Goal: Task Accomplishment & Management: Complete application form

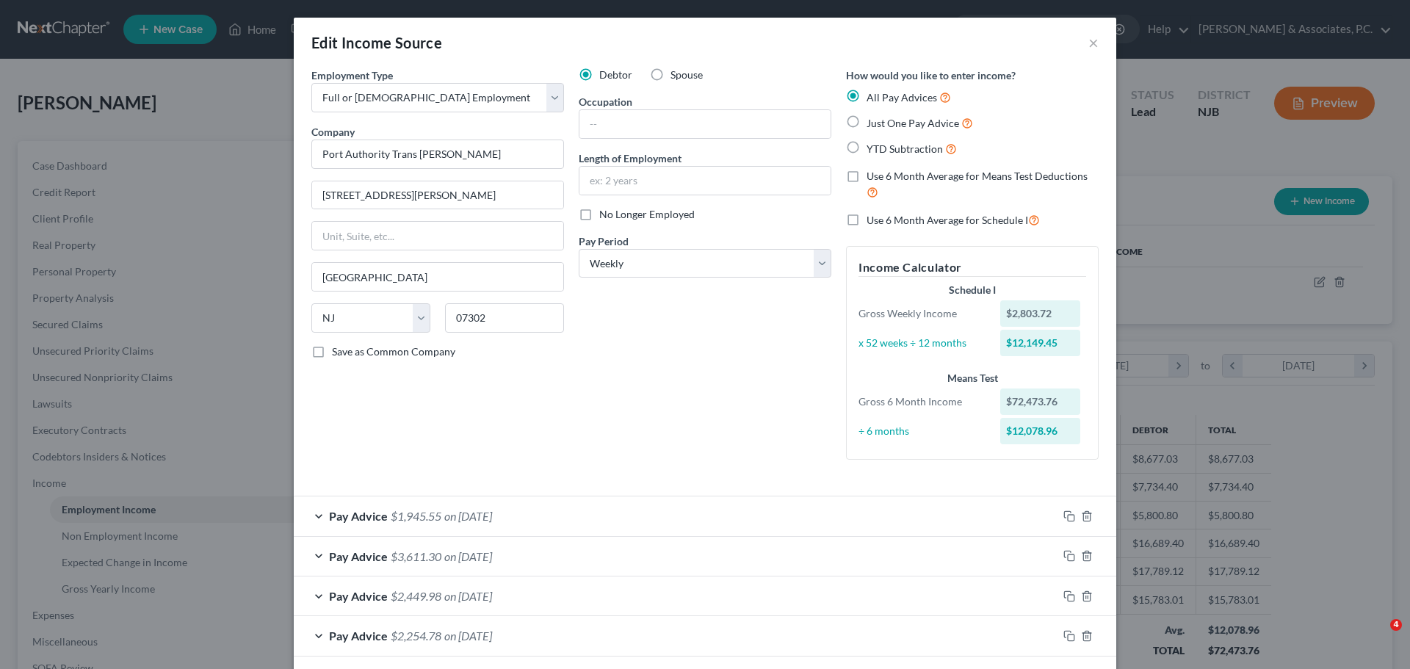
select select "0"
select select "33"
select select "3"
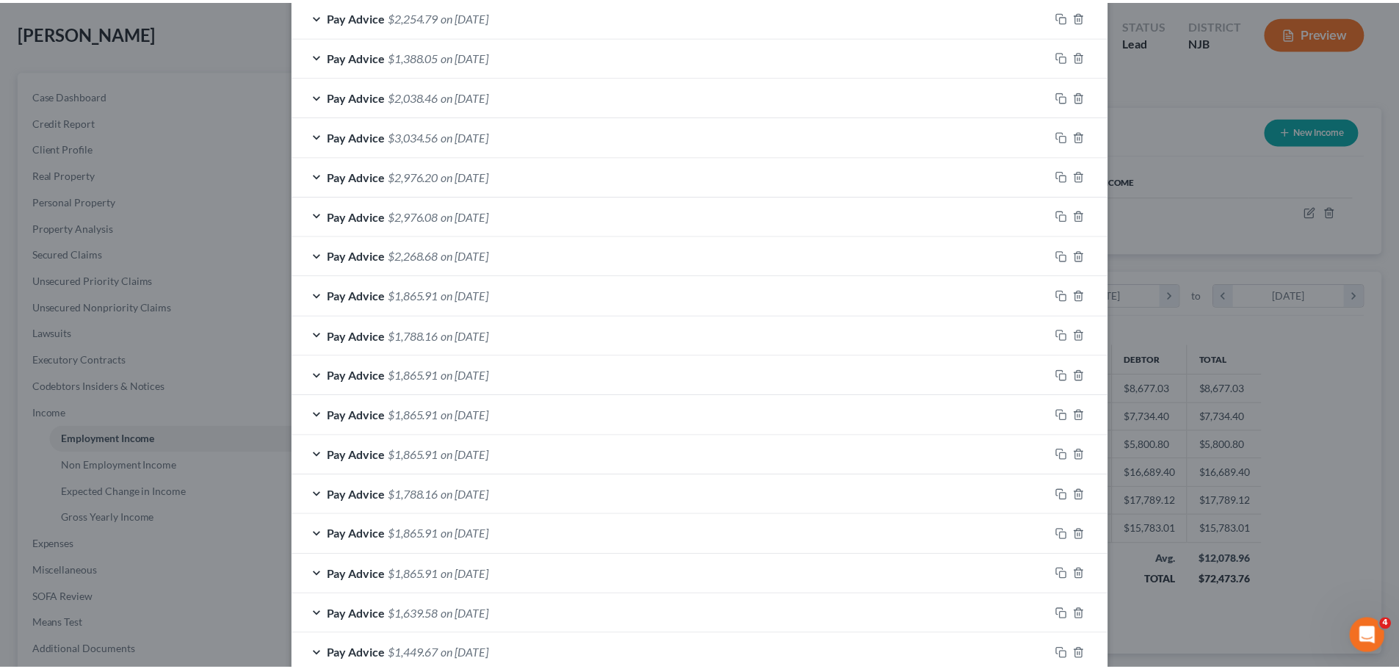
scroll to position [866, 0]
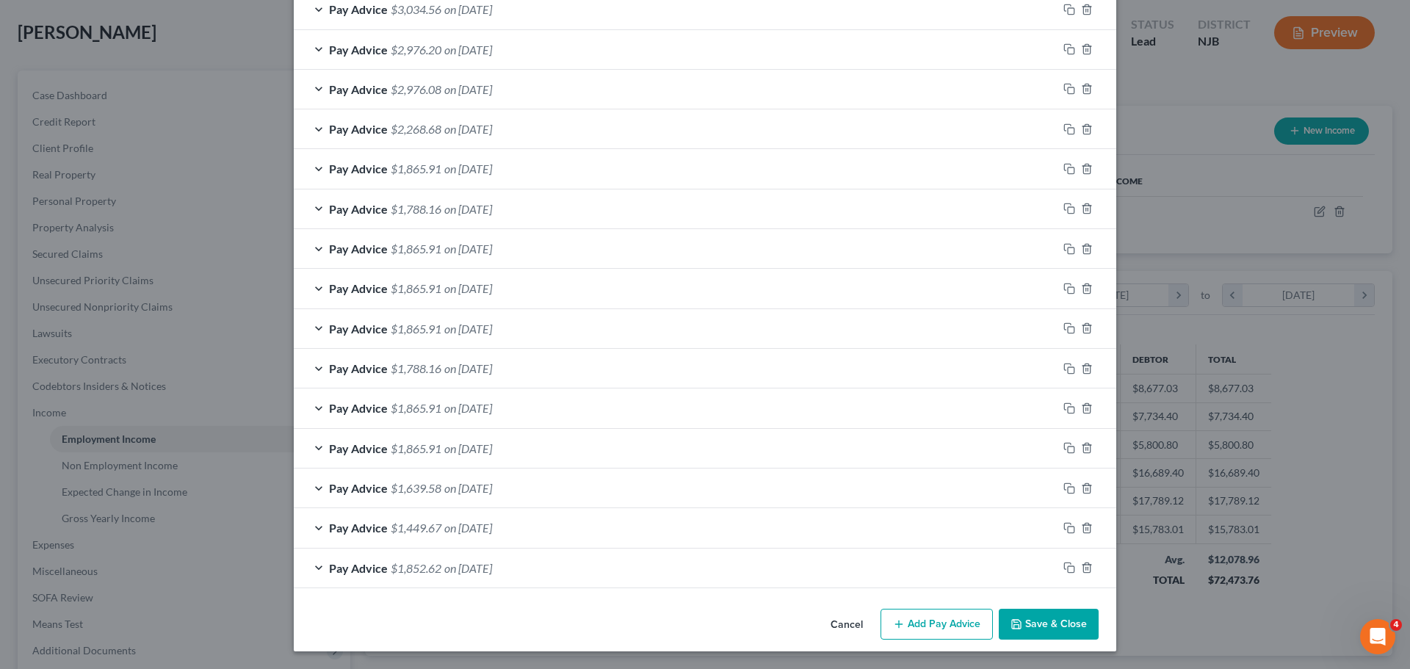
drag, startPoint x: 858, startPoint y: 626, endPoint x: 813, endPoint y: 507, distance: 126.4
click at [856, 623] on button "Cancel" at bounding box center [847, 624] width 56 height 29
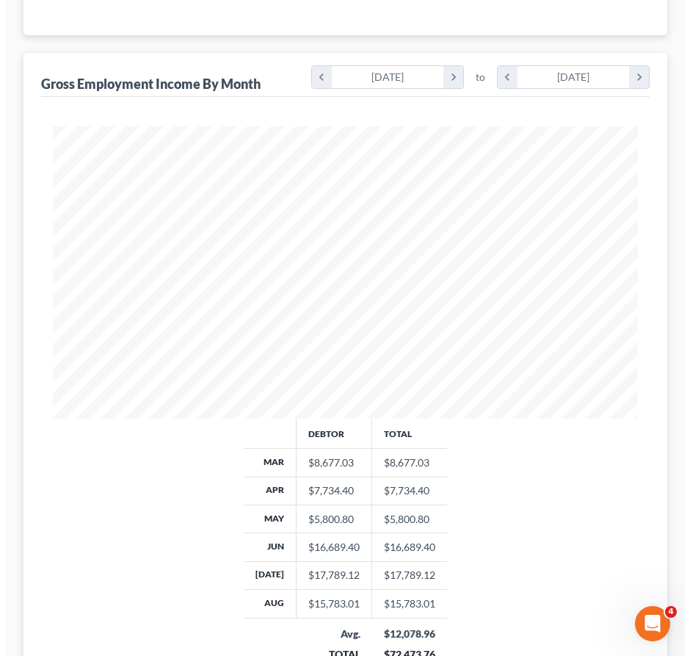
scroll to position [70, 0]
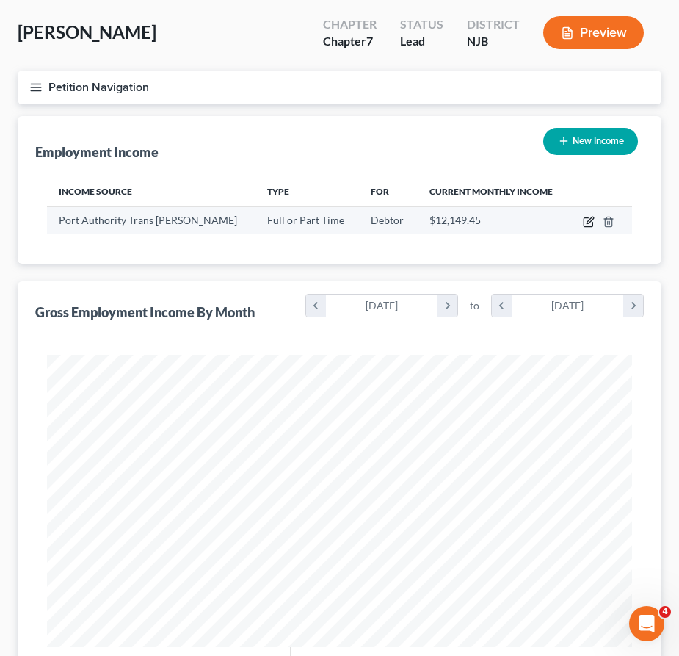
click at [589, 217] on icon "button" at bounding box center [589, 222] width 12 height 12
select select "0"
select select "33"
select select "3"
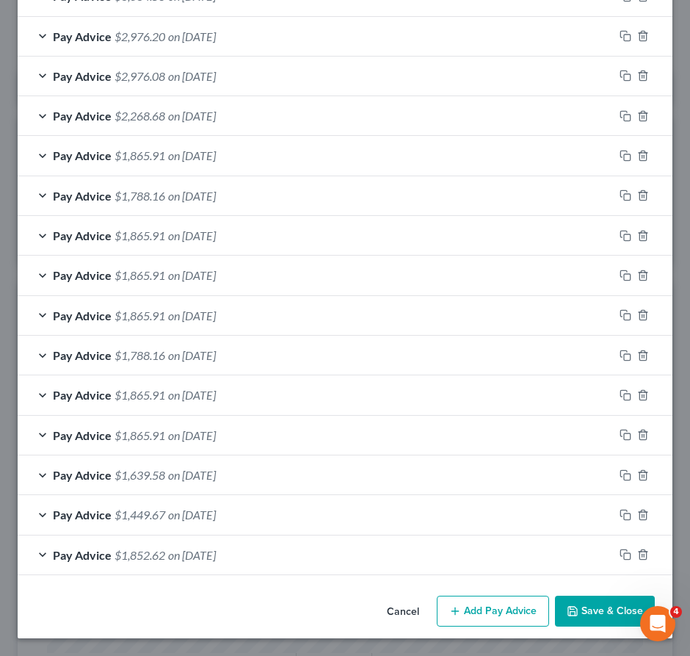
scroll to position [902, 0]
click at [504, 604] on button "Add Pay Advice" at bounding box center [493, 610] width 112 height 31
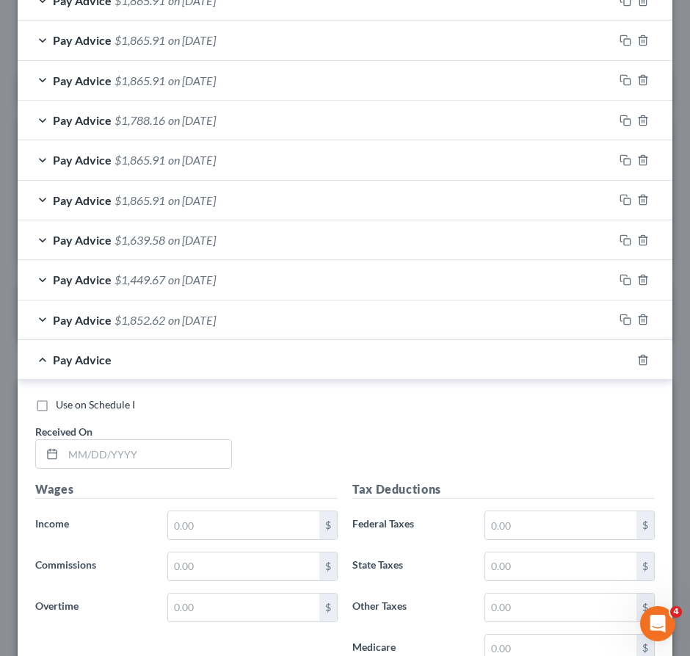
scroll to position [1269, 0]
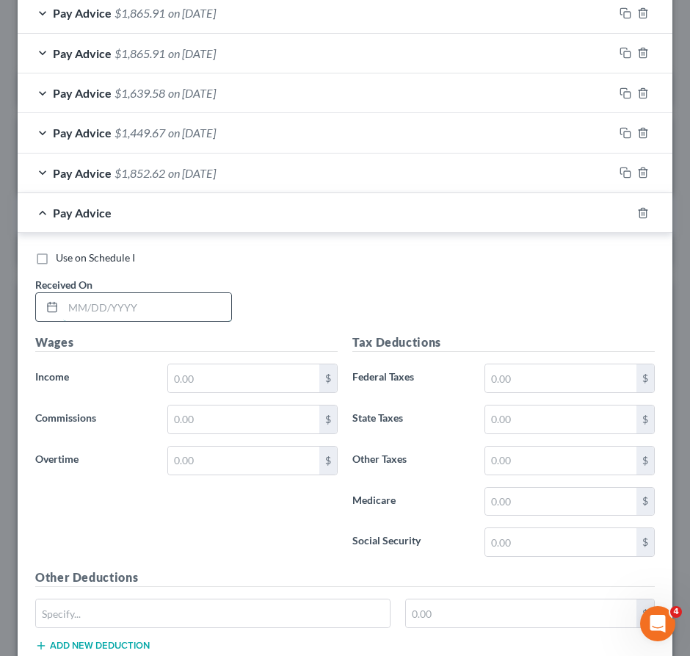
click at [163, 319] on input "text" at bounding box center [147, 307] width 168 height 28
click at [289, 392] on input "text" at bounding box center [243, 378] width 151 height 28
type input "1,933.60"
click at [150, 317] on input "text" at bounding box center [147, 307] width 168 height 28
type input "[DATE]"
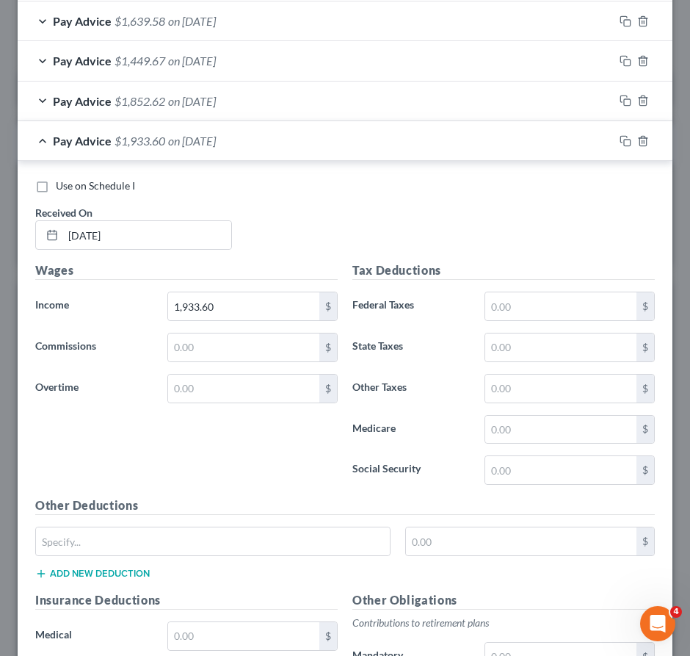
scroll to position [1490, 0]
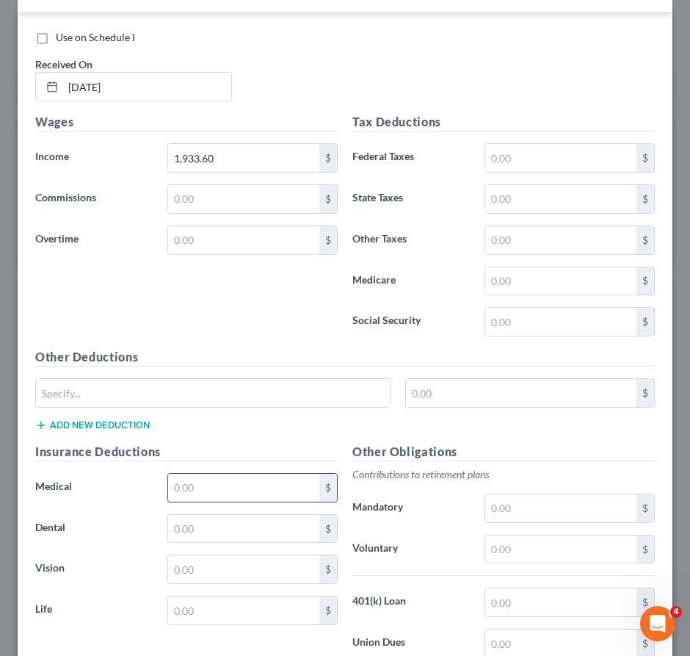
click at [194, 496] on input "text" at bounding box center [243, 488] width 151 height 28
type input "48.34"
click at [214, 612] on input "text" at bounding box center [243, 610] width 151 height 28
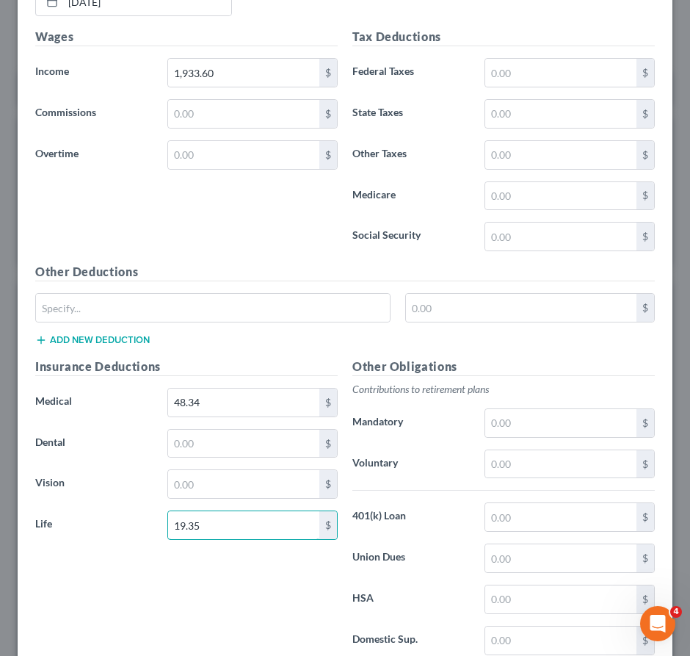
scroll to position [1692, 0]
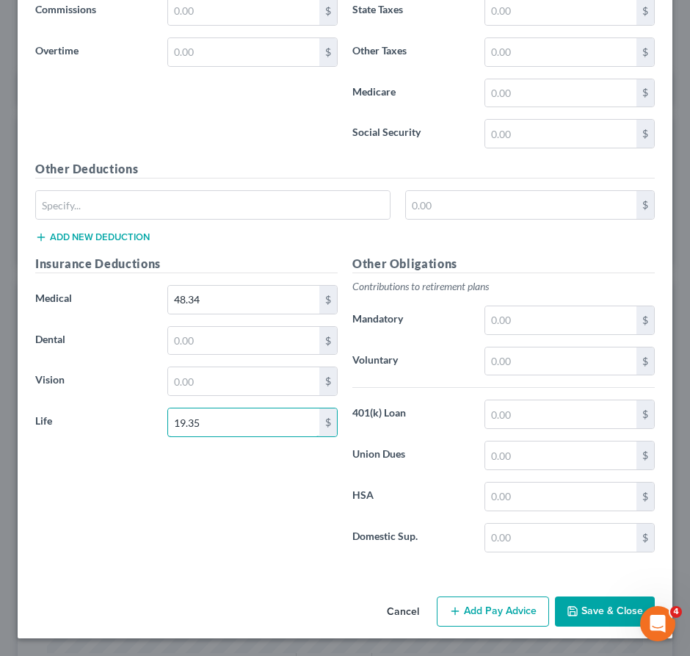
type input "19.35"
click at [494, 606] on button "Add Pay Advice" at bounding box center [493, 611] width 112 height 31
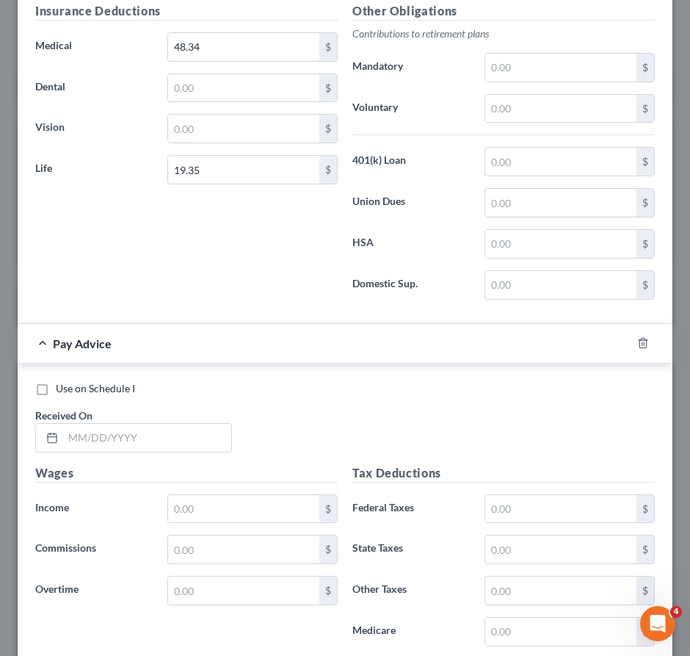
scroll to position [2059, 0]
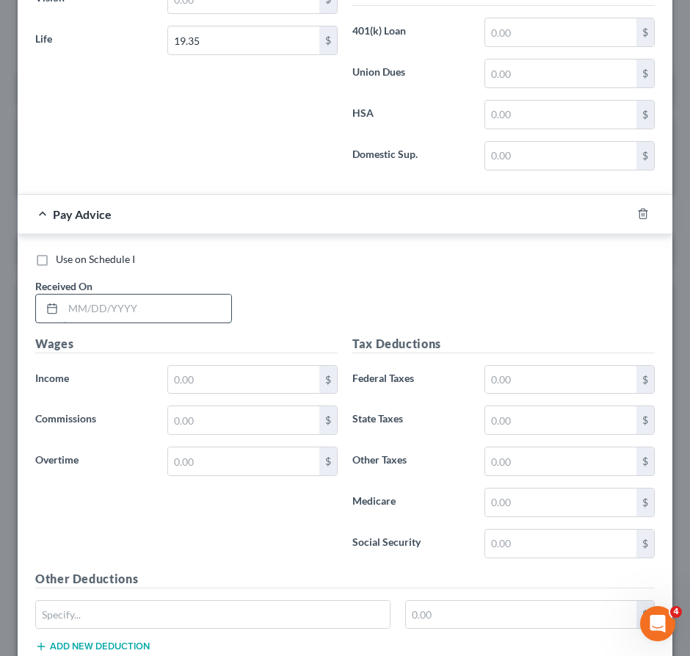
click at [178, 322] on input "text" at bounding box center [147, 308] width 168 height 28
type input "[DATE]"
drag, startPoint x: 205, startPoint y: 397, endPoint x: 178, endPoint y: 405, distance: 27.4
click at [205, 394] on input "text" at bounding box center [243, 380] width 151 height 28
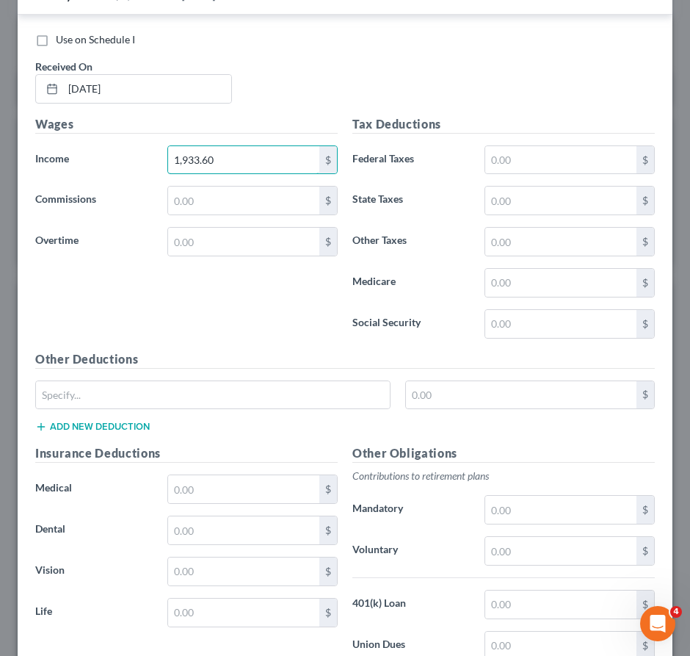
scroll to position [2280, 0]
type input "1,933.60"
click at [237, 501] on input "text" at bounding box center [243, 488] width 151 height 28
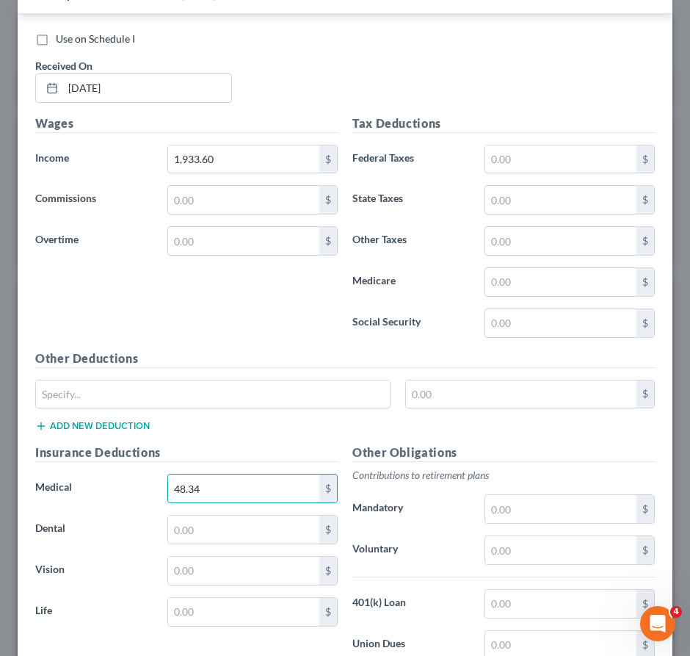
scroll to position [2484, 0]
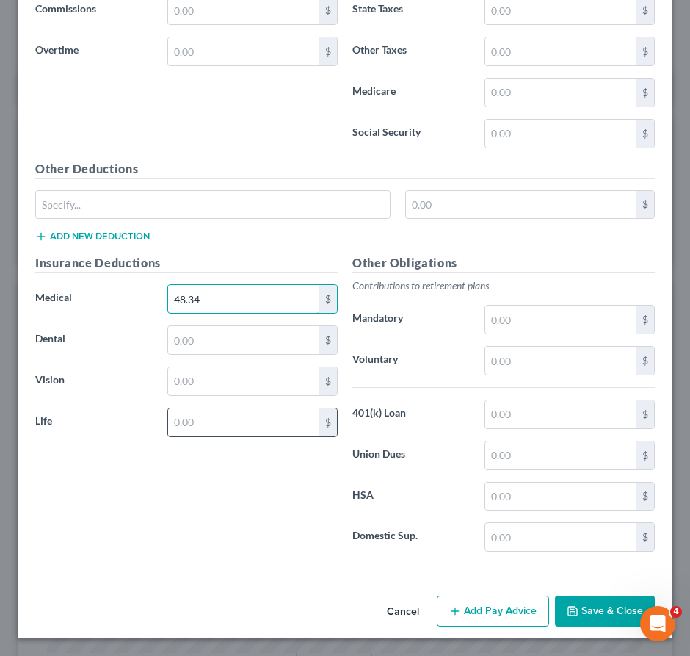
type input "48.34"
click at [218, 417] on input "text" at bounding box center [243, 422] width 151 height 28
type input "19.35"
click at [476, 612] on button "Add Pay Advice" at bounding box center [493, 610] width 112 height 31
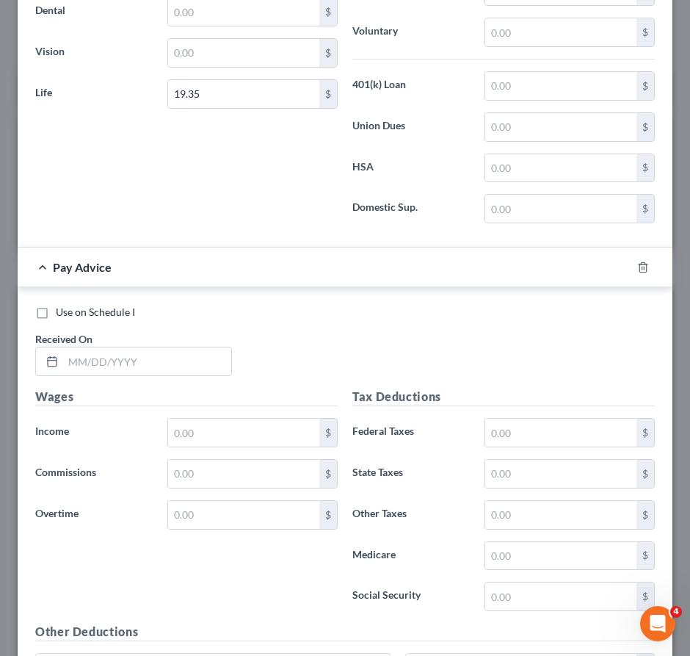
scroll to position [2924, 0]
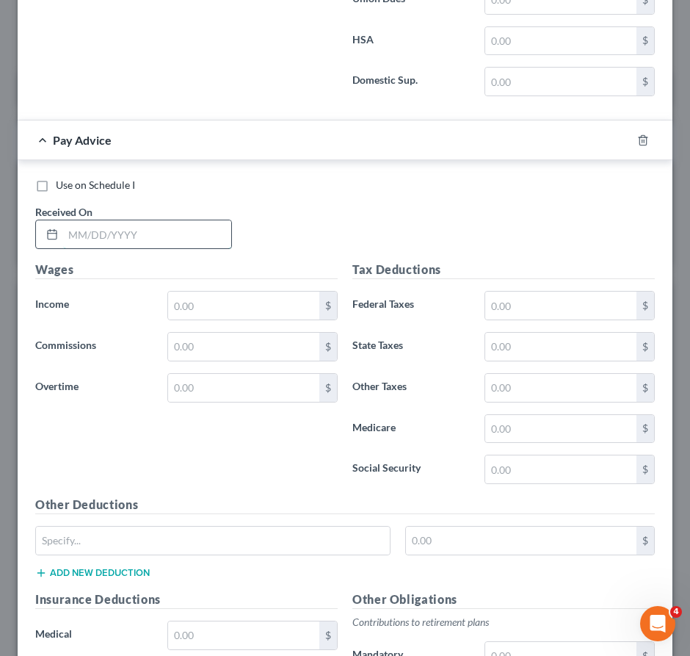
click at [168, 248] on input "text" at bounding box center [147, 234] width 168 height 28
type input "[DATE]"
click at [220, 312] on input "text" at bounding box center [243, 305] width 151 height 28
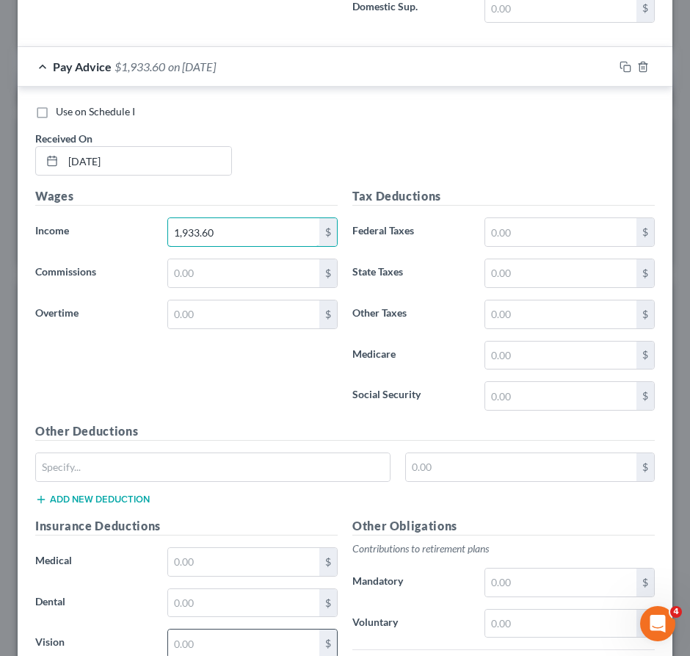
scroll to position [3218, 0]
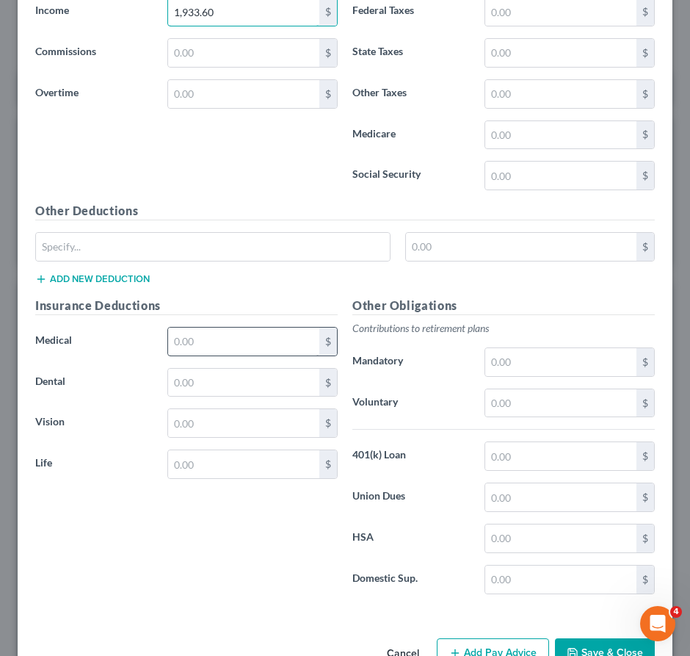
type input "1,933.60"
drag, startPoint x: 206, startPoint y: 358, endPoint x: 189, endPoint y: 374, distance: 23.4
click at [206, 355] on input "text" at bounding box center [243, 341] width 151 height 28
type input "48.34"
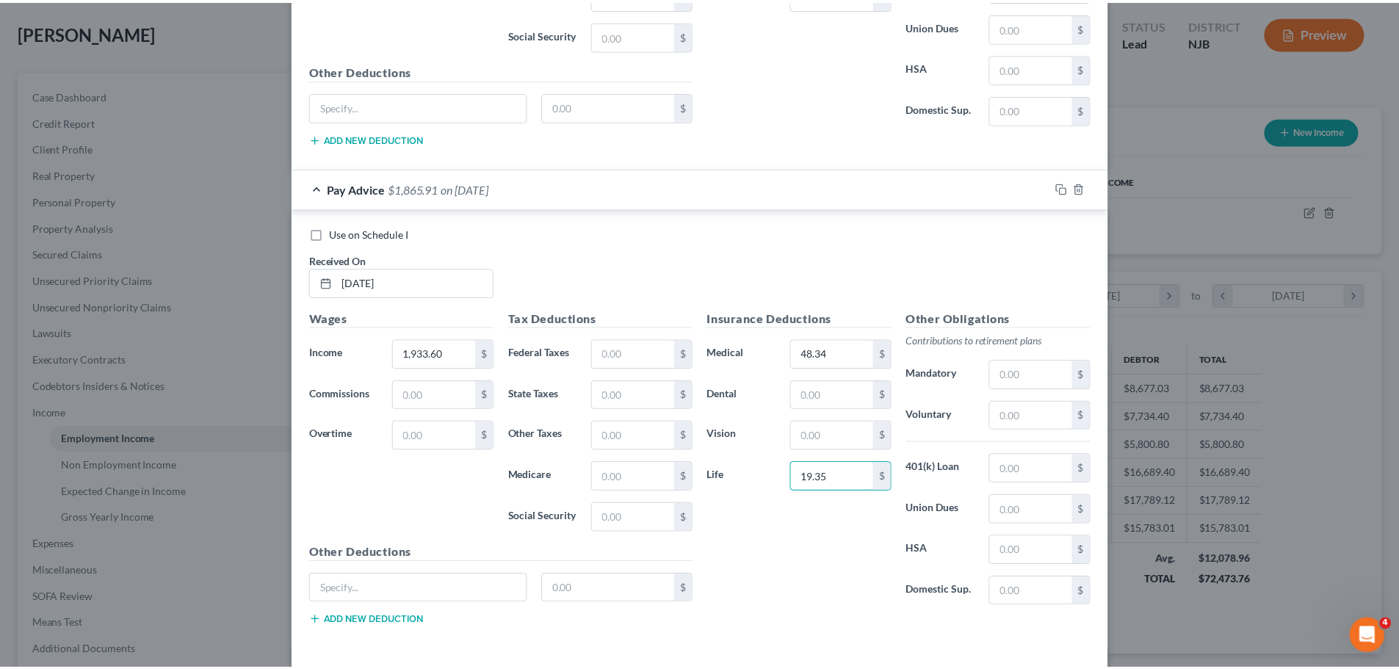
scroll to position [2311, 0]
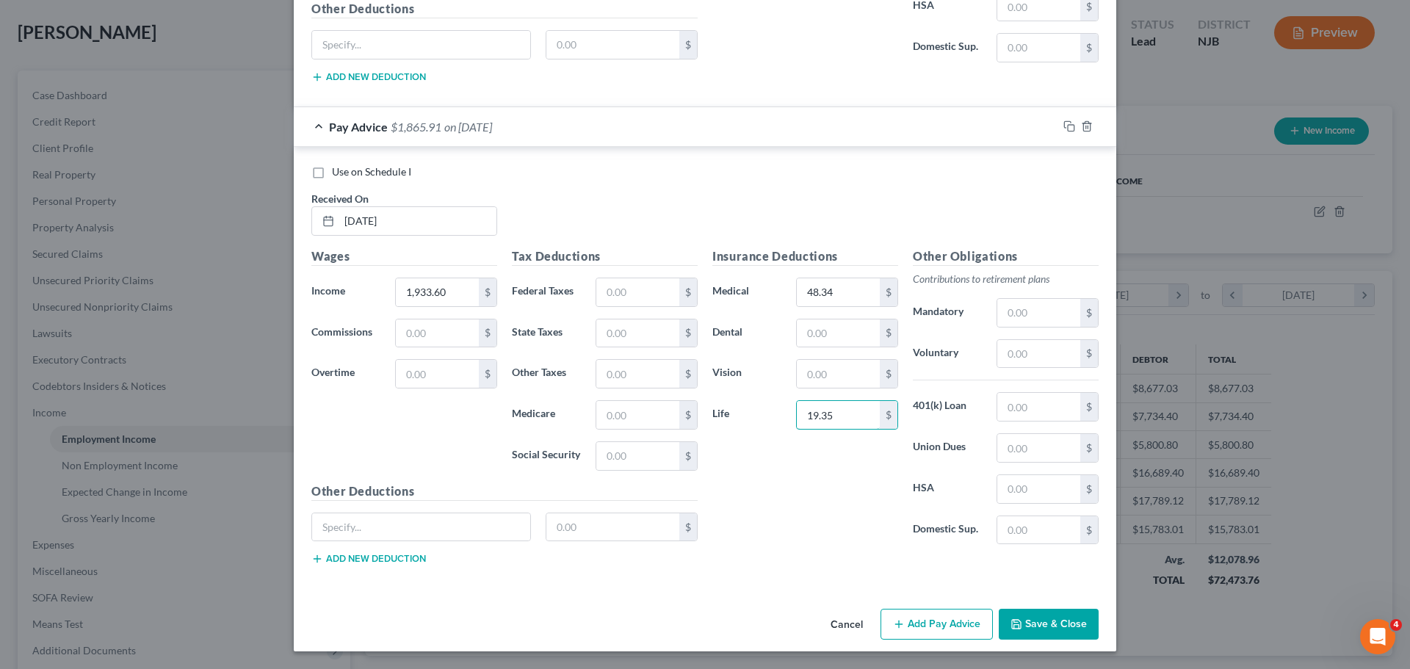
type input "19.35"
click at [1018, 622] on button "Save & Close" at bounding box center [1048, 624] width 100 height 31
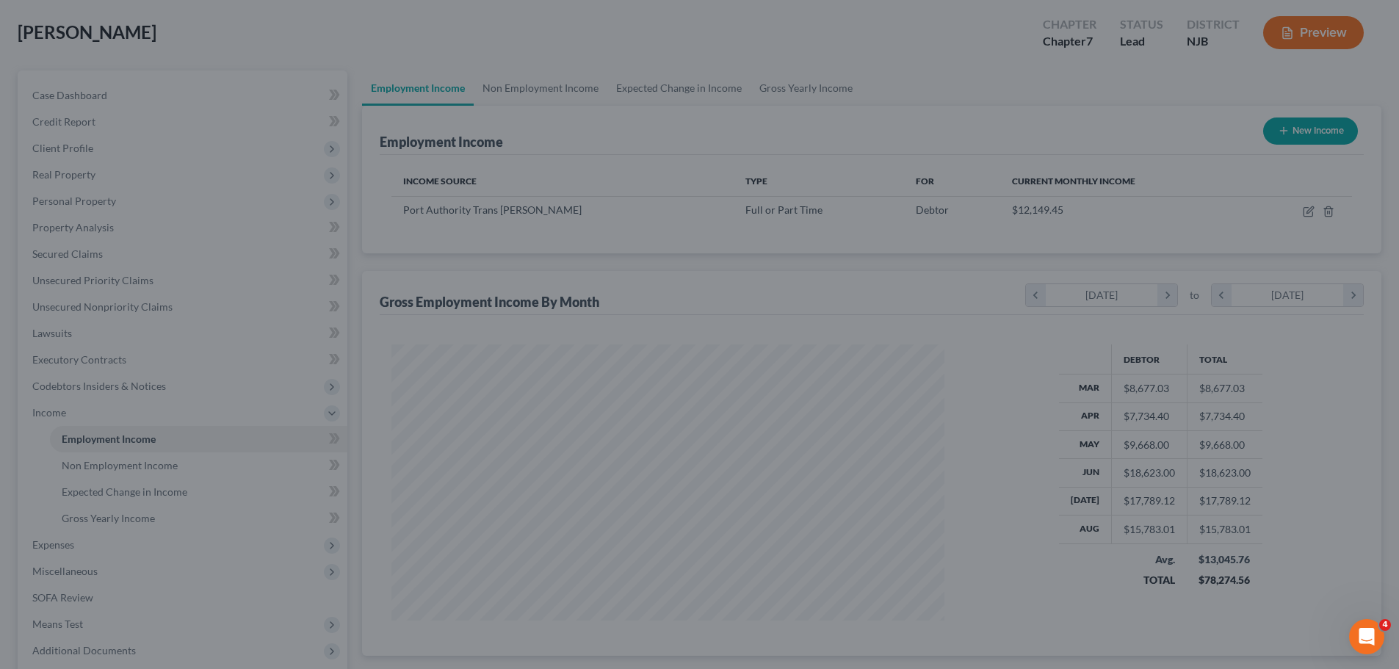
scroll to position [733906, 733603]
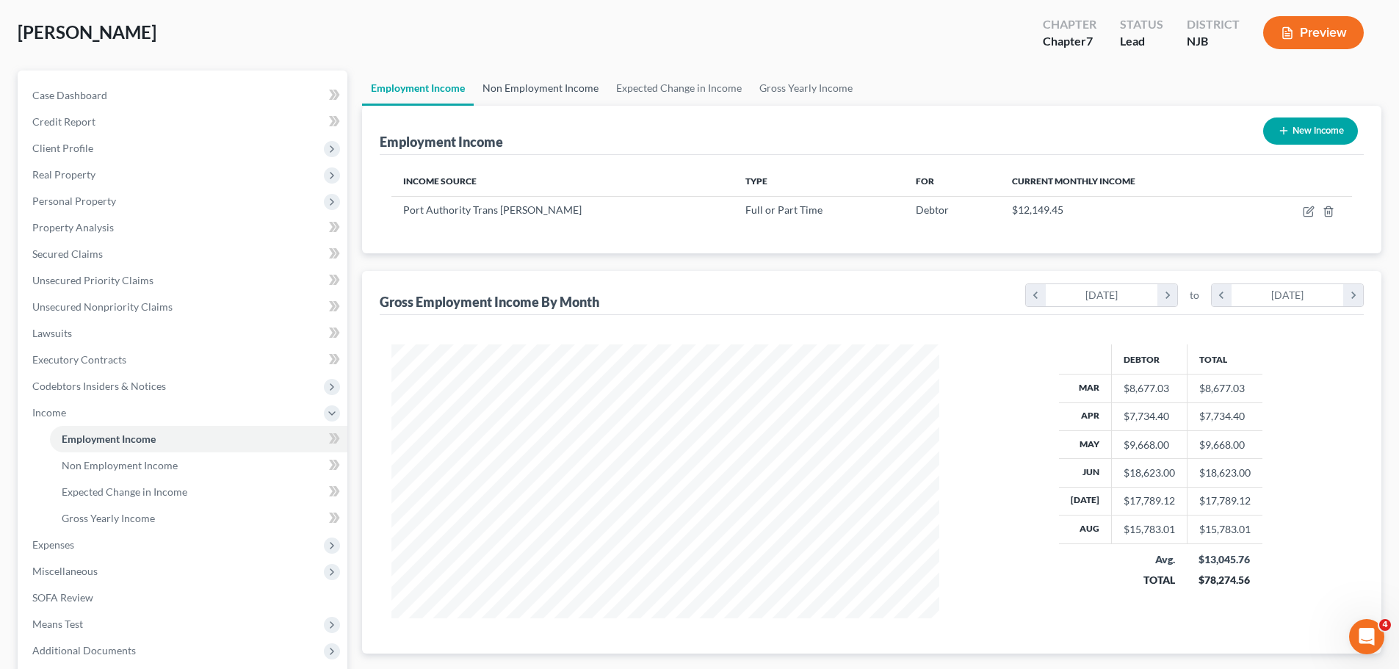
drag, startPoint x: 534, startPoint y: 90, endPoint x: 579, endPoint y: 93, distance: 44.8
click at [536, 90] on link "Non Employment Income" at bounding box center [541, 87] width 134 height 35
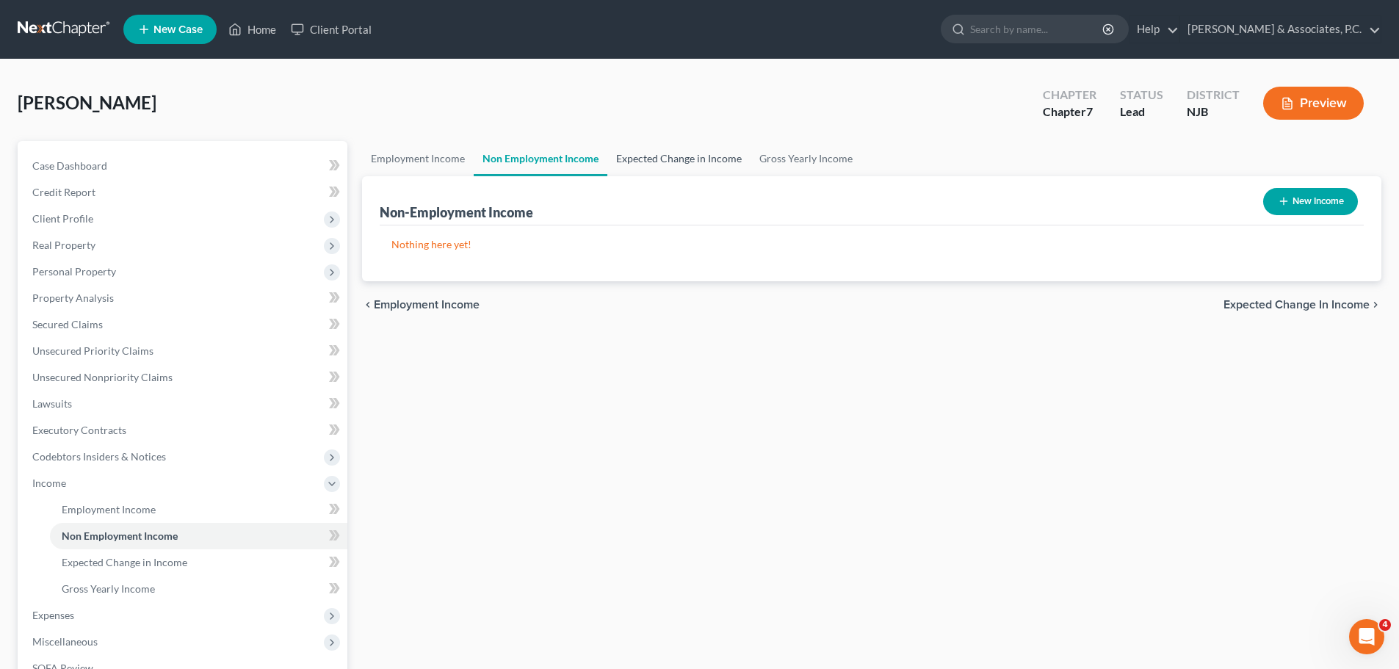
click at [718, 169] on link "Expected Change in Income" at bounding box center [678, 158] width 143 height 35
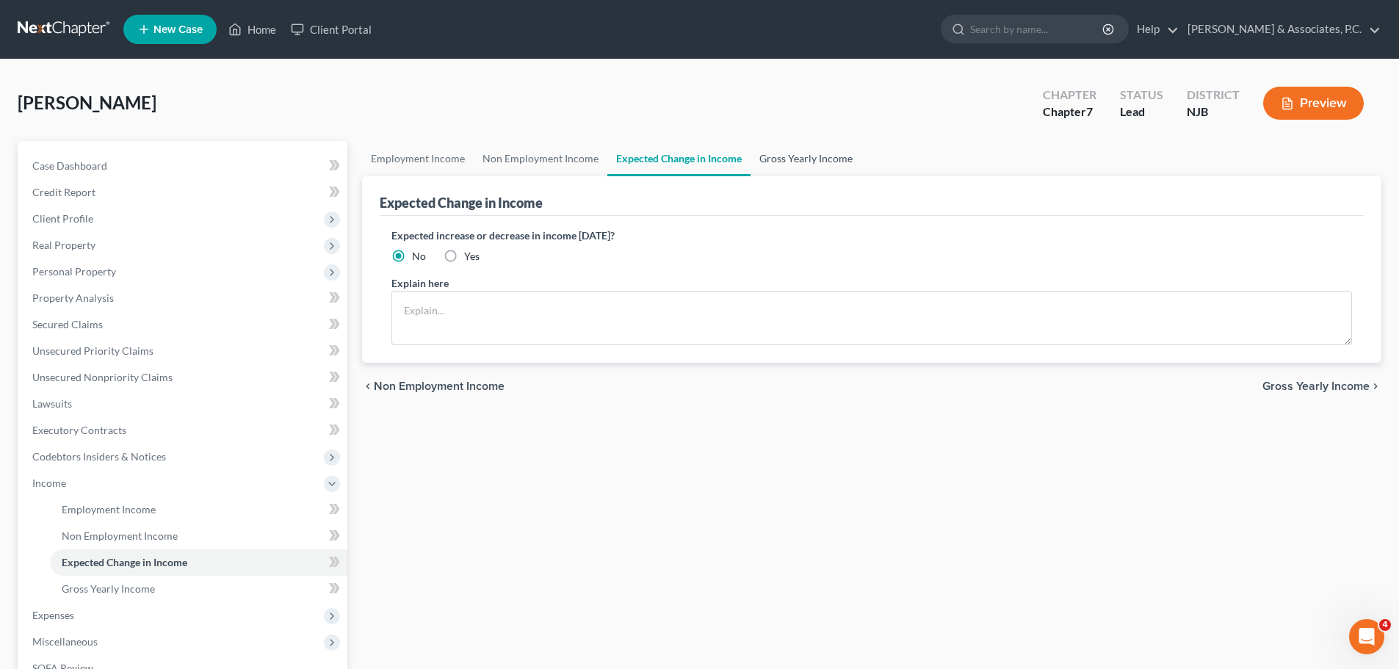
click at [797, 164] on link "Gross Yearly Income" at bounding box center [805, 158] width 111 height 35
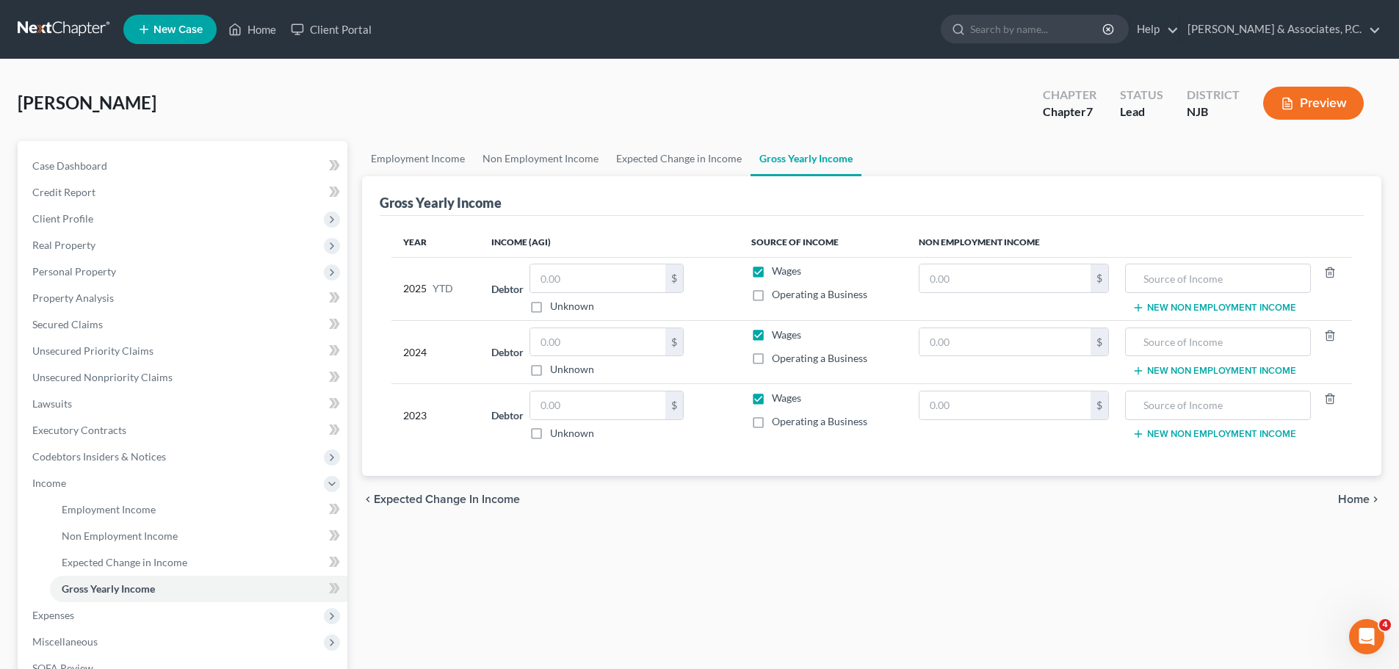
drag, startPoint x: 1345, startPoint y: 492, endPoint x: 1336, endPoint y: 498, distance: 10.6
click at [1345, 493] on span "Home" at bounding box center [1354, 499] width 32 height 12
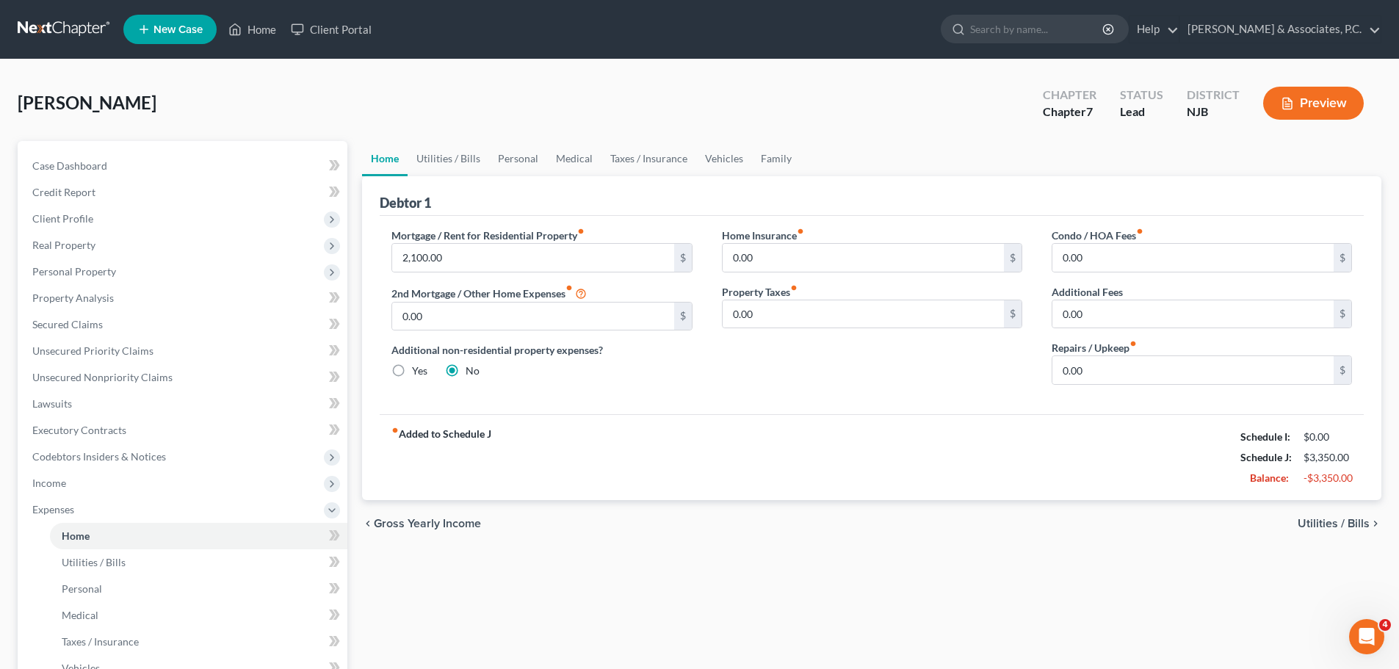
click at [1337, 499] on div "fiber_manual_record Added to Schedule J Schedule I: $0.00 Schedule J: $3,350.00…" at bounding box center [872, 457] width 984 height 86
click at [1331, 526] on span "Utilities / Bills" at bounding box center [1333, 524] width 72 height 12
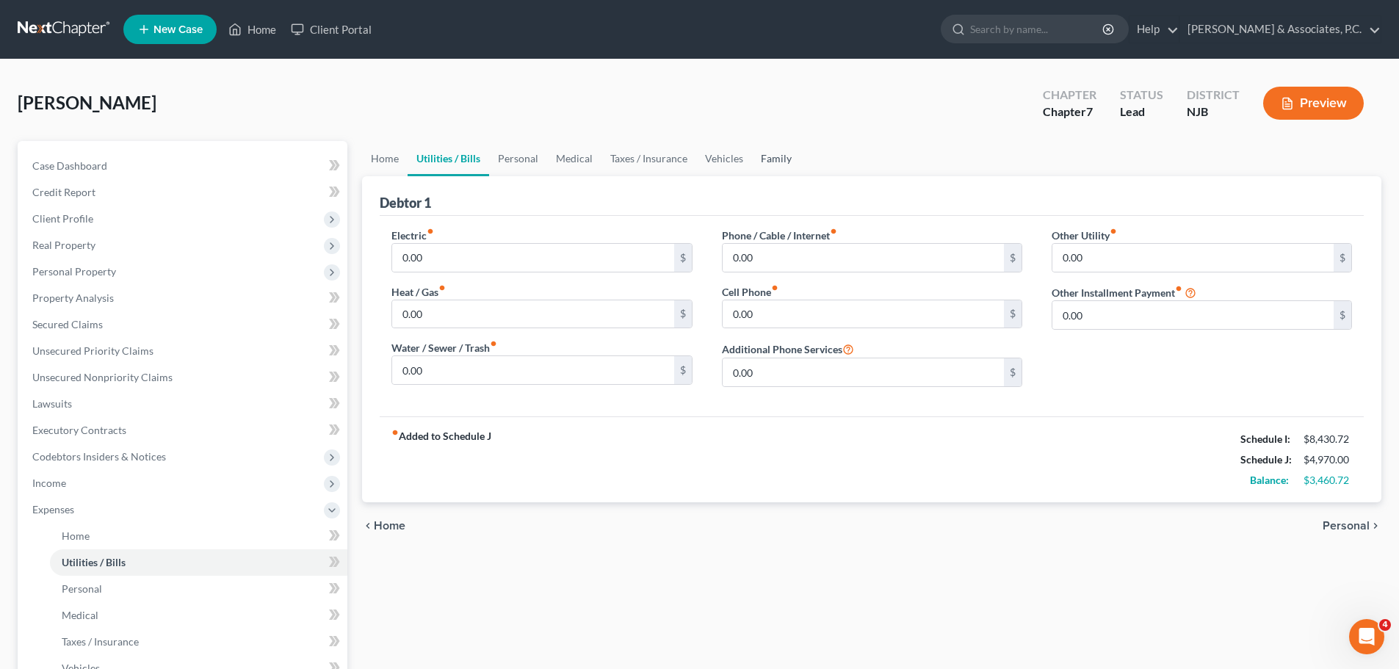
click at [783, 160] on link "Family" at bounding box center [776, 158] width 48 height 35
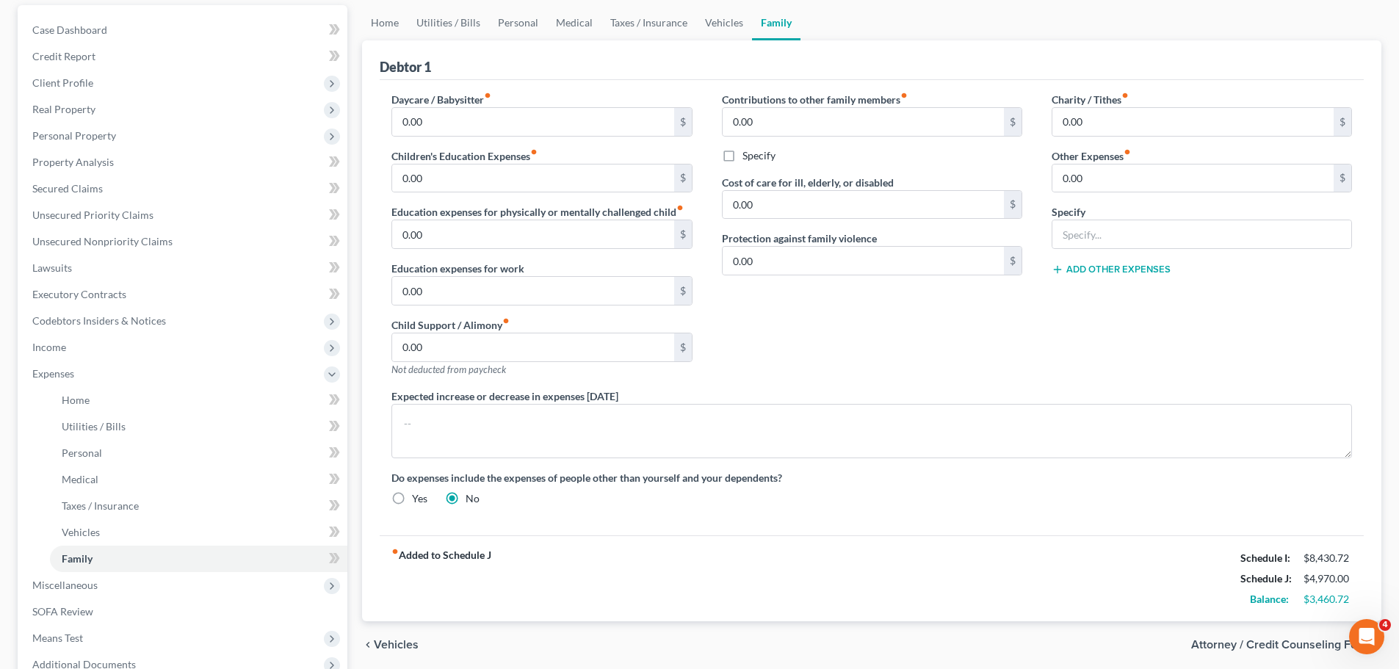
scroll to position [3, 0]
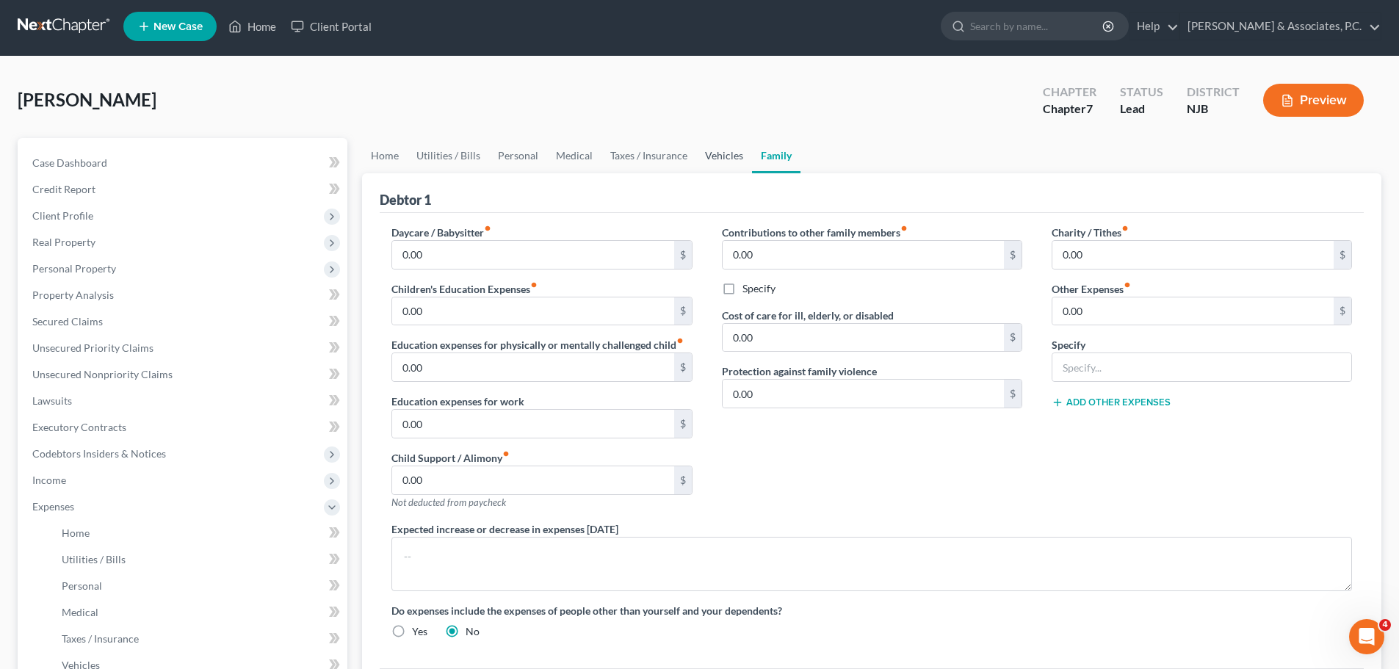
click at [719, 156] on link "Vehicles" at bounding box center [724, 155] width 56 height 35
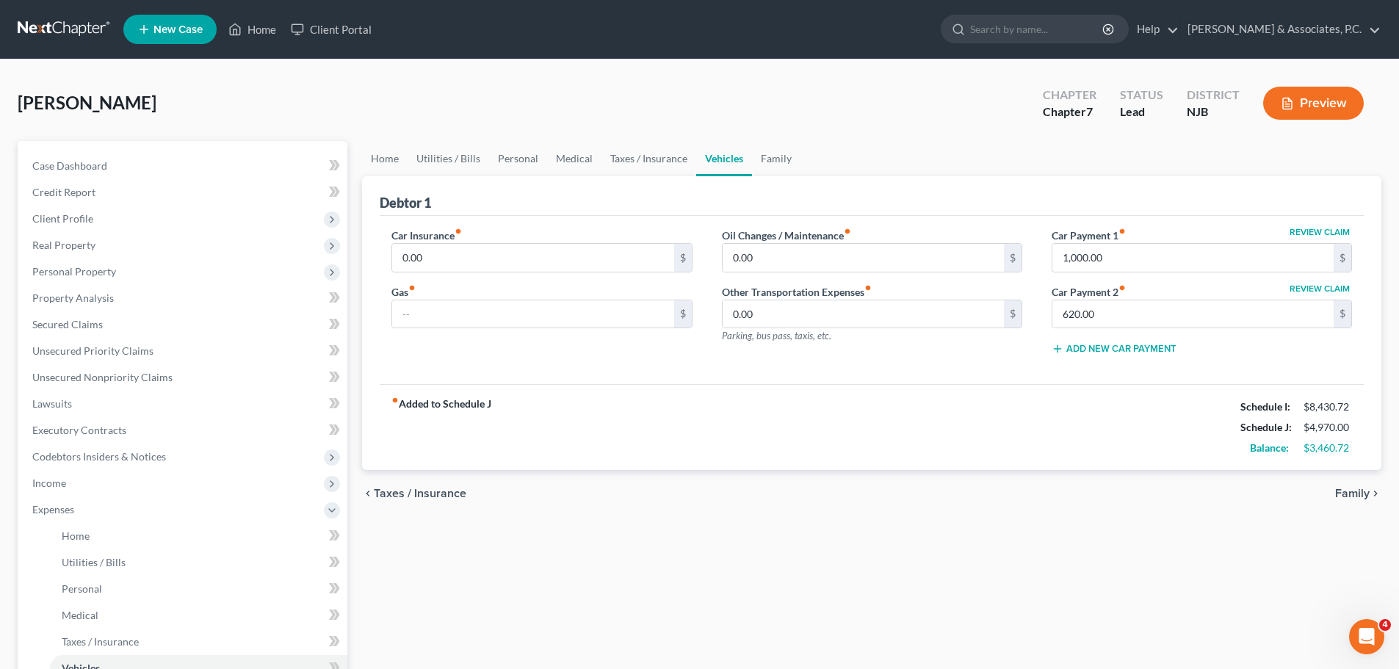
click at [1350, 499] on span "Family" at bounding box center [1352, 493] width 35 height 12
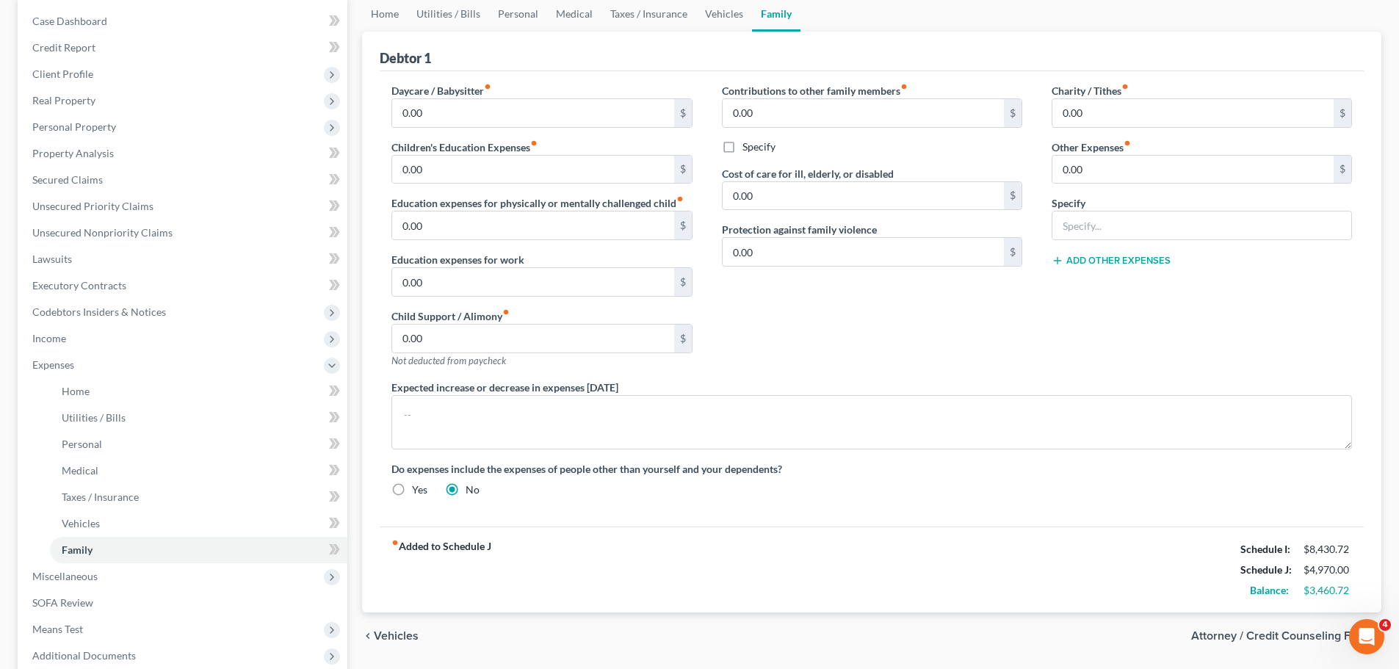
scroll to position [297, 0]
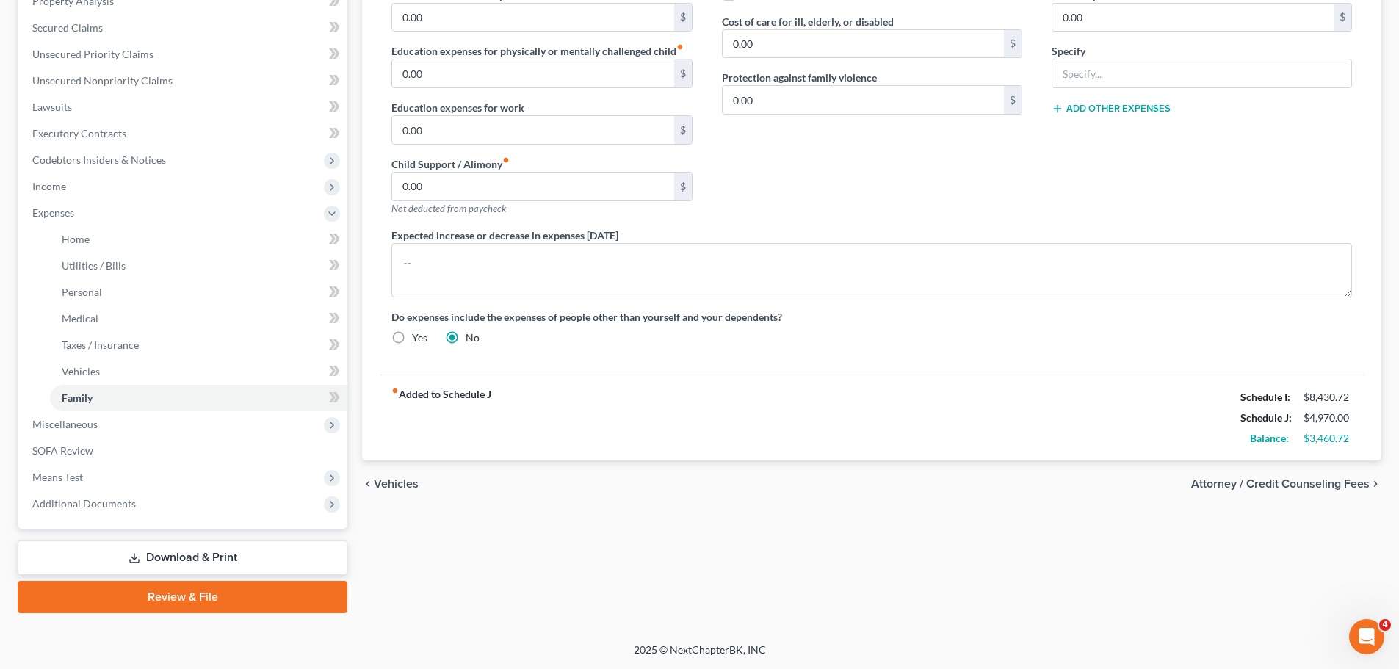
click at [1271, 484] on span "Attorney / Credit Counseling Fees" at bounding box center [1280, 484] width 178 height 12
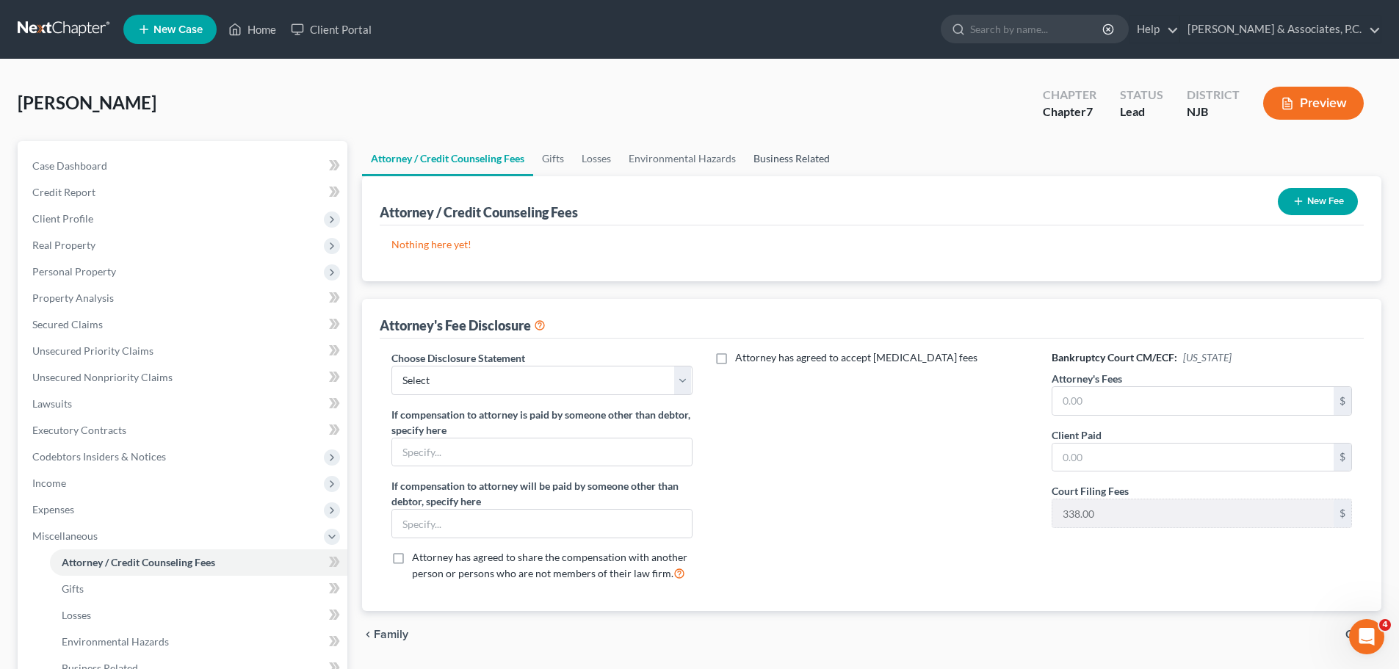
click at [808, 153] on link "Business Related" at bounding box center [791, 158] width 94 height 35
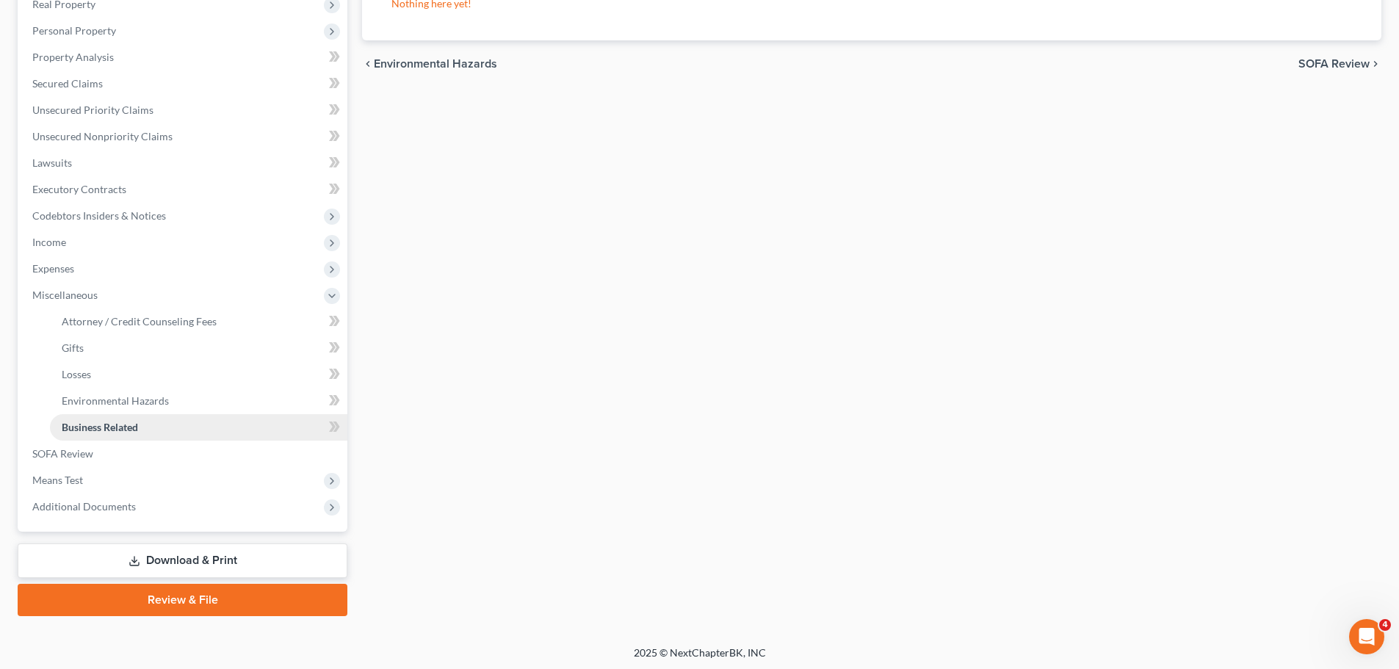
scroll to position [244, 0]
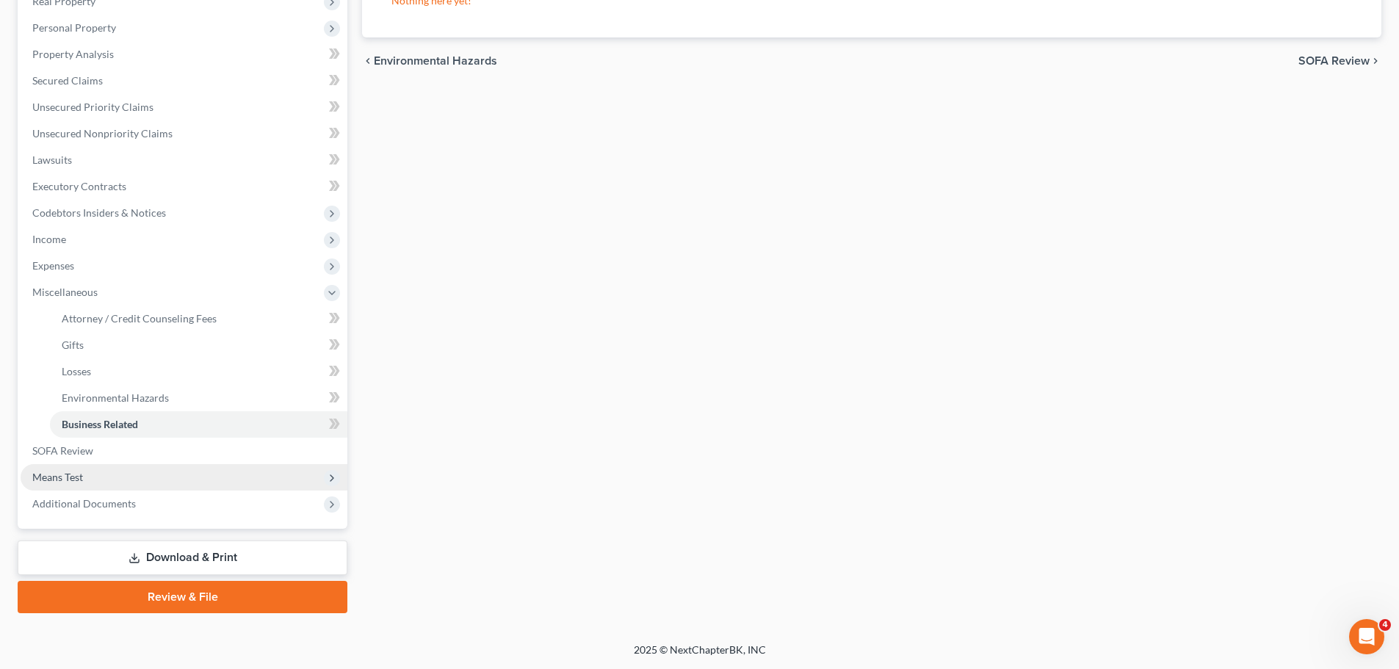
click at [81, 476] on span "Means Test" at bounding box center [57, 477] width 51 height 12
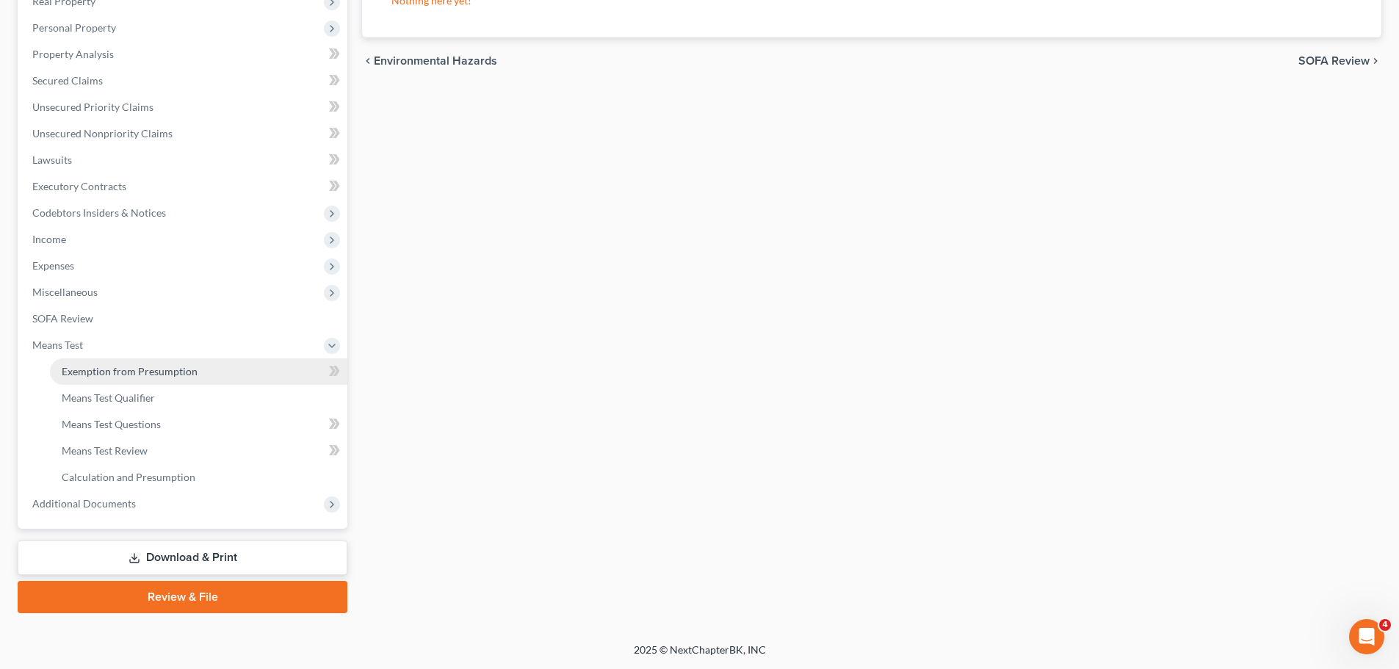
drag, startPoint x: 134, startPoint y: 371, endPoint x: 236, endPoint y: 362, distance: 102.4
click at [135, 371] on span "Exemption from Presumption" at bounding box center [130, 371] width 136 height 12
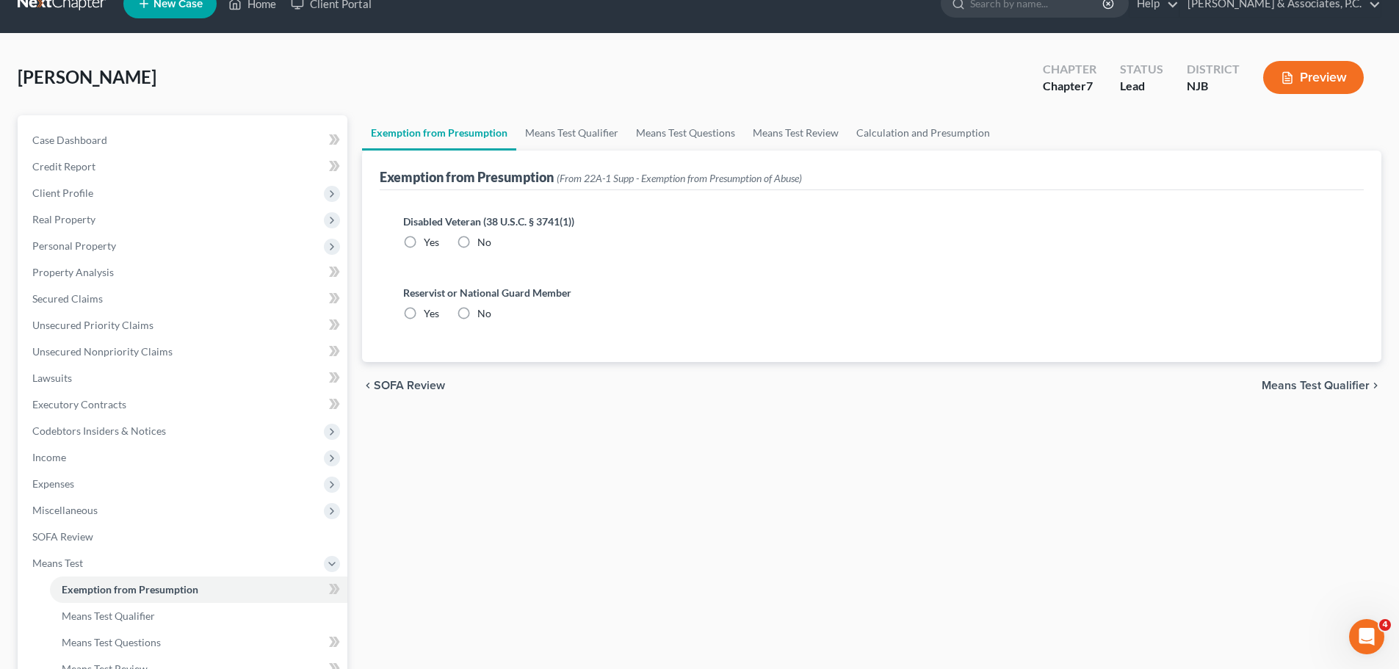
radio input "true"
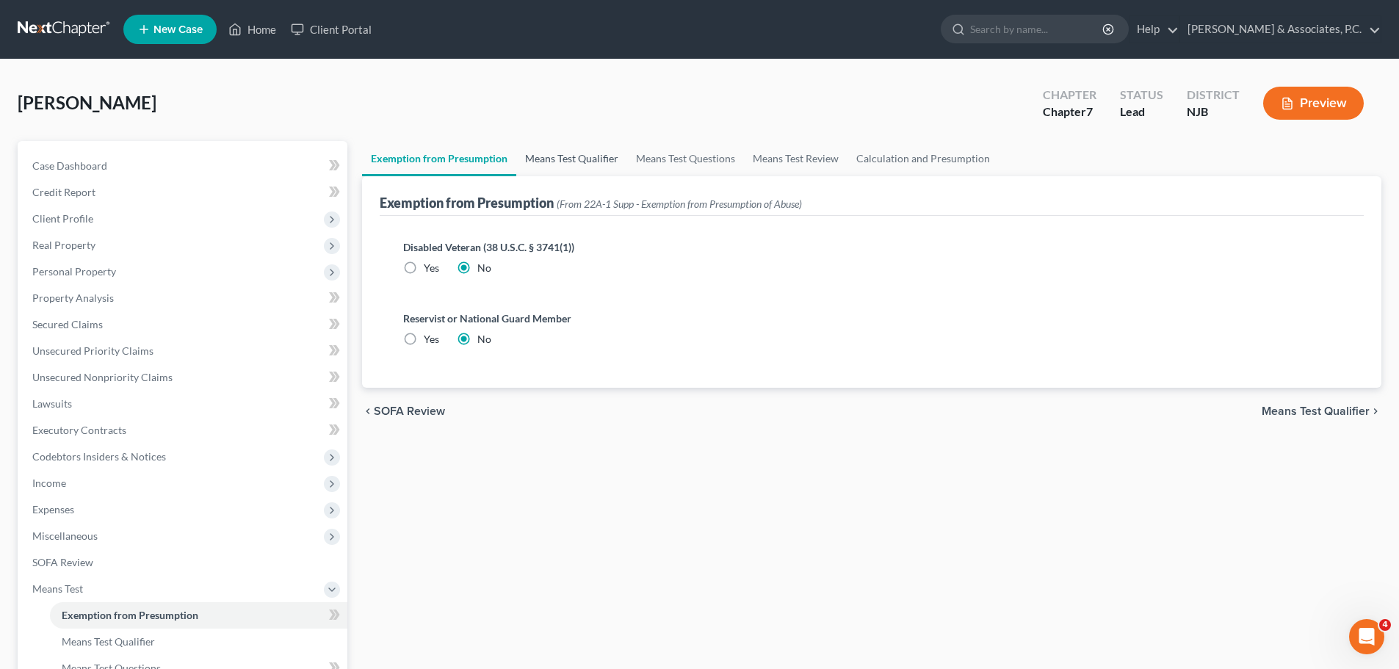
click at [580, 162] on link "Means Test Qualifier" at bounding box center [571, 158] width 111 height 35
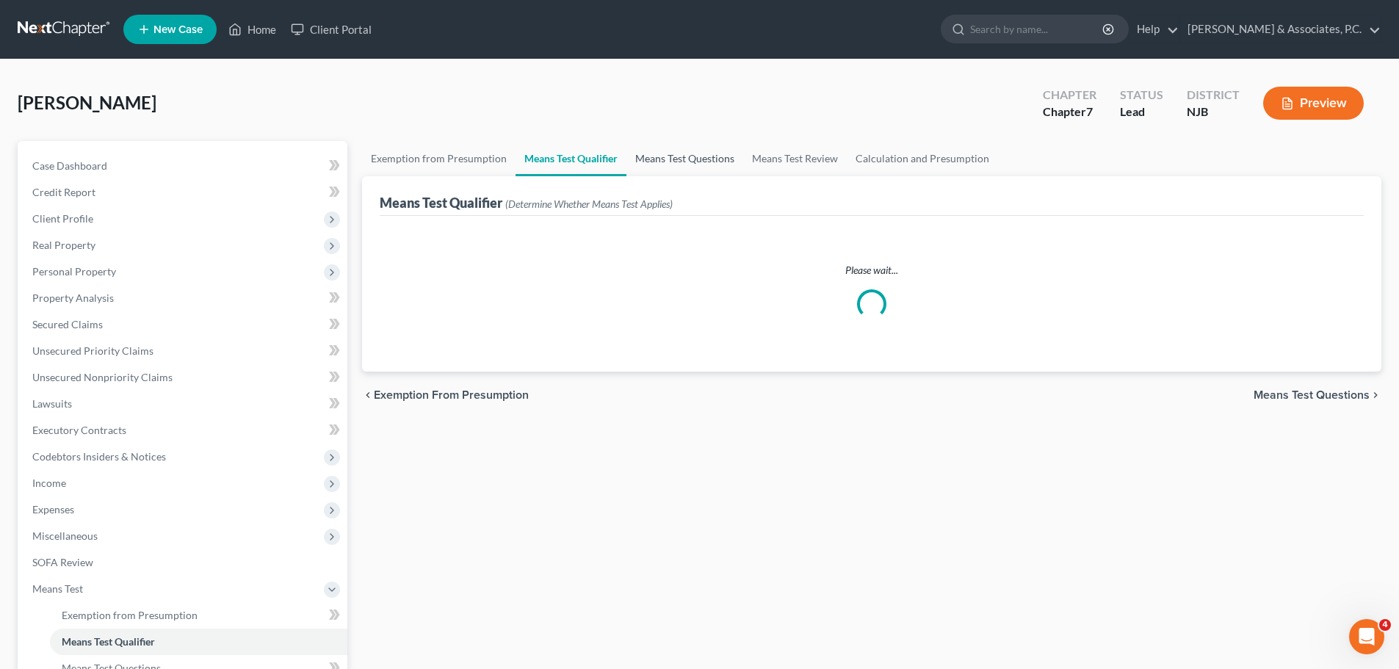
click at [675, 154] on link "Means Test Questions" at bounding box center [684, 158] width 117 height 35
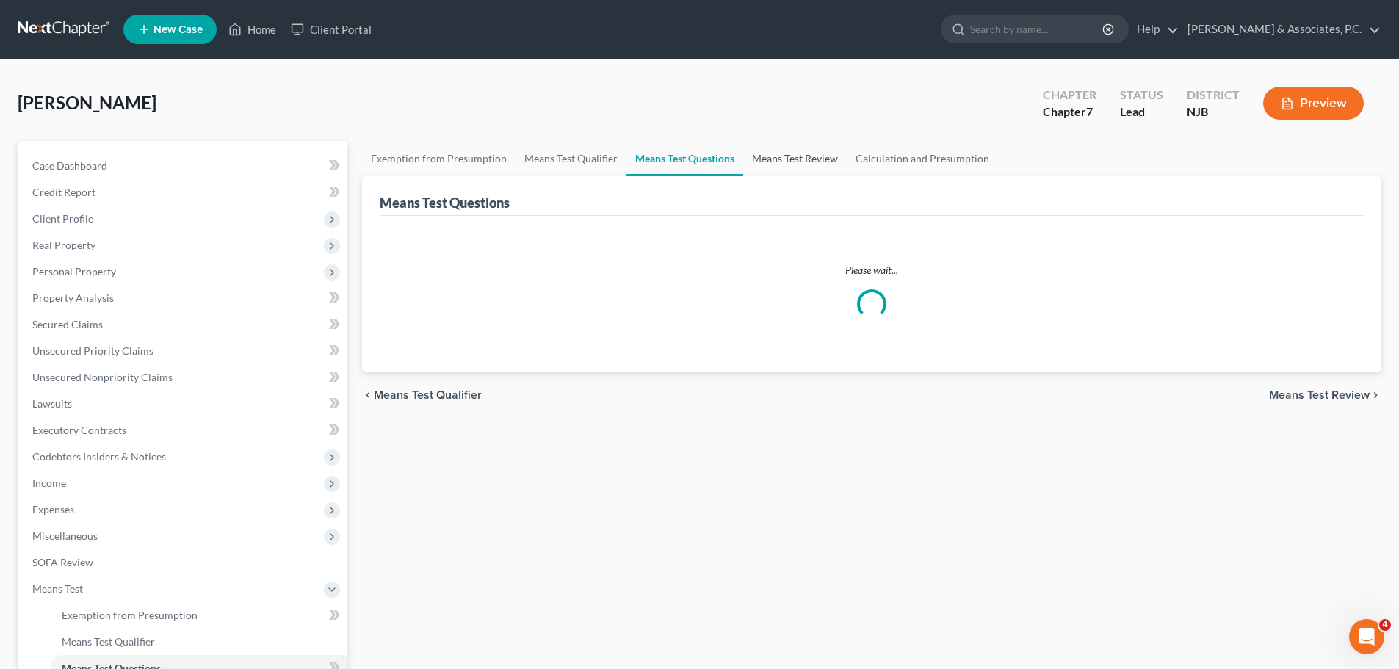
drag, startPoint x: 758, startPoint y: 158, endPoint x: 852, endPoint y: 151, distance: 95.0
click at [758, 159] on link "Means Test Review" at bounding box center [795, 158] width 104 height 35
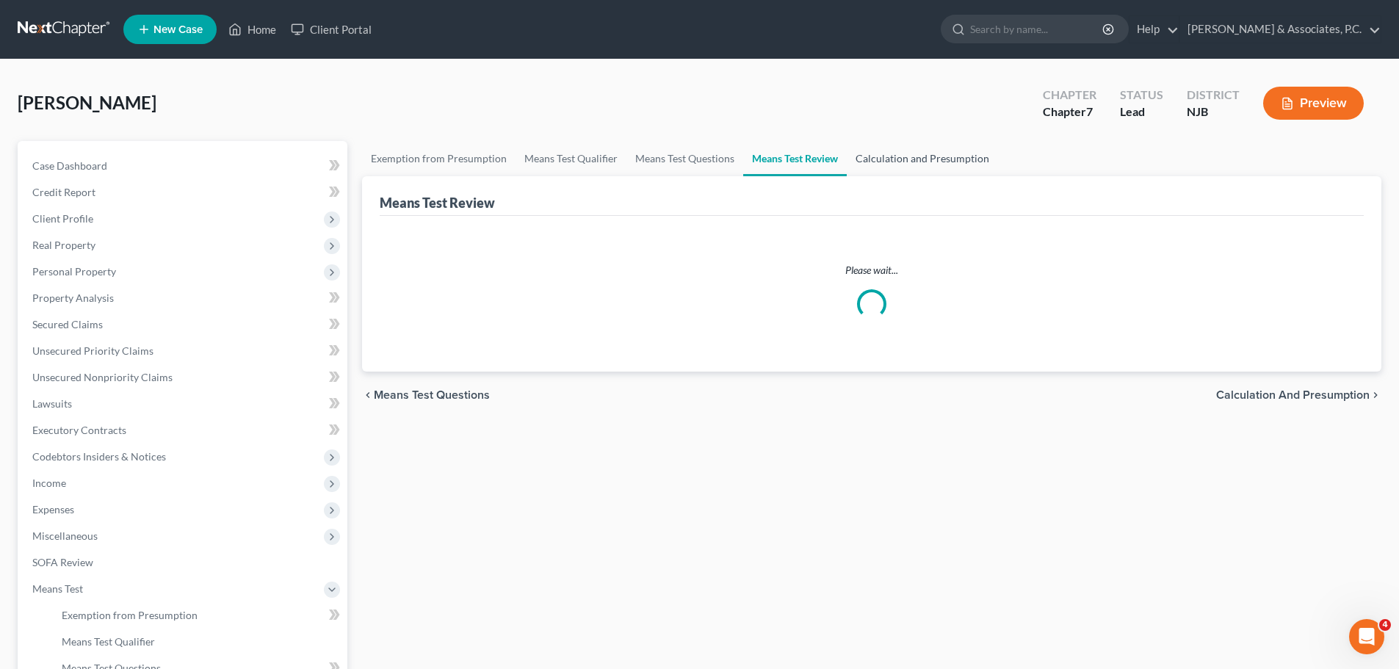
click at [869, 153] on link "Calculation and Presumption" at bounding box center [922, 158] width 151 height 35
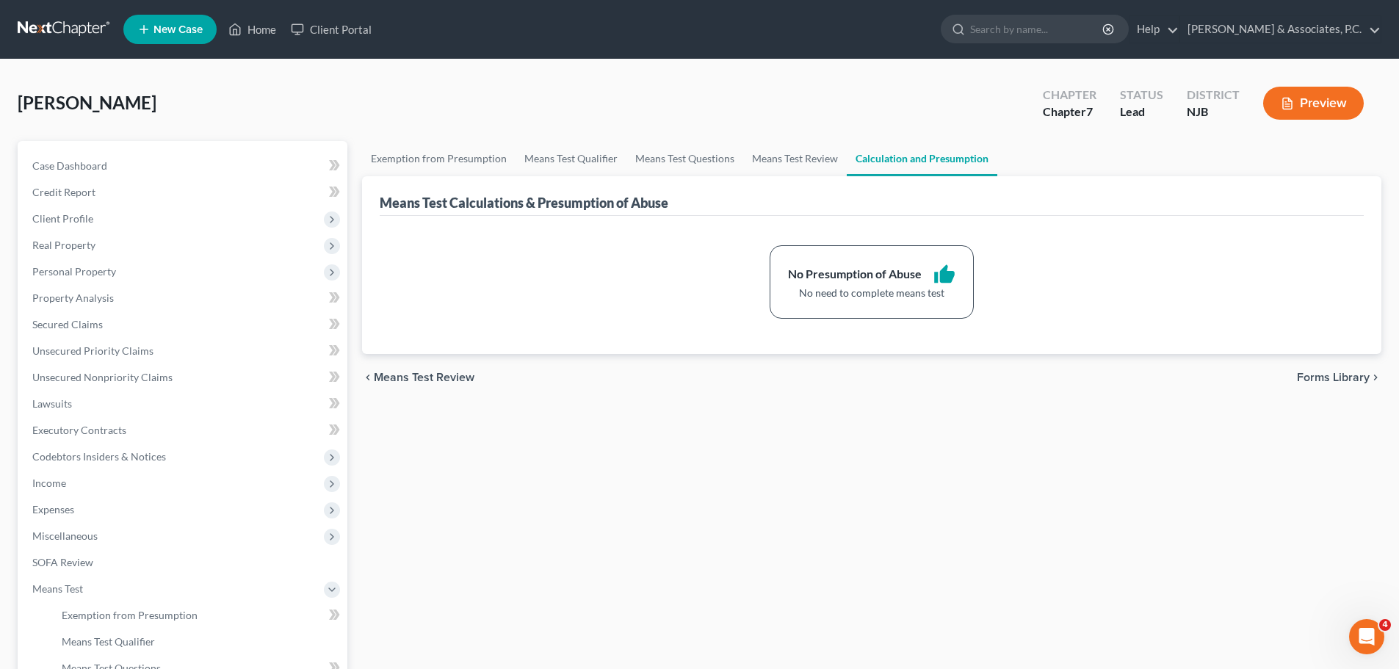
drag, startPoint x: 1307, startPoint y: 377, endPoint x: 1287, endPoint y: 374, distance: 19.9
click at [1308, 377] on span "Forms Library" at bounding box center [1333, 377] width 73 height 12
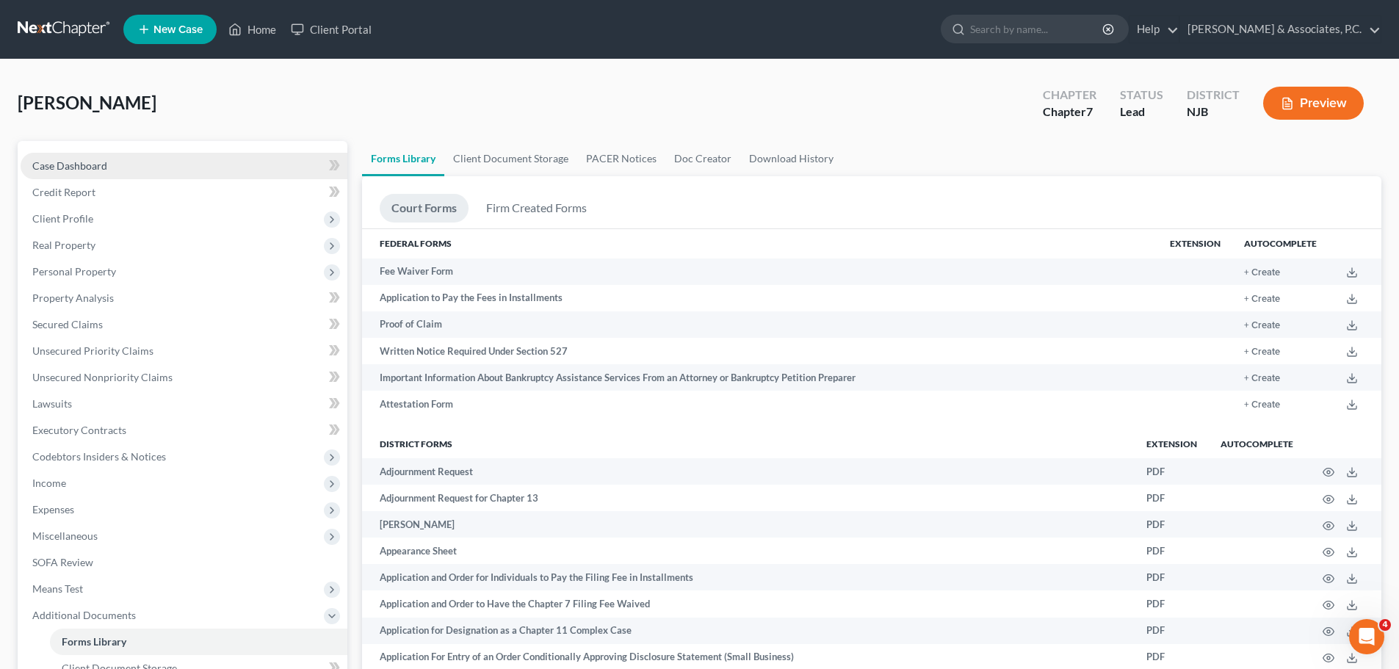
click at [70, 159] on span "Case Dashboard" at bounding box center [69, 165] width 75 height 12
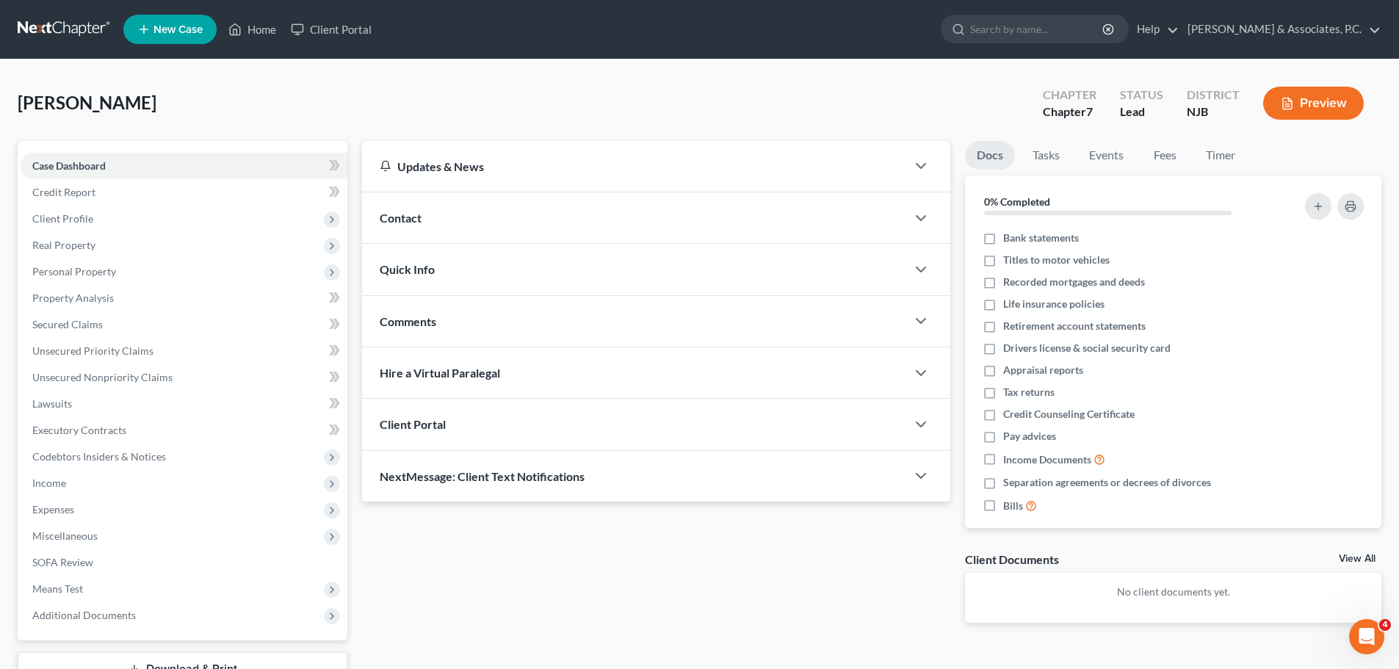
click at [55, 23] on link at bounding box center [65, 29] width 94 height 26
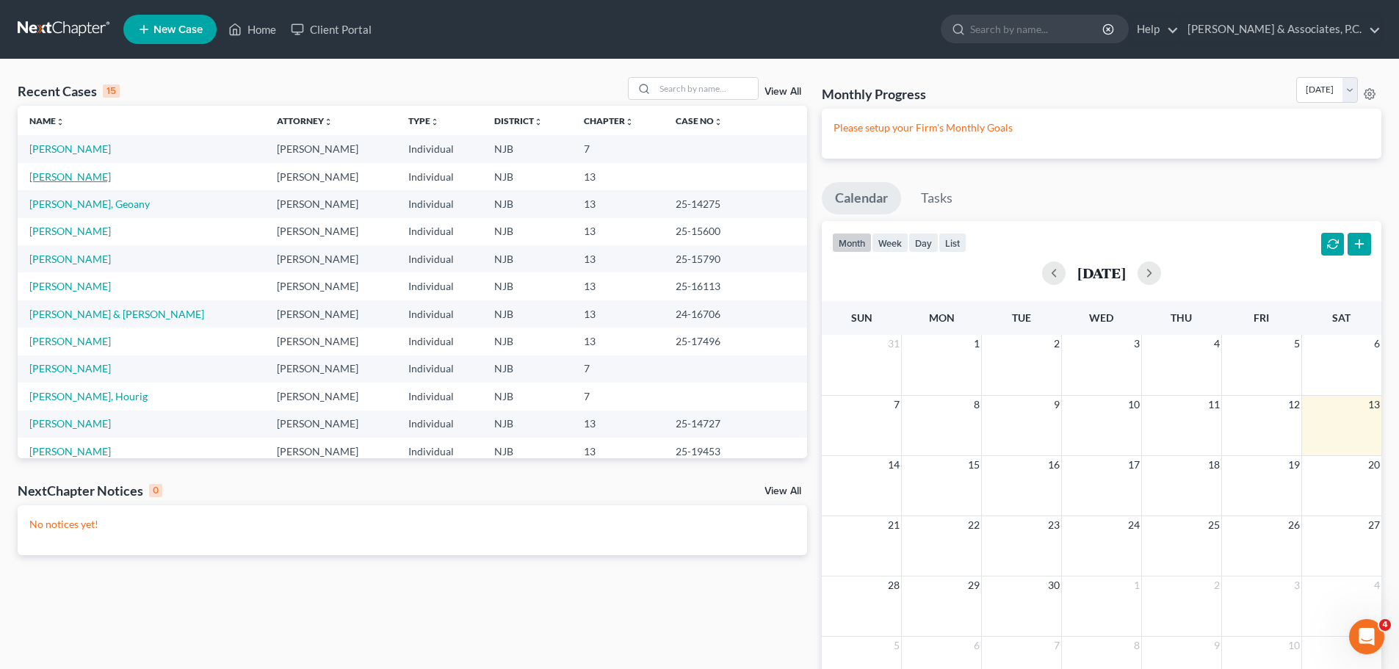
click at [83, 173] on link "[PERSON_NAME]" at bounding box center [69, 176] width 81 height 12
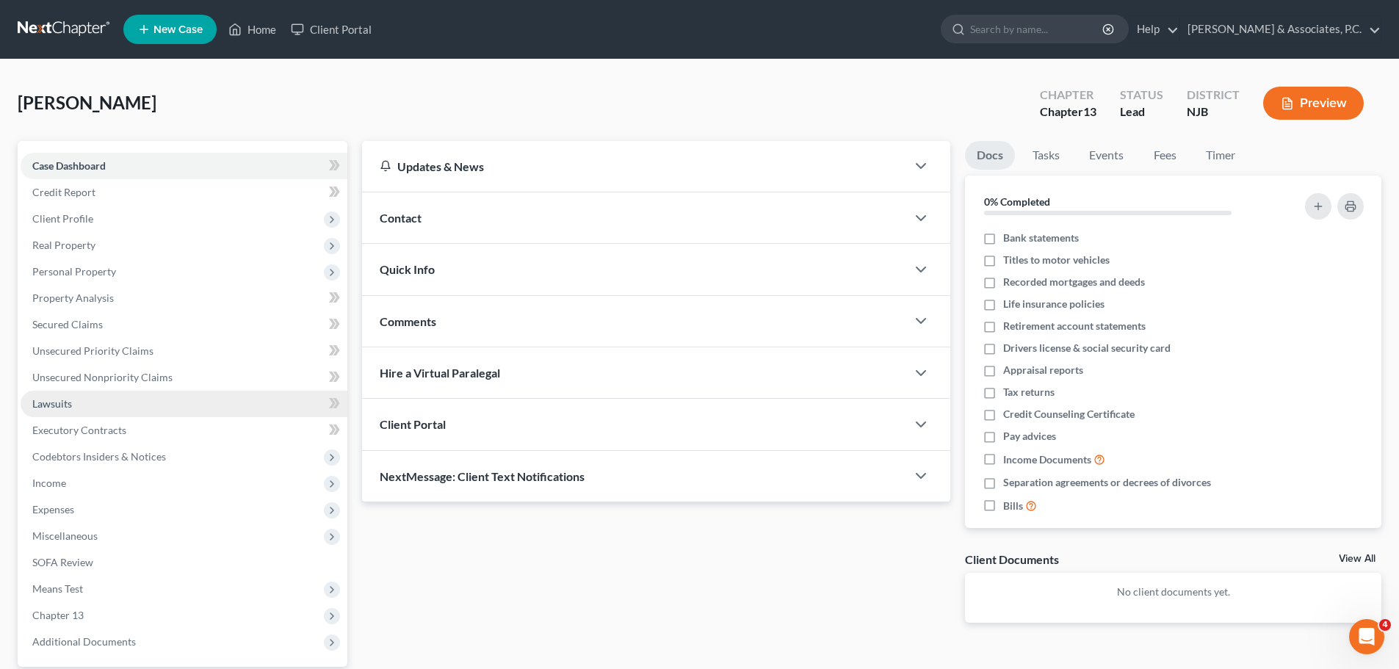
click at [60, 403] on span "Lawsuits" at bounding box center [52, 403] width 40 height 12
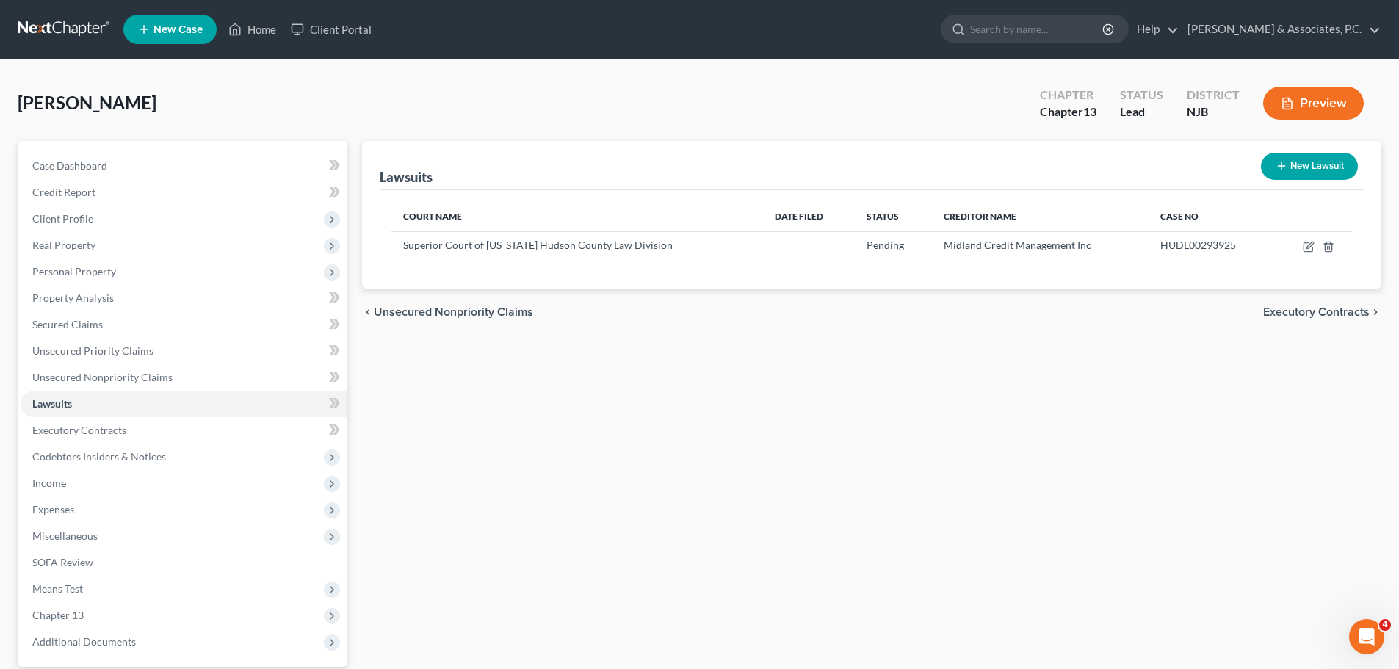
click at [37, 34] on link at bounding box center [65, 29] width 94 height 26
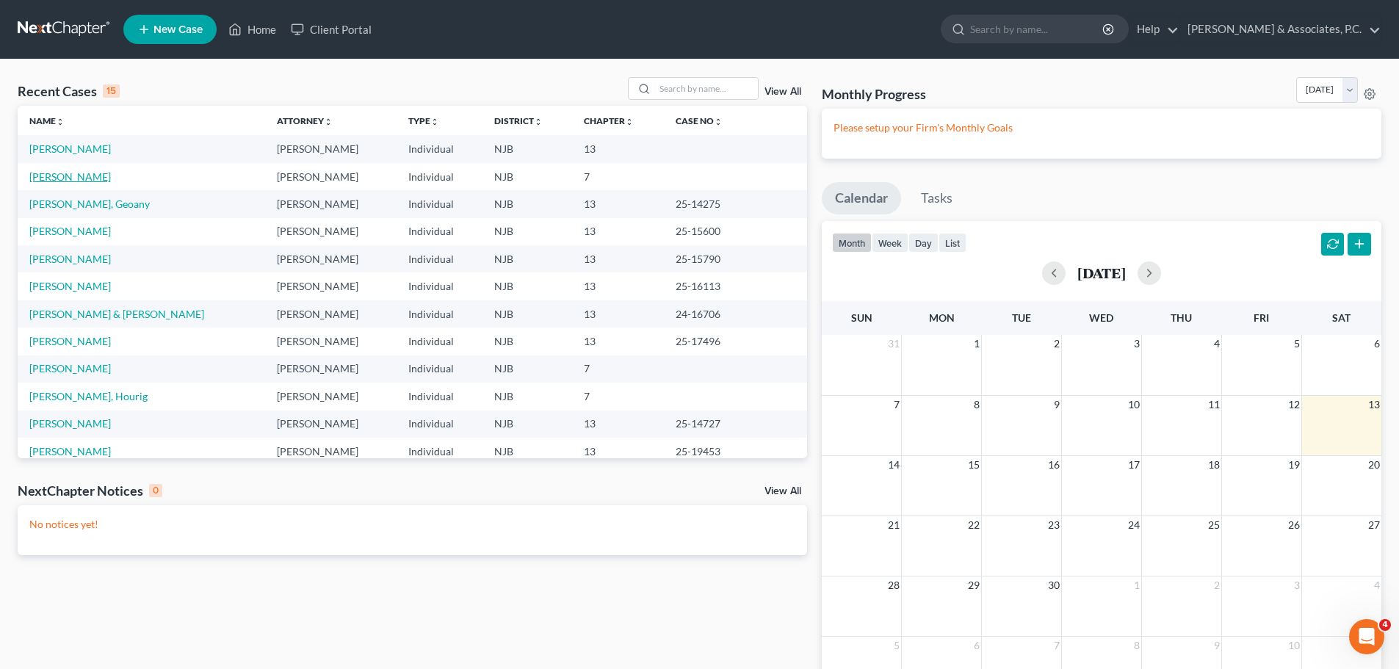
click at [61, 178] on link "[PERSON_NAME]" at bounding box center [69, 176] width 81 height 12
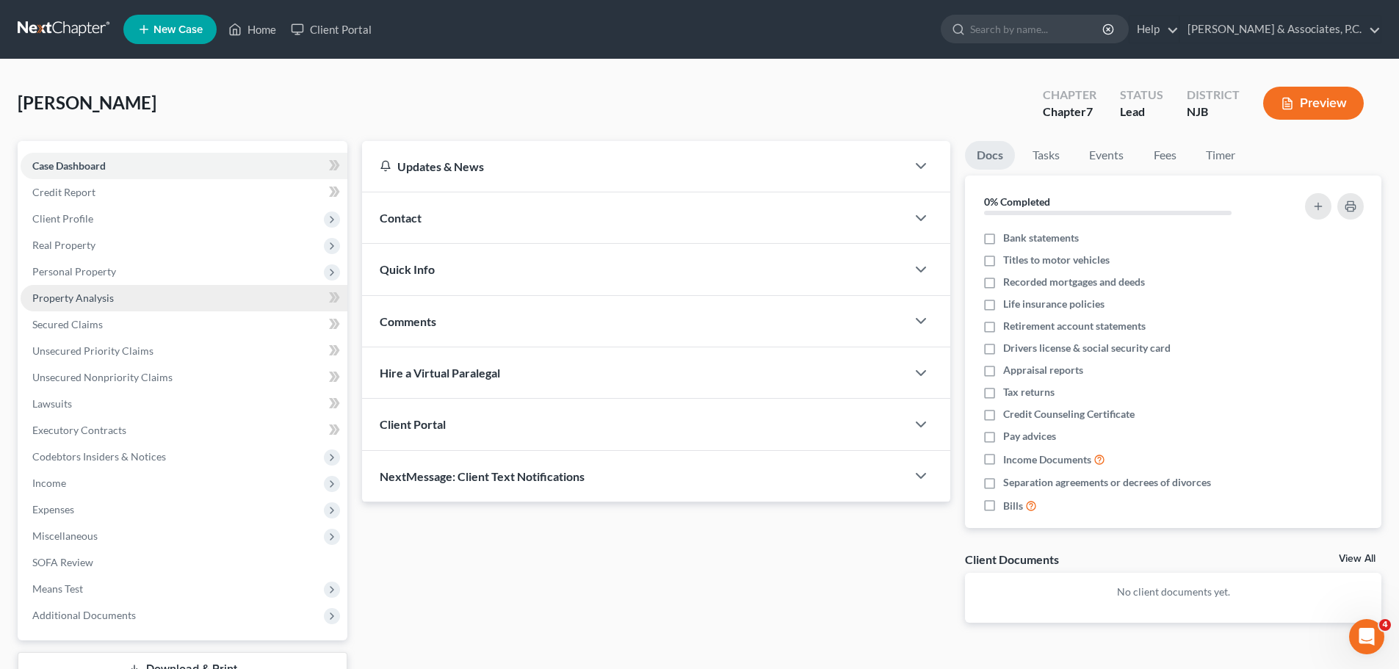
click at [89, 305] on link "Property Analysis" at bounding box center [184, 298] width 327 height 26
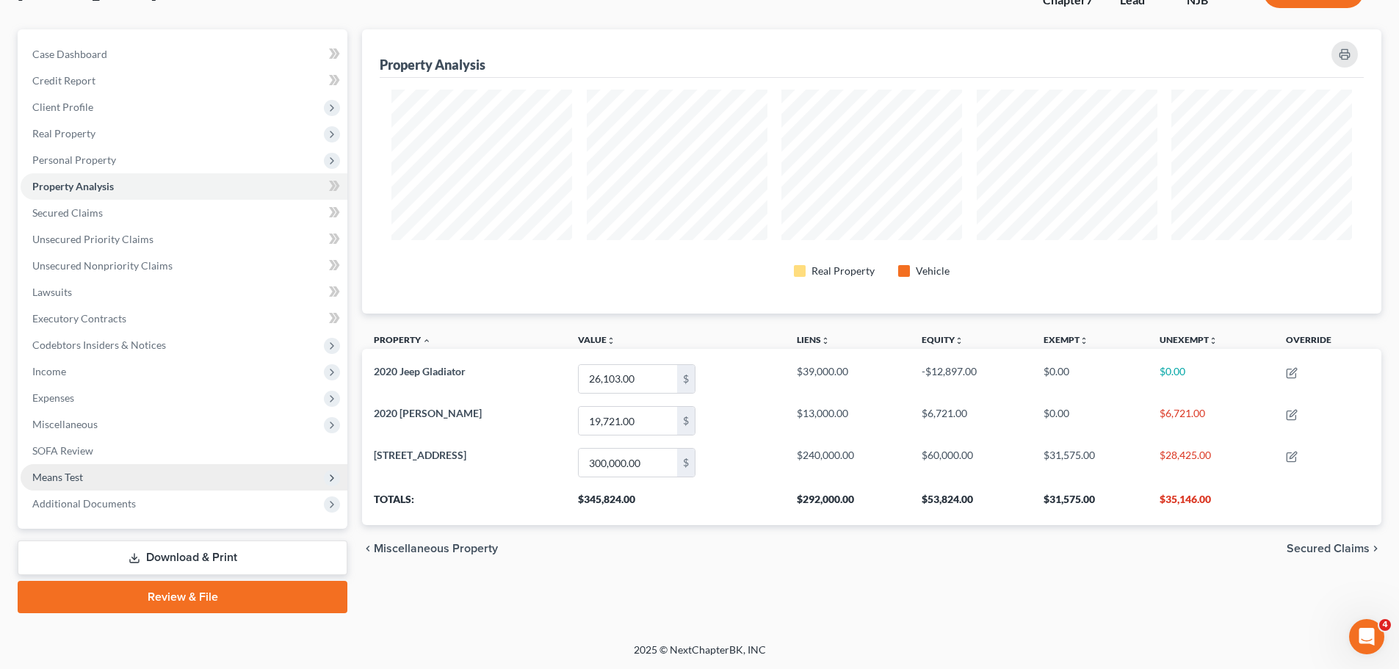
click at [87, 481] on span "Means Test" at bounding box center [184, 477] width 327 height 26
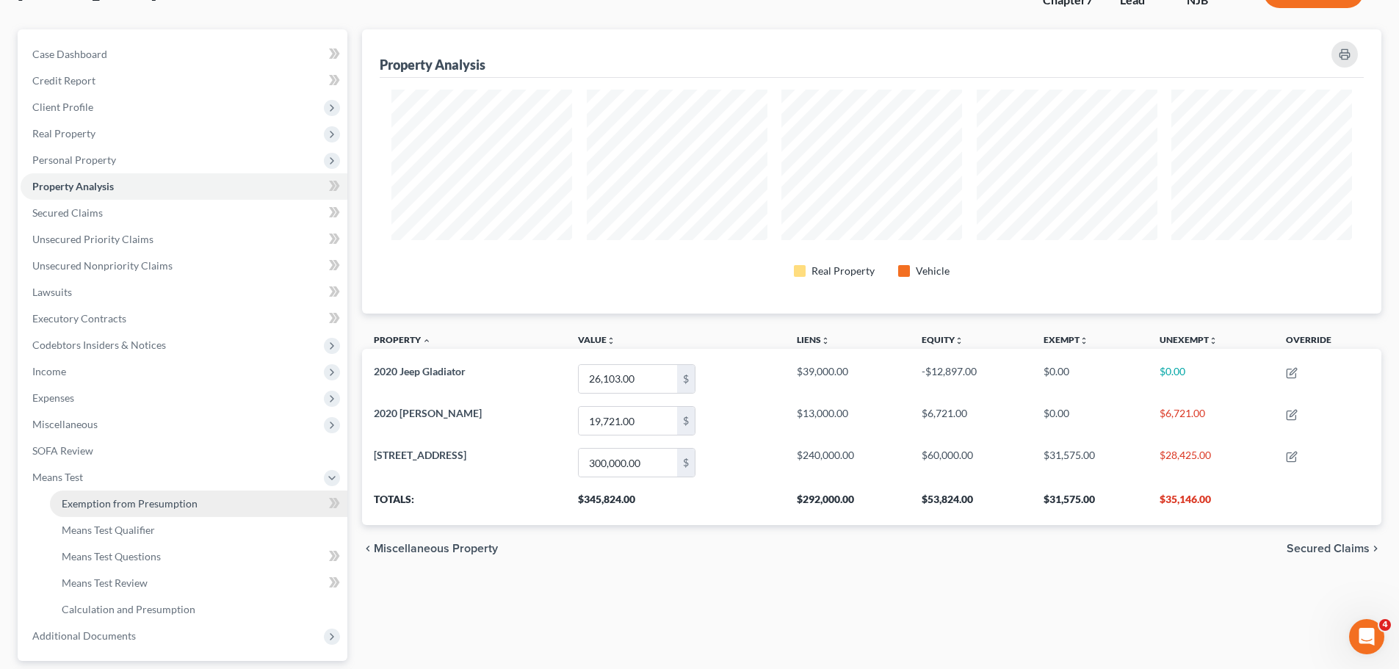
click at [133, 507] on span "Exemption from Presumption" at bounding box center [130, 503] width 136 height 12
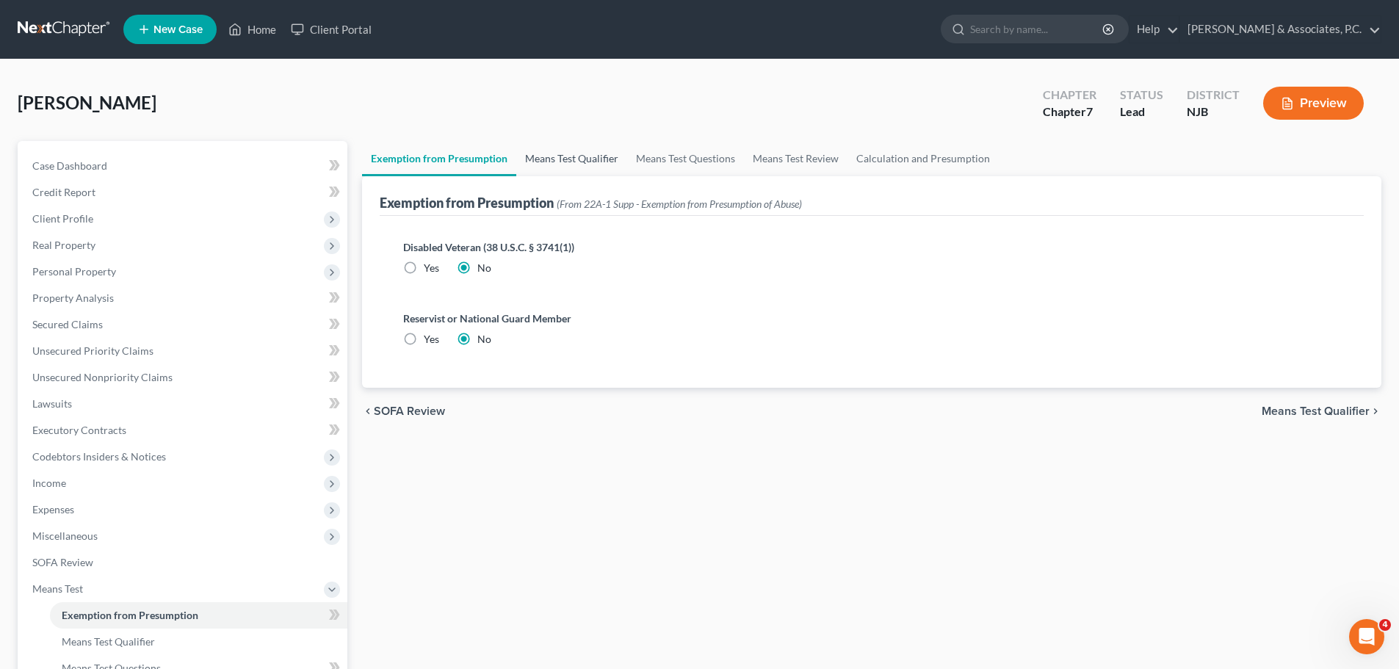
click at [568, 155] on link "Means Test Qualifier" at bounding box center [571, 158] width 111 height 35
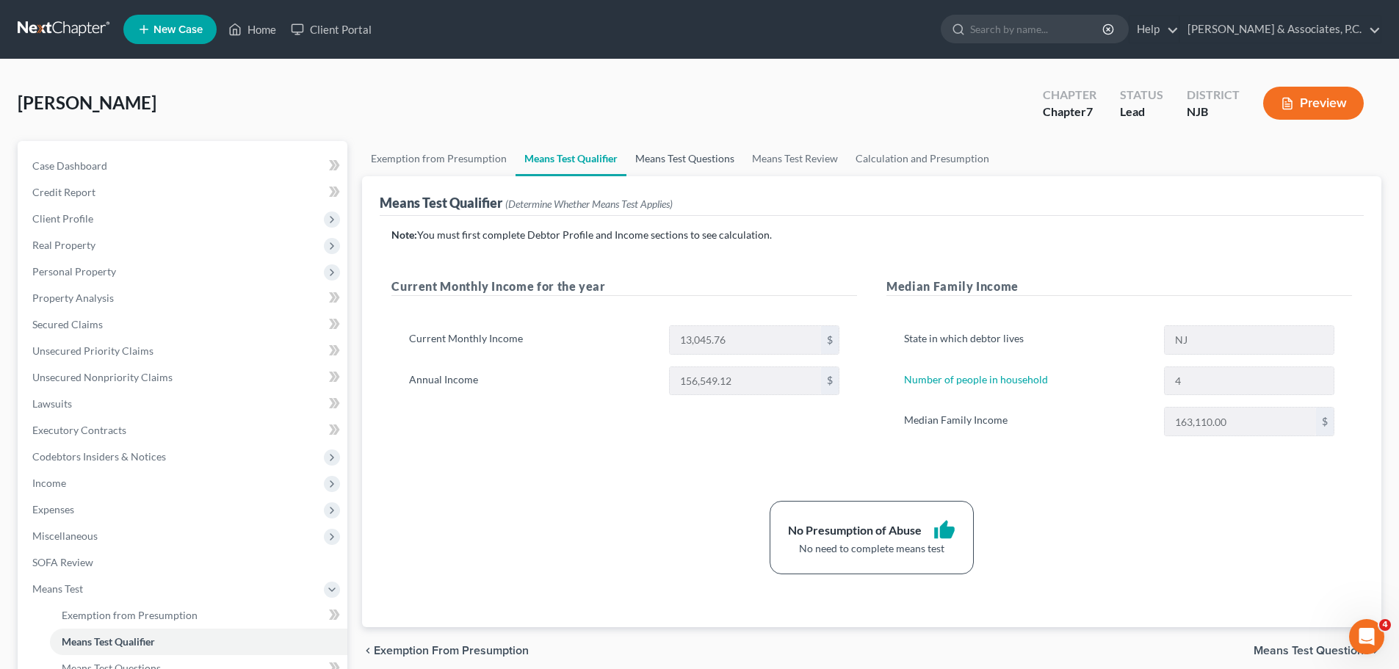
click at [685, 151] on link "Means Test Questions" at bounding box center [684, 158] width 117 height 35
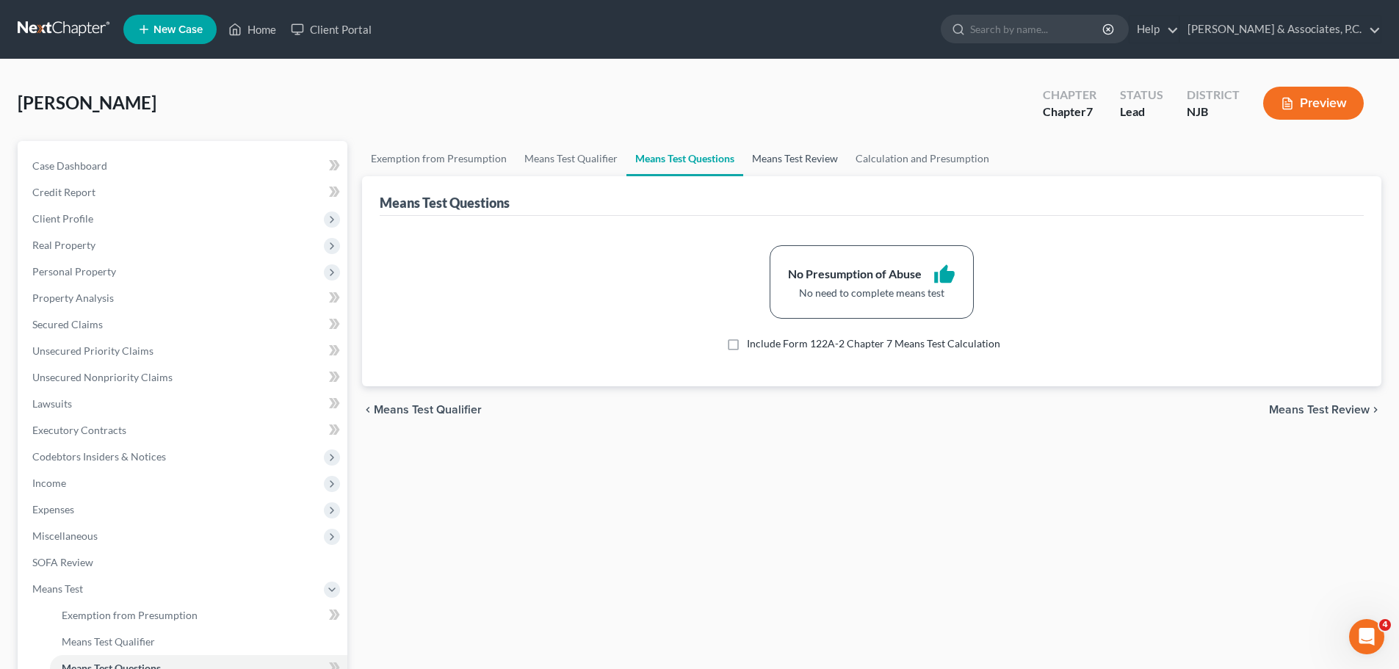
drag, startPoint x: 793, startPoint y: 158, endPoint x: 824, endPoint y: 160, distance: 31.6
click at [794, 159] on link "Means Test Review" at bounding box center [795, 158] width 104 height 35
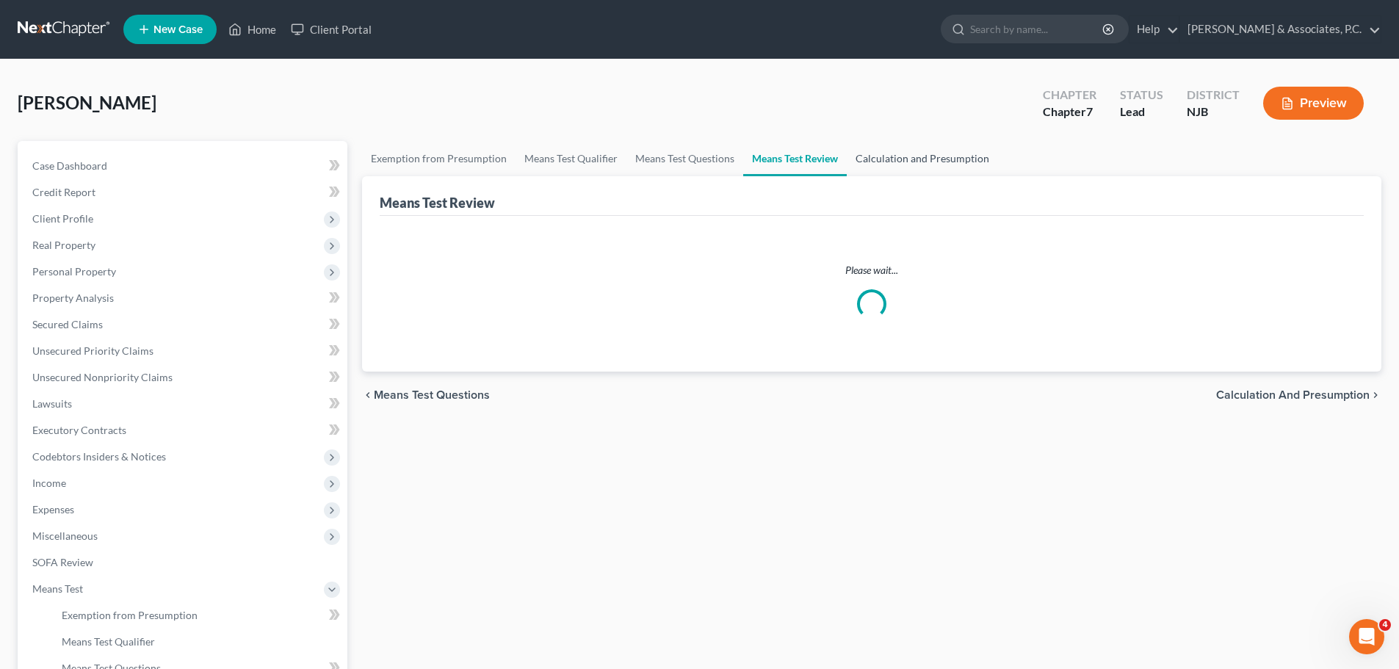
drag, startPoint x: 889, startPoint y: 159, endPoint x: 927, endPoint y: 174, distance: 40.2
click at [890, 159] on link "Calculation and Presumption" at bounding box center [922, 158] width 151 height 35
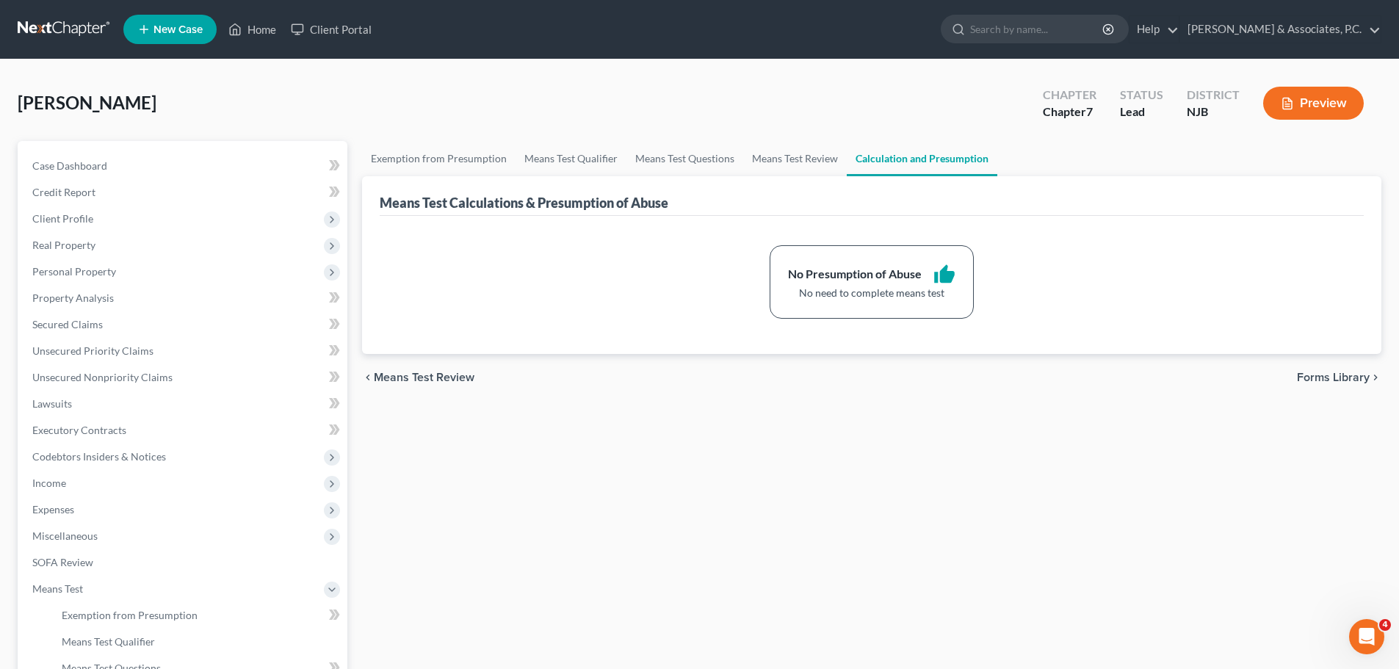
click at [1310, 373] on span "Forms Library" at bounding box center [1333, 377] width 73 height 12
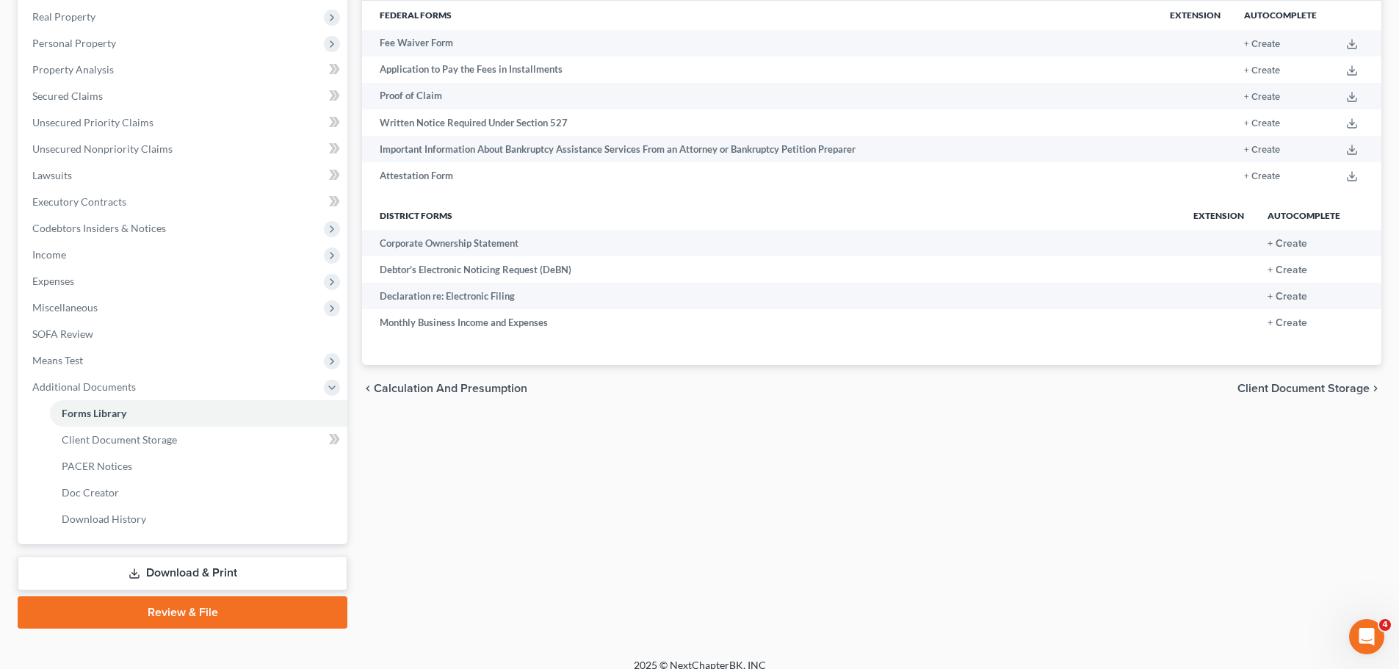
scroll to position [244, 0]
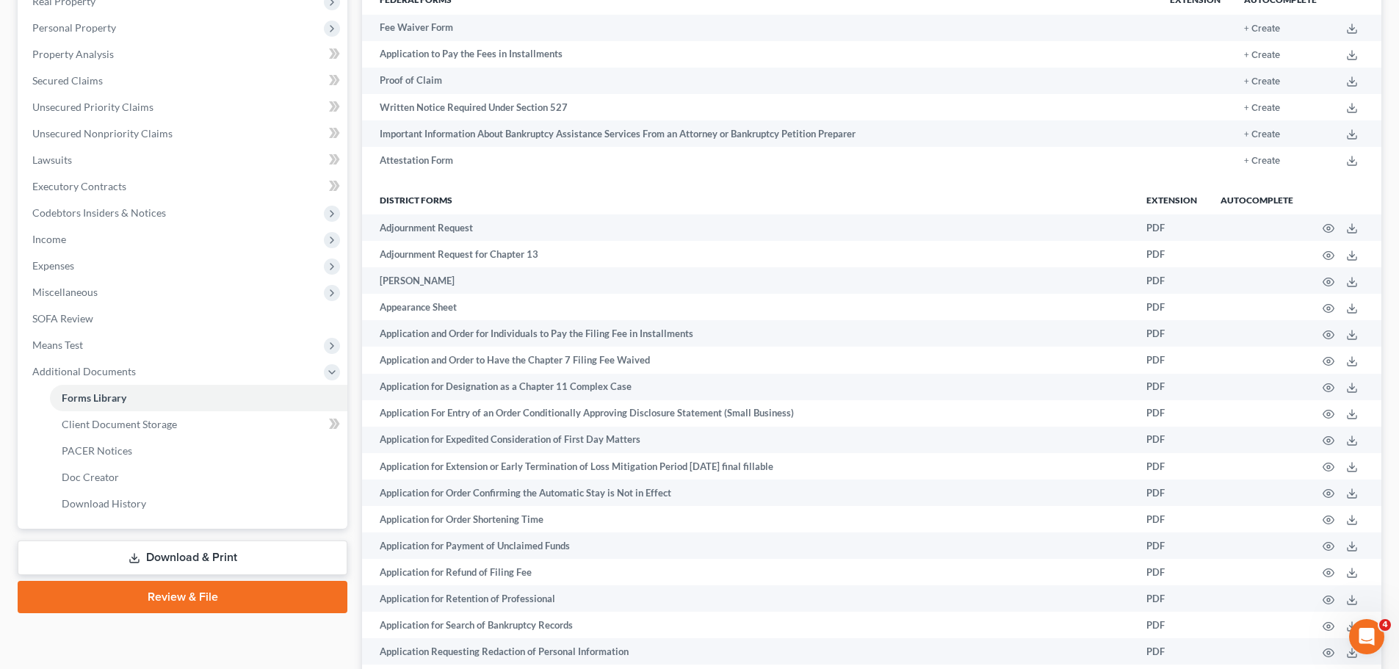
click at [141, 552] on link "Download & Print" at bounding box center [183, 557] width 330 height 35
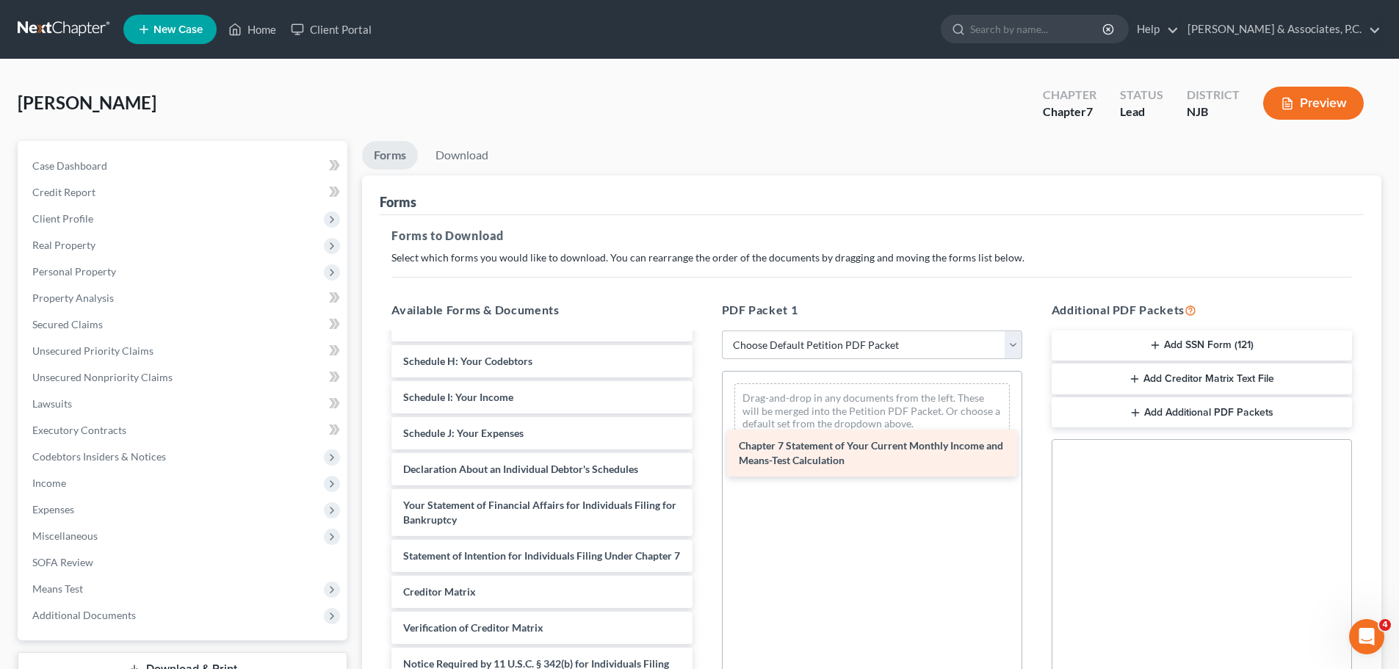
scroll to position [270, 0]
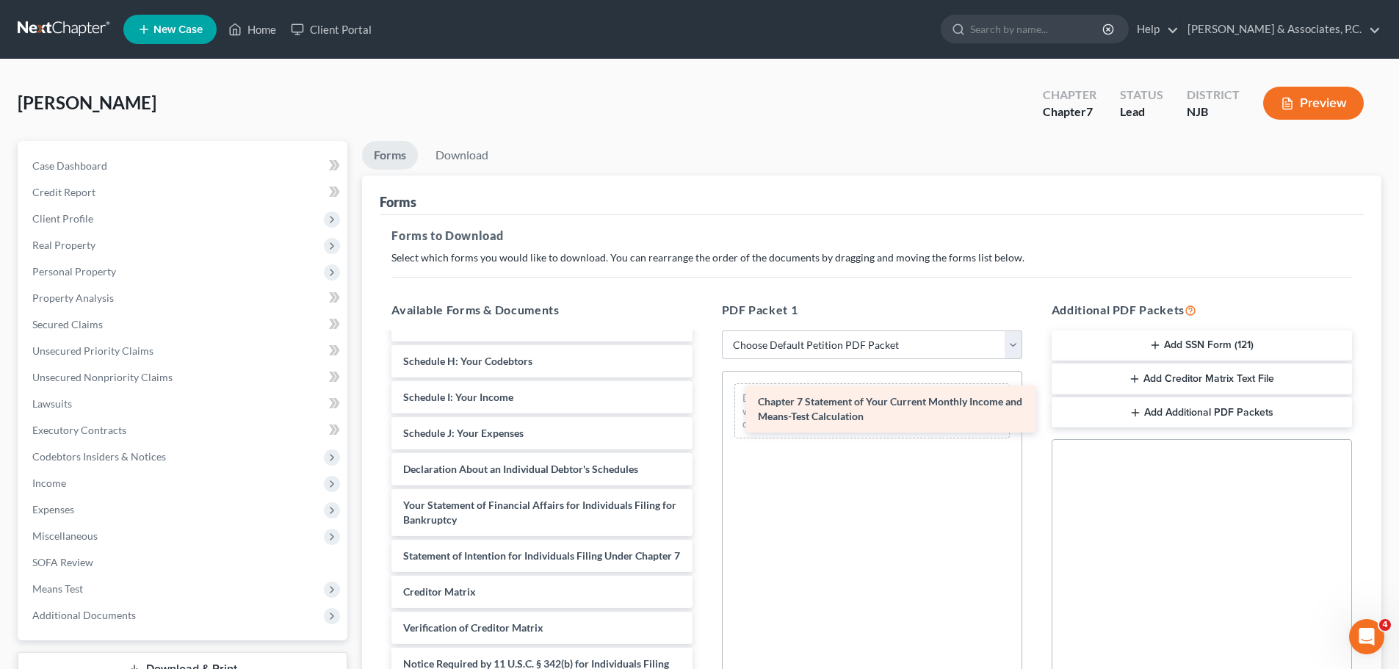
drag, startPoint x: 434, startPoint y: 576, endPoint x: 789, endPoint y: 407, distance: 393.4
click at [703, 408] on div "Chapter 7 Statement of Your Current Monthly Income and Means-Test Calculation V…" at bounding box center [542, 405] width 324 height 652
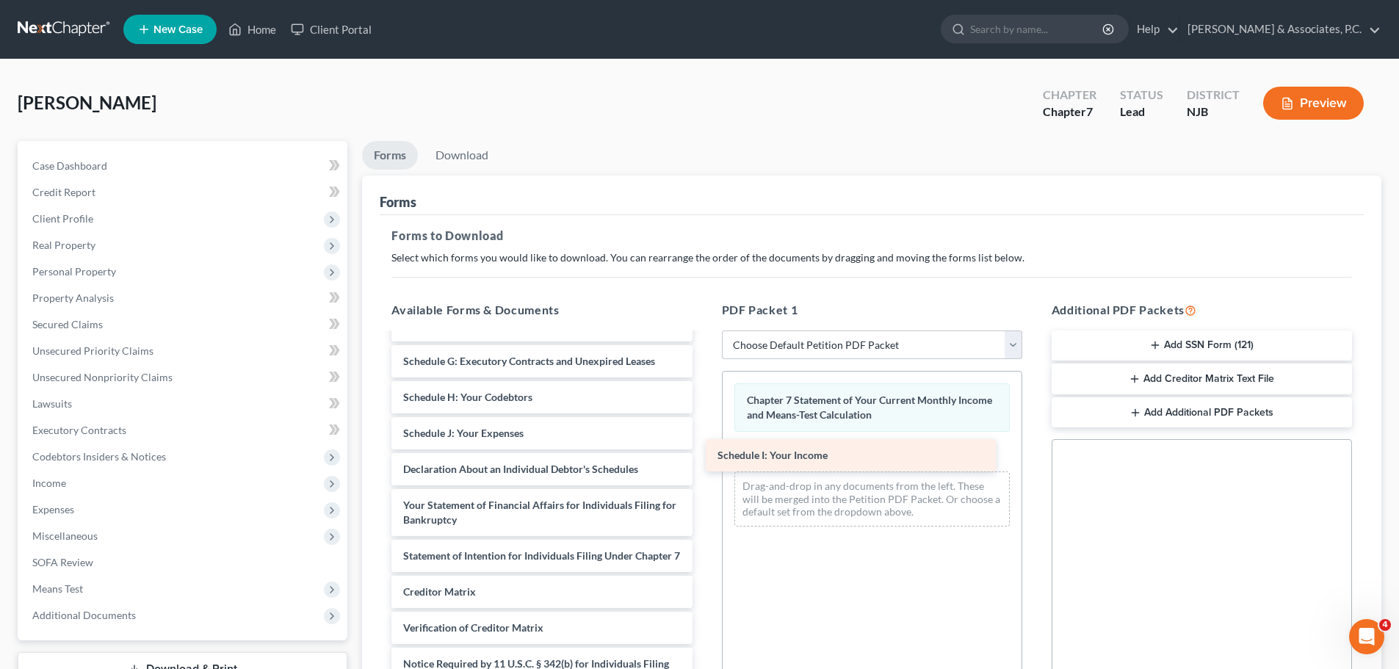
scroll to position [234, 0]
drag, startPoint x: 467, startPoint y: 385, endPoint x: 838, endPoint y: 468, distance: 379.8
click at [703, 468] on div "Schedule I: Your Income Voluntary Petition for Individuals Filing for Bankruptc…" at bounding box center [542, 423] width 324 height 616
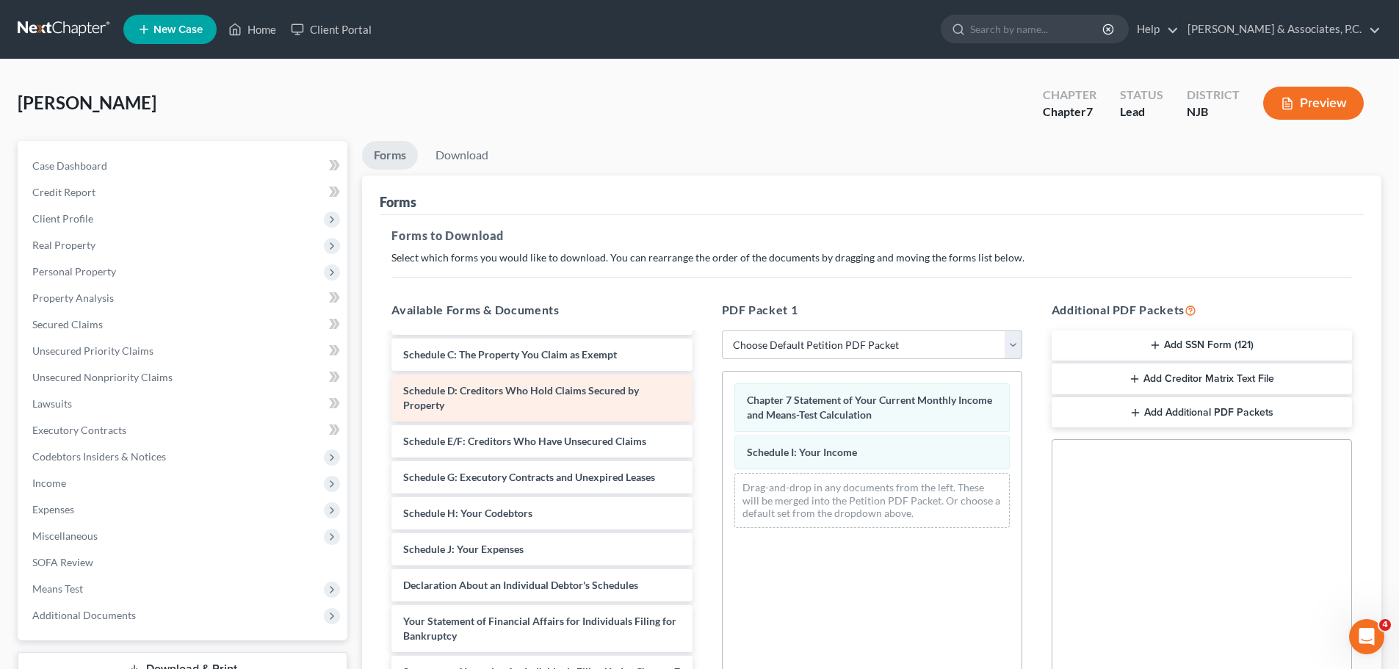
scroll to position [14, 0]
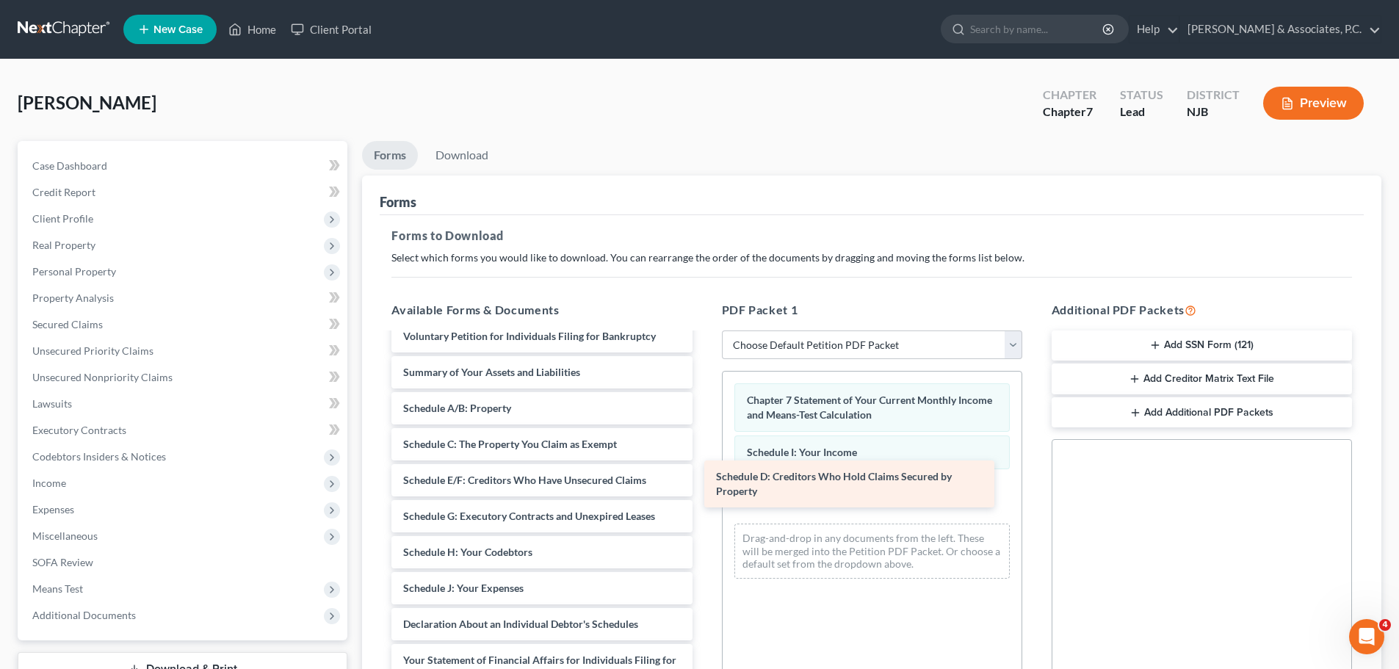
drag, startPoint x: 445, startPoint y: 495, endPoint x: 793, endPoint y: 488, distance: 348.1
click at [703, 490] on div "Schedule D: Creditors Who Hold Claims Secured by Property Voluntary Petition fo…" at bounding box center [542, 602] width 324 height 565
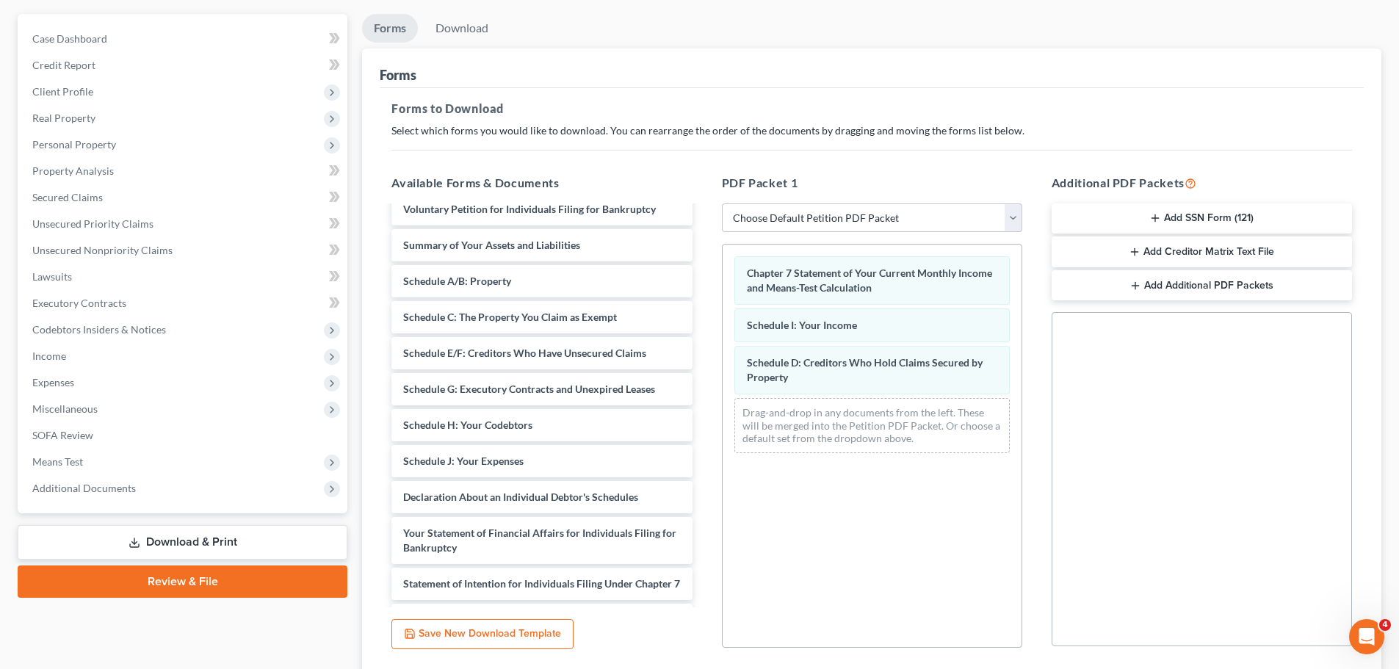
scroll to position [238, 0]
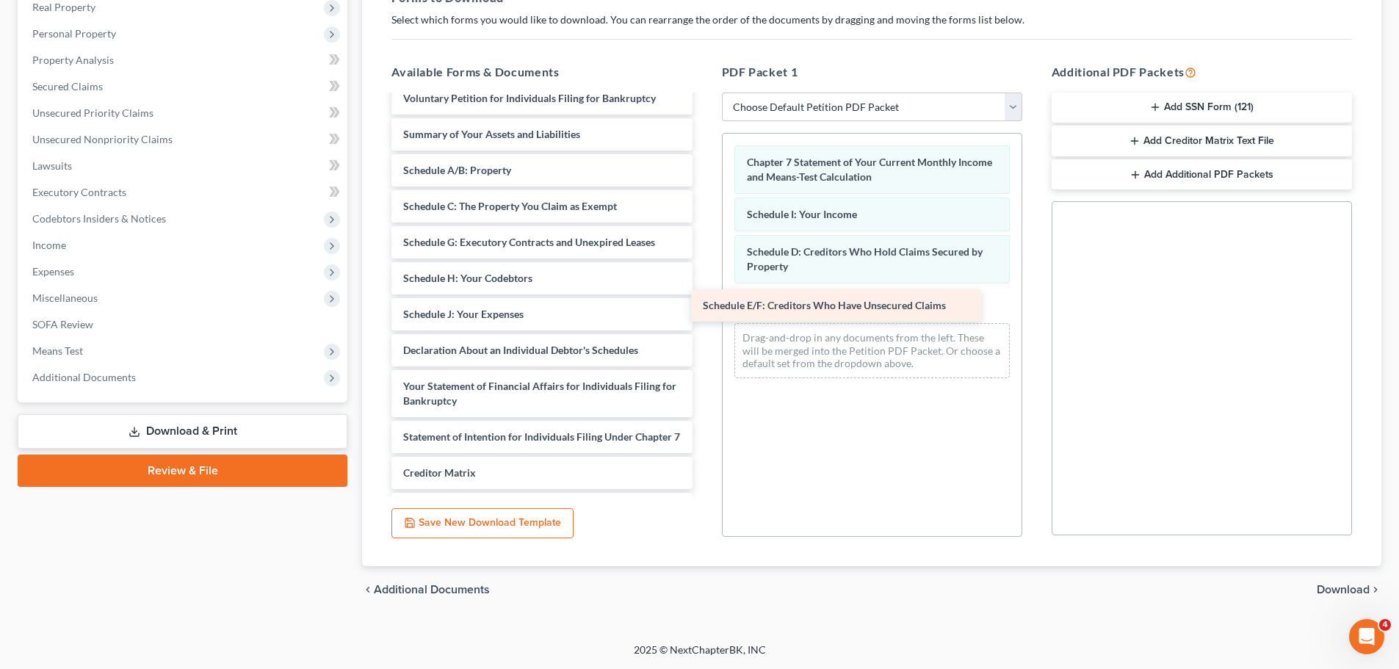
drag, startPoint x: 435, startPoint y: 244, endPoint x: 770, endPoint y: 314, distance: 342.7
click at [703, 315] on div "Schedule E/F: Creditors Who Have Unsecured Claims Voluntary Petition for Indivi…" at bounding box center [542, 346] width 324 height 529
click at [1344, 584] on span "Download" at bounding box center [1342, 590] width 53 height 12
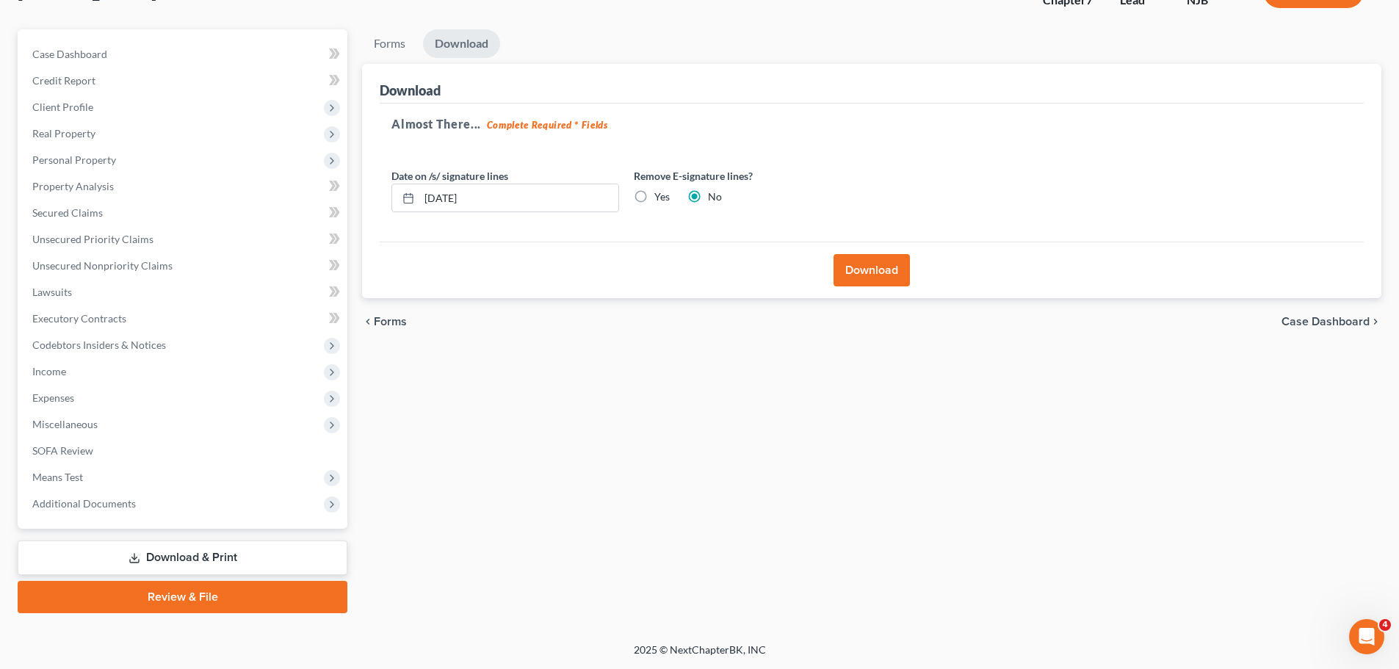
scroll to position [112, 0]
drag, startPoint x: 644, startPoint y: 191, endPoint x: 669, endPoint y: 206, distance: 29.3
click at [654, 195] on label "Yes" at bounding box center [661, 196] width 15 height 15
click at [660, 195] on input "Yes" at bounding box center [665, 194] width 10 height 10
radio input "true"
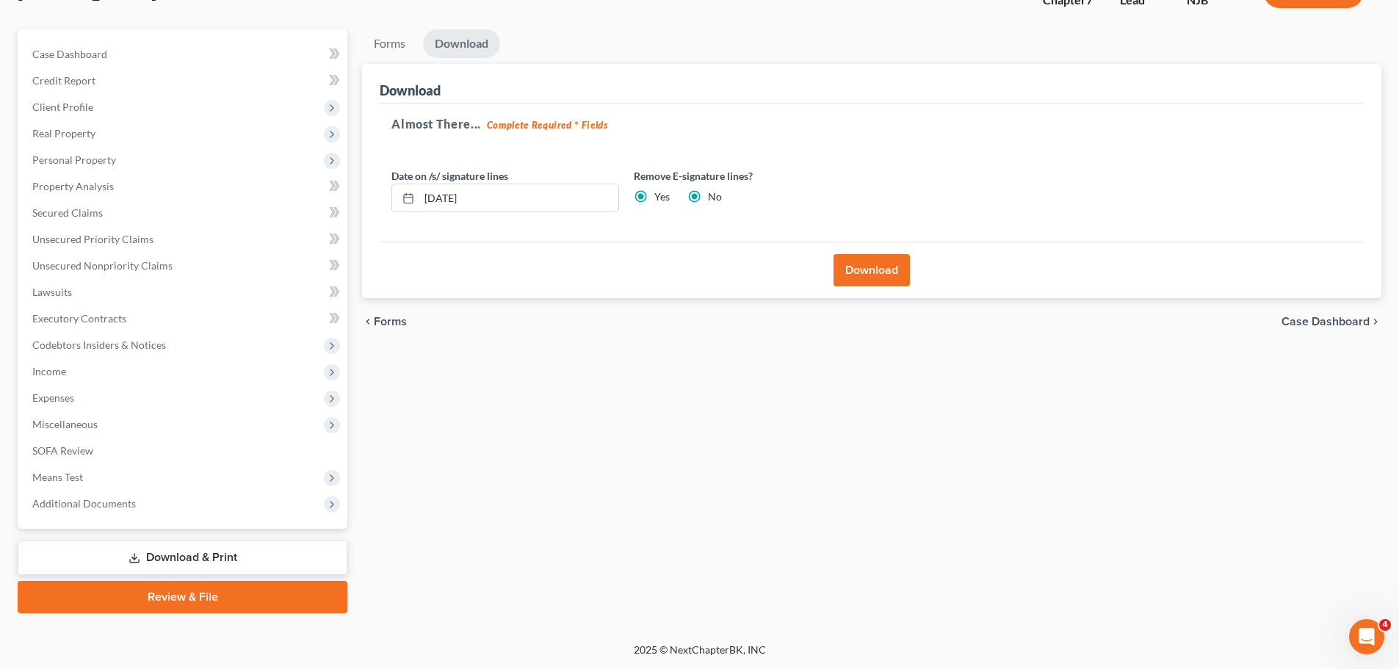
radio input "false"
click at [866, 267] on button "Download" at bounding box center [871, 270] width 76 height 32
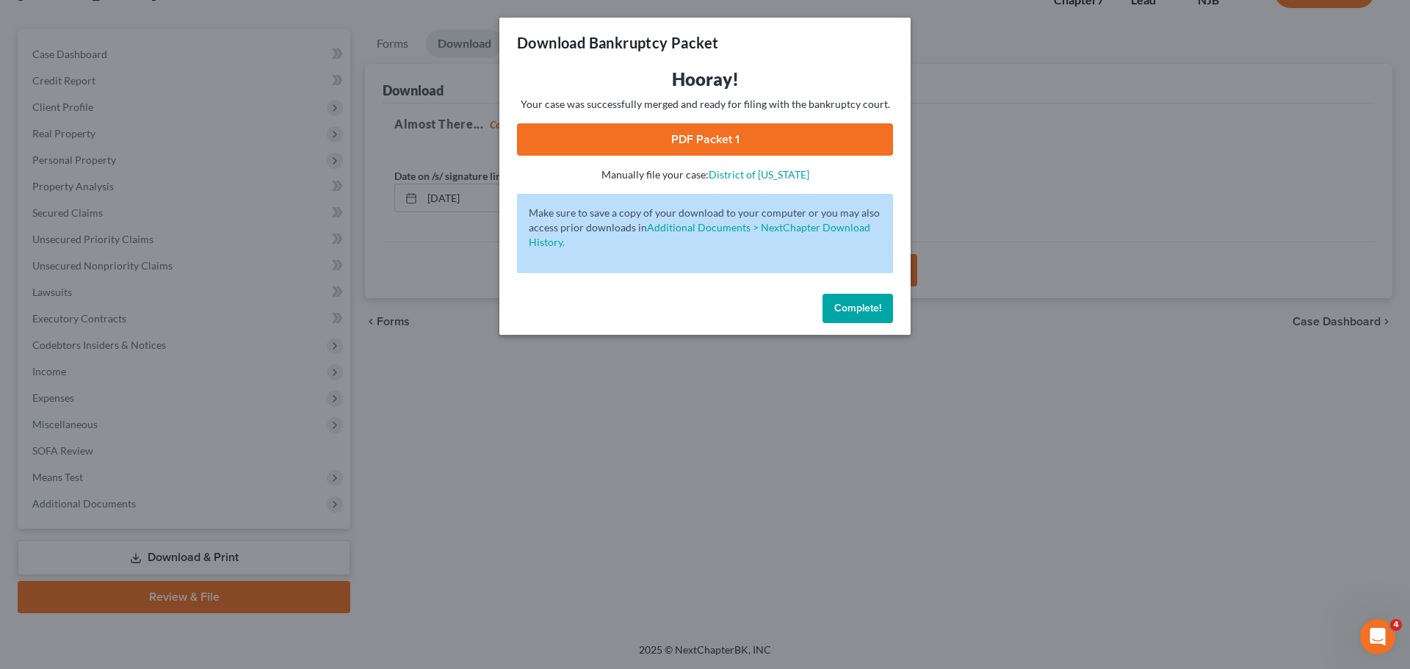
click at [730, 139] on link "PDF Packet 1" at bounding box center [705, 139] width 376 height 32
click at [863, 314] on button "Complete!" at bounding box center [857, 308] width 70 height 29
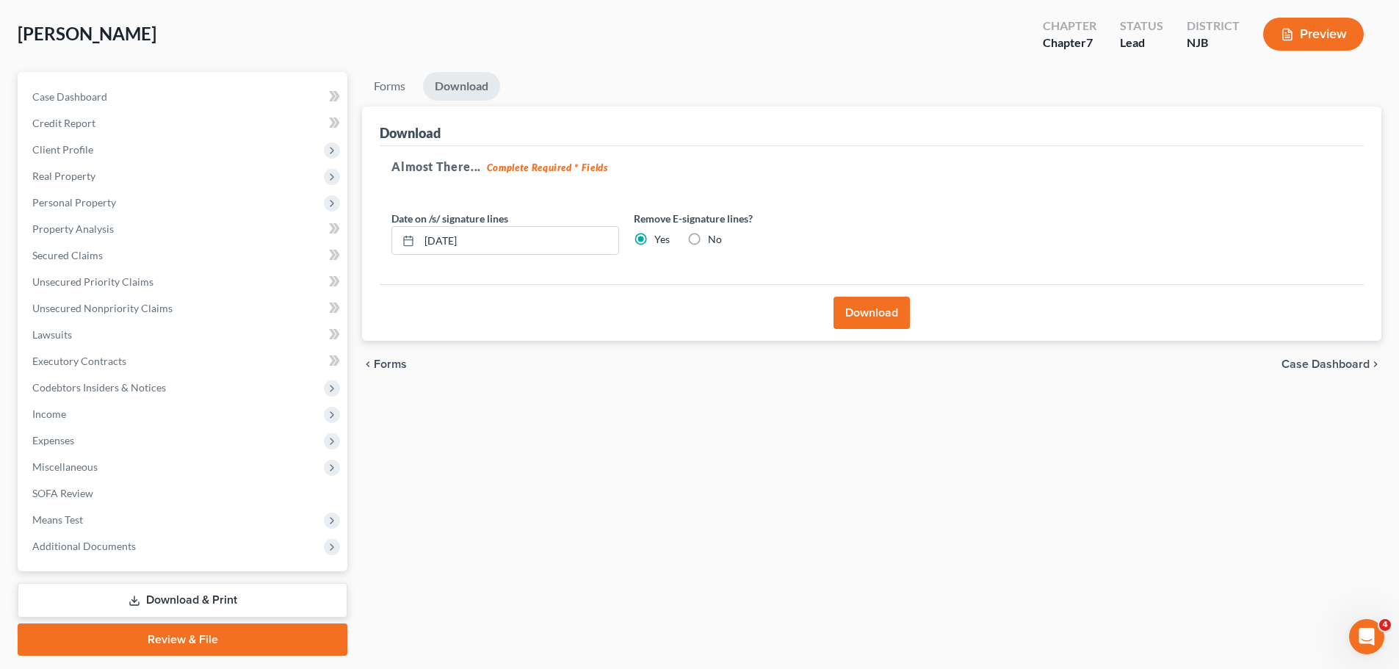
scroll to position [0, 0]
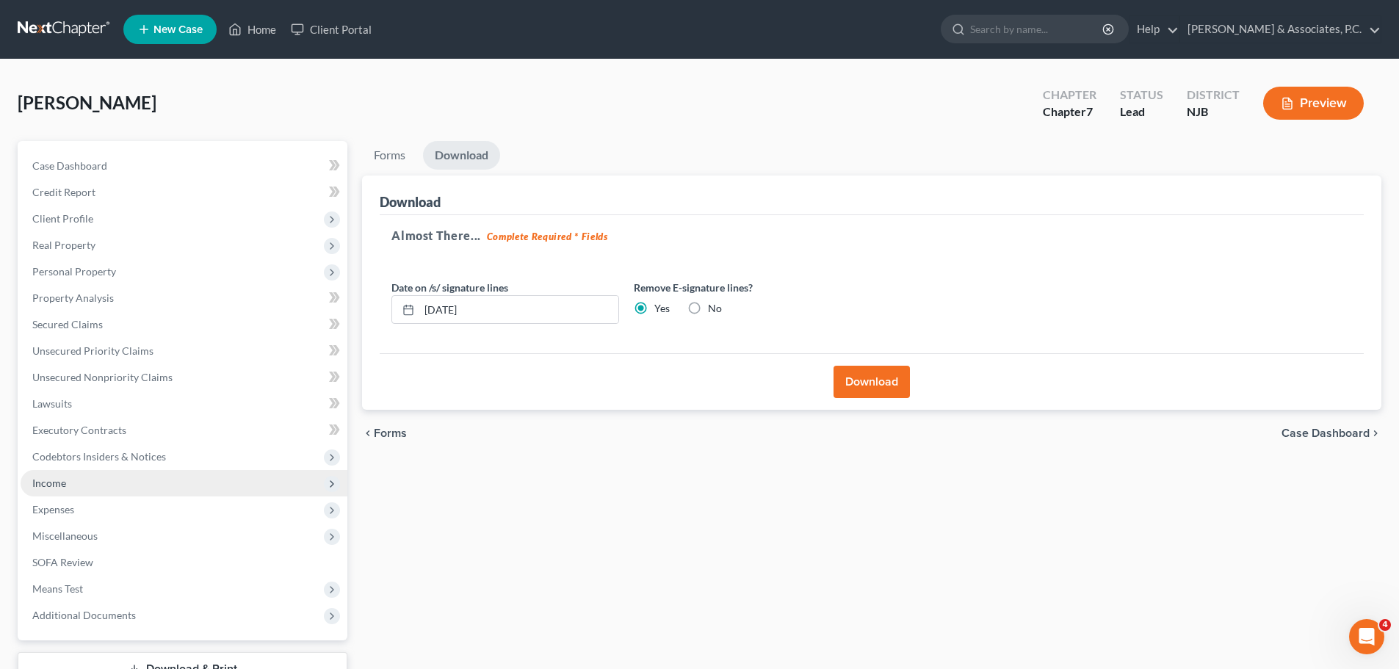
click at [69, 486] on span "Income" at bounding box center [184, 483] width 327 height 26
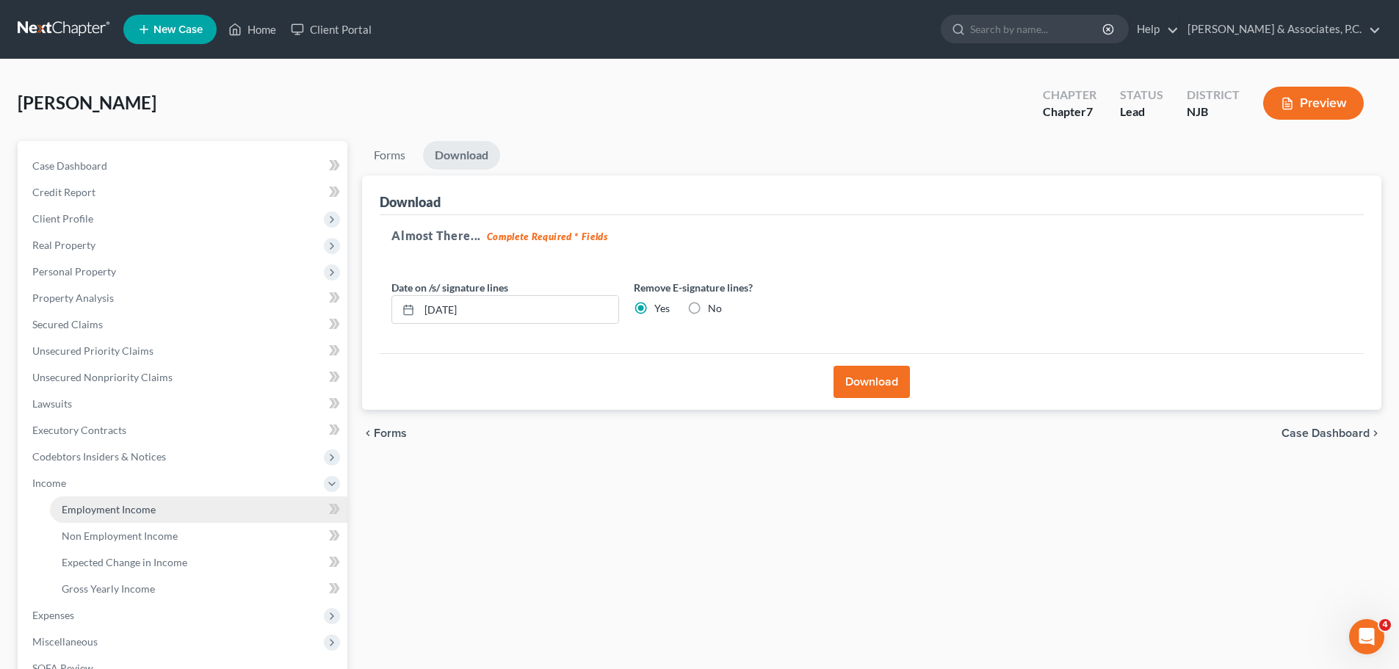
click at [131, 516] on link "Employment Income" at bounding box center [198, 509] width 297 height 26
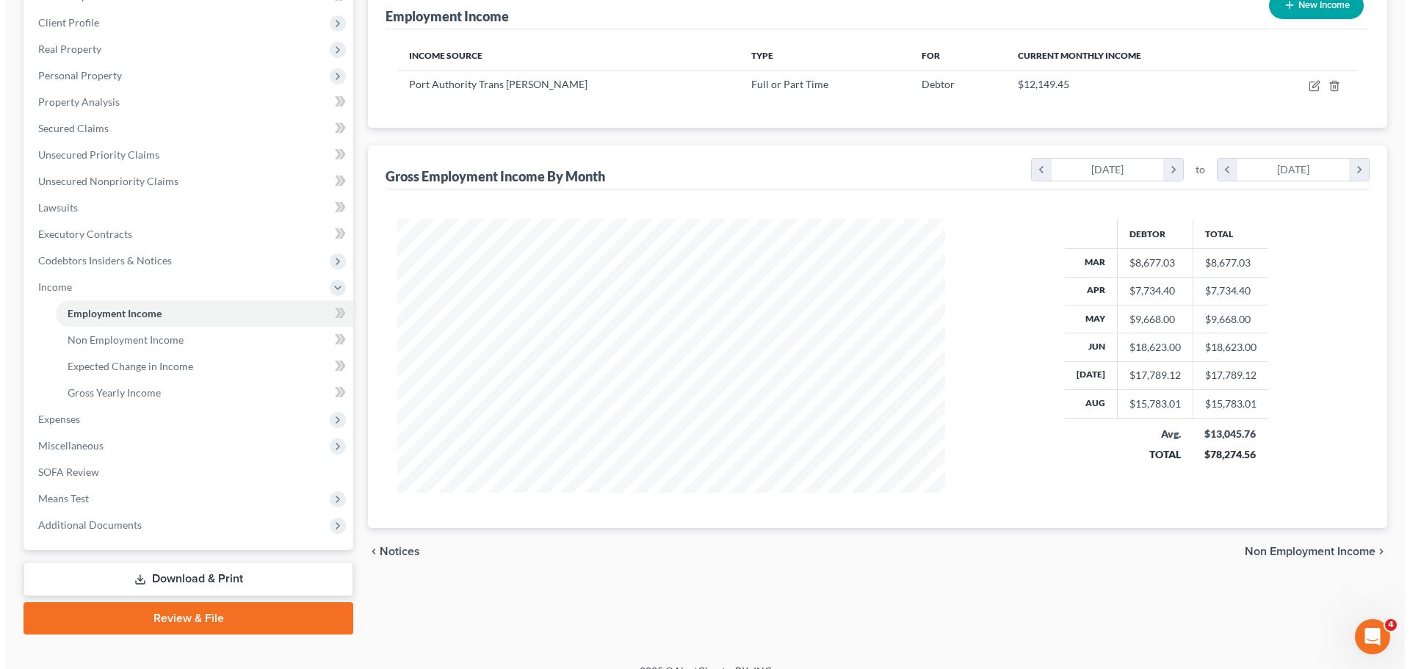
scroll to position [217, 0]
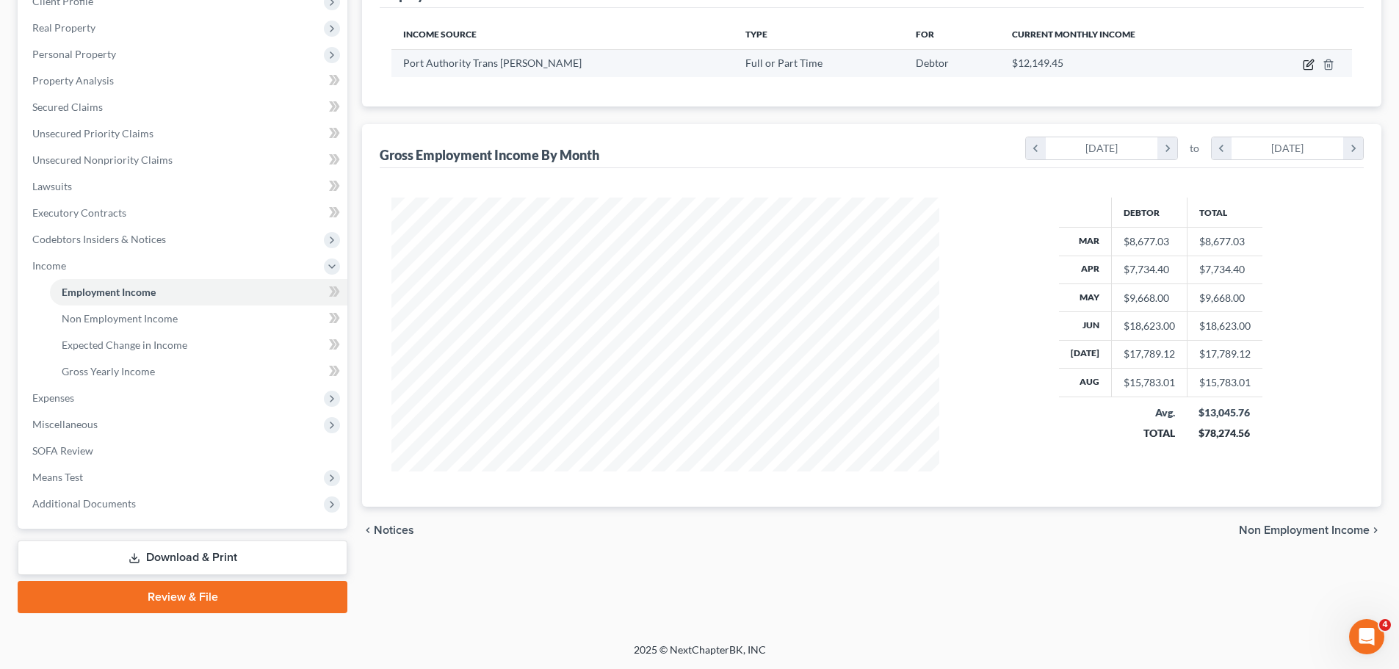
click at [1304, 59] on icon "button" at bounding box center [1308, 65] width 12 height 12
select select "0"
select select "33"
select select "3"
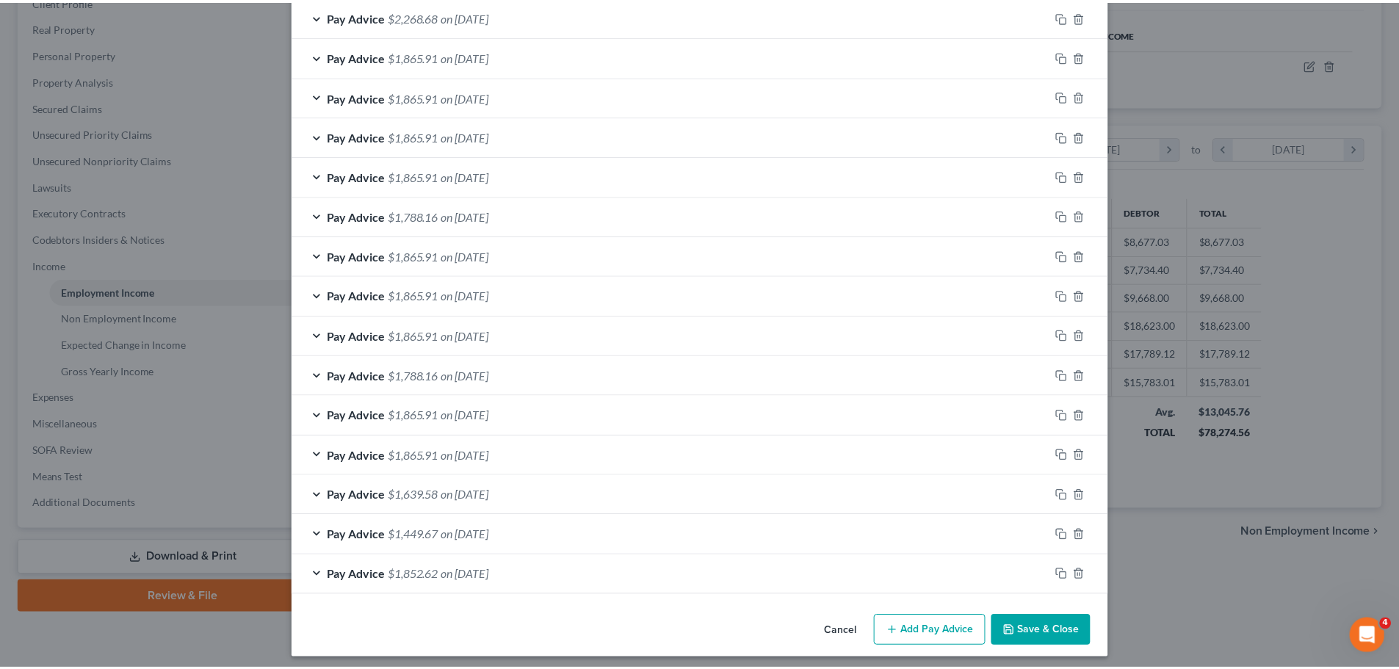
scroll to position [985, 0]
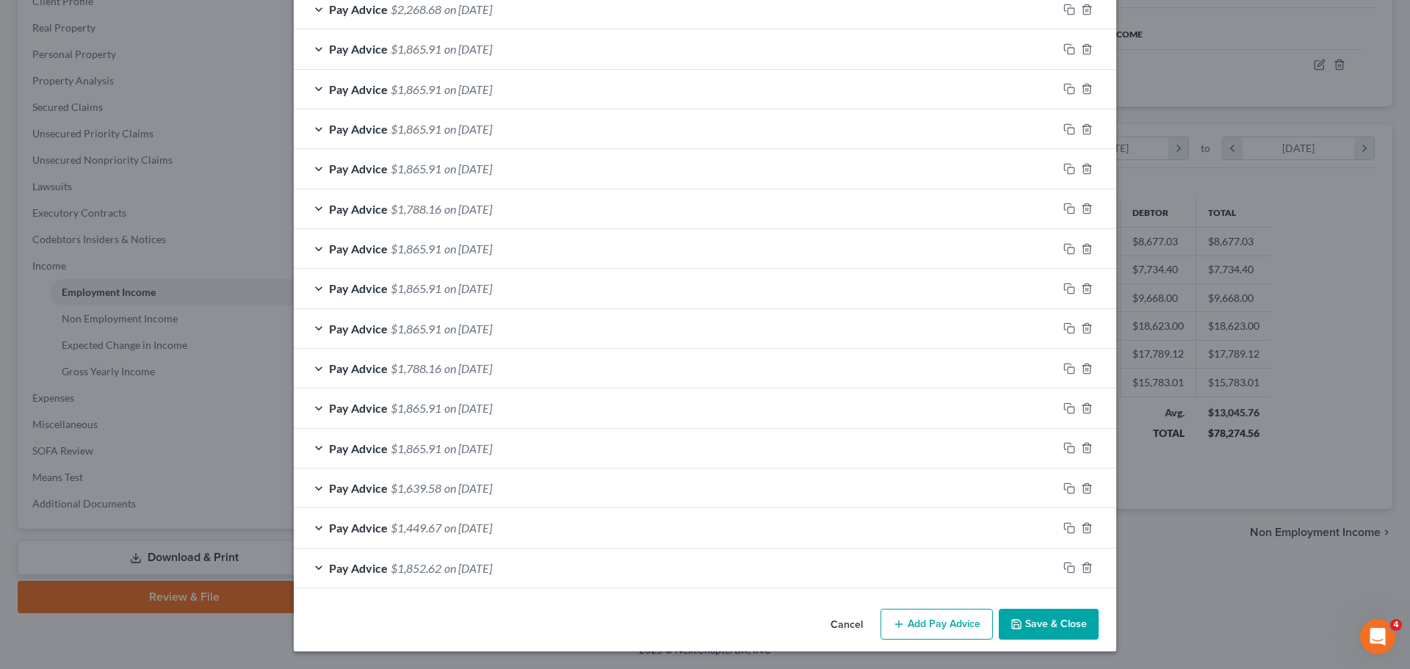
click at [1056, 628] on button "Save & Close" at bounding box center [1048, 624] width 100 height 31
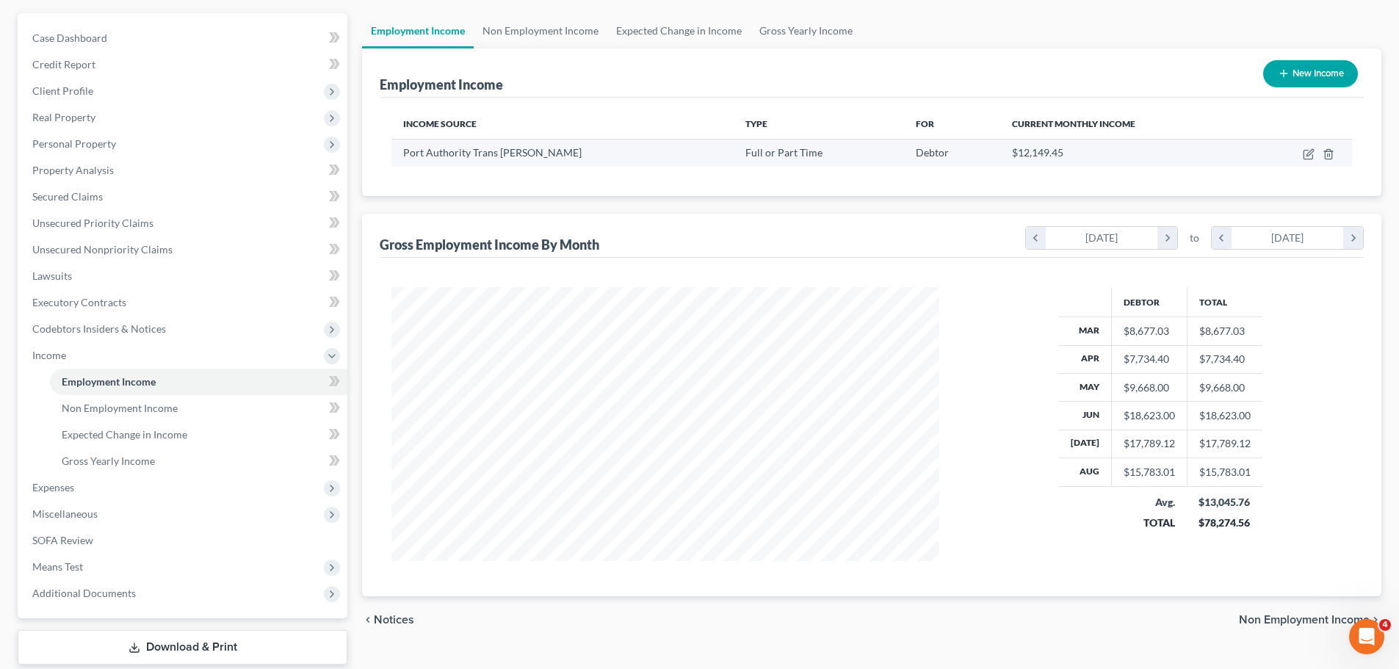
scroll to position [0, 0]
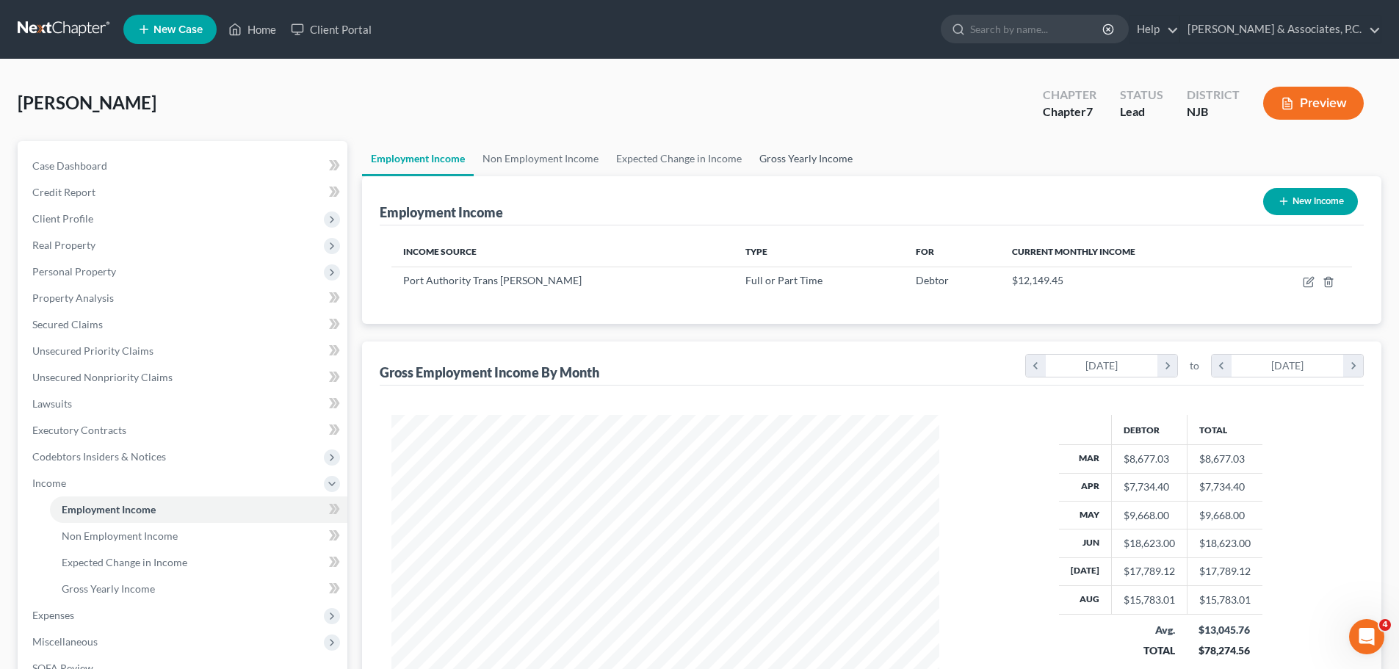
click at [789, 151] on link "Gross Yearly Income" at bounding box center [805, 158] width 111 height 35
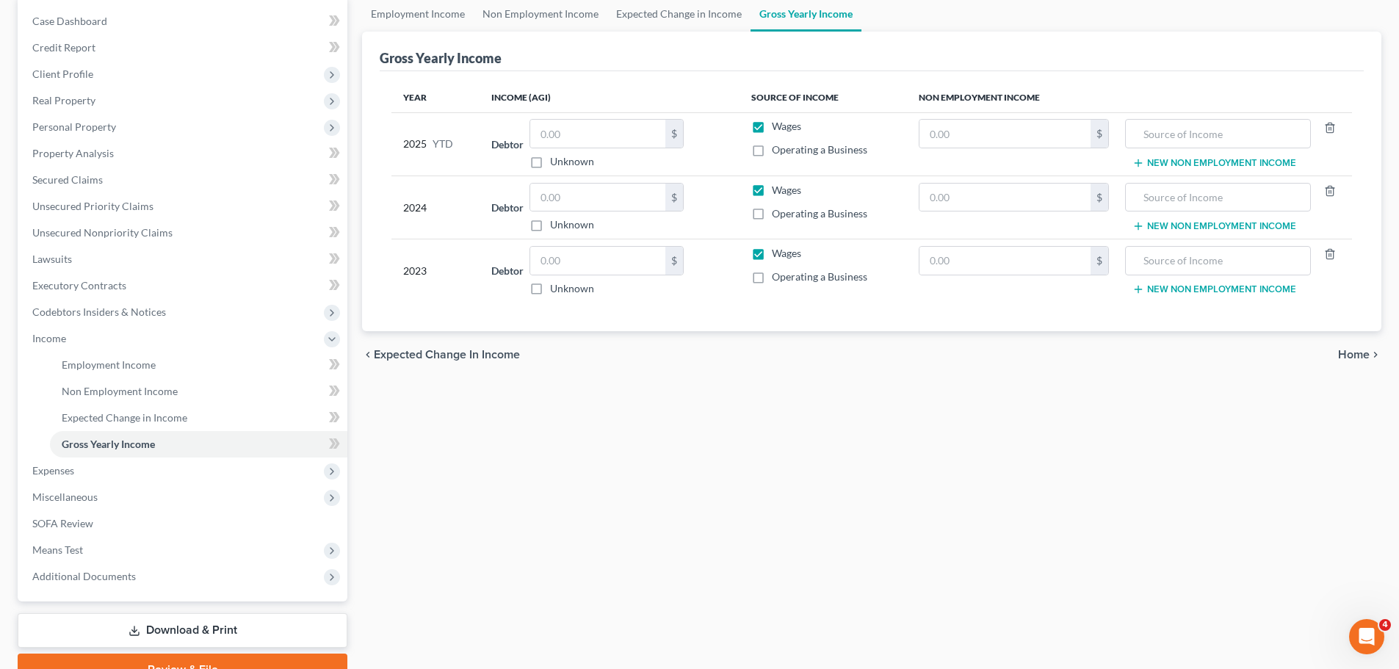
scroll to position [217, 0]
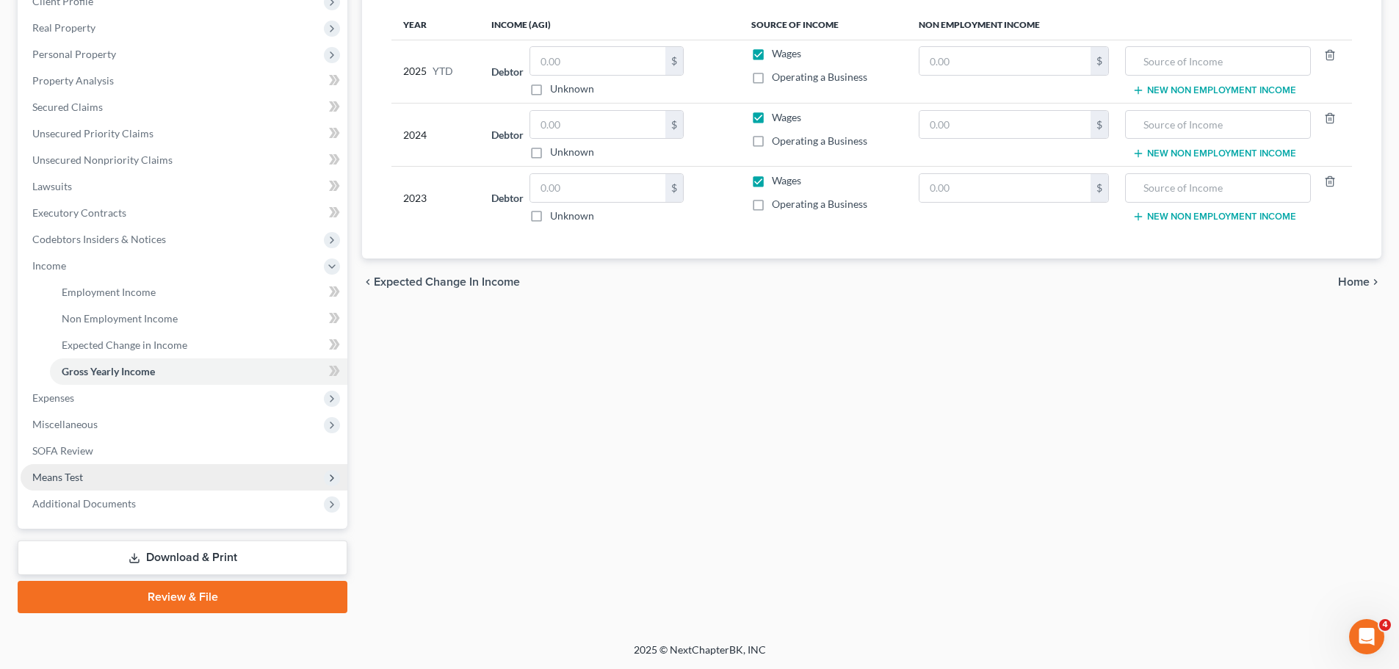
drag, startPoint x: 93, startPoint y: 483, endPoint x: 99, endPoint y: 479, distance: 7.9
click at [93, 483] on span "Means Test" at bounding box center [184, 477] width 327 height 26
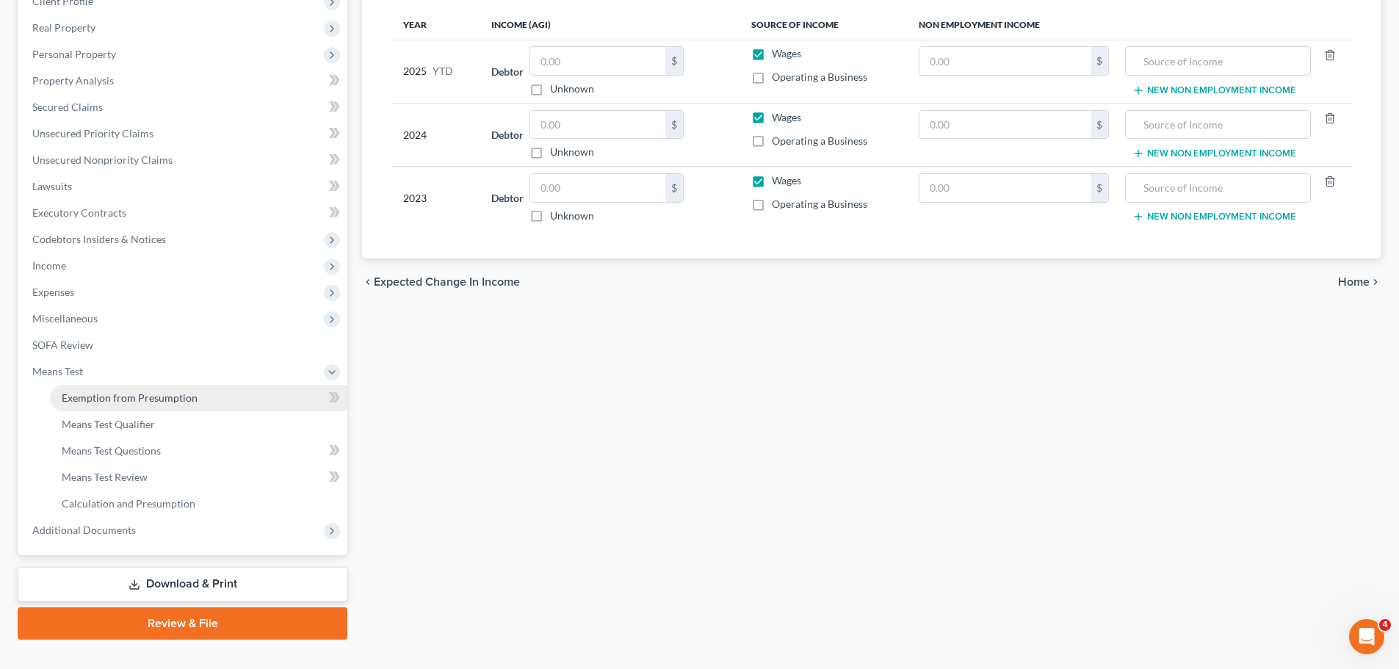
click at [123, 397] on span "Exemption from Presumption" at bounding box center [130, 397] width 136 height 12
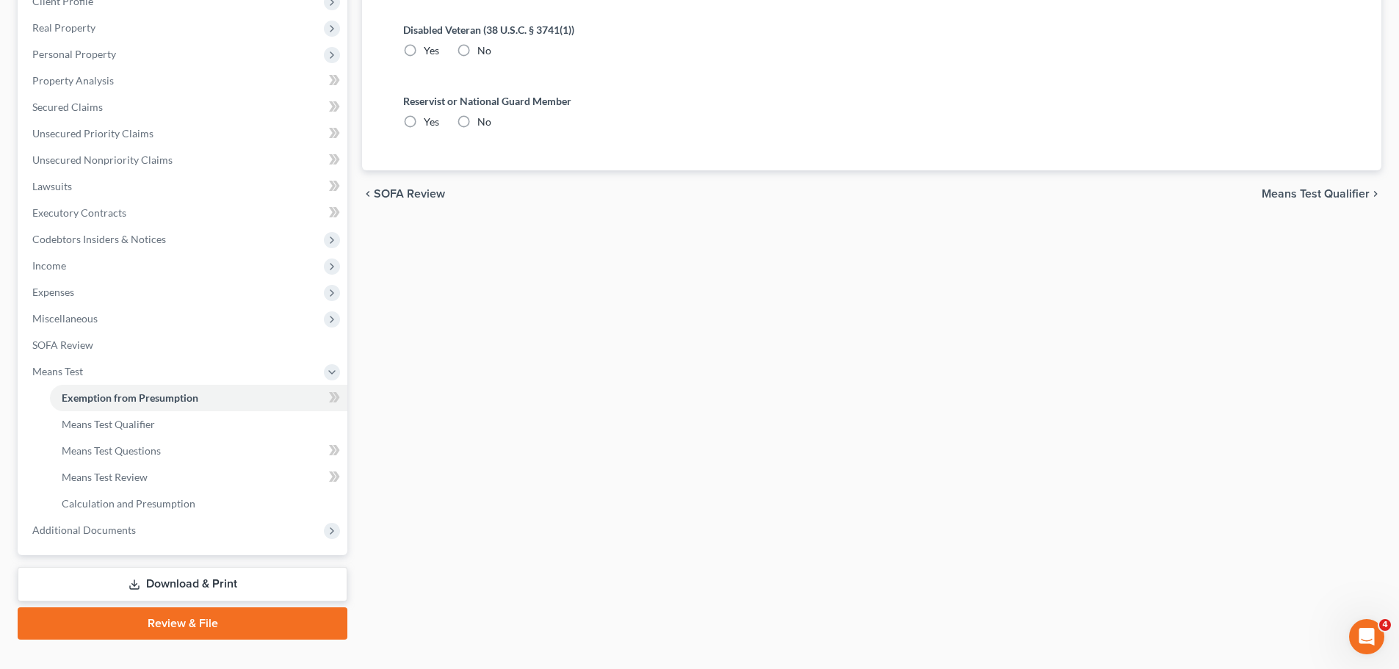
radio input "true"
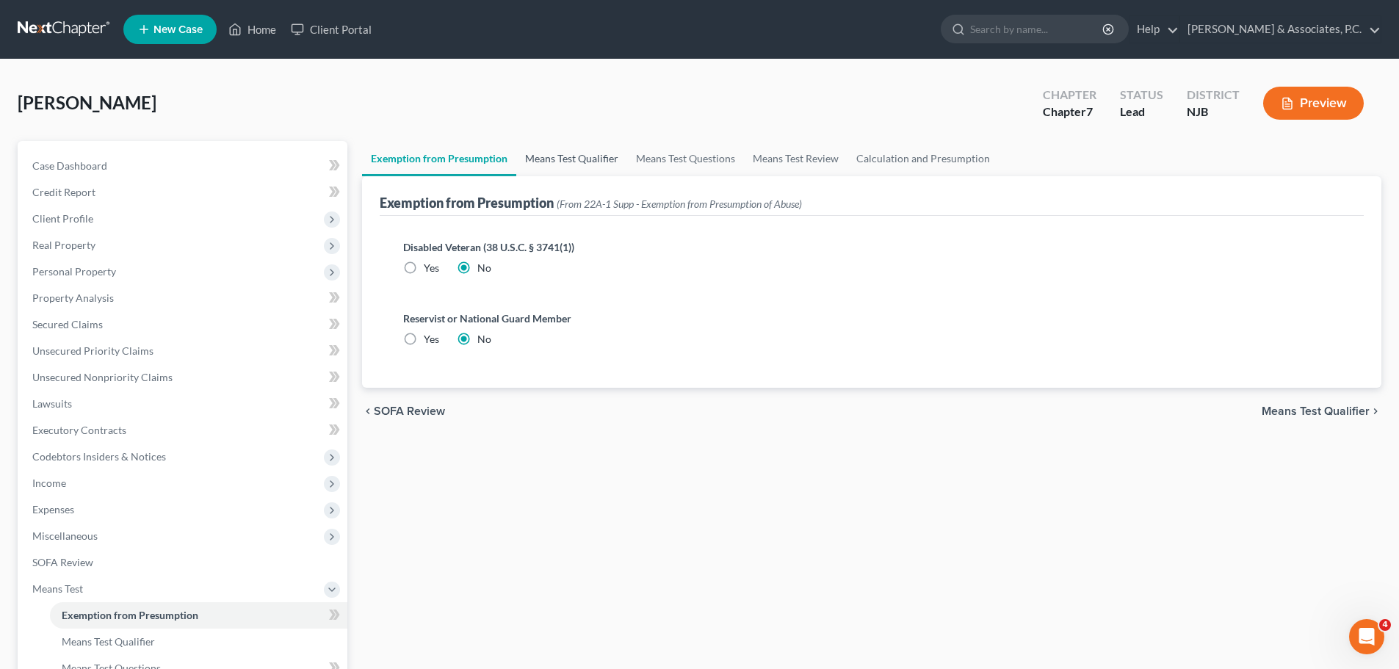
click at [559, 156] on link "Means Test Qualifier" at bounding box center [571, 158] width 111 height 35
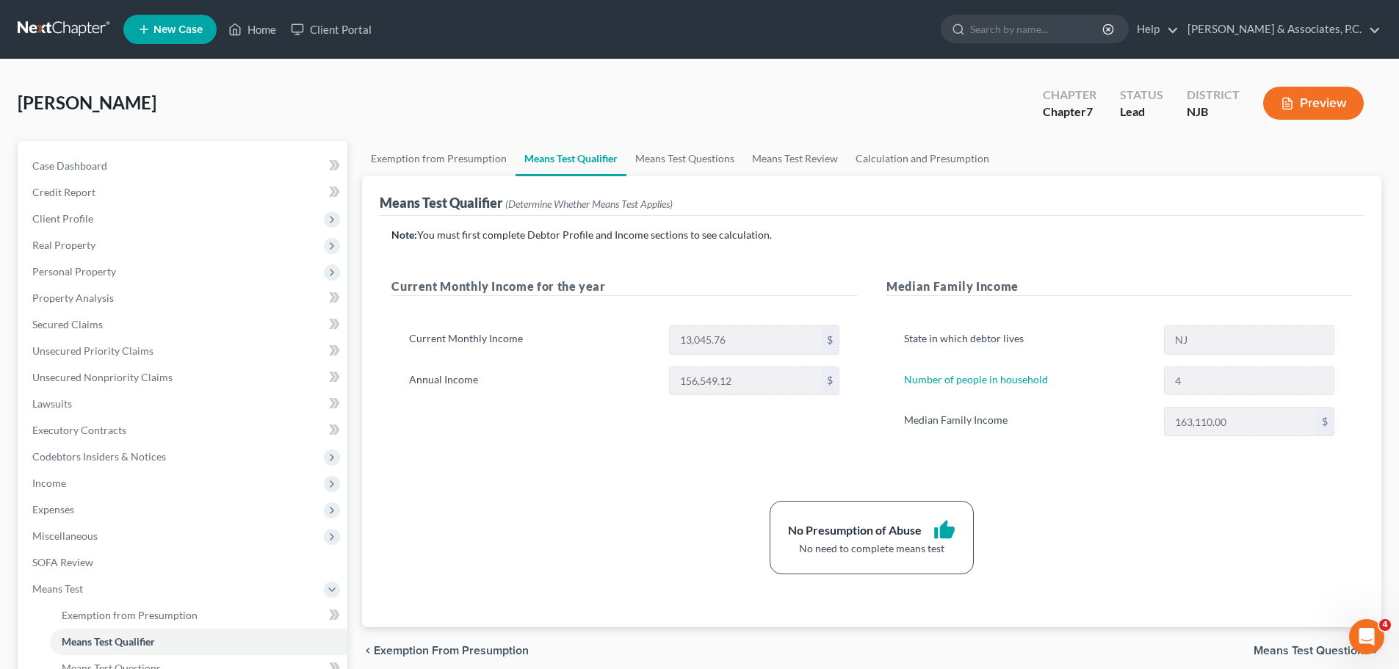
drag, startPoint x: 79, startPoint y: 29, endPoint x: 340, endPoint y: 64, distance: 262.9
click at [79, 29] on link at bounding box center [65, 29] width 94 height 26
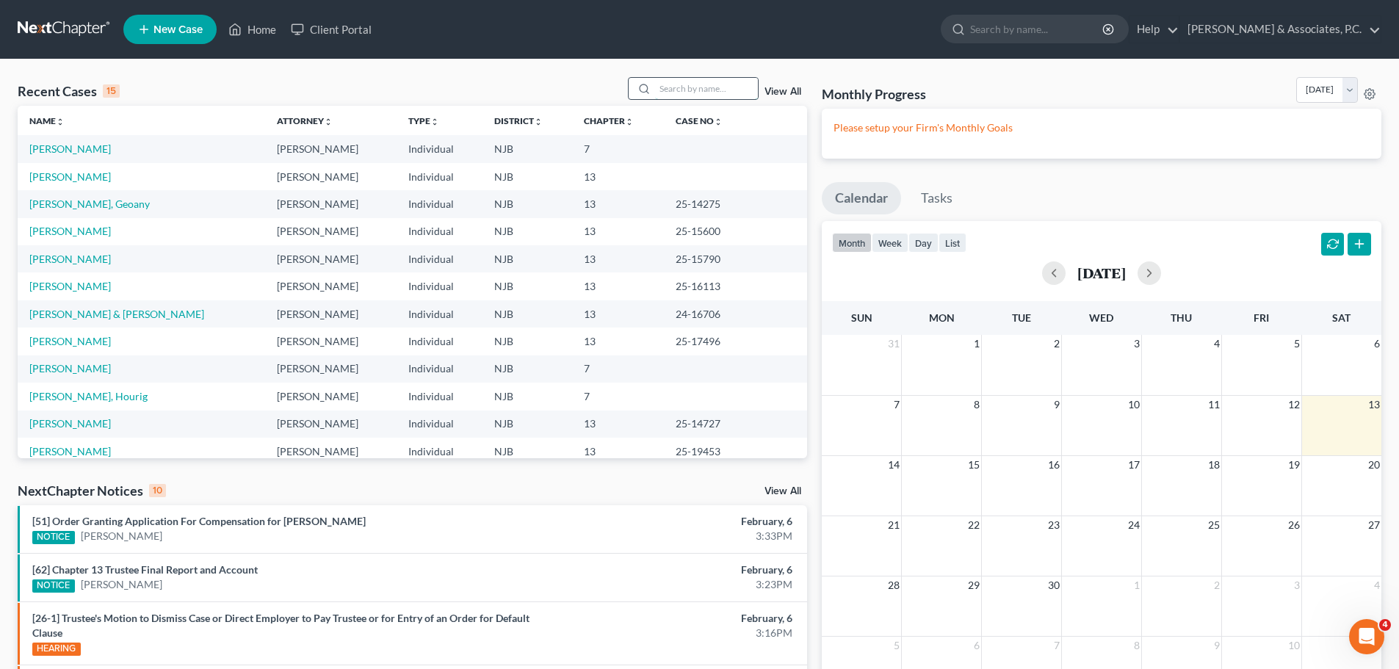
click at [730, 86] on input "search" at bounding box center [706, 88] width 103 height 21
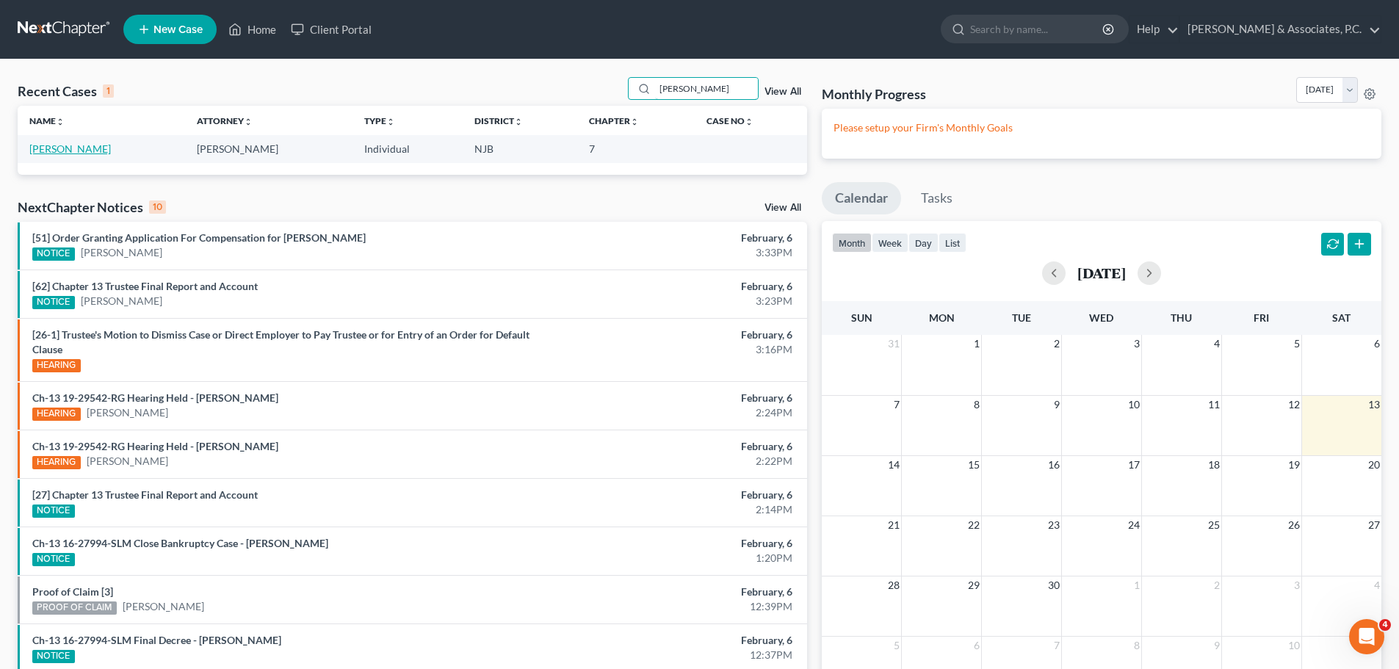
type input "powell"
click at [44, 143] on link "Powell, Tyhesia" at bounding box center [69, 148] width 81 height 12
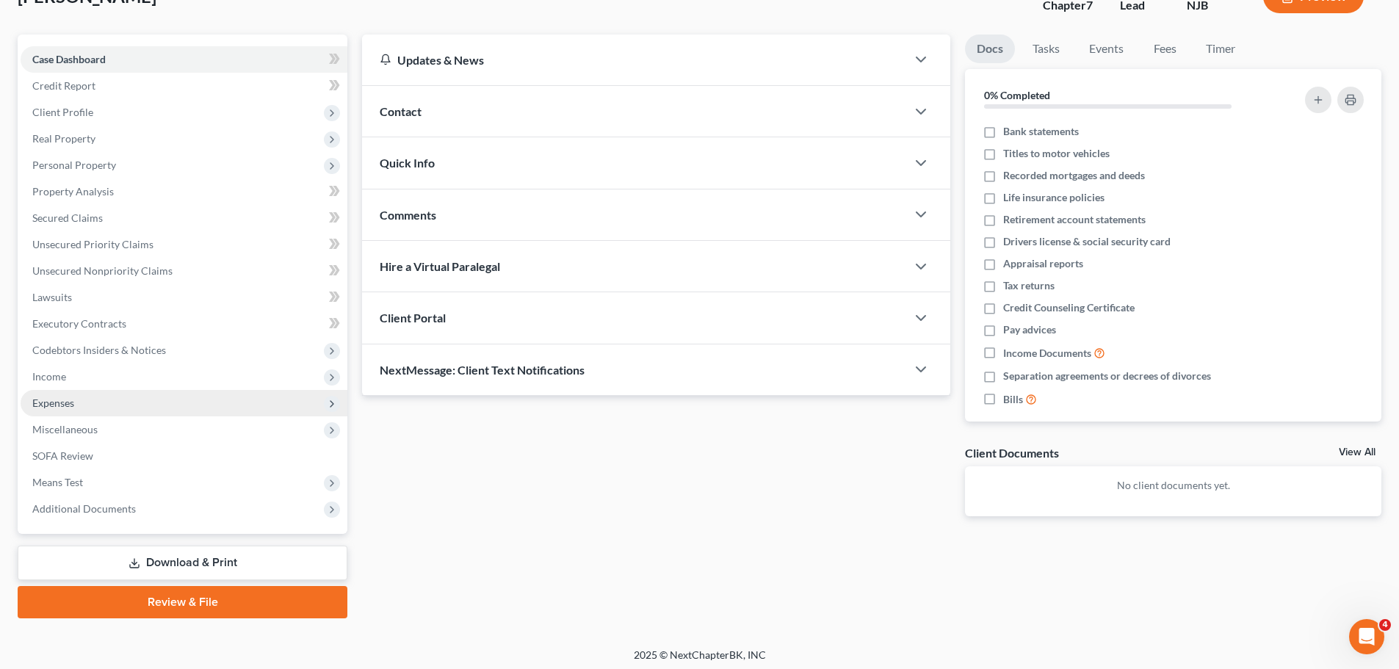
scroll to position [112, 0]
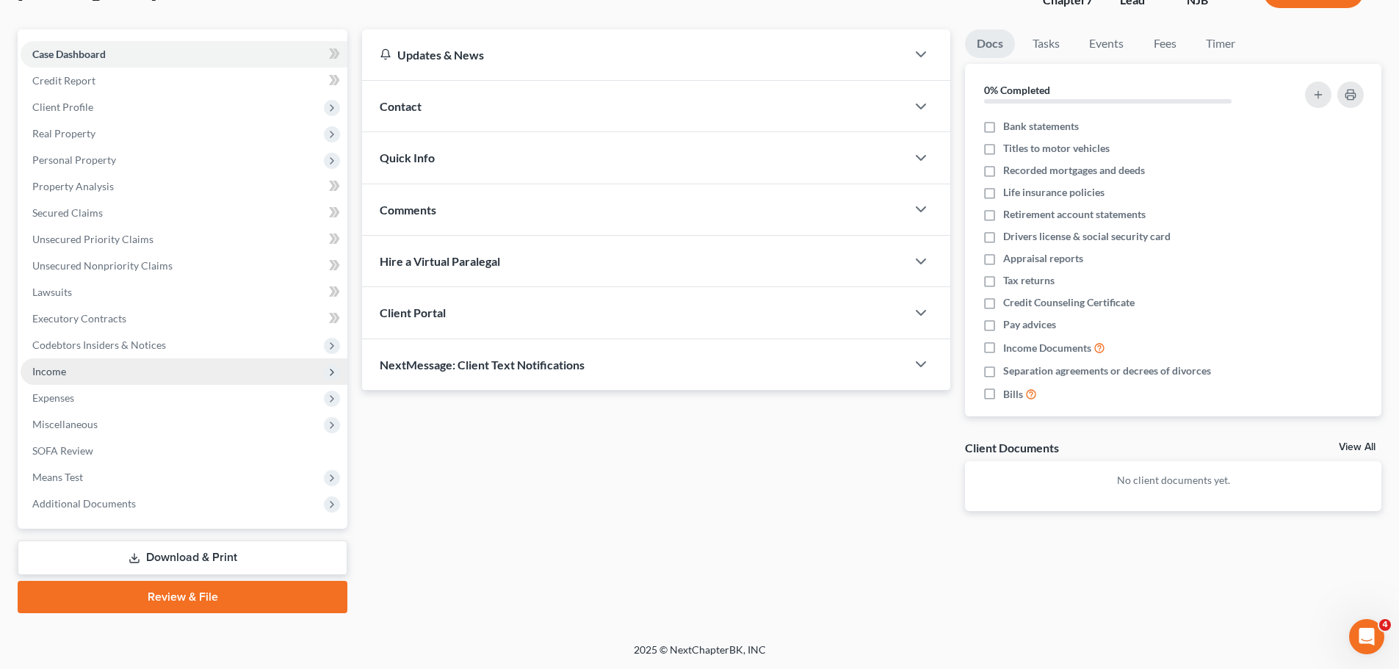
click at [83, 368] on span "Income" at bounding box center [184, 371] width 327 height 26
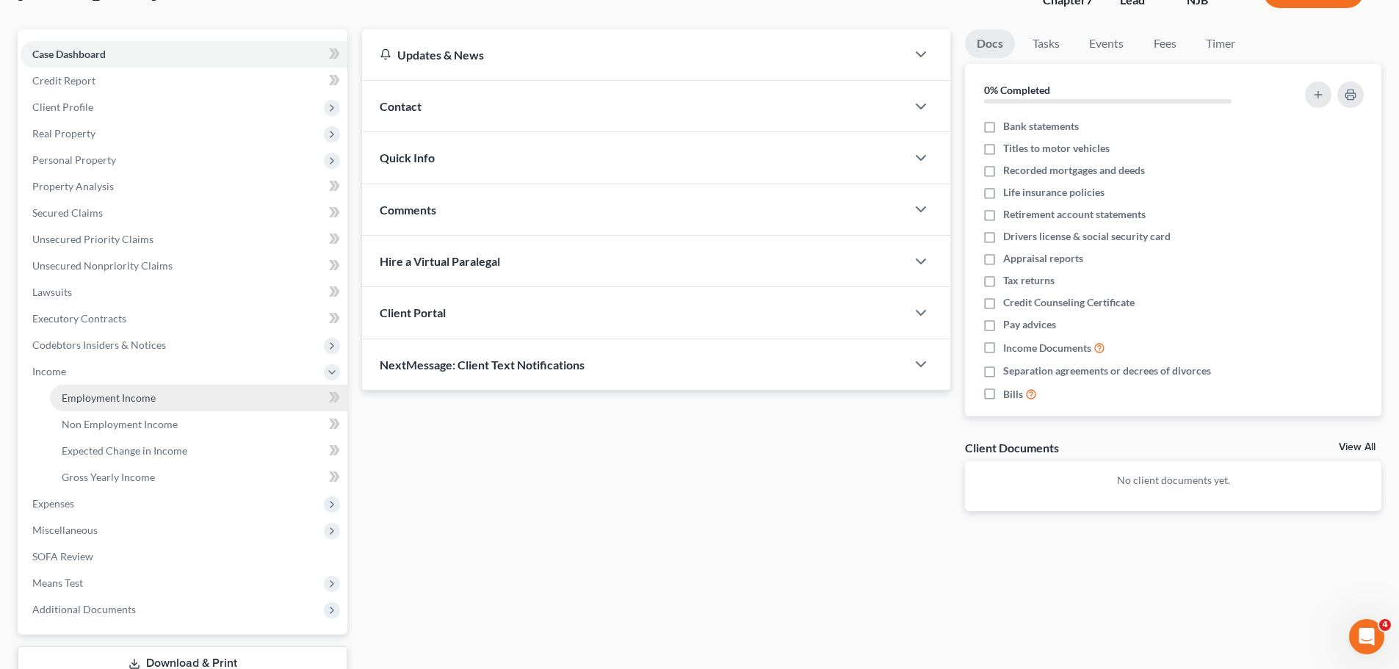
click at [118, 401] on span "Employment Income" at bounding box center [109, 397] width 94 height 12
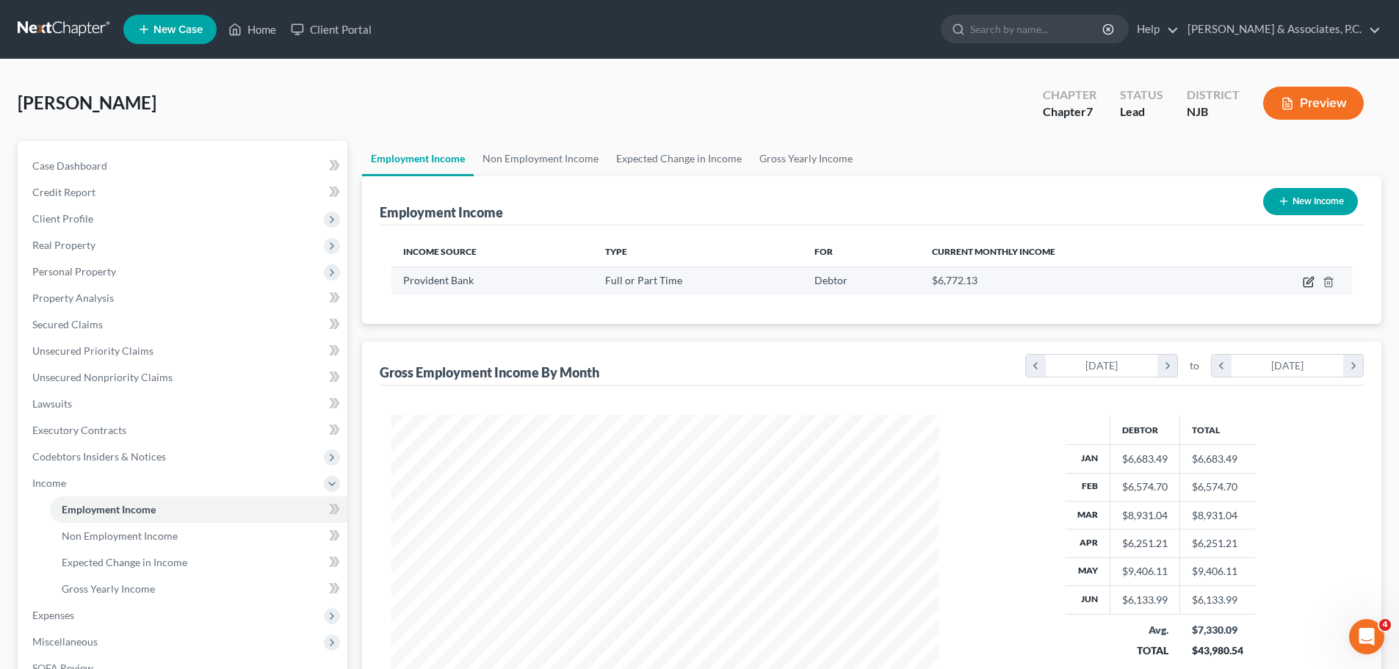
click at [1312, 284] on icon "button" at bounding box center [1307, 282] width 9 height 9
select select "0"
select select "33"
select select "2"
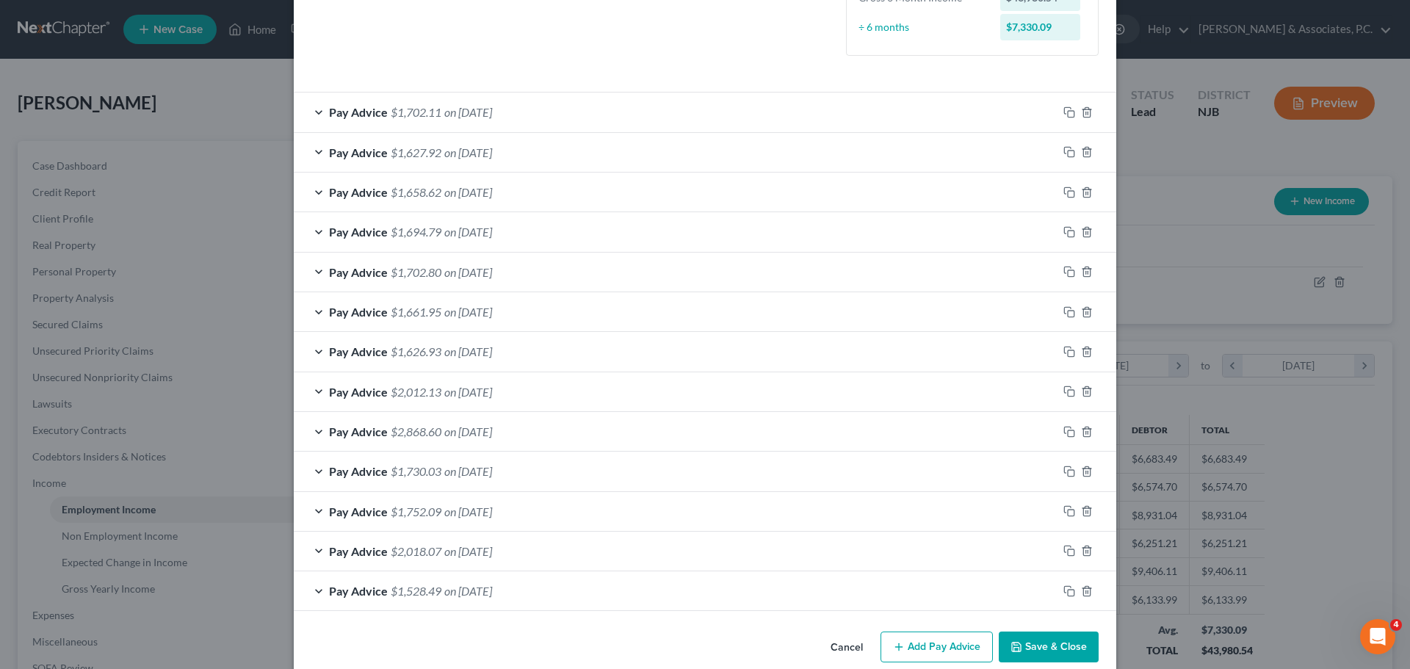
scroll to position [429, 0]
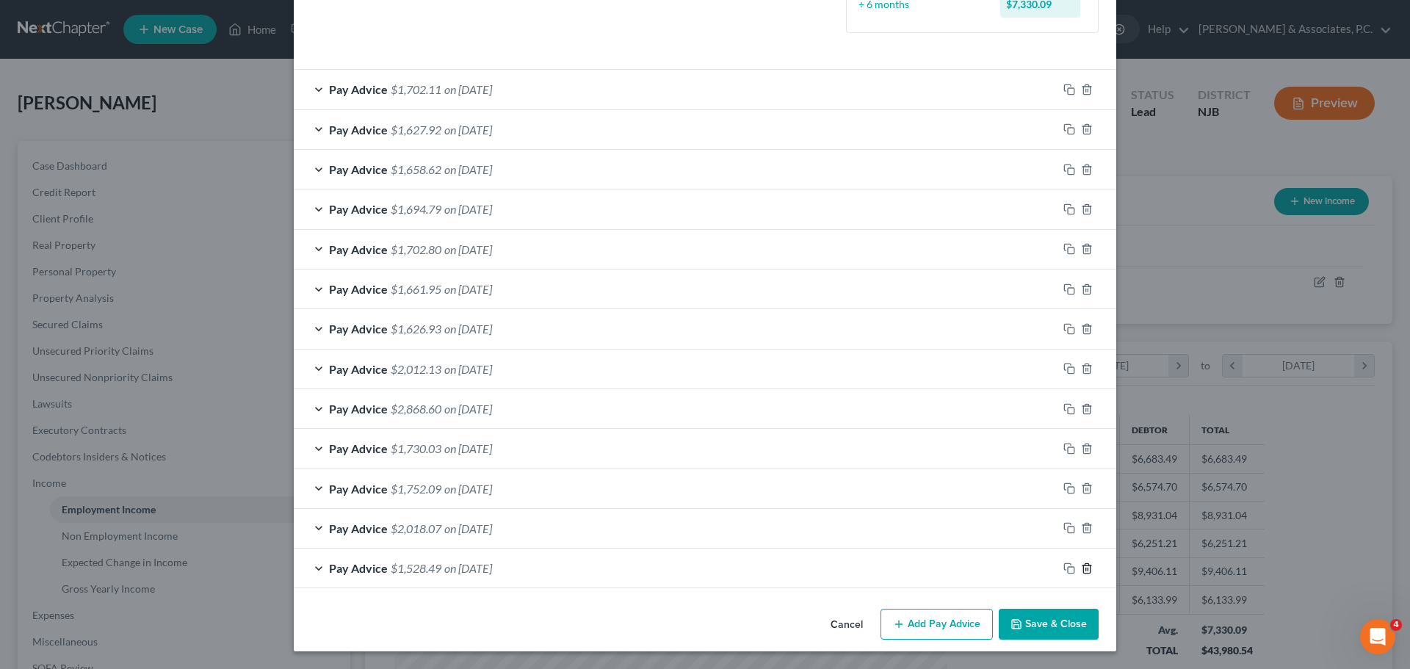
click at [1082, 571] on icon "button" at bounding box center [1087, 568] width 12 height 12
click at [1081, 570] on icon "button" at bounding box center [1087, 568] width 12 height 12
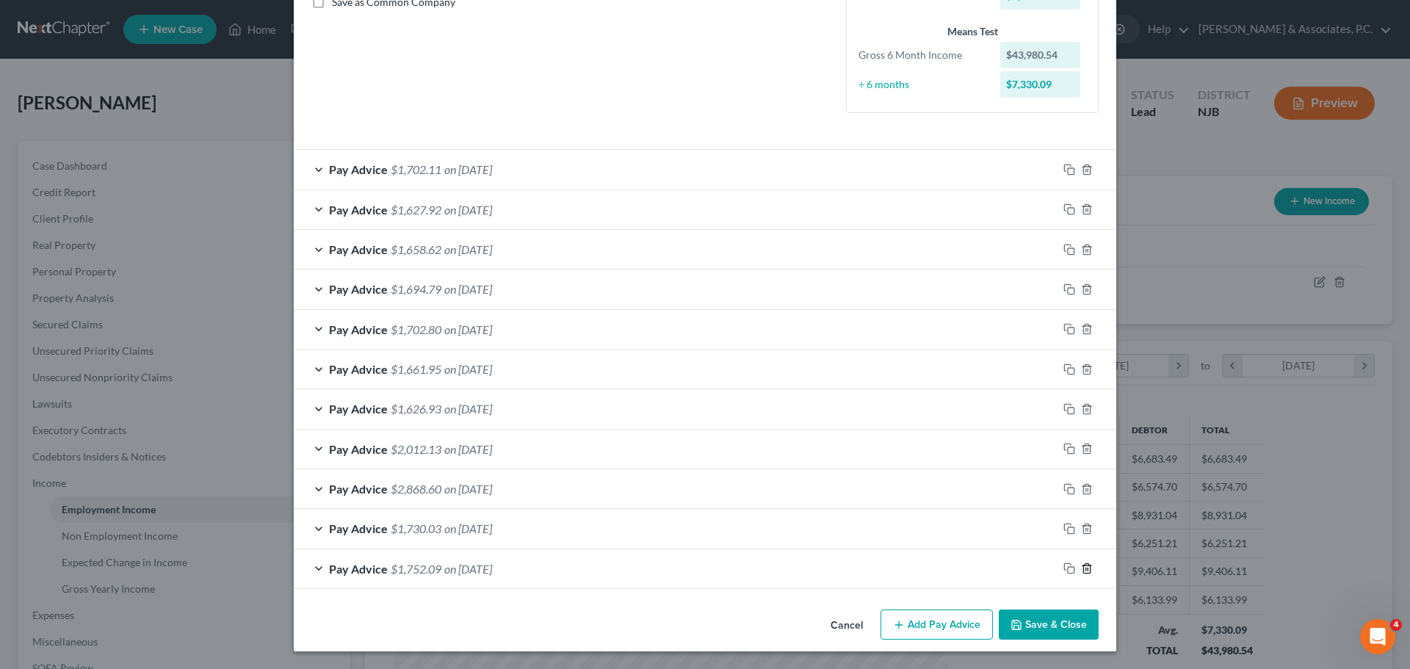
click at [1081, 570] on icon "button" at bounding box center [1087, 568] width 12 height 12
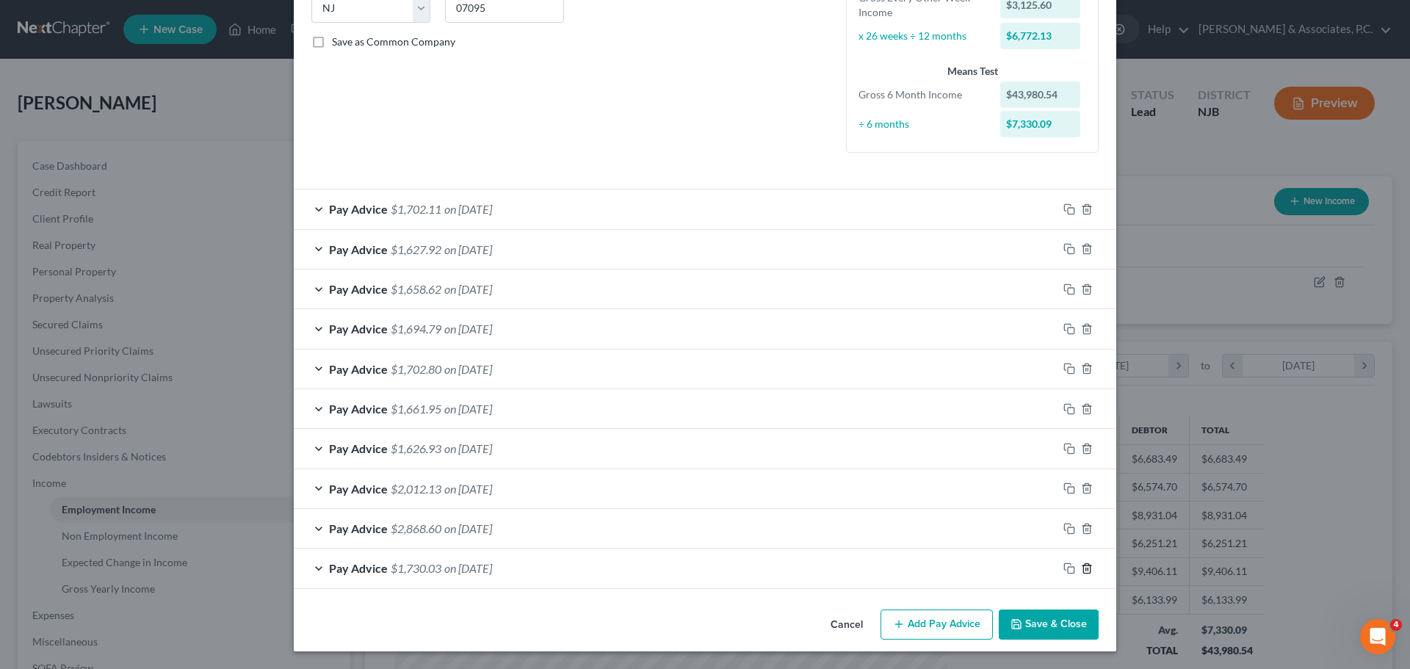
click at [1081, 570] on icon "button" at bounding box center [1087, 568] width 12 height 12
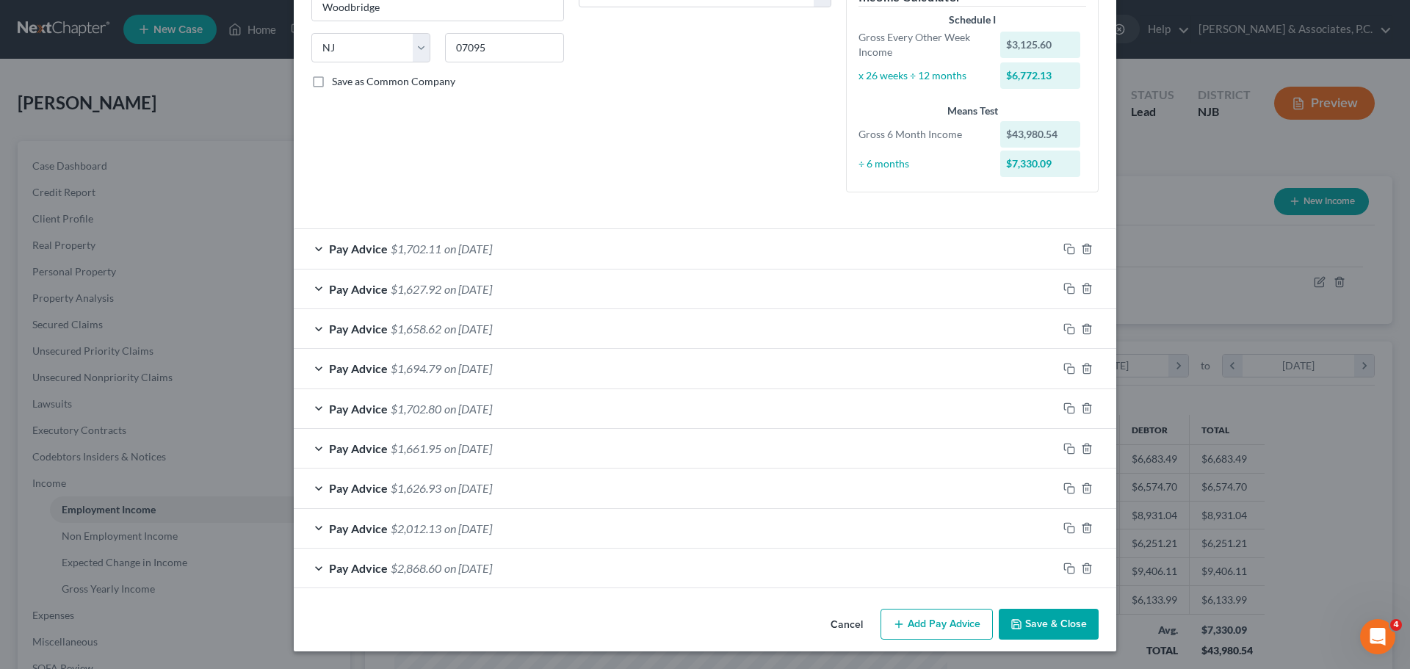
scroll to position [270, 0]
click at [924, 621] on button "Add Pay Advice" at bounding box center [936, 624] width 112 height 31
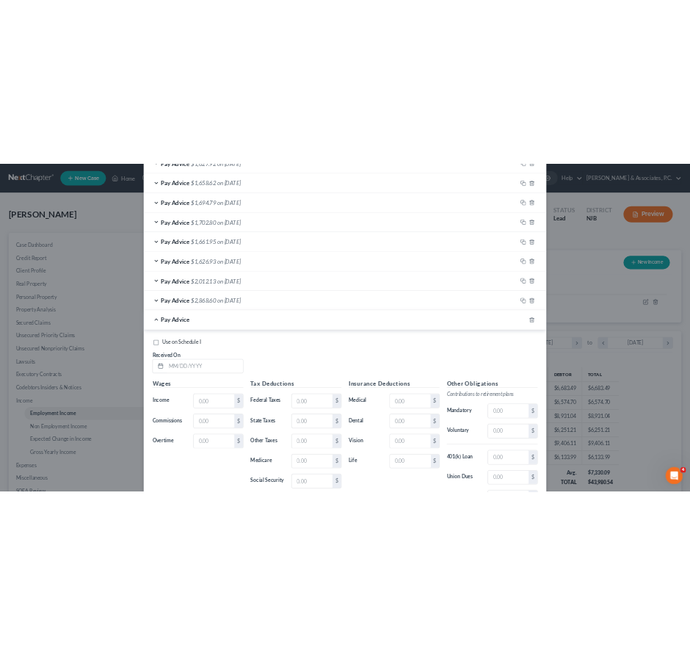
scroll to position [564, 0]
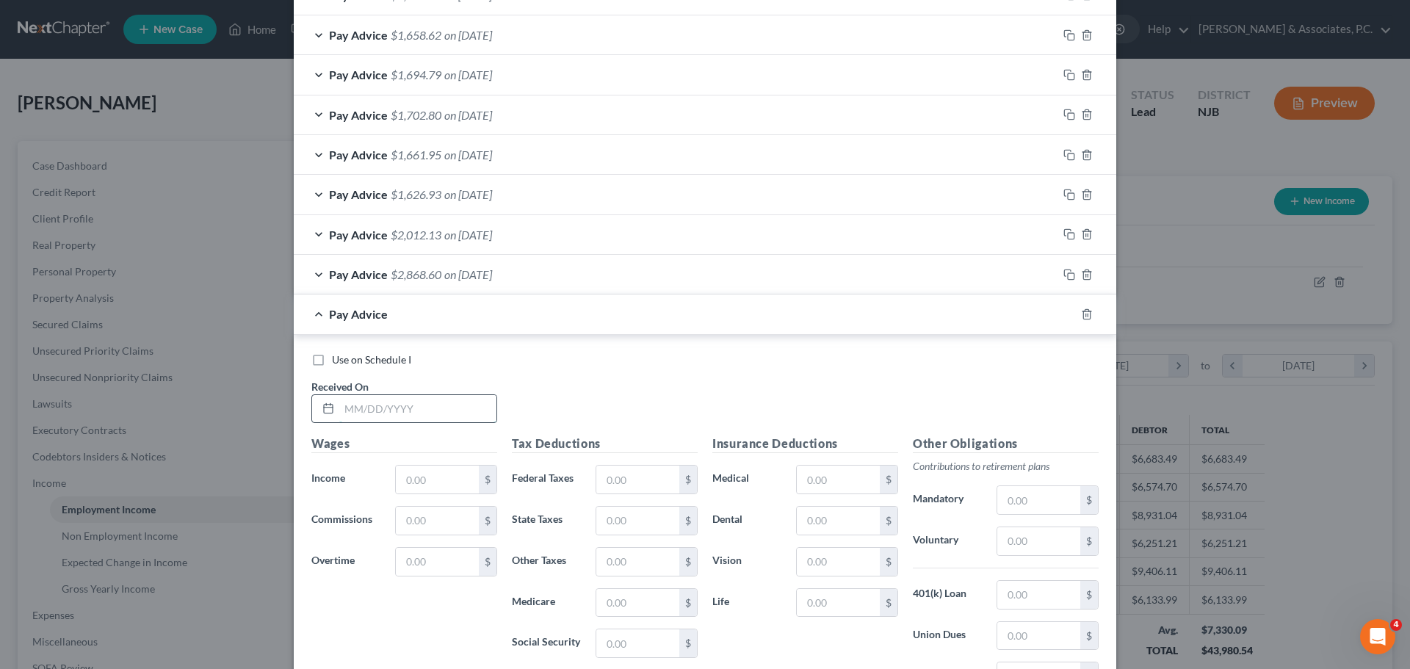
click at [450, 398] on input "text" at bounding box center [417, 409] width 157 height 28
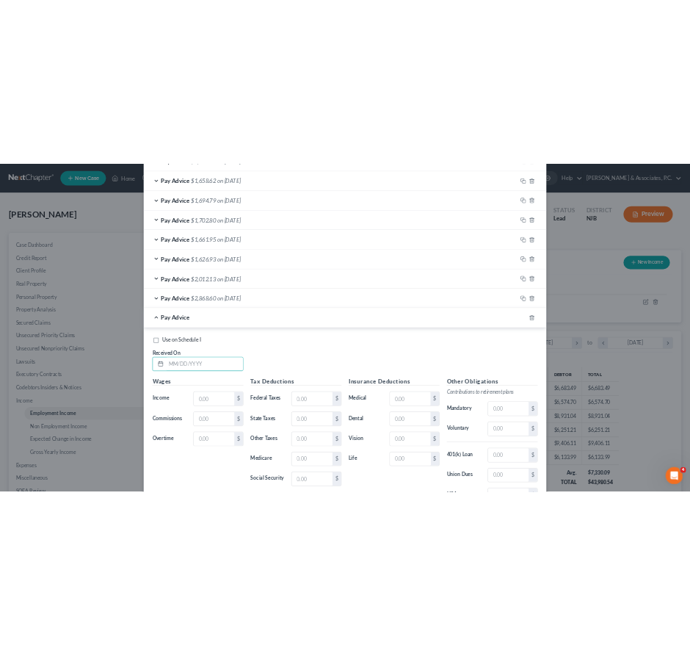
scroll to position [298, 626]
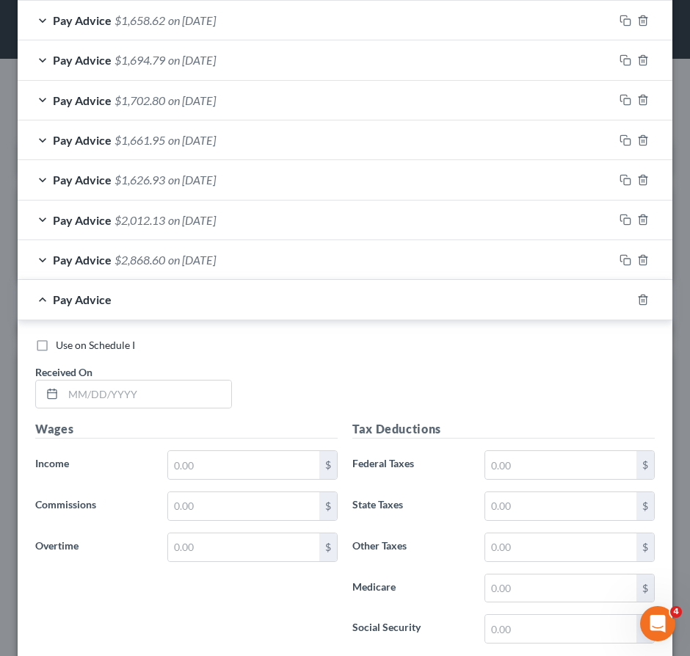
click at [176, 279] on div "Pay Advice $2,868.60 on 03/07/2025" at bounding box center [316, 259] width 596 height 39
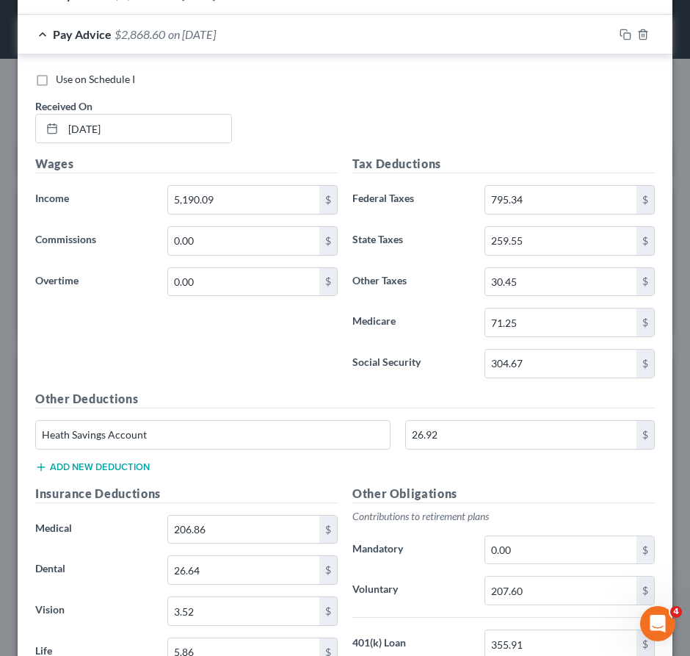
scroll to position [658, 0]
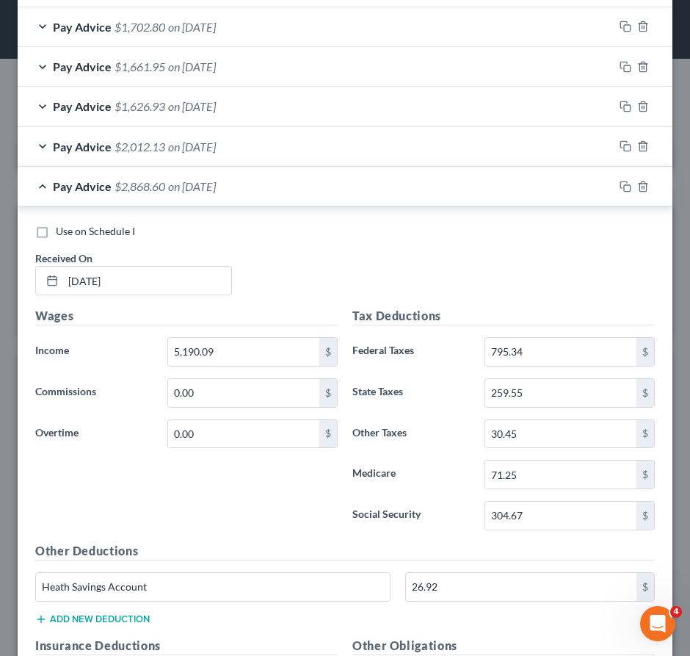
click at [383, 200] on div "Pay Advice $2,868.60 on 03/07/2025" at bounding box center [316, 186] width 596 height 39
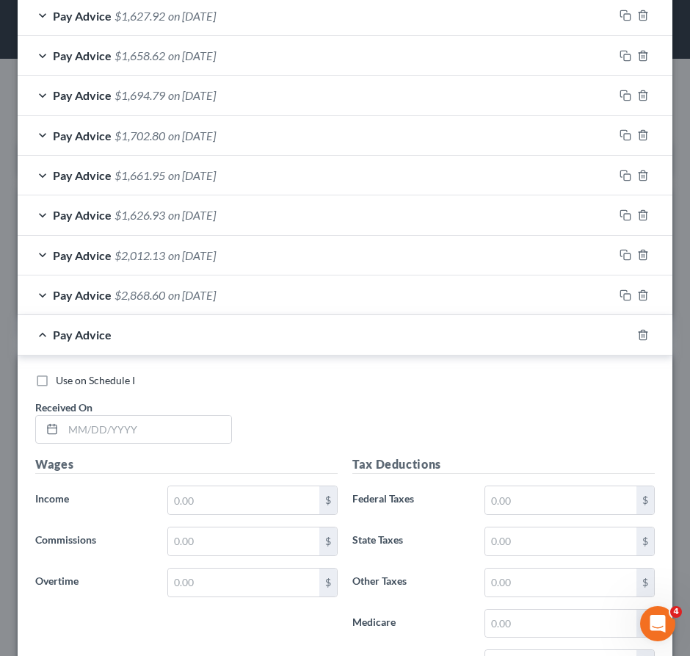
scroll to position [213, 0]
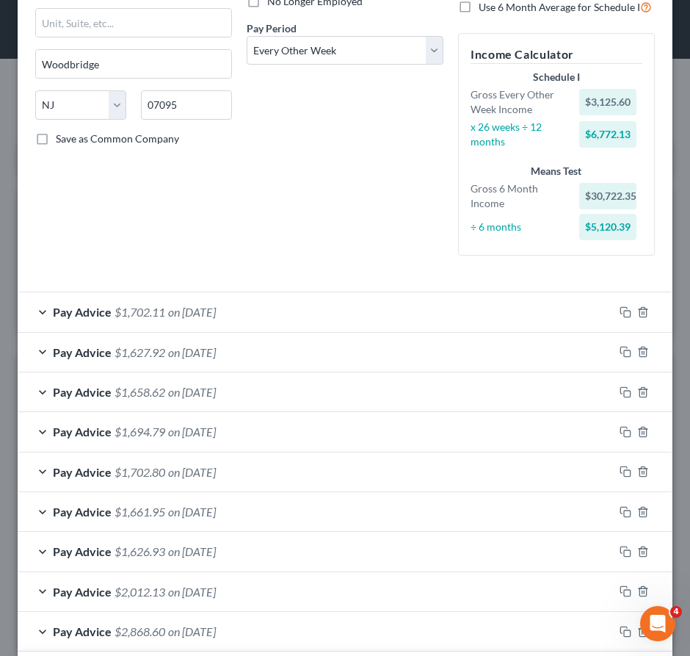
click at [337, 318] on div "Pay Advice $1,702.11 on 06/27/2025" at bounding box center [316, 311] width 596 height 39
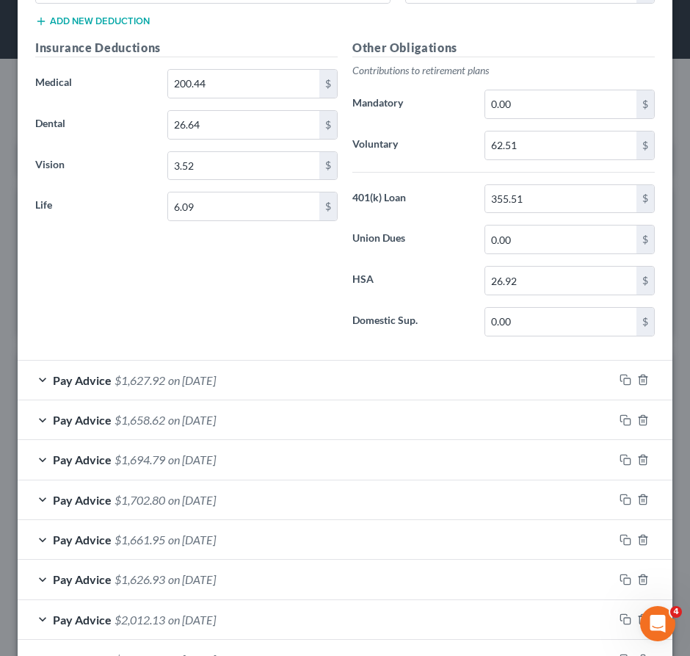
scroll to position [1094, 0]
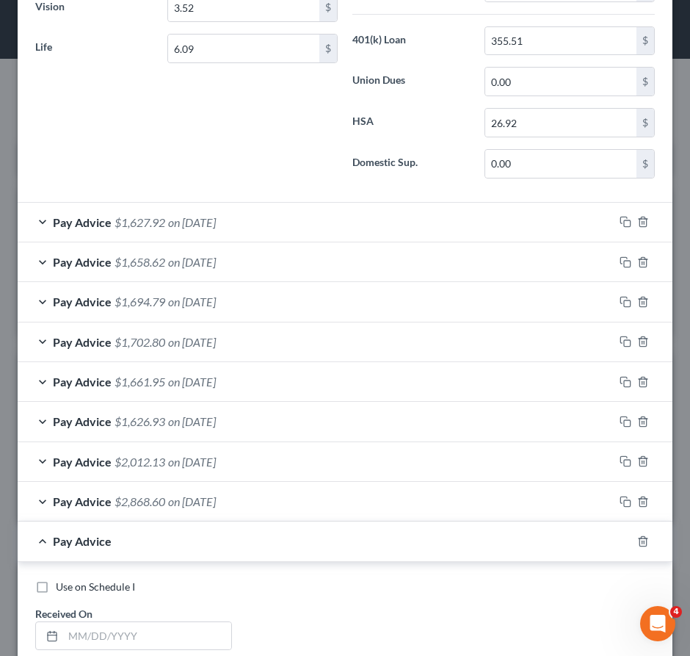
click at [349, 237] on div "Pay Advice $1,627.92 on 06/13/2025" at bounding box center [316, 222] width 596 height 39
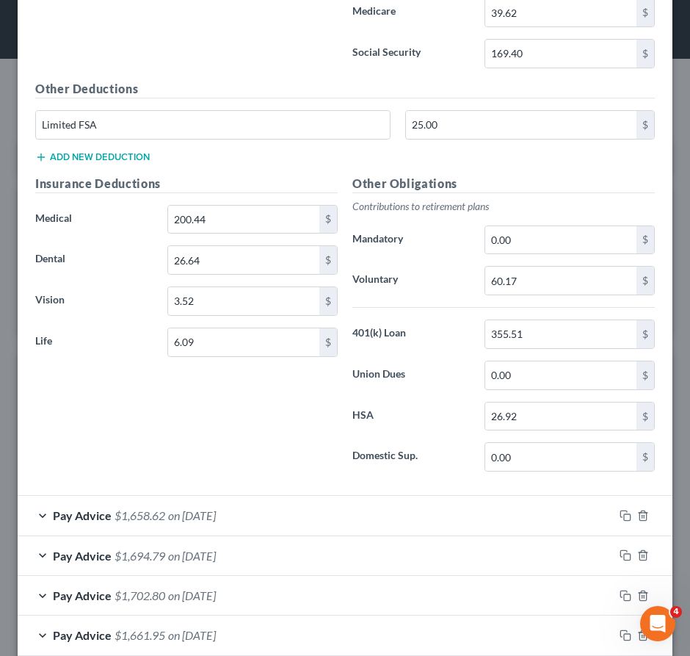
scroll to position [1755, 0]
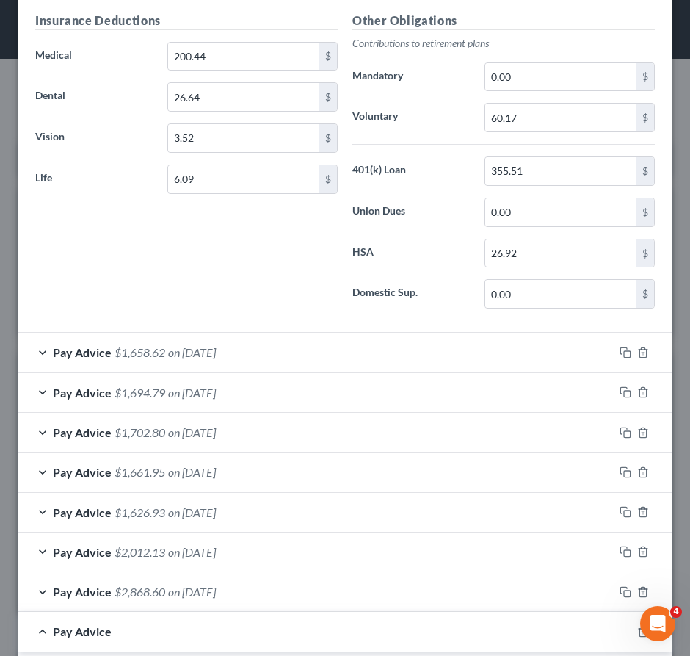
click at [327, 362] on div "Pay Advice $1,658.62 on 05/30/2025" at bounding box center [316, 352] width 596 height 39
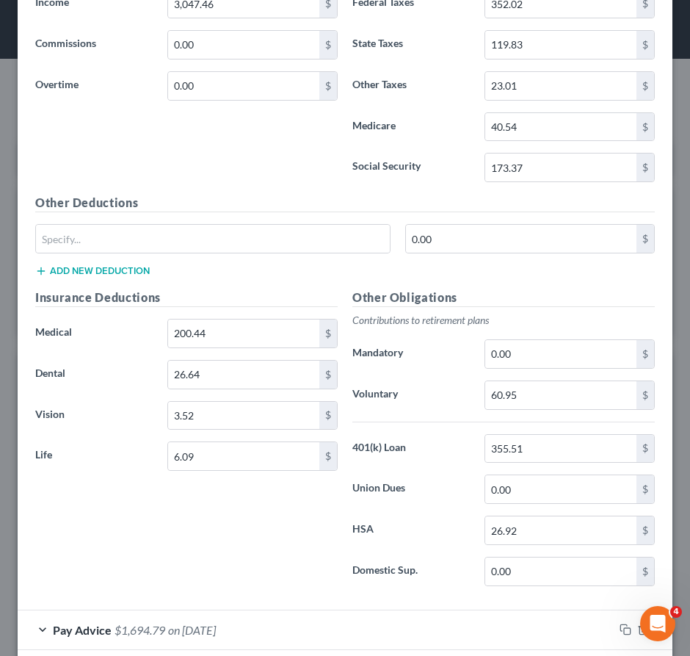
scroll to position [2562, 0]
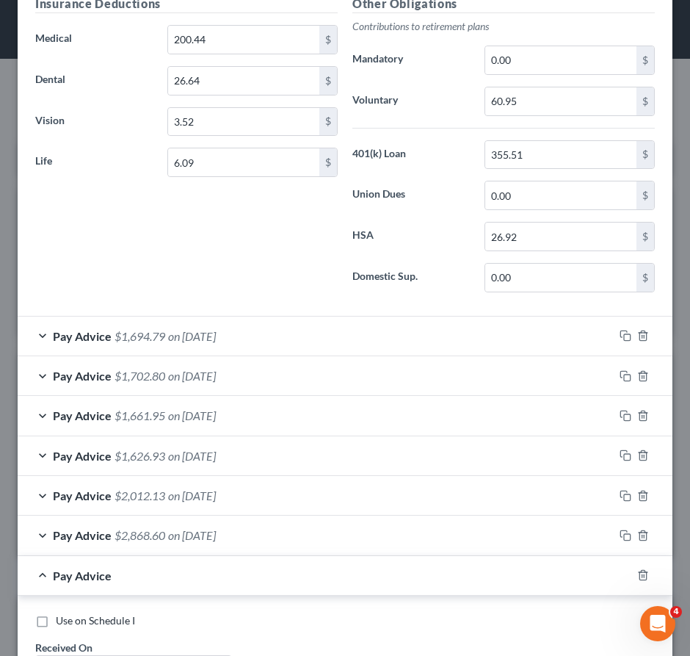
click at [288, 345] on div "Pay Advice $1,694.79 on 05/16/2025" at bounding box center [316, 335] width 596 height 39
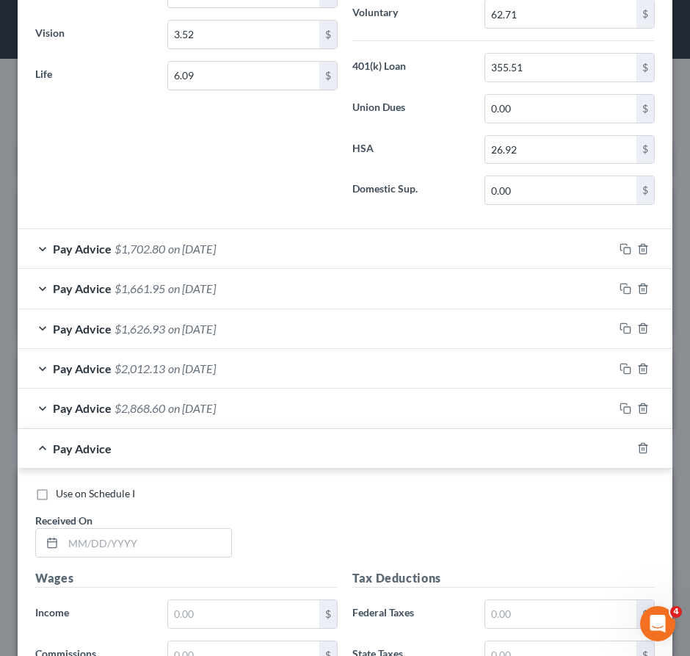
scroll to position [3443, 0]
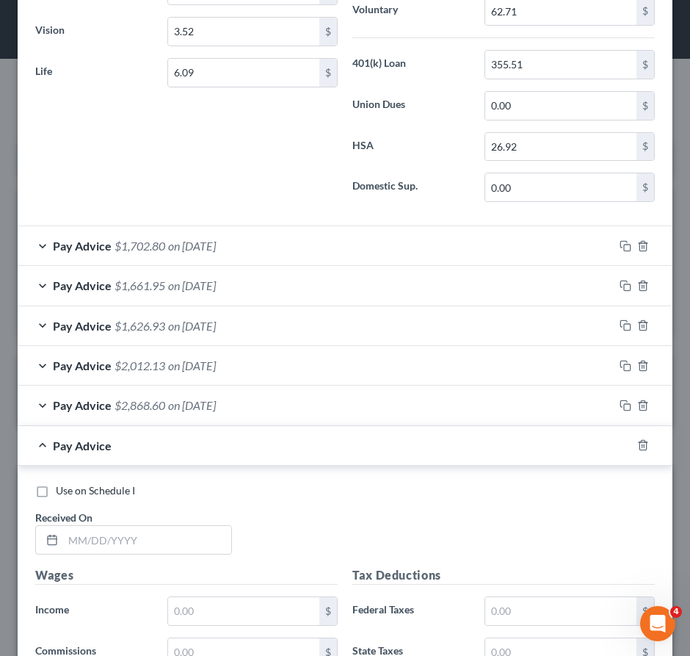
click at [311, 264] on div "Pay Advice $1,702.80 on 05/02/2025" at bounding box center [316, 245] width 596 height 39
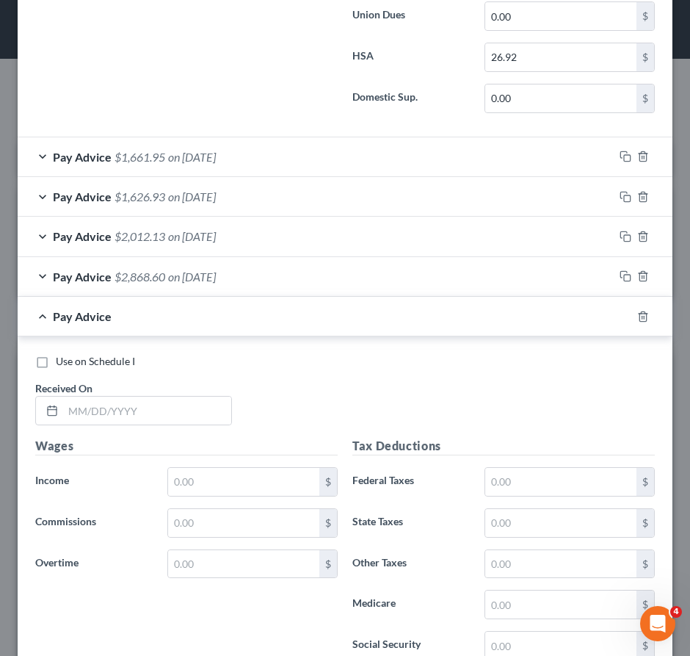
scroll to position [4324, 0]
click at [294, 173] on div "Pay Advice $1,661.95 on 04/18/2025" at bounding box center [316, 156] width 596 height 39
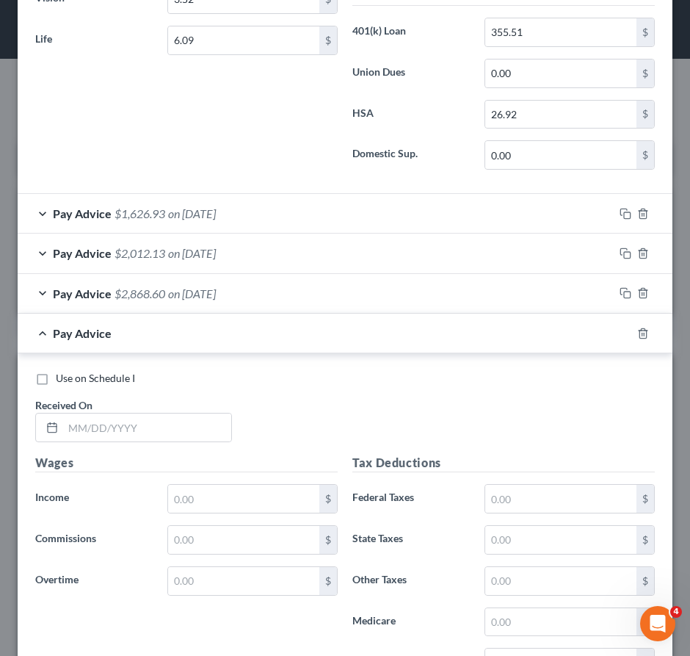
scroll to position [5059, 0]
click at [306, 226] on div "Pay Advice $1,626.93 on 04/04/2025" at bounding box center [316, 212] width 596 height 39
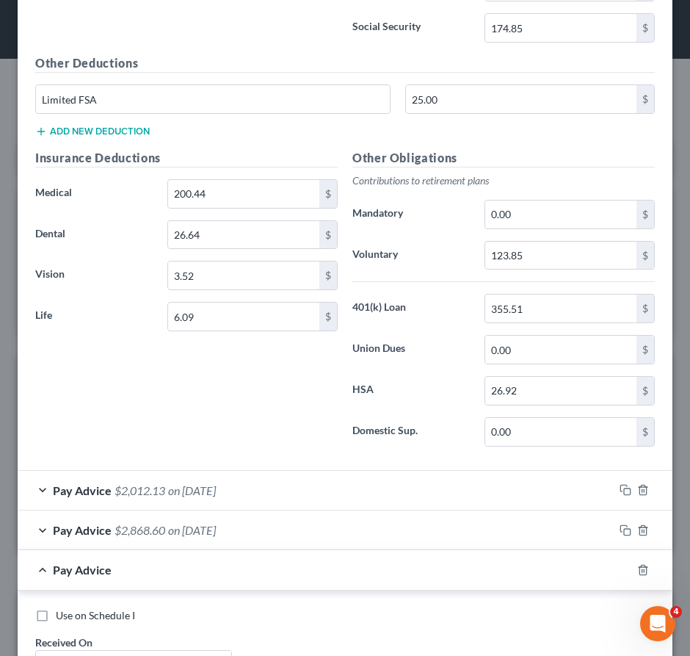
scroll to position [5793, 0]
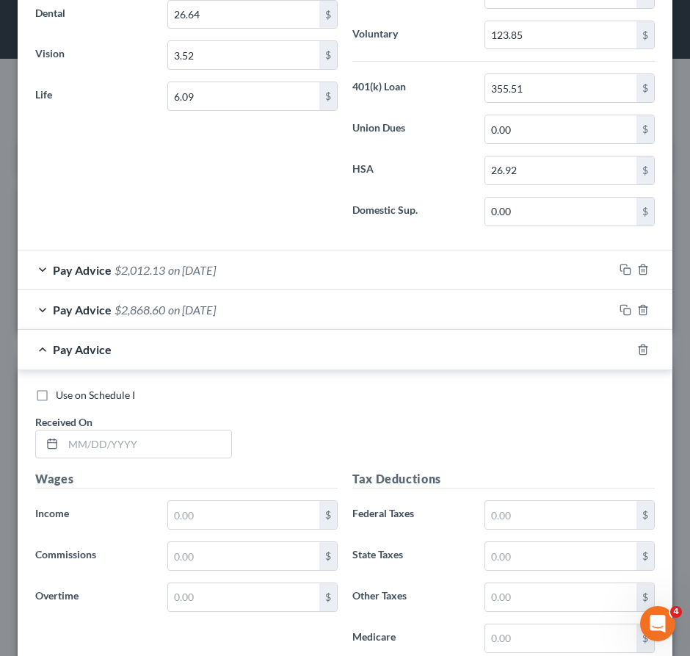
click at [320, 283] on div "Pay Advice $2,012.13 on 03/21/2025" at bounding box center [316, 269] width 596 height 39
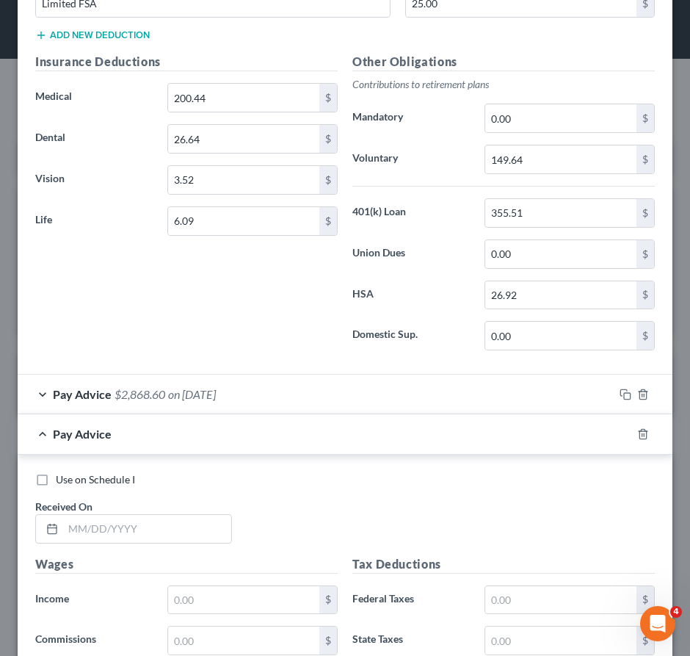
scroll to position [6674, 0]
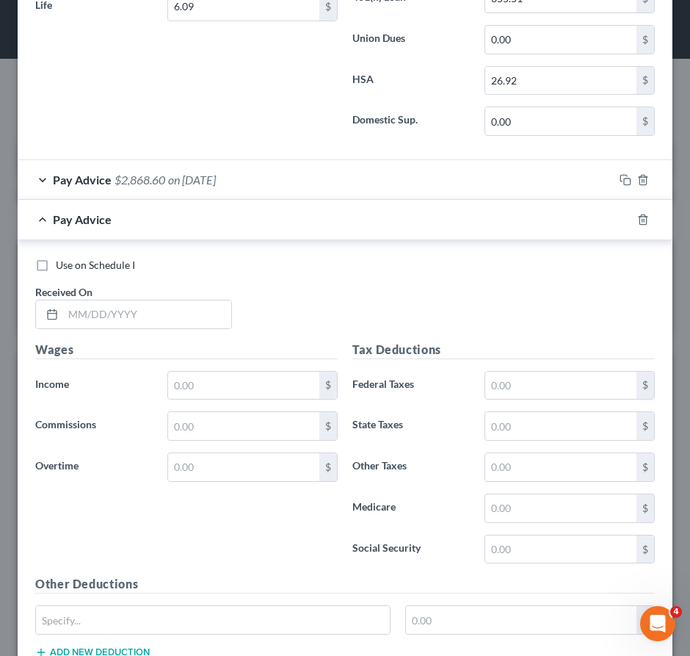
click at [321, 199] on div "Pay Advice $2,868.60 on 03/07/2025" at bounding box center [316, 179] width 596 height 39
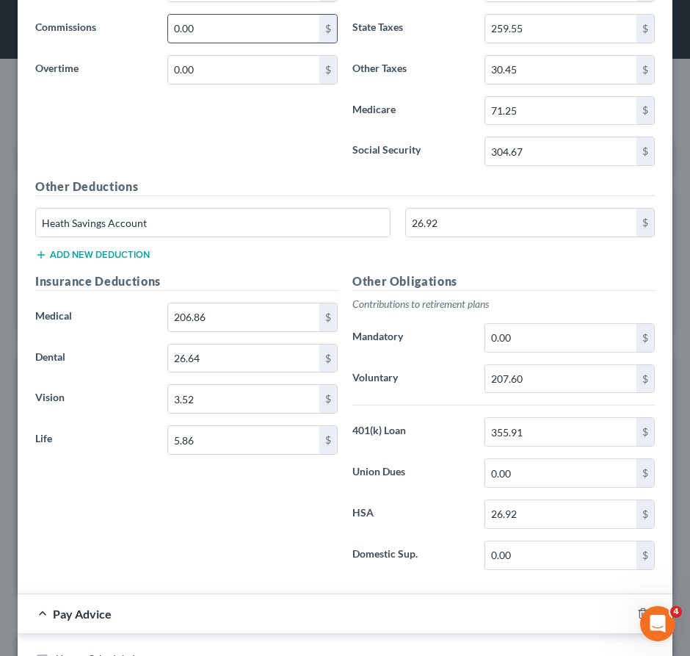
scroll to position [7041, 0]
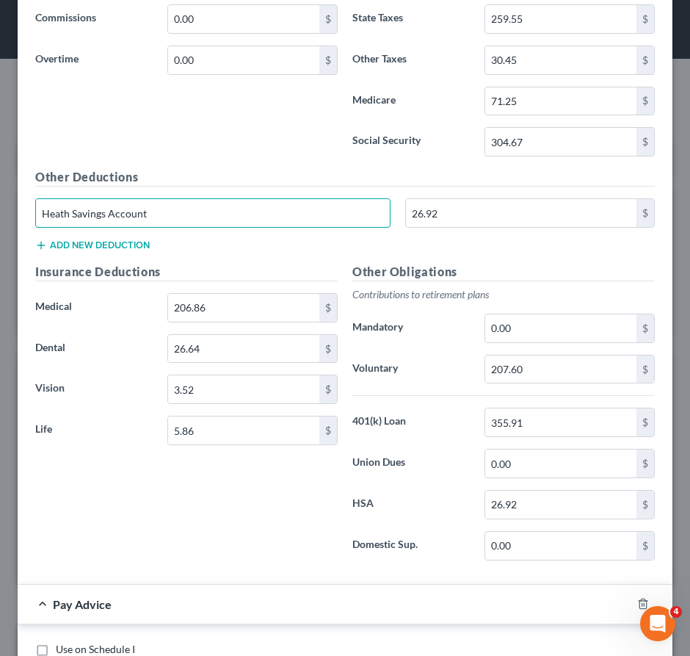
drag, startPoint x: 189, startPoint y: 227, endPoint x: 21, endPoint y: 239, distance: 167.9
click at [21, 239] on div "Use on Schedule I Received On * 03/07/2025 Wages Income * 5,190.09 $ Commission…" at bounding box center [345, 208] width 655 height 751
type input "Limited FSA"
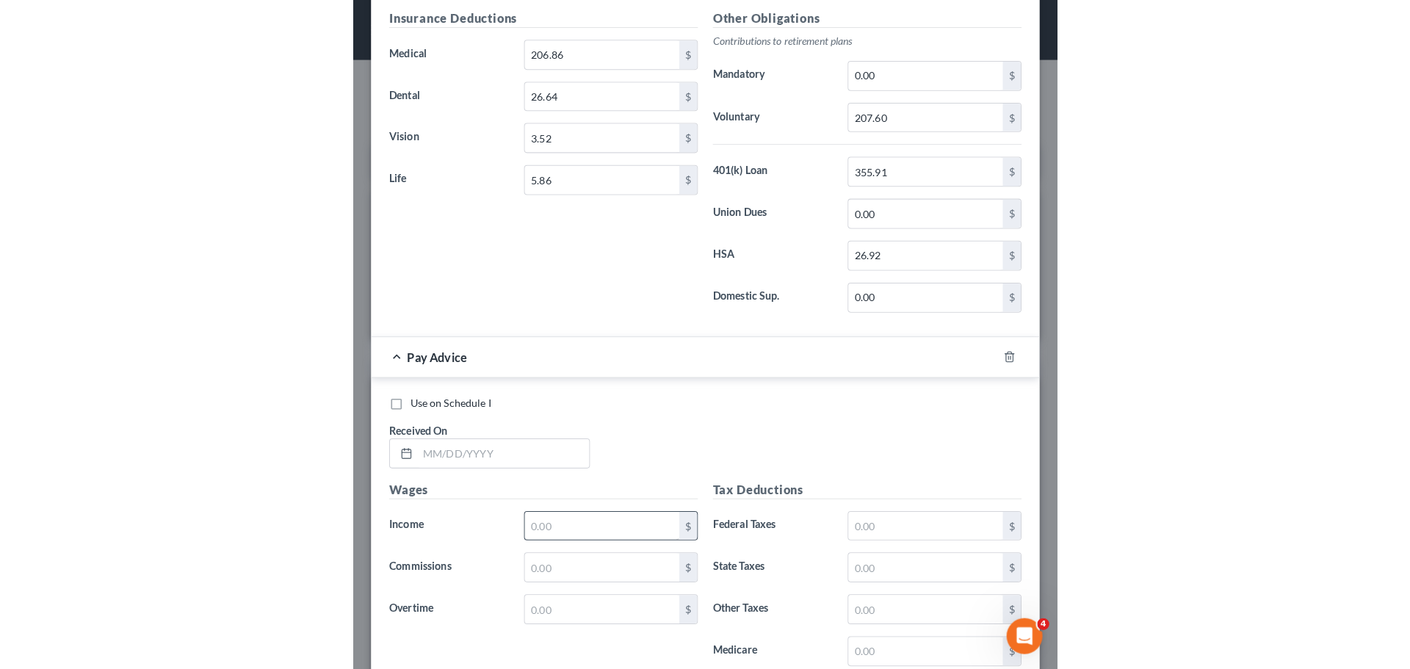
scroll to position [7481, 0]
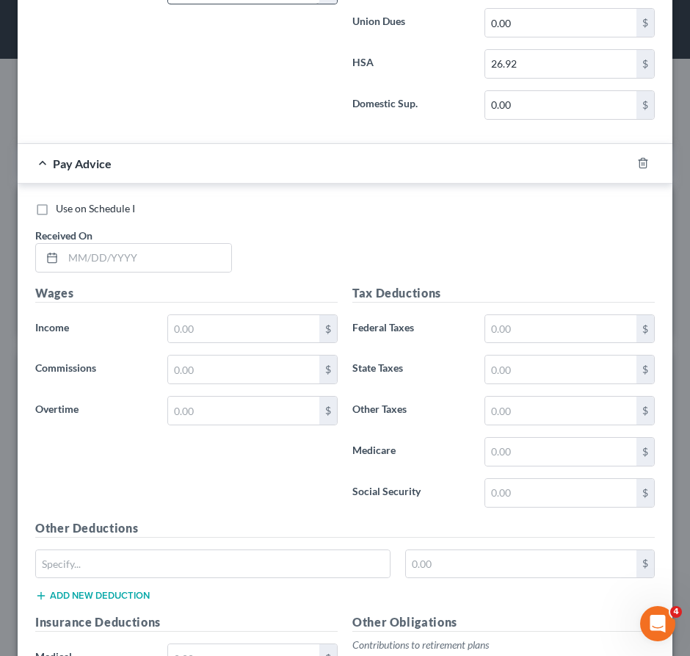
type input "25.00"
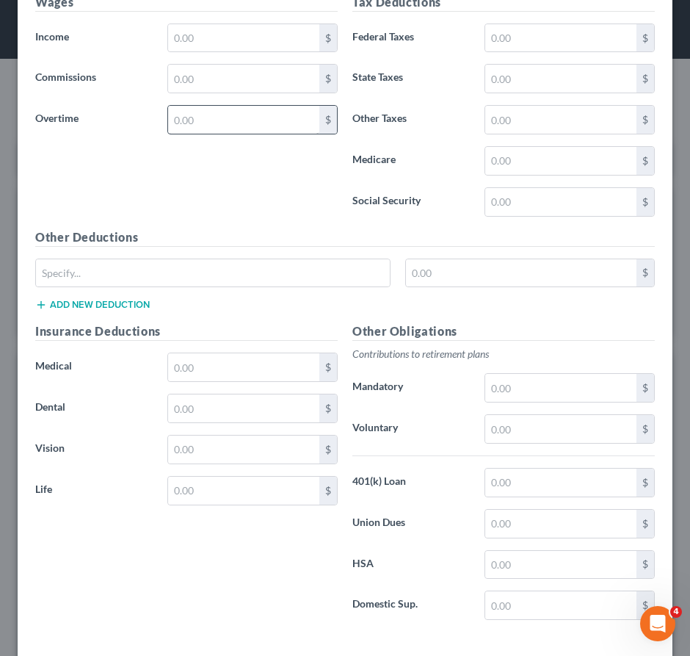
scroll to position [7708, 0]
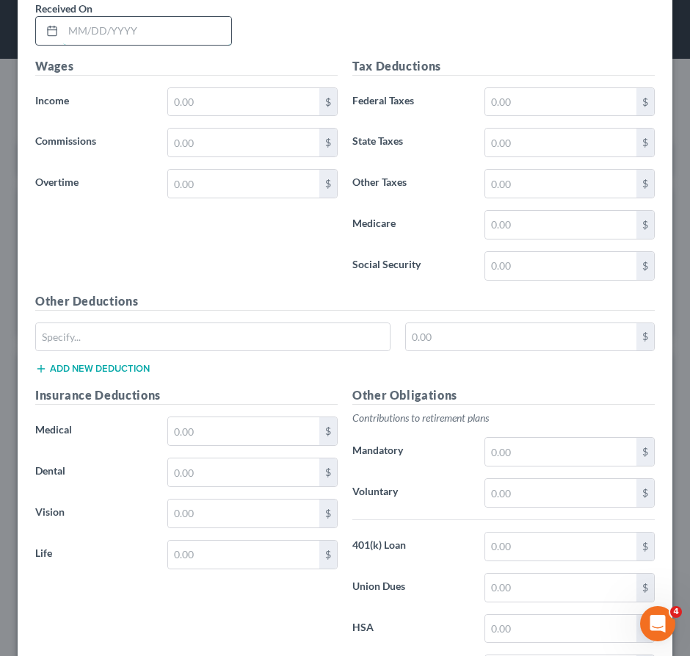
click at [152, 42] on input "text" at bounding box center [147, 31] width 168 height 28
type input "07/11/2025"
type input "4"
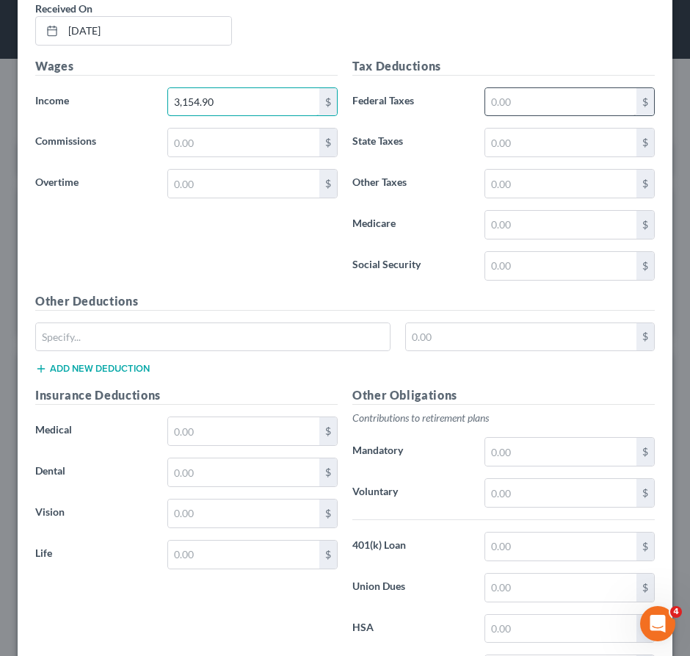
type input "3,154.90"
click at [542, 116] on input "text" at bounding box center [560, 102] width 151 height 28
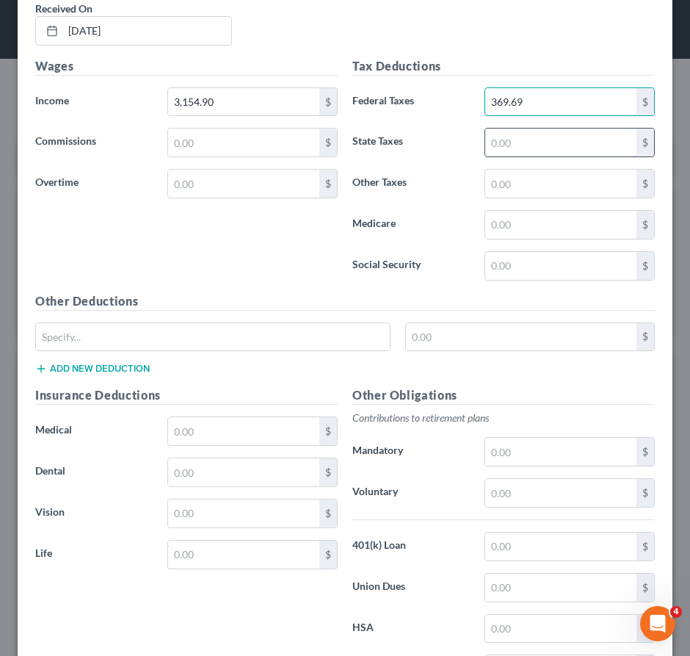
type input "369.69"
drag, startPoint x: 510, startPoint y: 152, endPoint x: 525, endPoint y: 162, distance: 18.5
click at [509, 153] on input "text" at bounding box center [560, 142] width 151 height 28
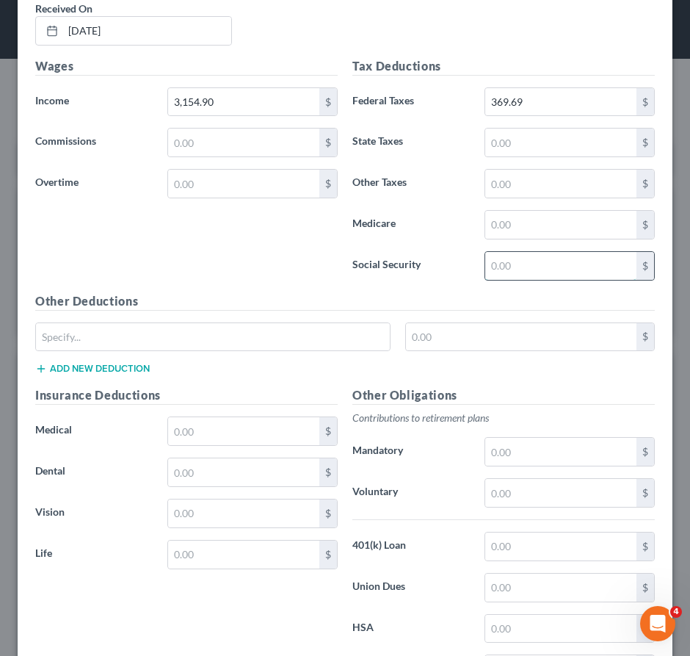
drag, startPoint x: 507, startPoint y: 276, endPoint x: 499, endPoint y: 283, distance: 9.9
click at [507, 278] on input "text" at bounding box center [560, 266] width 151 height 28
type input "1"
type input "178.49"
drag, startPoint x: 544, startPoint y: 229, endPoint x: 538, endPoint y: 234, distance: 7.8
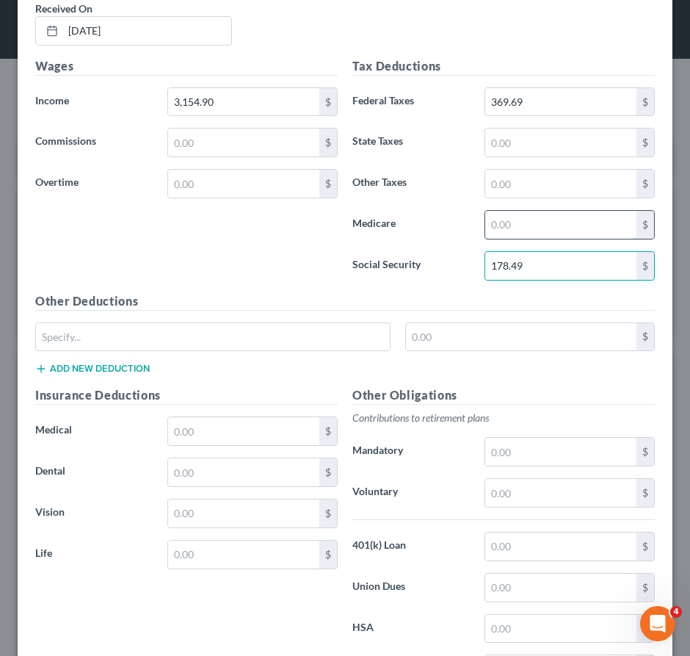
click at [544, 229] on input "text" at bounding box center [560, 225] width 151 height 28
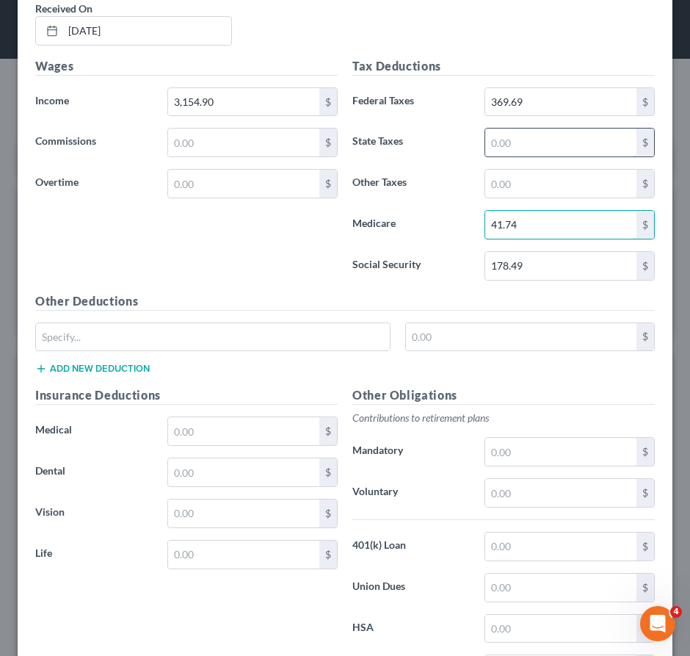
type input "41.74"
click at [521, 152] on input "text" at bounding box center [560, 142] width 151 height 28
type input "127.20"
drag, startPoint x: 523, startPoint y: 196, endPoint x: 475, endPoint y: 222, distance: 54.2
click at [521, 196] on input "text" at bounding box center [560, 184] width 151 height 28
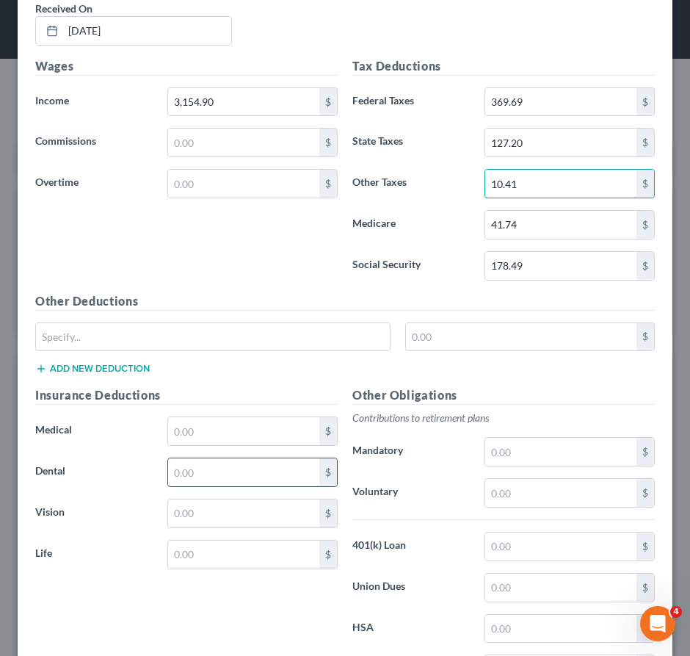
type input "10.41"
drag, startPoint x: 197, startPoint y: 480, endPoint x: 197, endPoint y: 488, distance: 8.1
click at [197, 482] on input "text" at bounding box center [243, 472] width 151 height 28
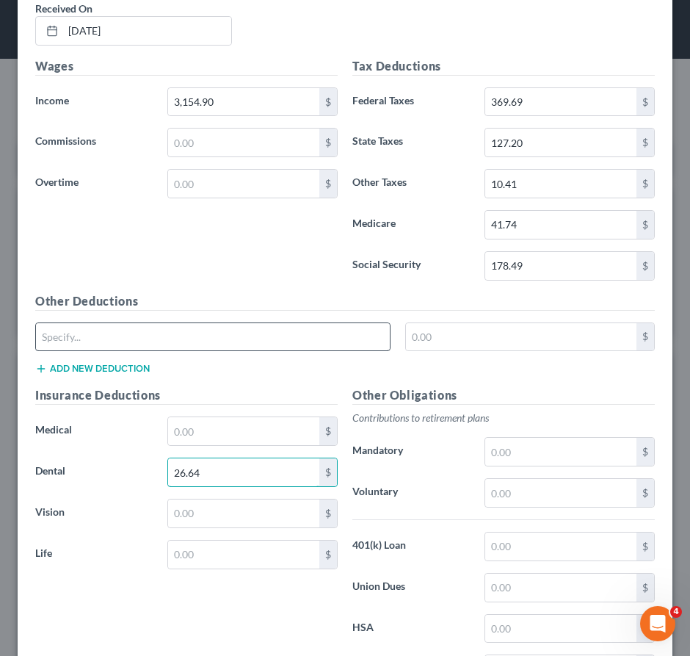
type input "26.64"
drag, startPoint x: 131, startPoint y: 349, endPoint x: 130, endPoint y: 361, distance: 12.5
click at [130, 350] on input "text" at bounding box center [213, 337] width 354 height 28
type input "Limited FSA"
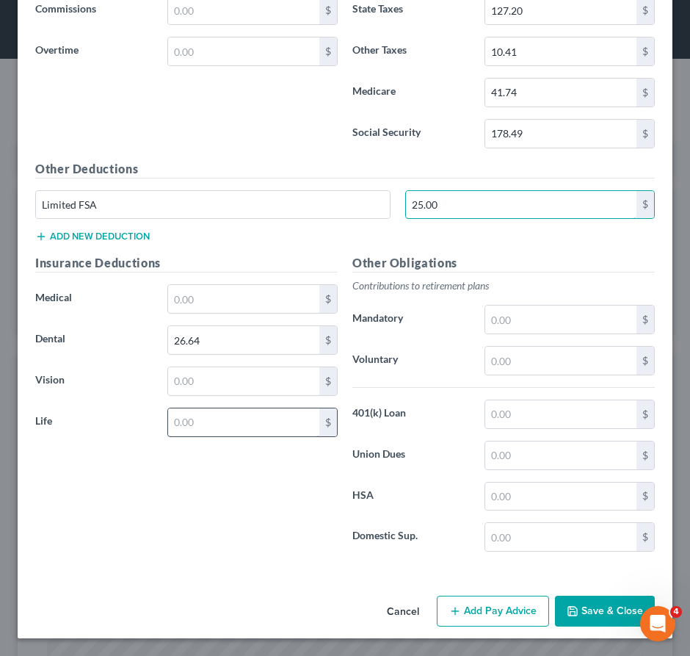
scroll to position [7855, 0]
type input "25.00"
click at [526, 405] on input "text" at bounding box center [560, 414] width 151 height 28
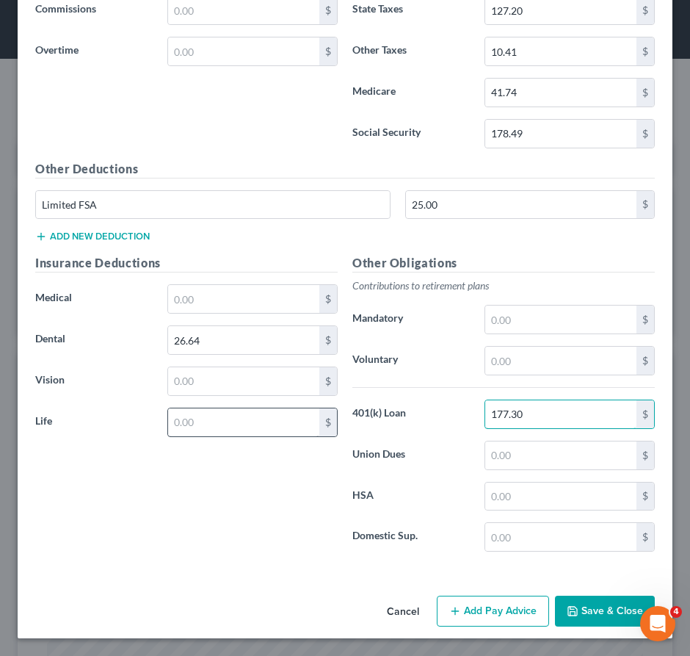
type input "177.30"
click at [180, 420] on input "text" at bounding box center [243, 422] width 151 height 28
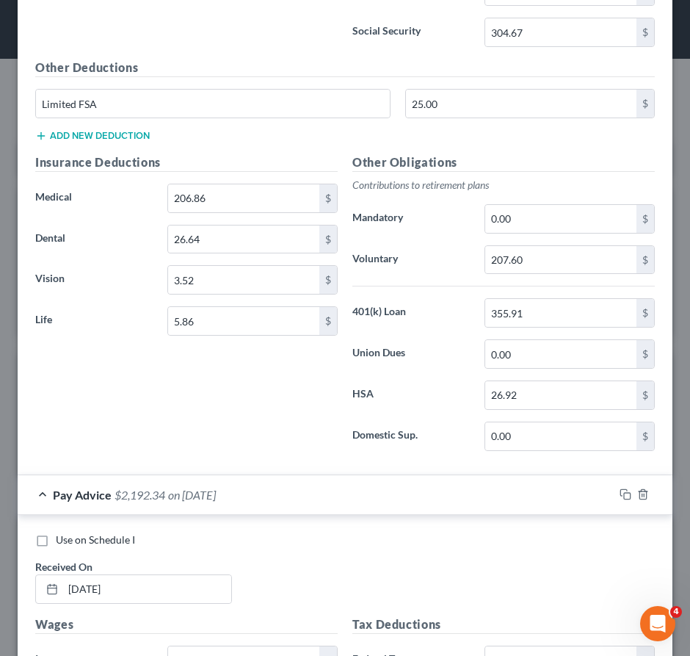
scroll to position [7341, 0]
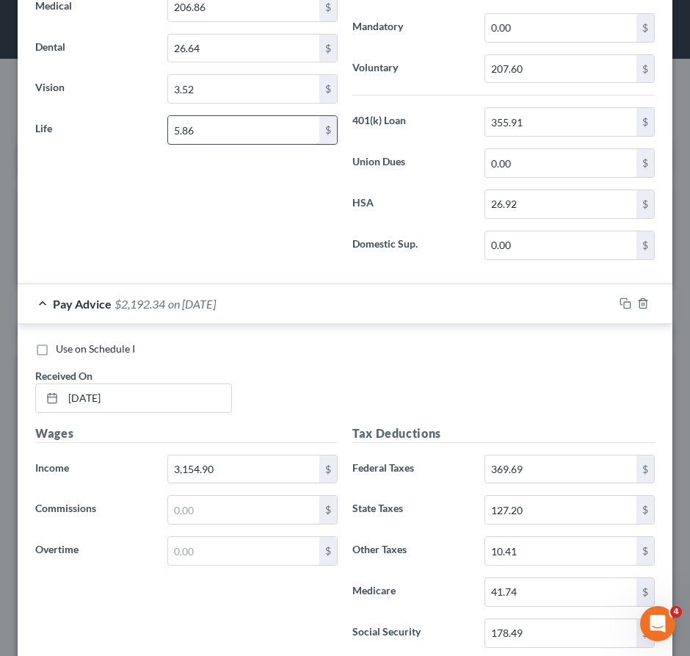
type input "6.09"
click at [235, 144] on input "5.86" at bounding box center [243, 130] width 151 height 28
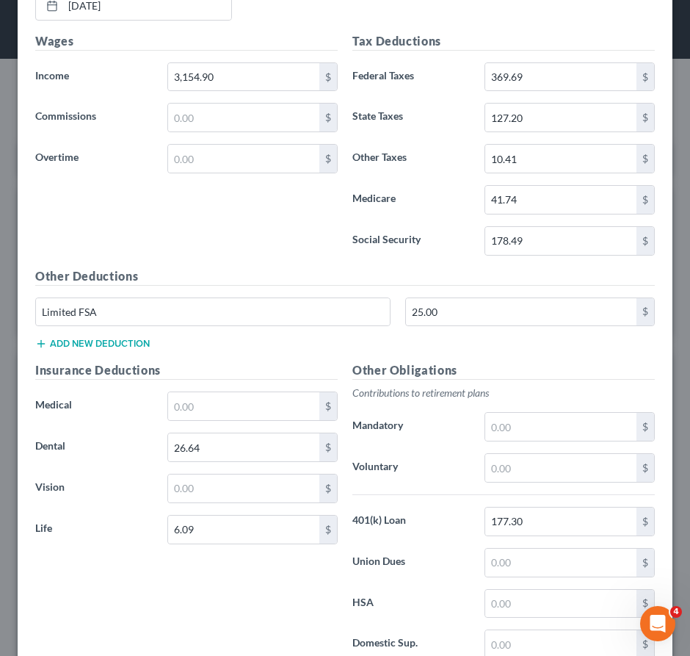
scroll to position [7855, 0]
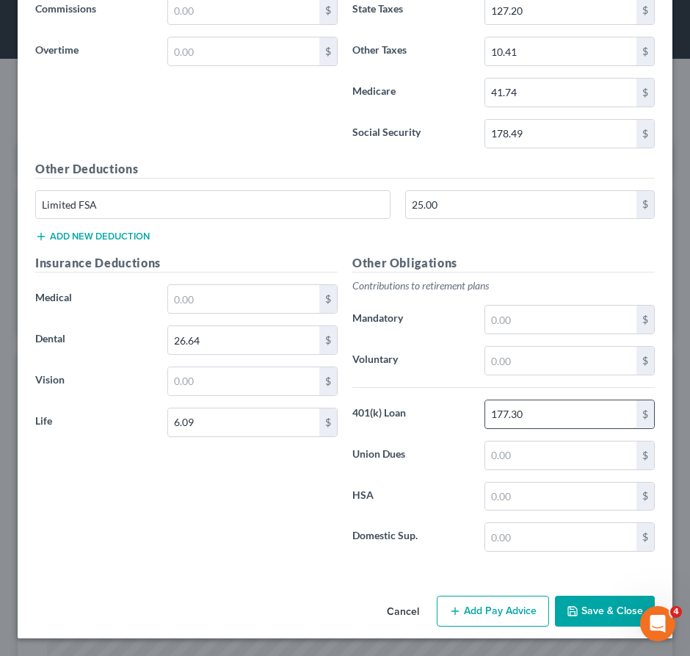
type input "6.09"
click at [561, 406] on input "177.30" at bounding box center [560, 414] width 151 height 28
type input "355.51"
click at [509, 355] on input "text" at bounding box center [560, 361] width 151 height 28
click at [501, 496] on input "text" at bounding box center [560, 496] width 151 height 28
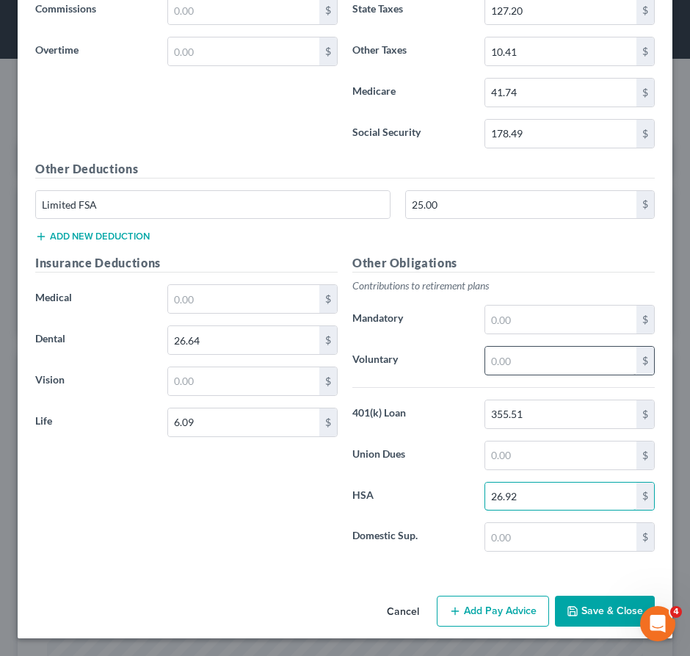
type input "26.92"
click at [515, 362] on input "text" at bounding box center [560, 361] width 151 height 28
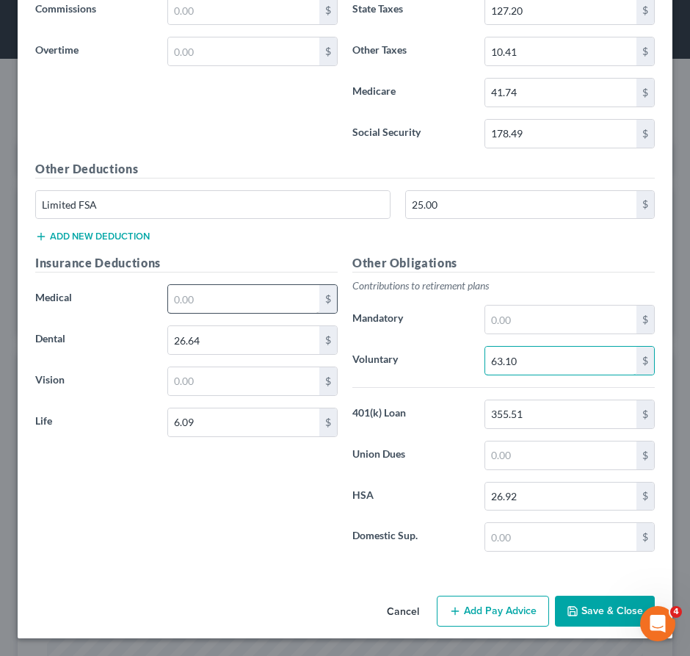
type input "63.10"
click at [220, 295] on input "text" at bounding box center [243, 299] width 151 height 28
type input "2"
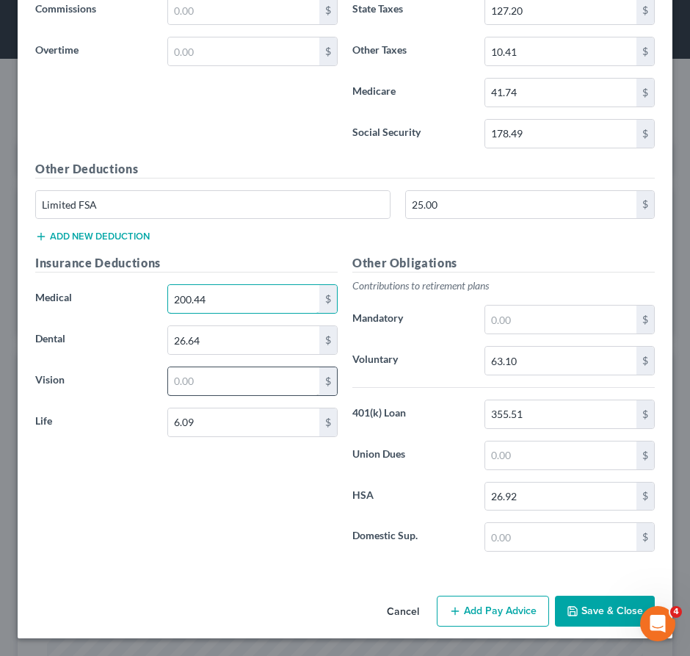
type input "200.44"
drag, startPoint x: 220, startPoint y: 377, endPoint x: 215, endPoint y: 384, distance: 7.9
click at [220, 380] on input "text" at bounding box center [243, 381] width 151 height 28
type input "3.52"
click at [494, 602] on button "Add Pay Advice" at bounding box center [493, 610] width 112 height 31
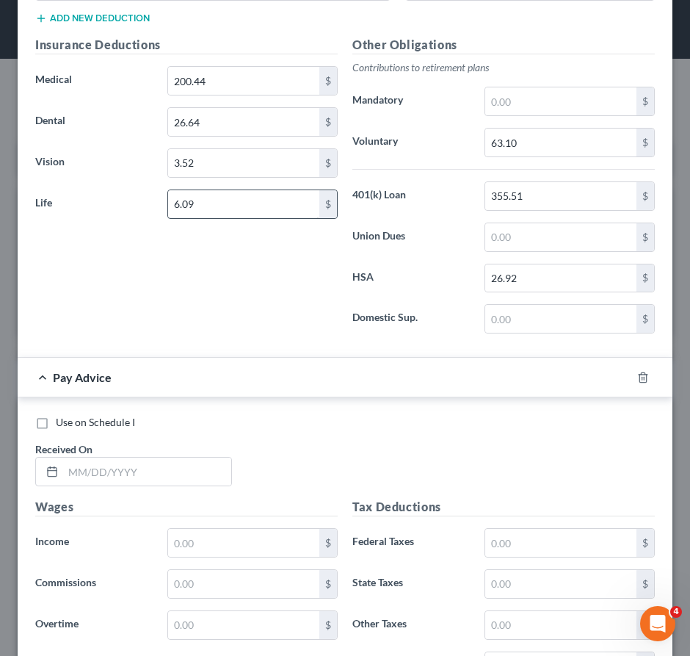
scroll to position [8071, 0]
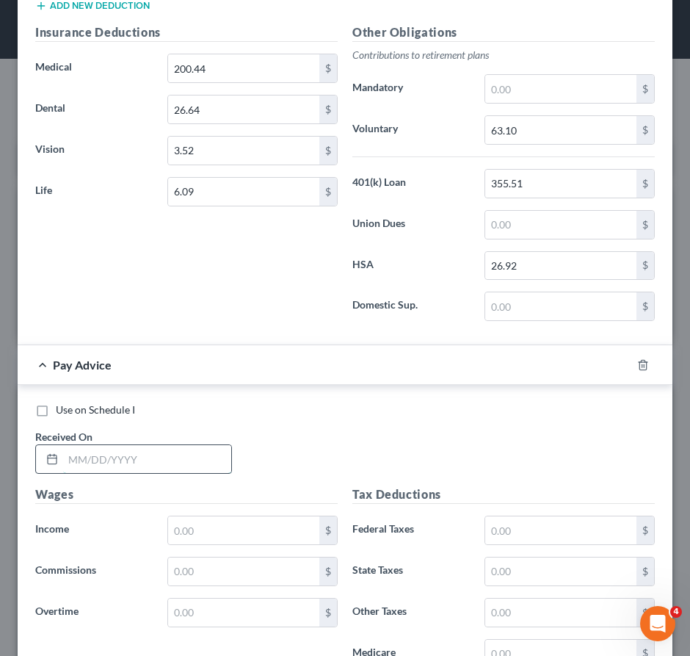
click at [148, 469] on input "text" at bounding box center [147, 459] width 168 height 28
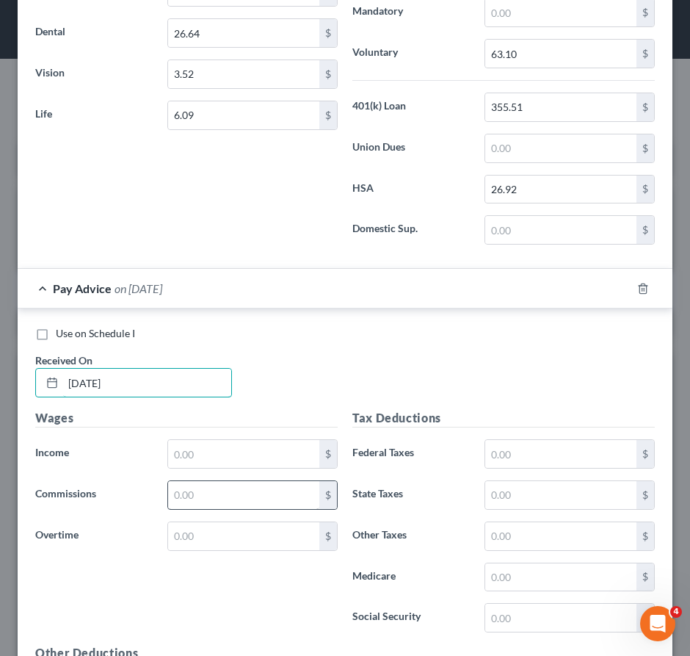
scroll to position [8291, 0]
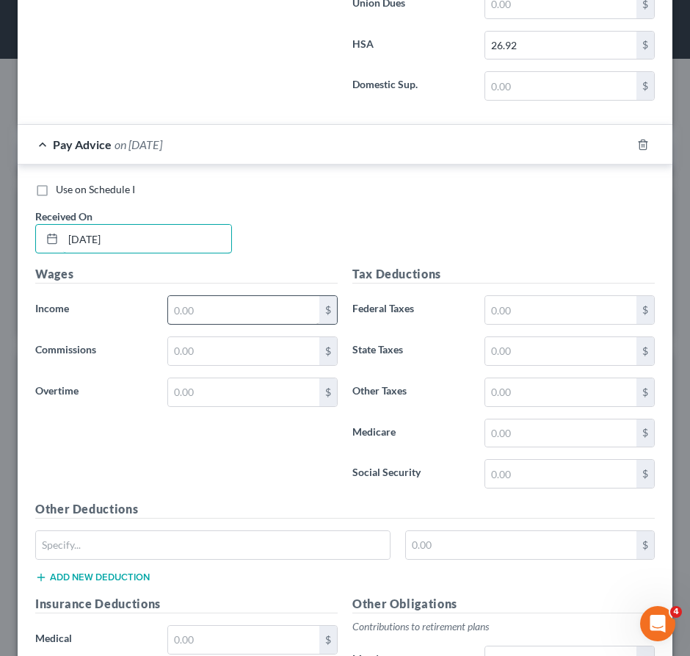
type input "[DATE]"
click at [237, 316] on input "text" at bounding box center [243, 310] width 151 height 28
type input "3,291.65"
click at [504, 322] on input "text" at bounding box center [560, 310] width 151 height 28
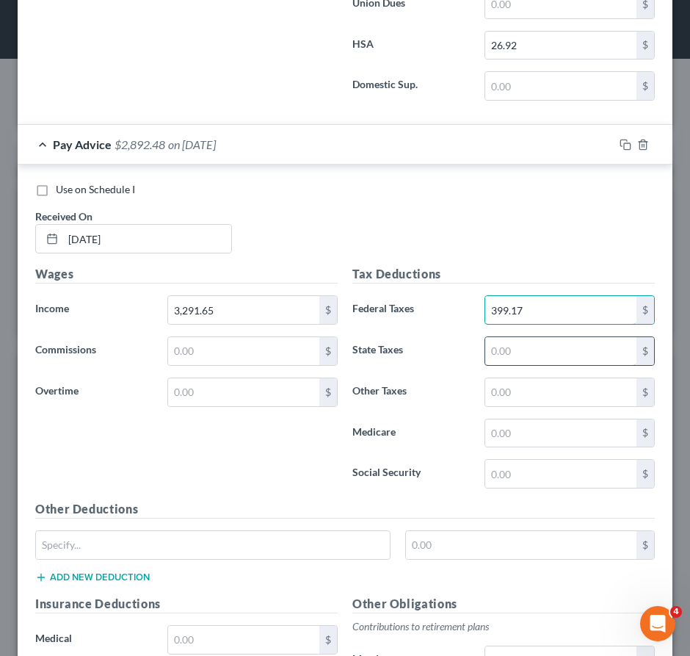
type input "399.17"
drag, startPoint x: 519, startPoint y: 364, endPoint x: 515, endPoint y: 371, distance: 8.6
click at [515, 365] on input "text" at bounding box center [560, 351] width 151 height 28
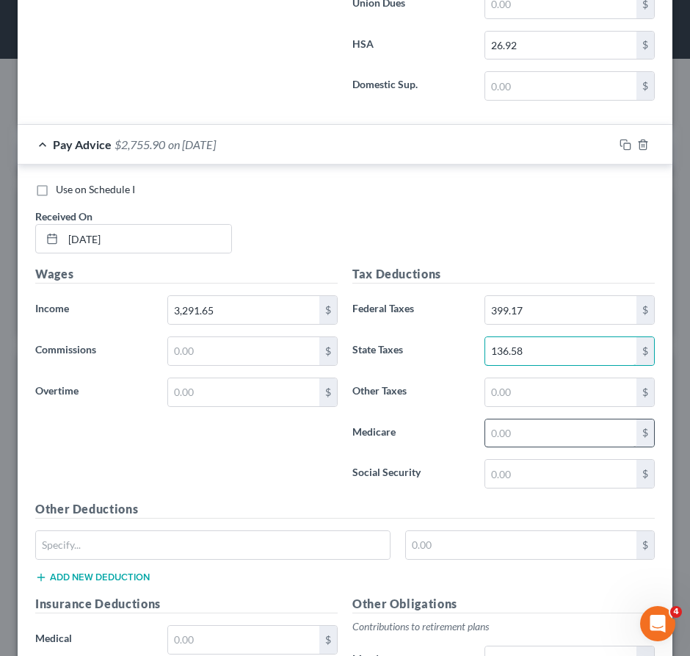
type input "136.58"
click at [518, 442] on input "text" at bounding box center [560, 433] width 151 height 28
type input "43.73"
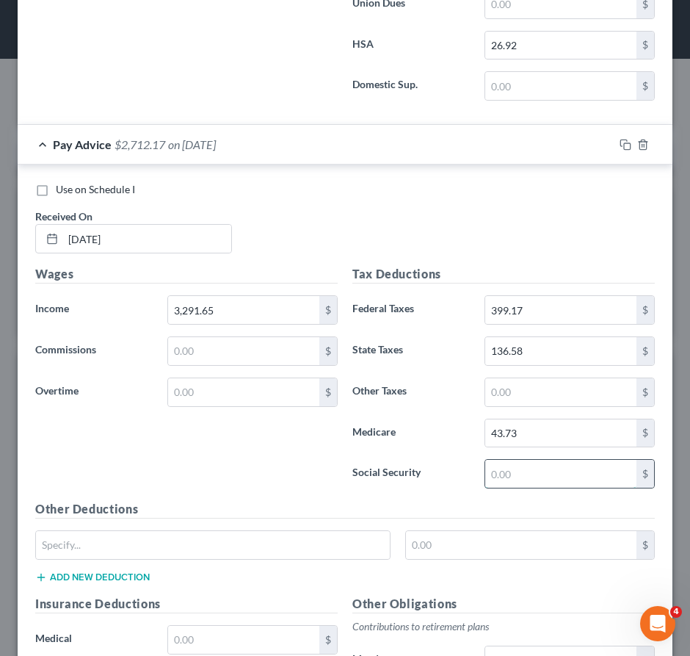
drag, startPoint x: 548, startPoint y: 489, endPoint x: 536, endPoint y: 490, distance: 12.6
click at [547, 487] on input "text" at bounding box center [560, 474] width 151 height 28
type input "186.96"
drag, startPoint x: 501, startPoint y: 405, endPoint x: 486, endPoint y: 395, distance: 18.1
click at [501, 405] on input "text" at bounding box center [560, 392] width 151 height 28
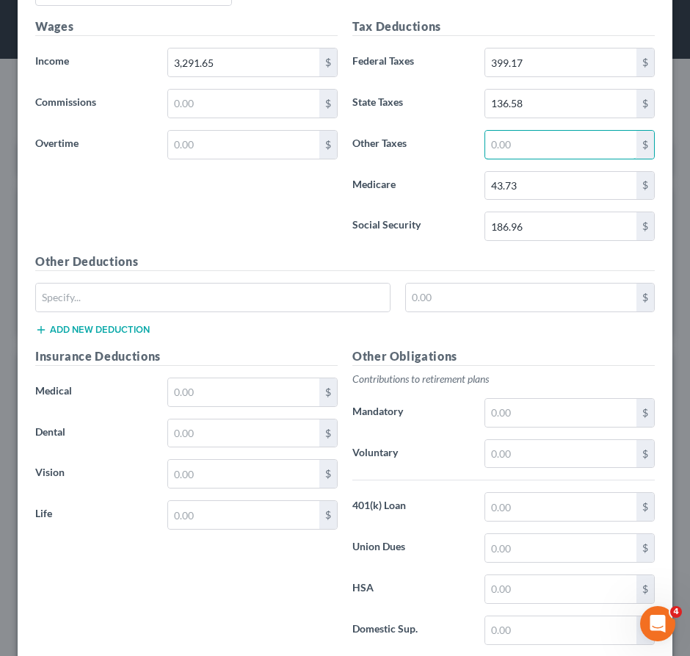
scroll to position [8646, 0]
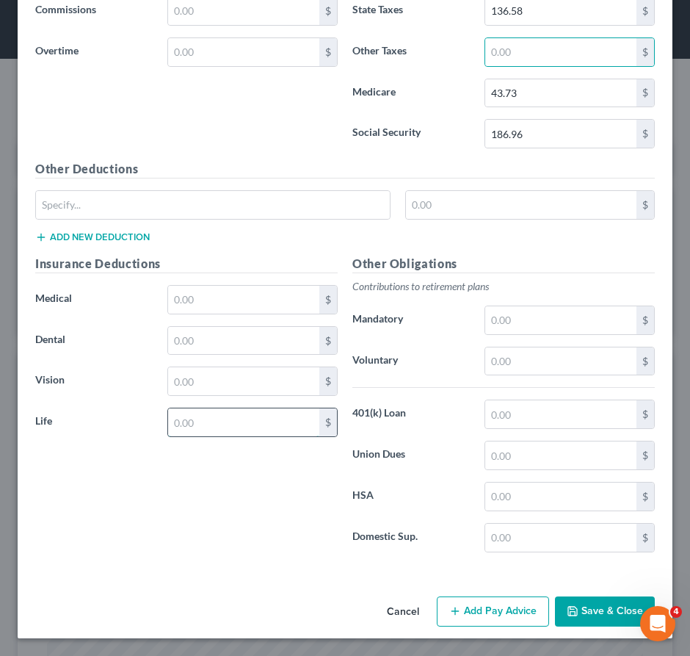
click at [218, 418] on input "text" at bounding box center [243, 422] width 151 height 28
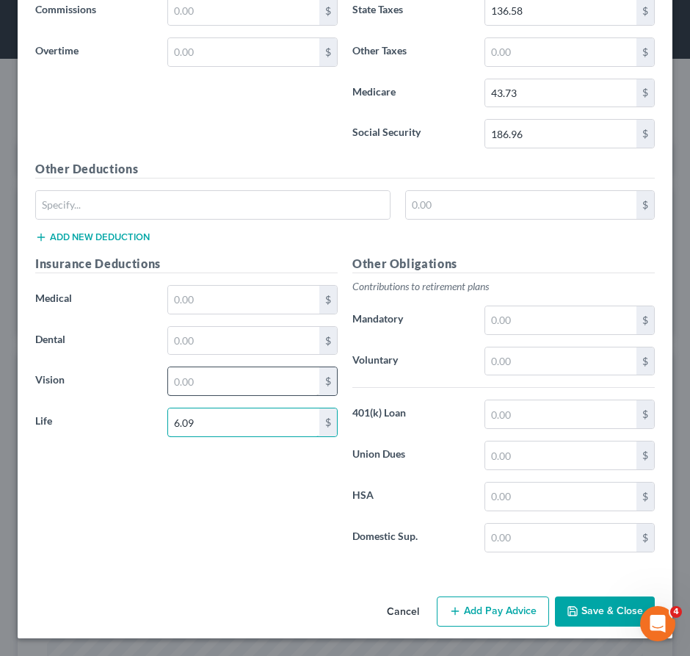
type input "6.09"
click at [232, 376] on input "text" at bounding box center [243, 381] width 151 height 28
type input "3.52"
click at [227, 341] on input "text" at bounding box center [243, 341] width 151 height 28
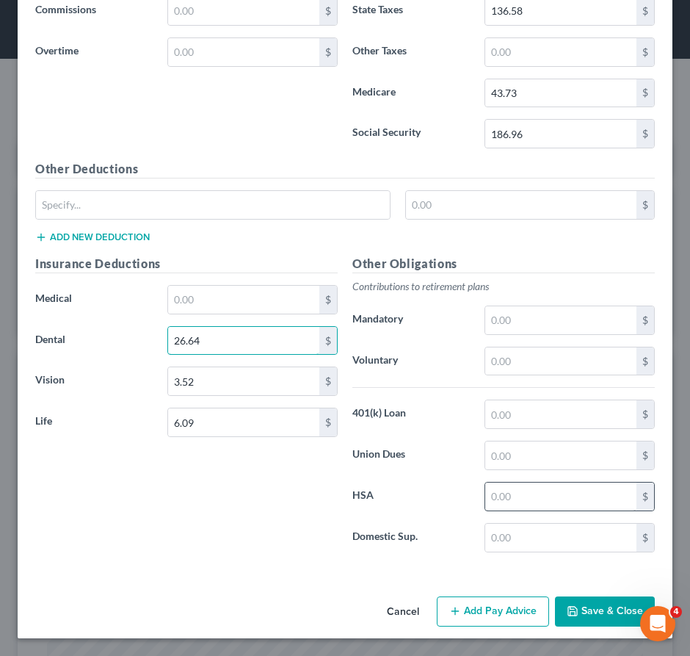
type input "26.64"
click at [489, 490] on input "text" at bounding box center [560, 496] width 151 height 28
type input "26.92"
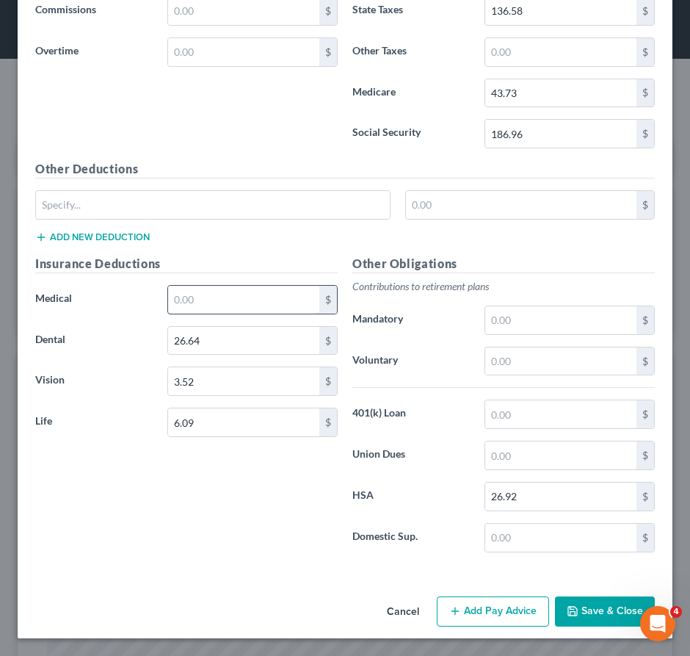
click at [245, 296] on input "text" at bounding box center [243, 300] width 151 height 28
type input "200.44"
drag, startPoint x: 526, startPoint y: 404, endPoint x: 512, endPoint y: 408, distance: 13.9
click at [526, 404] on input "text" at bounding box center [560, 414] width 151 height 28
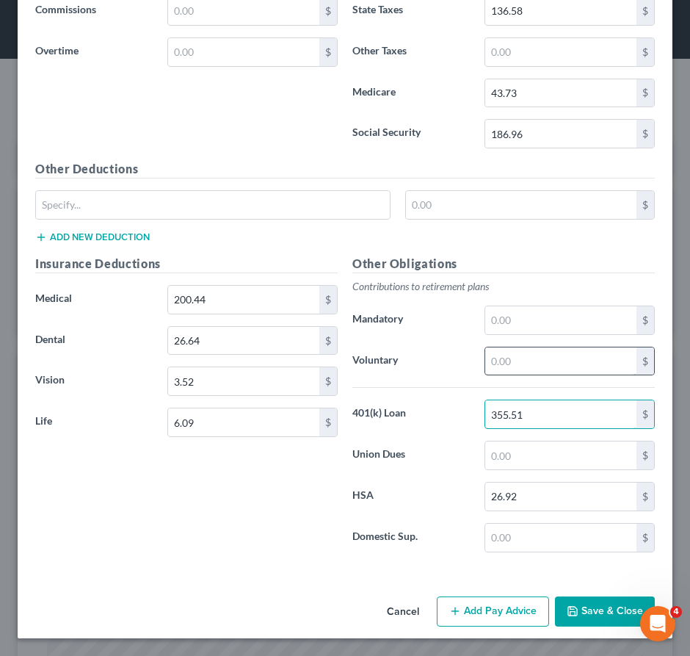
type input "355.51"
click at [485, 360] on input "text" at bounding box center [560, 361] width 151 height 28
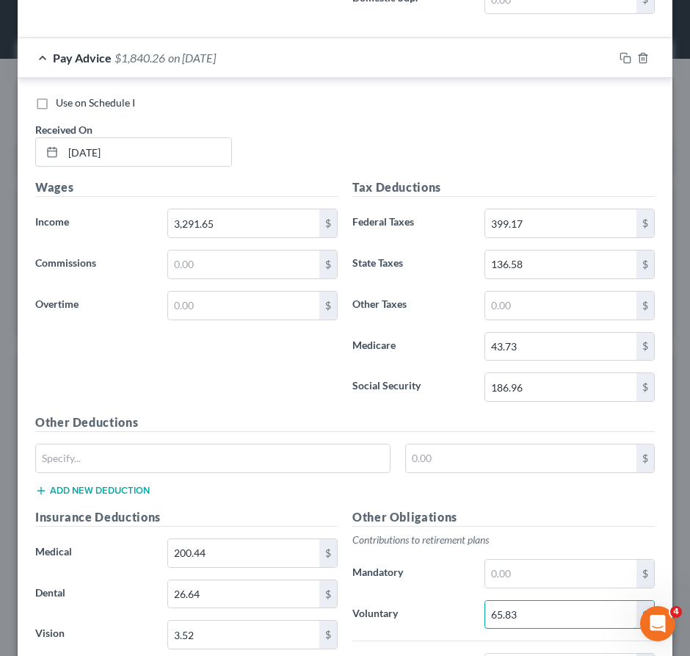
scroll to position [8352, 0]
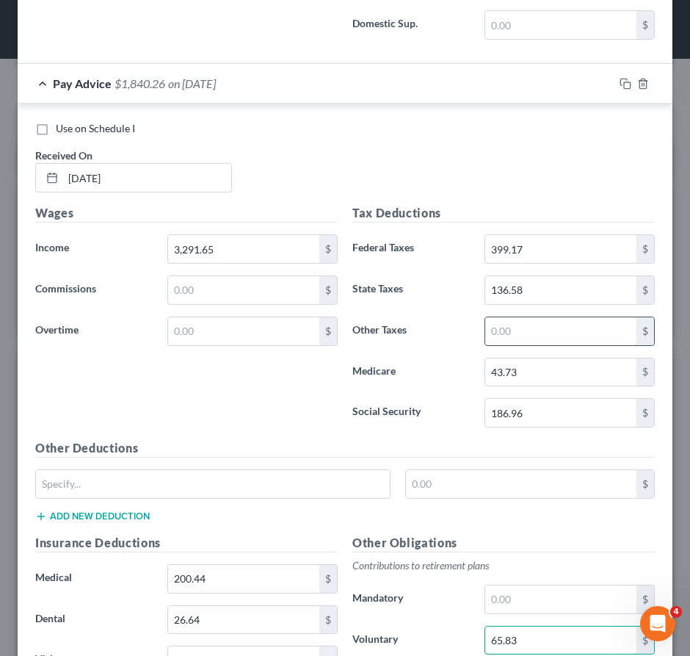
type input "65.83"
click at [494, 341] on input "text" at bounding box center [560, 331] width 151 height 28
type input "10.87"
click at [311, 136] on div "Use on Schedule I" at bounding box center [345, 128] width 620 height 15
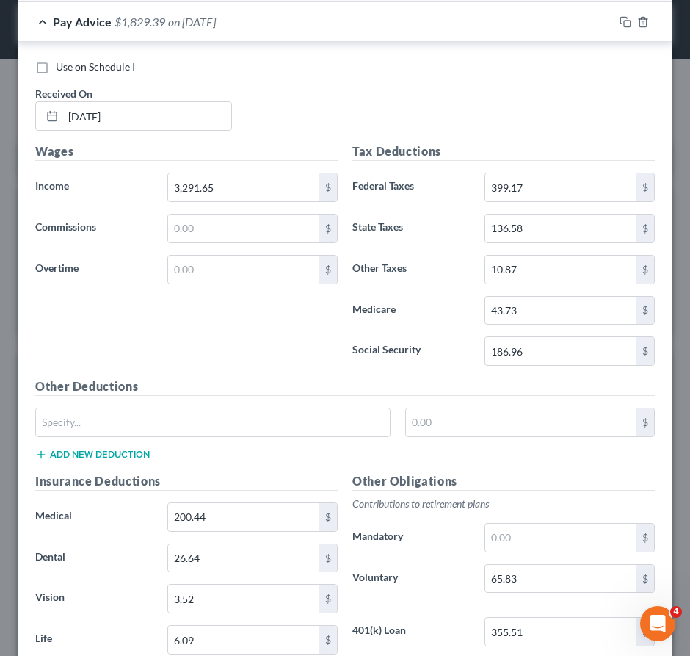
scroll to position [8499, 0]
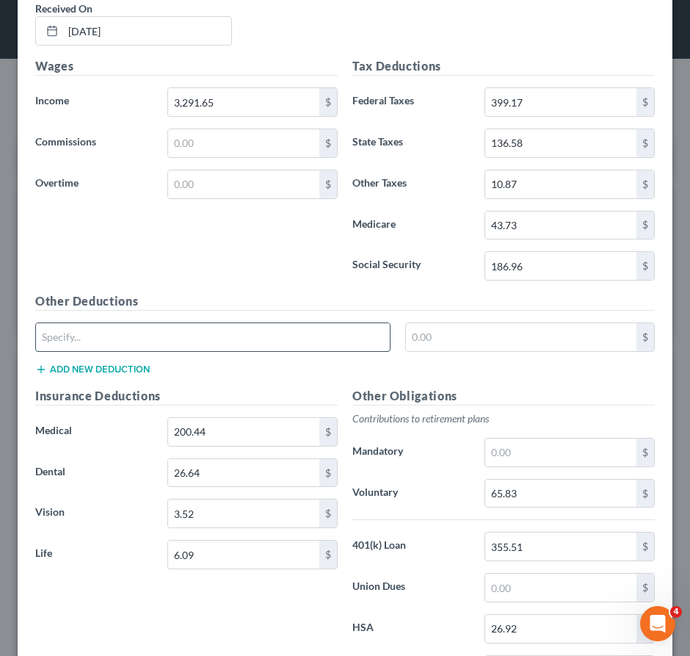
click at [183, 346] on input "text" at bounding box center [213, 337] width 354 height 28
type input "Limited FSA"
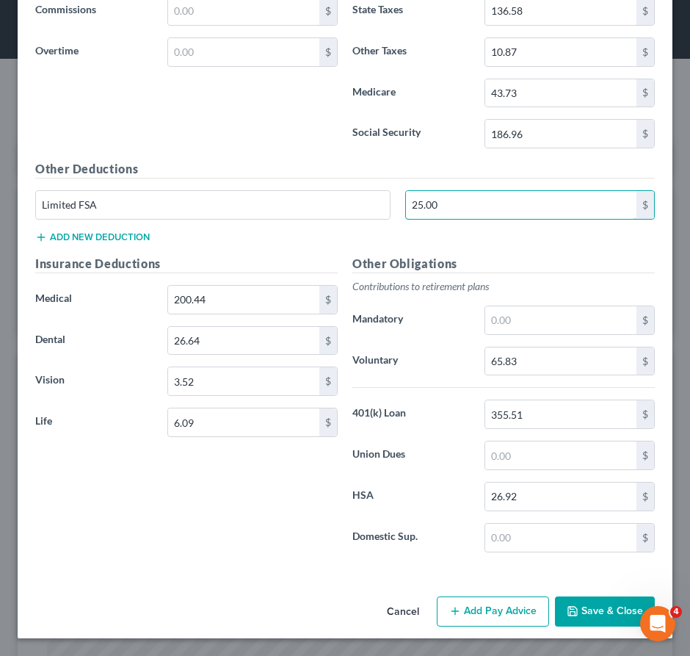
type input "25.00"
drag, startPoint x: 128, startPoint y: 469, endPoint x: 125, endPoint y: 460, distance: 10.2
click at [128, 467] on div "Insurance Deductions Medical 200.44 $ Dental 26.64 $ Vision 3.52 $ Life 6.09 $" at bounding box center [186, 409] width 317 height 309
click at [481, 606] on button "Add Pay Advice" at bounding box center [493, 611] width 112 height 31
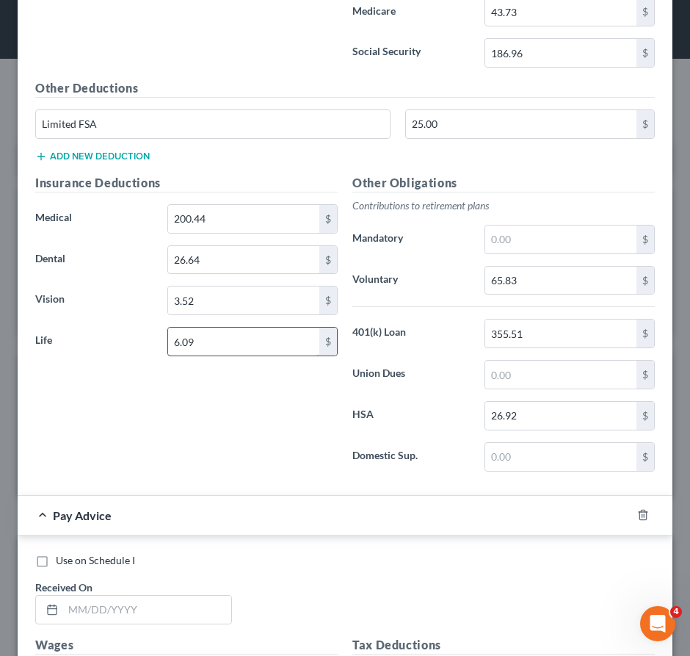
scroll to position [8859, 0]
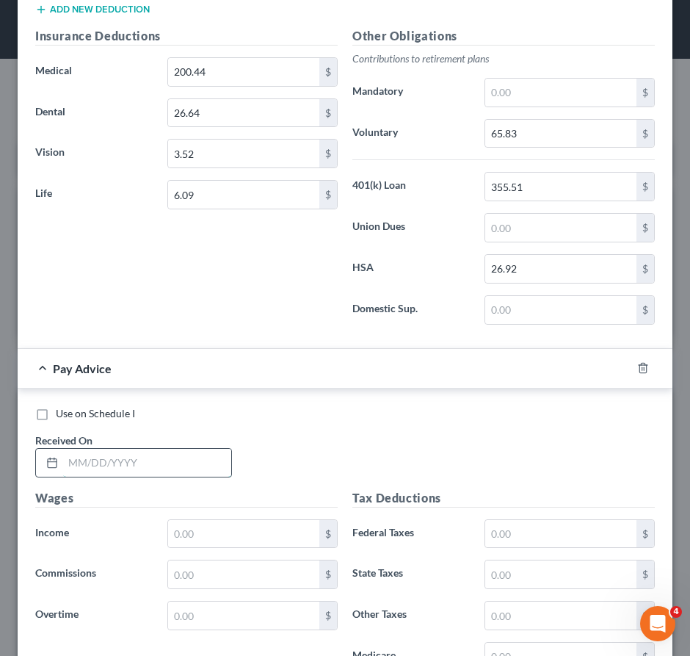
click at [151, 471] on input "text" at bounding box center [147, 463] width 168 height 28
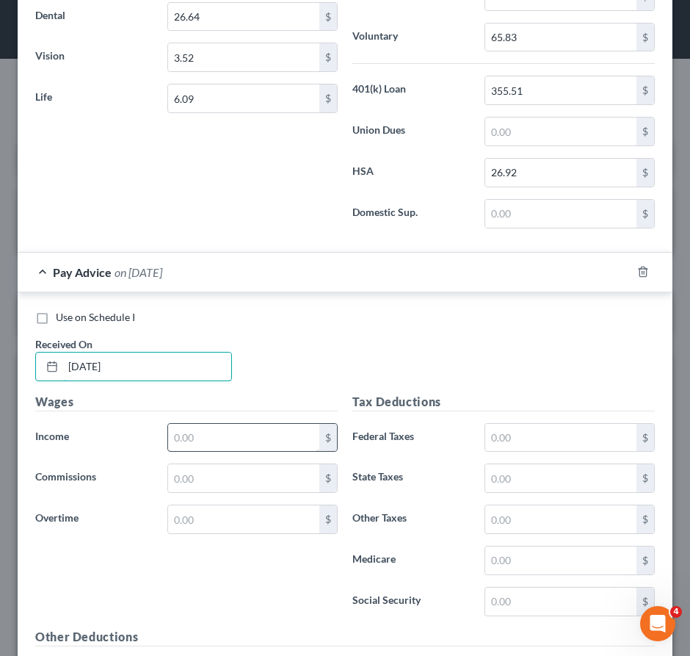
scroll to position [9079, 0]
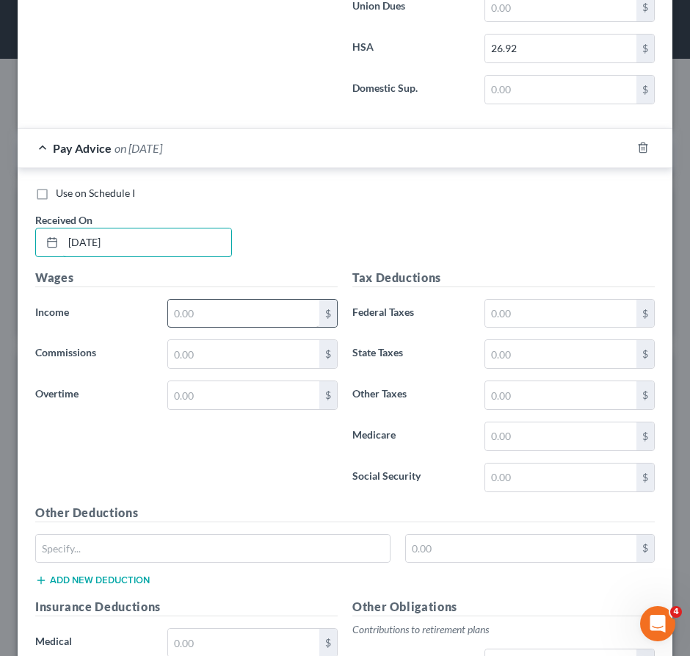
type input "08/08/2025"
drag, startPoint x: 217, startPoint y: 320, endPoint x: 252, endPoint y: 325, distance: 35.6
click at [217, 320] on input "text" at bounding box center [243, 314] width 151 height 28
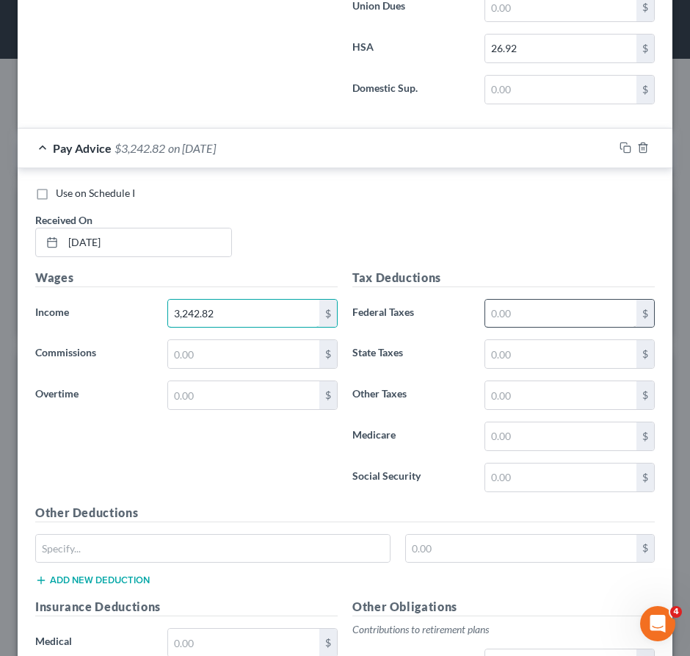
type input "3,242.82"
click at [505, 324] on input "text" at bounding box center [560, 314] width 151 height 28
type input "388.64"
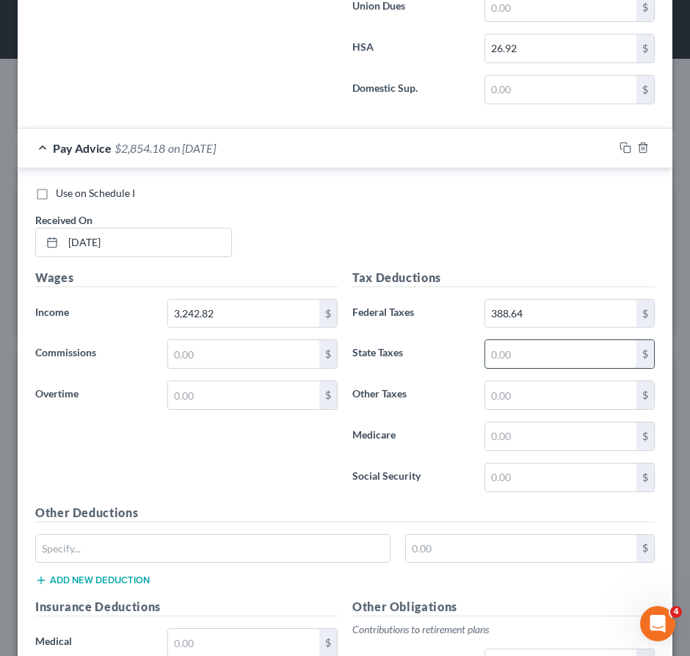
click at [506, 368] on input "text" at bounding box center [560, 354] width 151 height 28
type input "133.23"
click at [504, 409] on input "text" at bounding box center [560, 395] width 151 height 28
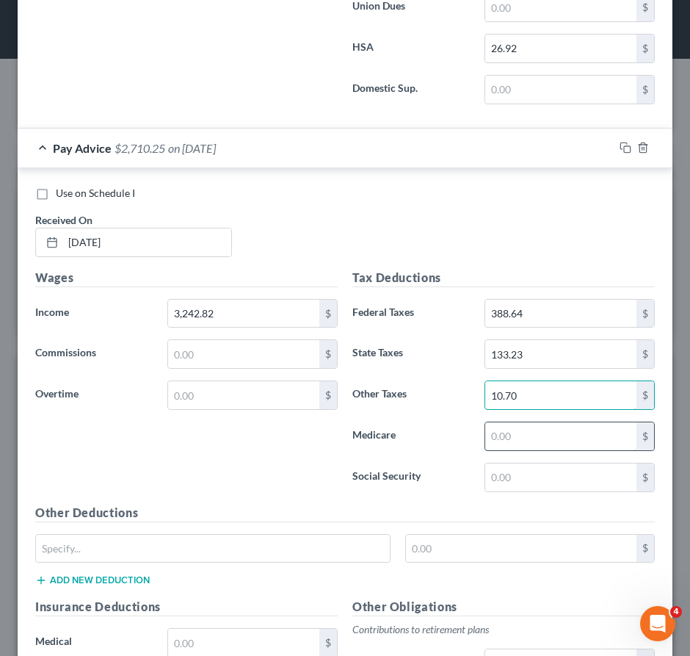
type input "10.70"
click at [503, 450] on input "text" at bounding box center [560, 436] width 151 height 28
type input "43.02"
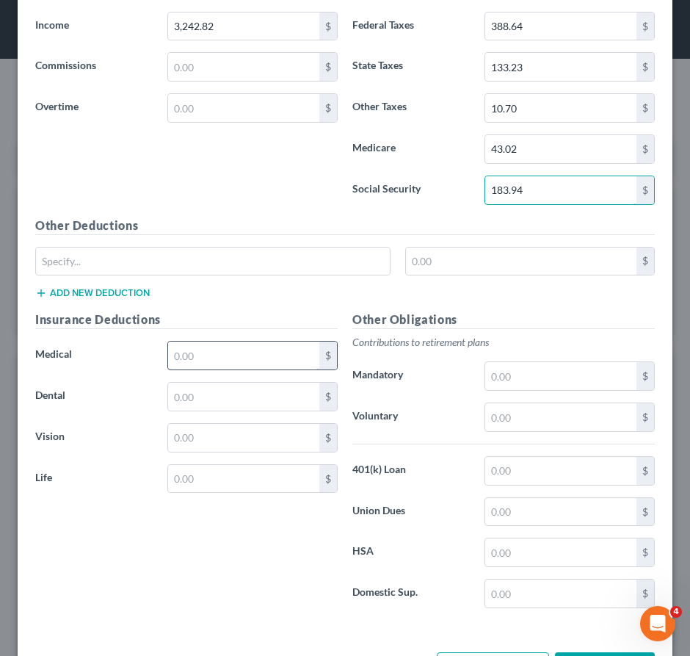
scroll to position [9373, 0]
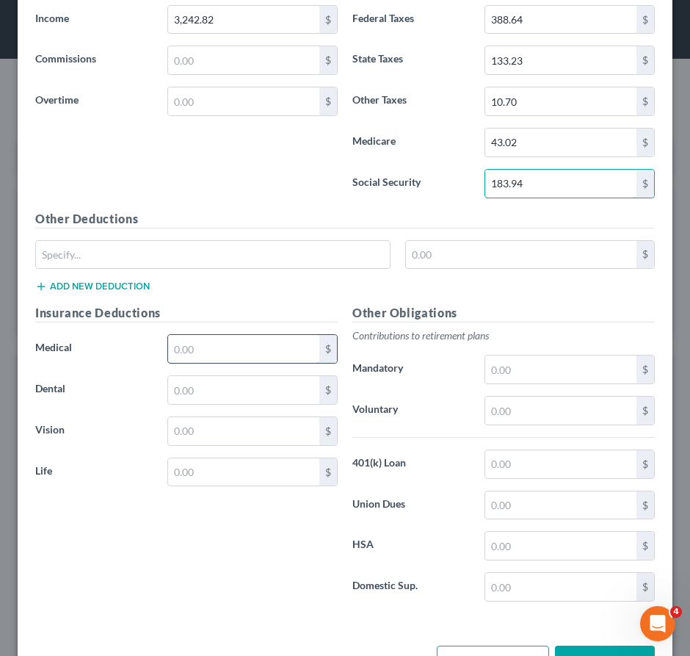
type input "183.94"
drag, startPoint x: 197, startPoint y: 358, endPoint x: 197, endPoint y: 347, distance: 11.0
click at [197, 358] on input "text" at bounding box center [243, 349] width 151 height 28
type input "200.44"
click at [194, 404] on input "text" at bounding box center [243, 390] width 151 height 28
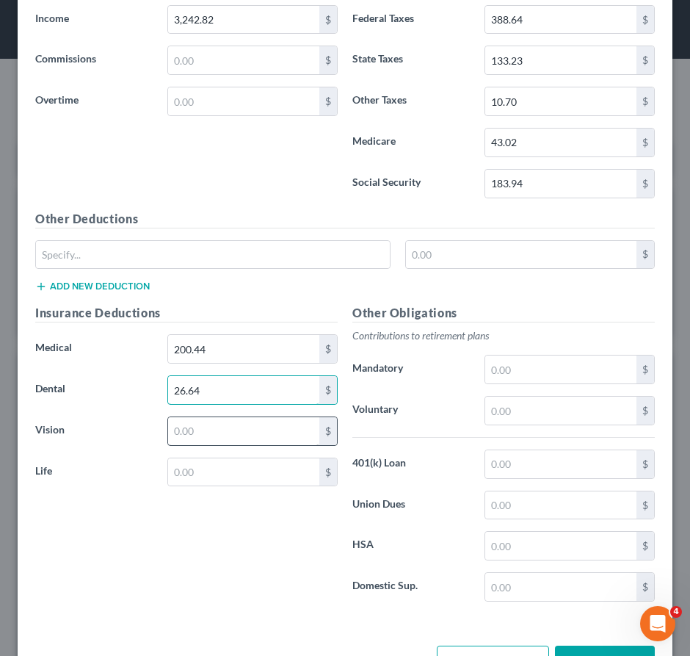
type input "26.64"
click at [237, 445] on input "text" at bounding box center [243, 431] width 151 height 28
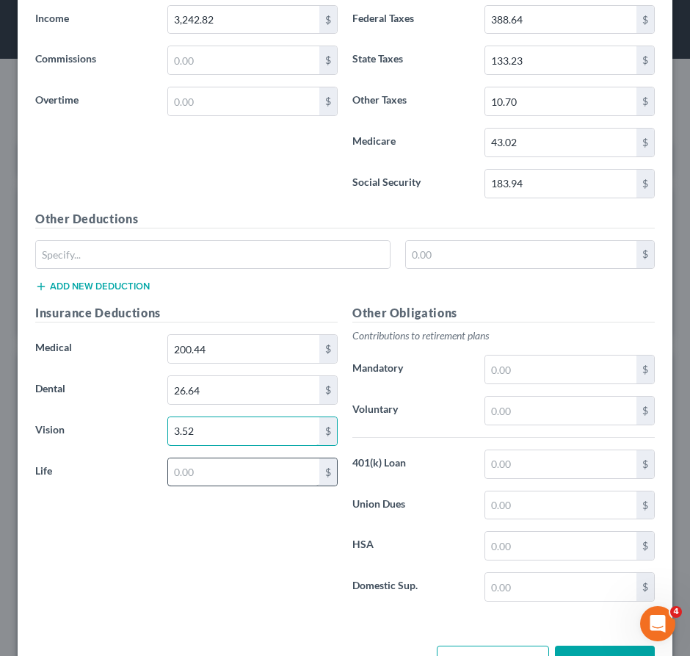
type input "3.52"
click at [197, 480] on input "text" at bounding box center [243, 472] width 151 height 28
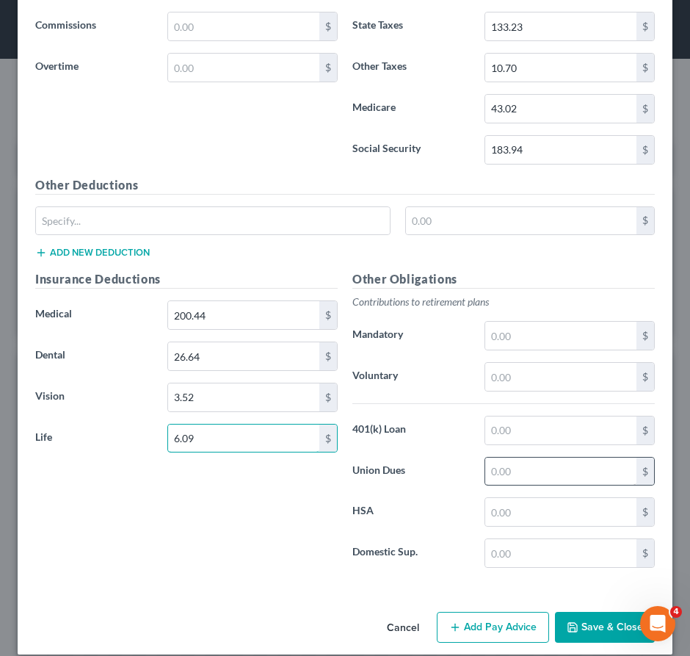
scroll to position [9437, 0]
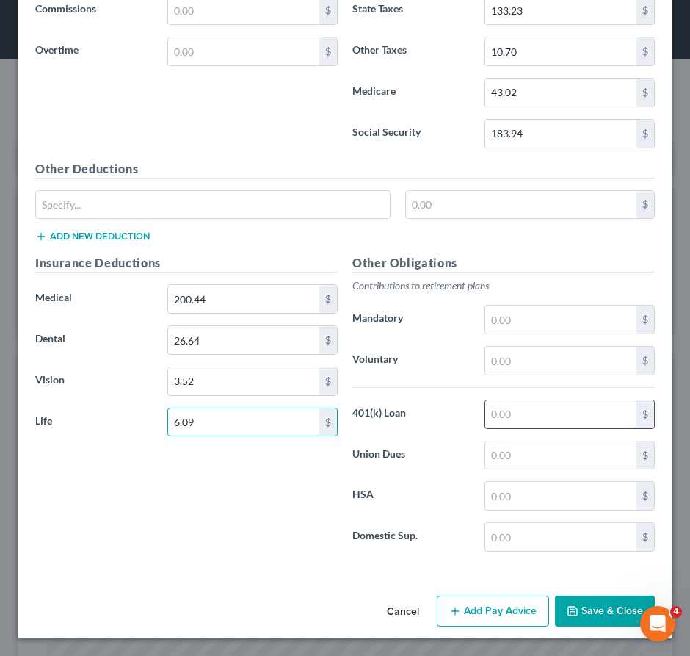
type input "6.09"
click at [515, 417] on input "text" at bounding box center [560, 414] width 151 height 28
type input "355.51"
click at [570, 356] on input "text" at bounding box center [560, 361] width 151 height 28
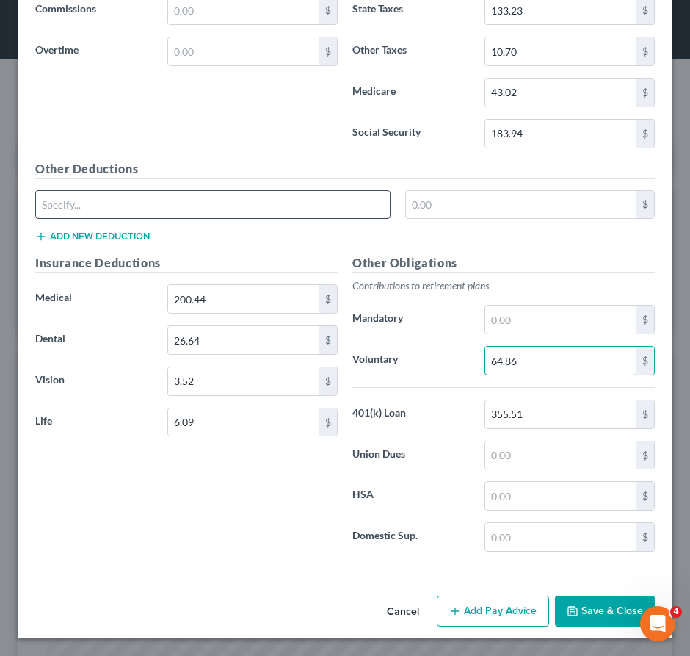
type input "64.86"
click at [162, 207] on input "text" at bounding box center [213, 205] width 354 height 28
type input "Limited FSA"
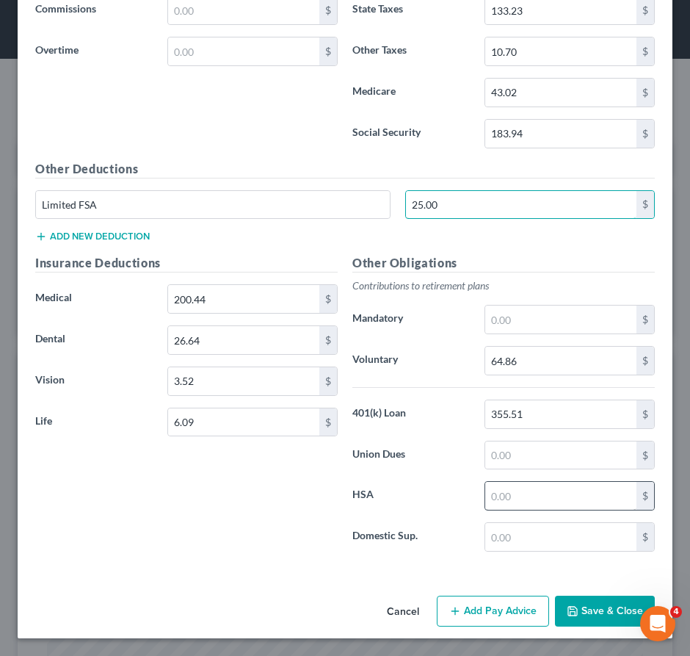
type input "25.00"
click at [493, 502] on input "text" at bounding box center [560, 496] width 151 height 28
type input "26.92"
click at [473, 606] on button "Add Pay Advice" at bounding box center [493, 610] width 112 height 31
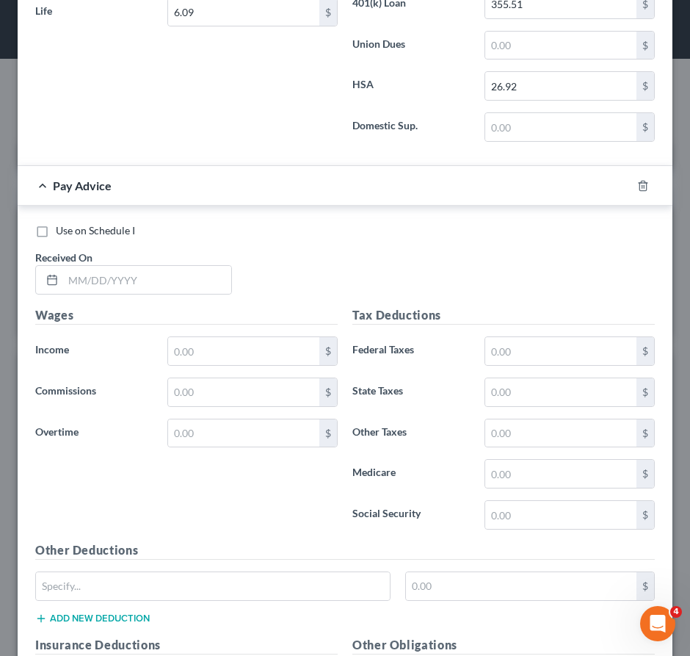
scroll to position [9947, 0]
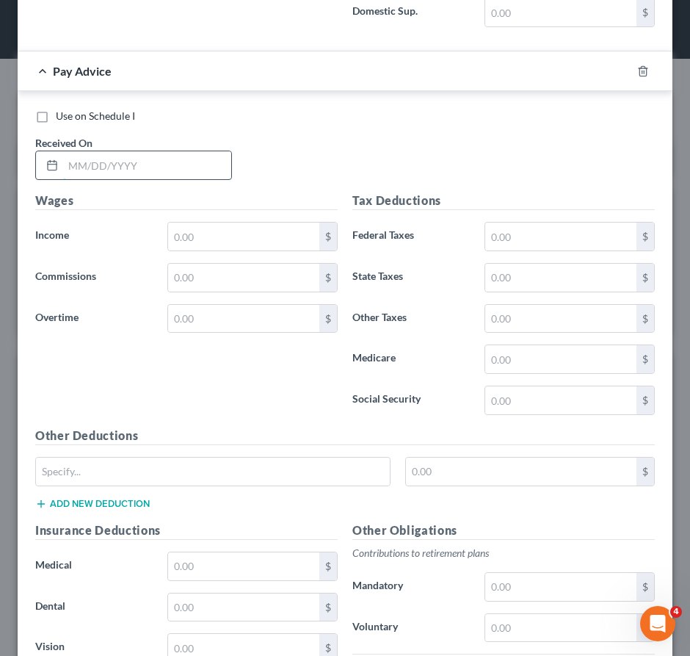
click at [150, 179] on input "text" at bounding box center [147, 165] width 168 height 28
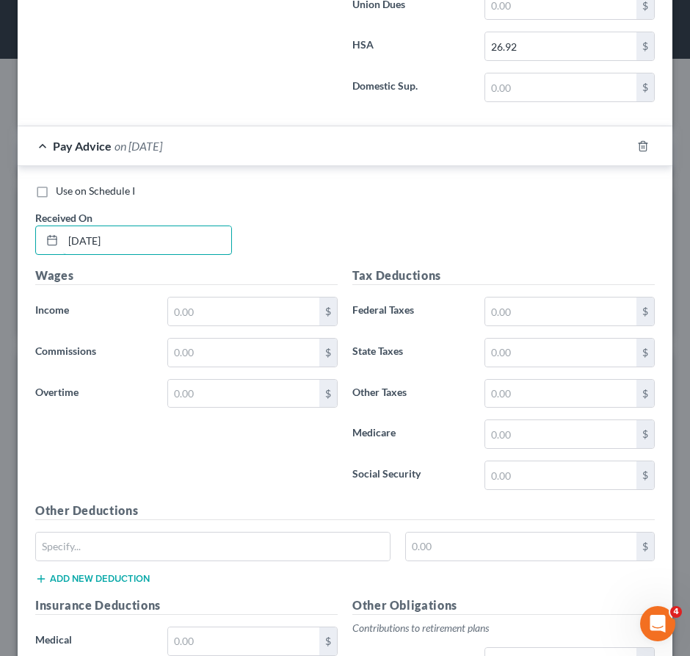
scroll to position [9873, 0]
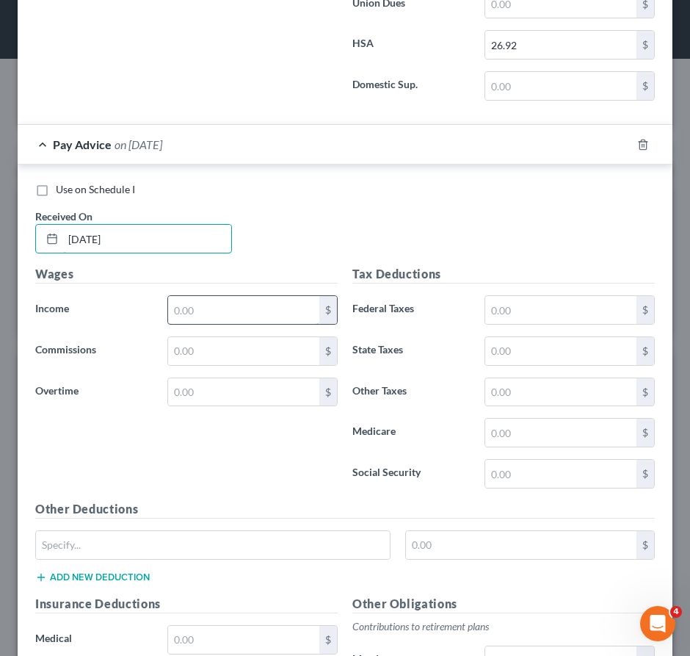
type input "08/22/2025"
click at [278, 324] on input "text" at bounding box center [243, 310] width 151 height 28
type input "3,296.54"
drag, startPoint x: 537, startPoint y: 319, endPoint x: 528, endPoint y: 323, distance: 9.9
click at [533, 319] on input "text" at bounding box center [560, 310] width 151 height 28
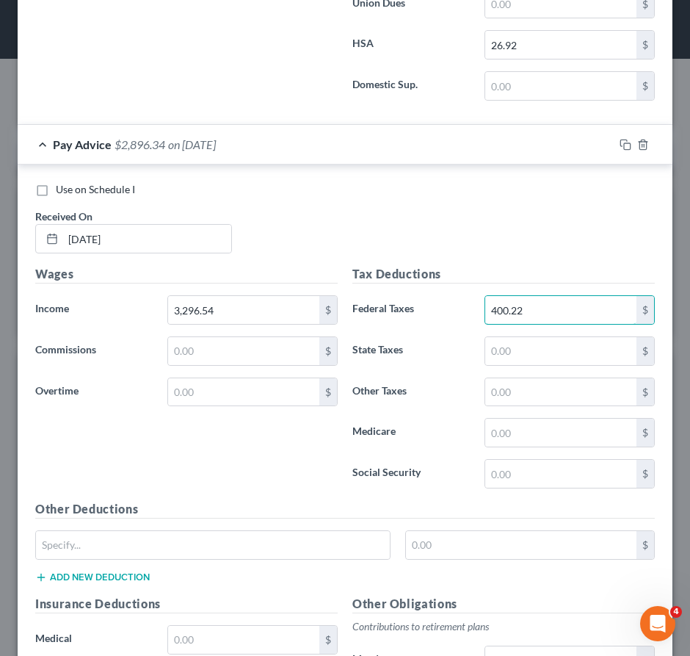
type input "400.22"
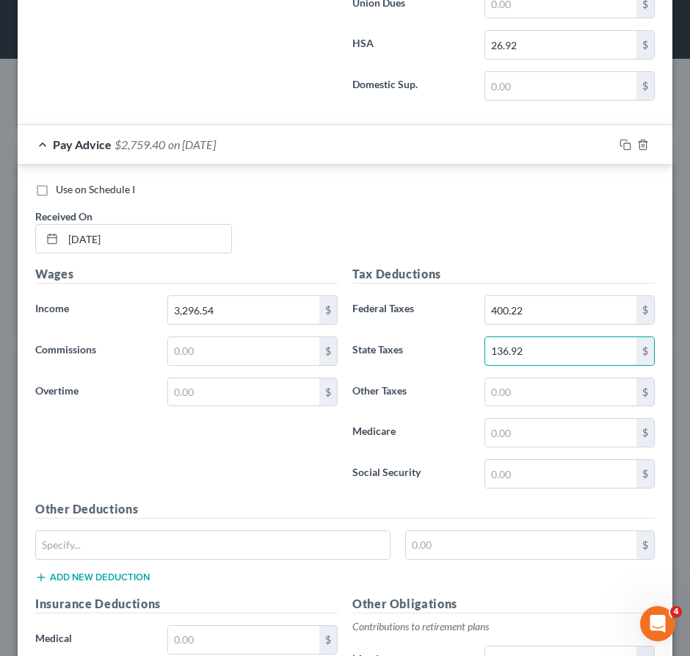
type input "136.92"
type input "10.87"
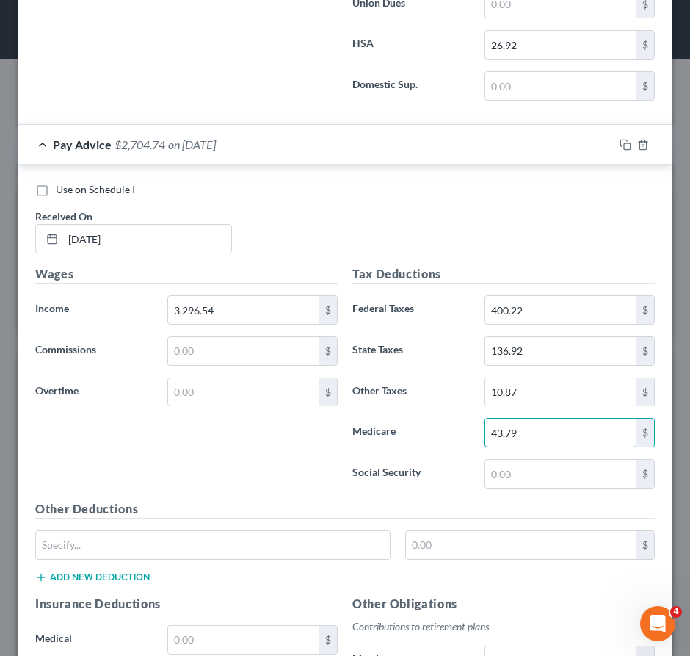
type input "43.79"
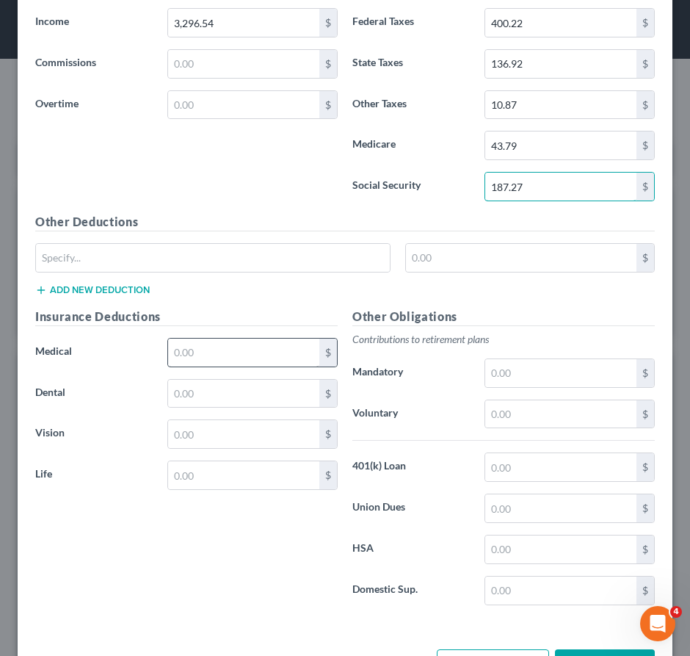
scroll to position [10167, 0]
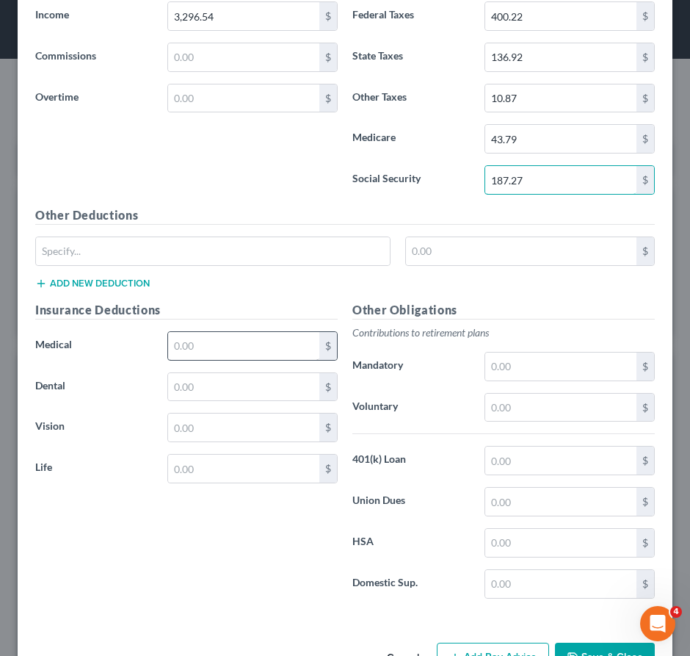
type input "187.27"
click at [223, 359] on input "text" at bounding box center [243, 346] width 151 height 28
type input "6.09"
click at [103, 345] on div "Medical 6.09 $" at bounding box center [186, 345] width 317 height 29
click at [250, 482] on input "text" at bounding box center [243, 468] width 151 height 28
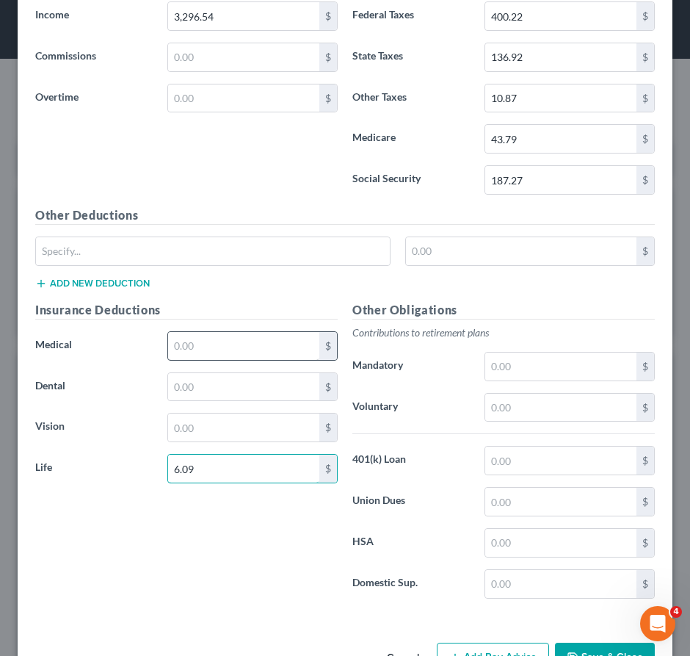
type input "6.09"
click at [193, 359] on input "text" at bounding box center [243, 346] width 151 height 28
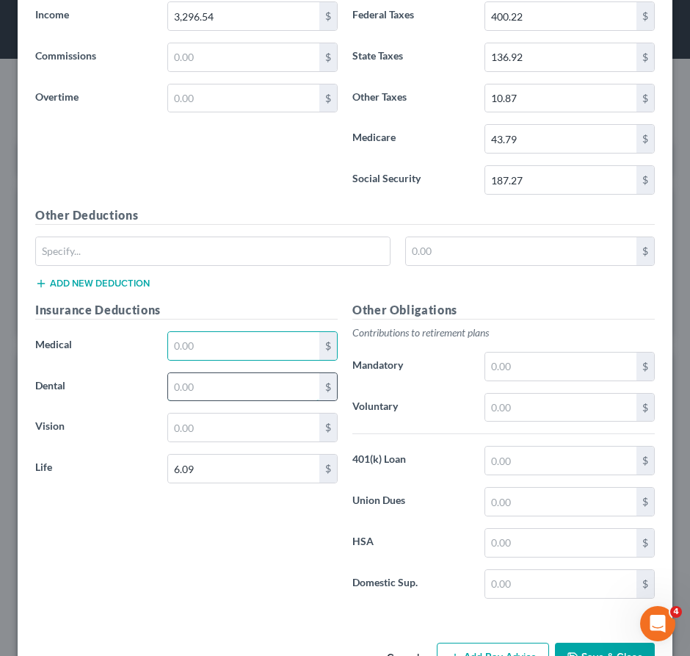
click at [175, 401] on input "text" at bounding box center [243, 387] width 151 height 28
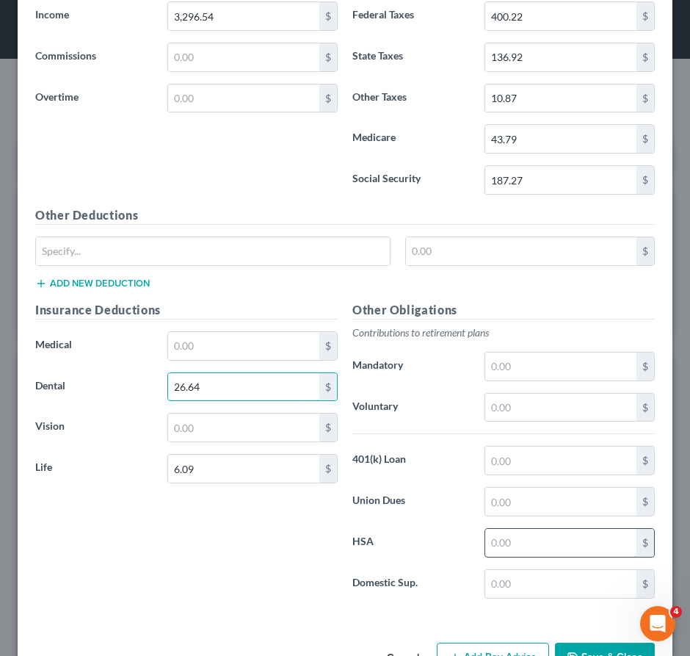
type input "26.64"
click at [512, 557] on input "text" at bounding box center [560, 543] width 151 height 28
type input "26.92"
drag, startPoint x: 245, startPoint y: 355, endPoint x: 222, endPoint y: 370, distance: 27.7
click at [240, 357] on input "text" at bounding box center [243, 346] width 151 height 28
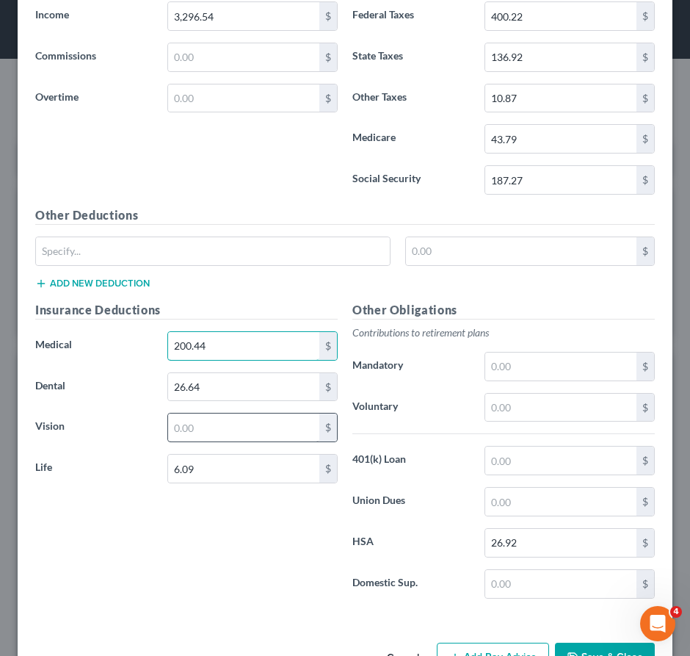
type input "200.44"
drag, startPoint x: 228, startPoint y: 445, endPoint x: 228, endPoint y: 455, distance: 10.3
click at [228, 441] on input "text" at bounding box center [243, 427] width 151 height 28
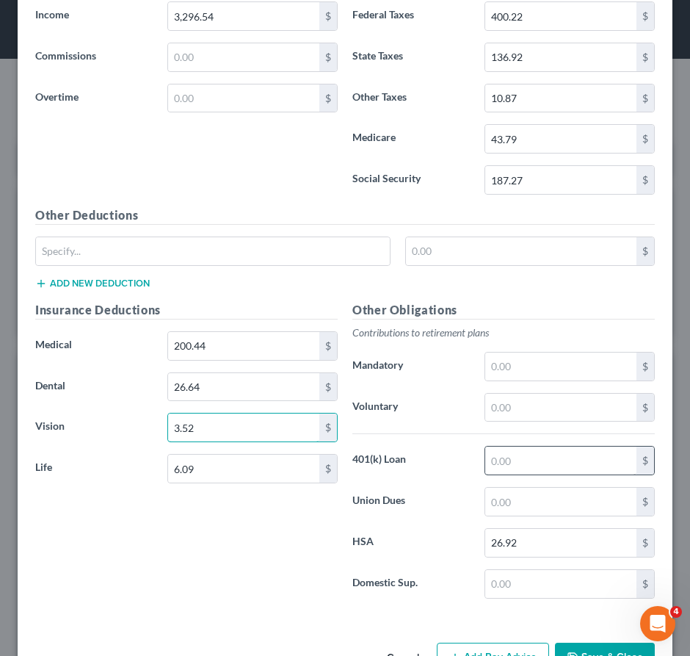
type input "3.52"
drag, startPoint x: 520, startPoint y: 471, endPoint x: 512, endPoint y: 480, distance: 12.5
click at [519, 472] on input "text" at bounding box center [560, 460] width 151 height 28
type input "355.51"
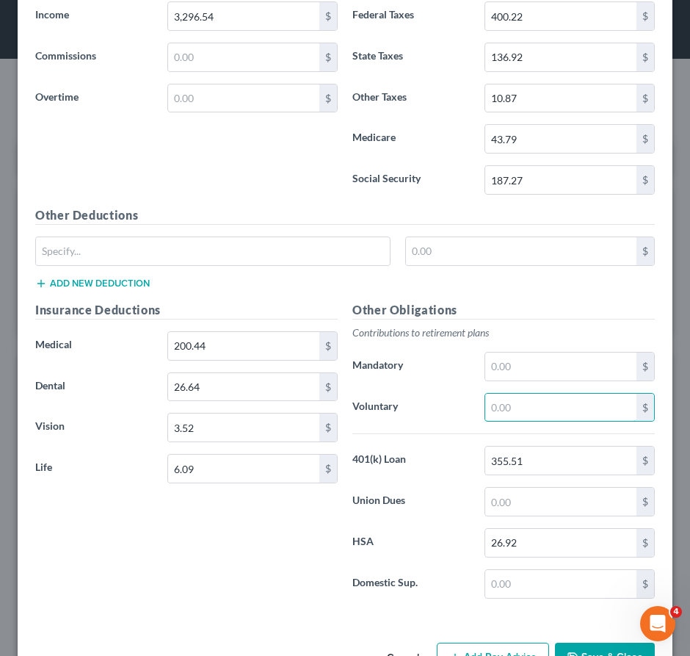
drag, startPoint x: 540, startPoint y: 426, endPoint x: 488, endPoint y: 442, distance: 53.9
click at [540, 421] on input "text" at bounding box center [560, 408] width 151 height 28
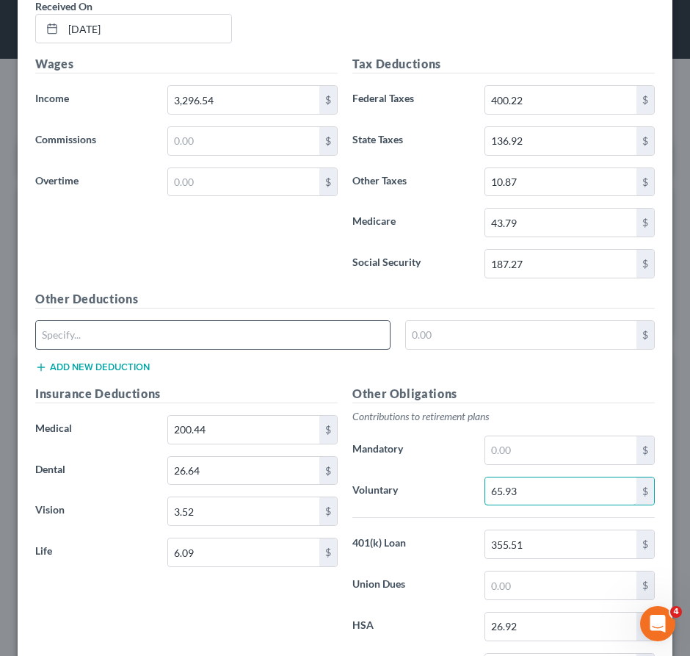
scroll to position [10081, 0]
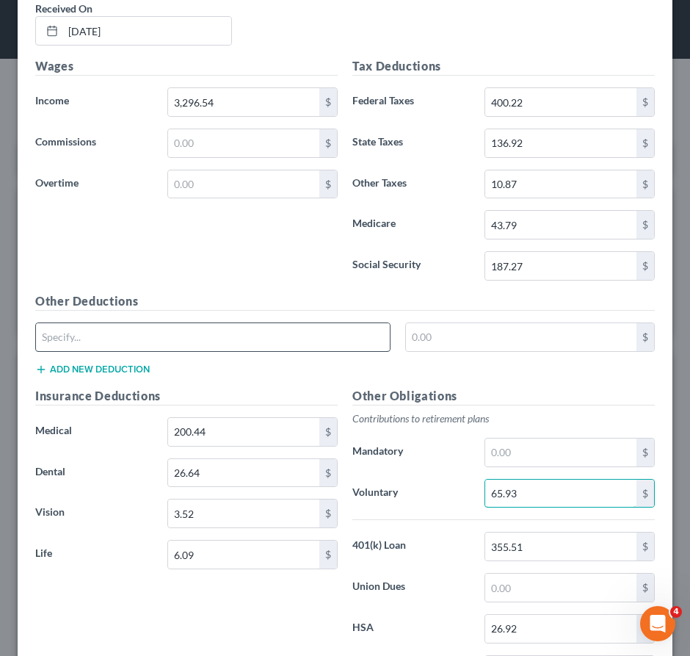
type input "65.93"
click at [200, 351] on input "text" at bounding box center [213, 337] width 354 height 28
type input "F"
type input "Limited FSA"
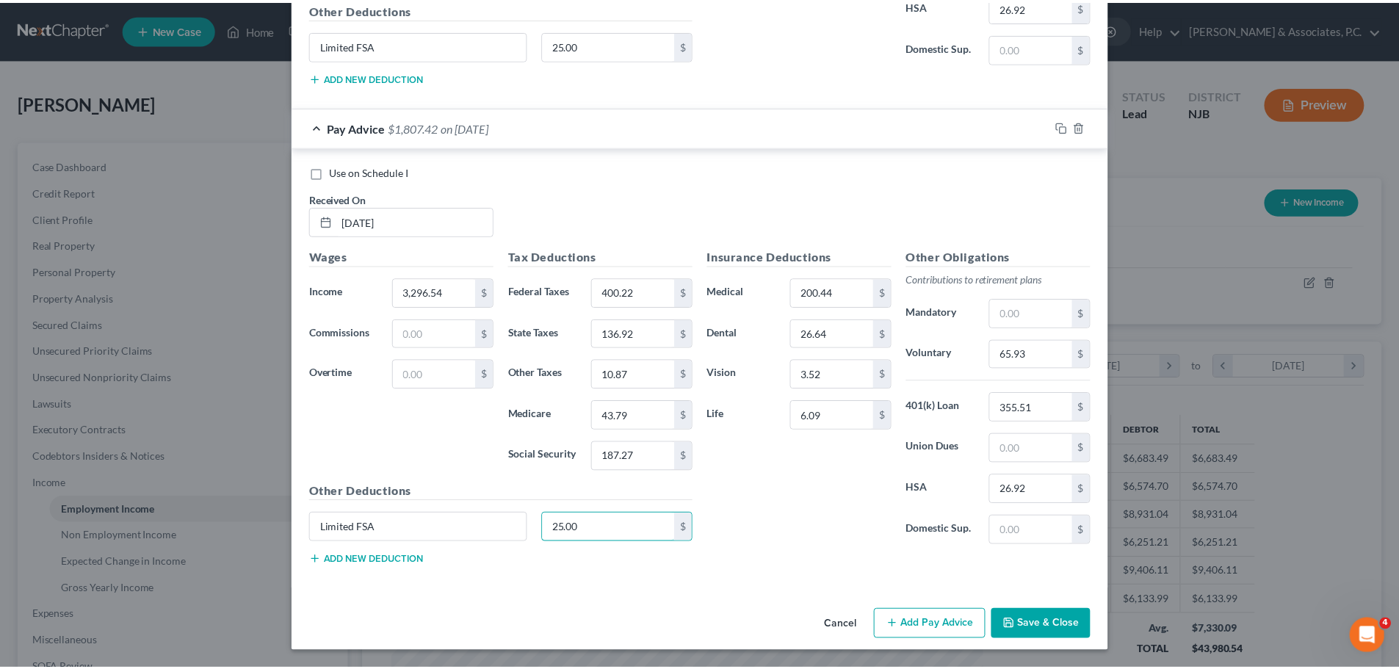
scroll to position [733904, 733598]
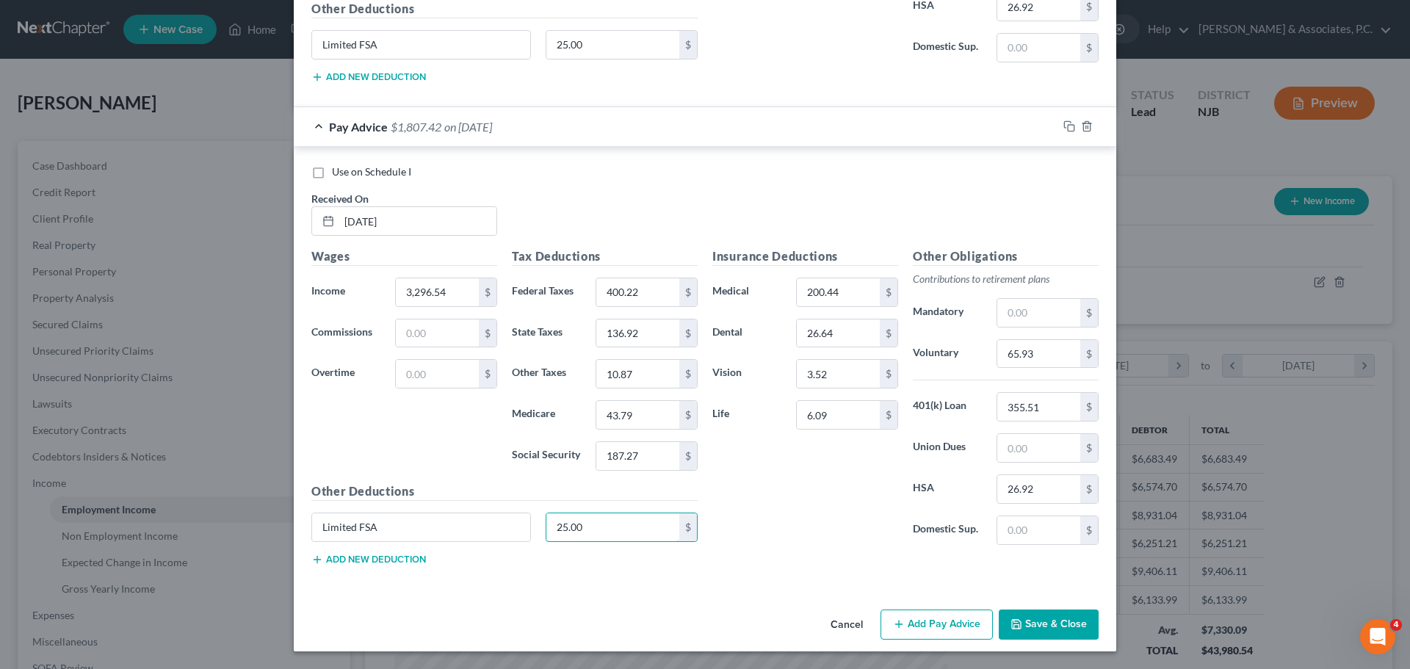
type input "25.00"
click at [1034, 632] on button "Save & Close" at bounding box center [1048, 624] width 100 height 31
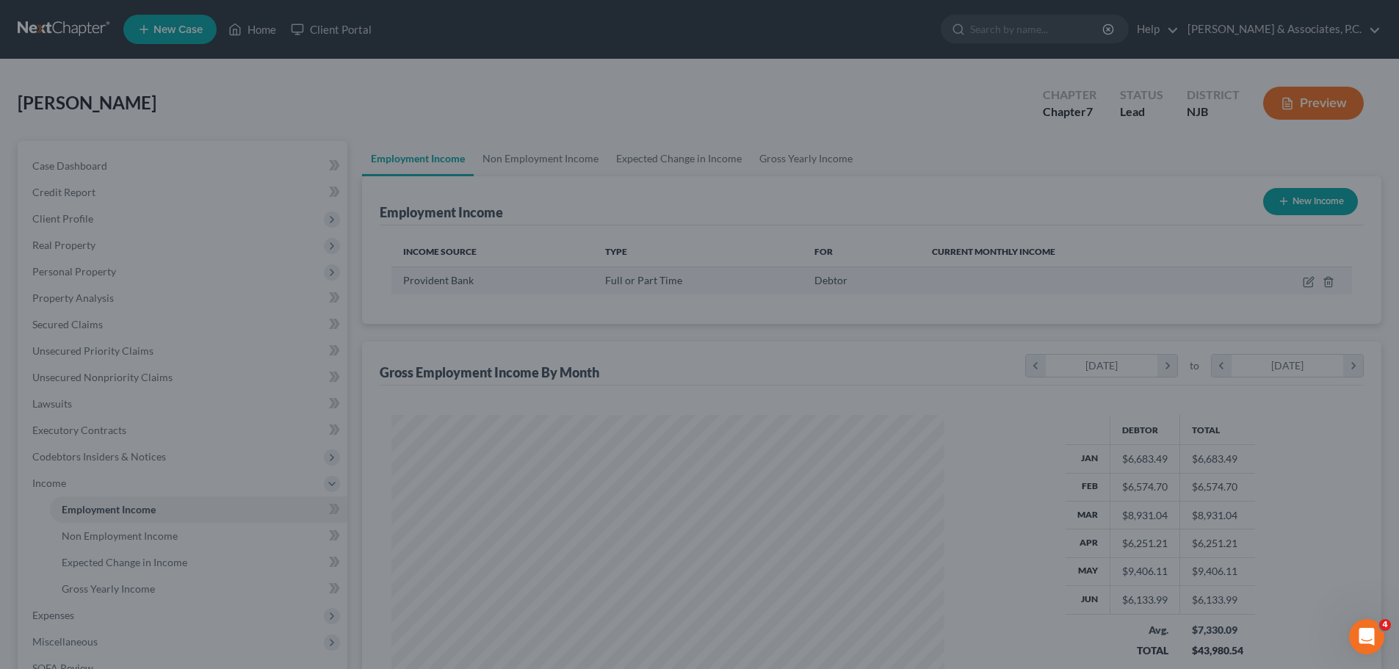
scroll to position [733906, 733603]
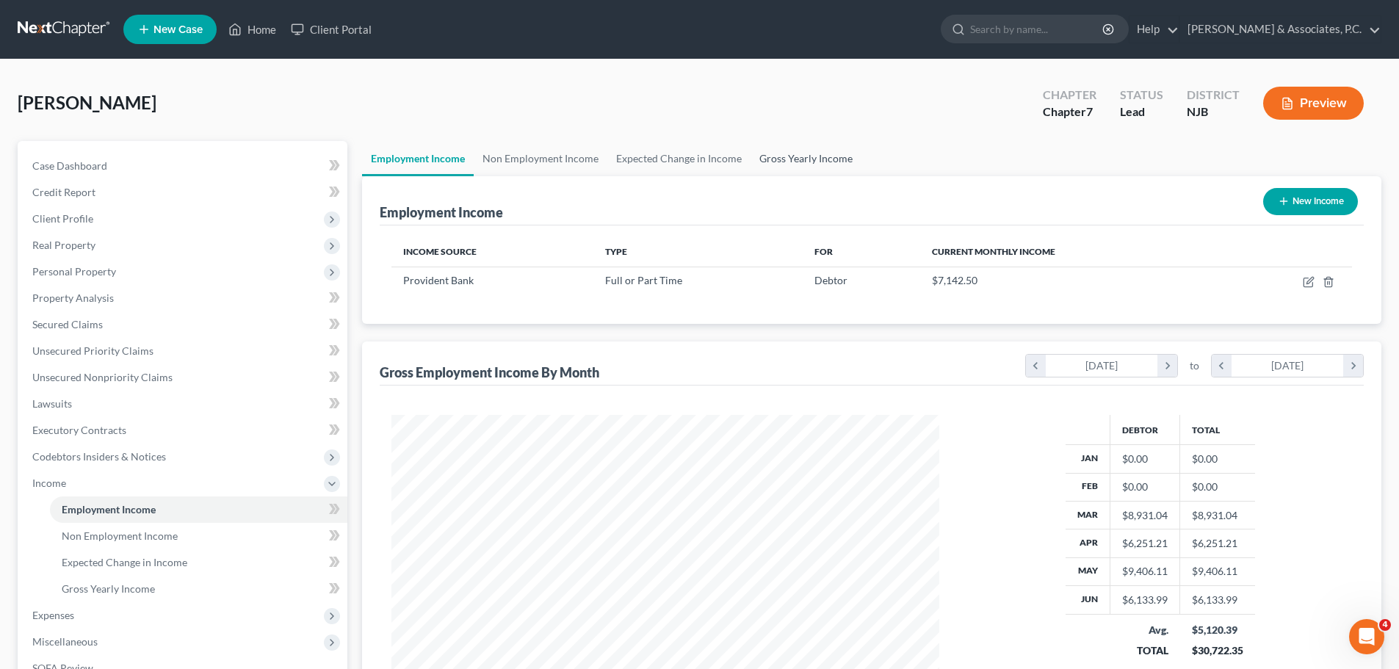
click at [793, 159] on link "Gross Yearly Income" at bounding box center [805, 158] width 111 height 35
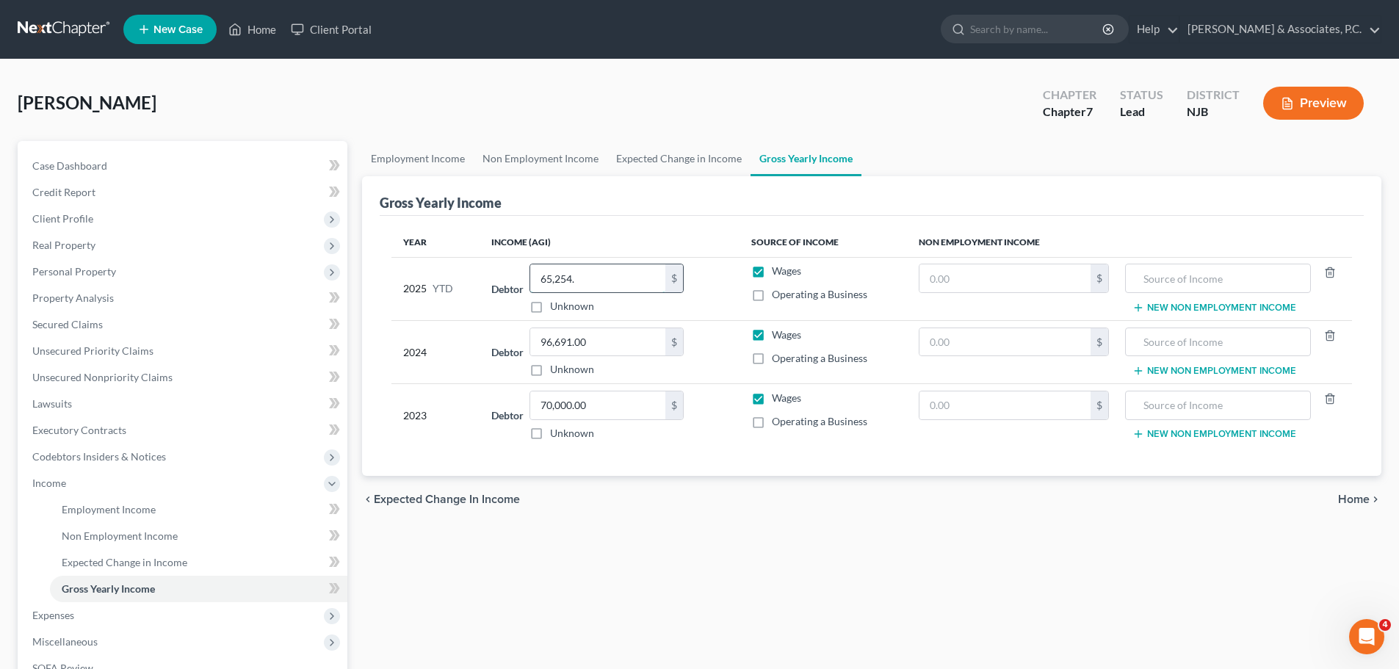
click at [601, 269] on input "65,254." at bounding box center [597, 278] width 135 height 28
click at [613, 345] on input "96,691.00" at bounding box center [597, 342] width 135 height 28
click at [611, 274] on input "65,254." at bounding box center [597, 278] width 135 height 28
type input "65,254.43"
click at [1353, 501] on span "Home" at bounding box center [1354, 499] width 32 height 12
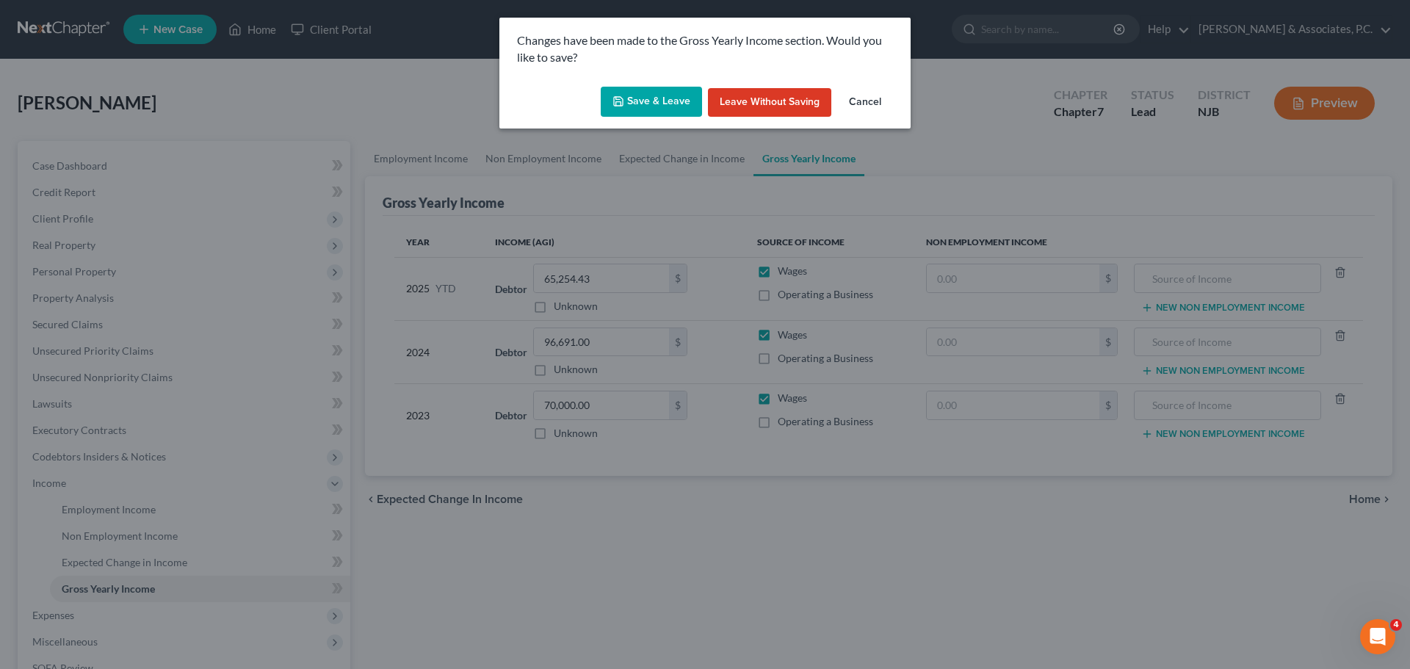
click at [661, 91] on button "Save & Leave" at bounding box center [651, 102] width 101 height 31
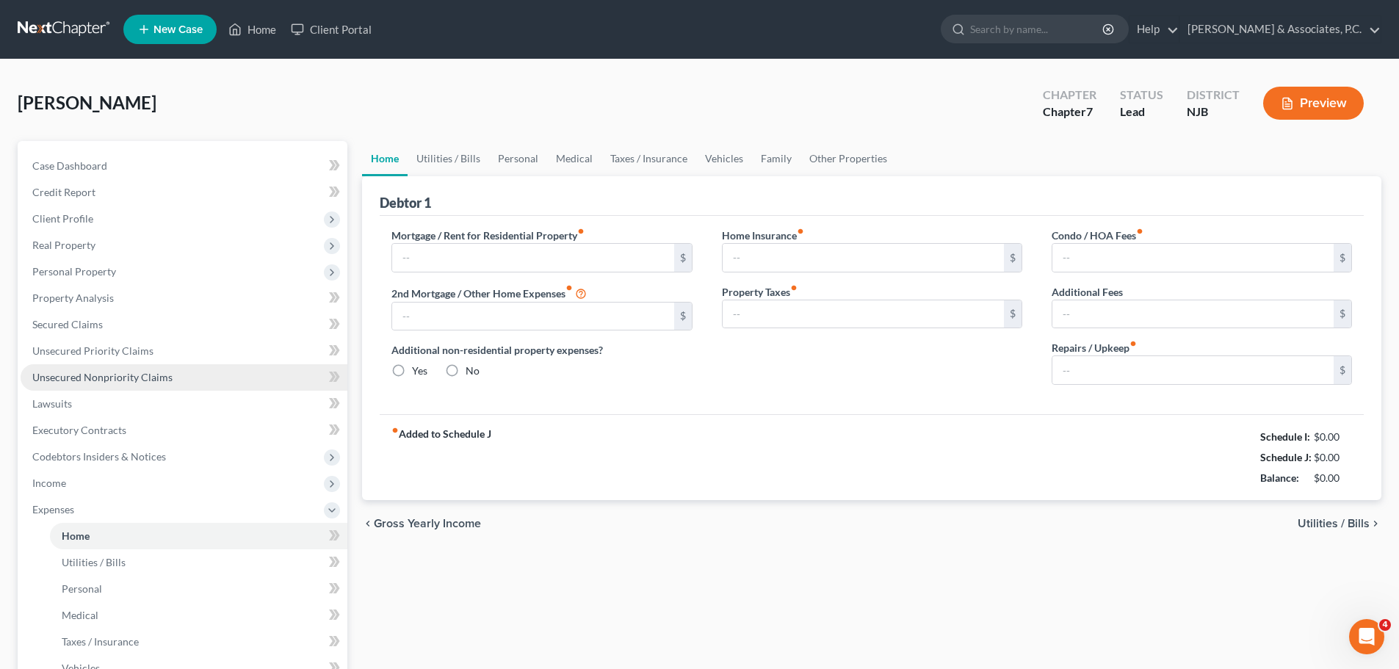
type input "1,782.00"
type input "0.00"
radio input "true"
type input "0.00"
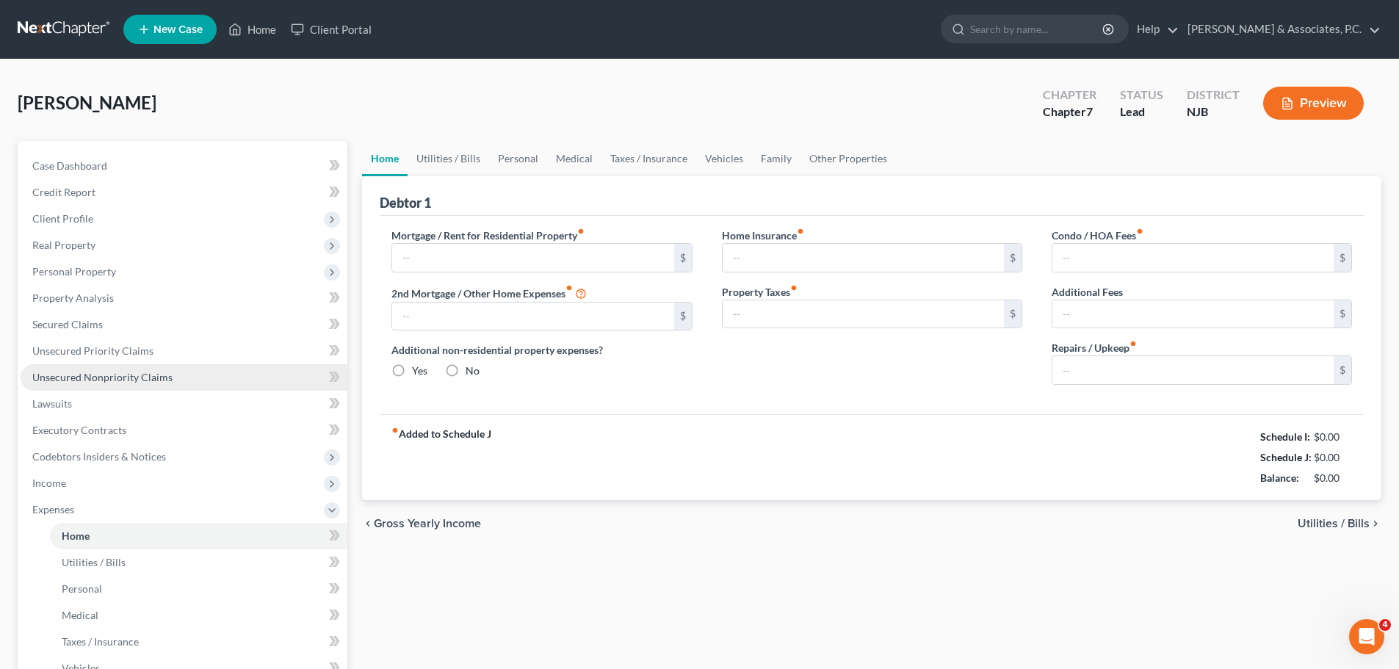
type input "0.00"
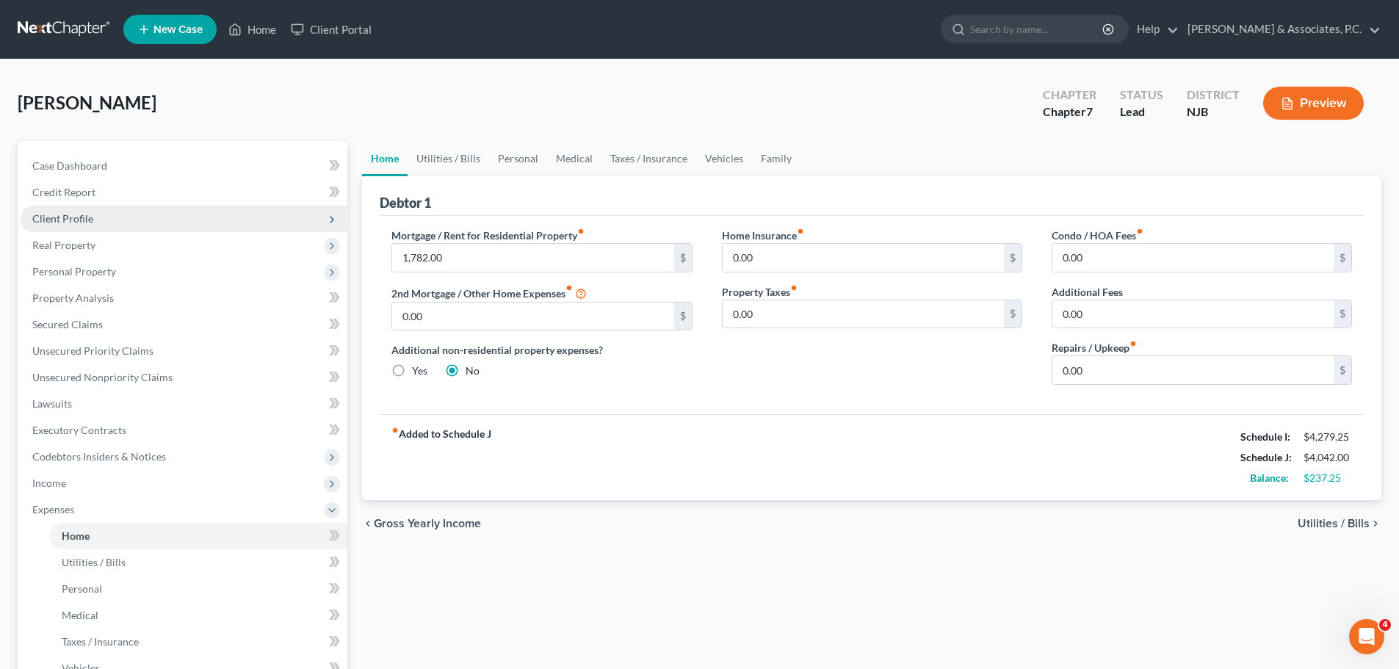
click at [77, 225] on span "Client Profile" at bounding box center [184, 219] width 327 height 26
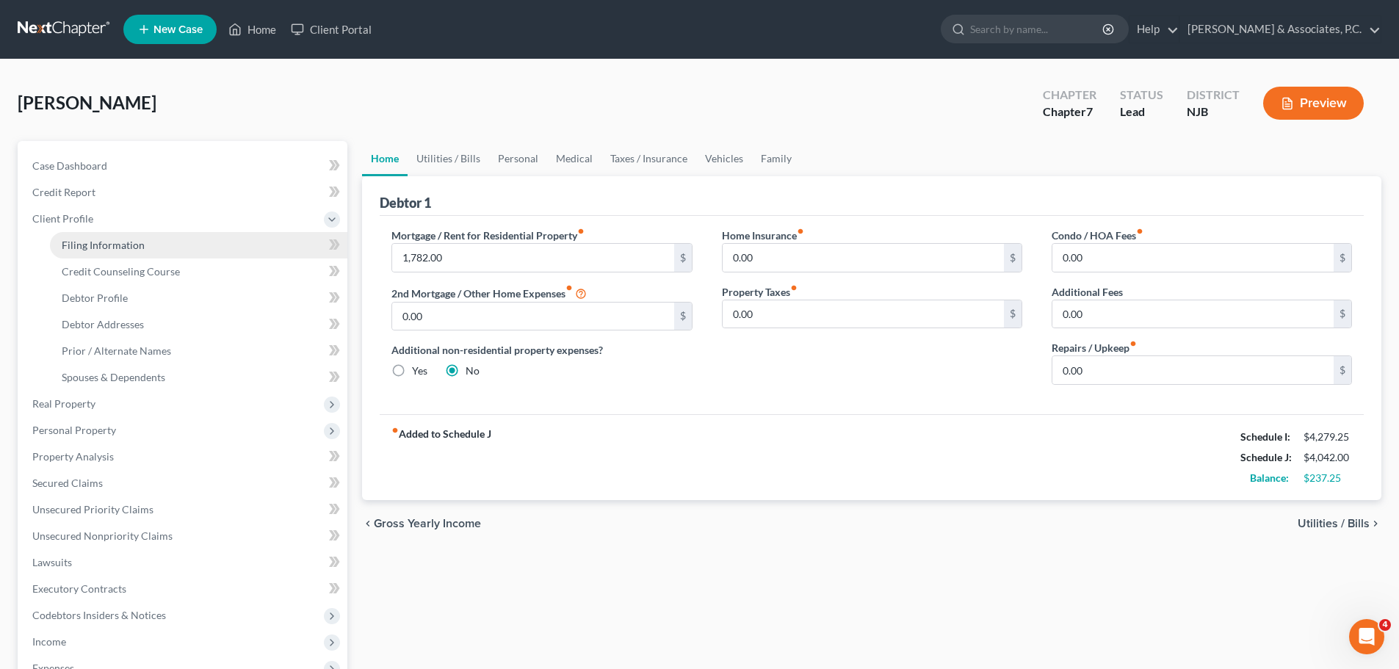
click at [97, 248] on span "Filing Information" at bounding box center [103, 245] width 83 height 12
select select "1"
select select "0"
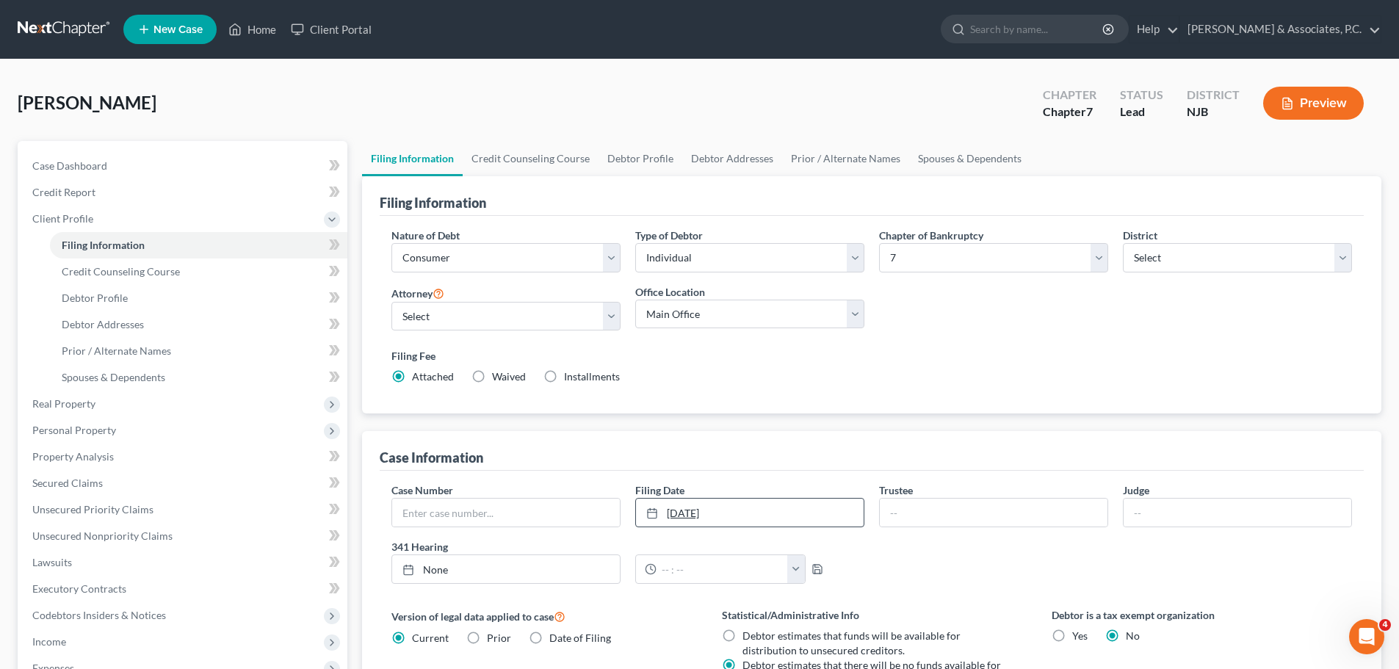
click at [650, 517] on icon at bounding box center [652, 513] width 12 height 12
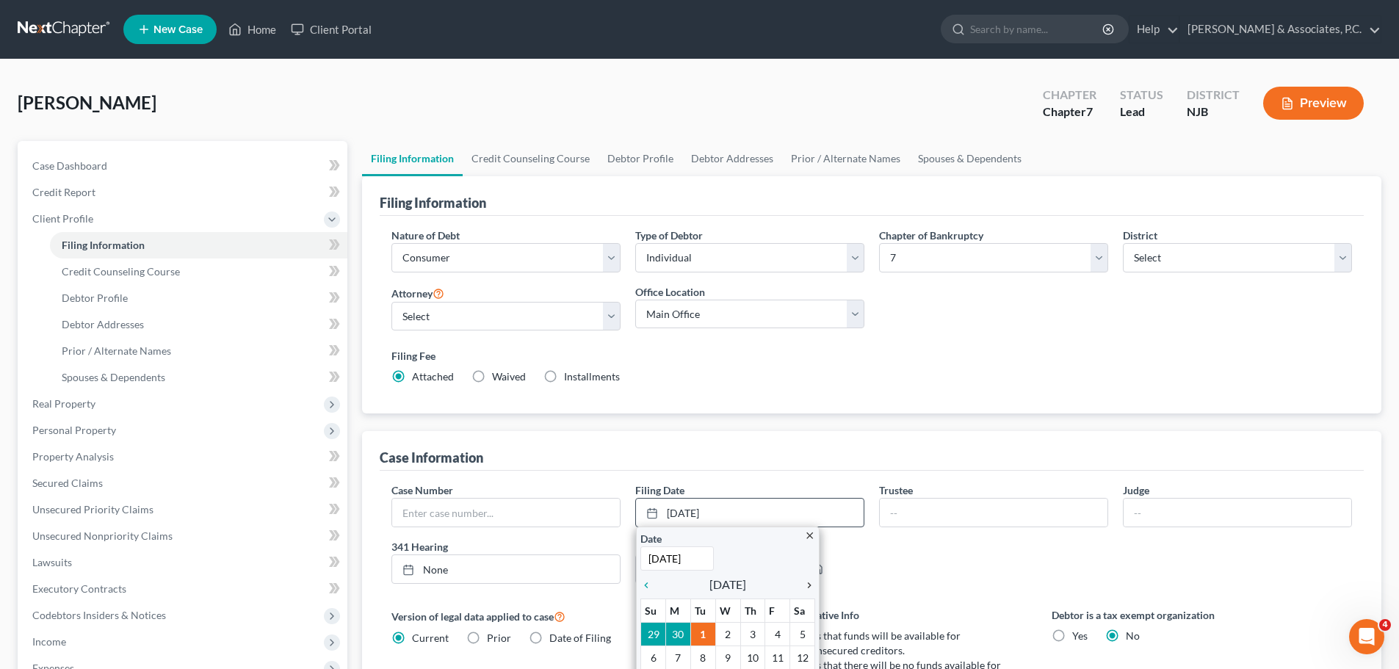
click at [805, 583] on icon "chevron_right" at bounding box center [805, 585] width 19 height 12
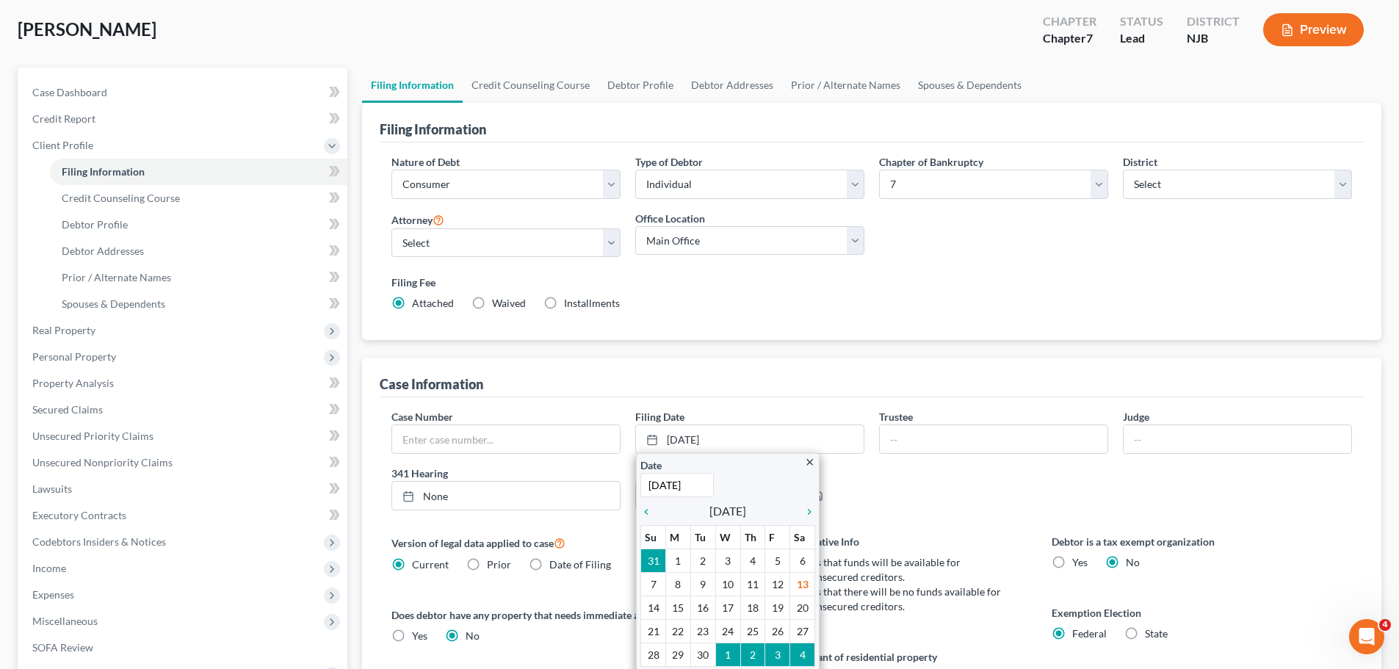
drag, startPoint x: 802, startPoint y: 584, endPoint x: 793, endPoint y: 581, distance: 9.3
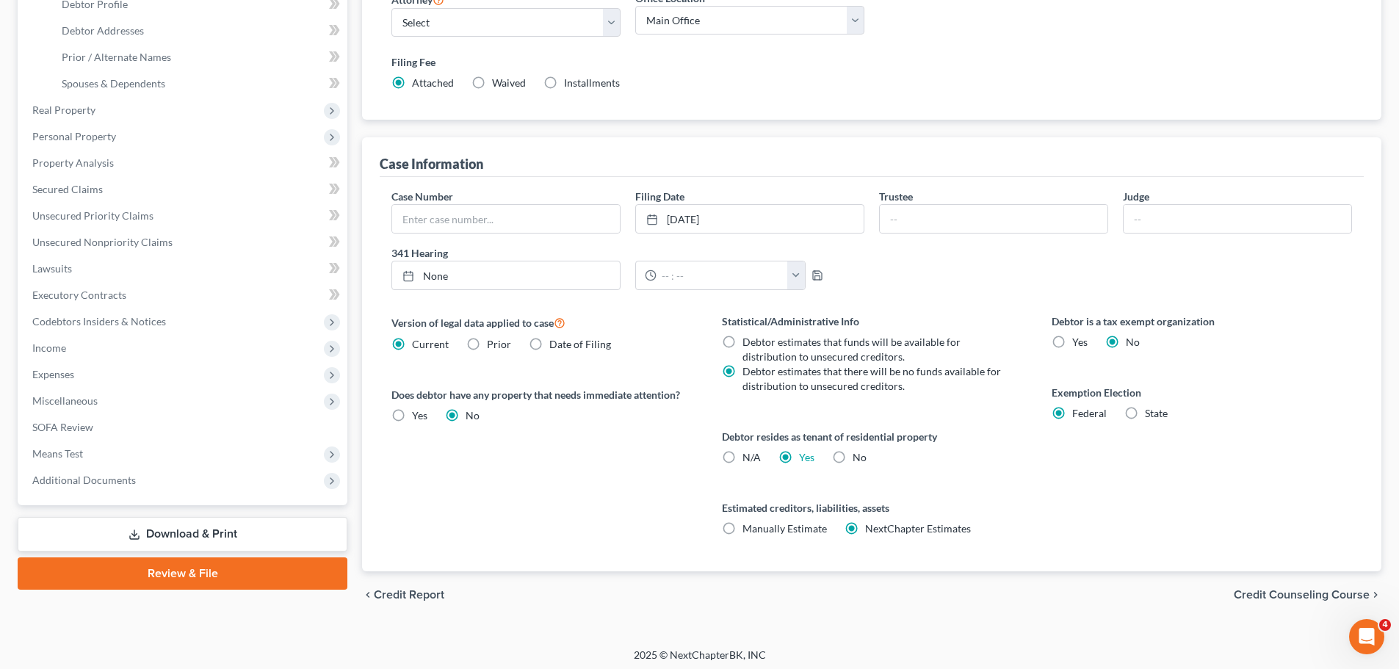
drag, startPoint x: 1297, startPoint y: 591, endPoint x: 1287, endPoint y: 593, distance: 9.8
click at [1296, 591] on span "Credit Counseling Course" at bounding box center [1301, 595] width 136 height 12
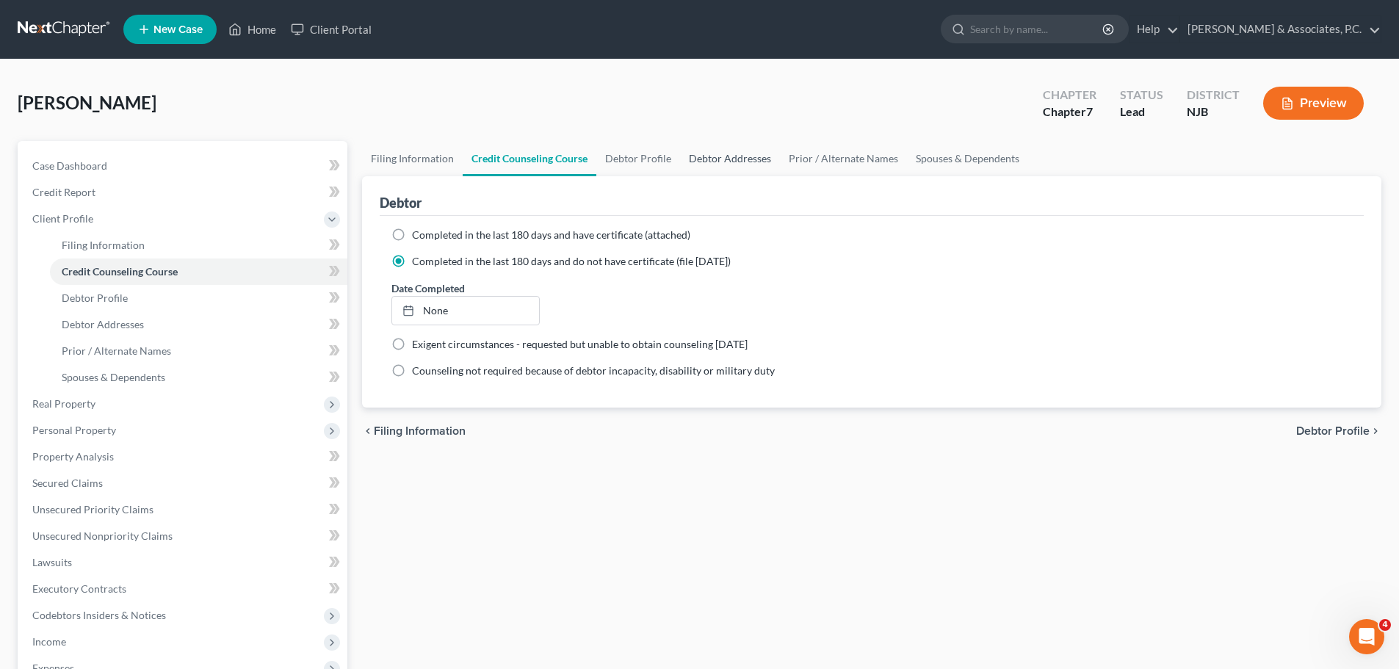
click at [750, 159] on link "Debtor Addresses" at bounding box center [730, 158] width 100 height 35
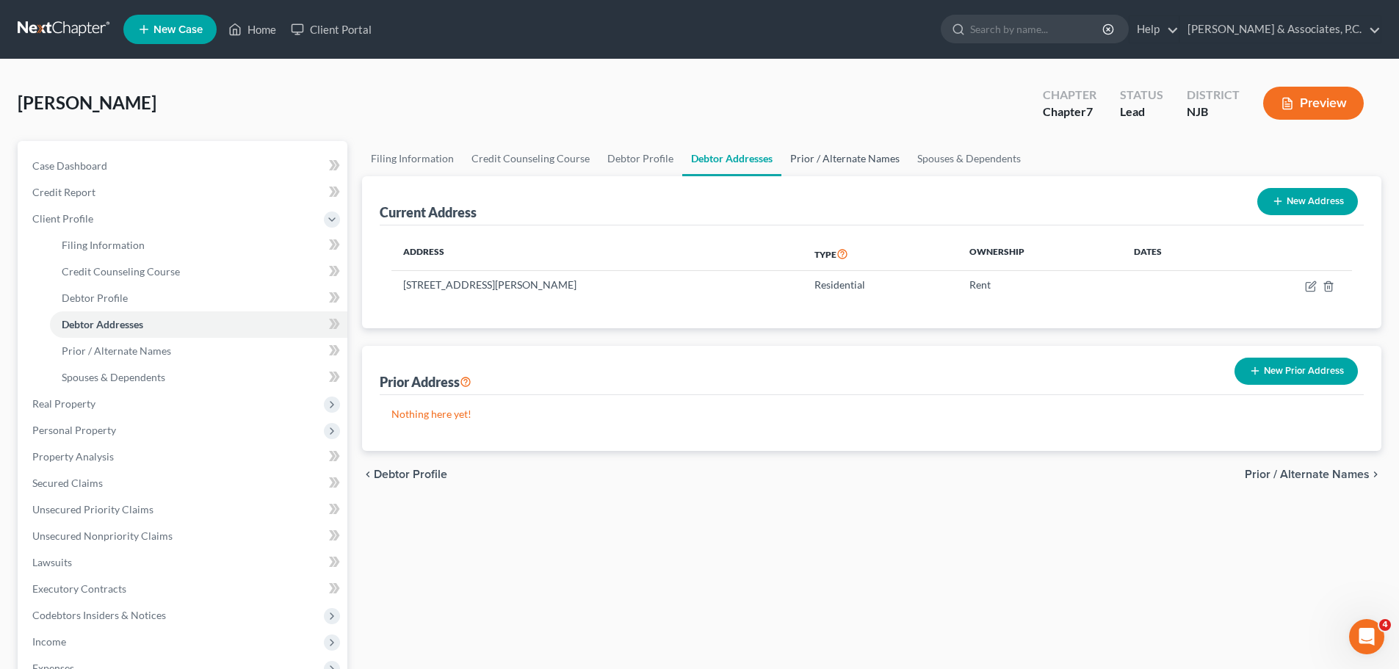
click at [815, 159] on link "Prior / Alternate Names" at bounding box center [844, 158] width 127 height 35
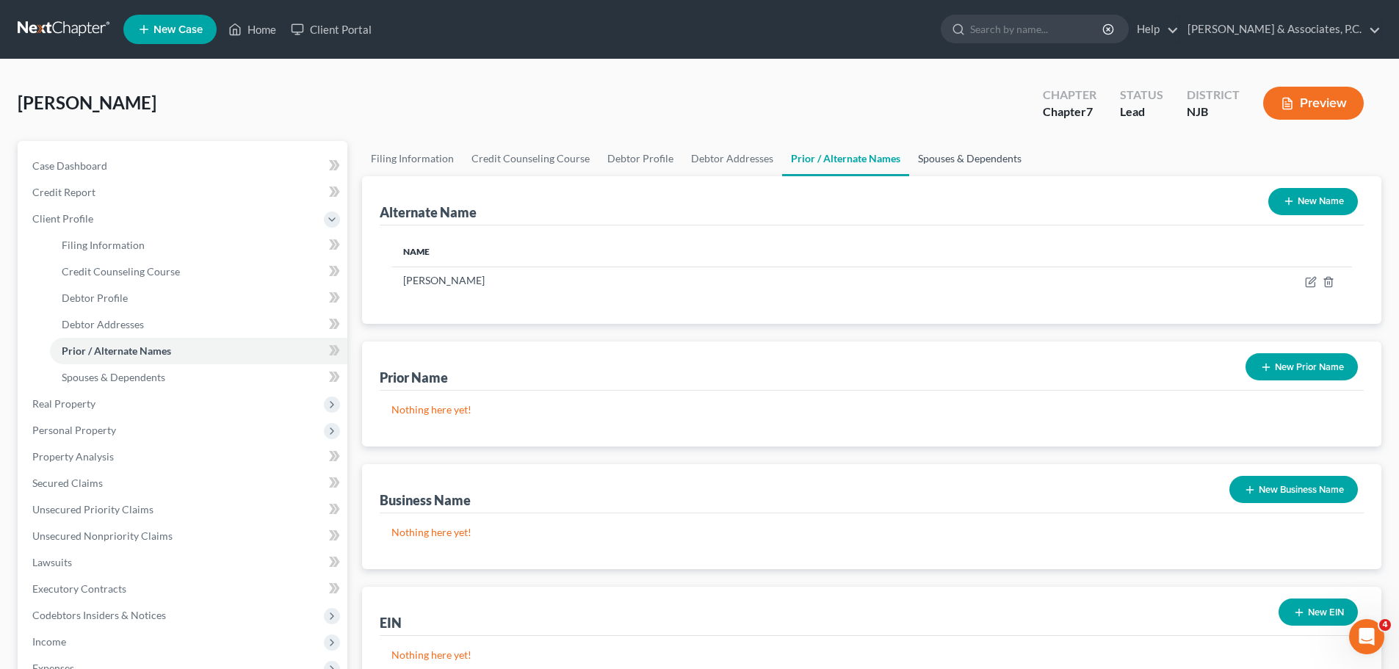
drag, startPoint x: 960, startPoint y: 159, endPoint x: 964, endPoint y: 174, distance: 15.1
click at [960, 161] on link "Spouses & Dependents" at bounding box center [969, 158] width 121 height 35
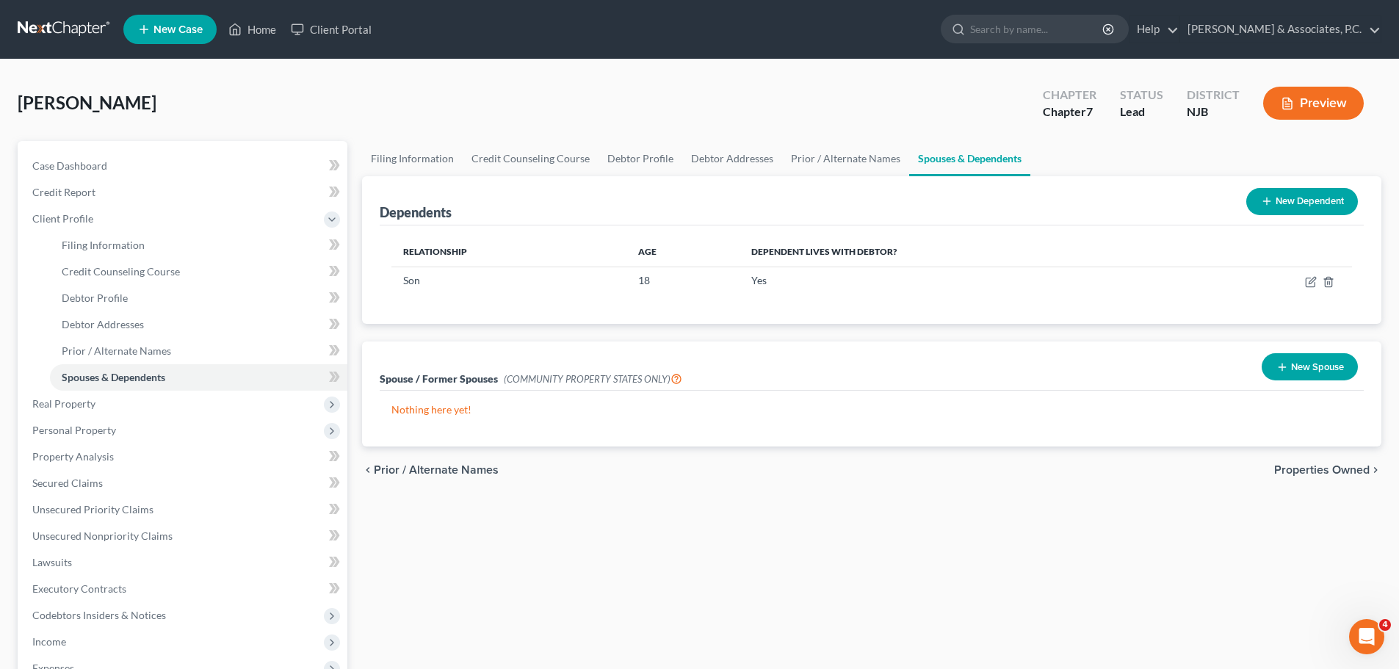
click at [1317, 469] on span "Properties Owned" at bounding box center [1321, 470] width 95 height 12
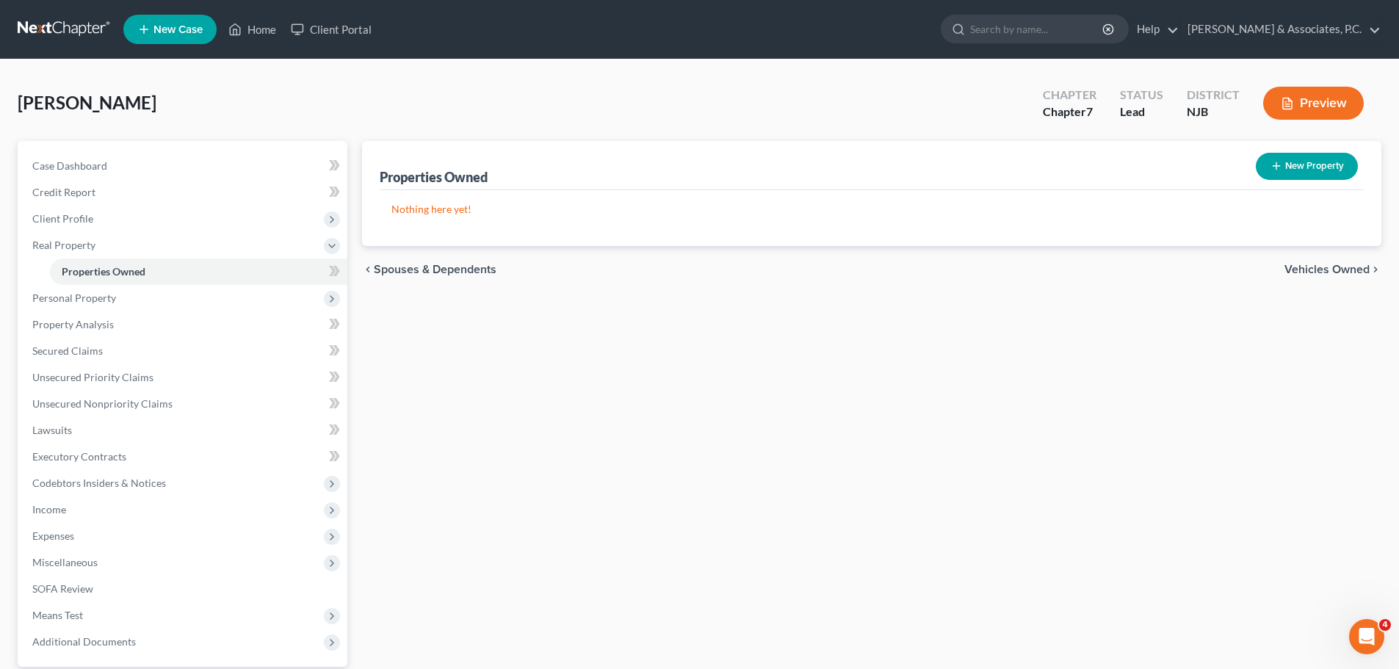
click at [1317, 261] on div "chevron_left Spouses & Dependents Vehicles Owned chevron_right" at bounding box center [871, 269] width 1019 height 47
click at [1316, 269] on span "Vehicles Owned" at bounding box center [1326, 270] width 85 height 12
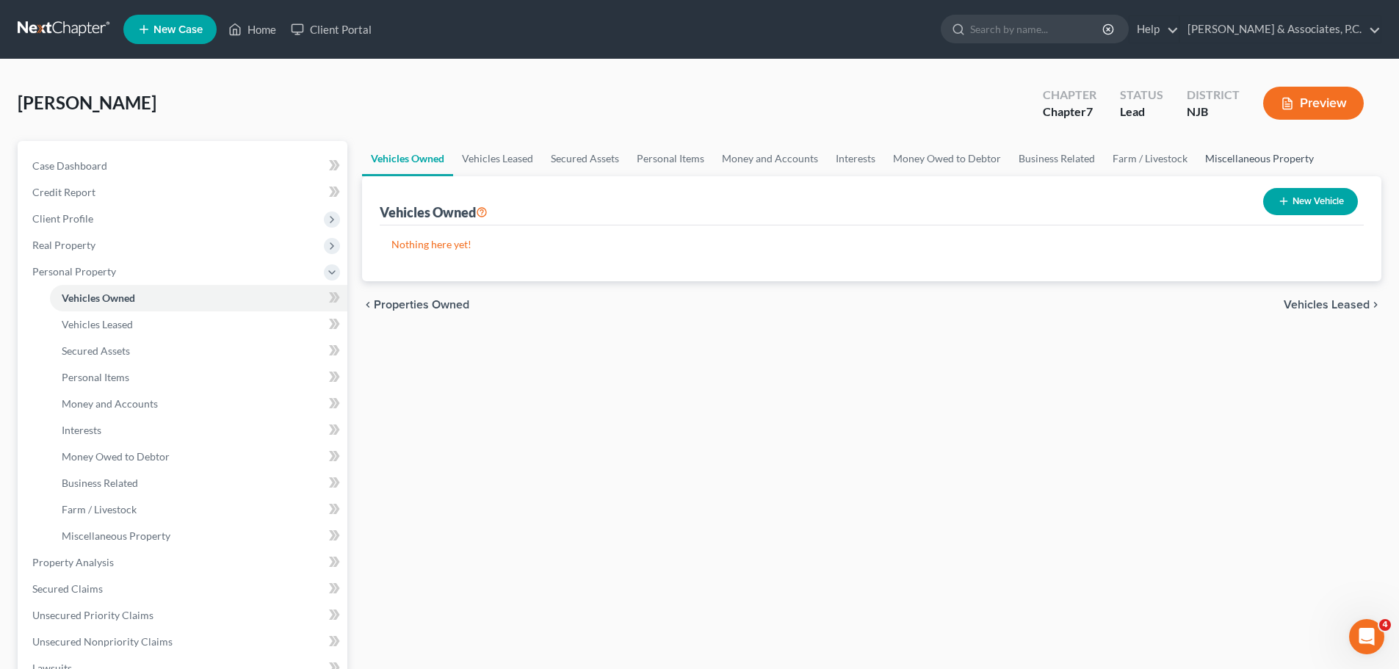
click at [1262, 159] on link "Miscellaneous Property" at bounding box center [1259, 158] width 126 height 35
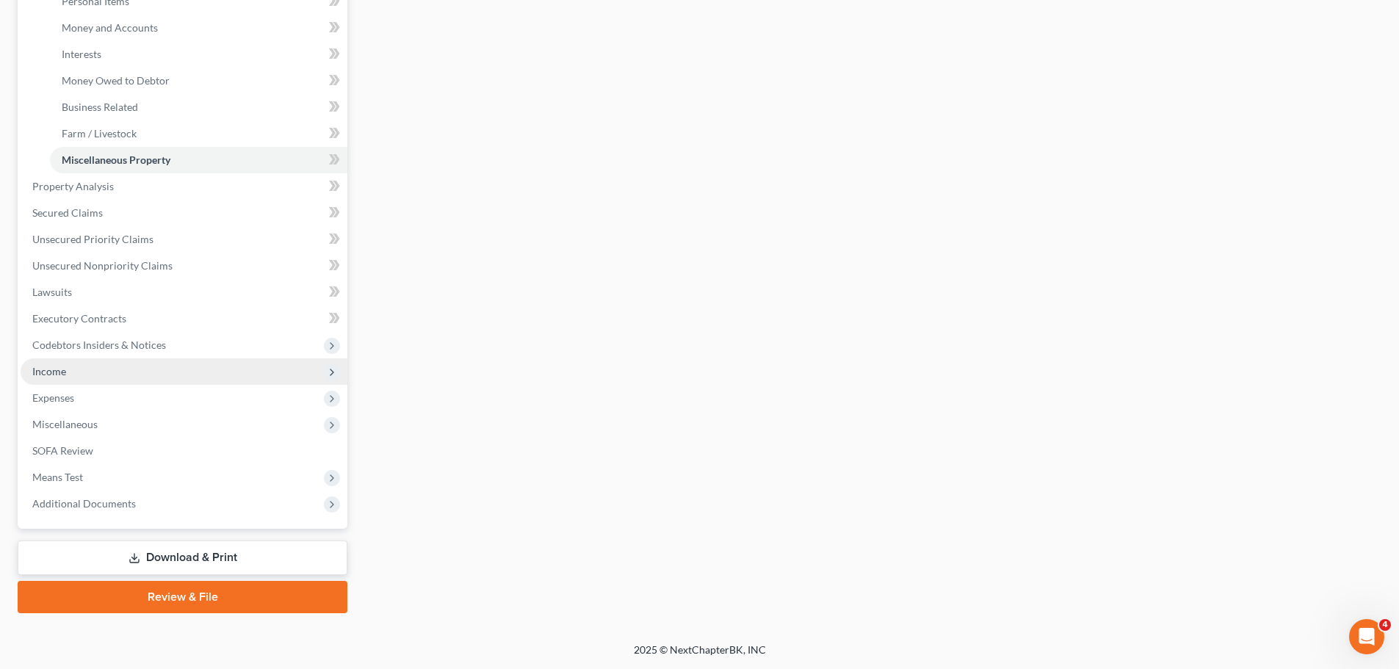
drag, startPoint x: 67, startPoint y: 368, endPoint x: 72, endPoint y: 390, distance: 22.6
click at [67, 369] on span "Income" at bounding box center [184, 371] width 327 height 26
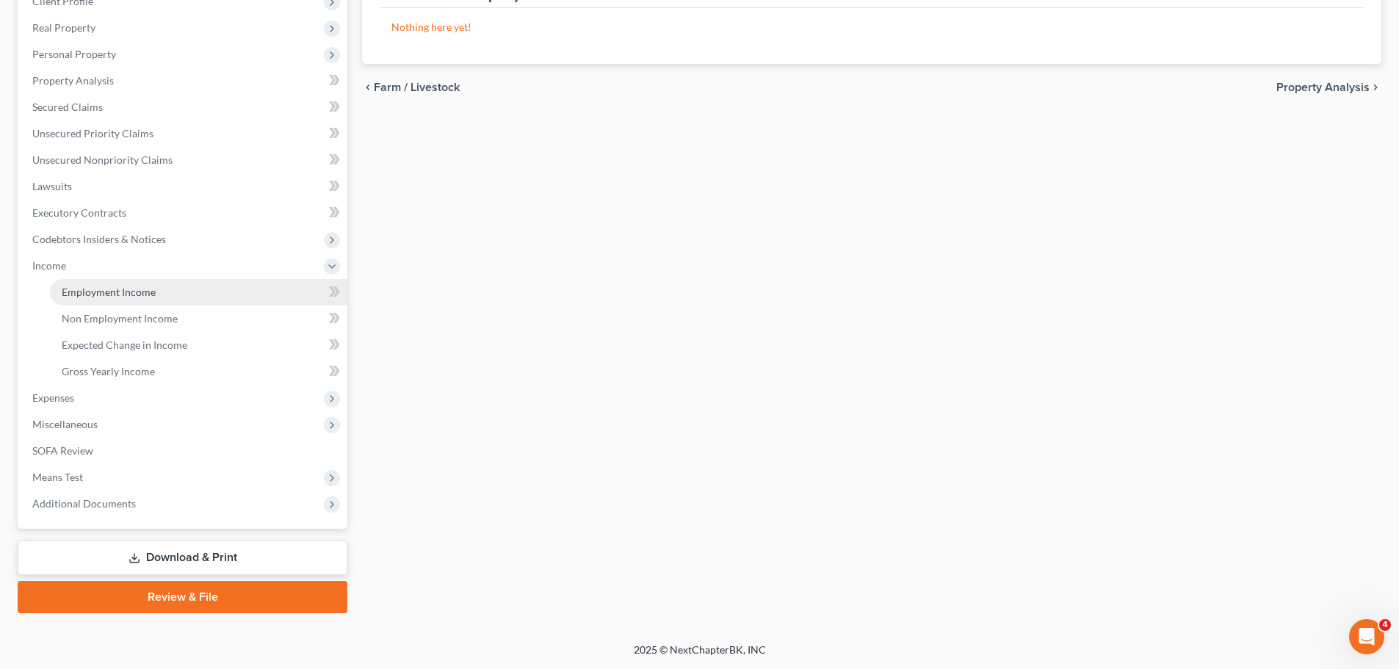
click at [95, 295] on span "Employment Income" at bounding box center [109, 292] width 94 height 12
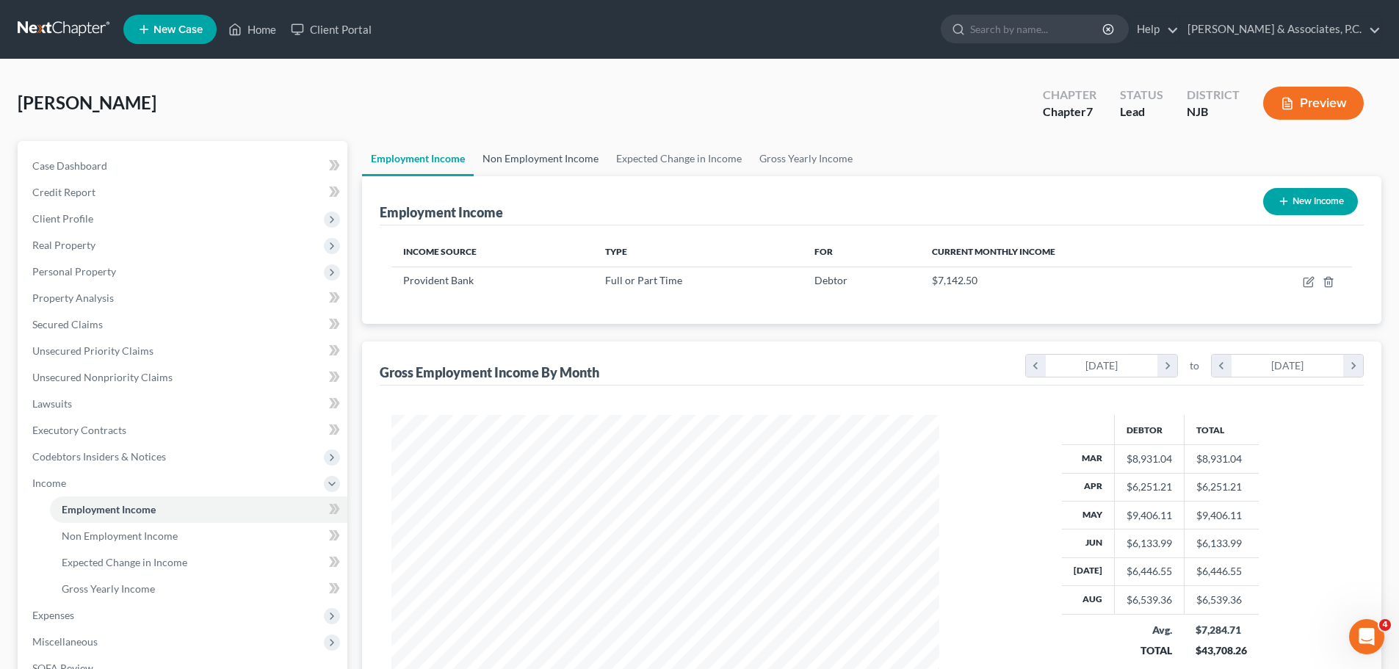
click at [568, 156] on link "Non Employment Income" at bounding box center [541, 158] width 134 height 35
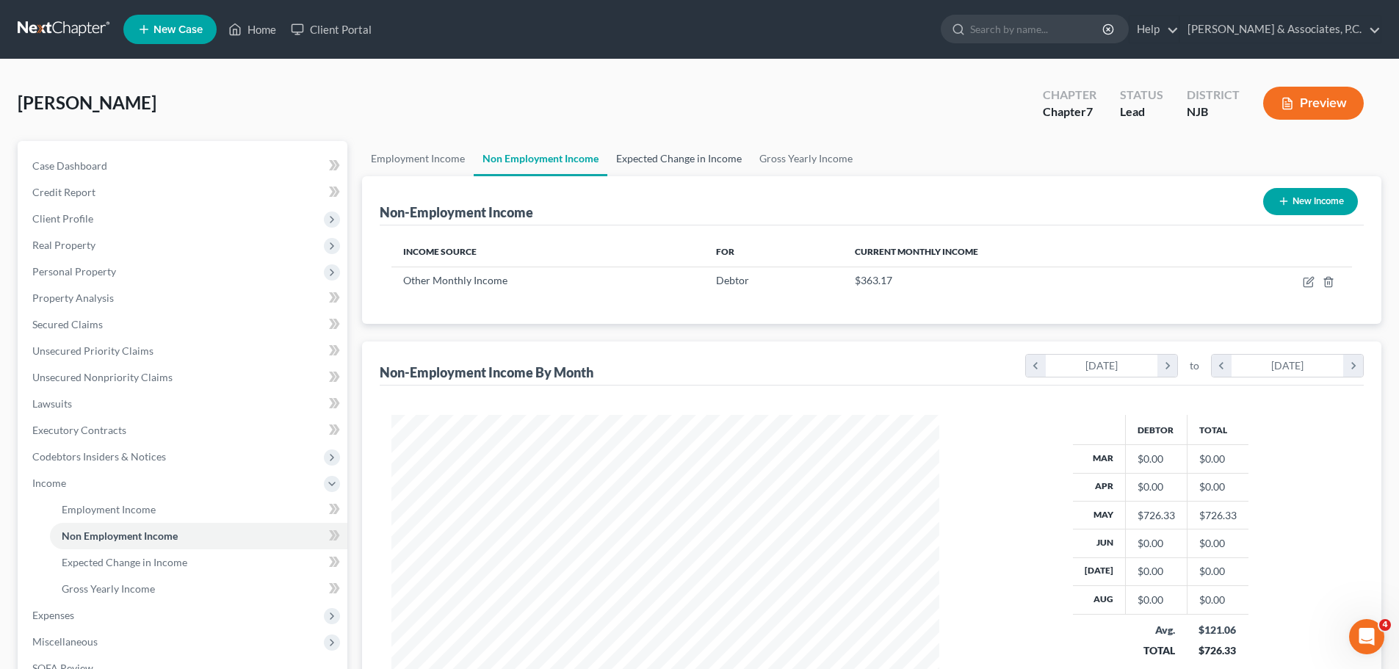
scroll to position [274, 577]
click at [664, 165] on link "Expected Change in Income" at bounding box center [678, 158] width 143 height 35
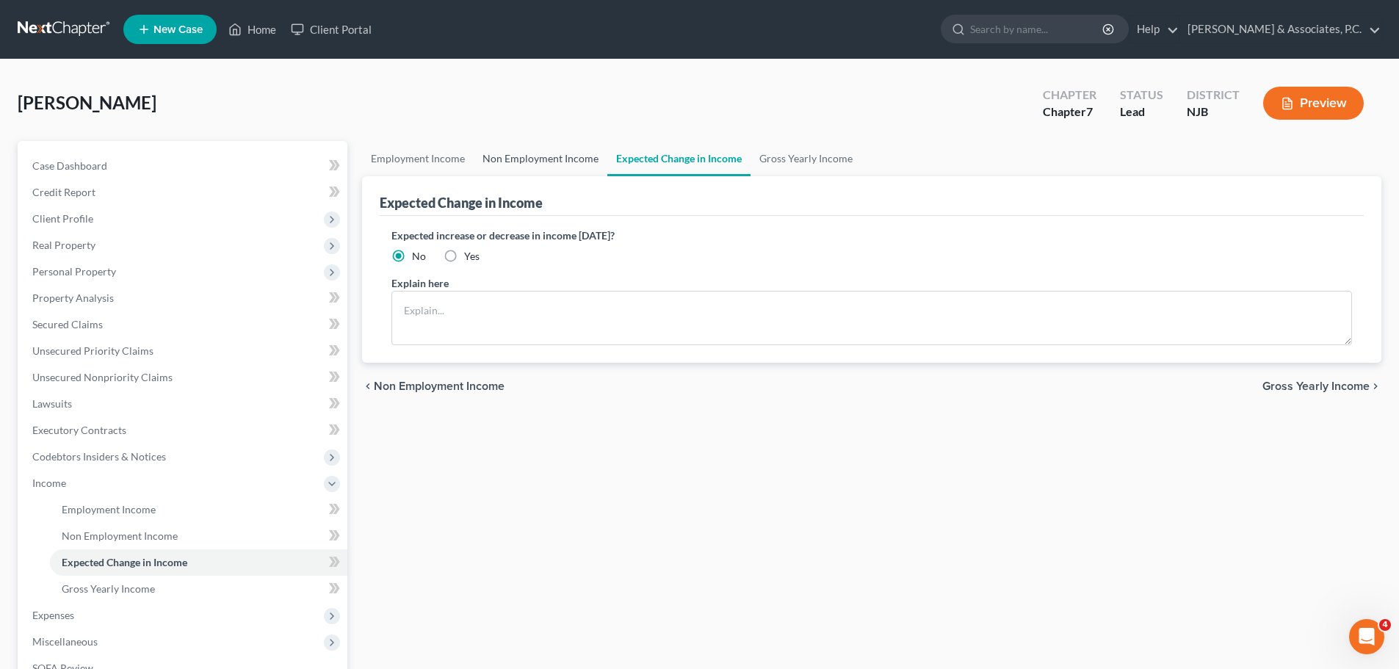
click at [561, 159] on link "Non Employment Income" at bounding box center [541, 158] width 134 height 35
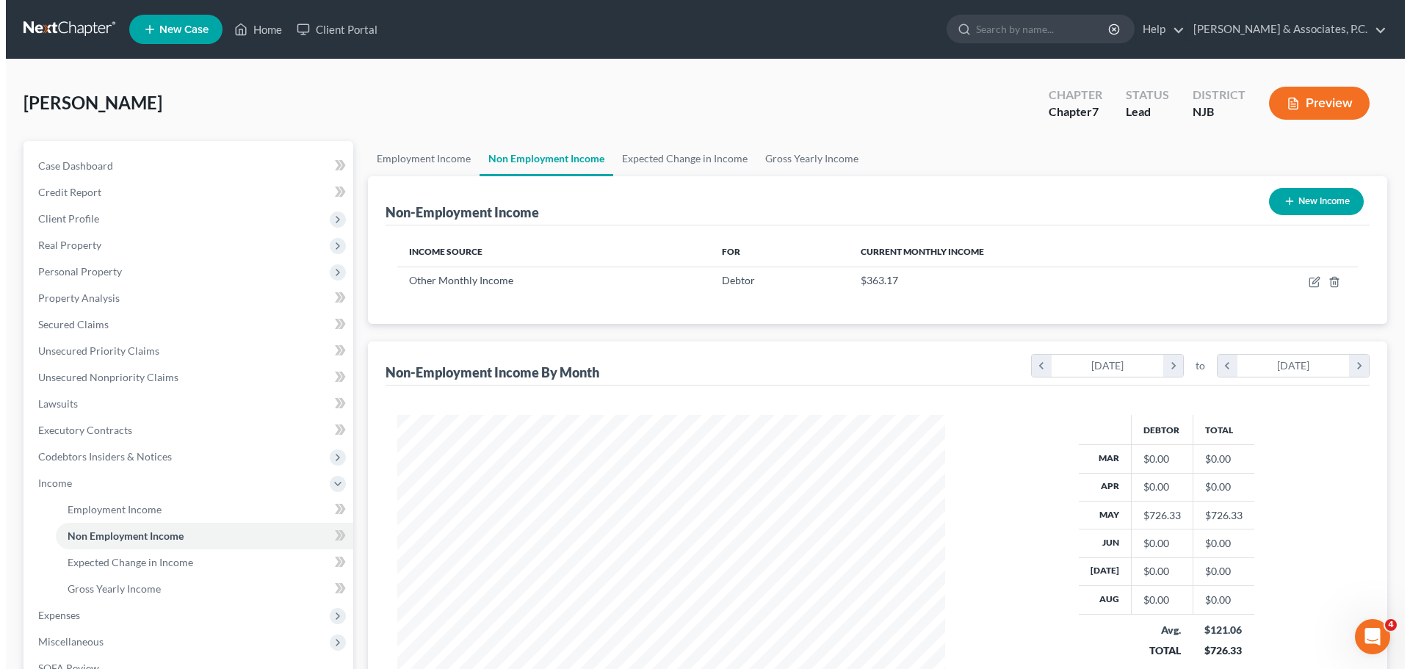
scroll to position [274, 577]
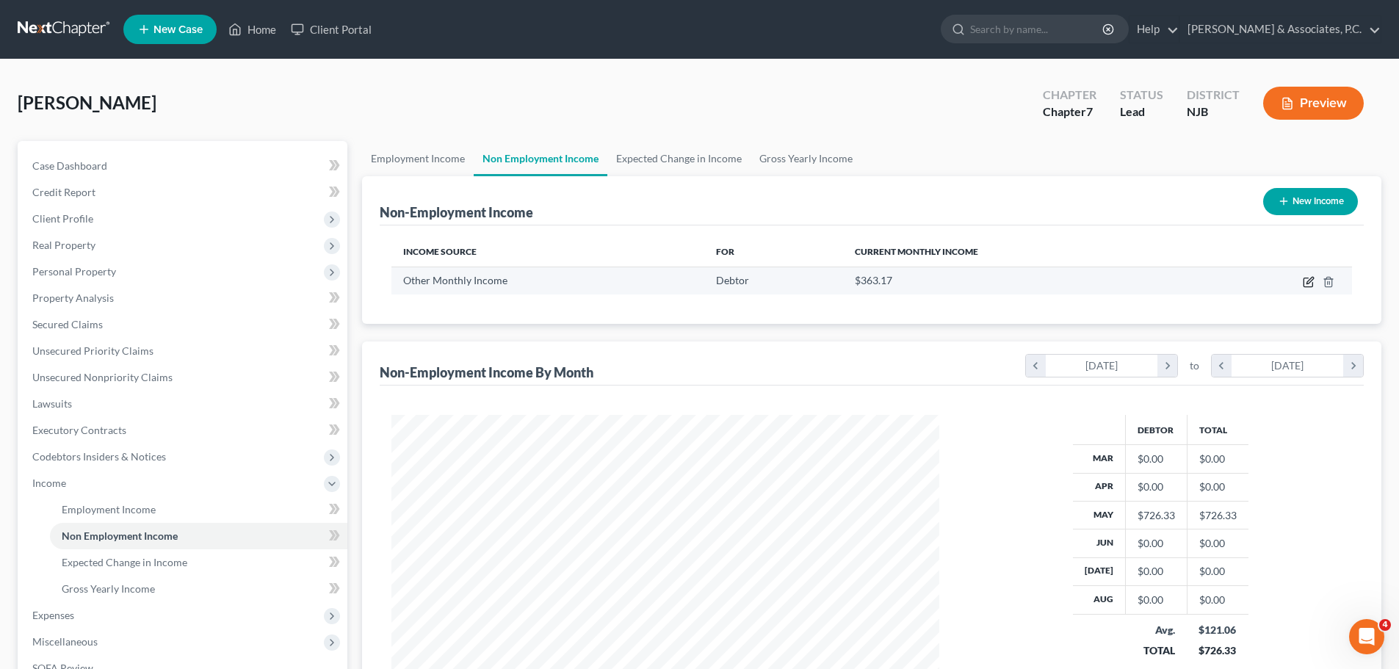
click at [1307, 282] on icon "button" at bounding box center [1309, 280] width 7 height 7
select select "13"
select select "0"
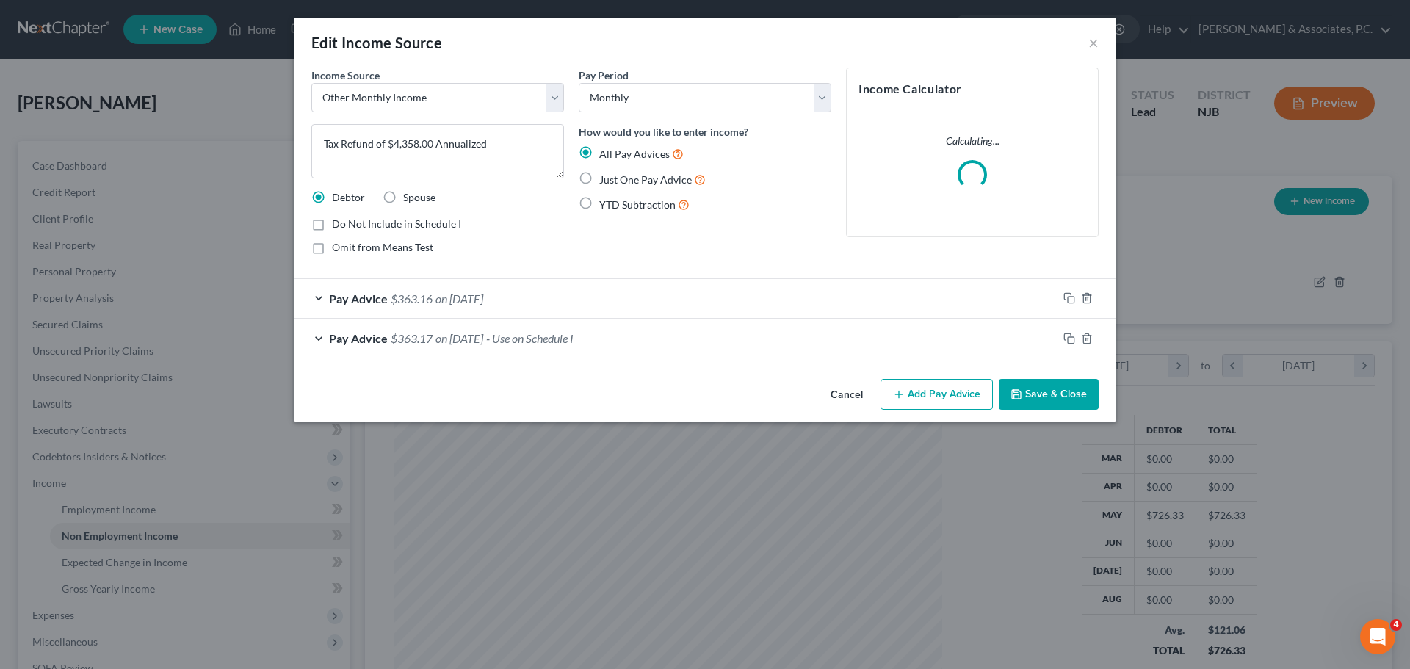
scroll to position [276, 582]
click at [637, 343] on div "Pay Advice $363.17 on 05/28/2025 - Use on Schedule I" at bounding box center [676, 338] width 764 height 39
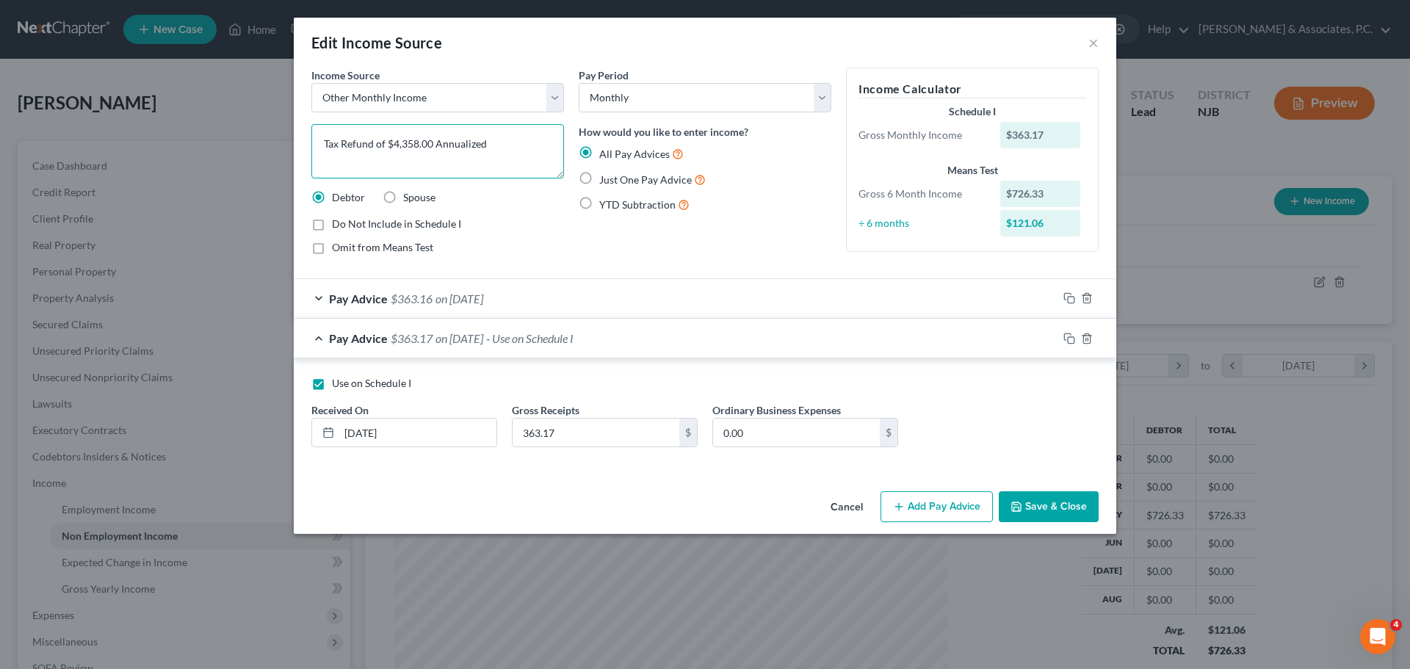
click at [525, 146] on textarea "Tax Refund of $4,358.00 Annualized" at bounding box center [437, 151] width 253 height 54
click at [1066, 337] on icon "button" at bounding box center [1069, 339] width 12 height 12
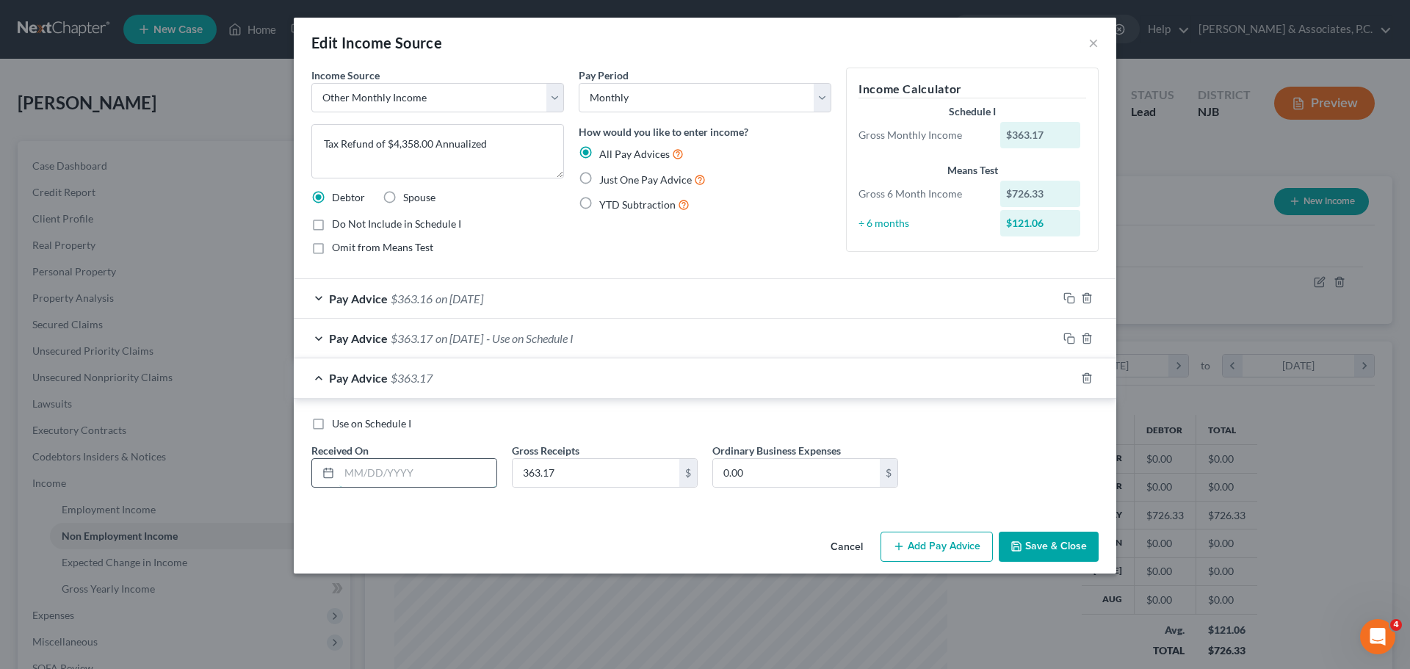
drag, startPoint x: 431, startPoint y: 469, endPoint x: 429, endPoint y: 480, distance: 11.2
click at [432, 469] on input "text" at bounding box center [417, 473] width 157 height 28
type input "06/28/2025"
click at [1067, 380] on icon "button" at bounding box center [1069, 378] width 12 height 12
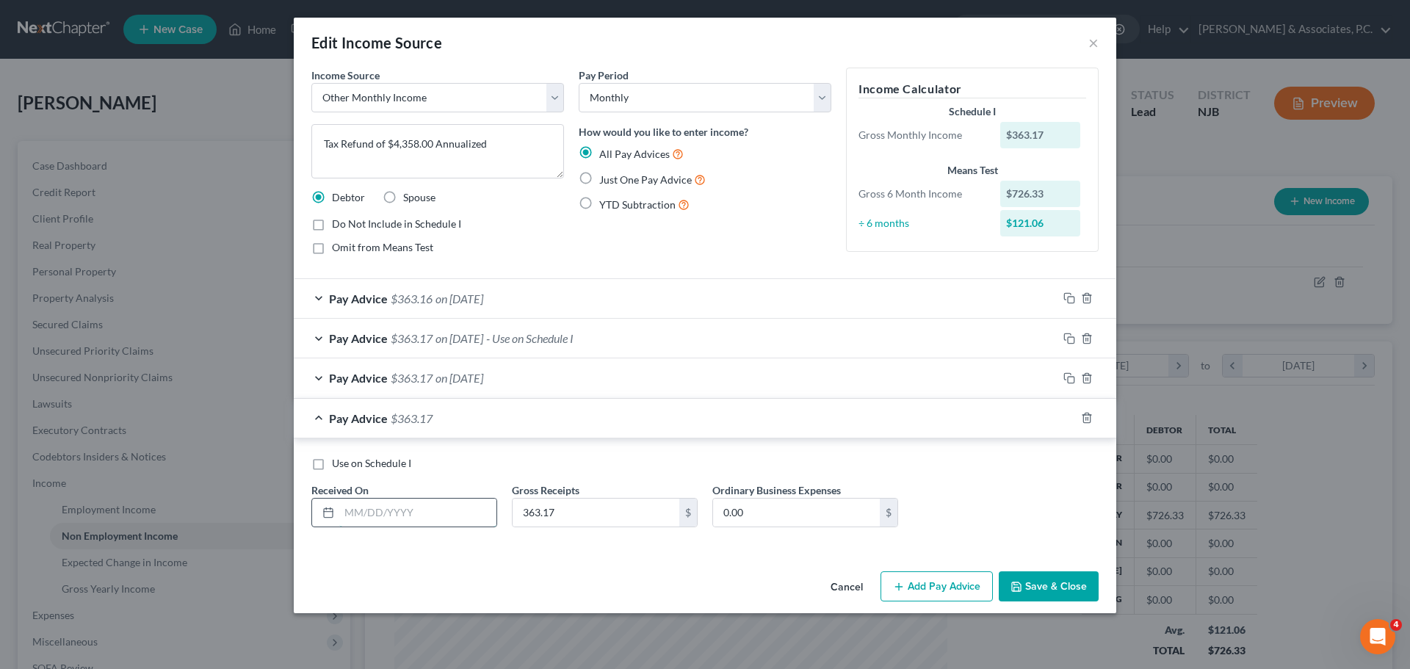
click at [429, 514] on input "text" at bounding box center [417, 513] width 157 height 28
type input "07/28/2025"
click at [1065, 422] on icon "button" at bounding box center [1069, 418] width 12 height 12
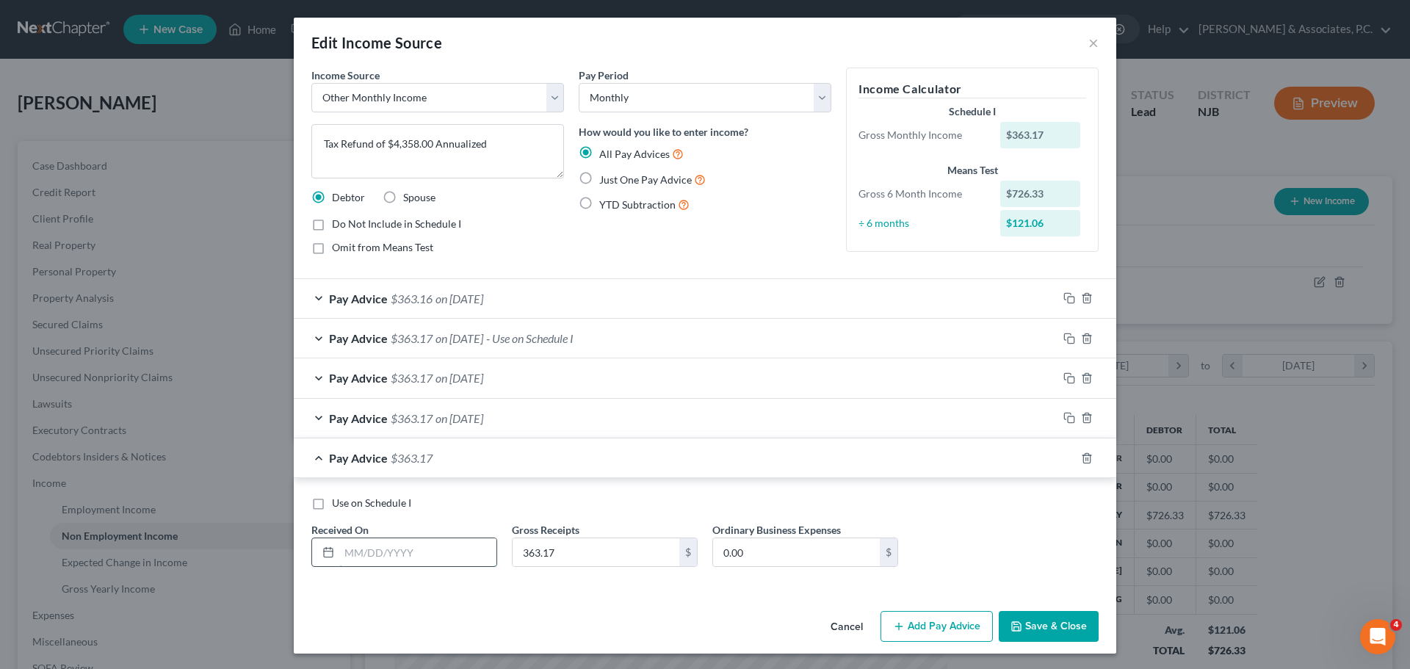
click at [411, 554] on input "text" at bounding box center [417, 552] width 157 height 28
type input "[DATE]"
click at [553, 295] on div "Pay Advice $363.16 on 05/31/2025" at bounding box center [676, 298] width 764 height 39
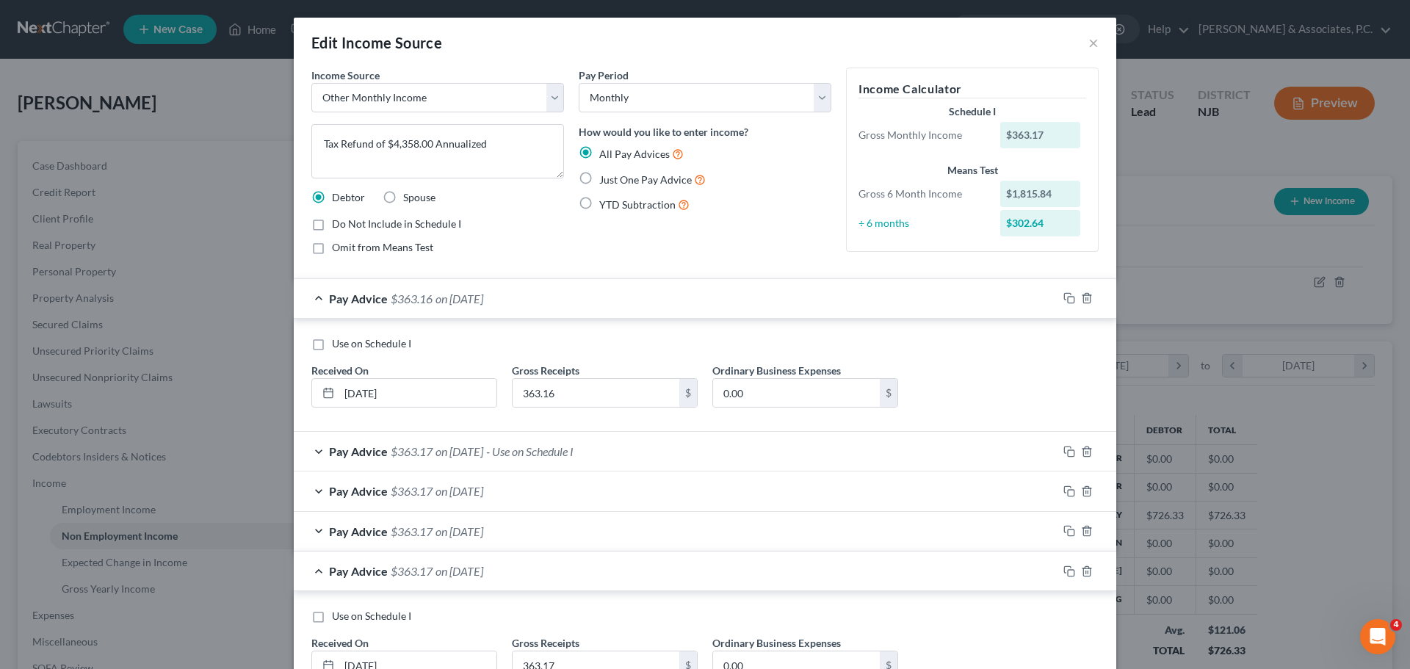
click at [557, 457] on span "- Use on Schedule I" at bounding box center [529, 451] width 87 height 14
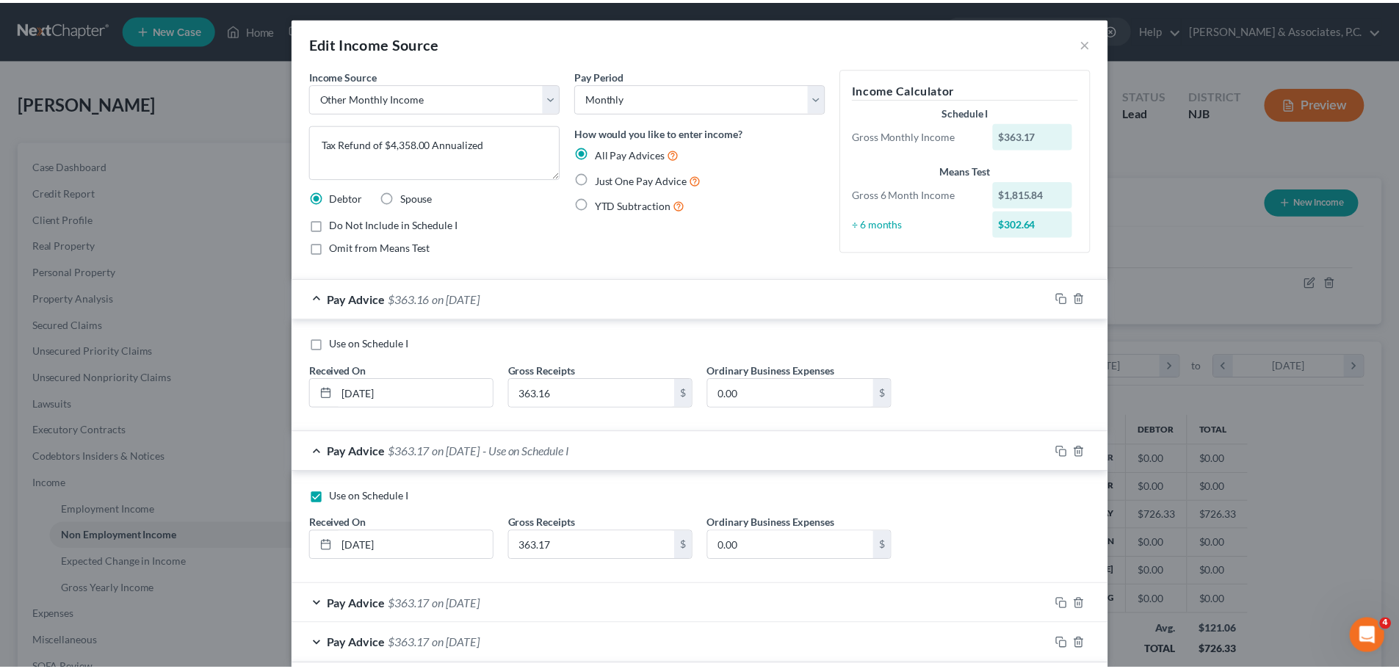
scroll to position [73, 0]
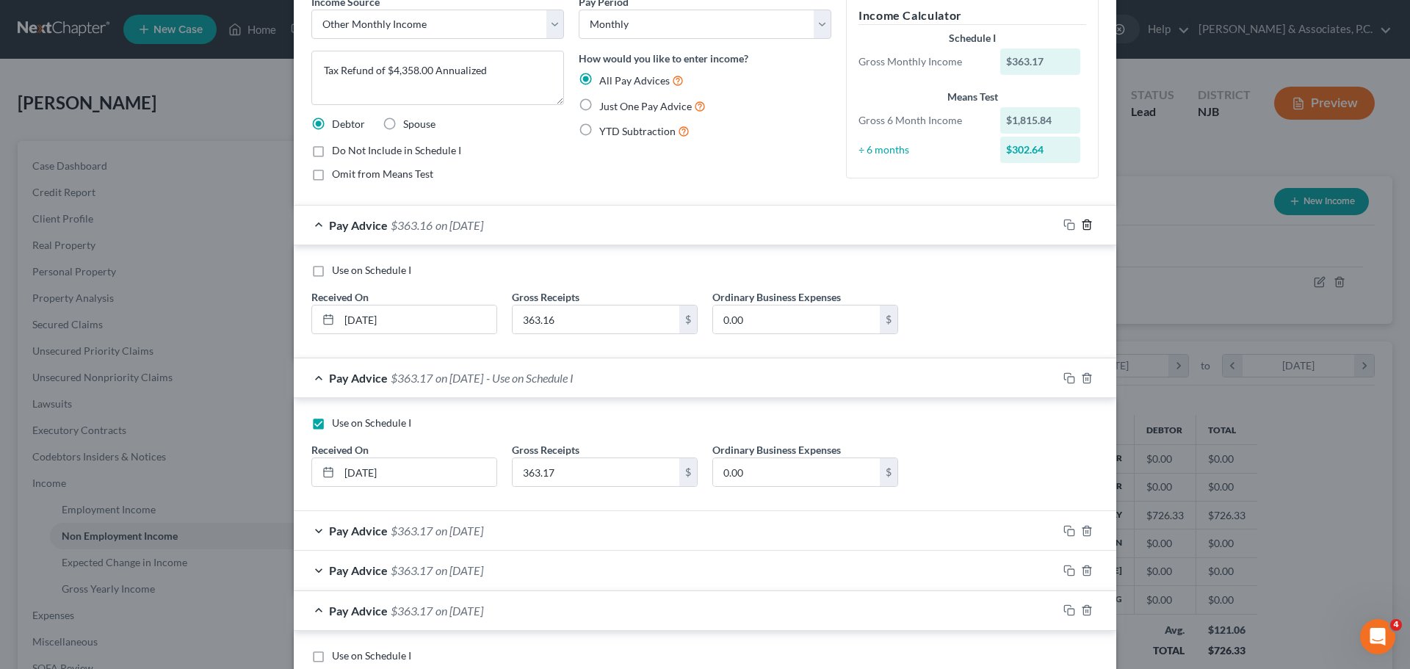
click at [1086, 227] on line "button" at bounding box center [1086, 226] width 0 height 3
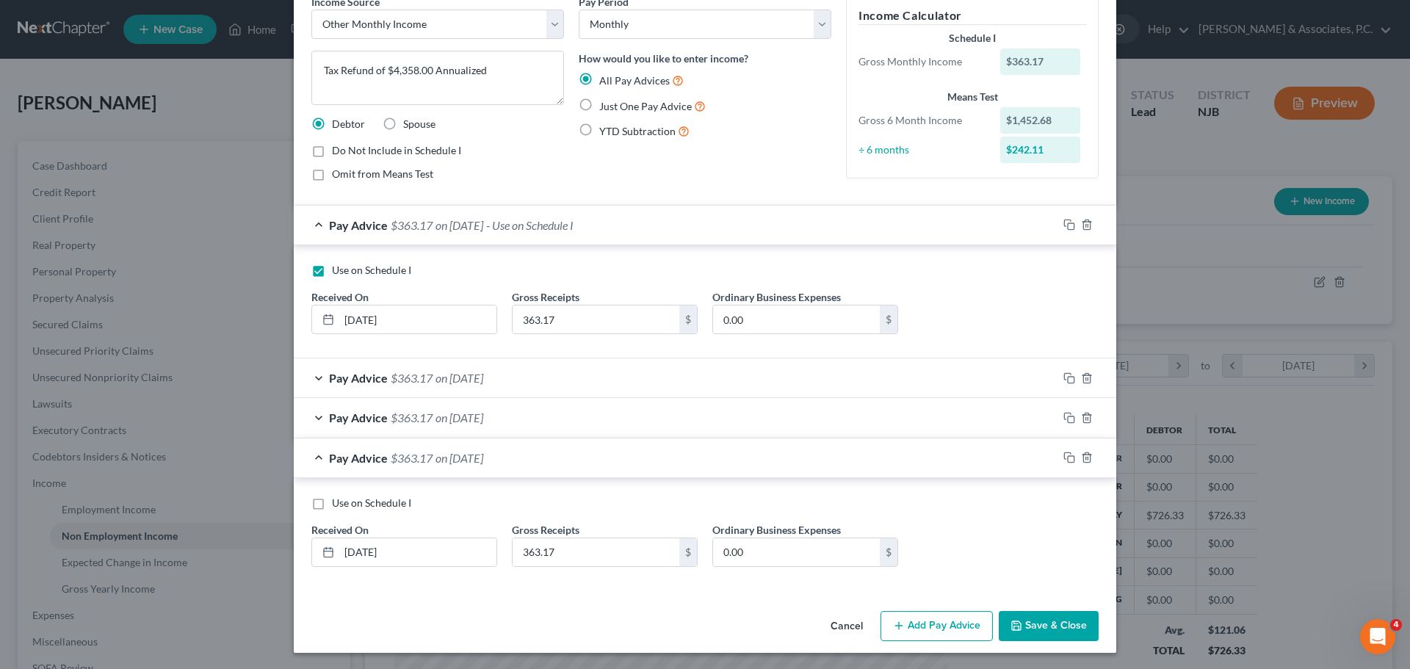
click at [1035, 628] on button "Save & Close" at bounding box center [1048, 626] width 100 height 31
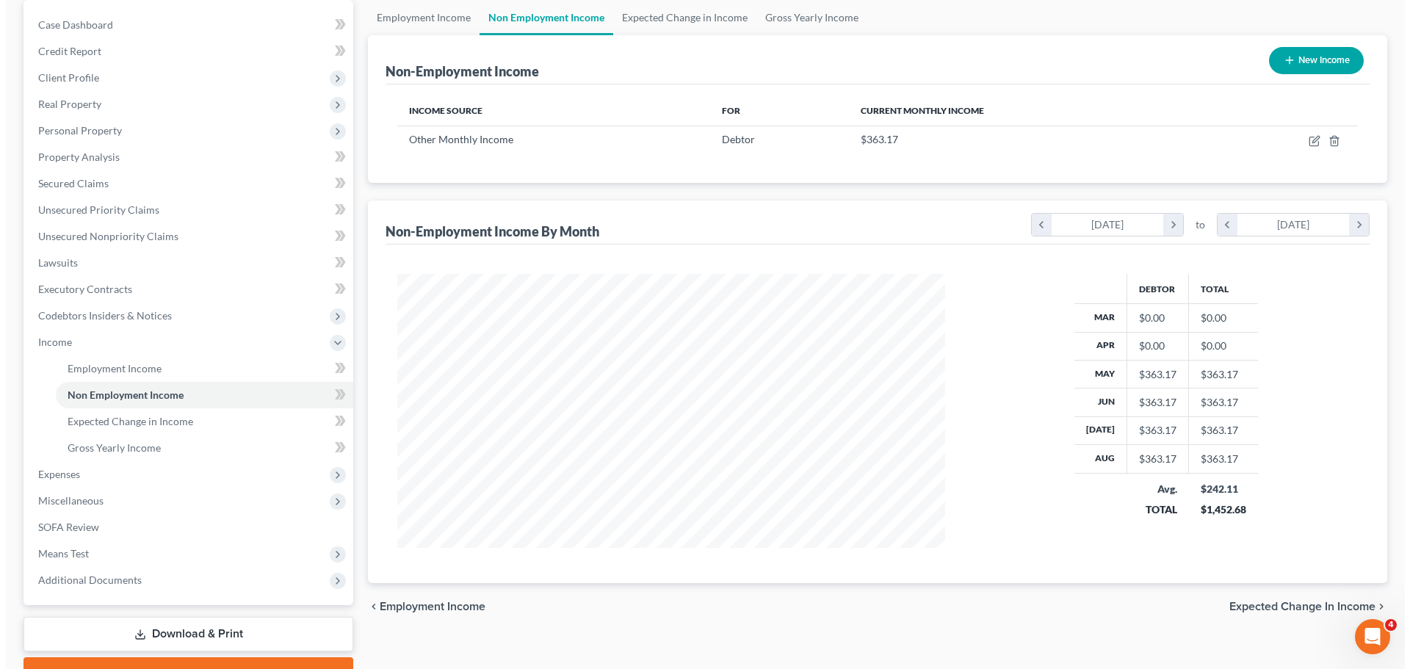
scroll to position [70, 0]
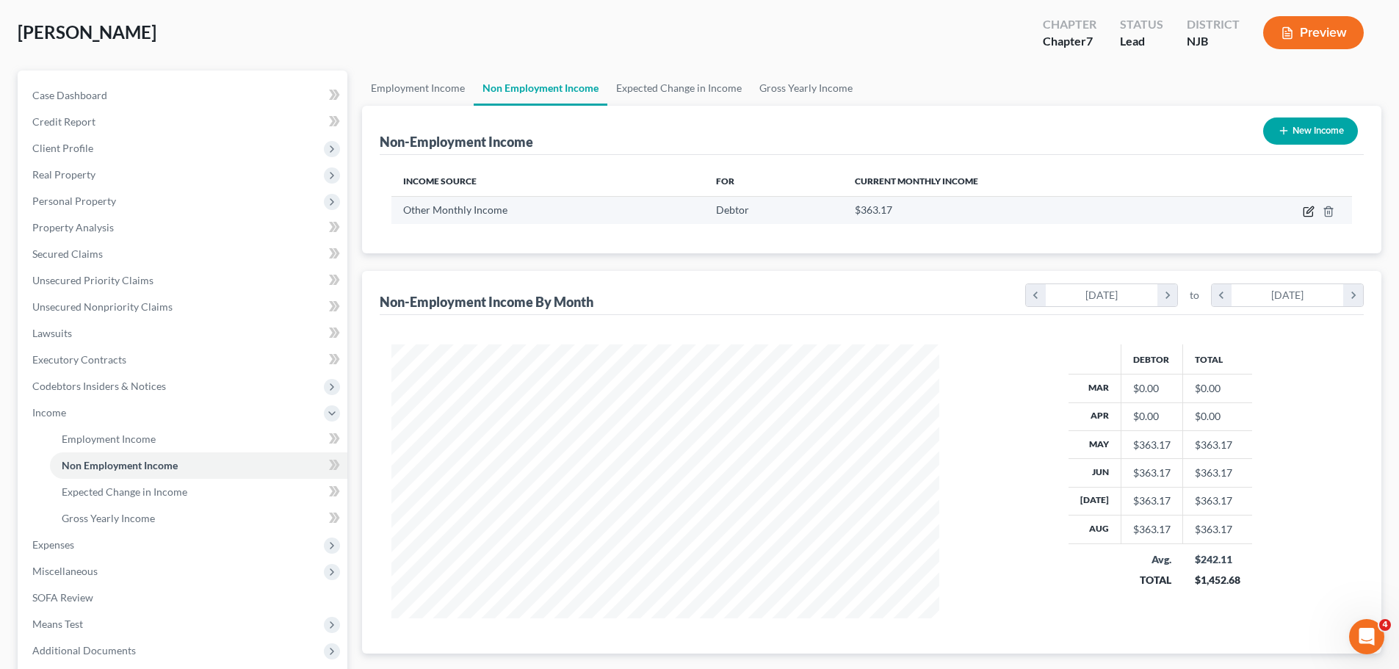
click at [1308, 211] on icon "button" at bounding box center [1309, 209] width 7 height 7
select select "13"
select select "0"
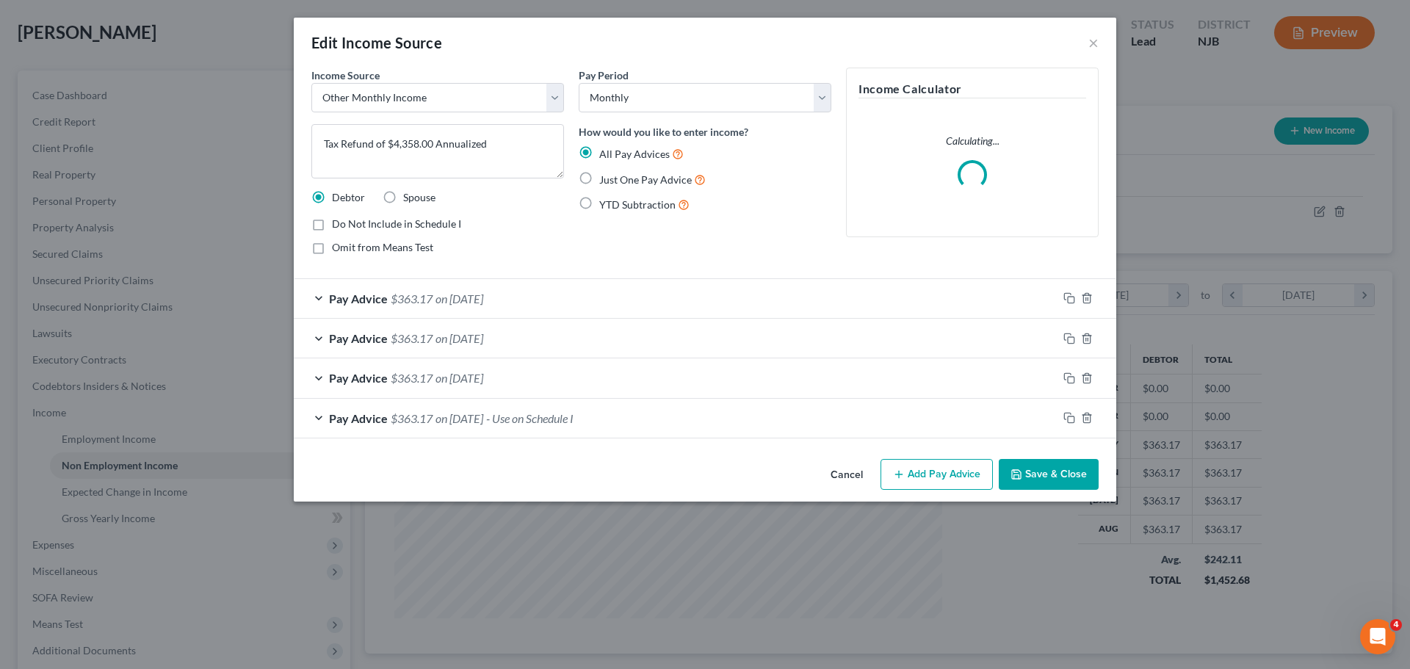
scroll to position [276, 582]
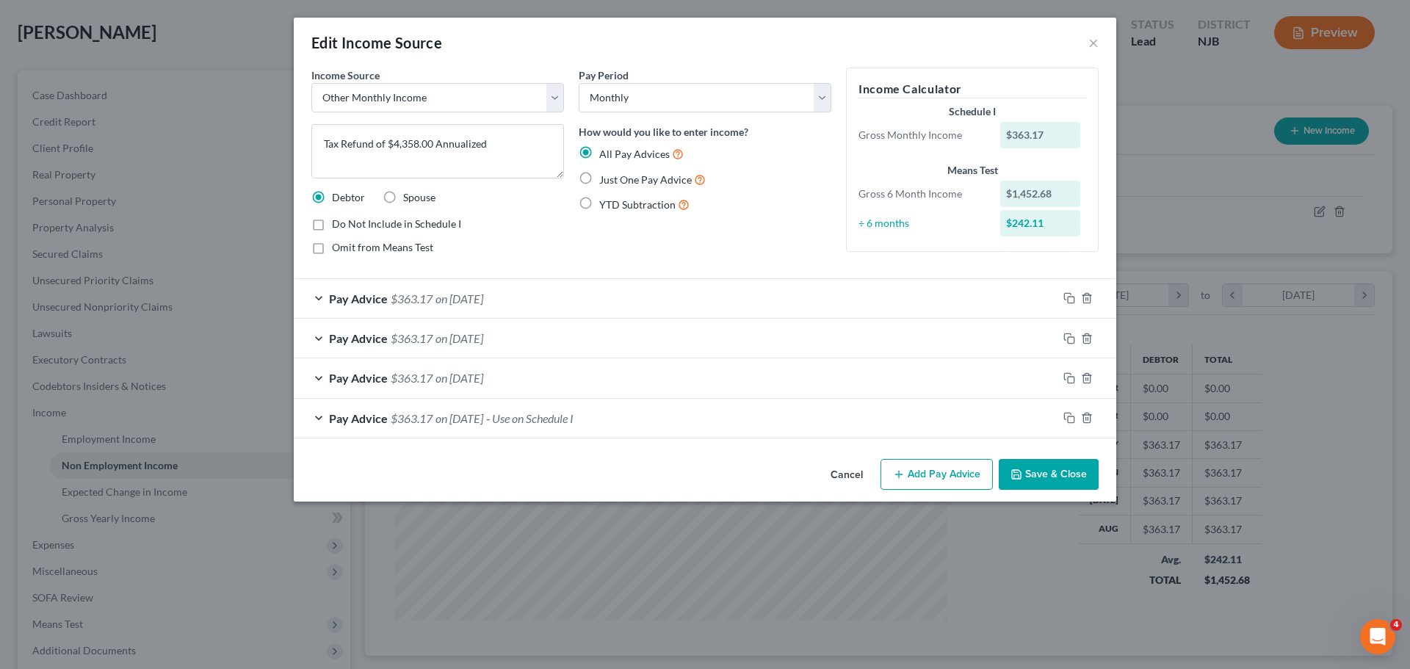
click at [788, 422] on div "Pay Advice $363.17 on 05/28/2025 - Use on Schedule I" at bounding box center [676, 418] width 764 height 39
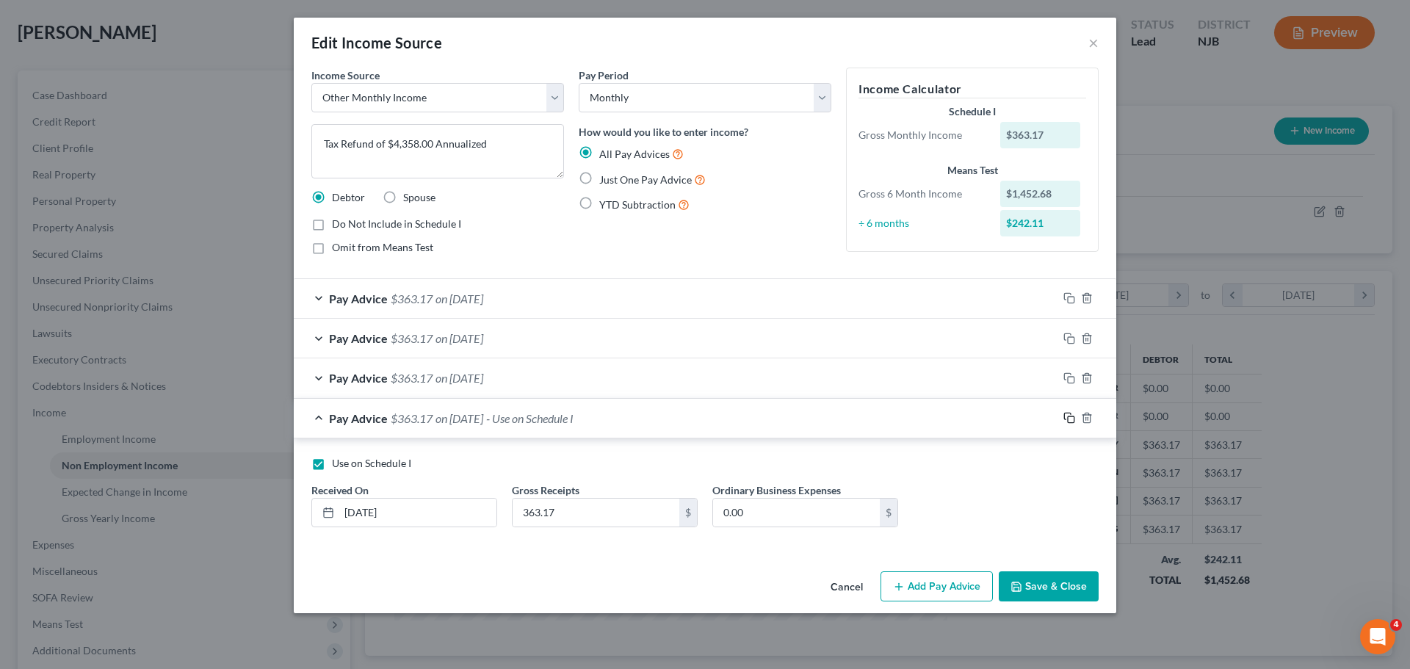
click at [1067, 418] on icon "button" at bounding box center [1069, 418] width 12 height 12
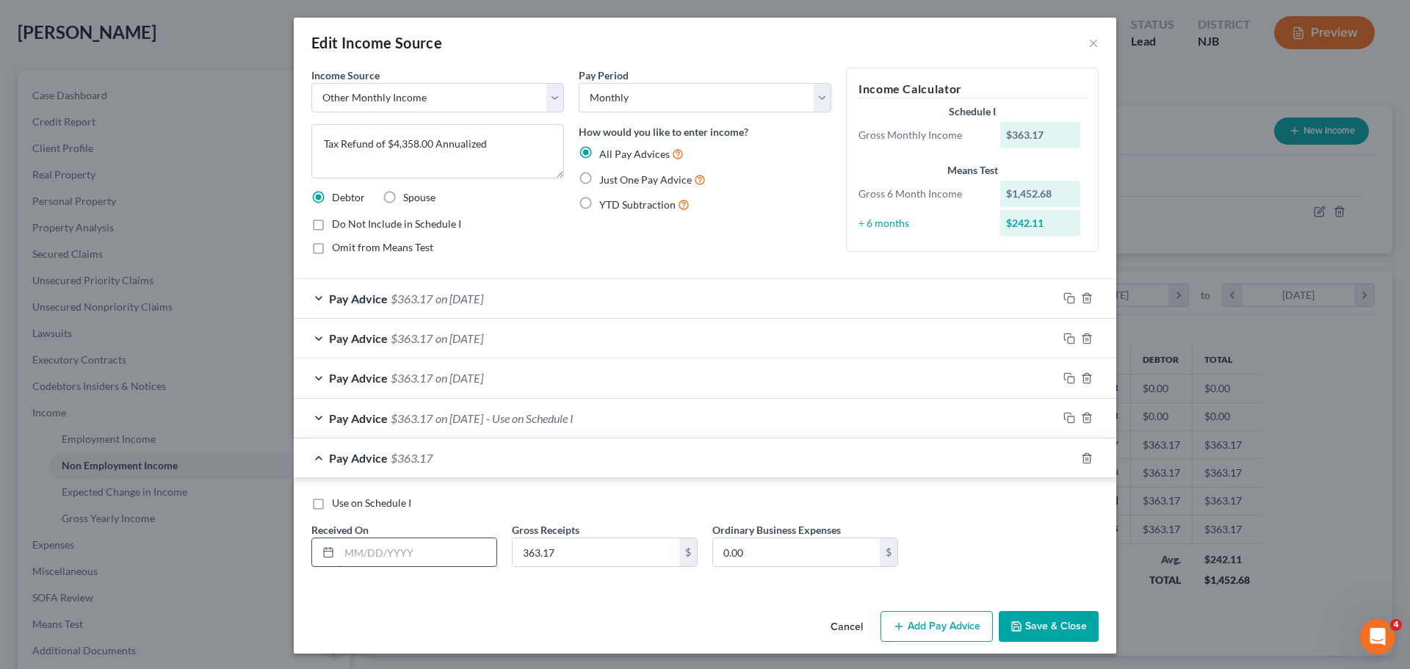
click at [423, 551] on input "text" at bounding box center [417, 552] width 157 height 28
type input "04/28/2025"
click at [1063, 459] on icon "button" at bounding box center [1069, 458] width 12 height 12
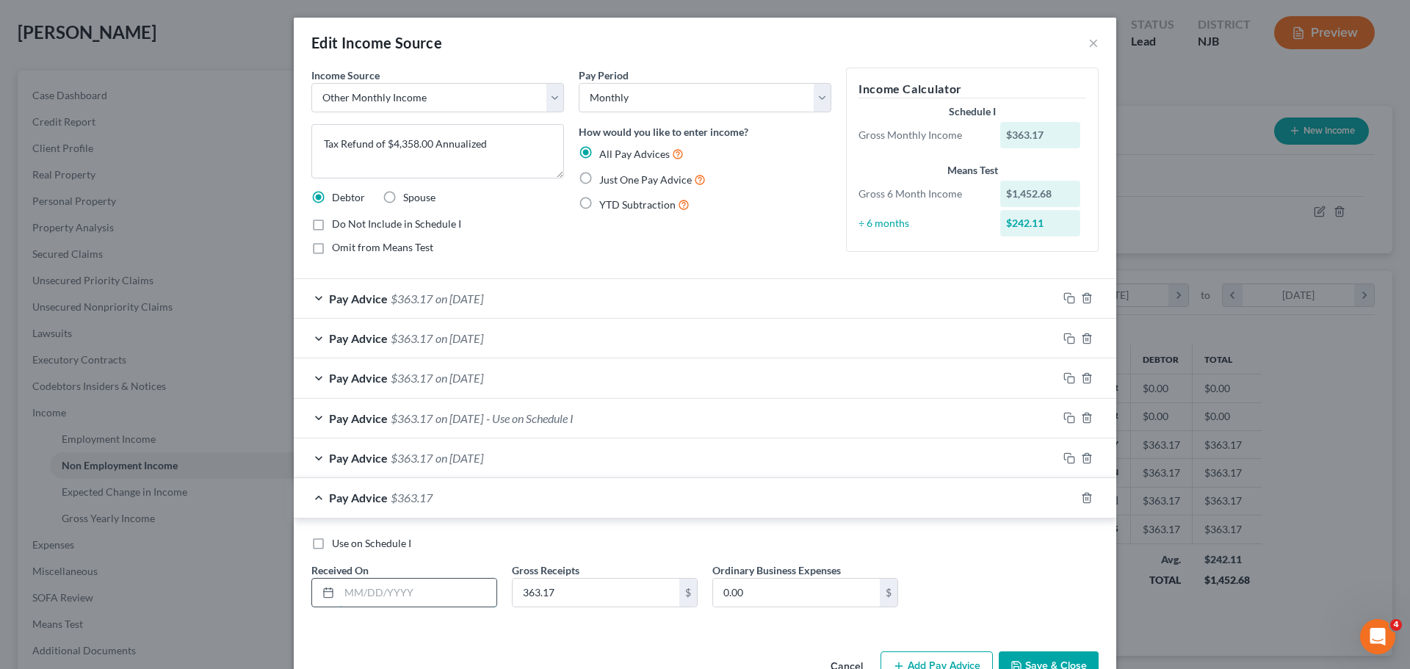
click at [445, 590] on input "text" at bounding box center [417, 593] width 157 height 28
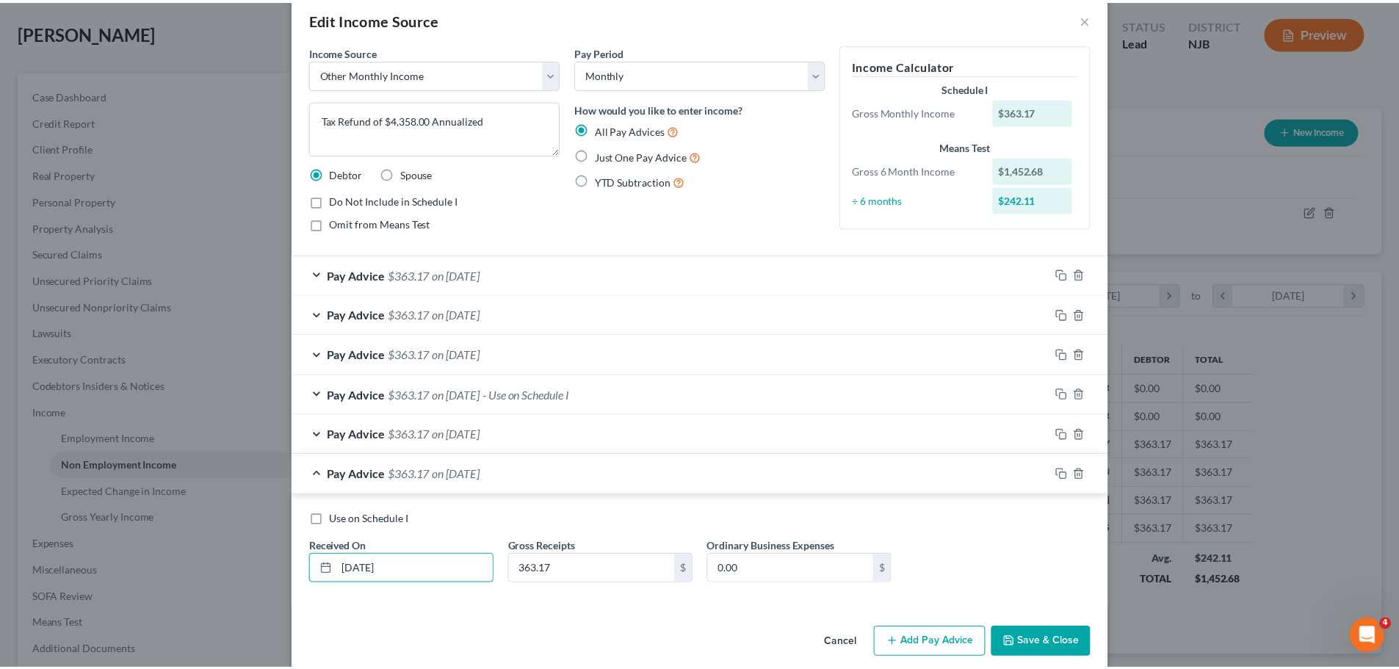
scroll to position [42, 0]
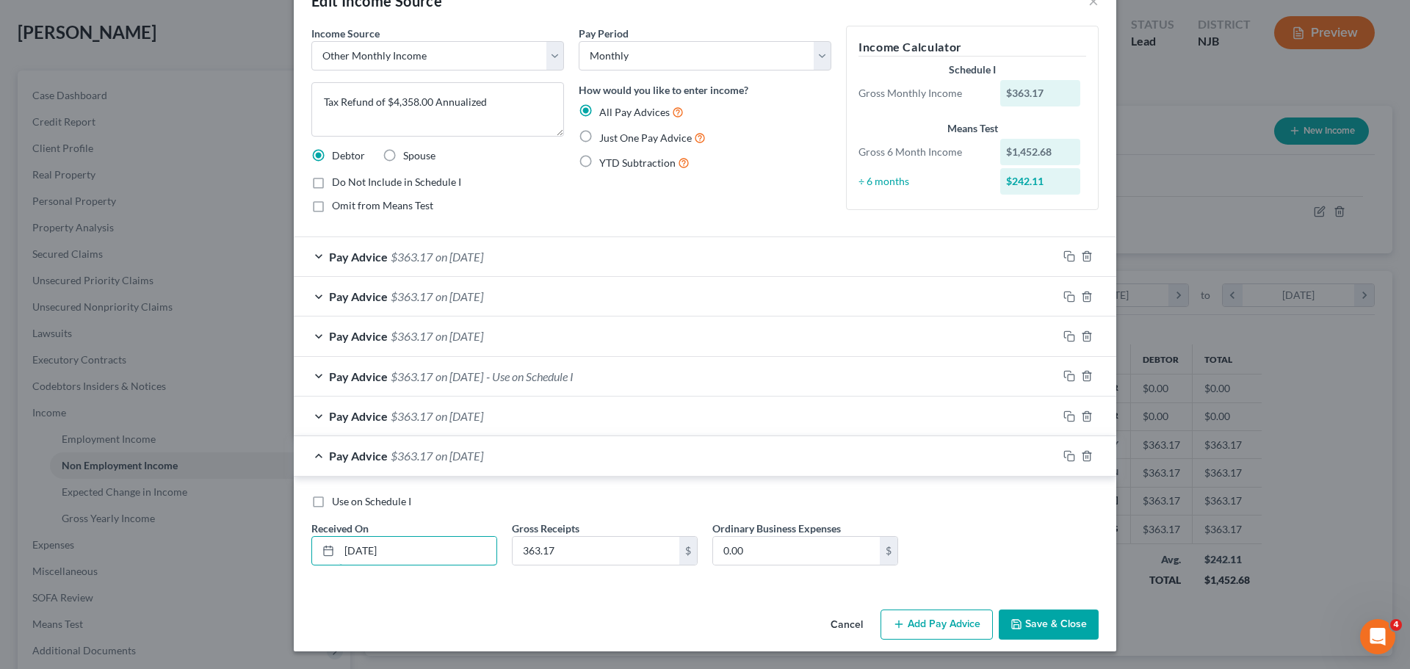
type input "03/28/2025"
click at [1029, 624] on button "Save & Close" at bounding box center [1048, 624] width 100 height 31
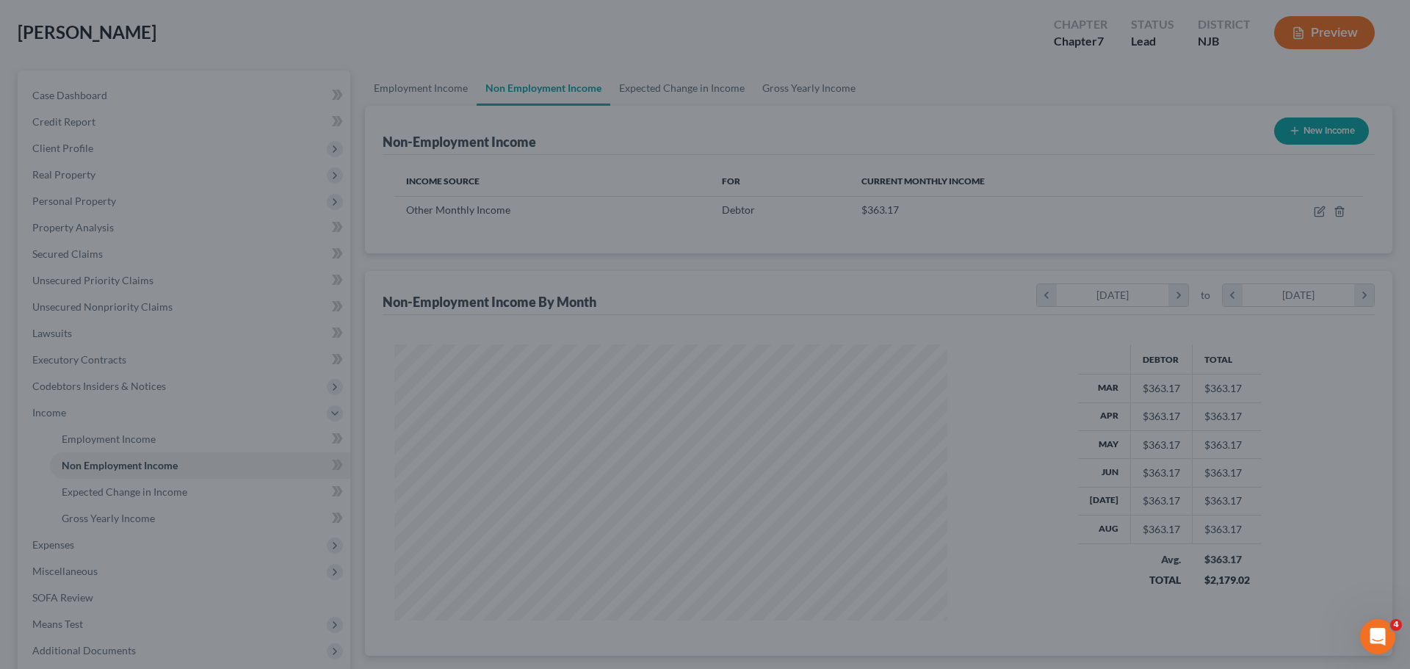
scroll to position [733906, 733603]
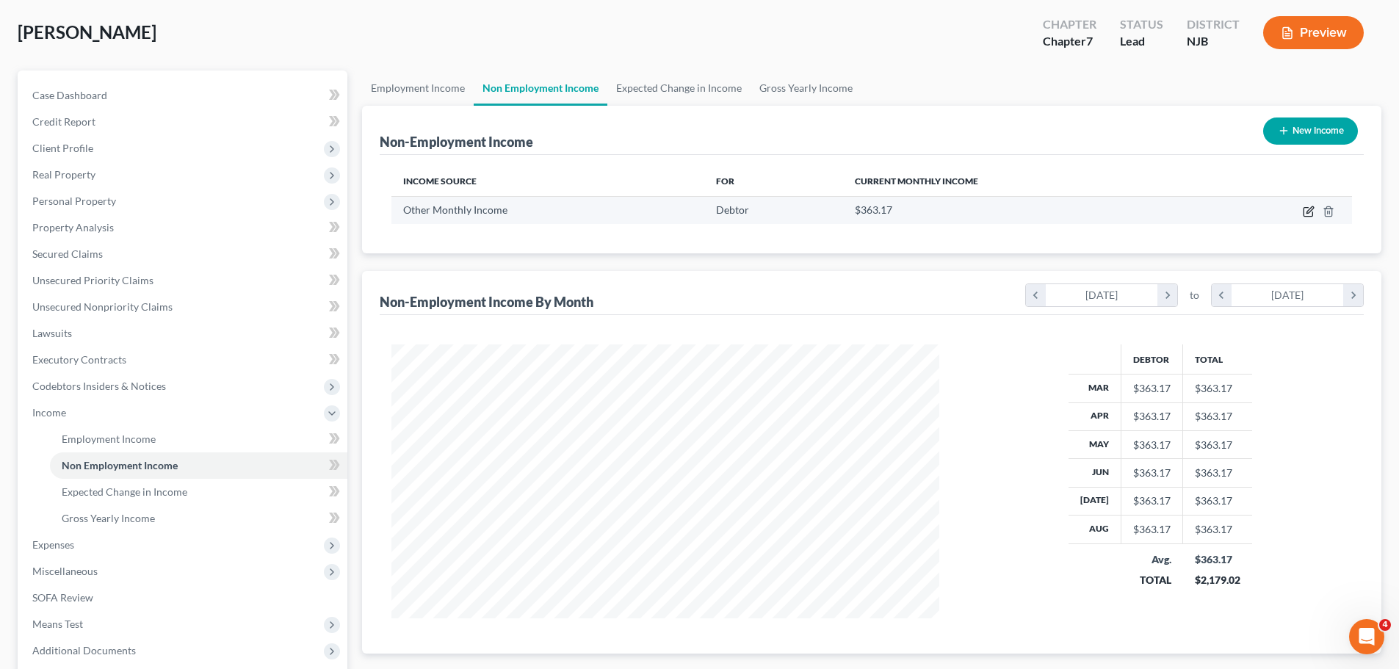
click at [1312, 212] on icon "button" at bounding box center [1308, 212] width 12 height 12
select select "13"
select select "0"
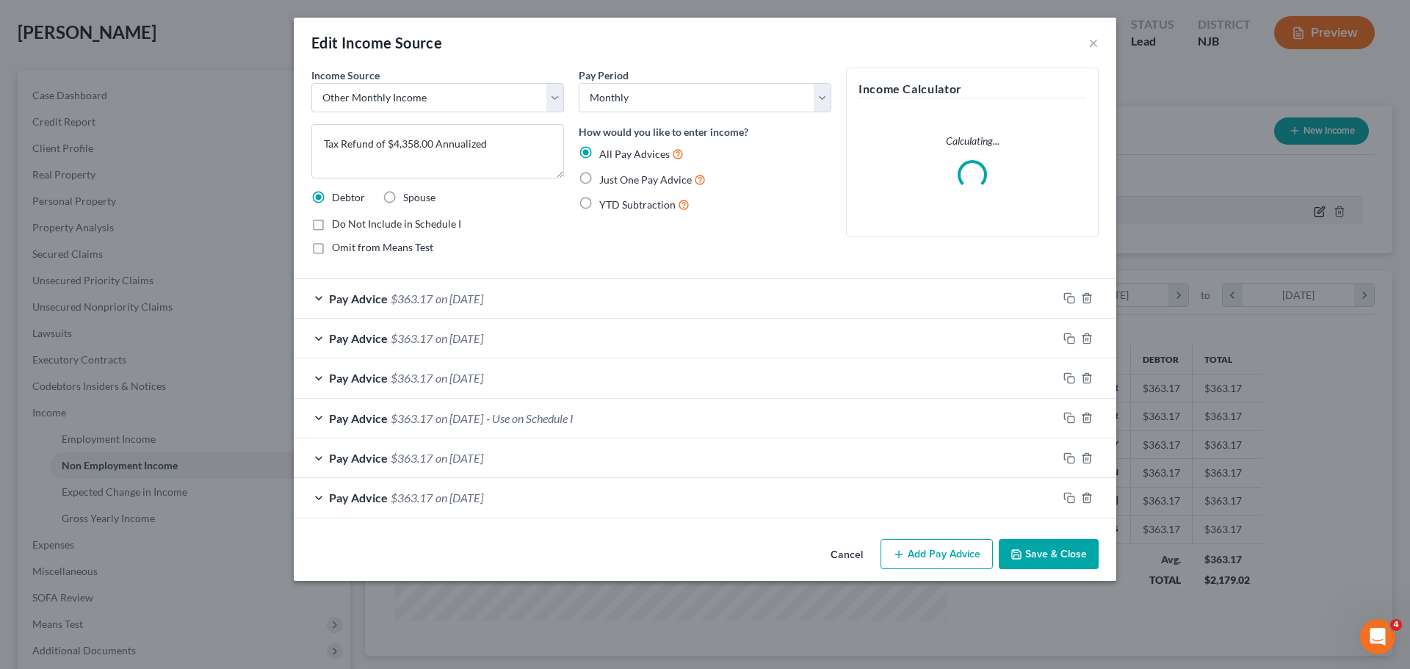
scroll to position [276, 582]
click at [573, 421] on span "- Use on Schedule I" at bounding box center [529, 418] width 87 height 14
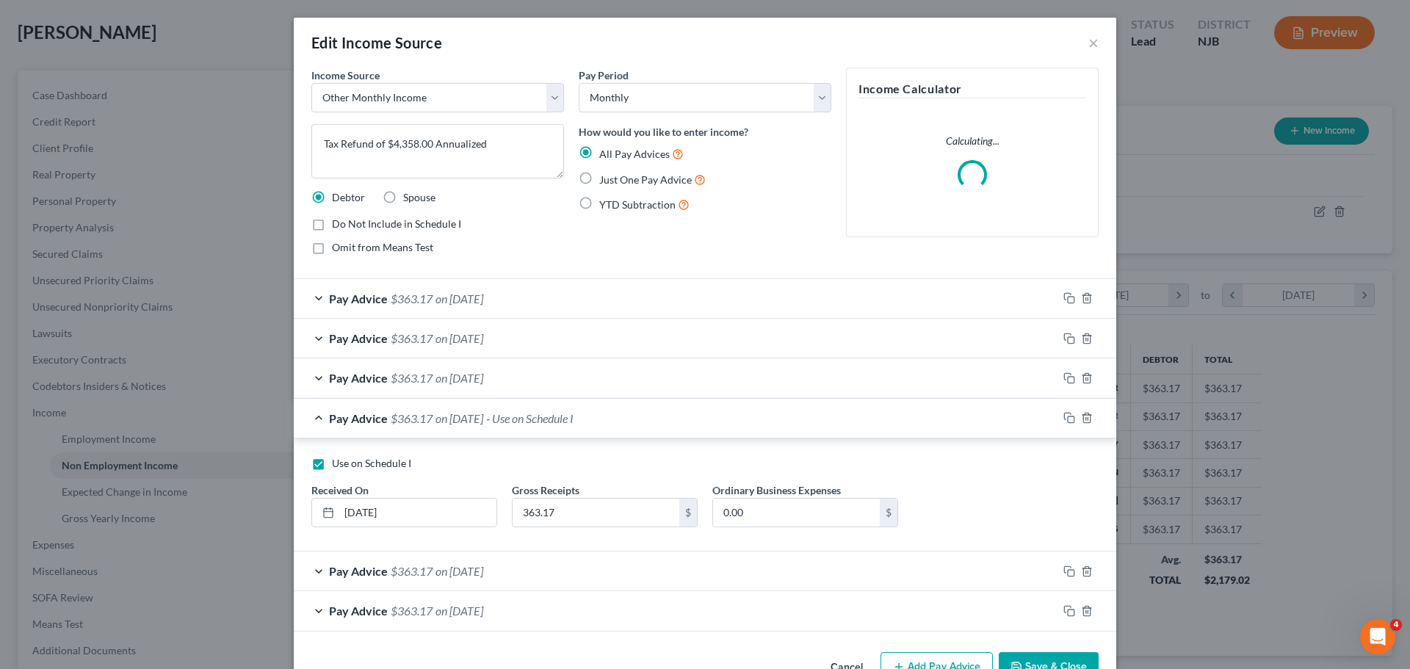
drag, startPoint x: 311, startPoint y: 463, endPoint x: 380, endPoint y: 461, distance: 69.0
click at [332, 463] on label "Use on Schedule I" at bounding box center [371, 463] width 79 height 15
click at [338, 463] on input "Use on Schedule I" at bounding box center [343, 461] width 10 height 10
checkbox input "false"
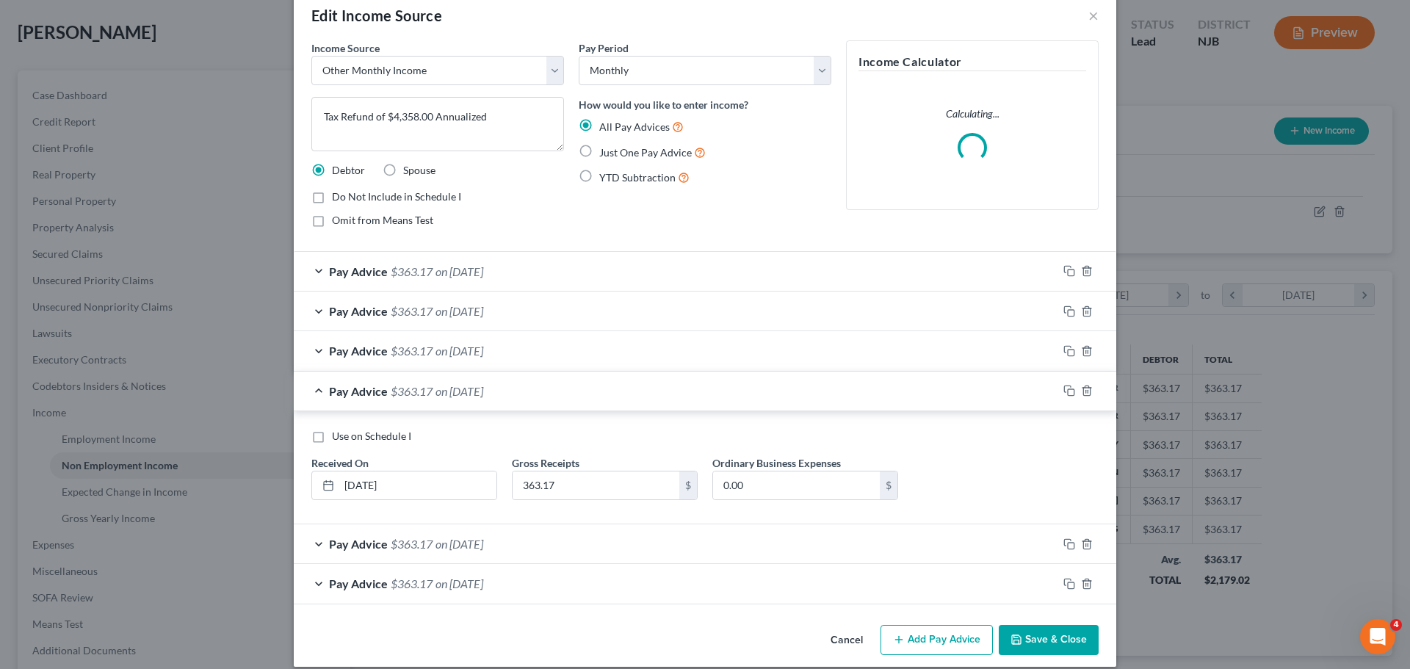
scroll to position [43, 0]
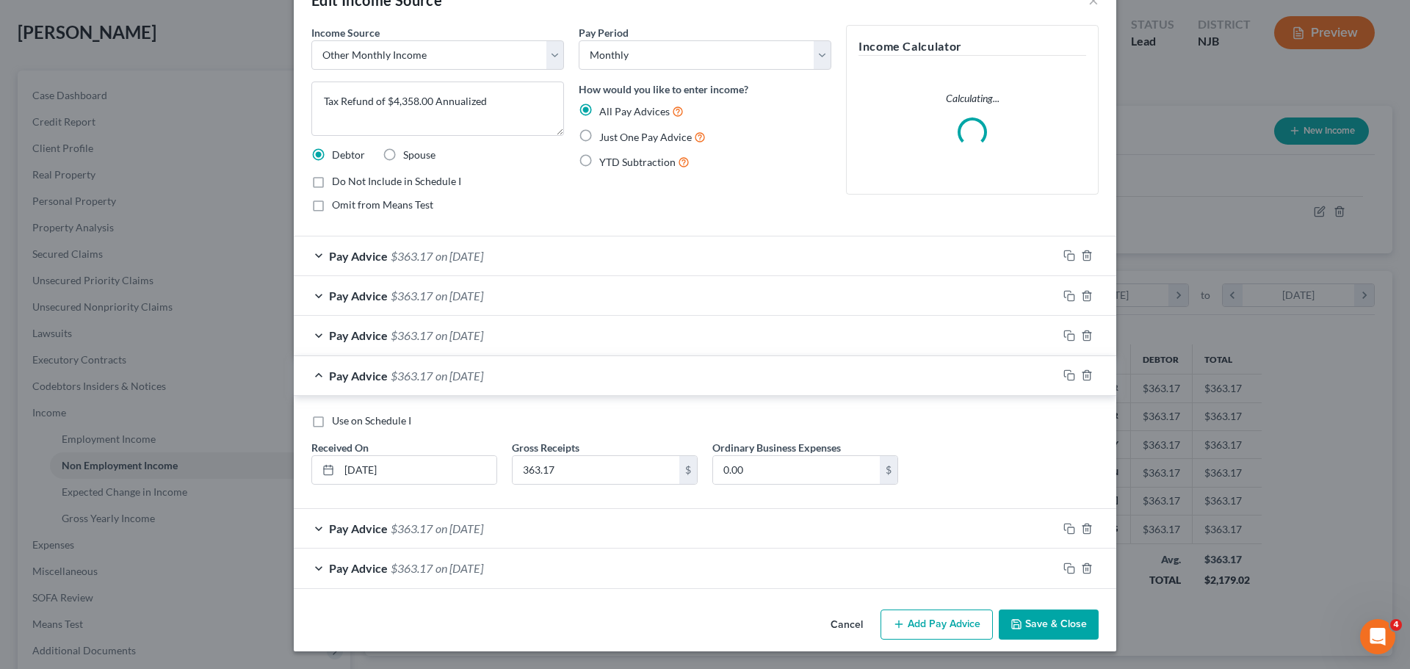
click at [447, 565] on span "on 03/28/2025" at bounding box center [459, 568] width 48 height 14
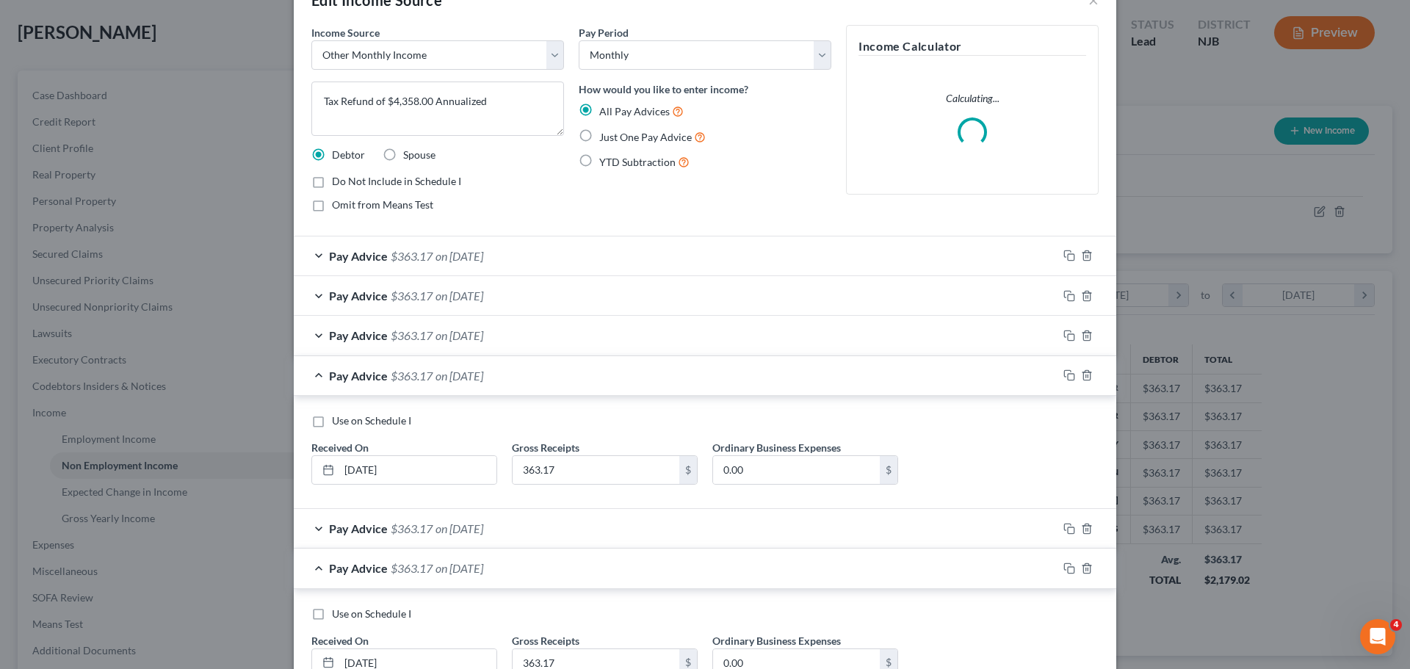
click at [445, 567] on span "on 03/28/2025" at bounding box center [459, 568] width 48 height 14
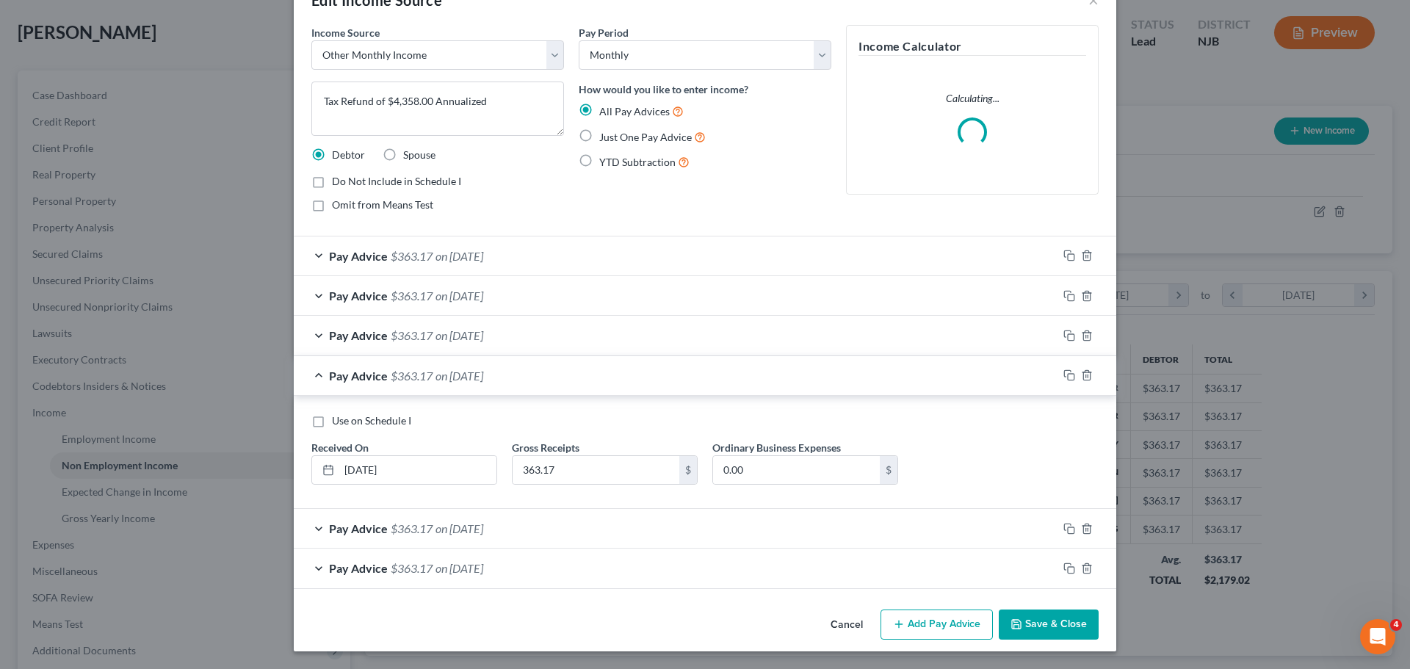
click at [443, 527] on span "on 04/28/2025" at bounding box center [459, 528] width 48 height 14
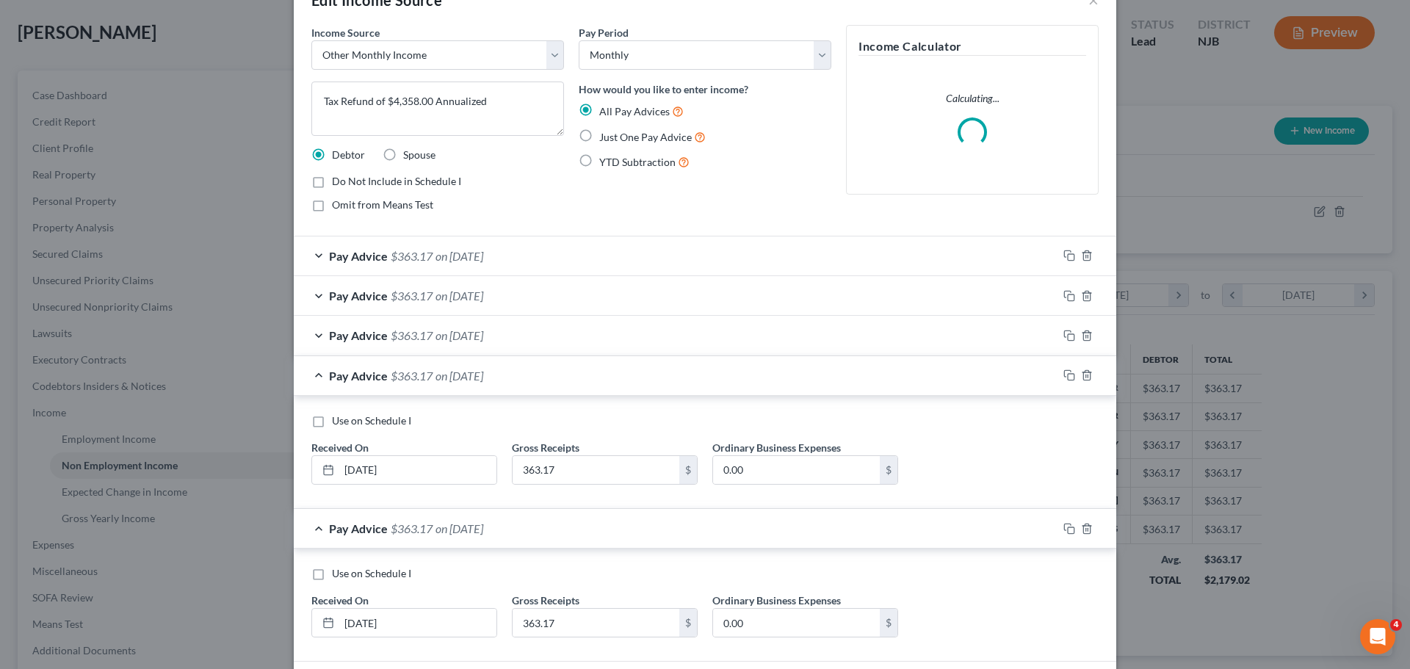
click at [511, 375] on div "Pay Advice $363.17 on 05/28/2025" at bounding box center [676, 375] width 764 height 39
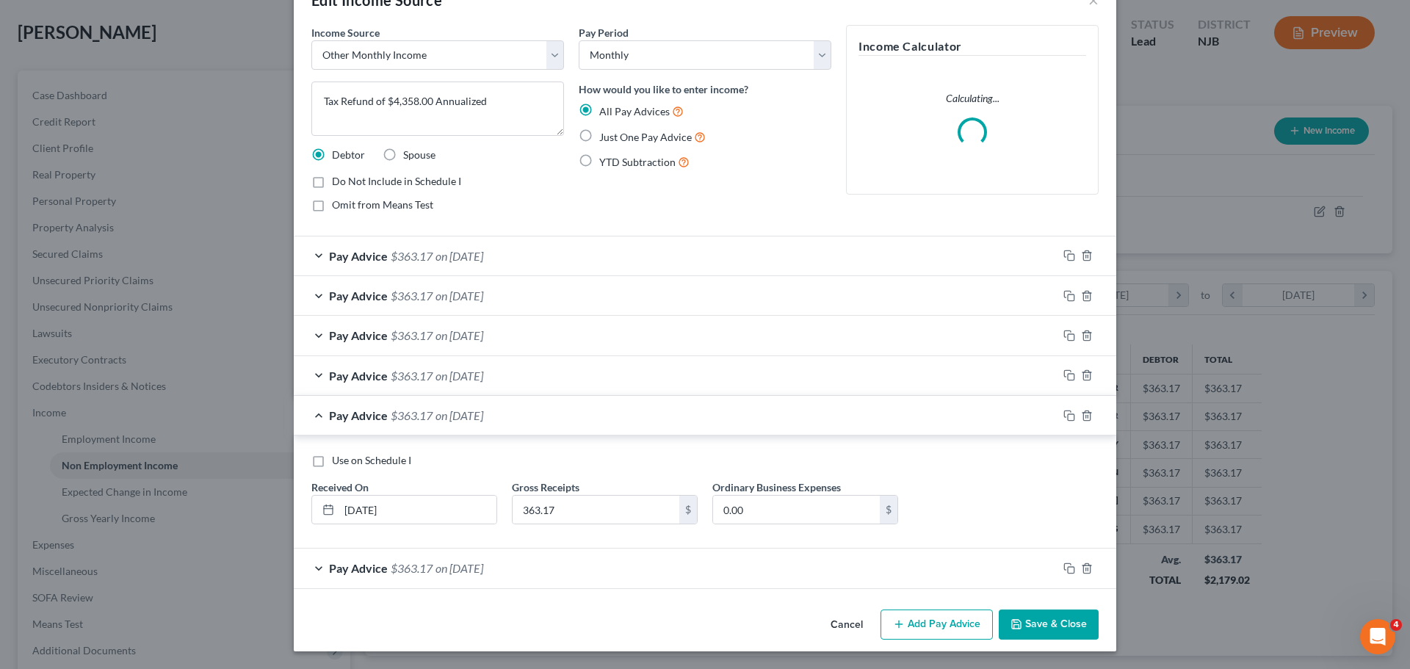
click at [511, 417] on div "Pay Advice $363.17 on 04/28/2025" at bounding box center [676, 415] width 764 height 39
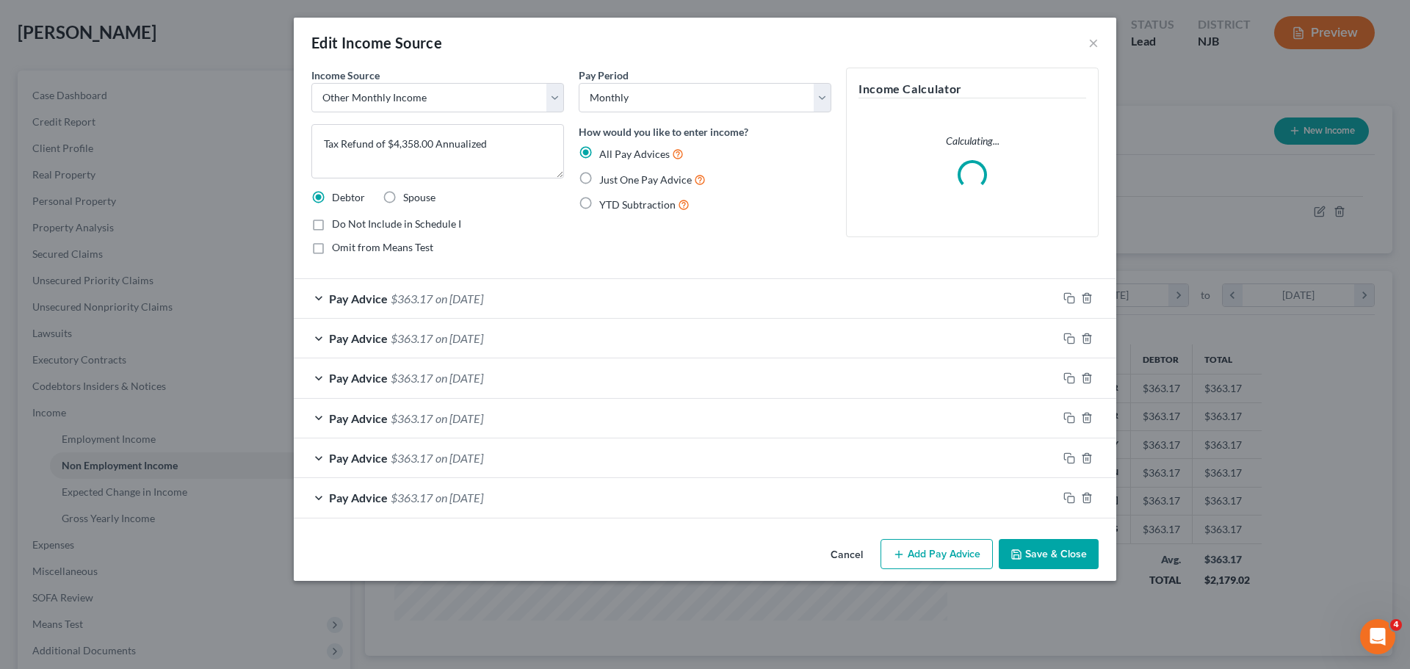
click at [562, 291] on div "Pay Advice $363.17 on 08/28/2025" at bounding box center [676, 298] width 764 height 39
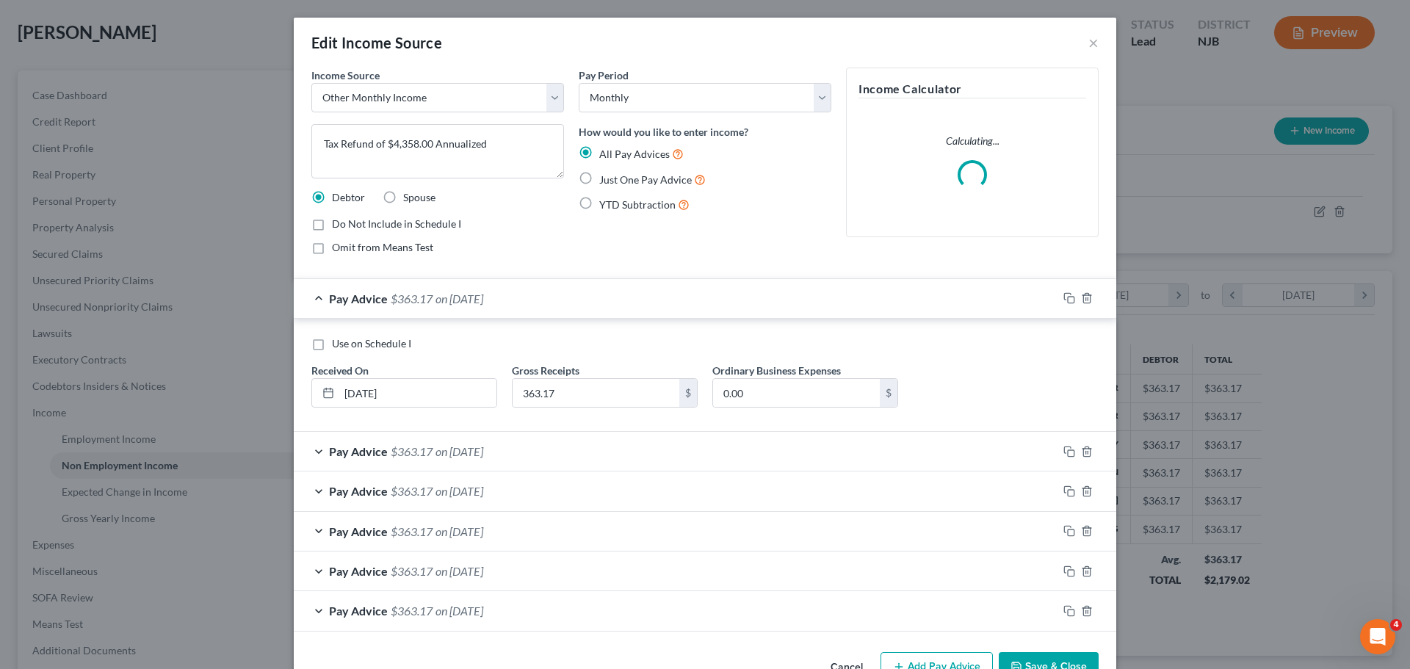
click at [332, 343] on label "Use on Schedule I" at bounding box center [371, 343] width 79 height 15
click at [338, 343] on input "Use on Schedule I" at bounding box center [343, 341] width 10 height 10
checkbox input "true"
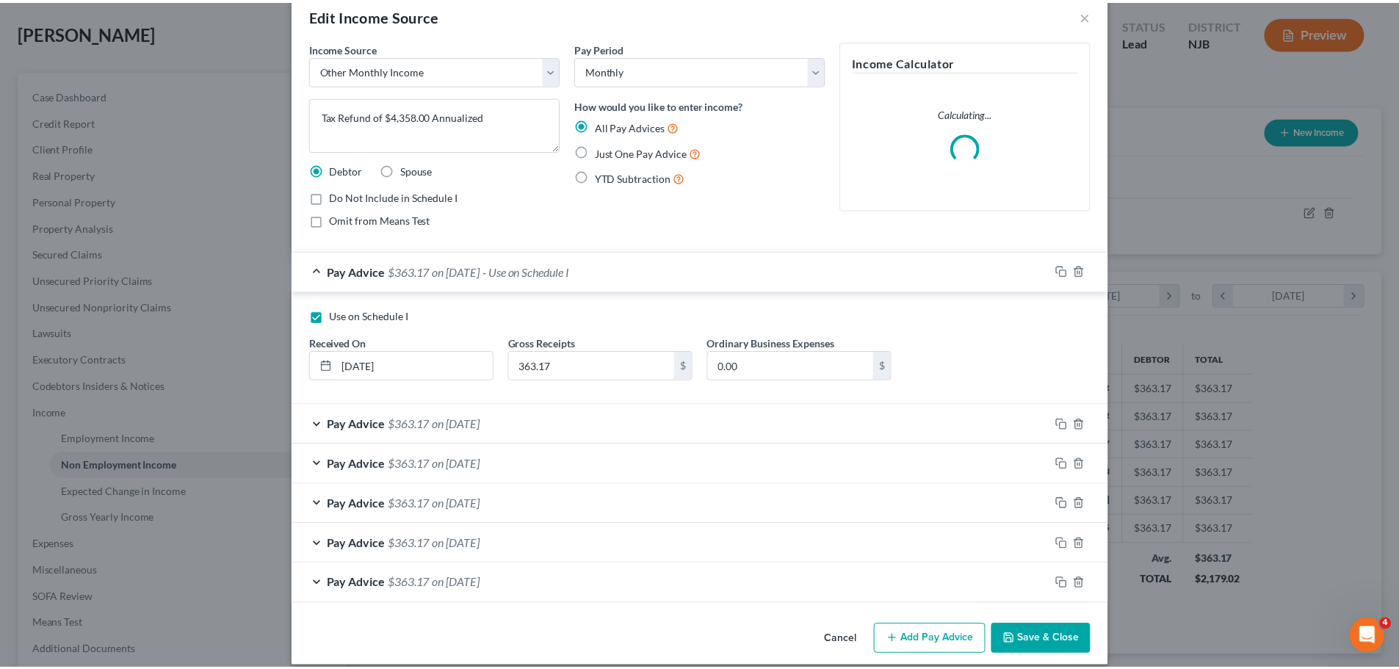
scroll to position [43, 0]
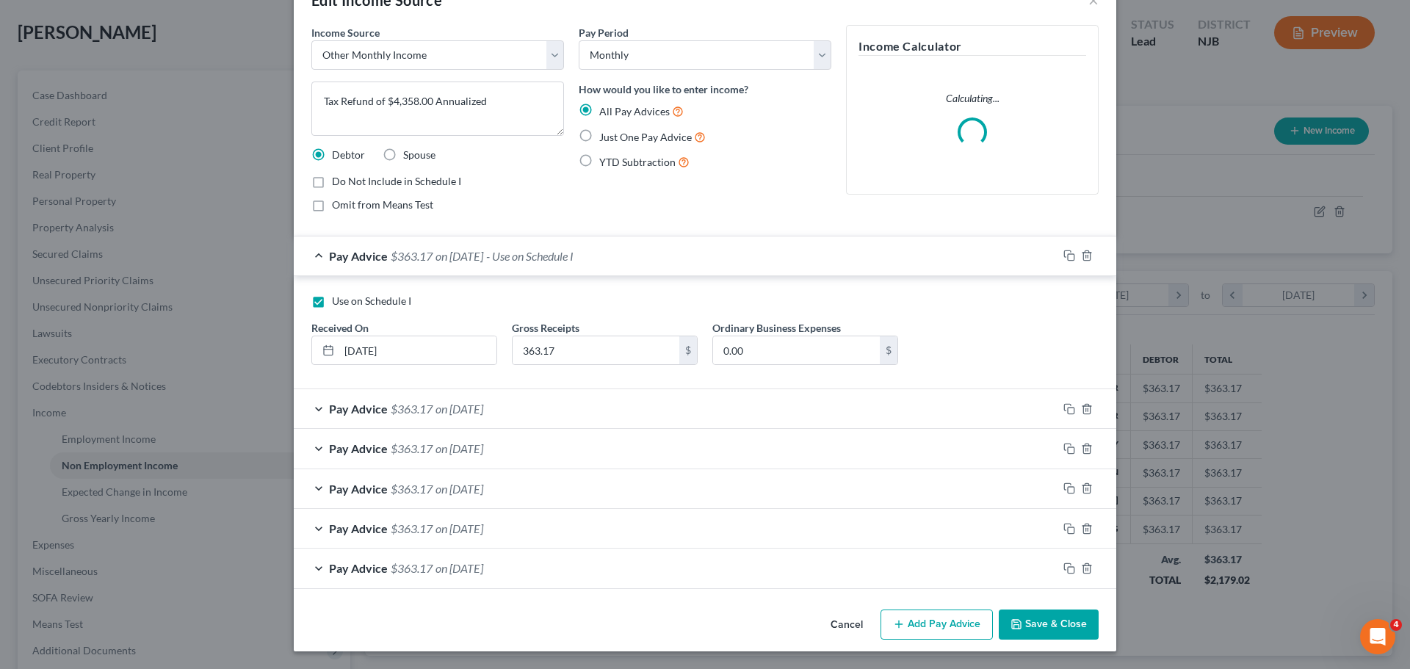
click at [1054, 624] on button "Save & Close" at bounding box center [1048, 624] width 100 height 31
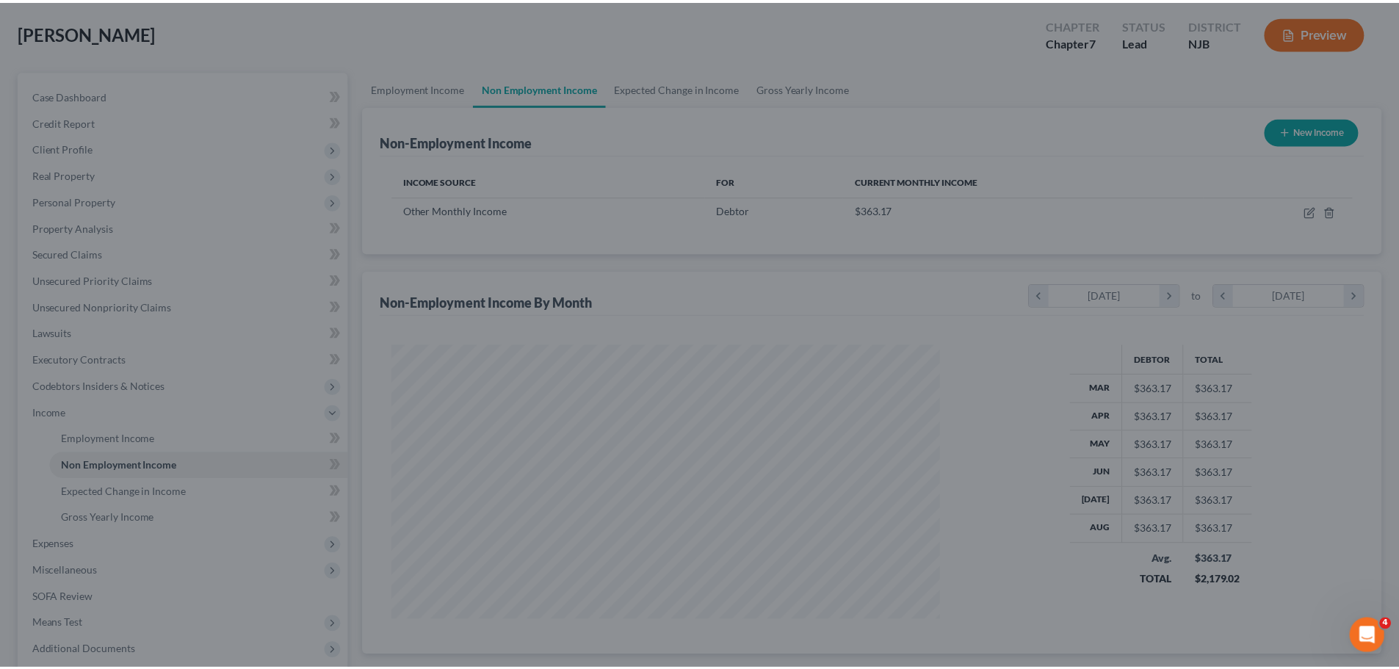
scroll to position [733906, 733603]
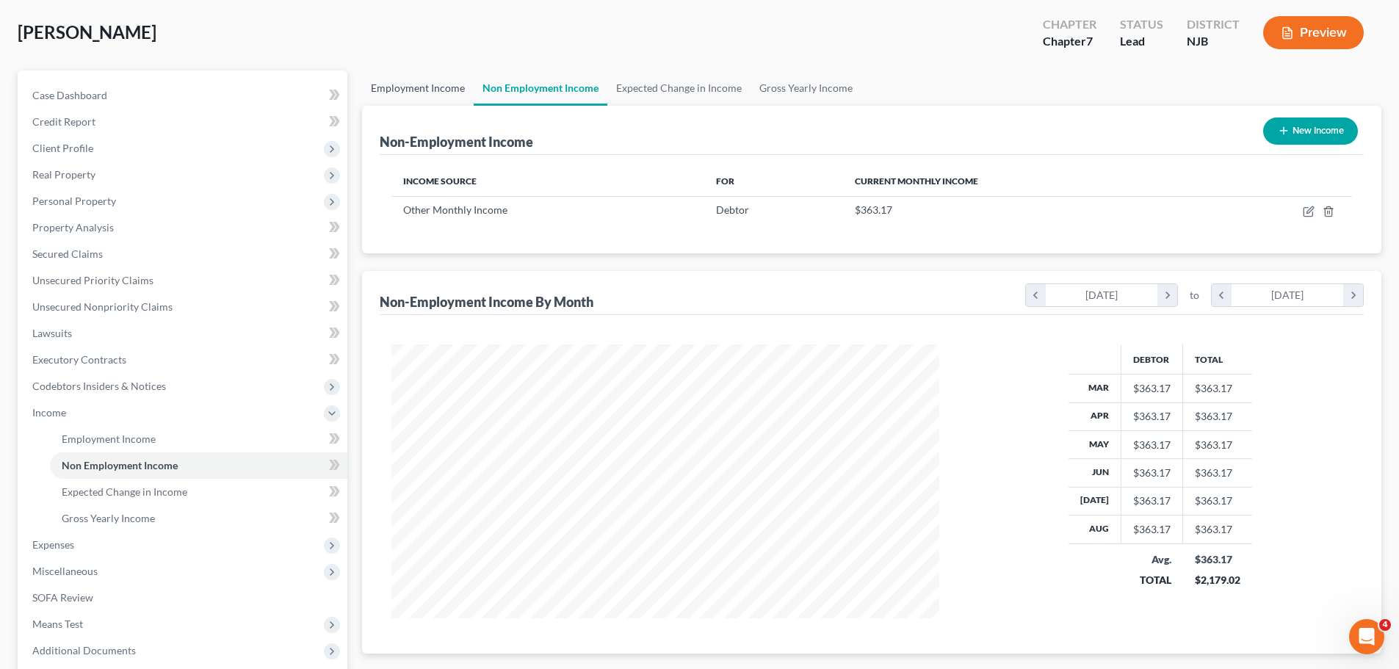
click at [429, 82] on link "Employment Income" at bounding box center [418, 87] width 112 height 35
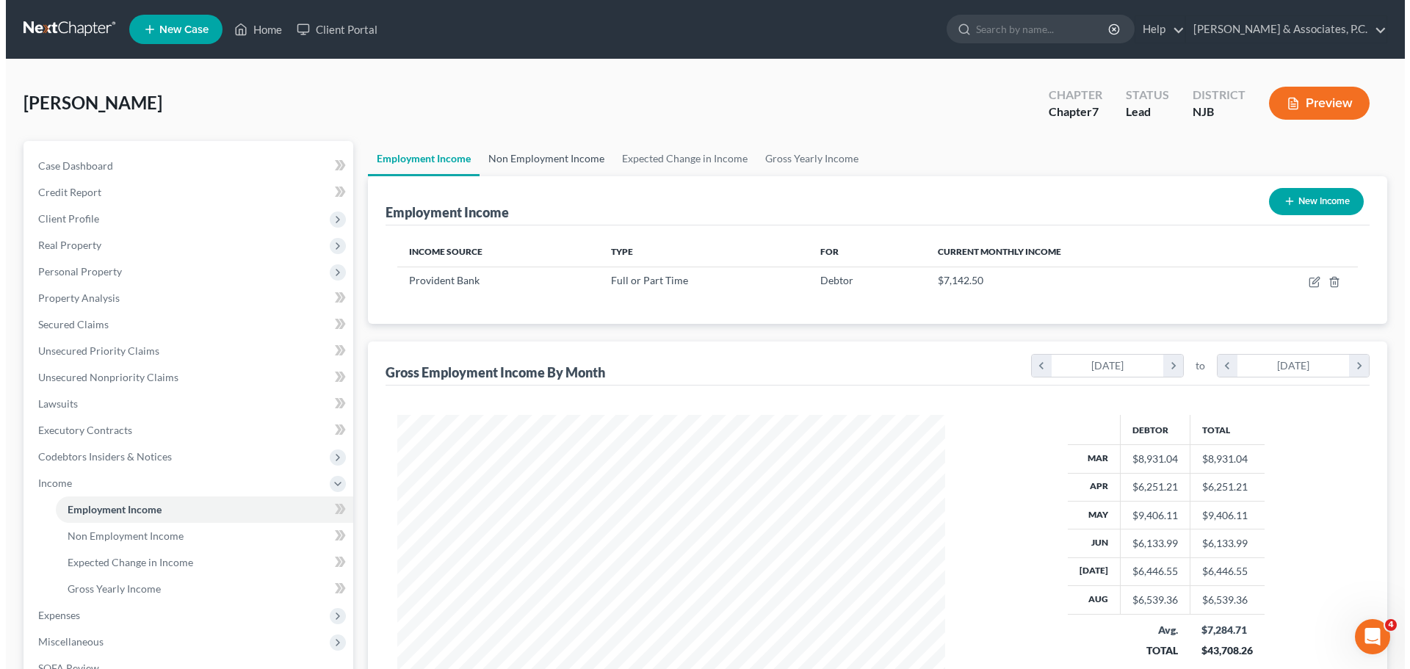
scroll to position [274, 577]
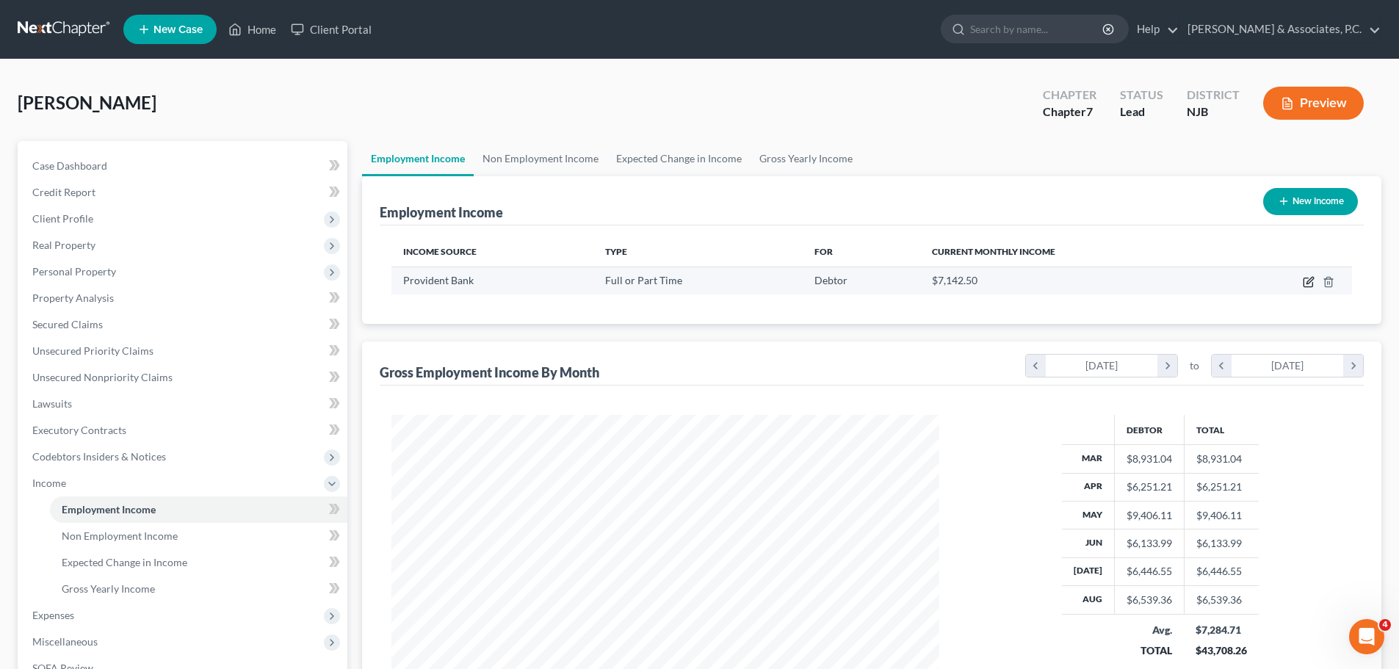
click at [1306, 284] on icon "button" at bounding box center [1308, 282] width 12 height 12
select select "0"
select select "33"
select select "2"
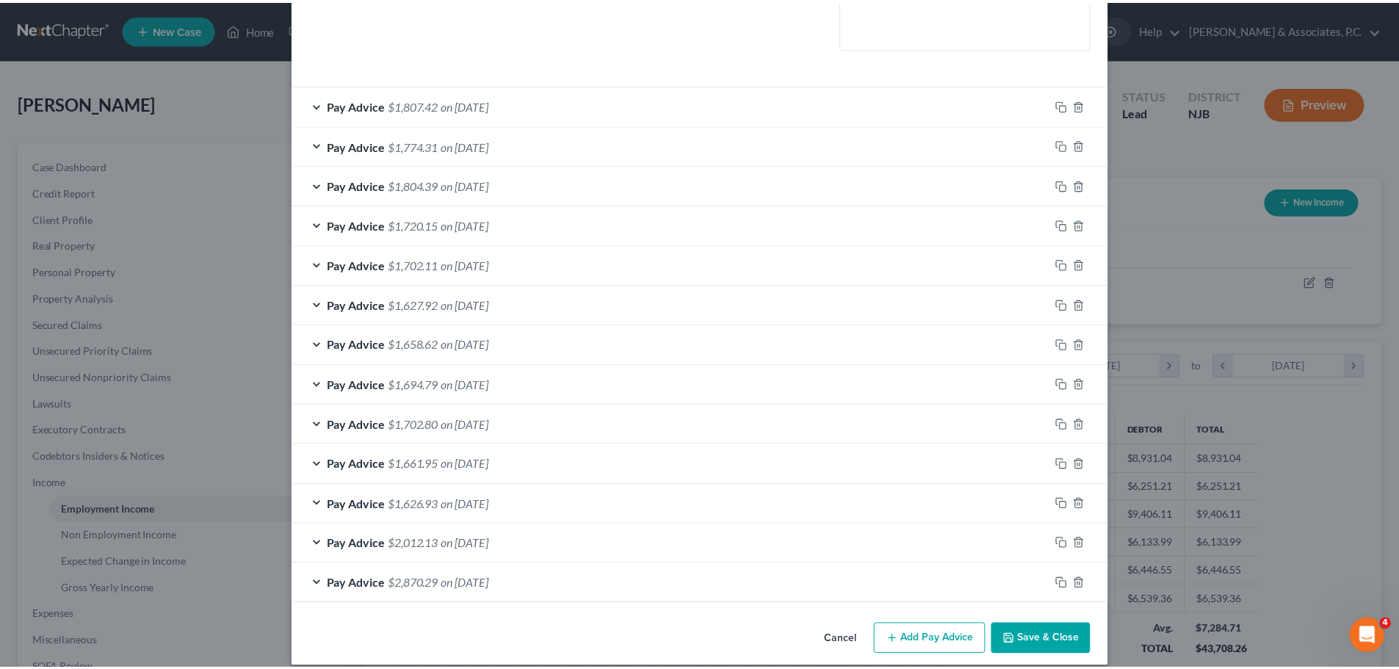
scroll to position [383, 0]
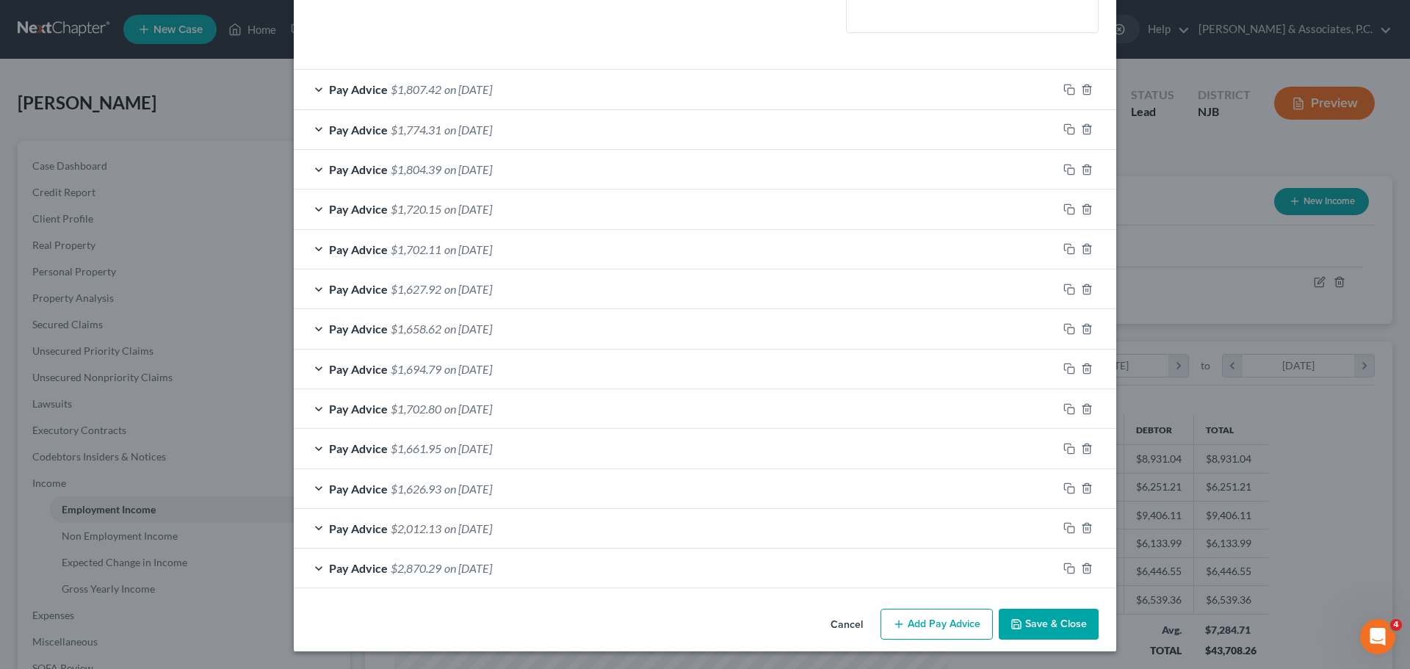
click at [1043, 626] on button "Save & Close" at bounding box center [1048, 624] width 100 height 31
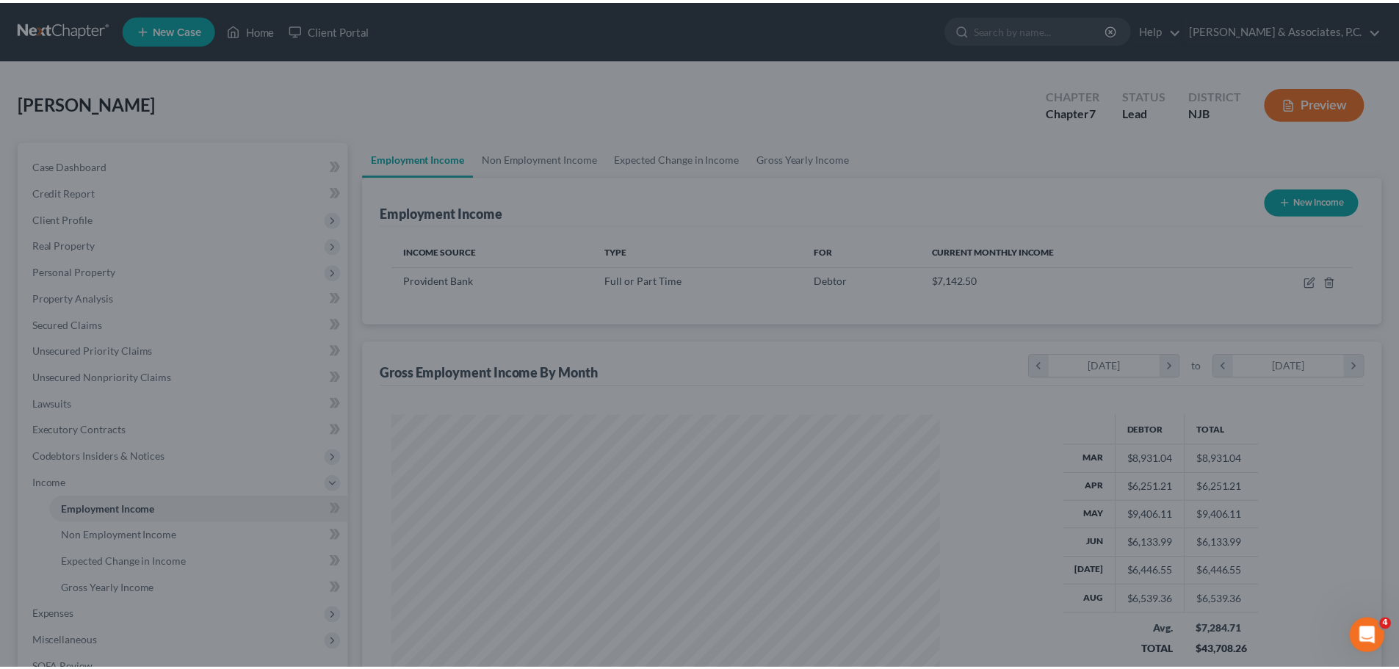
scroll to position [733906, 733603]
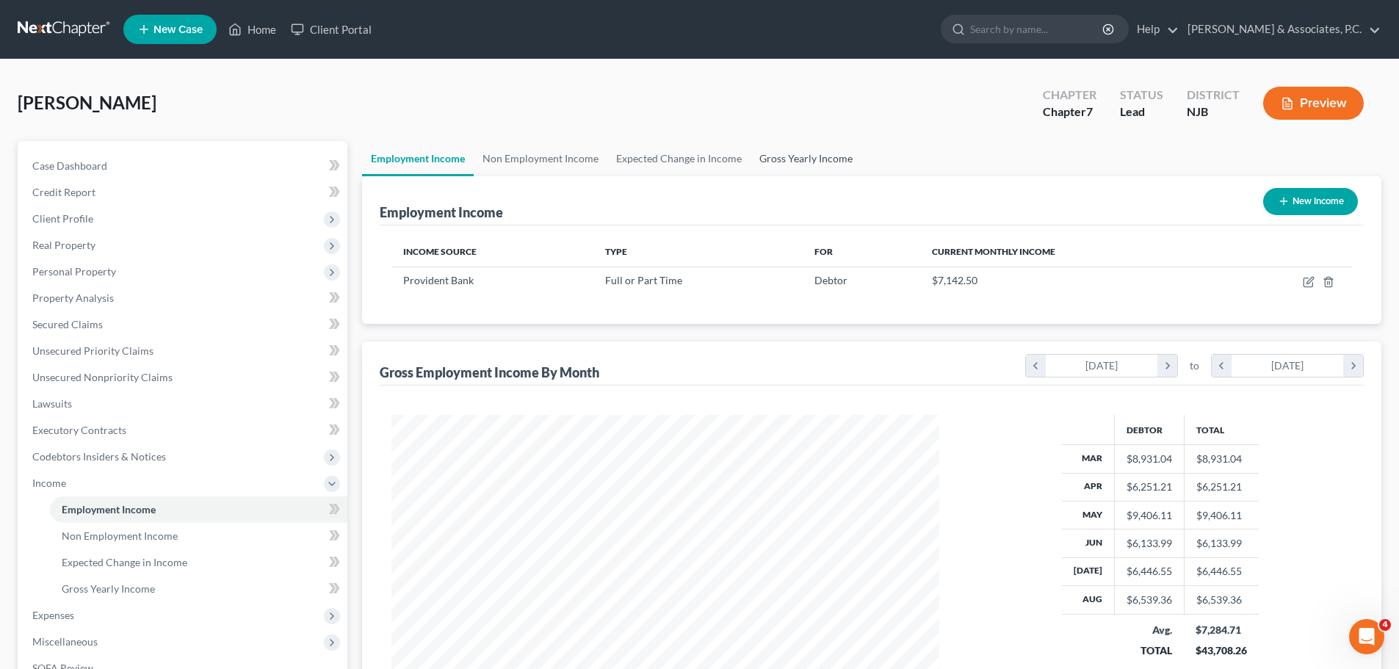
click at [794, 160] on link "Gross Yearly Income" at bounding box center [805, 158] width 111 height 35
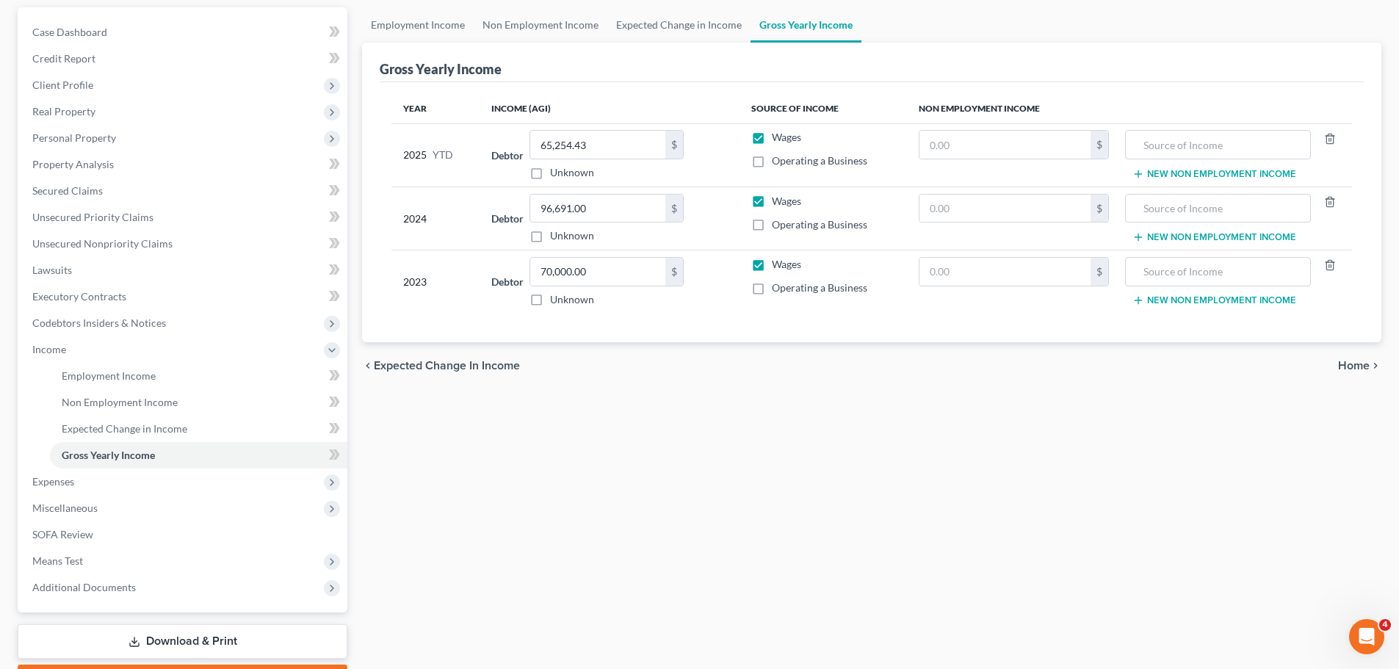
scroll to position [217, 0]
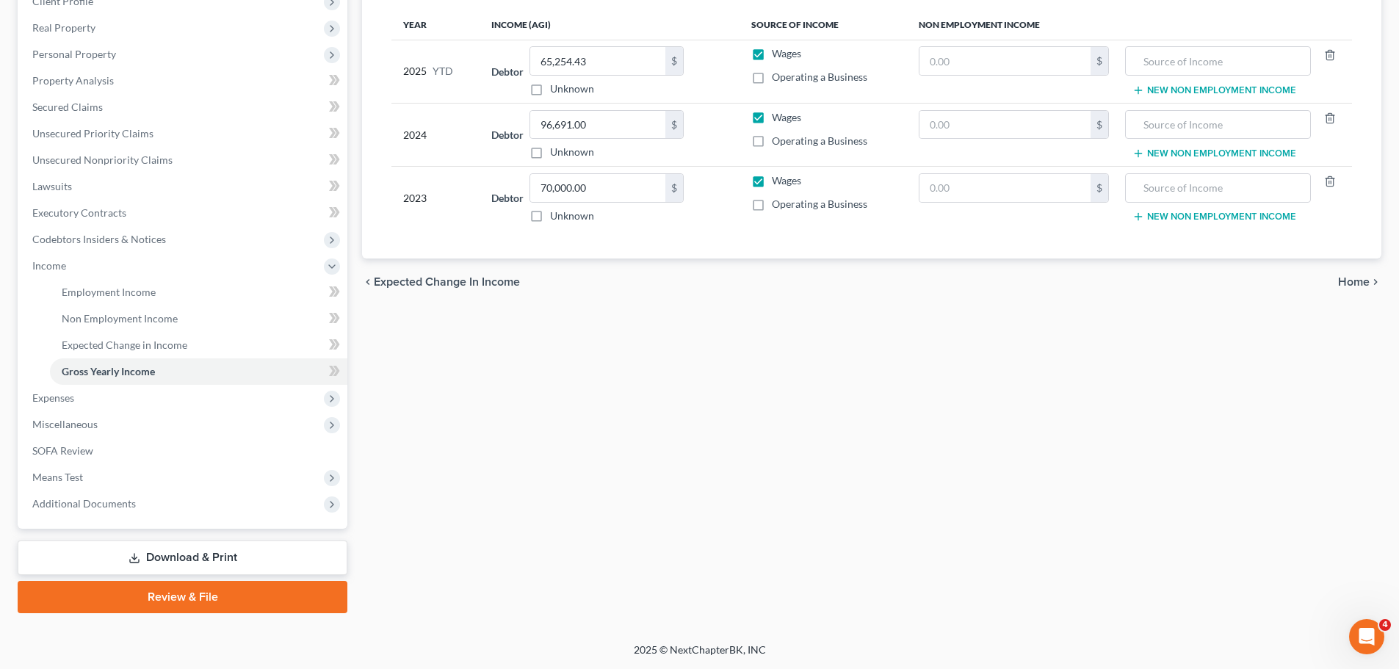
click at [1343, 282] on span "Home" at bounding box center [1354, 282] width 32 height 12
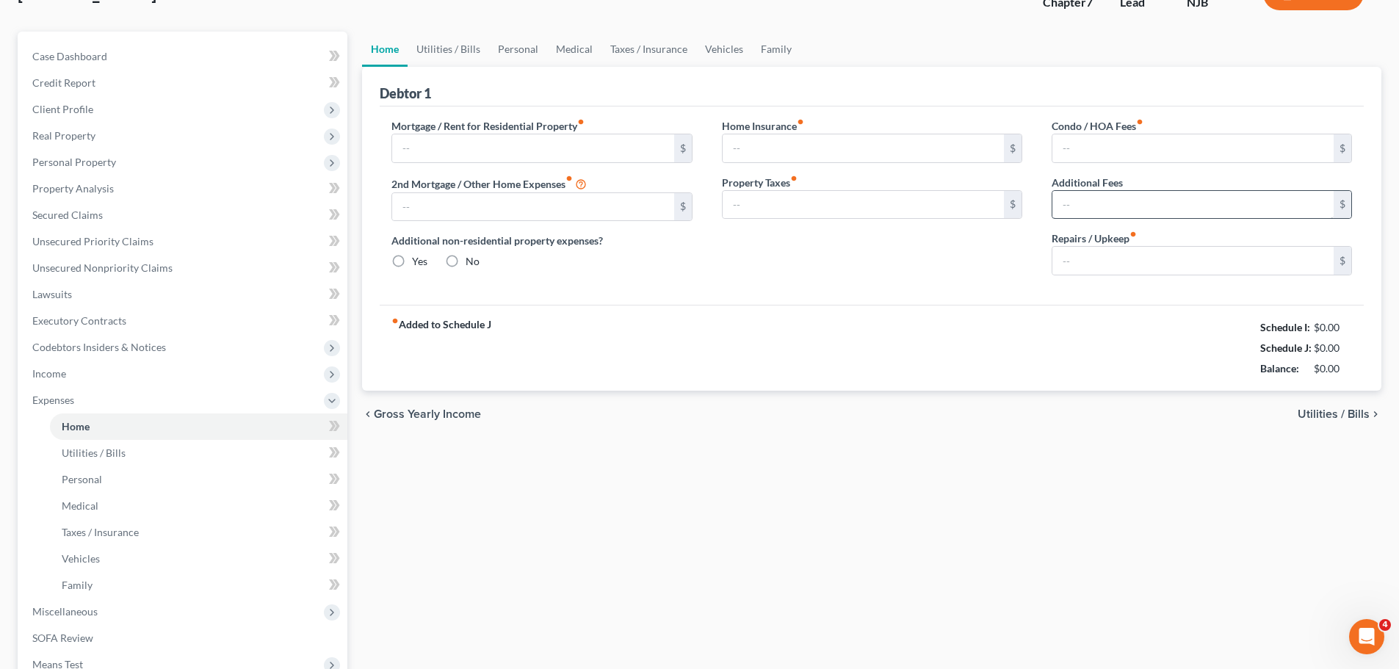
type input "1,782.00"
type input "0.00"
radio input "true"
type input "0.00"
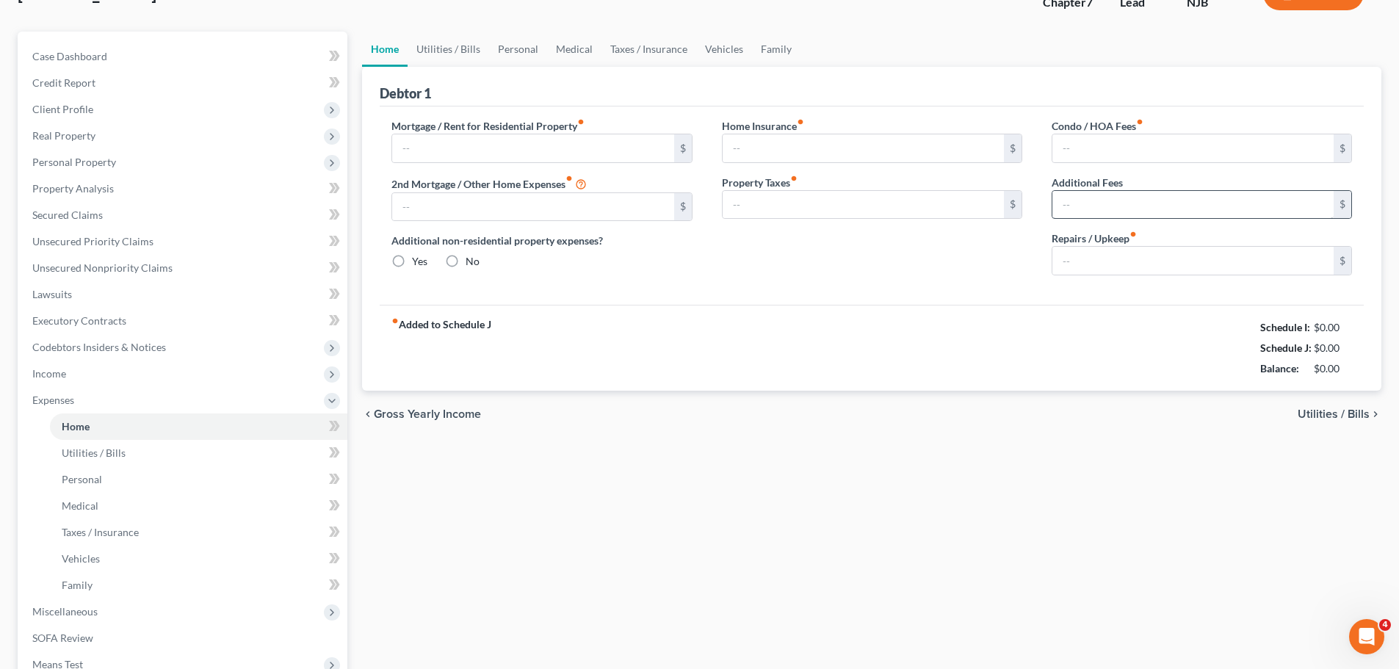
type input "0.00"
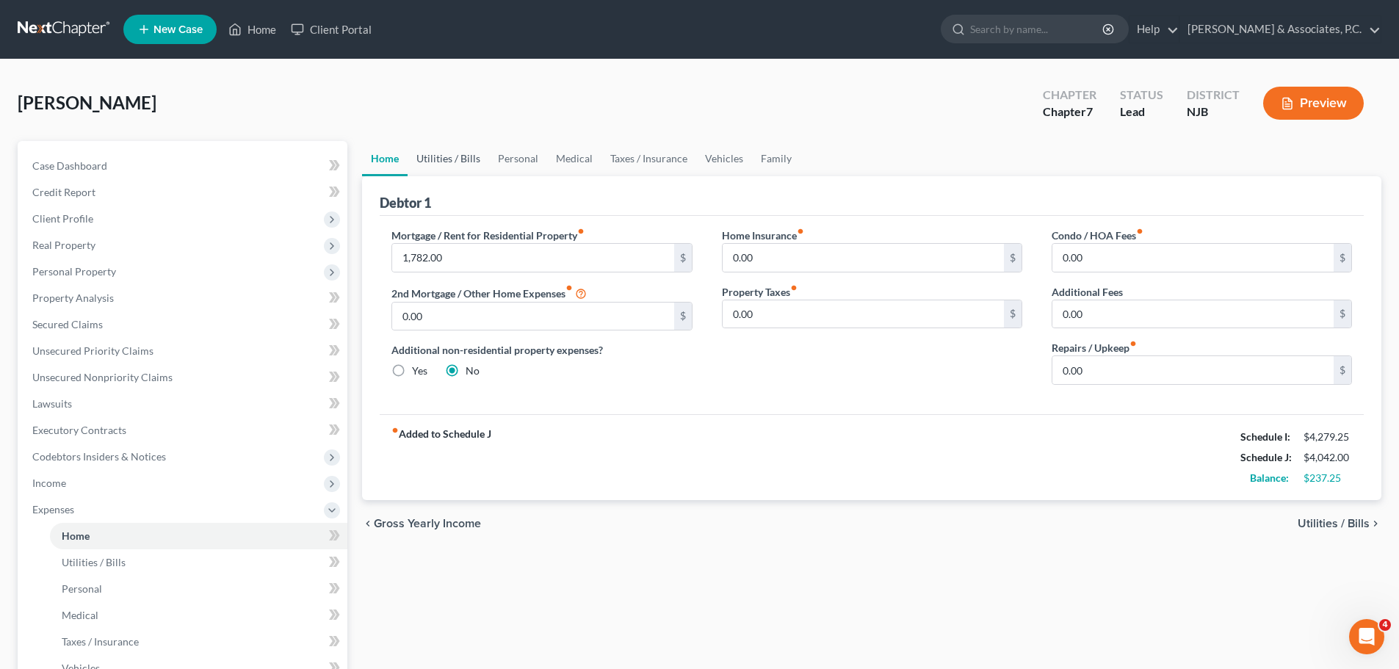
click at [458, 159] on link "Utilities / Bills" at bounding box center [447, 158] width 81 height 35
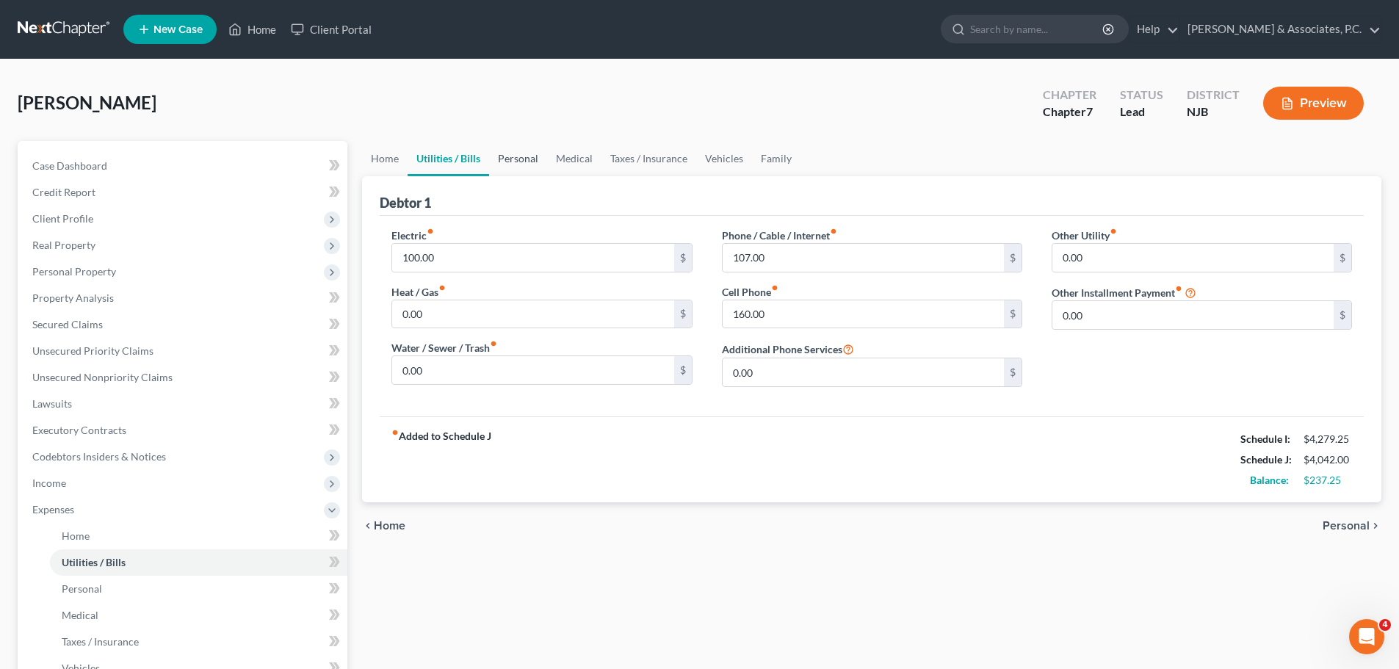
click at [516, 154] on link "Personal" at bounding box center [518, 158] width 58 height 35
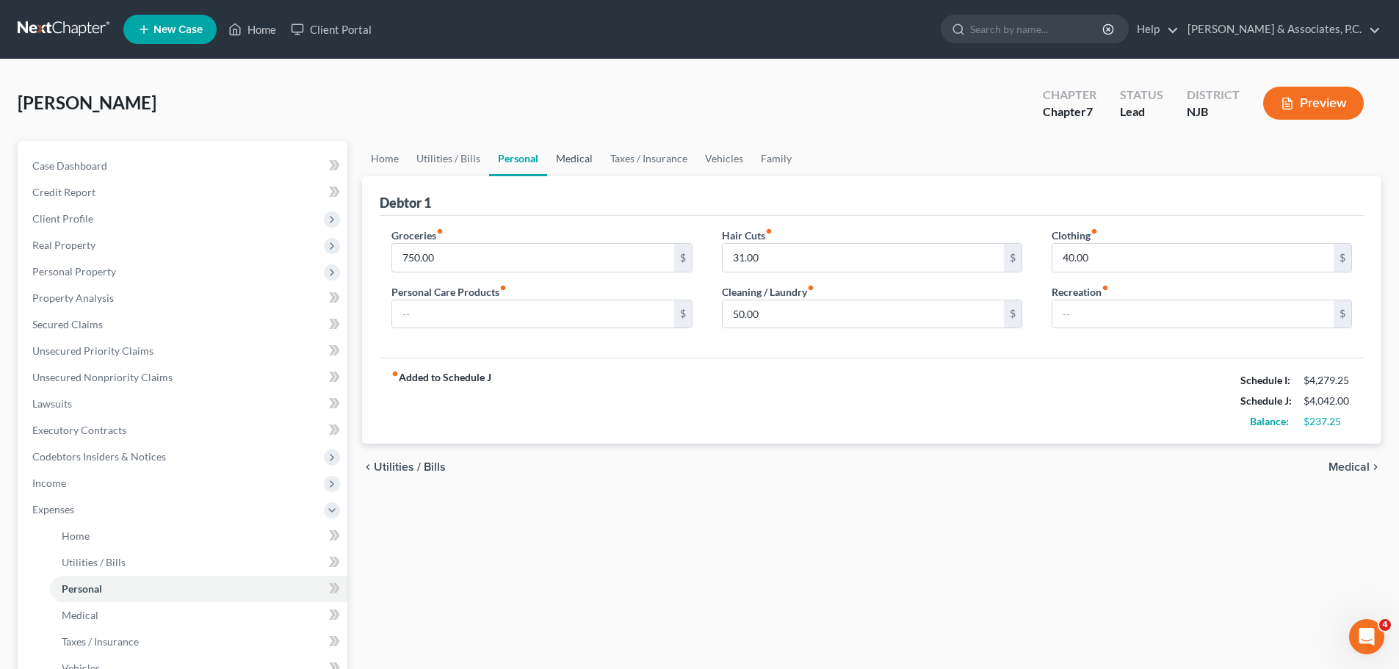
click at [576, 162] on link "Medical" at bounding box center [574, 158] width 54 height 35
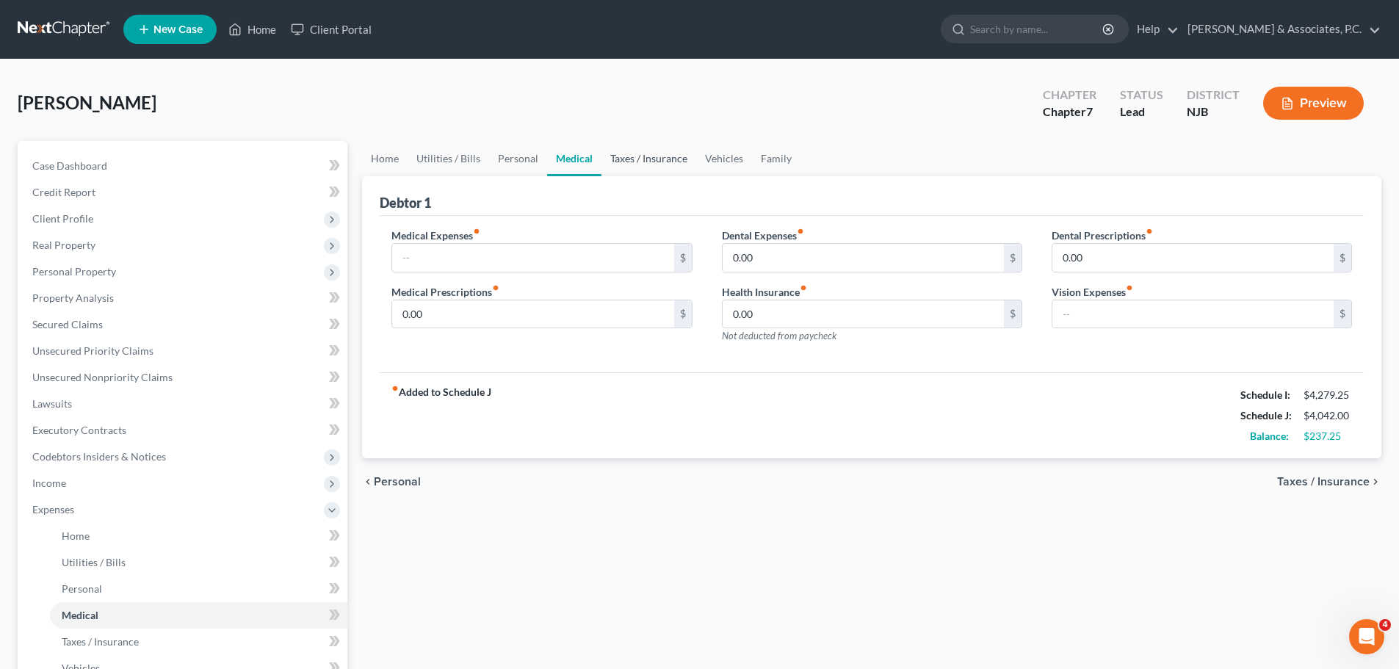
click at [652, 159] on link "Taxes / Insurance" at bounding box center [648, 158] width 95 height 35
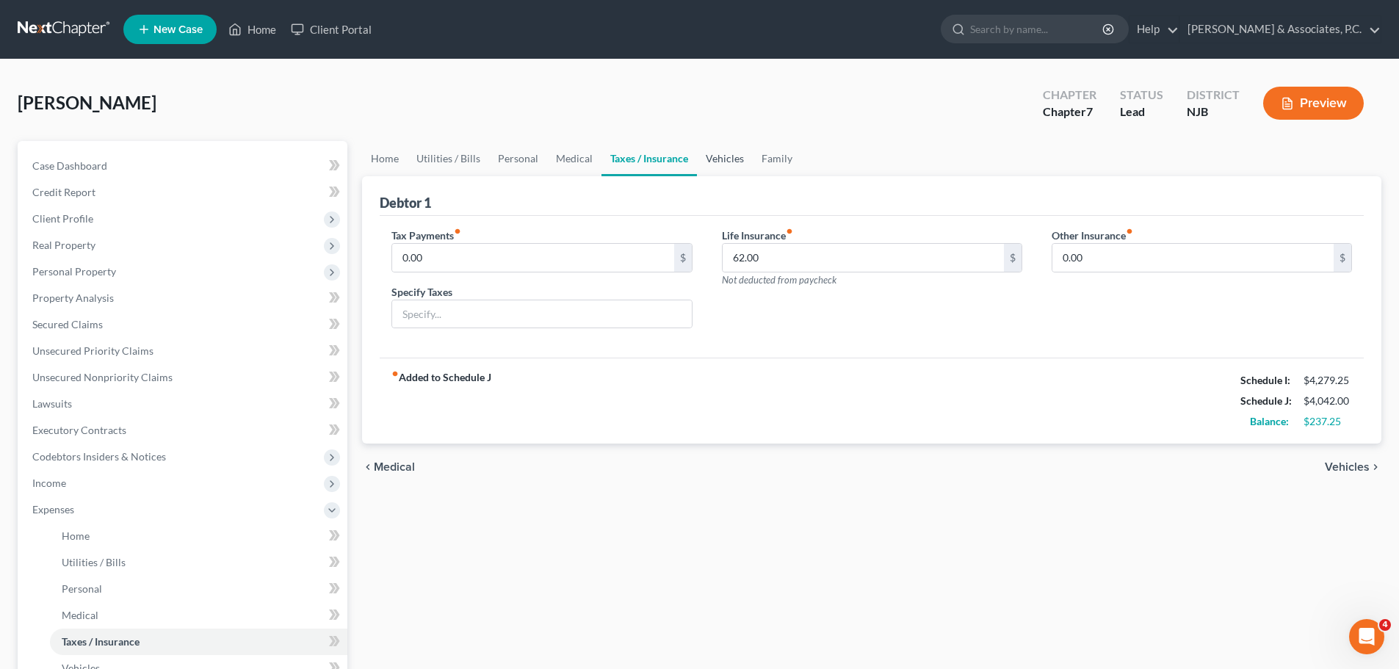
click at [740, 159] on link "Vehicles" at bounding box center [725, 158] width 56 height 35
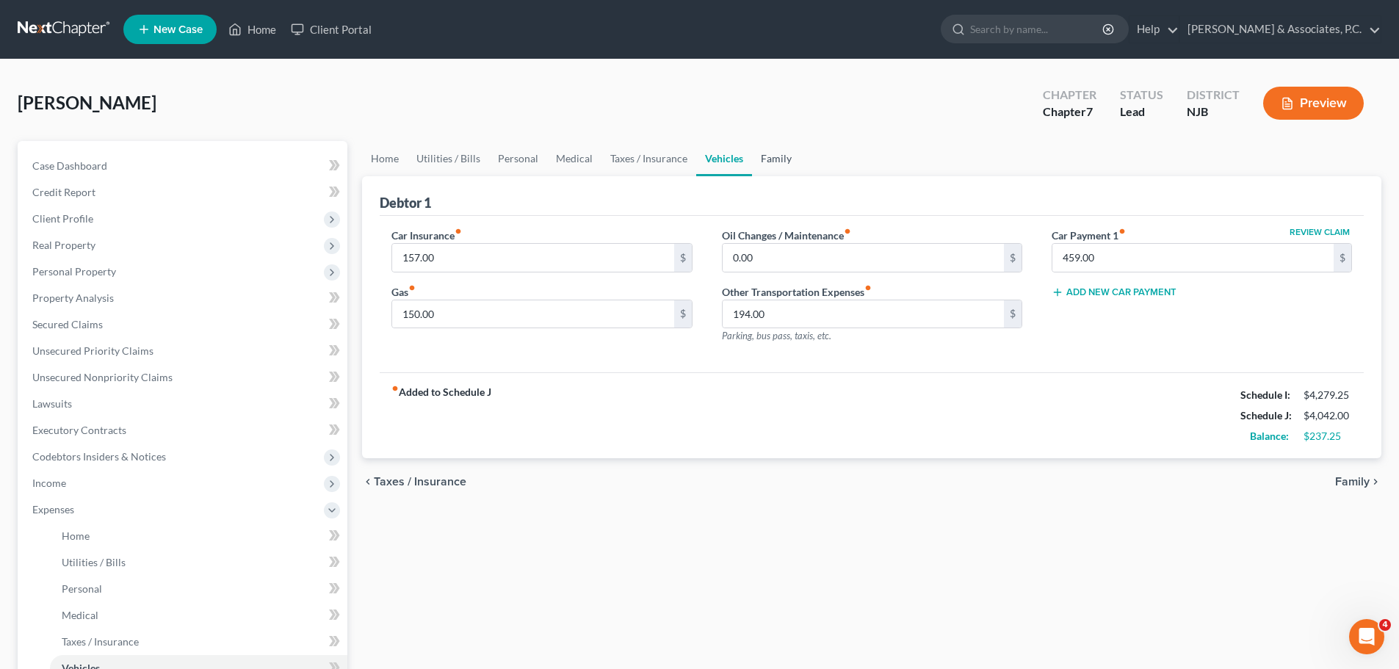
click at [789, 159] on link "Family" at bounding box center [776, 158] width 48 height 35
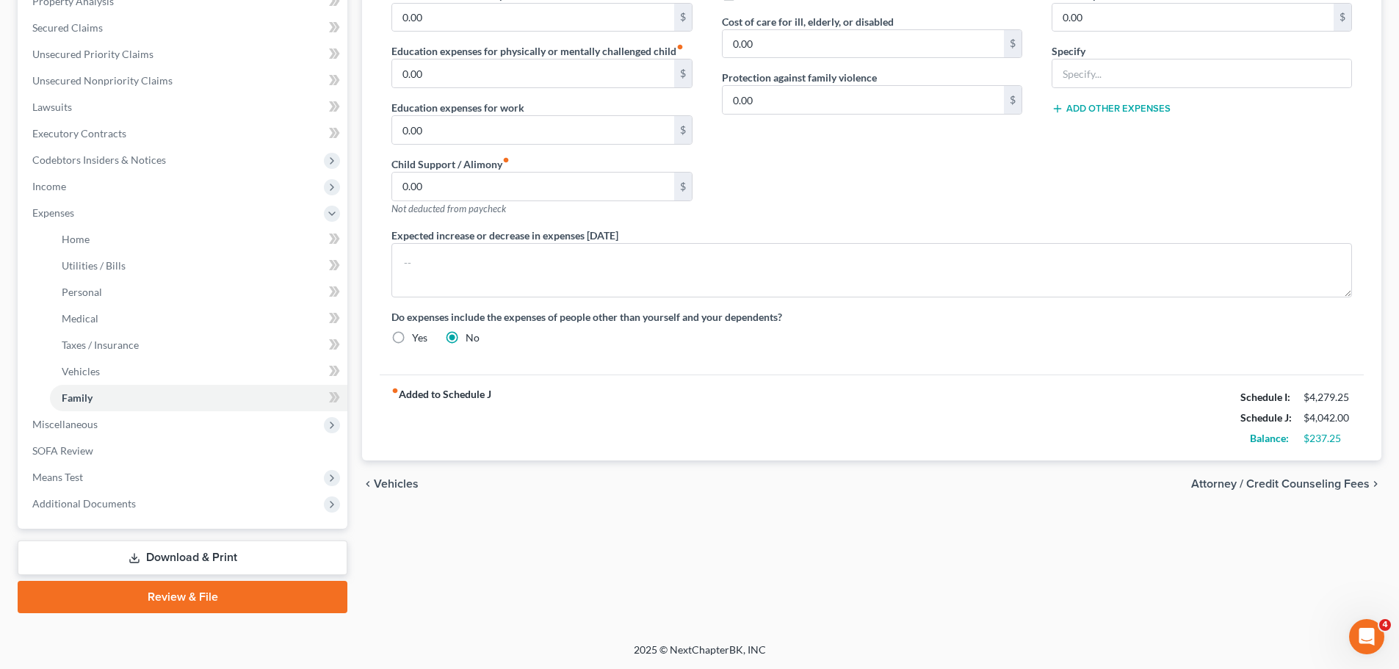
click at [1305, 480] on span "Attorney / Credit Counseling Fees" at bounding box center [1280, 484] width 178 height 12
select select "0"
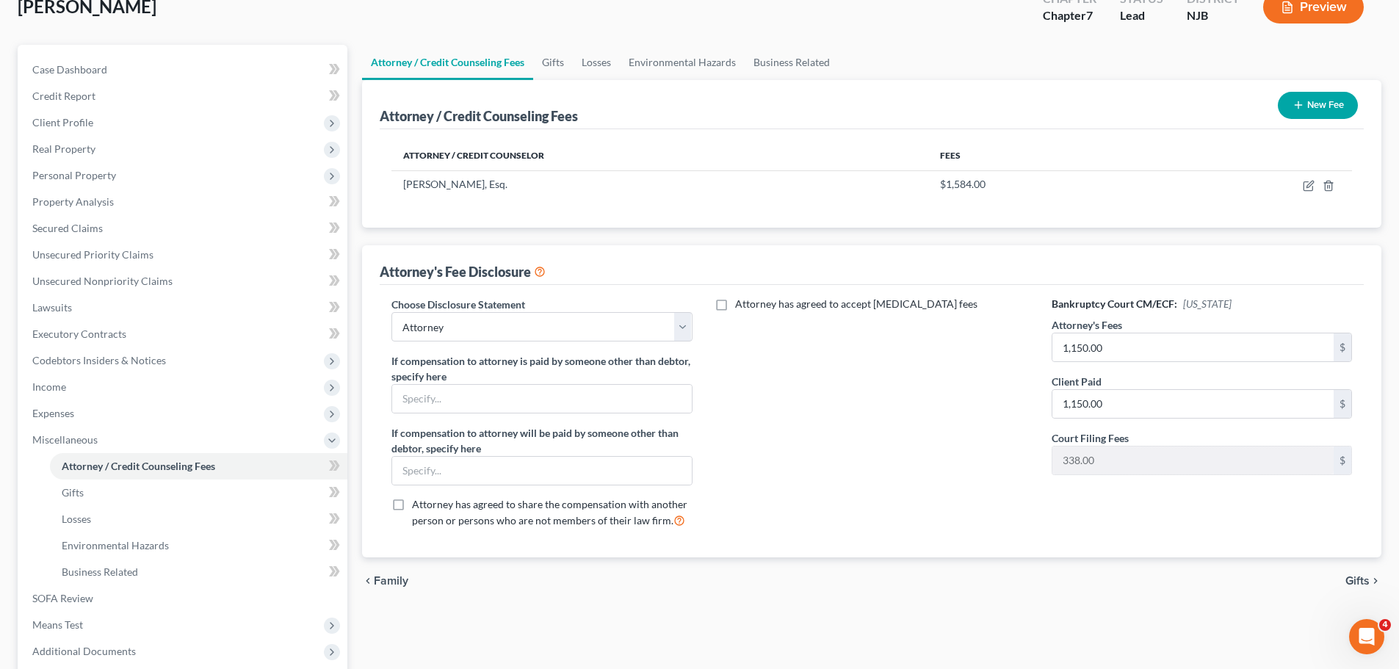
scroll to position [244, 0]
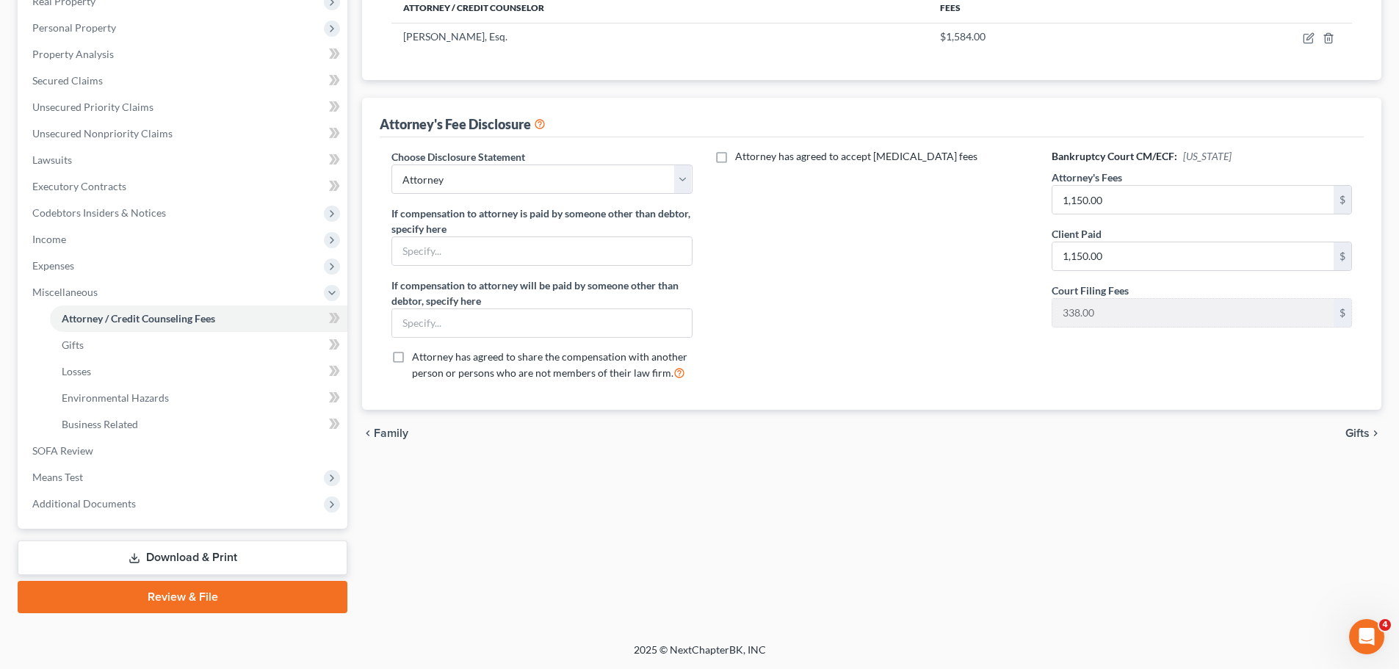
drag, startPoint x: 1364, startPoint y: 437, endPoint x: 1346, endPoint y: 433, distance: 18.7
click at [1363, 437] on span "Gifts" at bounding box center [1357, 433] width 24 height 12
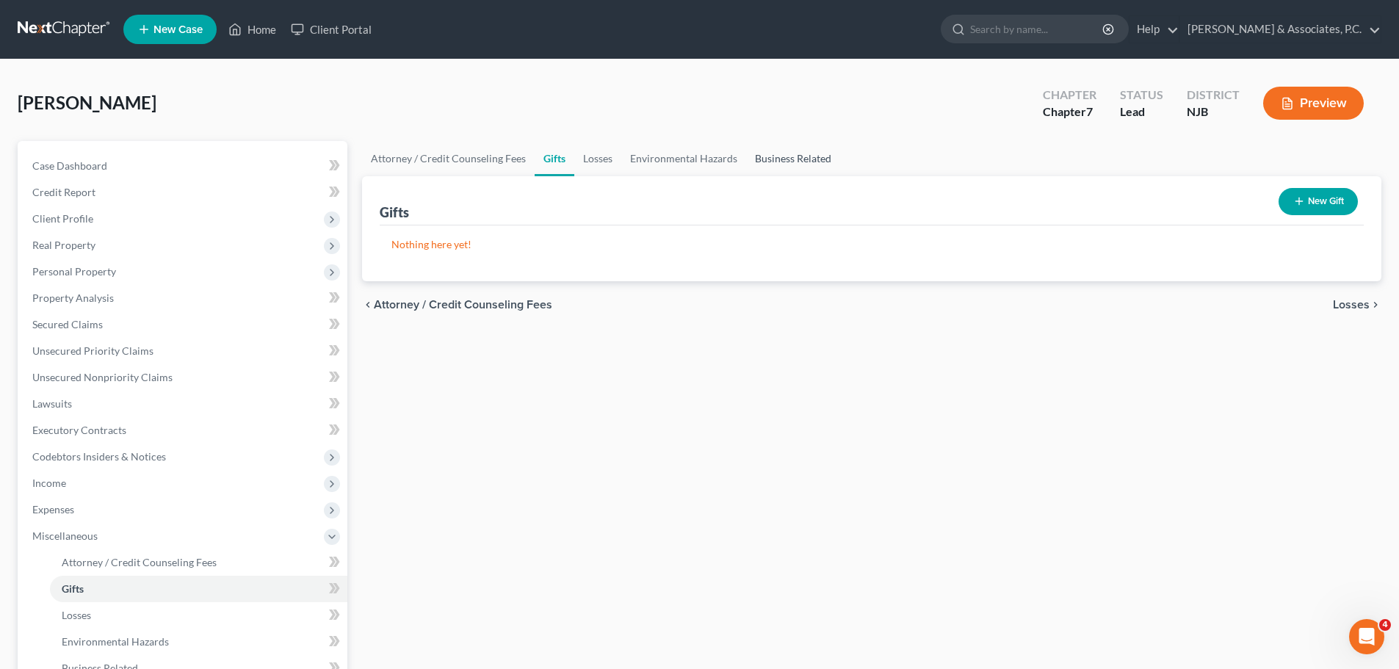
click at [783, 151] on link "Business Related" at bounding box center [793, 158] width 94 height 35
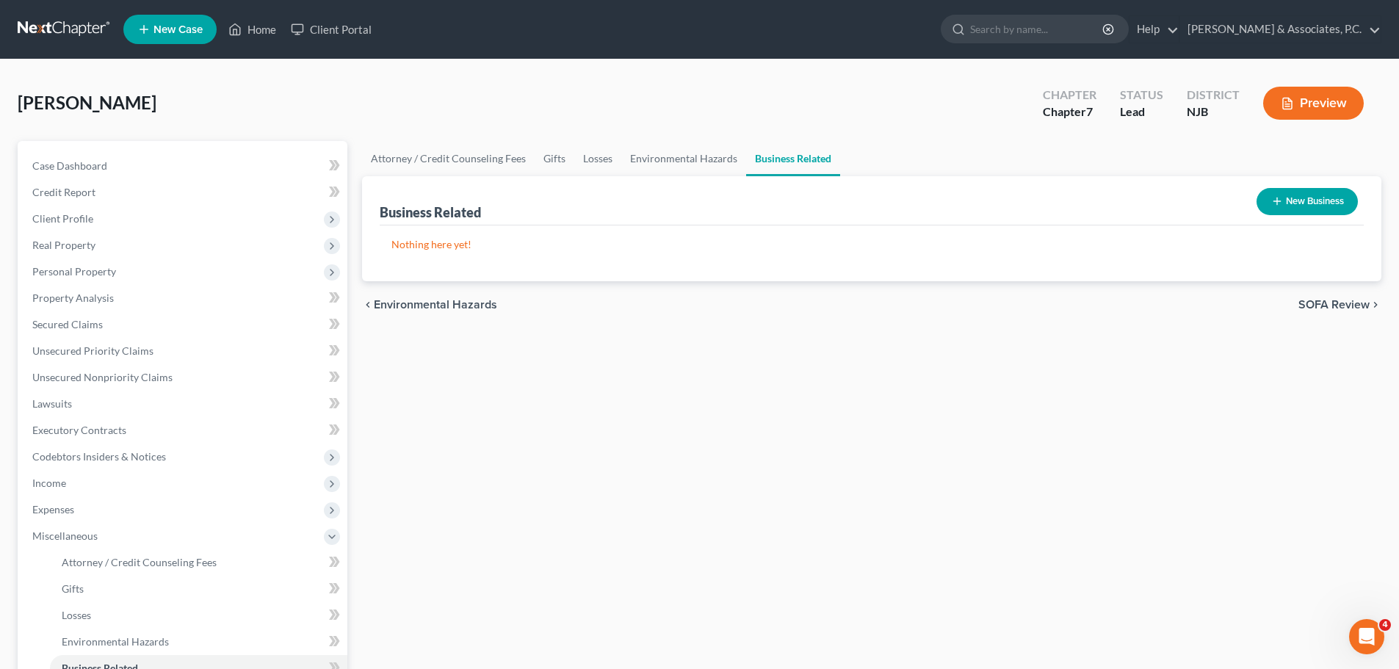
click at [1310, 300] on span "SOFA Review" at bounding box center [1333, 305] width 71 height 12
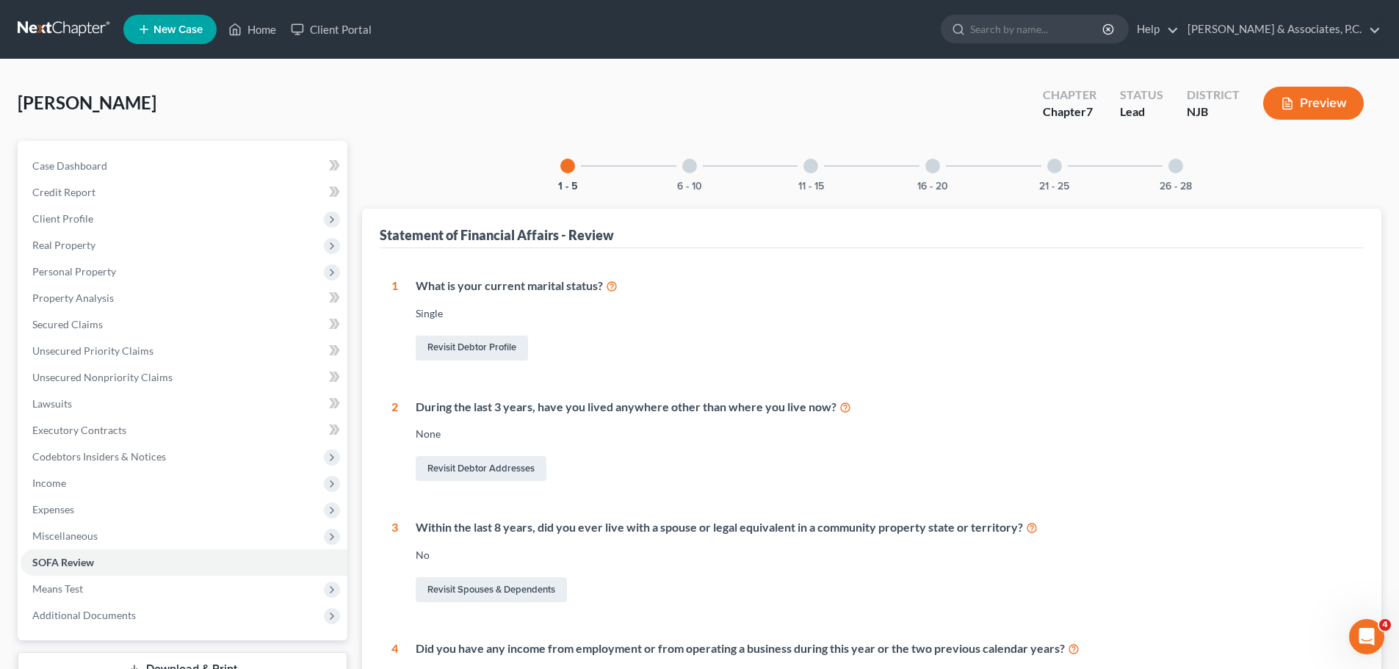
click at [1178, 170] on div at bounding box center [1175, 166] width 15 height 15
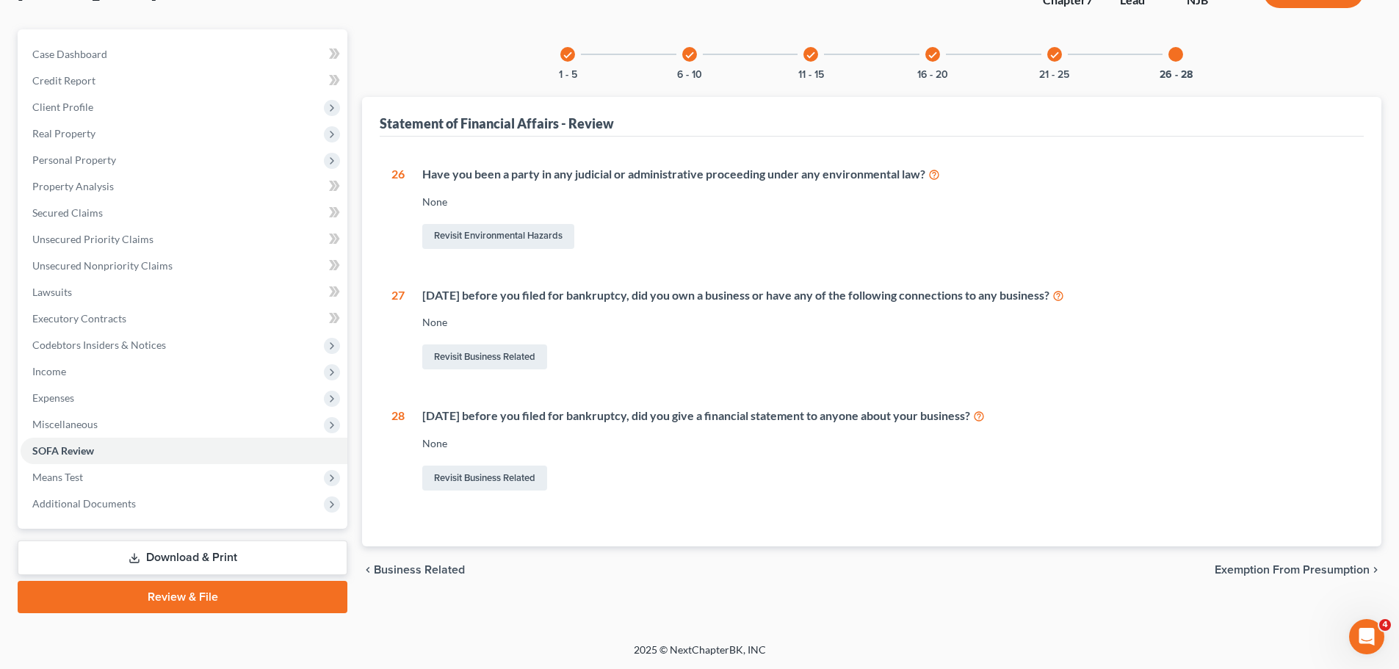
click at [1320, 568] on span "Exemption from Presumption" at bounding box center [1291, 570] width 155 height 12
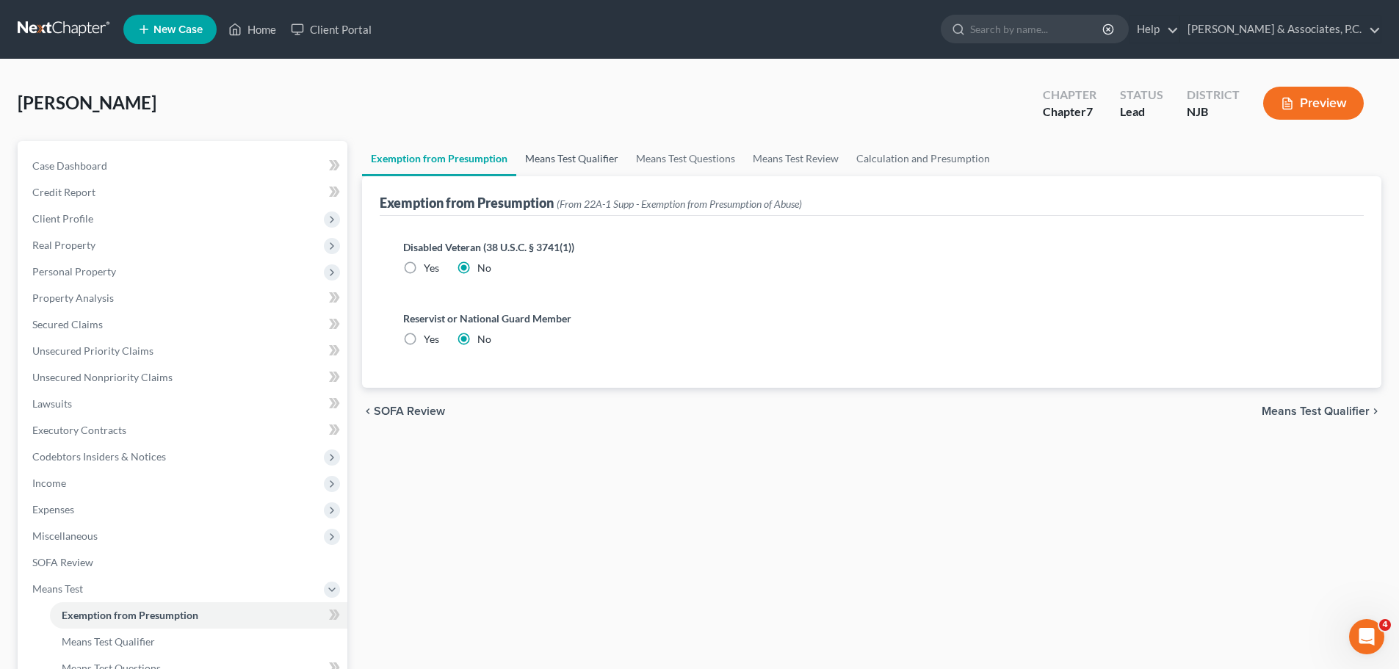
click at [568, 162] on link "Means Test Qualifier" at bounding box center [571, 158] width 111 height 35
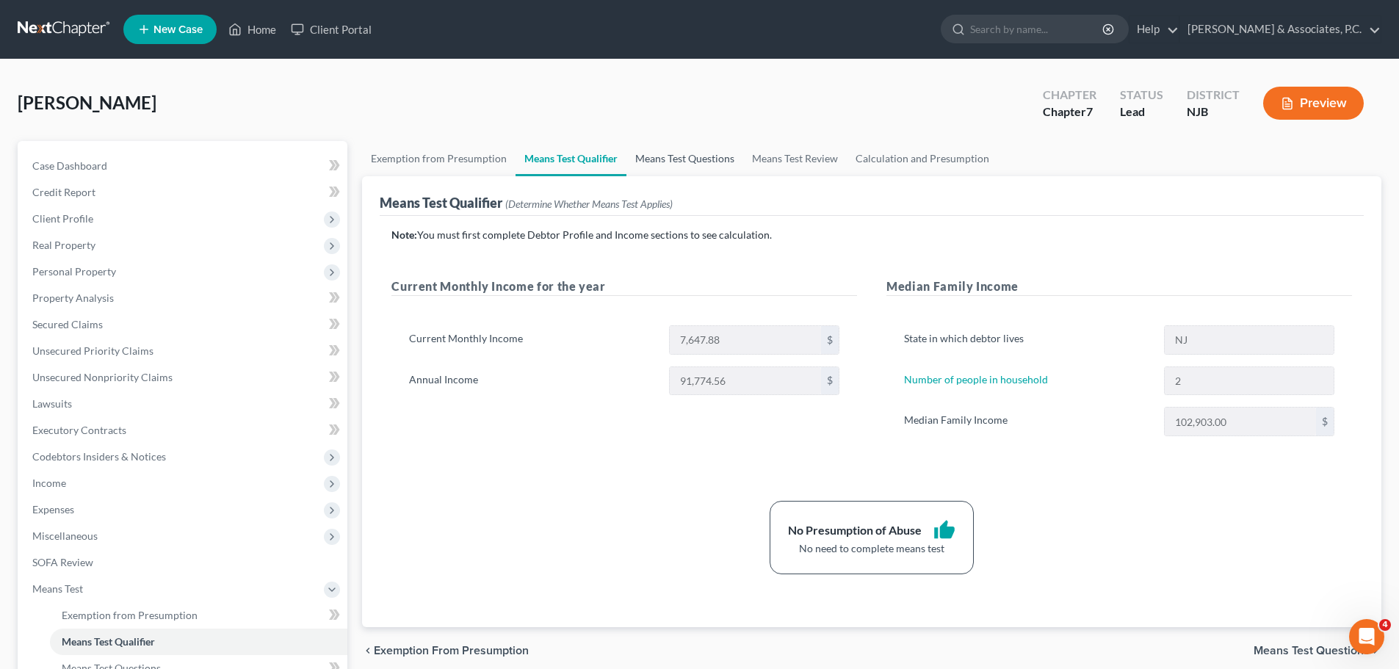
click at [672, 159] on link "Means Test Questions" at bounding box center [684, 158] width 117 height 35
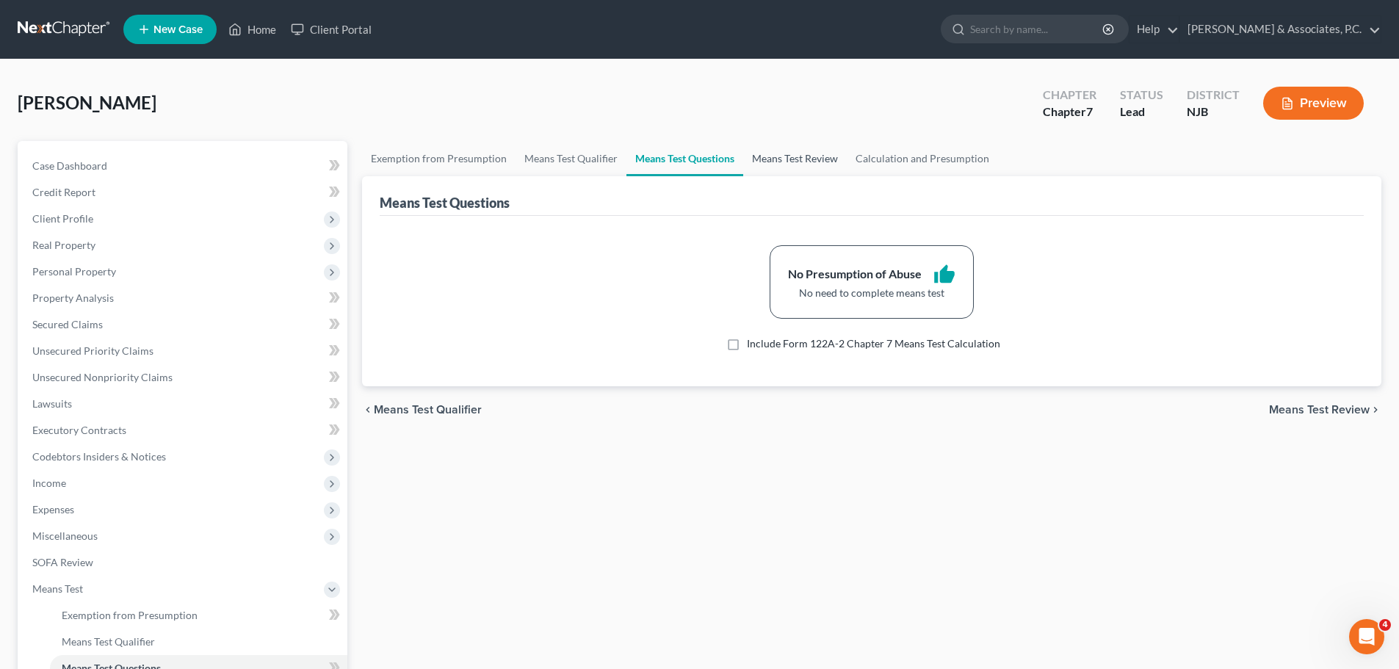
click at [817, 159] on link "Means Test Review" at bounding box center [795, 158] width 104 height 35
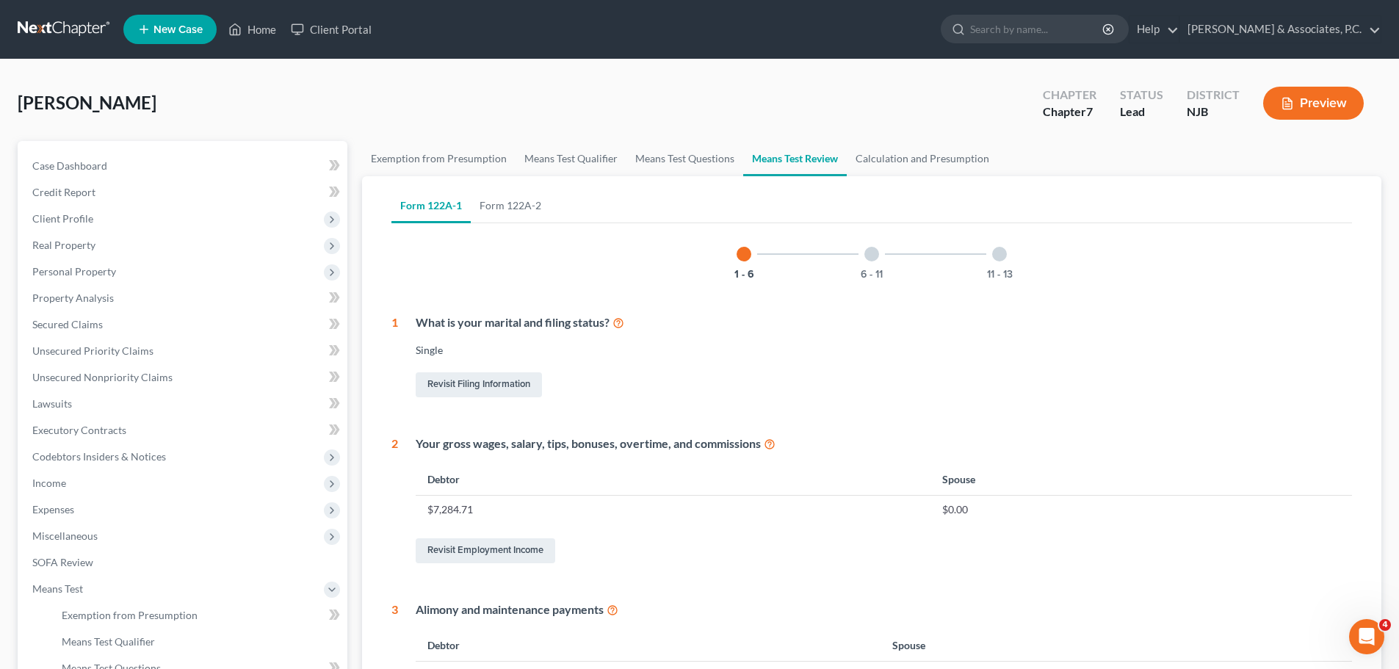
drag, startPoint x: 886, startPoint y: 255, endPoint x: 905, endPoint y: 254, distance: 19.1
click at [888, 255] on div "6 - 11" at bounding box center [872, 254] width 50 height 50
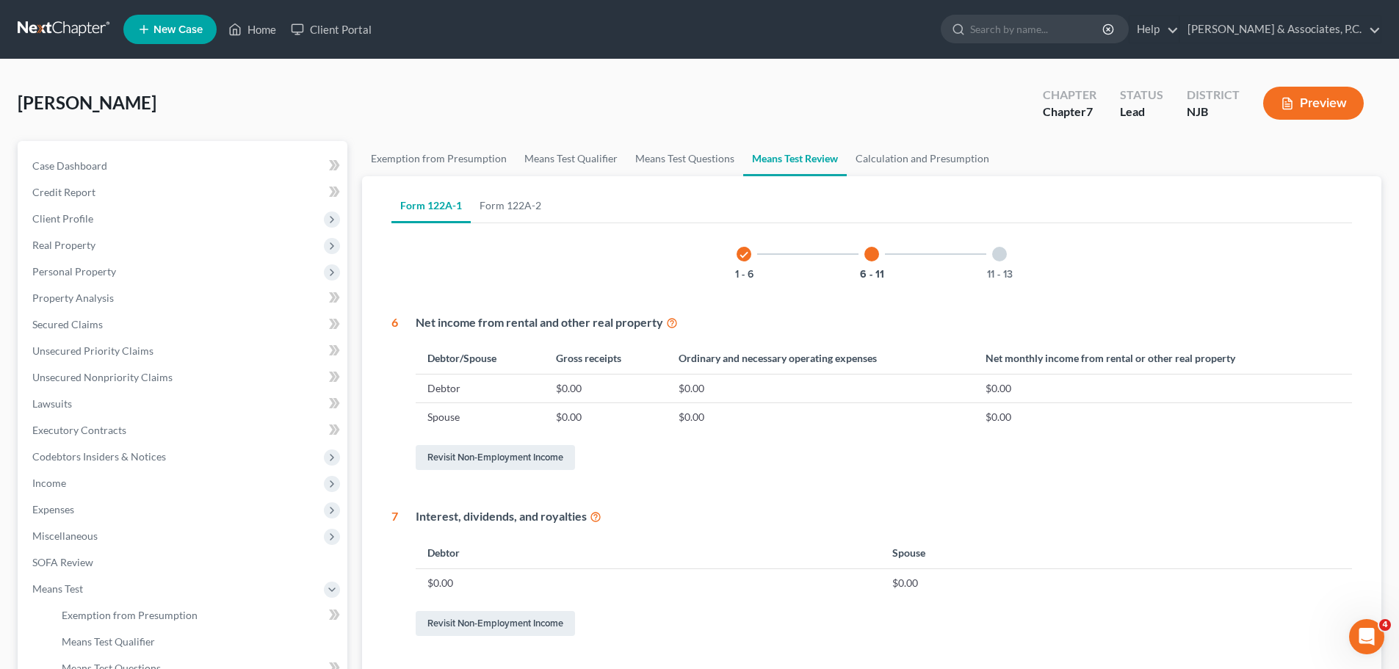
click at [996, 264] on div "11 - 13" at bounding box center [999, 254] width 50 height 50
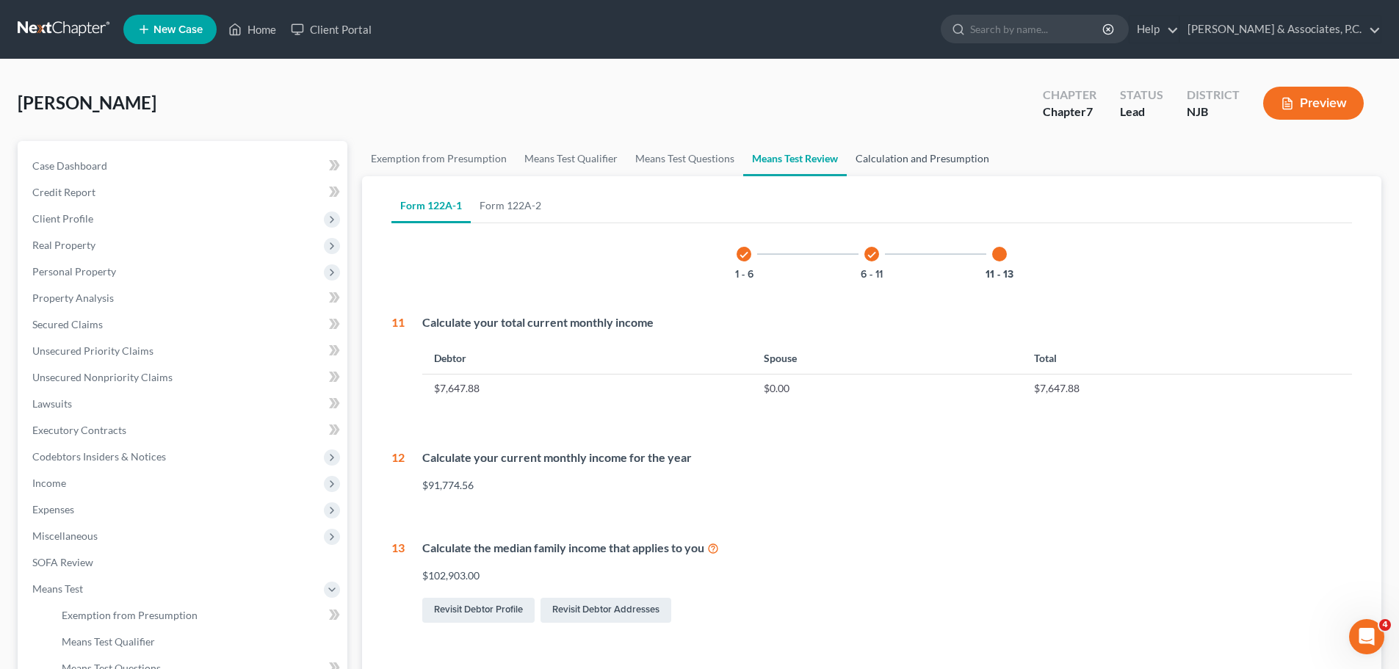
click at [936, 170] on link "Calculation and Presumption" at bounding box center [922, 158] width 151 height 35
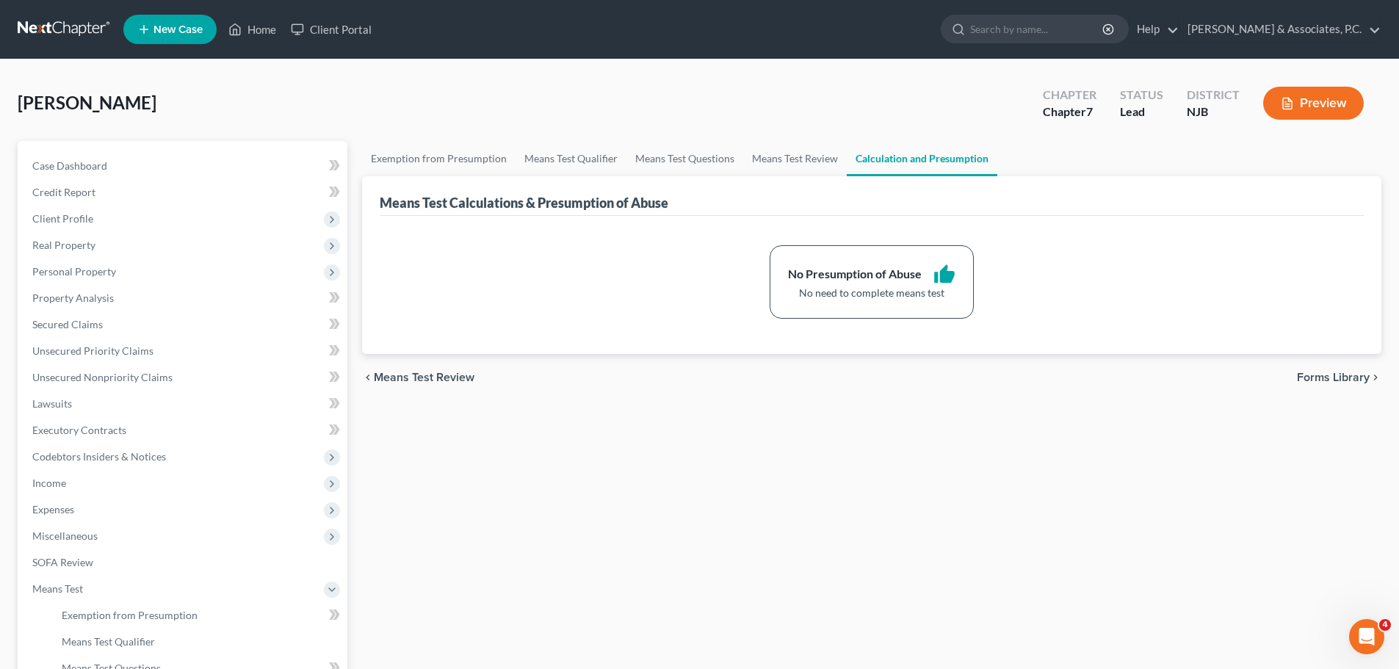
click at [1333, 371] on span "Forms Library" at bounding box center [1333, 377] width 73 height 12
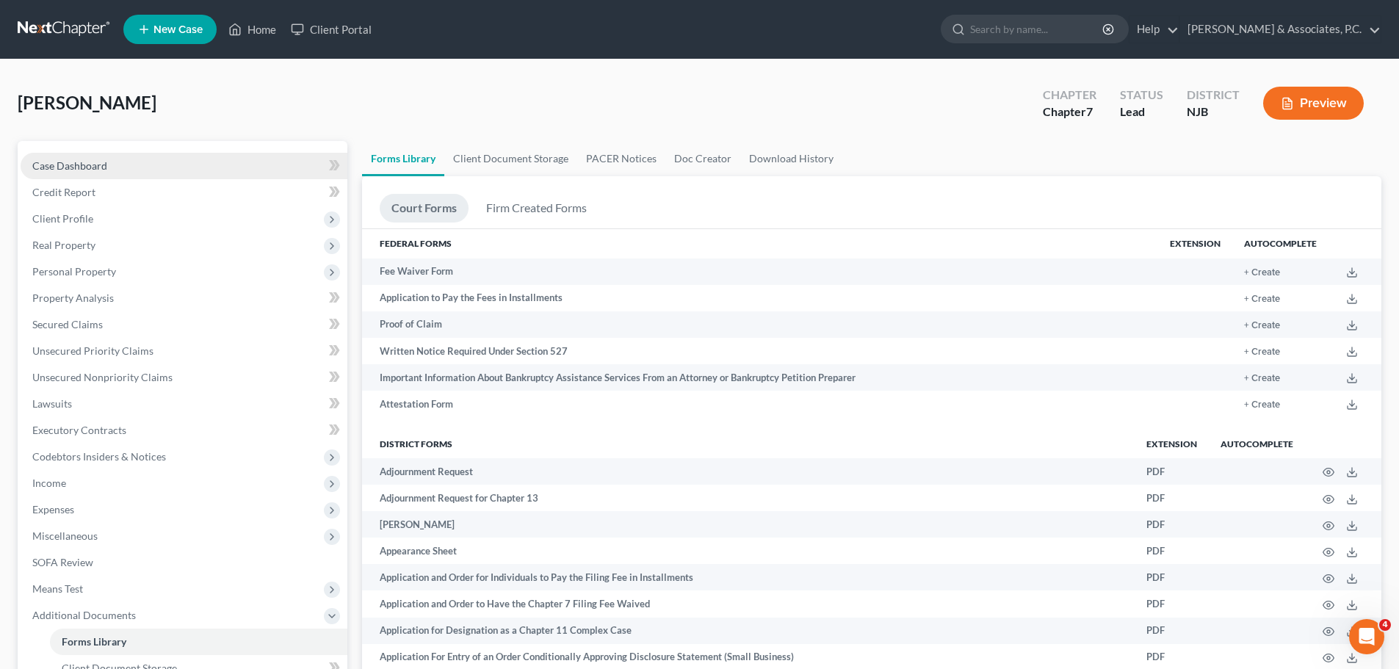
click at [82, 170] on span "Case Dashboard" at bounding box center [69, 165] width 75 height 12
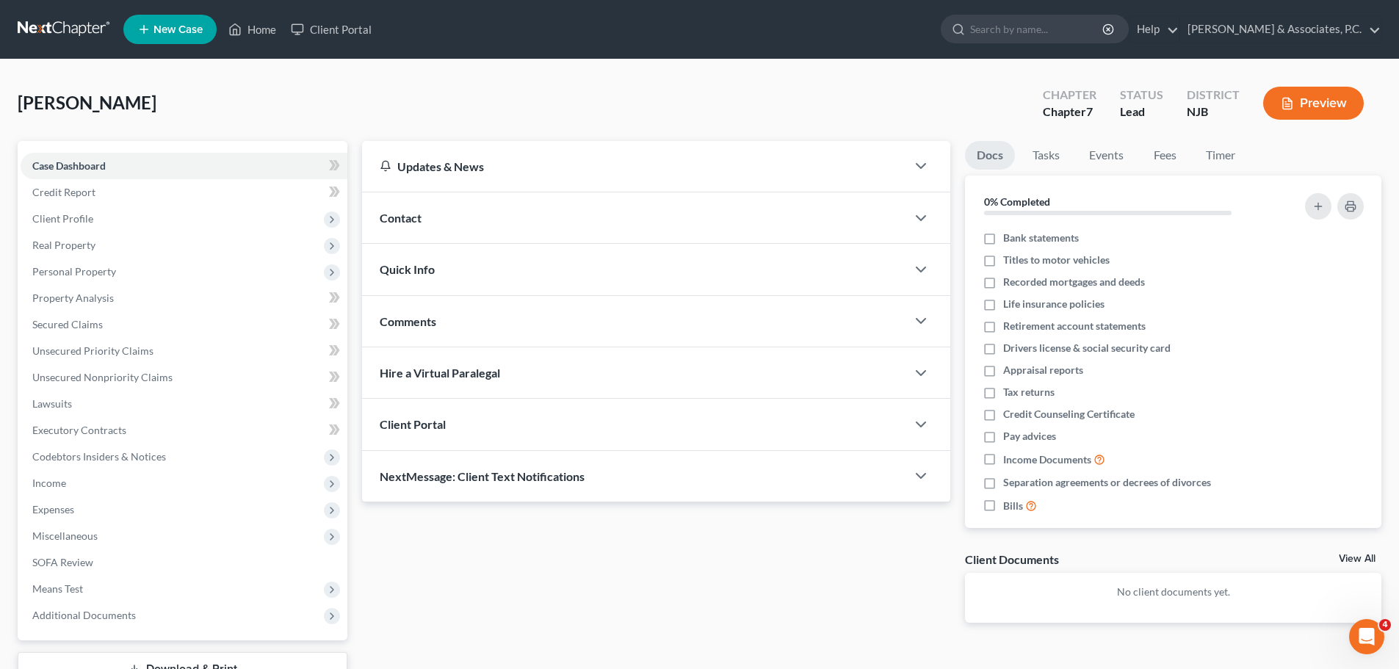
click at [52, 25] on link at bounding box center [65, 29] width 94 height 26
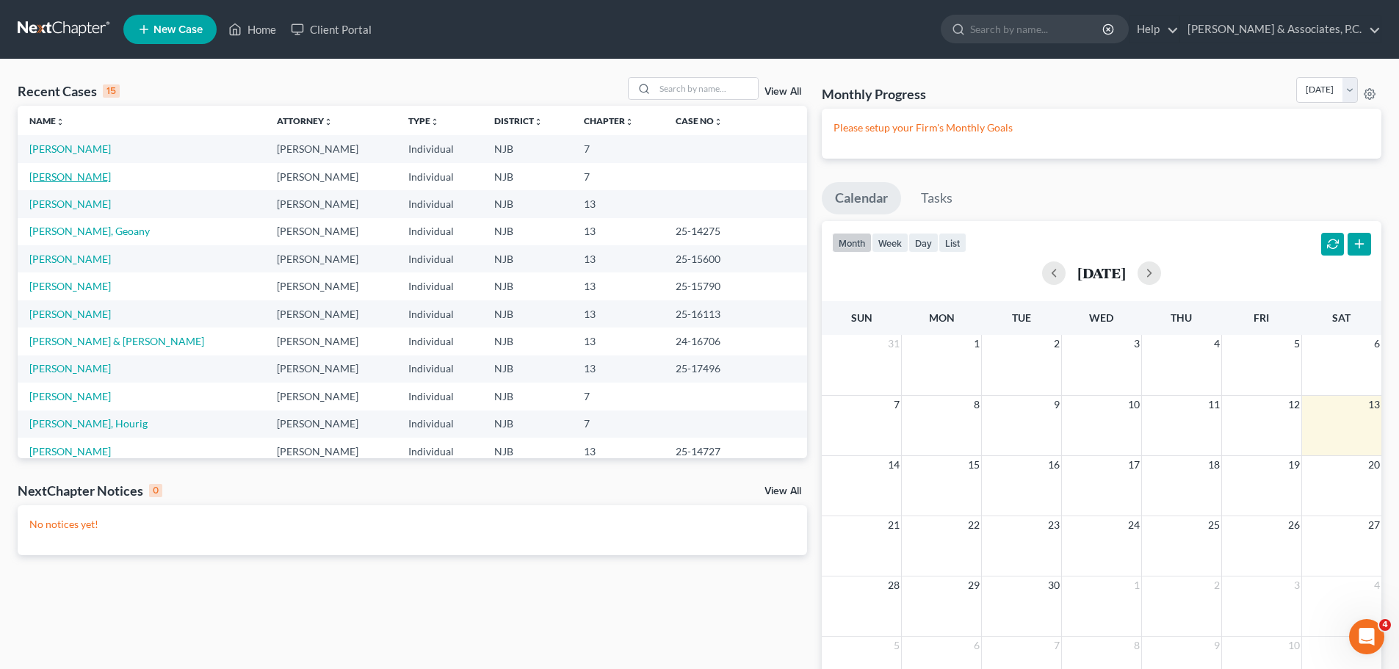
click at [63, 176] on link "[PERSON_NAME]" at bounding box center [69, 176] width 81 height 12
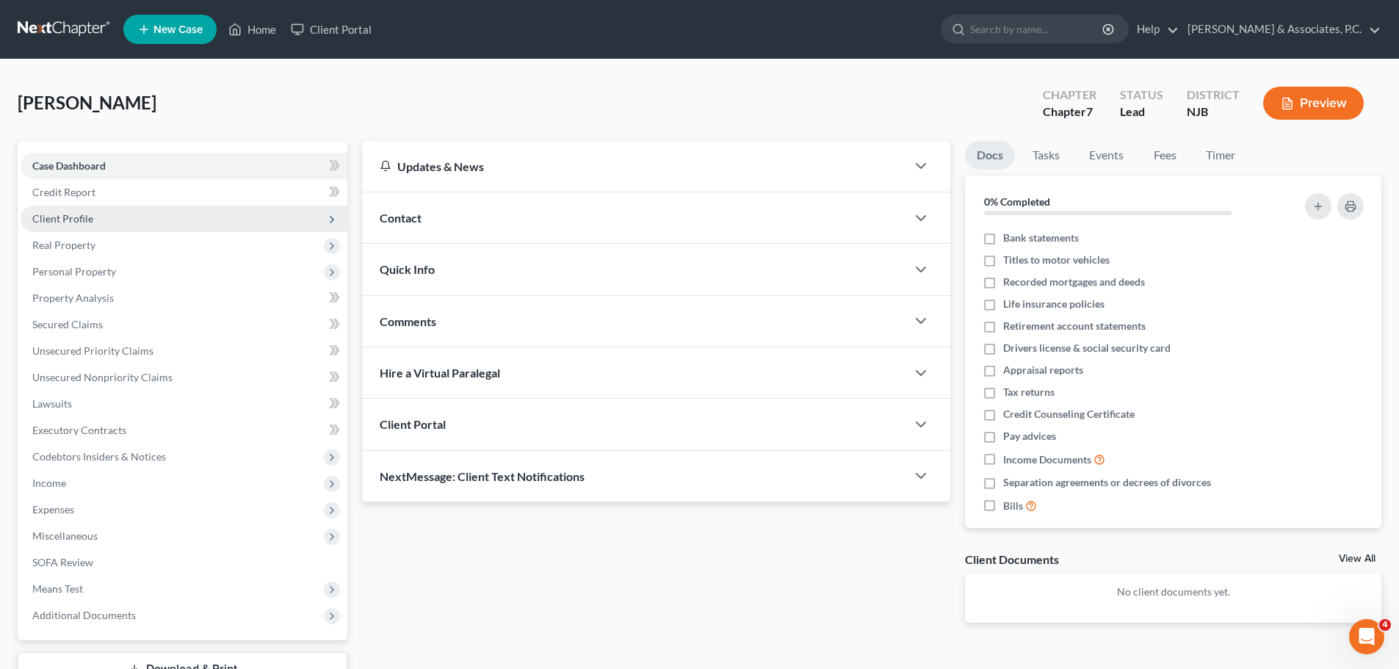
click at [73, 217] on span "Client Profile" at bounding box center [62, 218] width 61 height 12
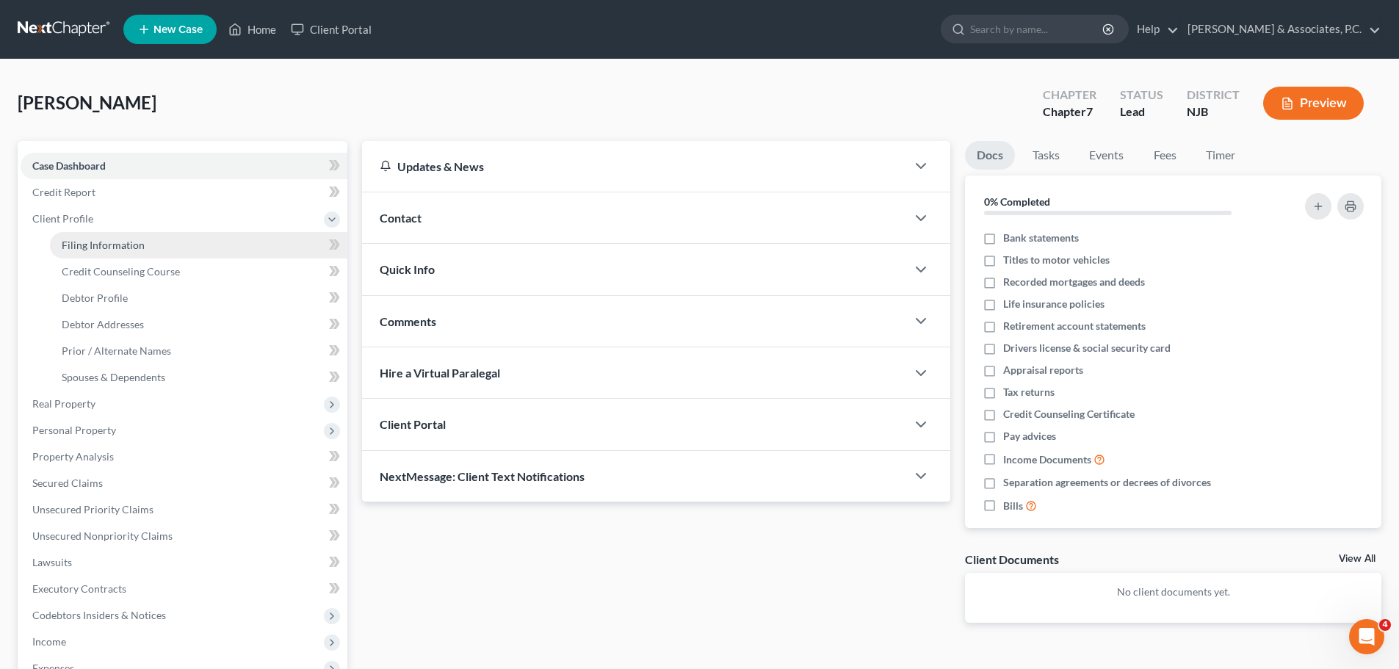
click at [101, 246] on span "Filing Information" at bounding box center [103, 245] width 83 height 12
select select "1"
select select "0"
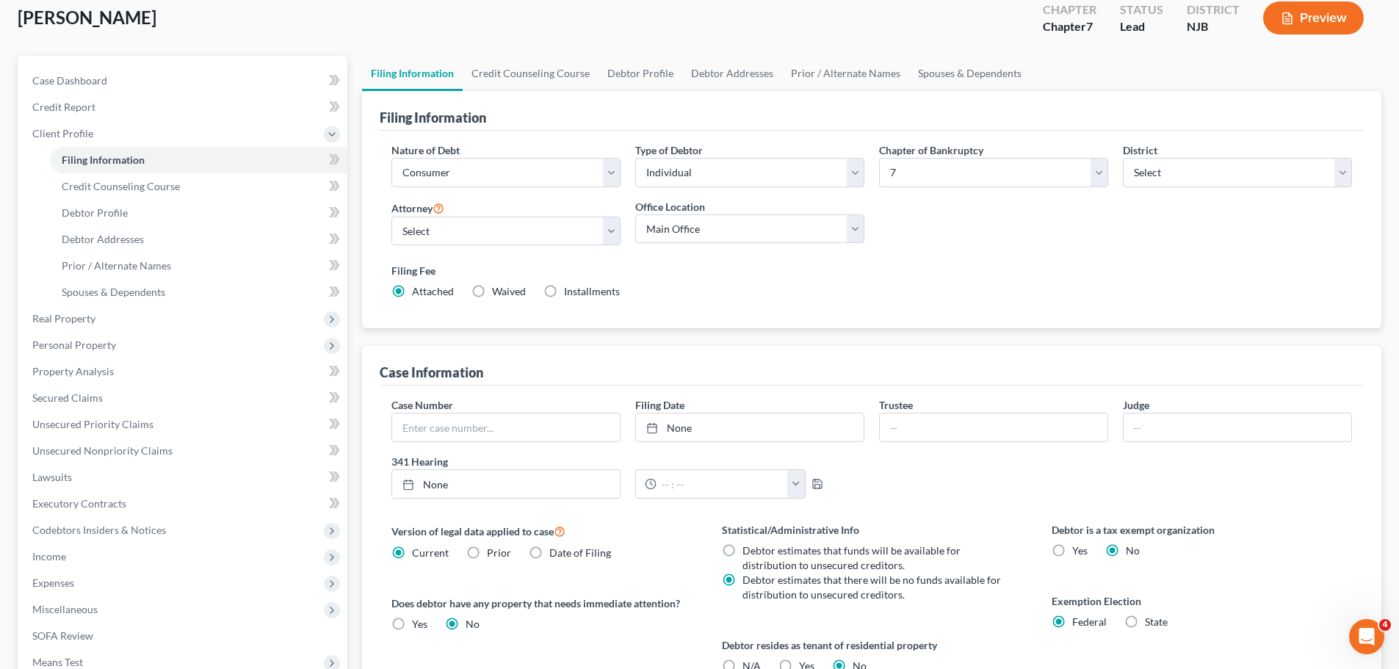
scroll to position [294, 0]
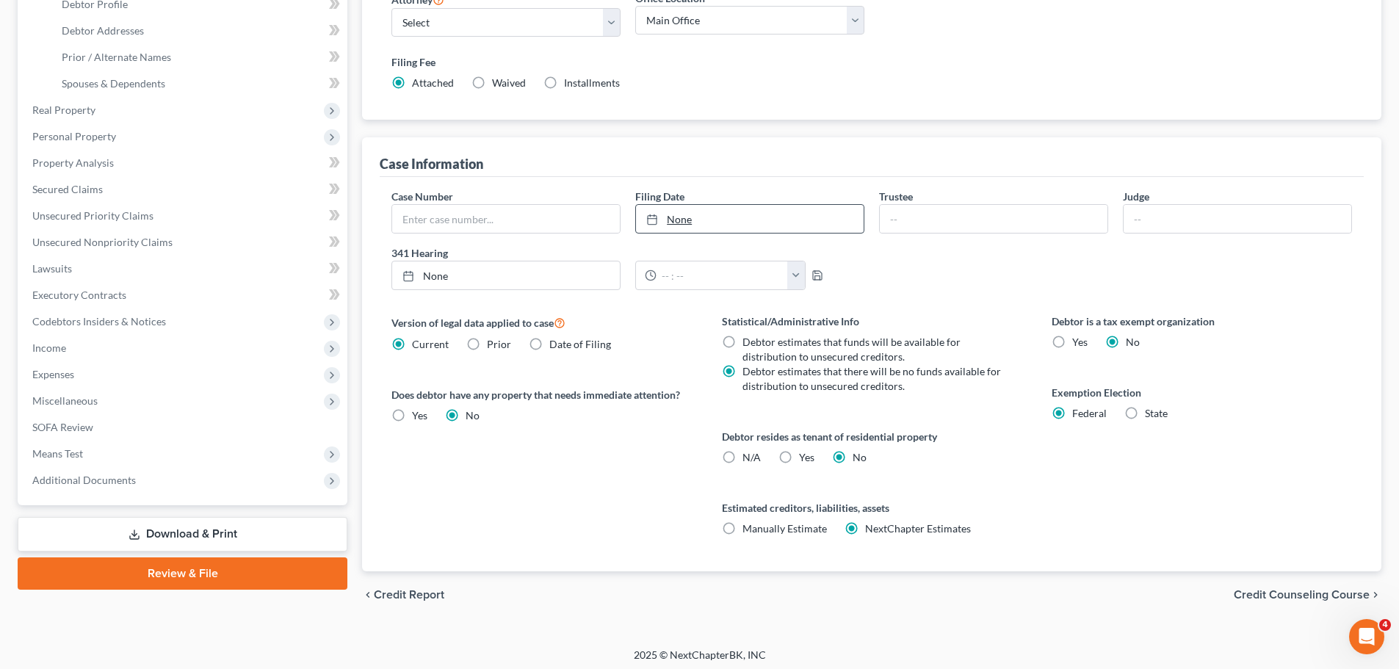
type input "[DATE]"
click at [649, 217] on icon at bounding box center [652, 220] width 12 height 12
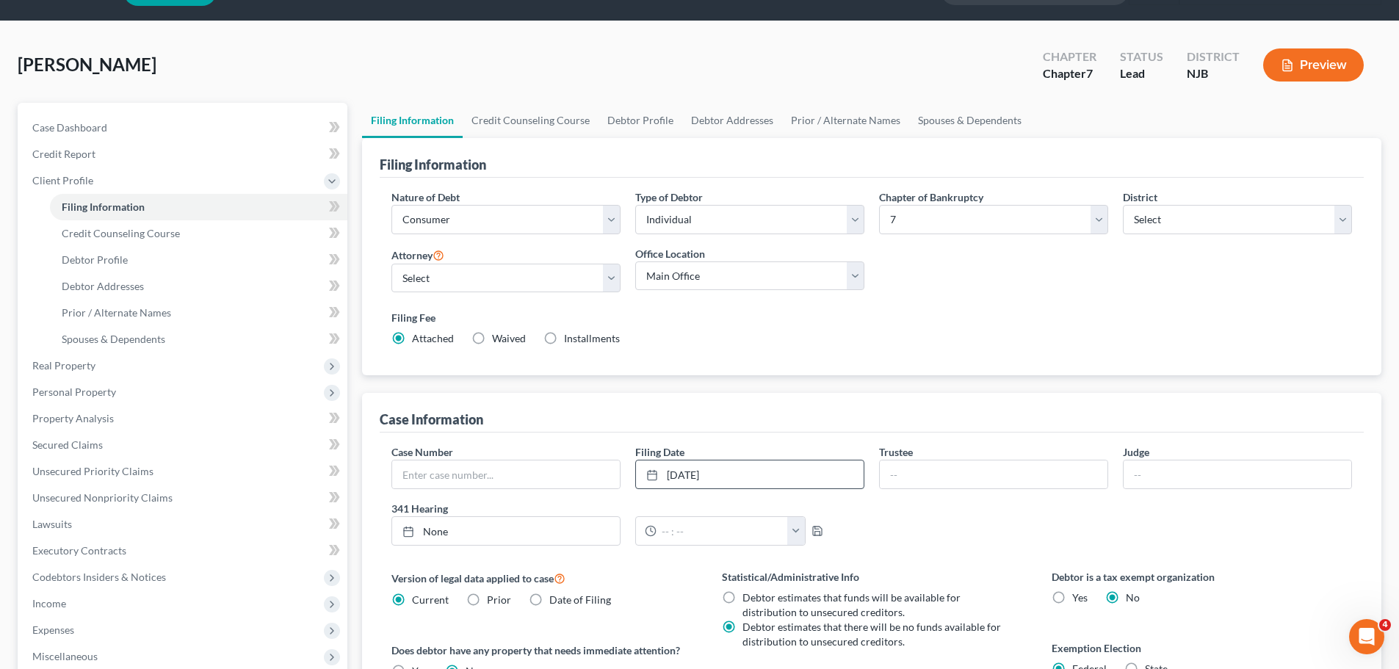
scroll to position [0, 0]
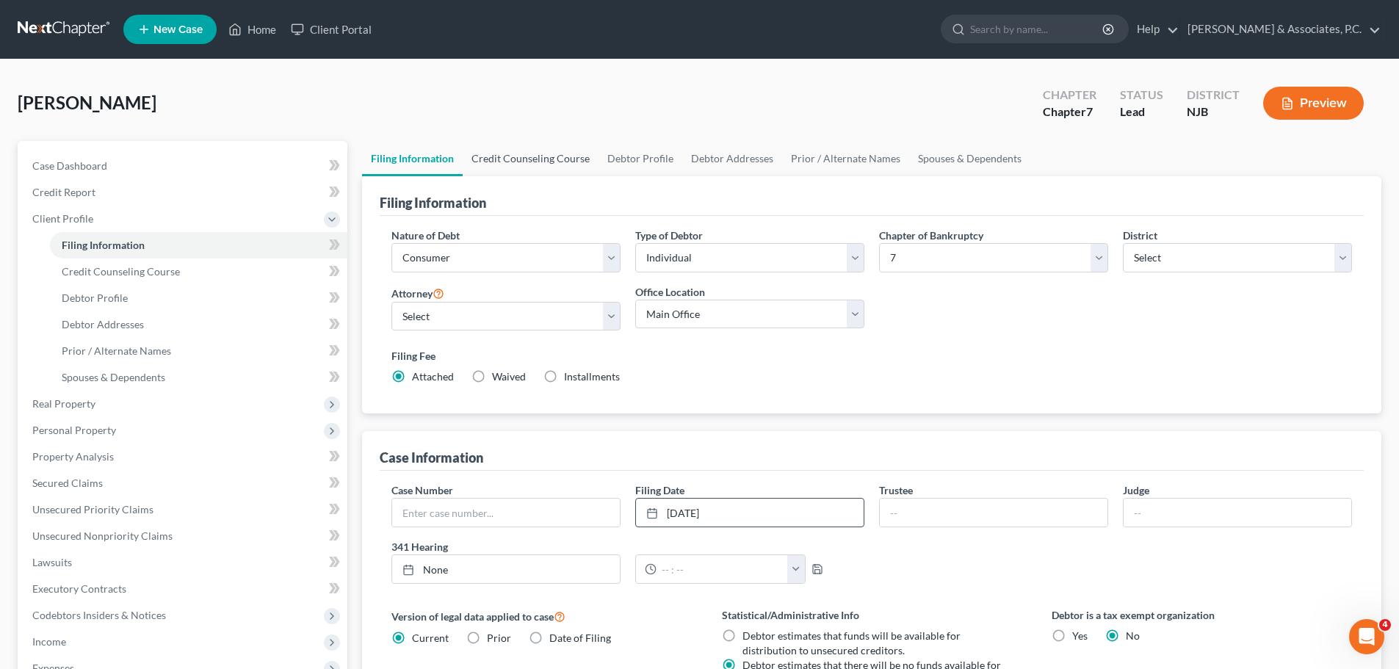
click at [521, 155] on link "Credit Counseling Course" at bounding box center [531, 158] width 136 height 35
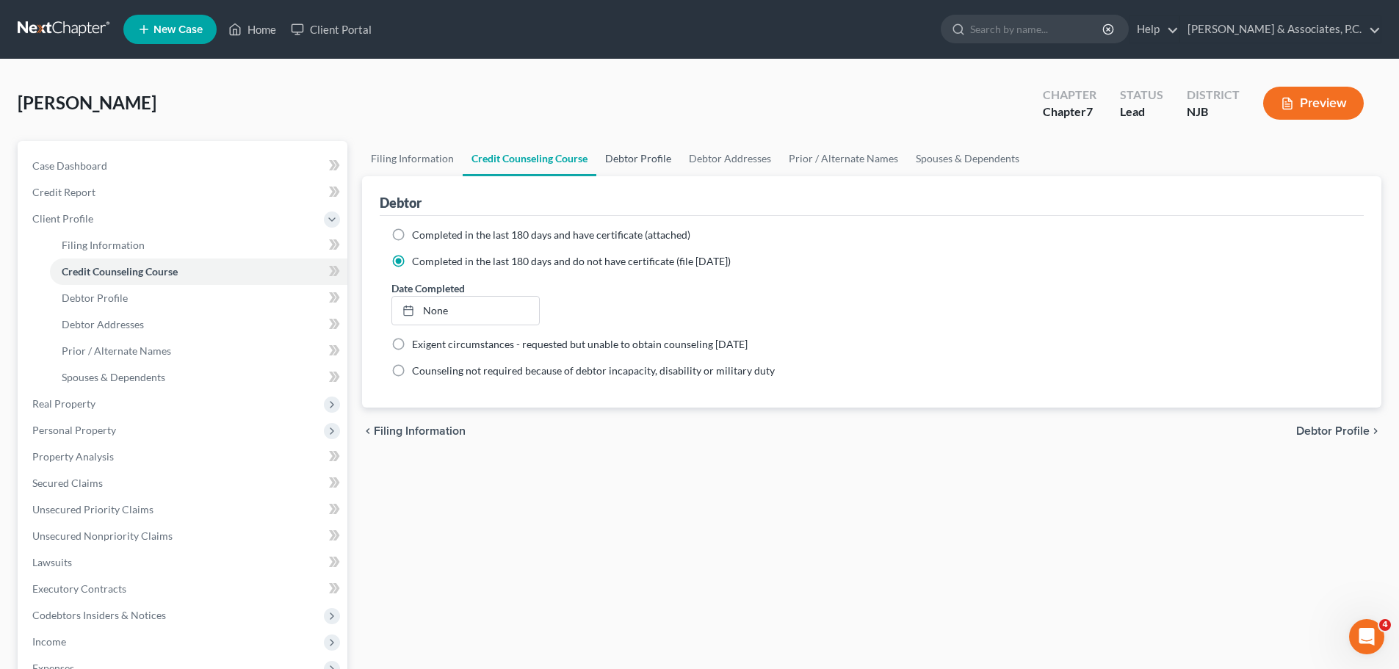
click at [624, 159] on link "Debtor Profile" at bounding box center [638, 158] width 84 height 35
select select "4"
select select "3"
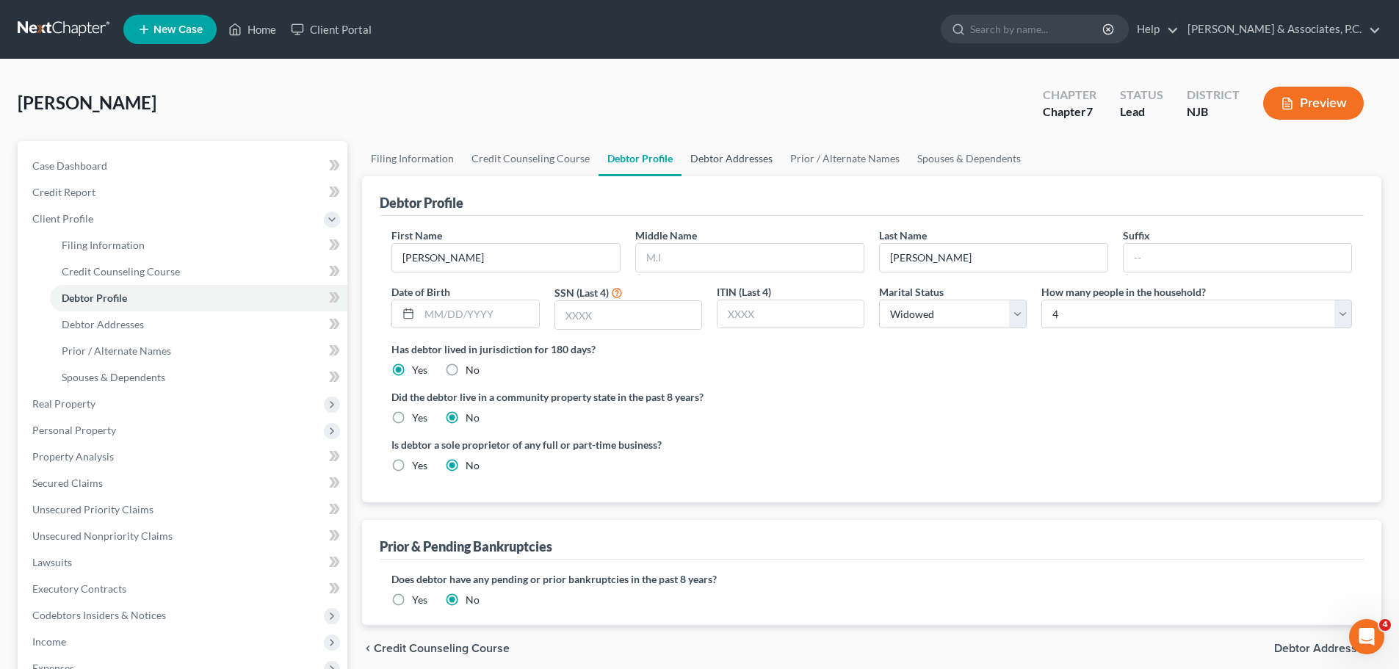
click at [707, 155] on link "Debtor Addresses" at bounding box center [731, 158] width 100 height 35
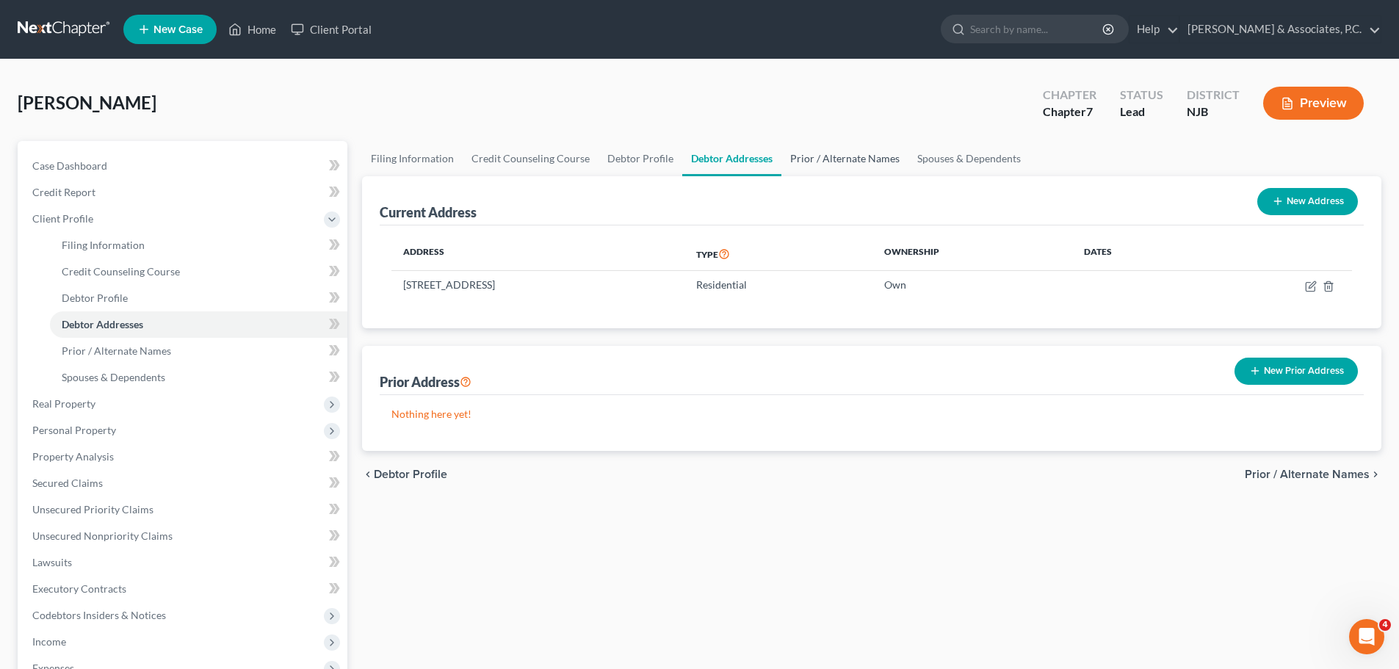
click at [805, 156] on link "Prior / Alternate Names" at bounding box center [844, 158] width 127 height 35
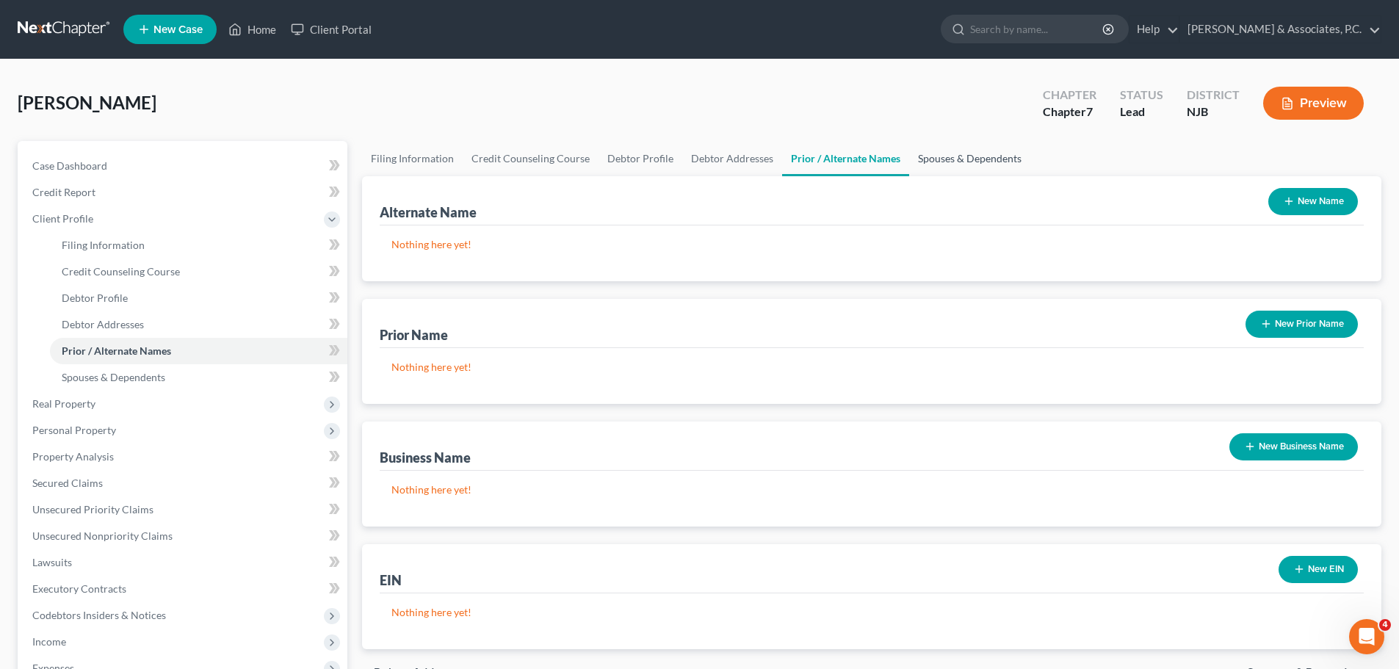
click at [933, 150] on link "Spouses & Dependents" at bounding box center [969, 158] width 121 height 35
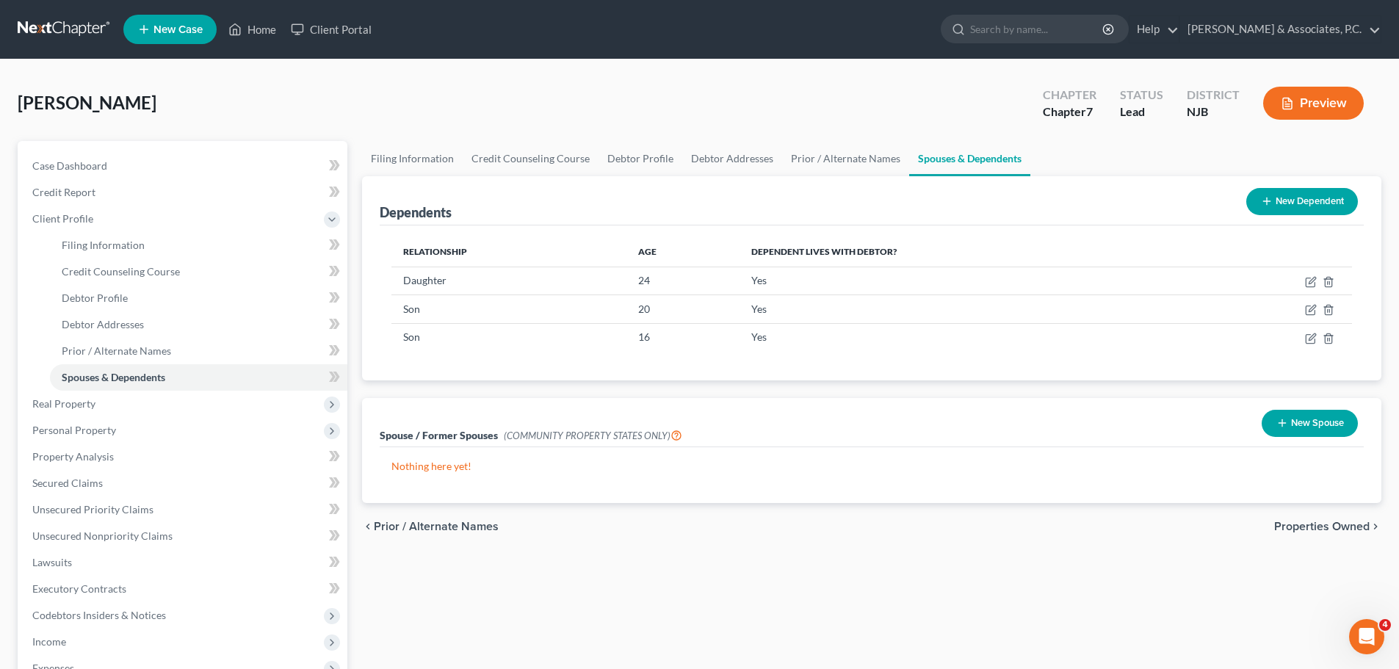
click at [1313, 529] on span "Properties Owned" at bounding box center [1321, 527] width 95 height 12
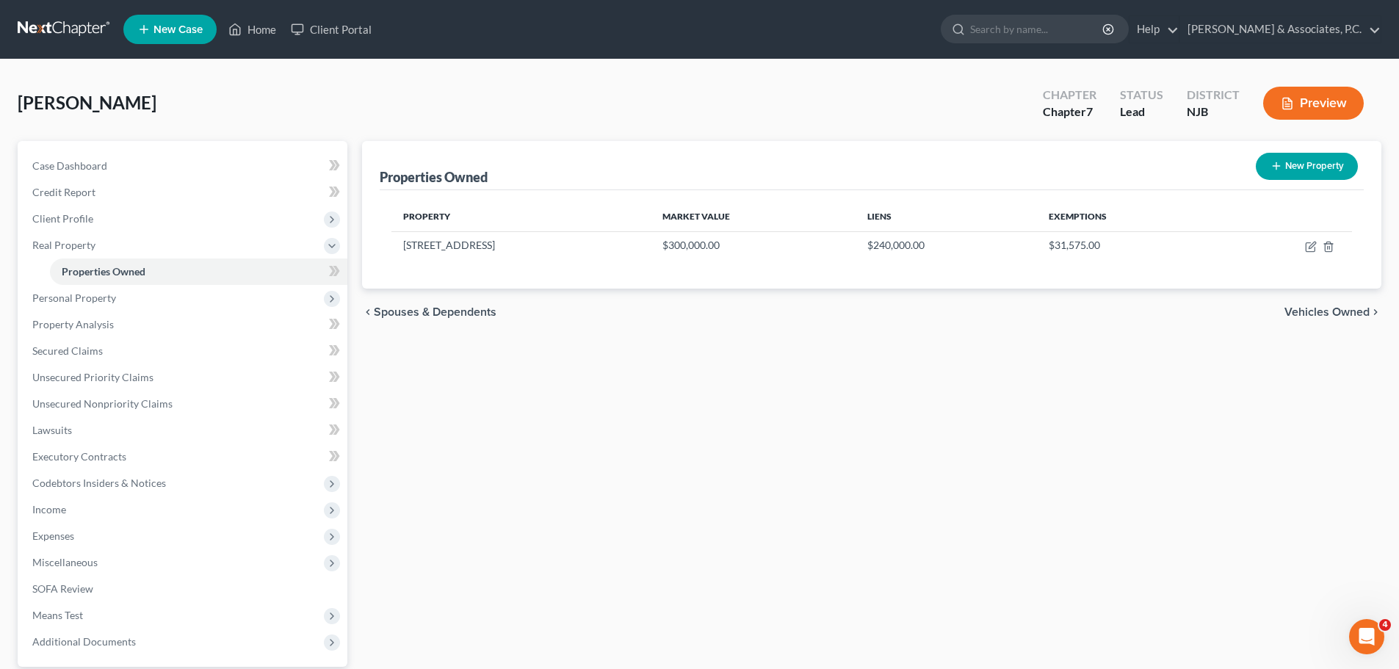
click at [1293, 310] on span "Vehicles Owned" at bounding box center [1326, 312] width 85 height 12
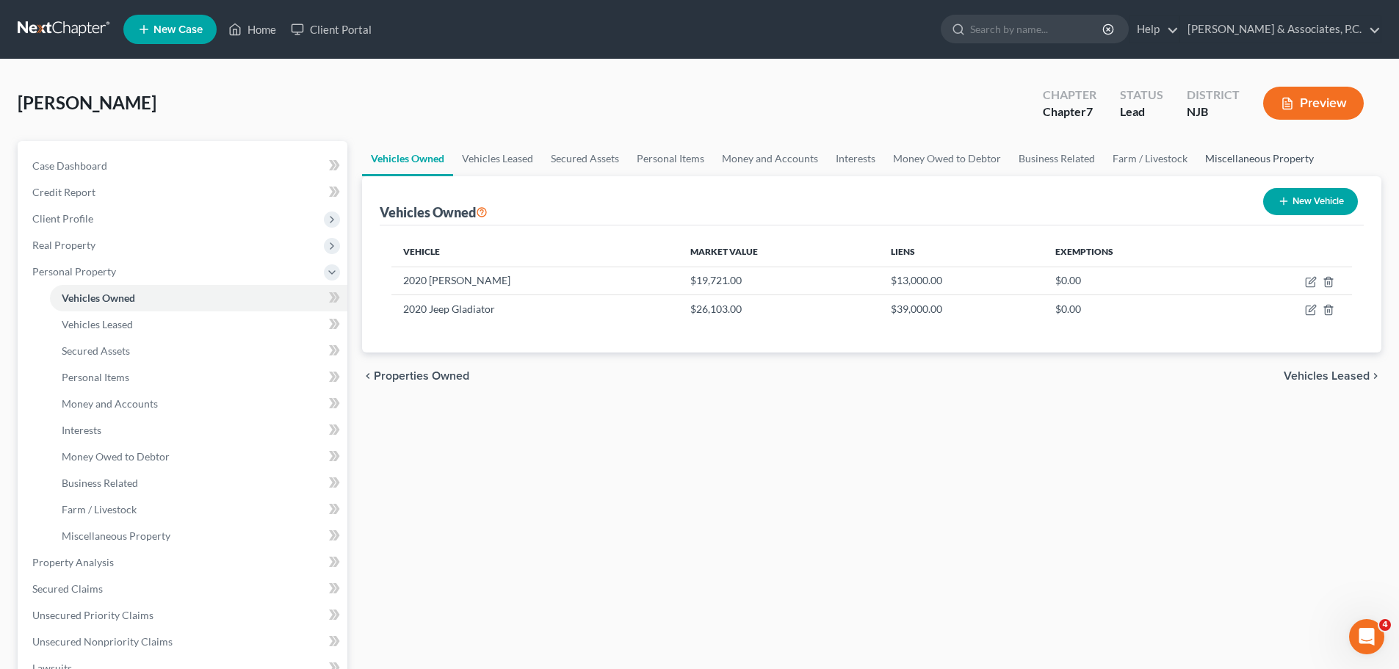
click at [1219, 159] on link "Miscellaneous Property" at bounding box center [1259, 158] width 126 height 35
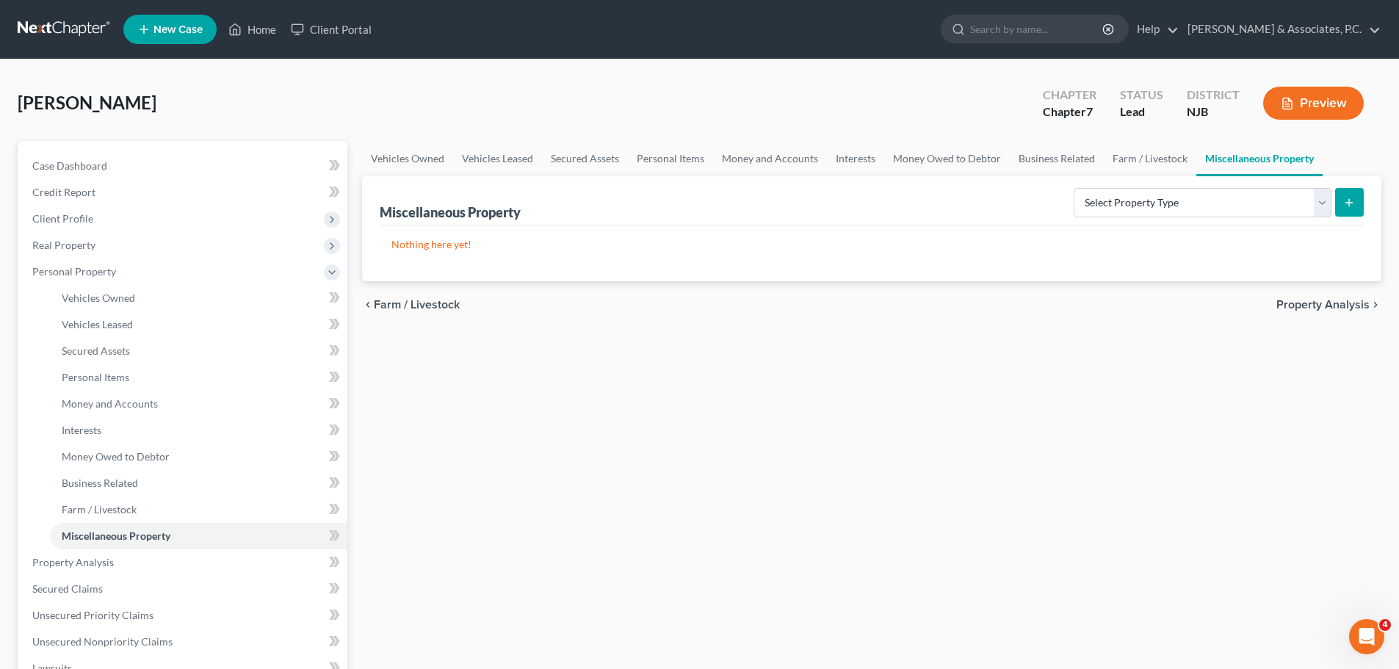
click at [1335, 305] on span "Property Analysis" at bounding box center [1322, 305] width 93 height 12
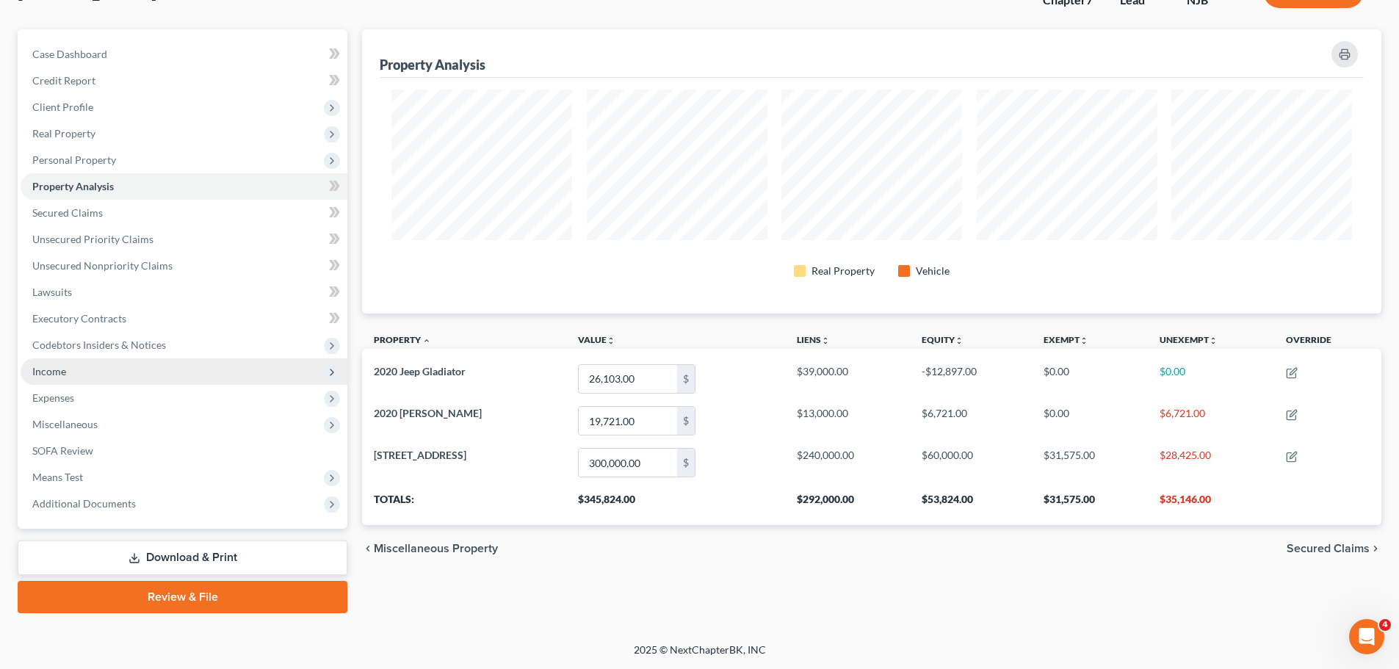
click at [58, 375] on span "Income" at bounding box center [49, 371] width 34 height 12
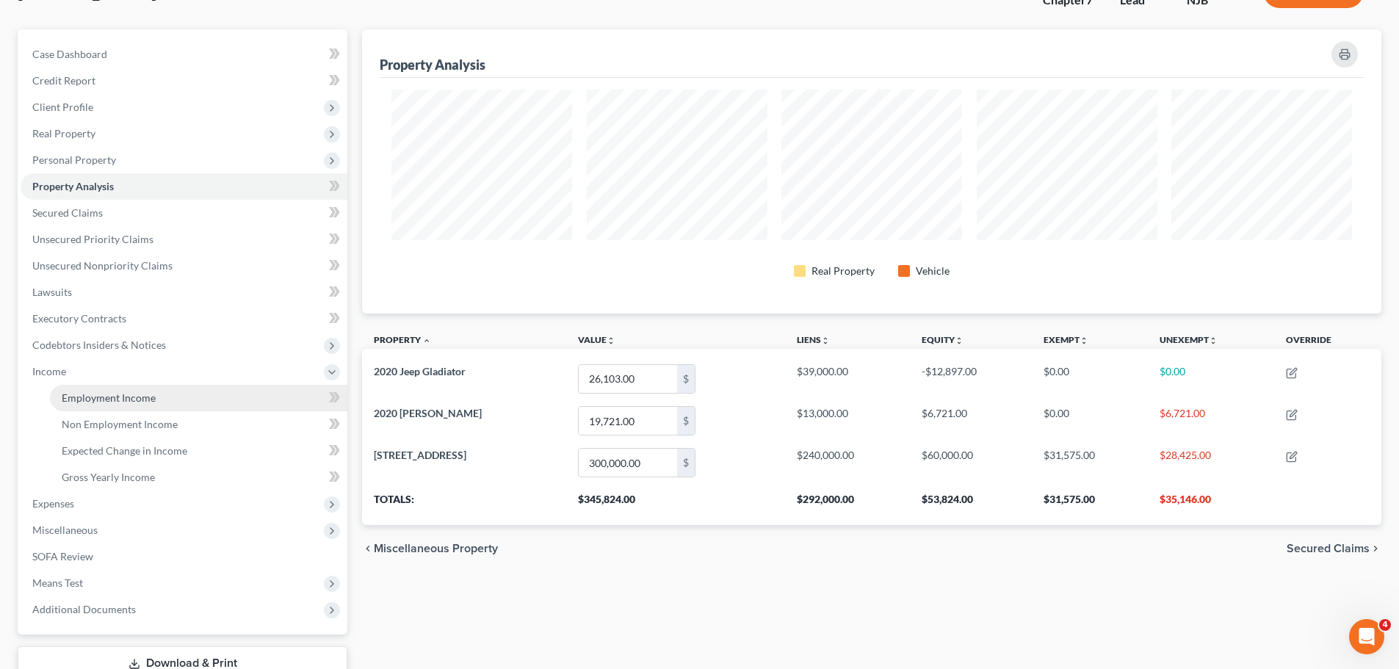
click at [145, 396] on span "Employment Income" at bounding box center [109, 397] width 94 height 12
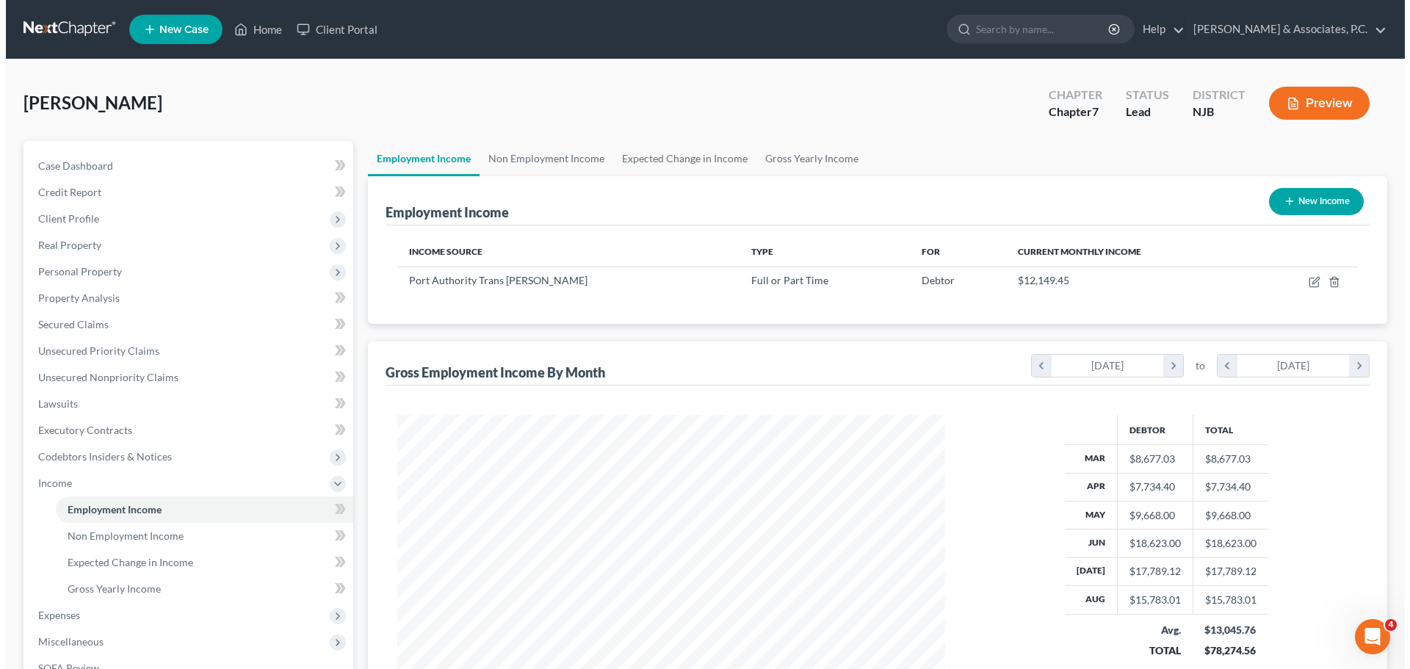
scroll to position [274, 577]
click at [531, 156] on link "Non Employment Income" at bounding box center [541, 158] width 134 height 35
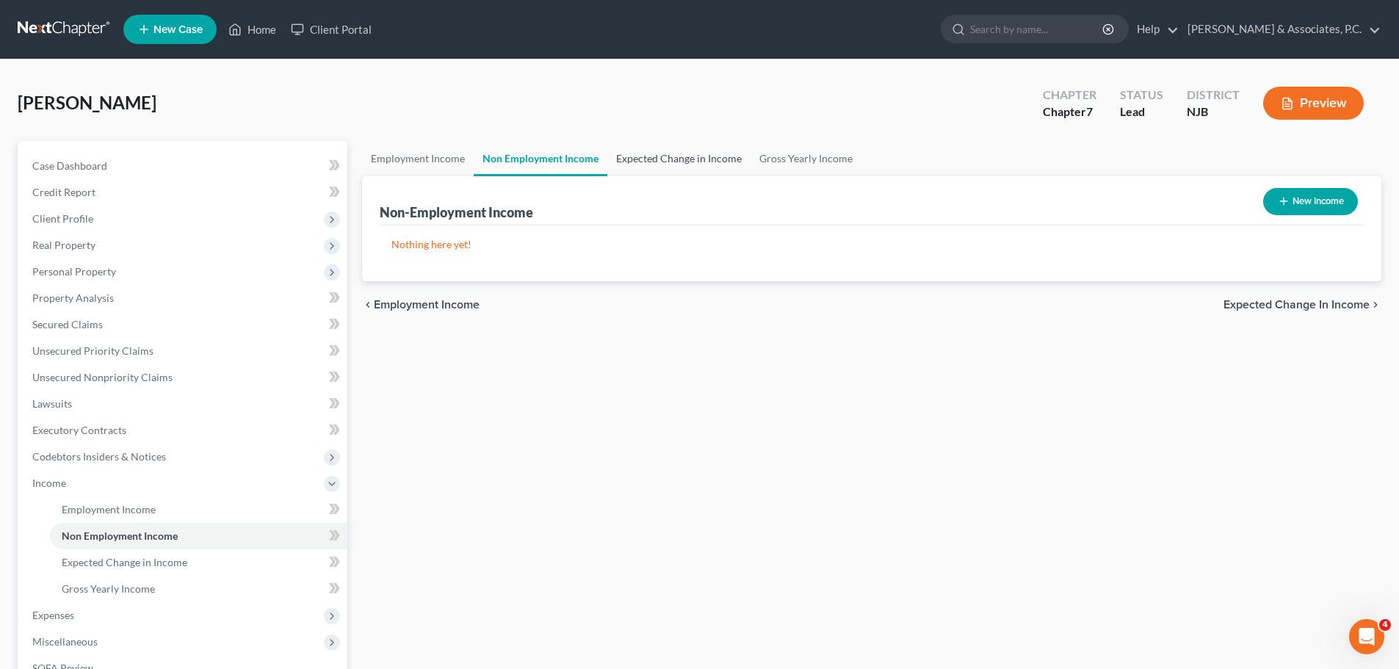
click at [665, 156] on link "Expected Change in Income" at bounding box center [678, 158] width 143 height 35
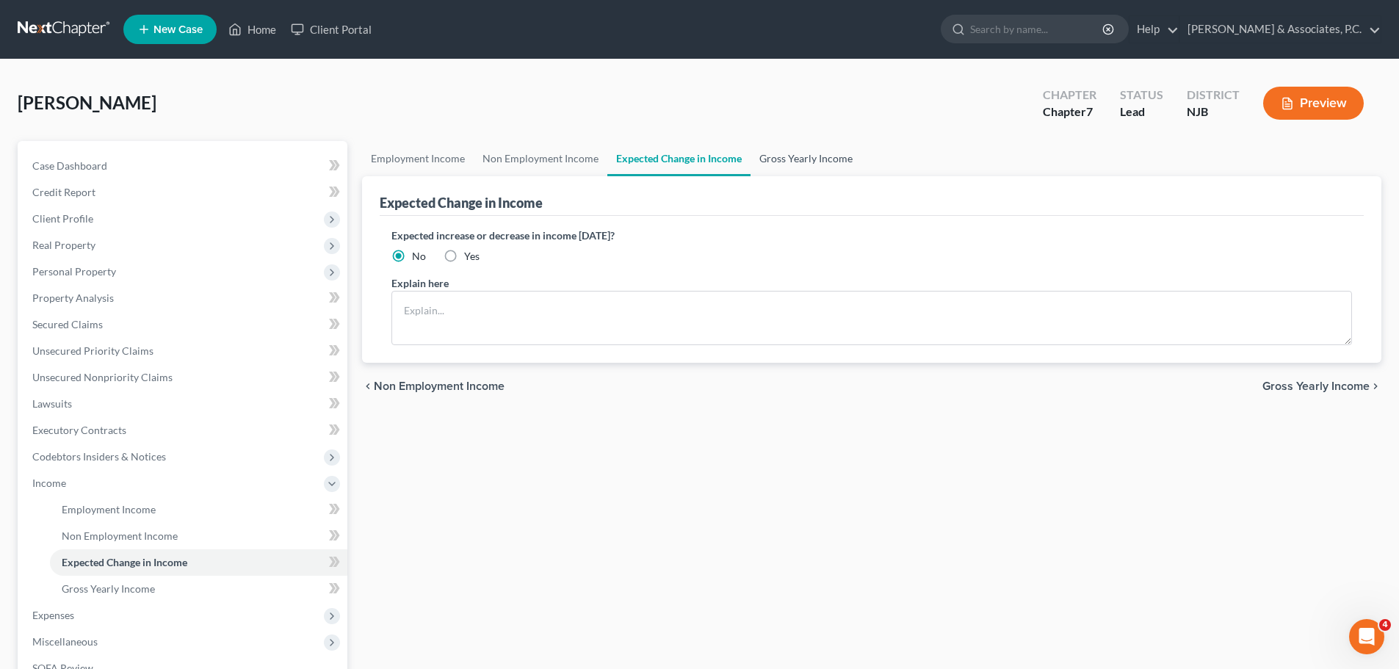
click at [816, 156] on link "Gross Yearly Income" at bounding box center [805, 158] width 111 height 35
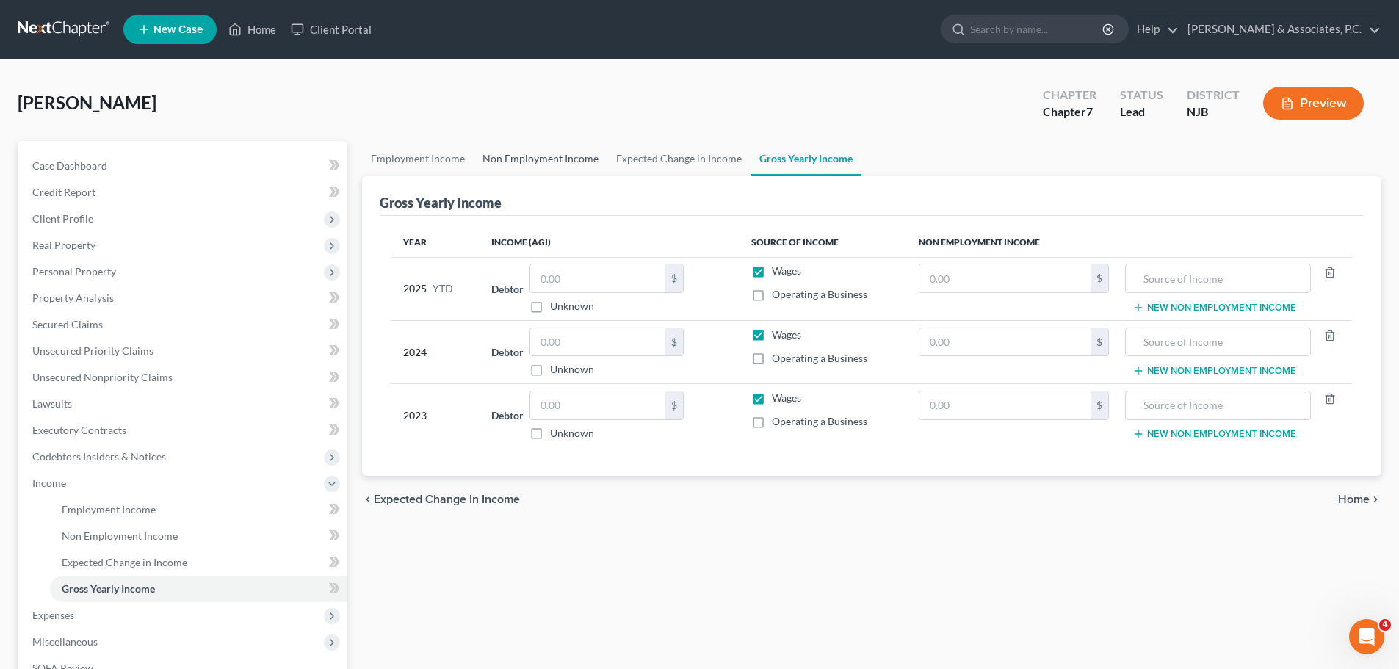
click at [501, 162] on link "Non Employment Income" at bounding box center [541, 158] width 134 height 35
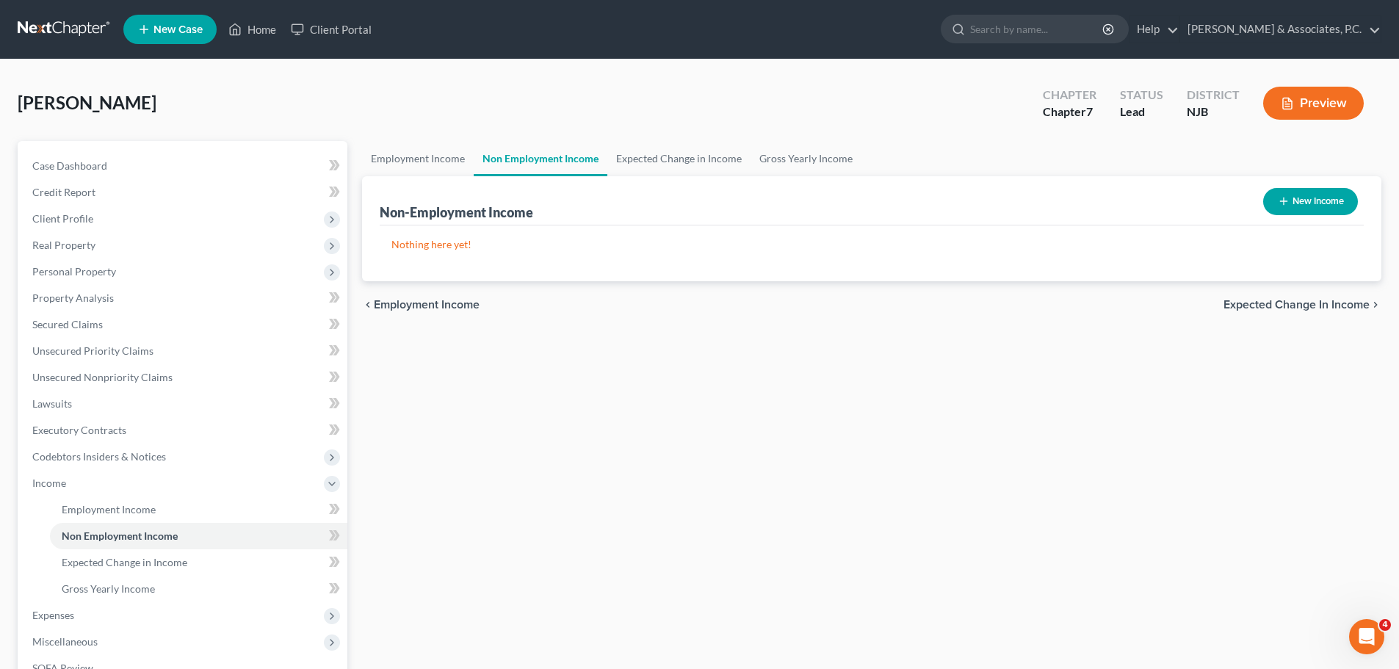
click at [1302, 207] on button "New Income" at bounding box center [1310, 201] width 95 height 27
select select "0"
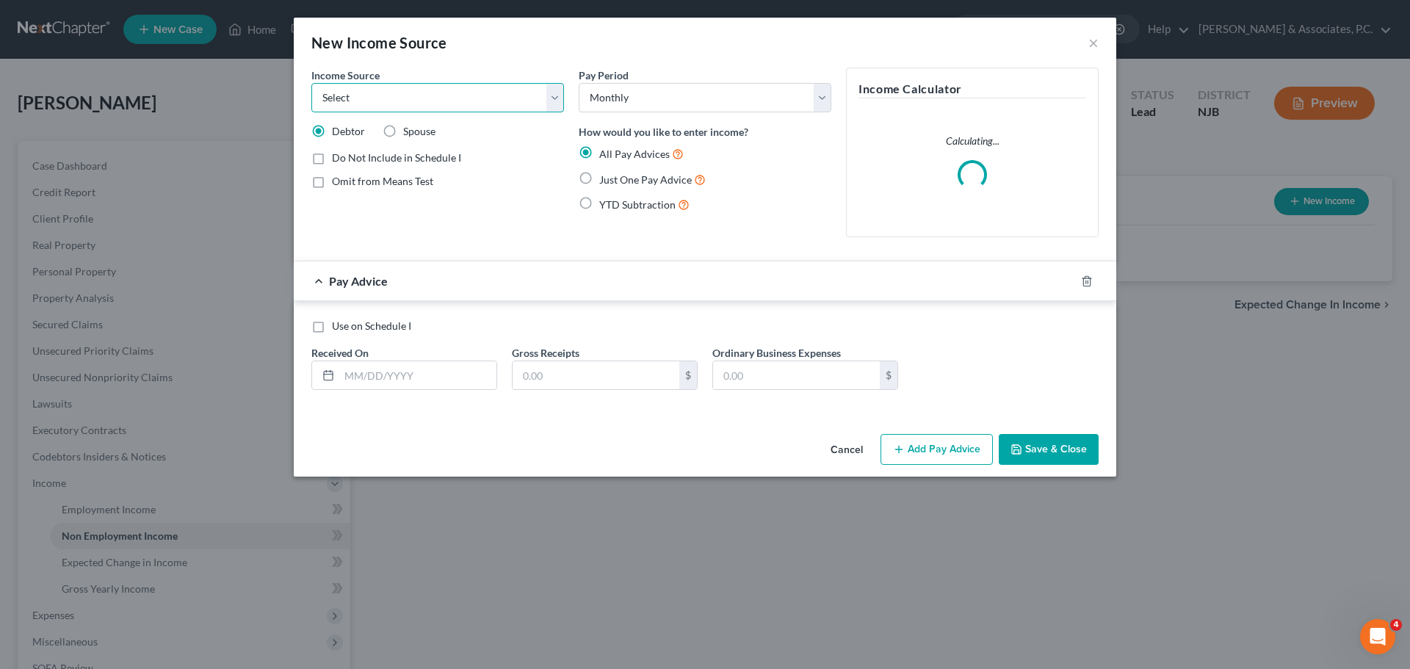
drag, startPoint x: 551, startPoint y: 101, endPoint x: 534, endPoint y: 111, distance: 19.4
click at [551, 103] on select "Select Unemployment Disability (from employer) Pension Retirement Social Securi…" at bounding box center [437, 97] width 253 height 29
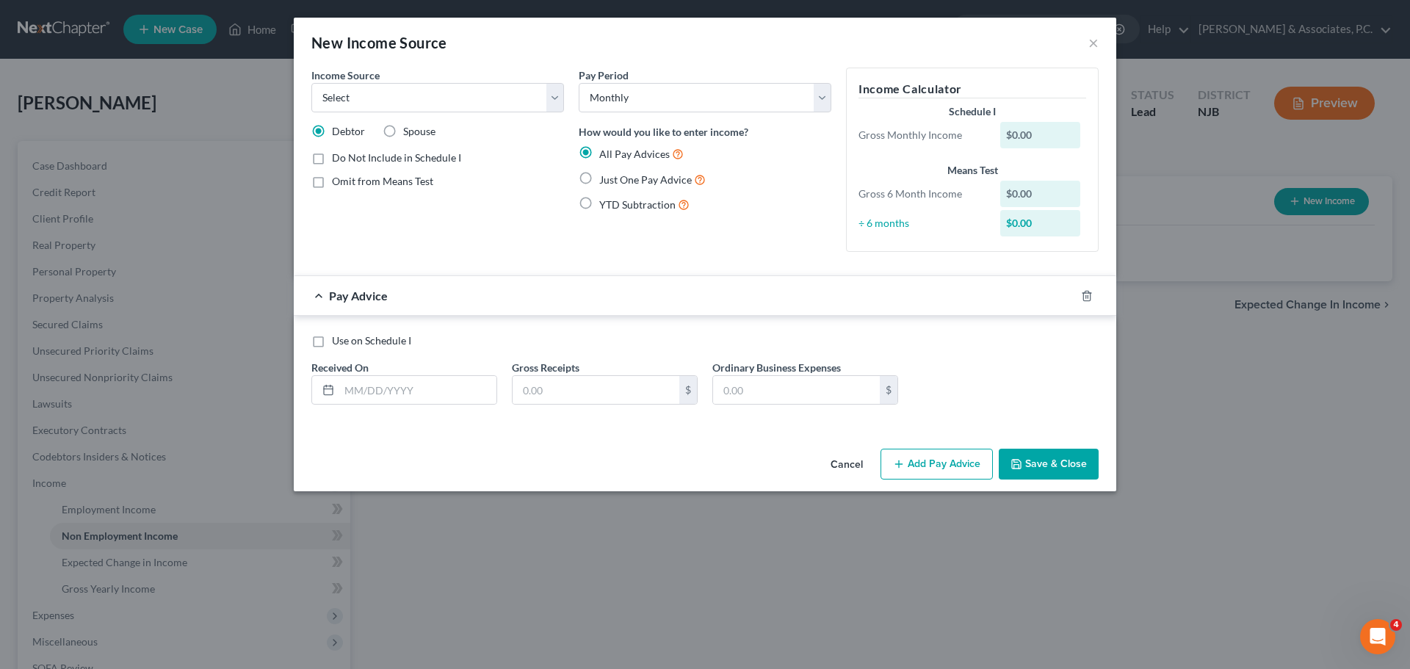
click at [526, 32] on div "New Income Source ×" at bounding box center [705, 43] width 822 height 50
click at [1092, 40] on button "×" at bounding box center [1093, 43] width 10 height 18
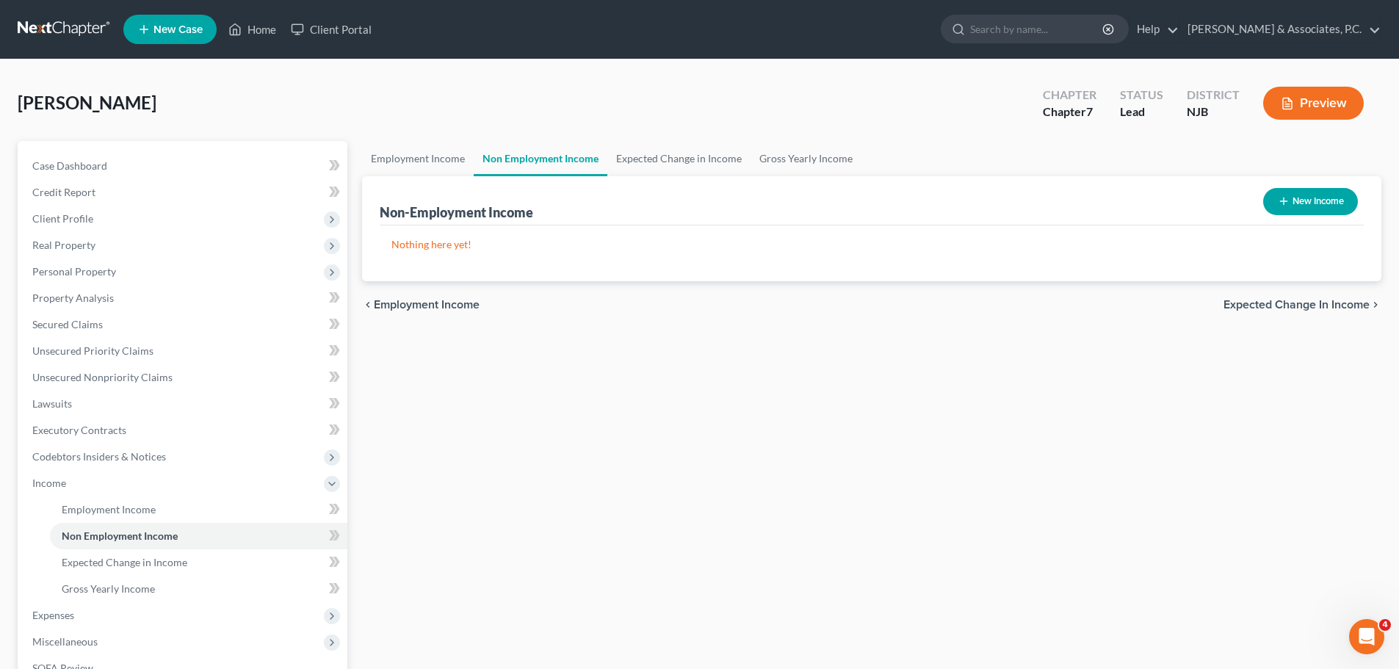
click at [1331, 198] on button "New Income" at bounding box center [1310, 201] width 95 height 27
select select "0"
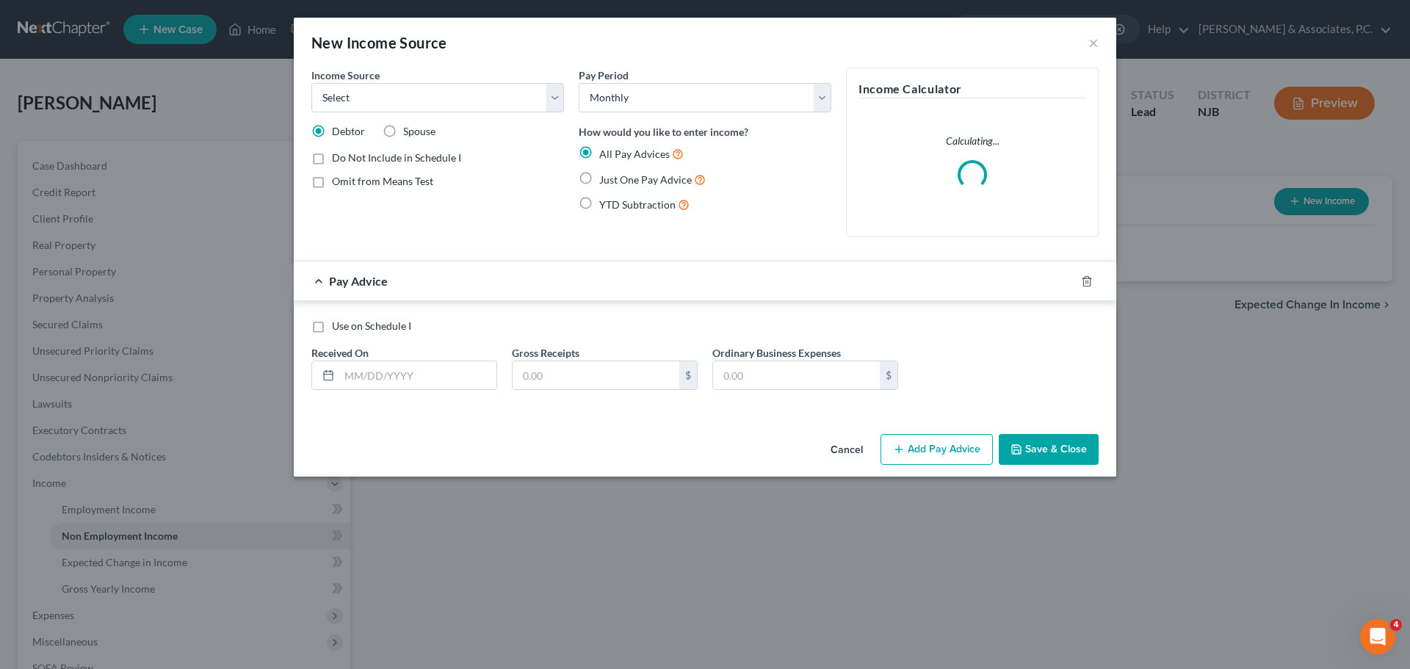
click at [567, 102] on div "Income Source * Select Unemployment Disability (from employer) Pension Retireme…" at bounding box center [437, 158] width 267 height 181
click at [556, 104] on select "Select Unemployment Disability (from employer) Pension Retirement Social Securi…" at bounding box center [437, 97] width 253 height 29
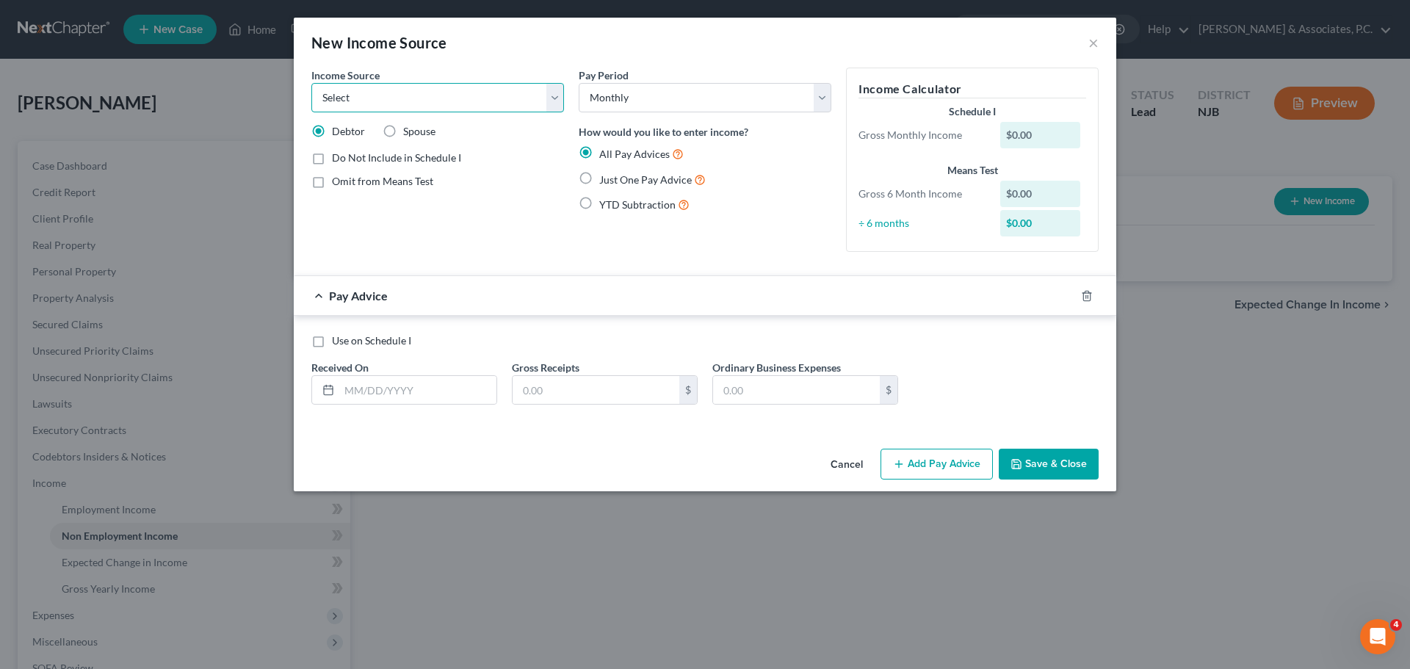
select select "13"
click at [311, 83] on select "Select Unemployment Disability (from employer) Pension Retirement Social Securi…" at bounding box center [437, 97] width 253 height 29
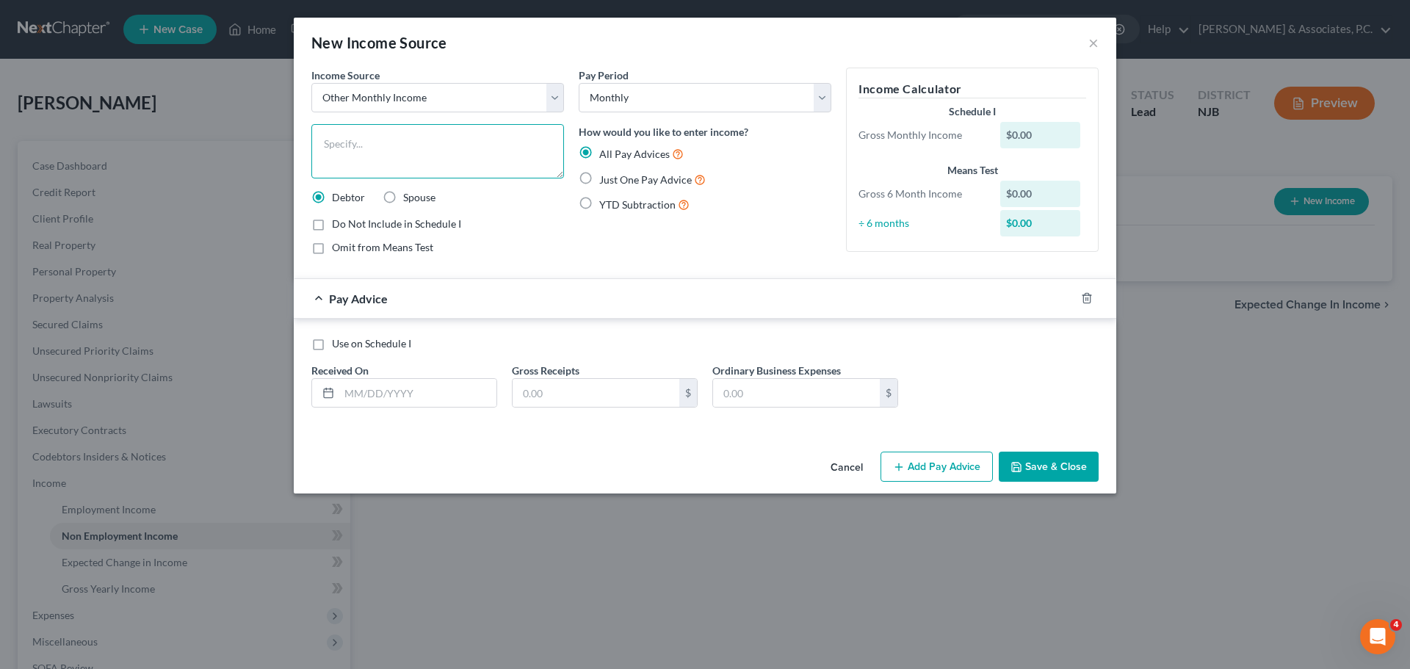
click at [475, 148] on textarea at bounding box center [437, 151] width 253 height 54
click at [452, 140] on textarea "Annualized 2024 Refund of $13,000.00" at bounding box center [437, 151] width 253 height 54
click at [549, 139] on textarea "Annualized 2024 Refund of $13,000.00" at bounding box center [437, 151] width 253 height 54
type textarea "Annualized 2024 Refund of $13,000.00 (State & Federal Combined)"
click at [457, 400] on input "text" at bounding box center [417, 393] width 157 height 28
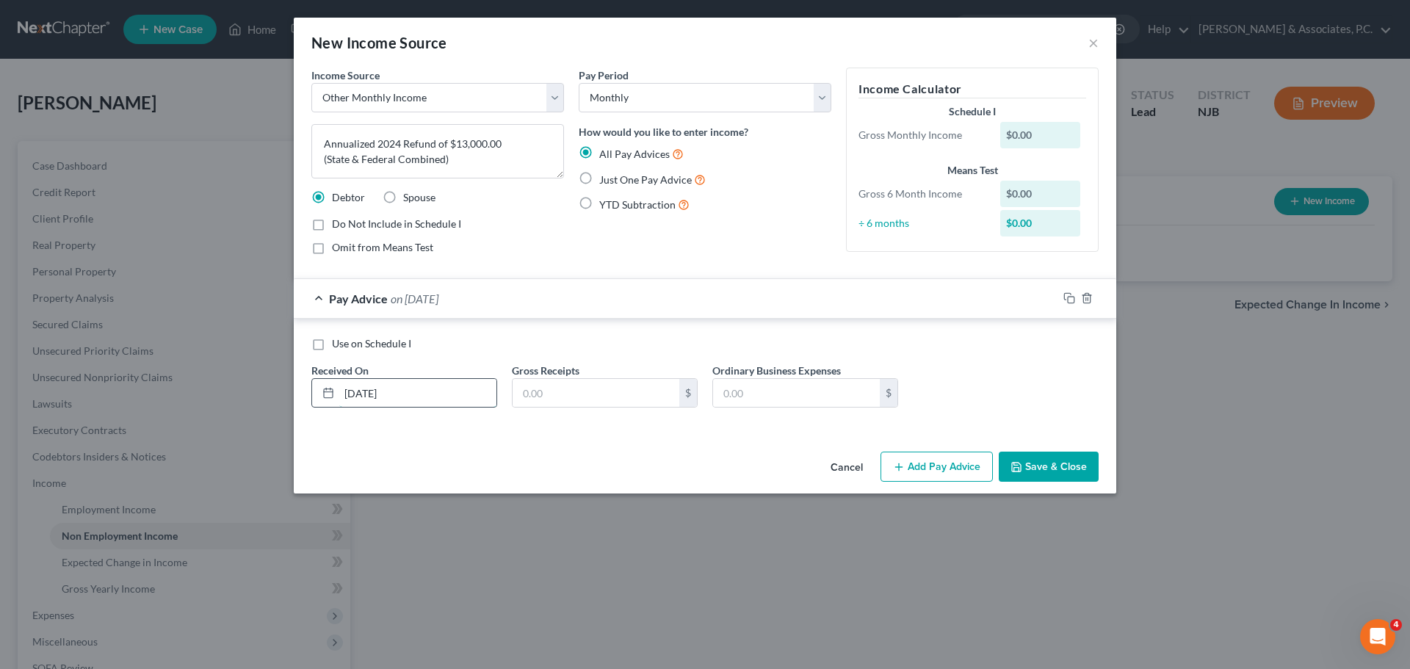
type input "[DATE]"
type input "1,083.33"
click at [1069, 299] on icon "button" at bounding box center [1069, 298] width 12 height 12
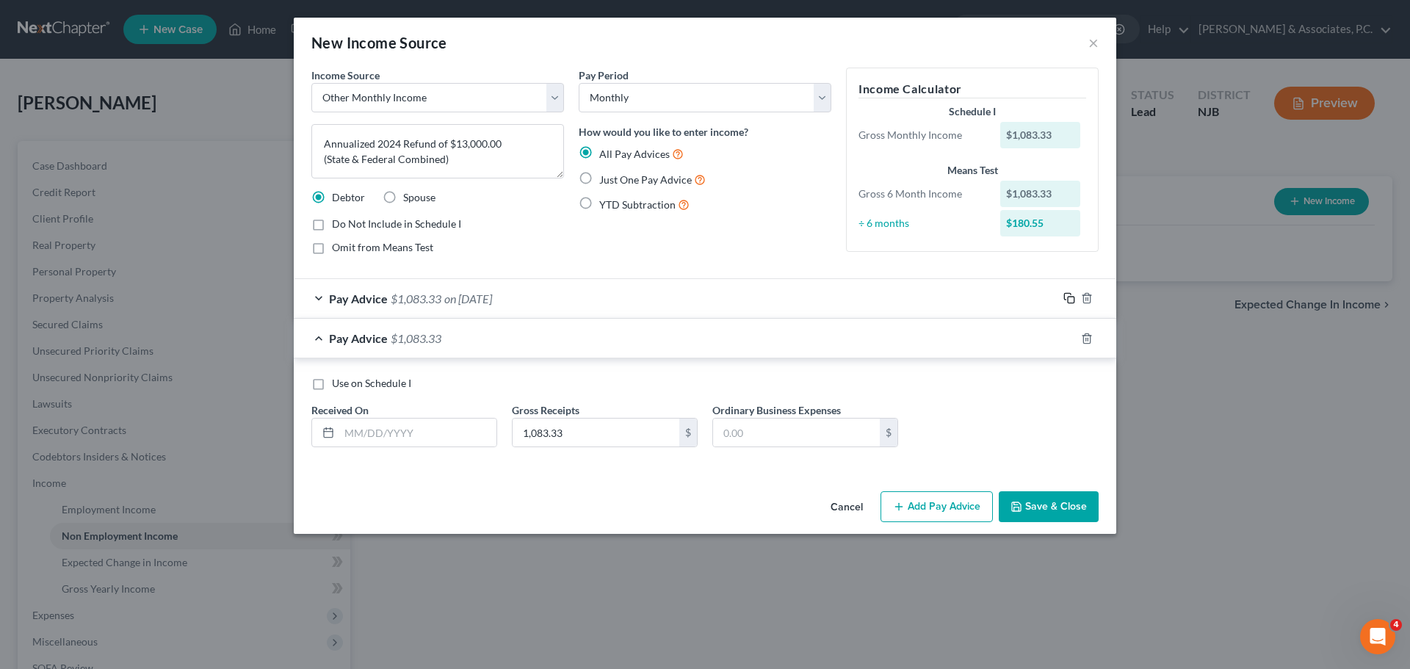
click at [1068, 299] on icon "button" at bounding box center [1069, 298] width 12 height 12
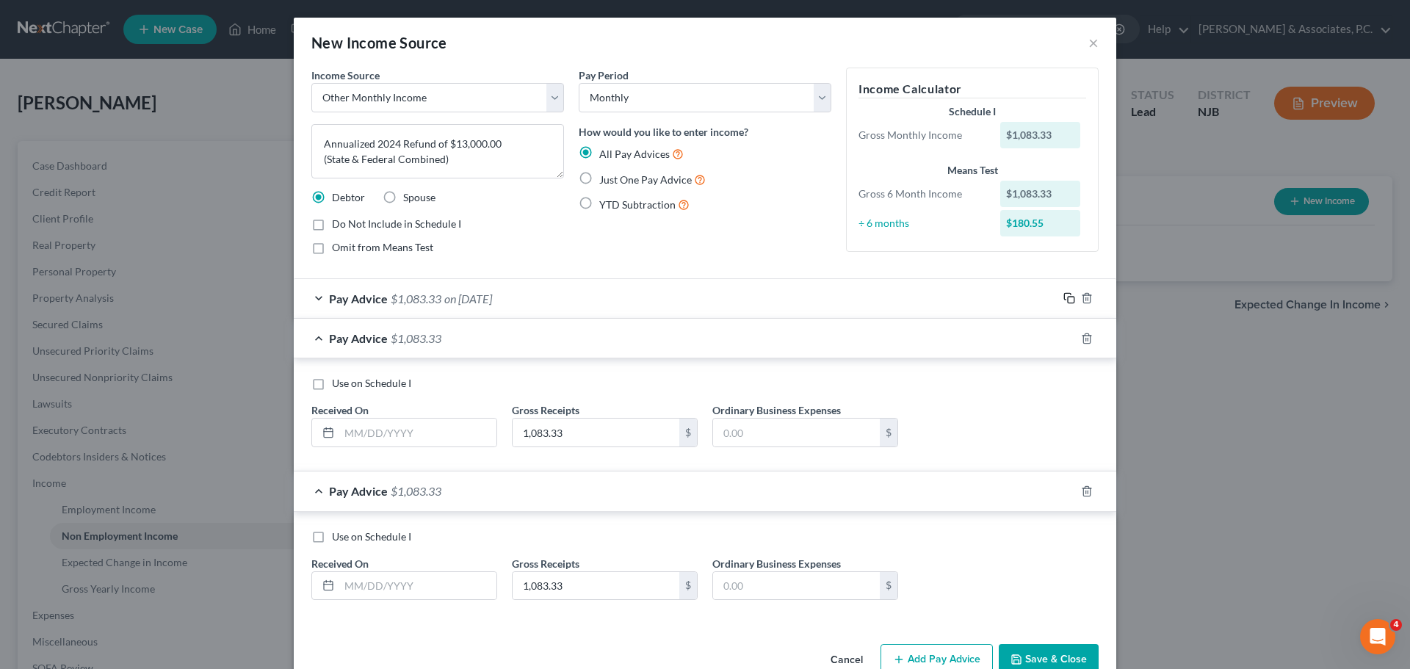
click at [1068, 299] on rect "button" at bounding box center [1070, 300] width 7 height 7
click at [1067, 299] on icon "button" at bounding box center [1069, 298] width 12 height 12
click at [449, 432] on input "text" at bounding box center [417, 432] width 157 height 28
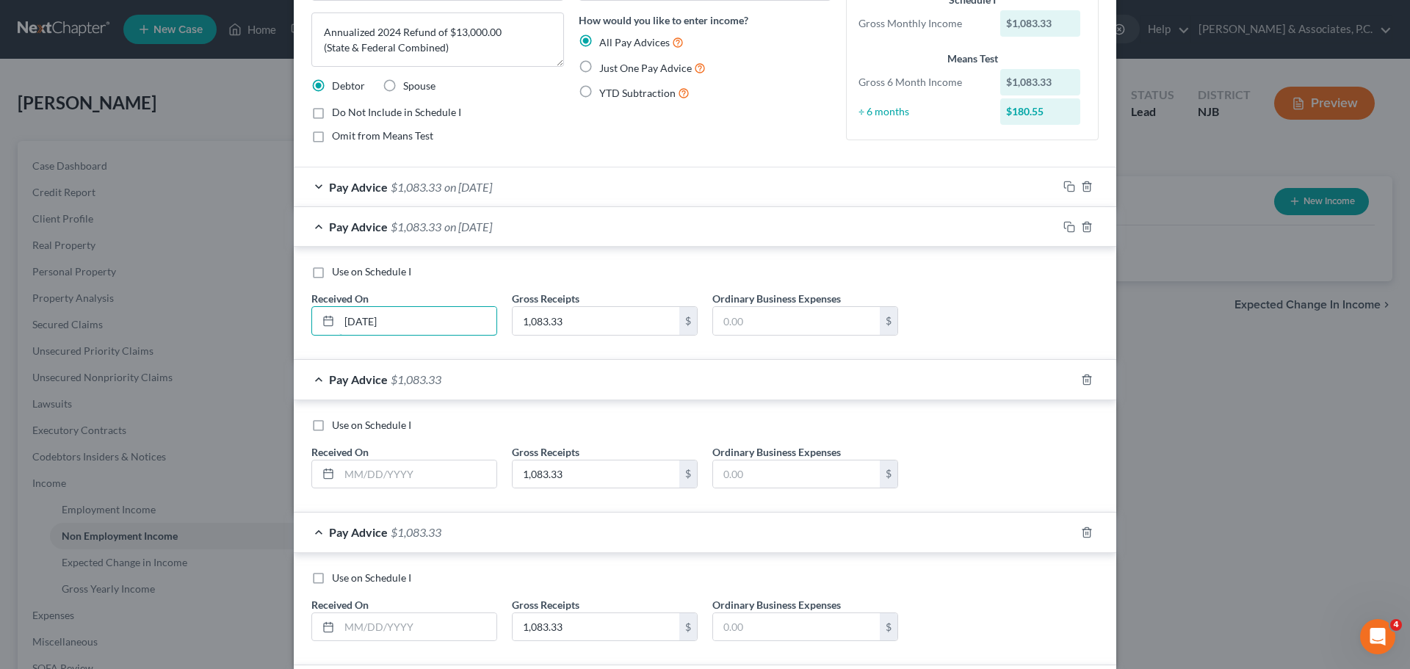
scroll to position [220, 0]
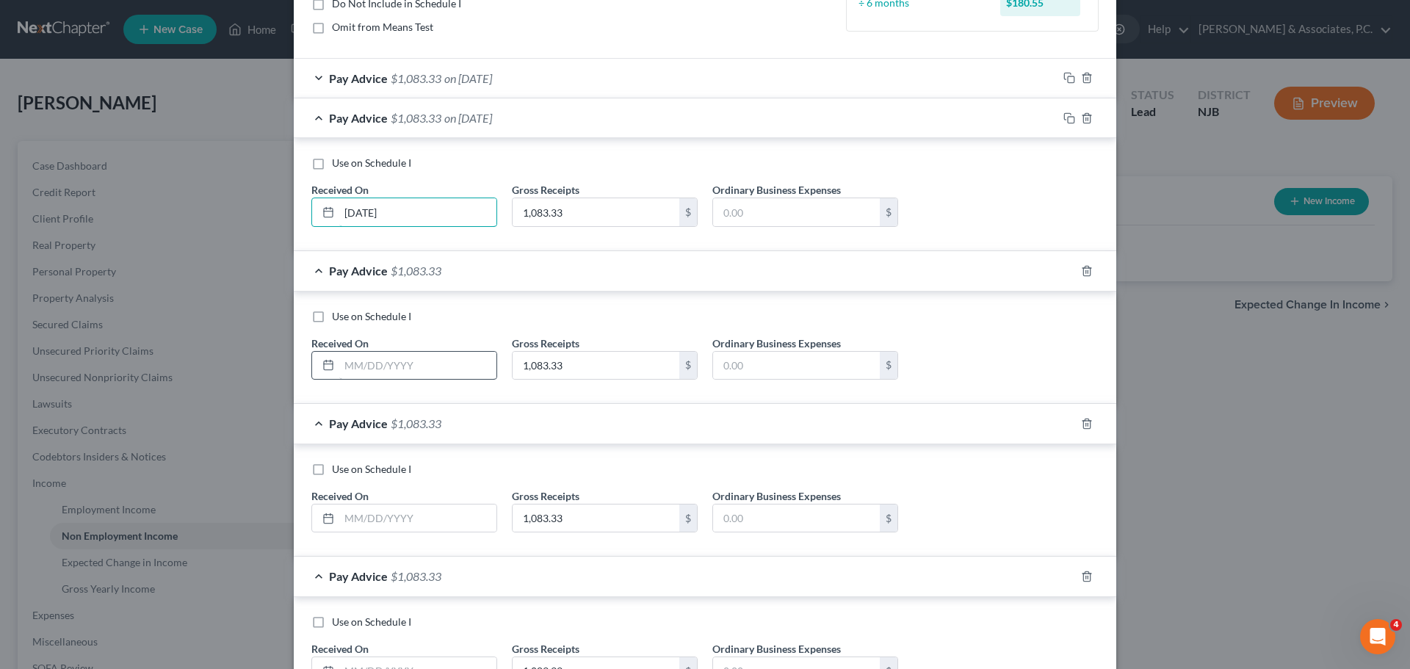
type input "[DATE]"
click at [403, 368] on input "text" at bounding box center [417, 366] width 157 height 28
click at [349, 359] on input "0525/2025" at bounding box center [417, 366] width 157 height 28
type input "[DATE]"
drag, startPoint x: 449, startPoint y: 521, endPoint x: 439, endPoint y: 546, distance: 27.7
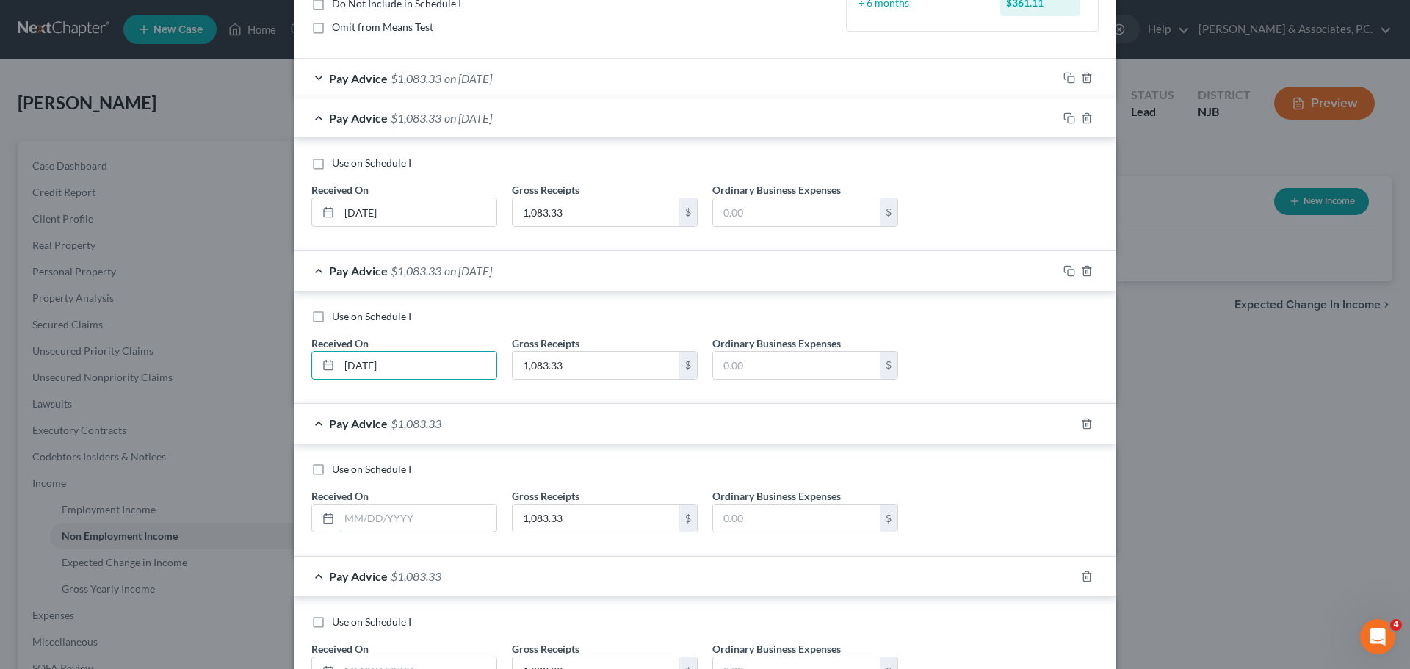
click at [443, 525] on input "text" at bounding box center [417, 518] width 157 height 28
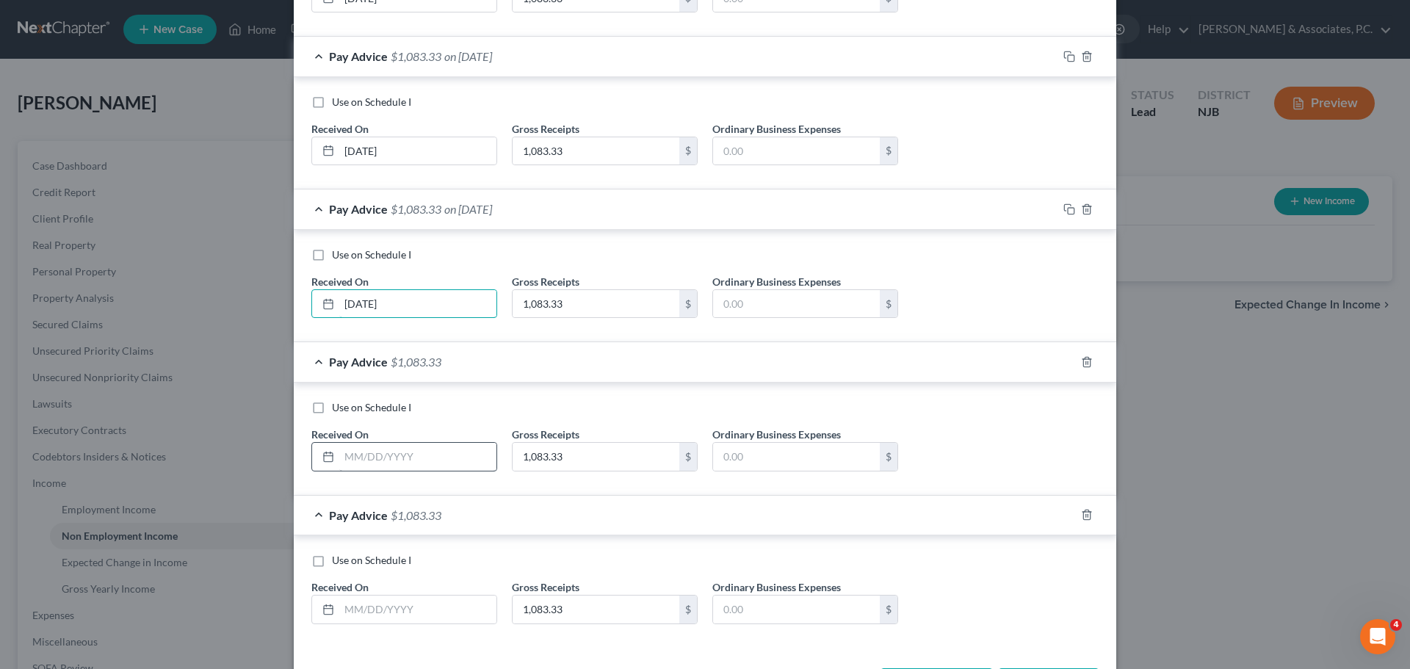
scroll to position [441, 0]
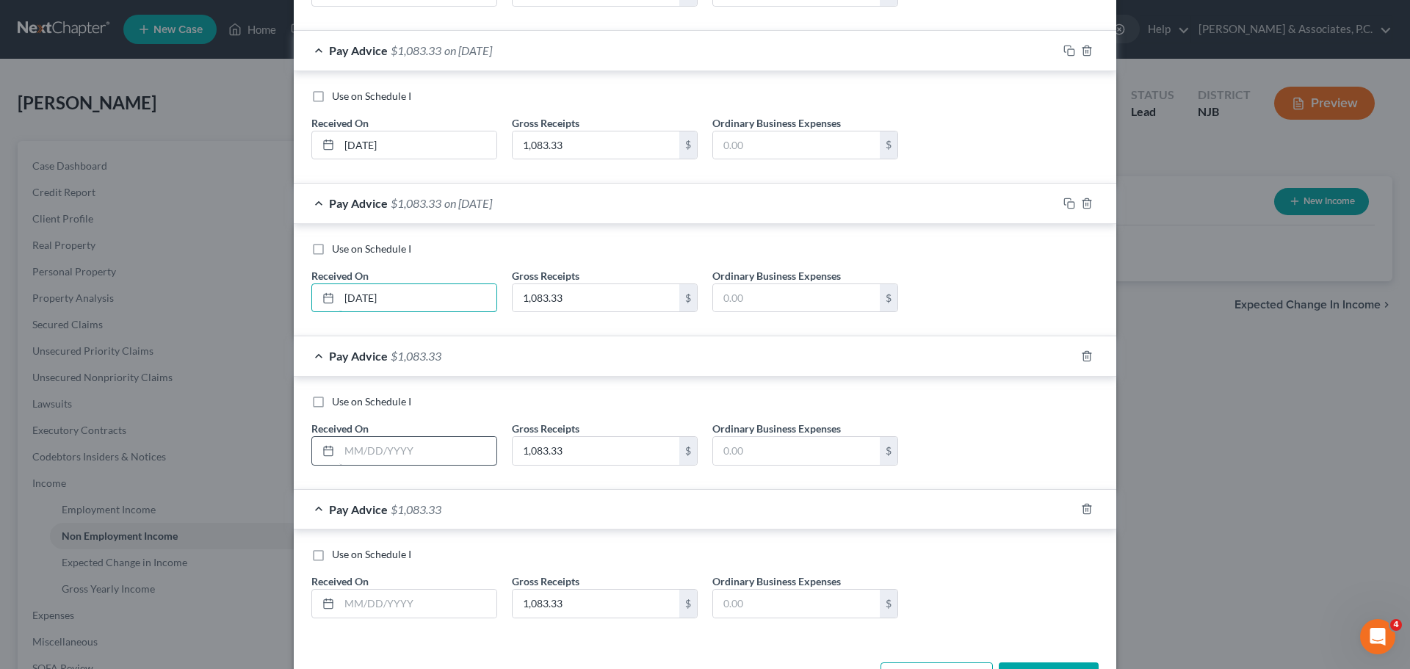
type input "[DATE]"
click at [427, 461] on input "text" at bounding box center [417, 451] width 157 height 28
type input "[DATE]"
click at [390, 602] on input "text" at bounding box center [417, 604] width 157 height 28
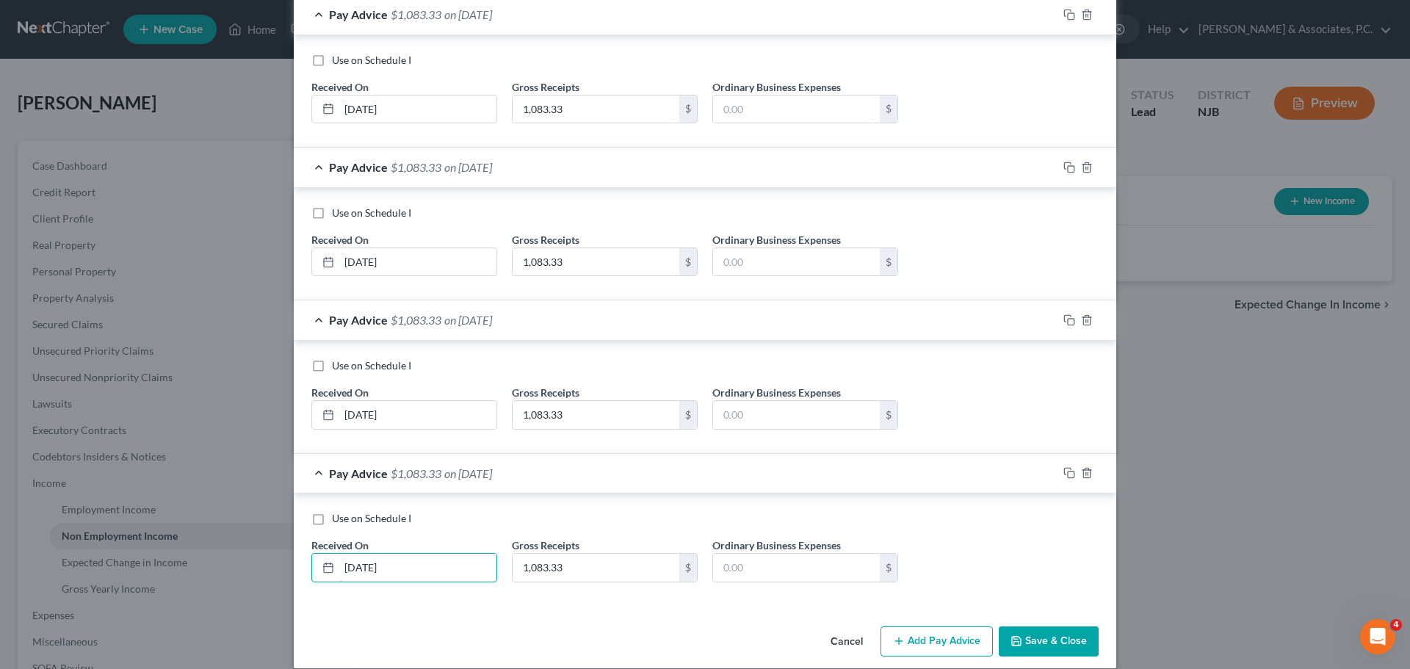
scroll to position [493, 0]
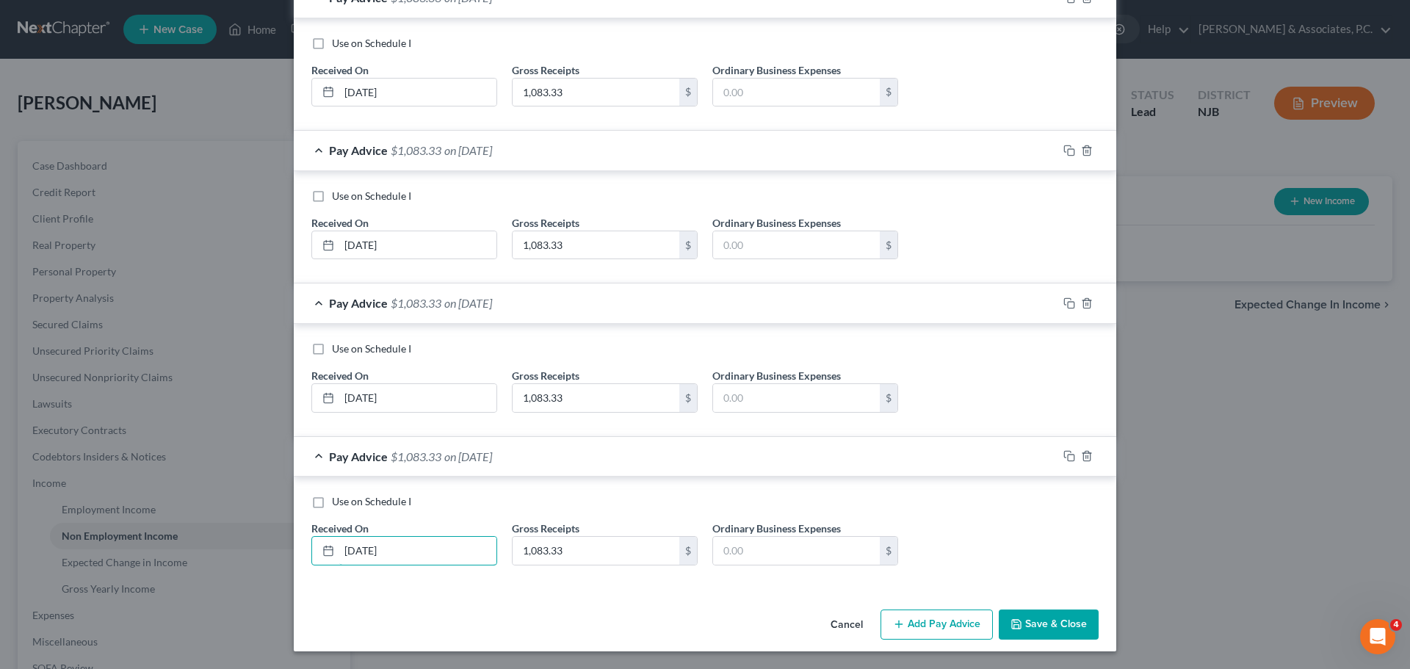
type input "[DATE]"
click at [1054, 620] on button "Save & Close" at bounding box center [1048, 624] width 100 height 31
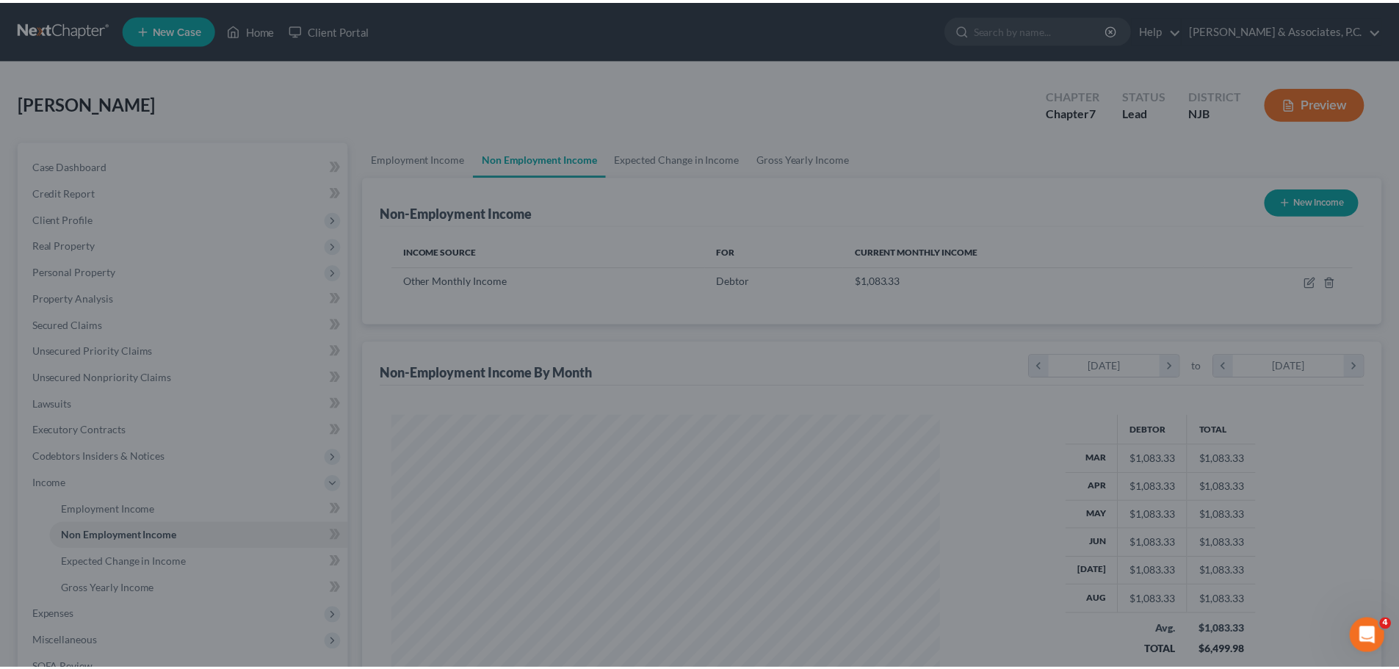
scroll to position [274, 577]
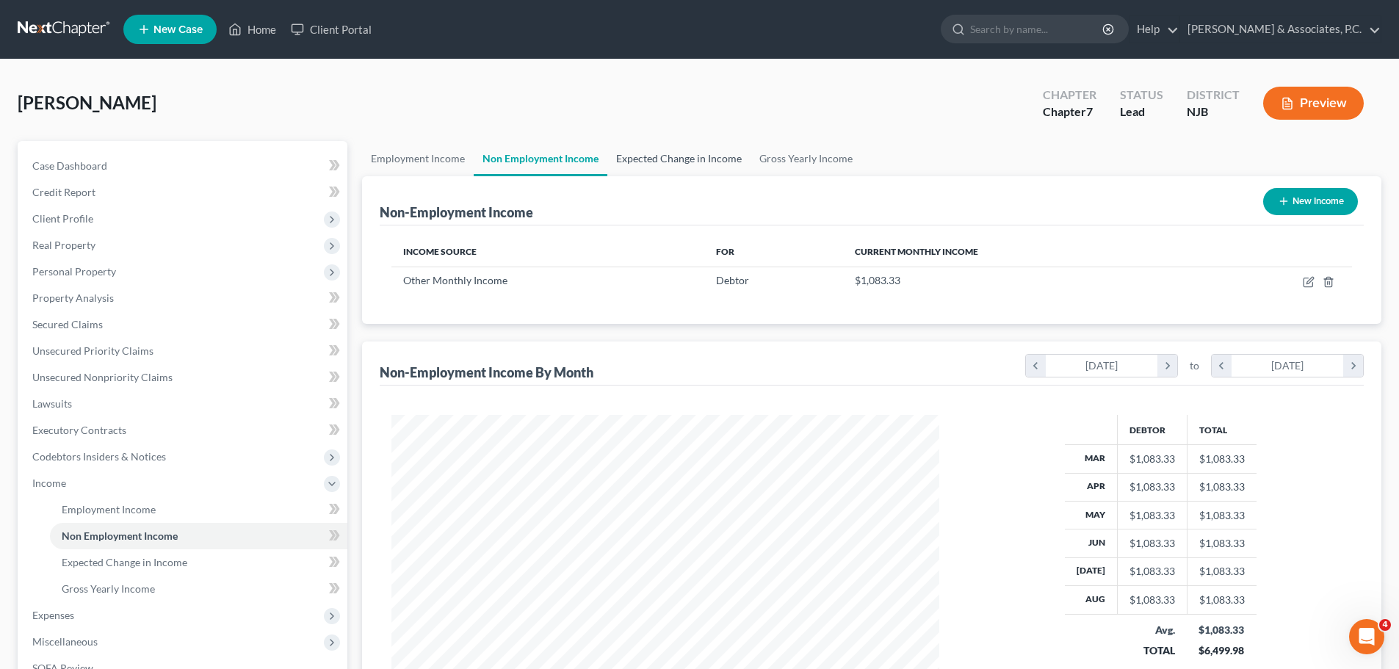
click at [678, 164] on link "Expected Change in Income" at bounding box center [678, 158] width 143 height 35
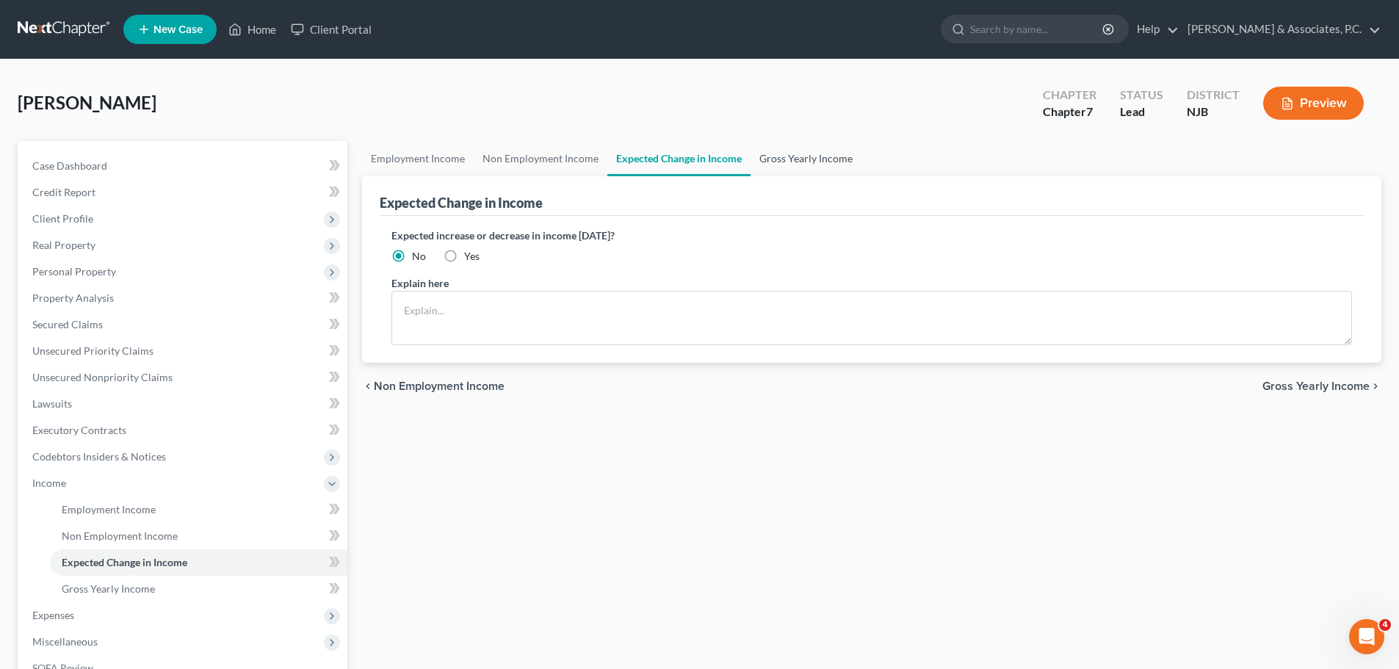
click at [802, 160] on link "Gross Yearly Income" at bounding box center [805, 158] width 111 height 35
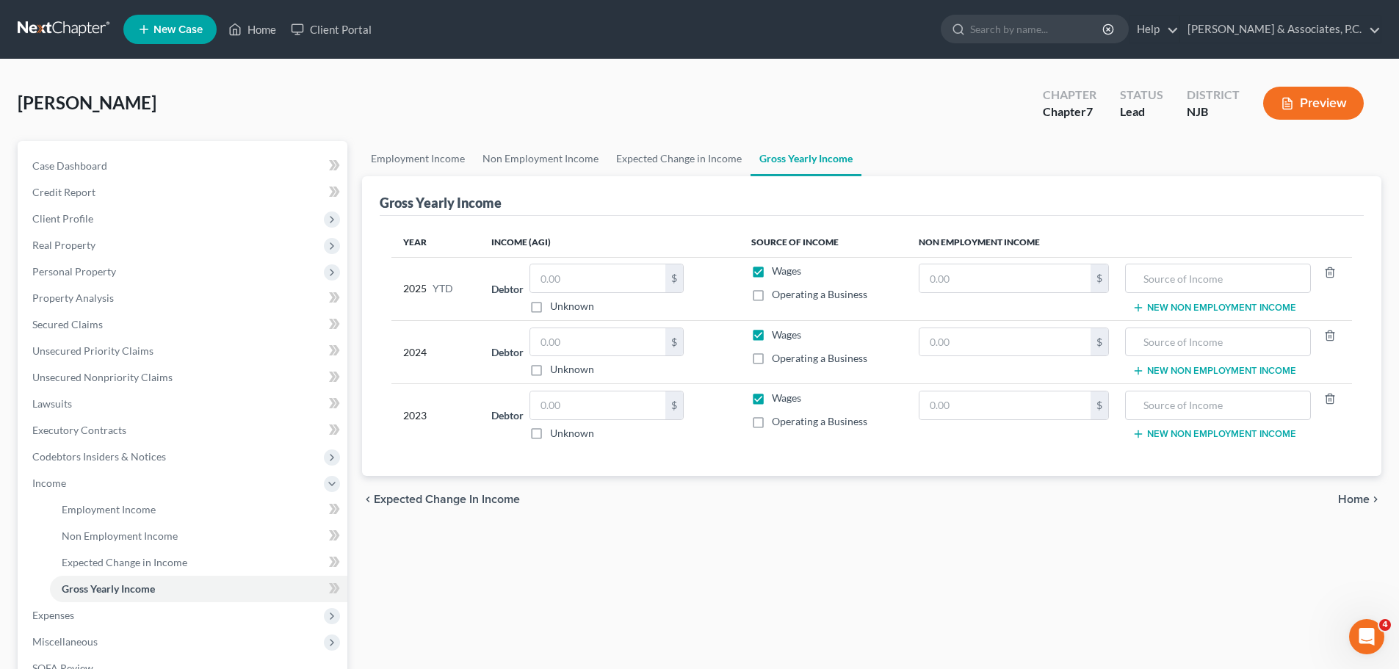
click at [1346, 499] on span "Home" at bounding box center [1354, 499] width 32 height 12
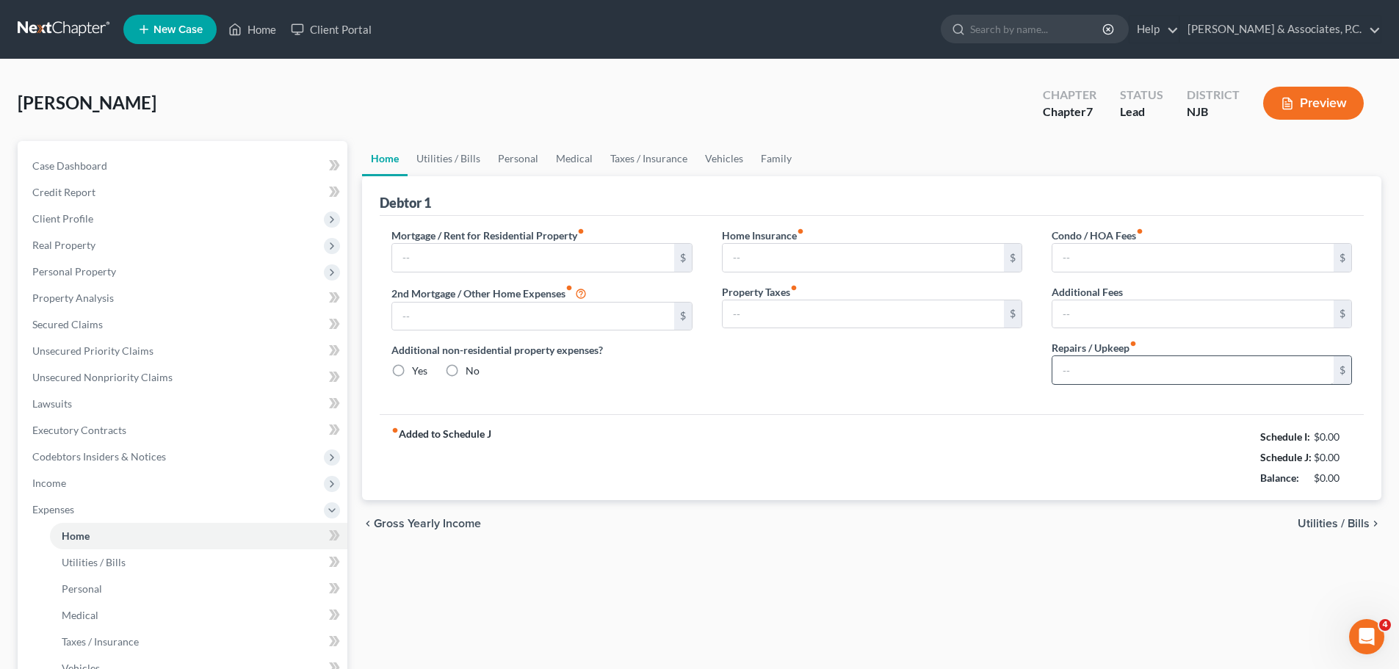
type input "2,100.00"
type input "0.00"
radio input "true"
type input "0.00"
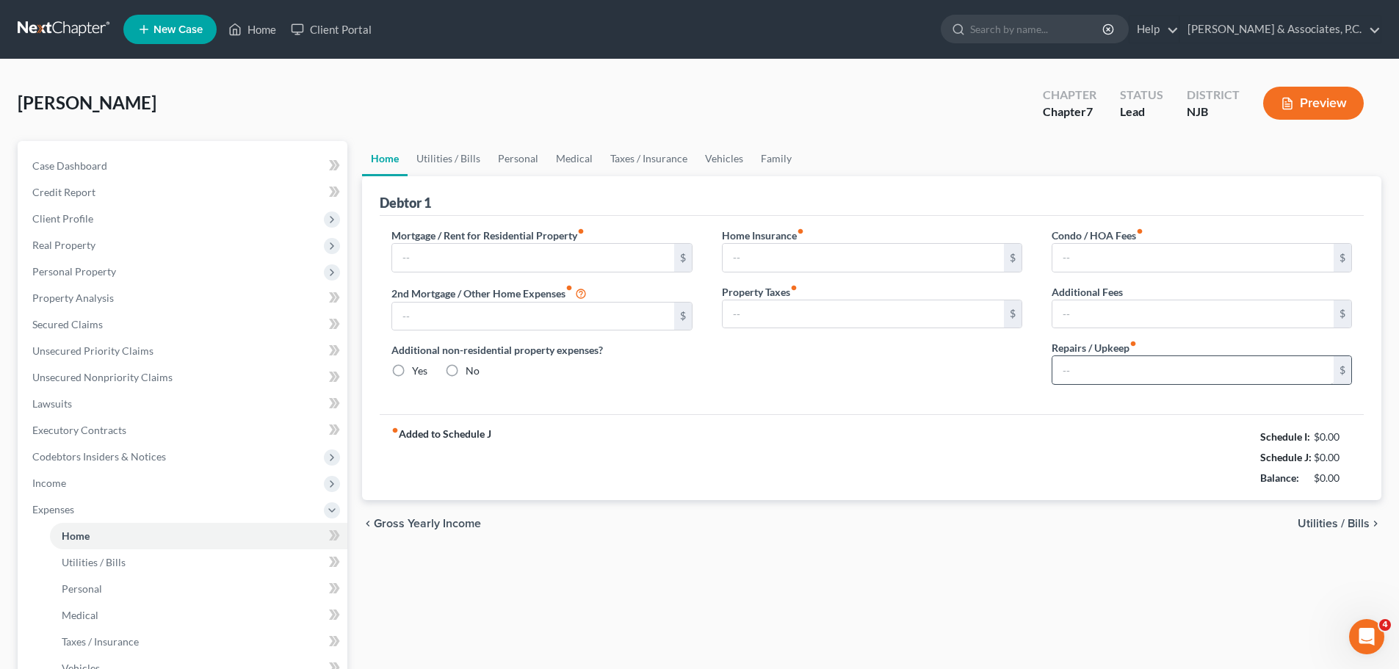
type input "0.00"
drag, startPoint x: 1344, startPoint y: 531, endPoint x: 1337, endPoint y: 527, distance: 7.6
click at [1342, 531] on div "chevron_left Gross Yearly Income Utilities / Bills chevron_right" at bounding box center [871, 523] width 1019 height 47
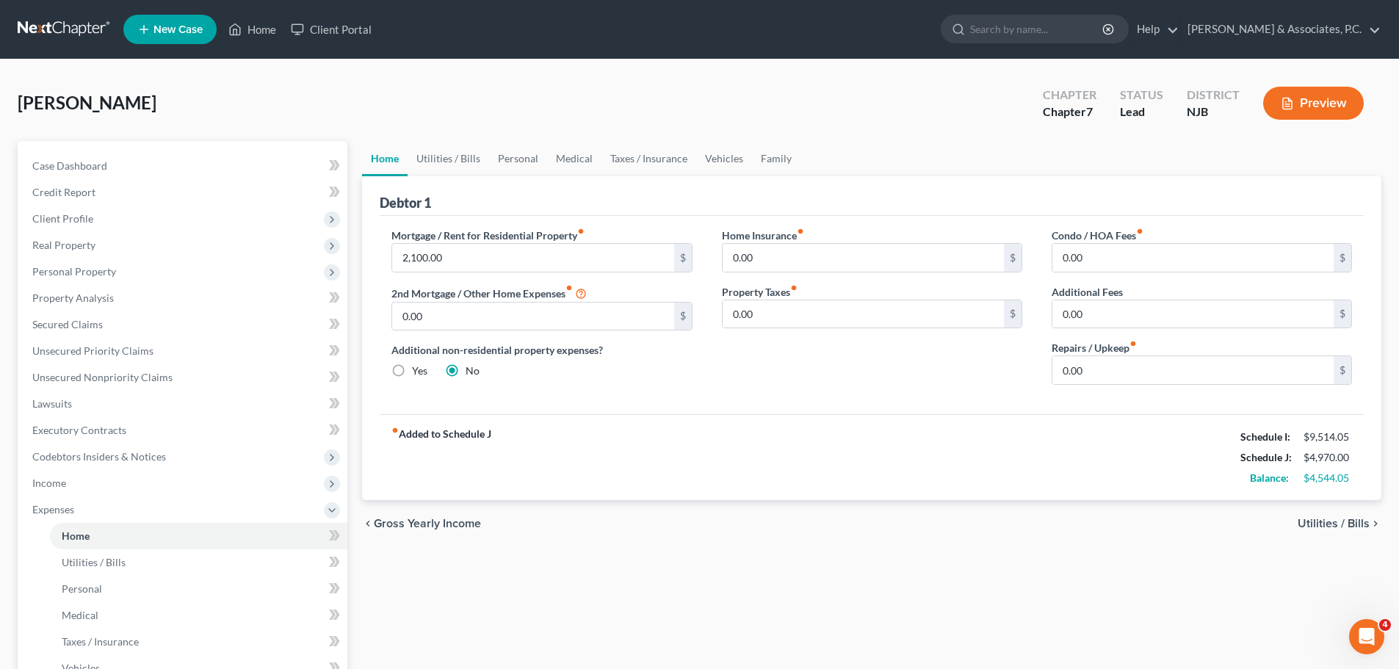
click at [1338, 527] on span "Utilities / Bills" at bounding box center [1333, 524] width 72 height 12
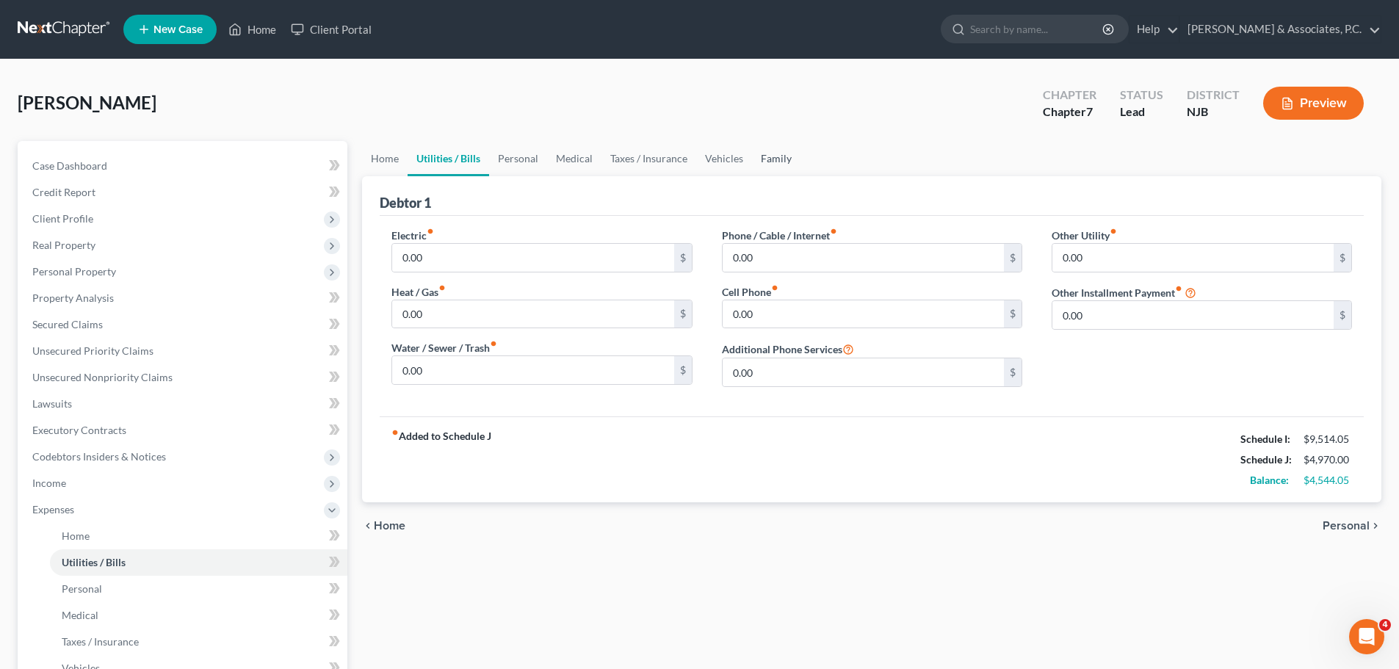
click at [775, 153] on link "Family" at bounding box center [776, 158] width 48 height 35
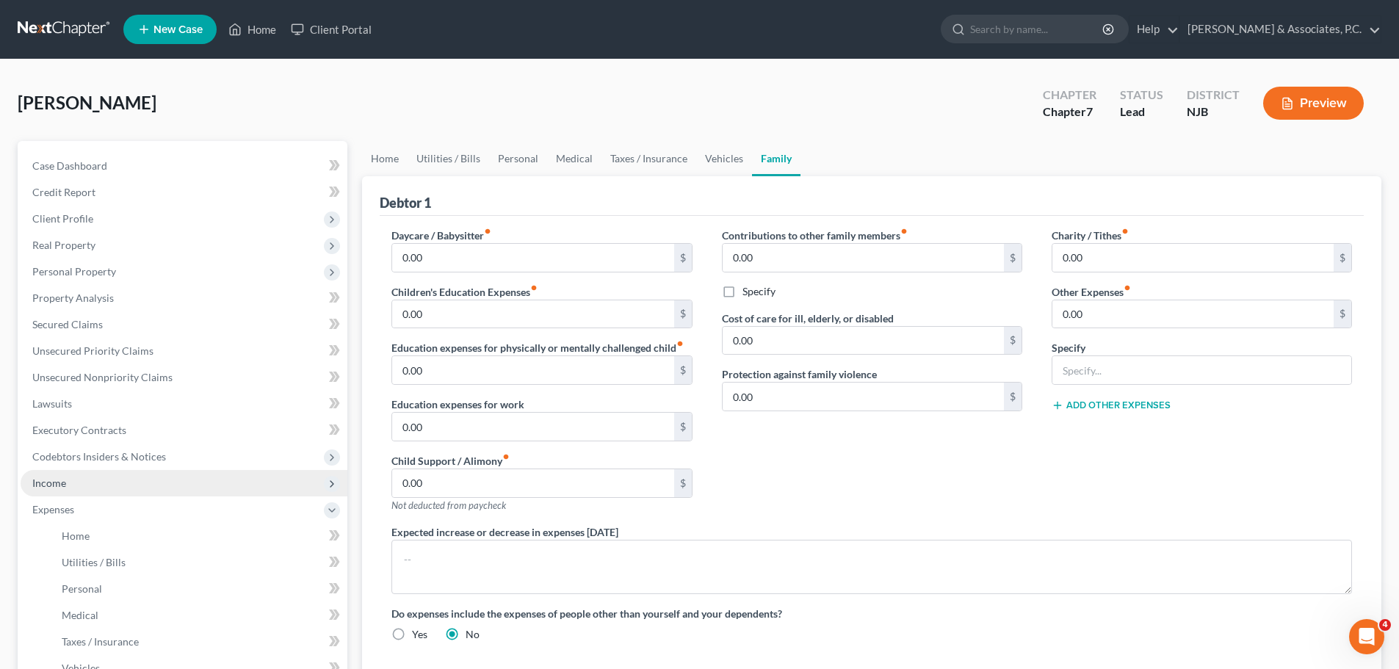
click at [81, 480] on span "Income" at bounding box center [184, 483] width 327 height 26
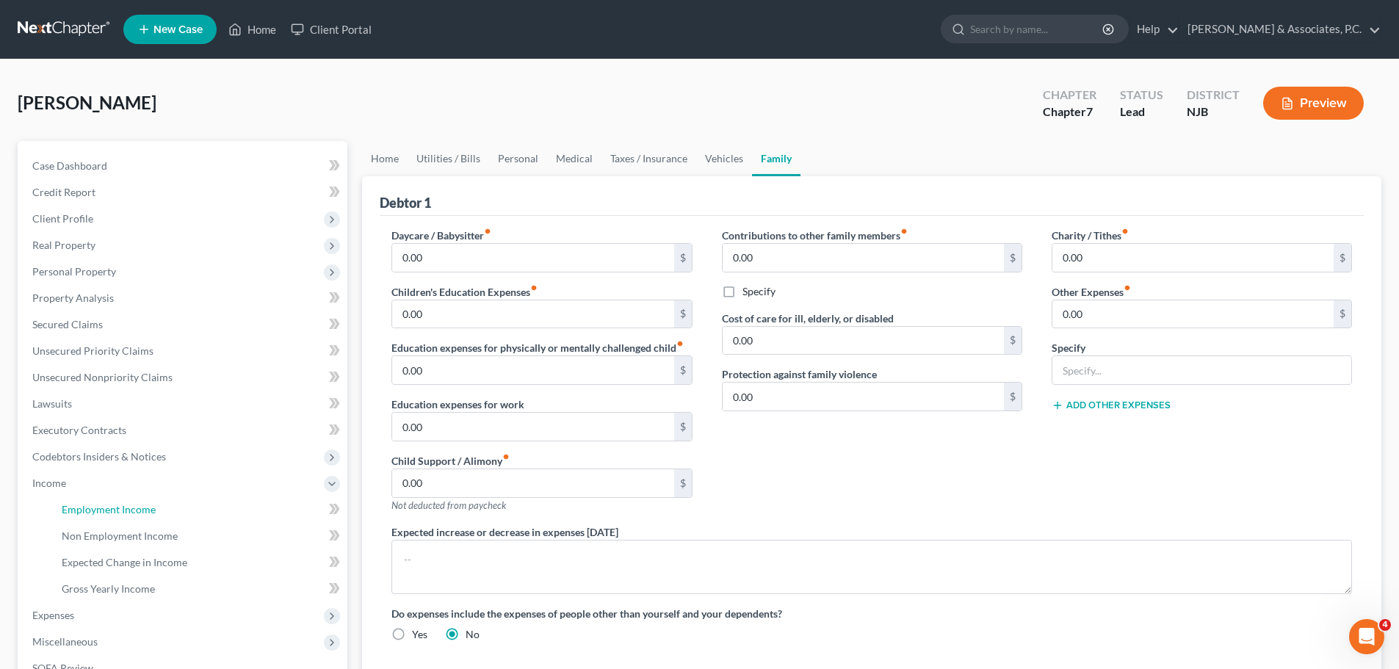
drag, startPoint x: 126, startPoint y: 510, endPoint x: 363, endPoint y: 510, distance: 236.4
click at [128, 510] on span "Employment Income" at bounding box center [109, 509] width 94 height 12
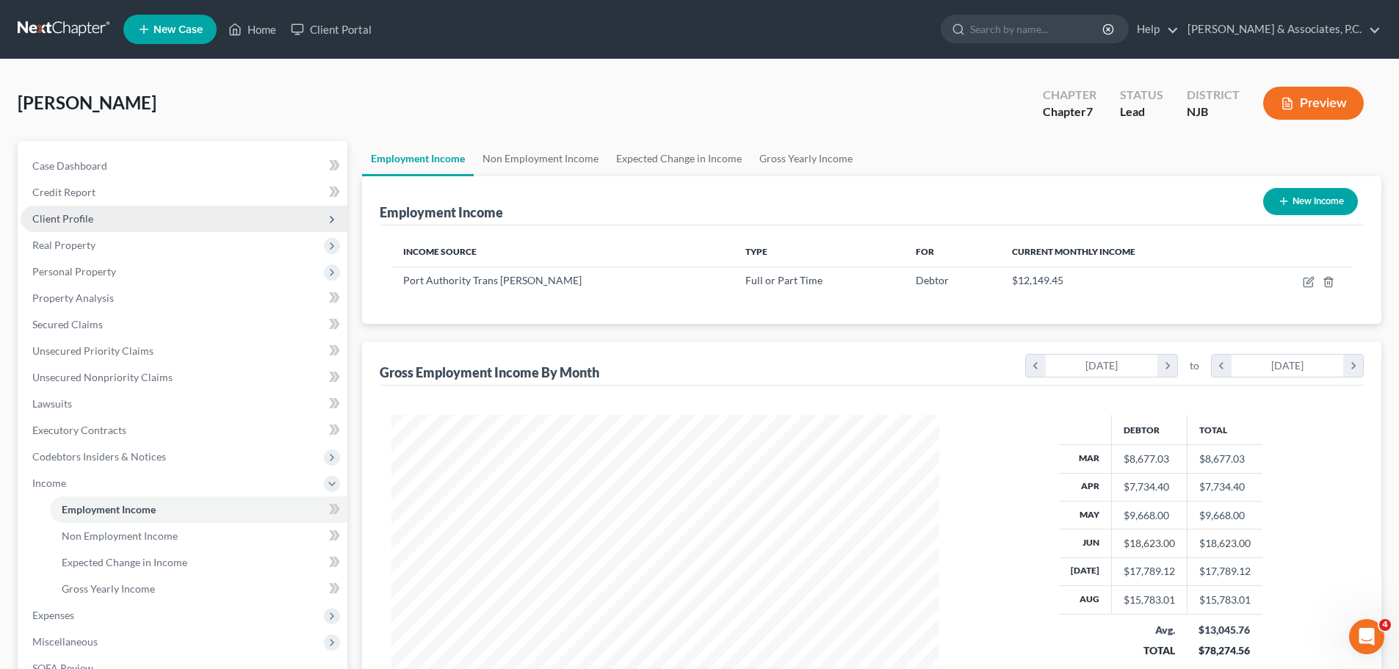
click at [81, 222] on span "Client Profile" at bounding box center [62, 218] width 61 height 12
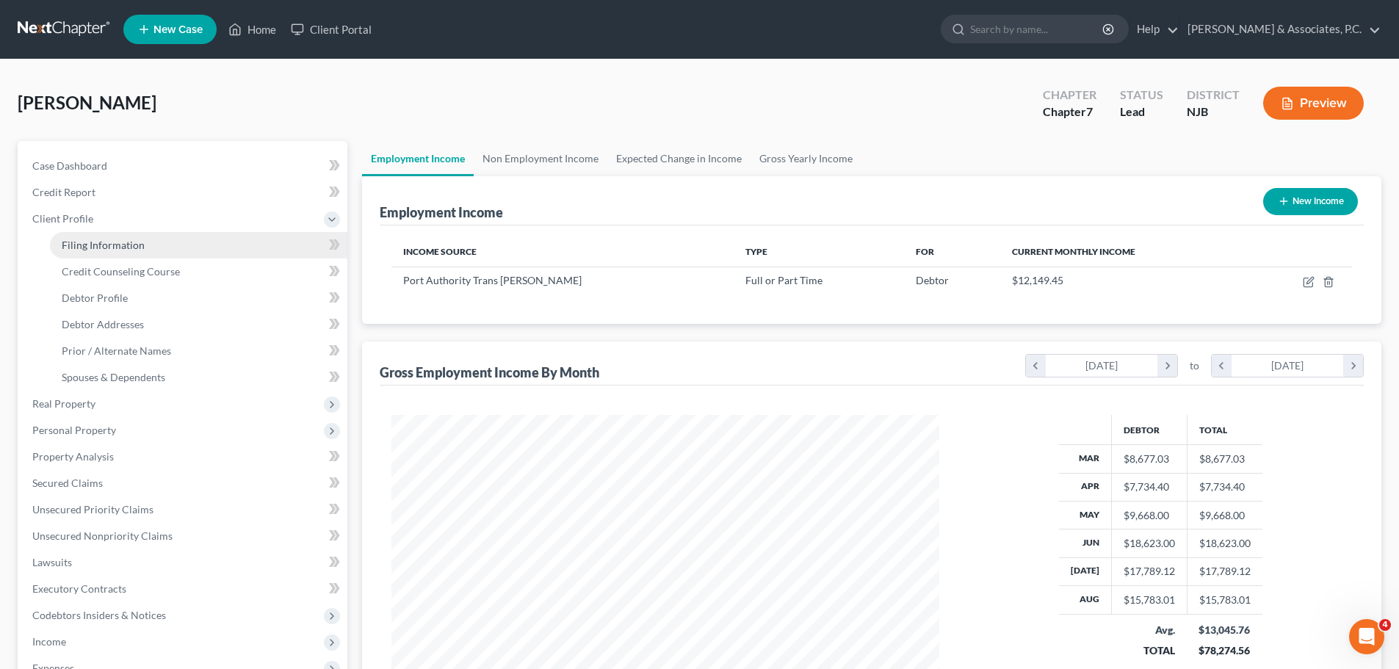
click at [128, 242] on span "Filing Information" at bounding box center [103, 245] width 83 height 12
select select "1"
select select "0"
select select "51"
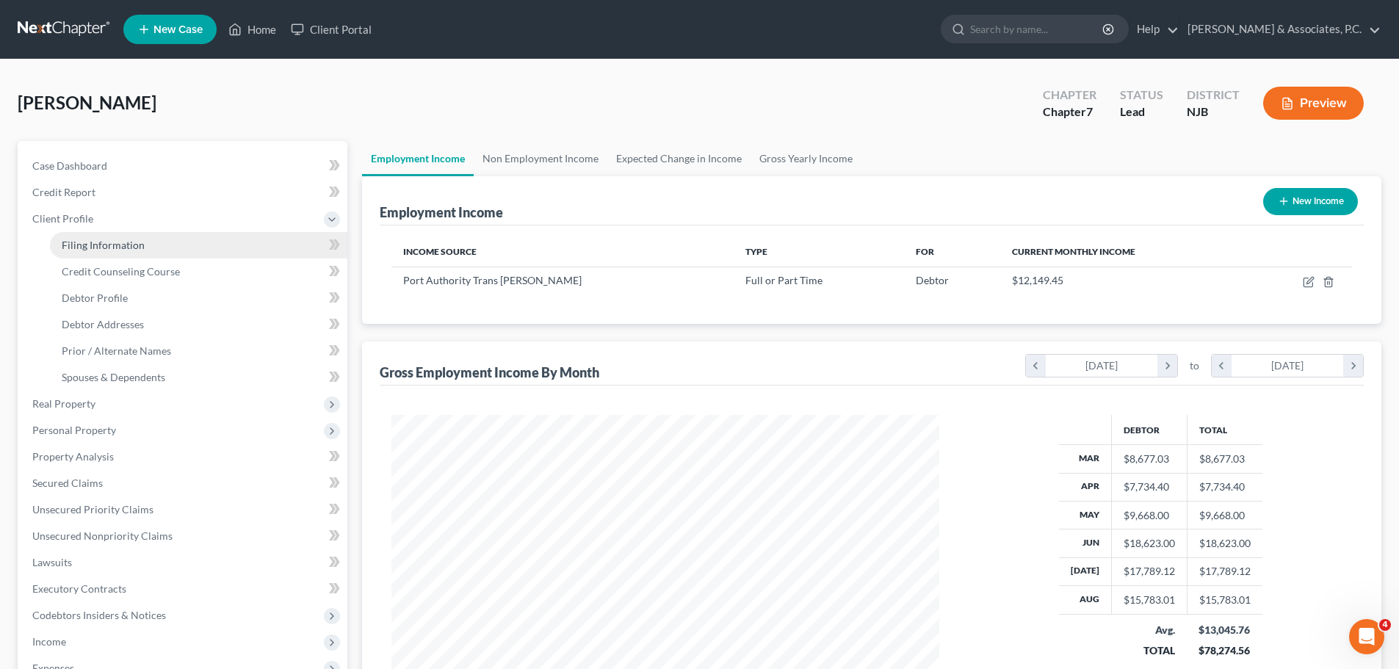
select select "6"
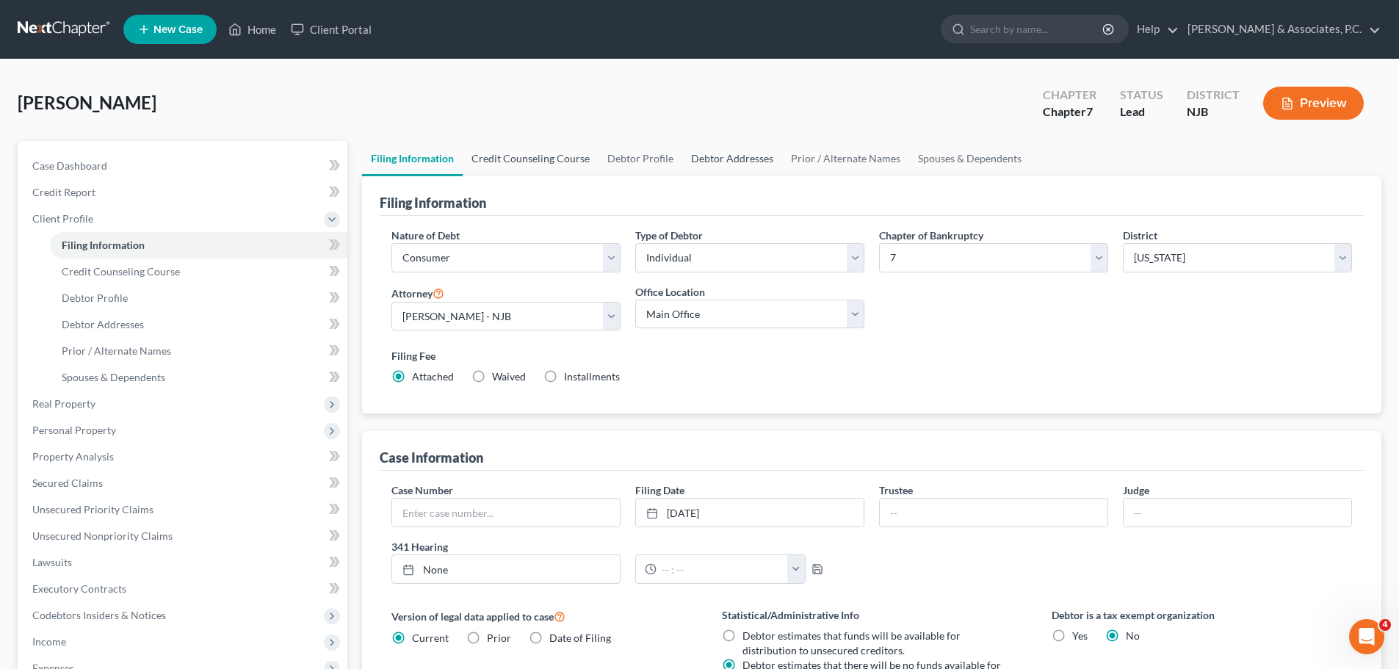
click at [540, 153] on link "Credit Counseling Course" at bounding box center [531, 158] width 136 height 35
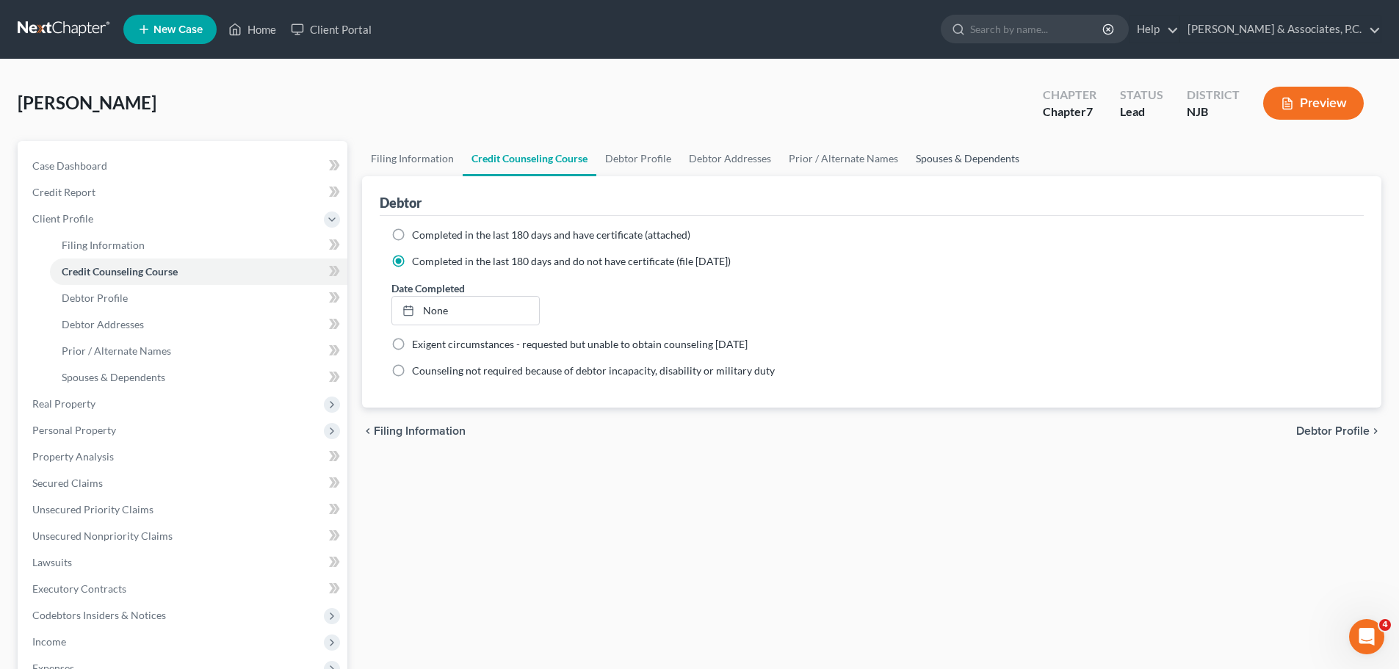
click at [993, 162] on link "Spouses & Dependents" at bounding box center [967, 158] width 121 height 35
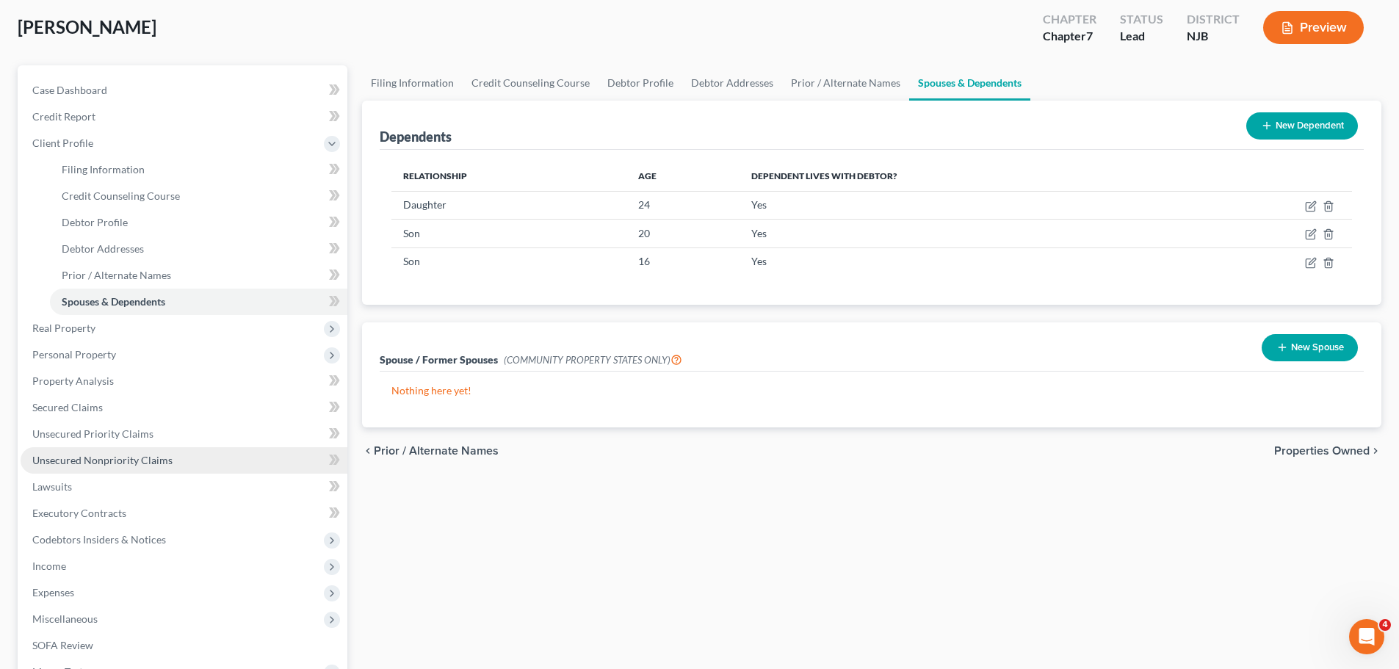
scroll to position [147, 0]
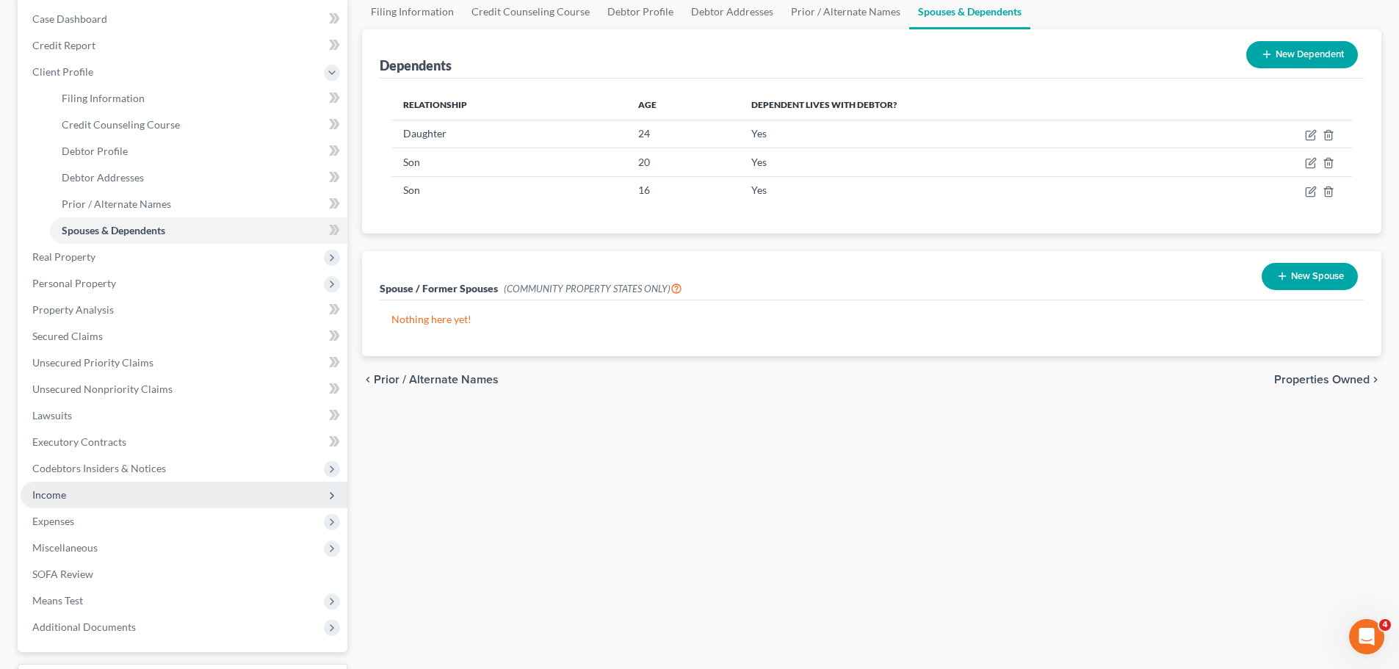
click at [73, 496] on span "Income" at bounding box center [184, 495] width 327 height 26
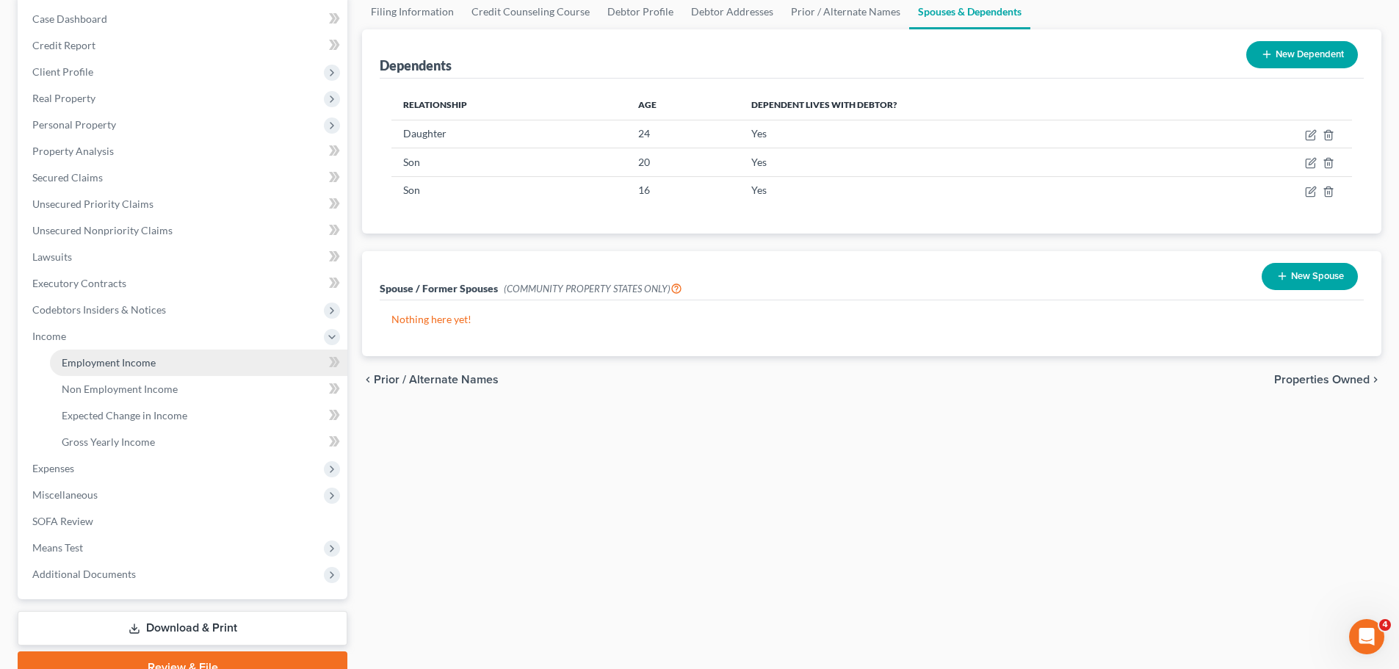
drag, startPoint x: 178, startPoint y: 368, endPoint x: 263, endPoint y: 360, distance: 84.8
click at [180, 369] on link "Employment Income" at bounding box center [198, 362] width 297 height 26
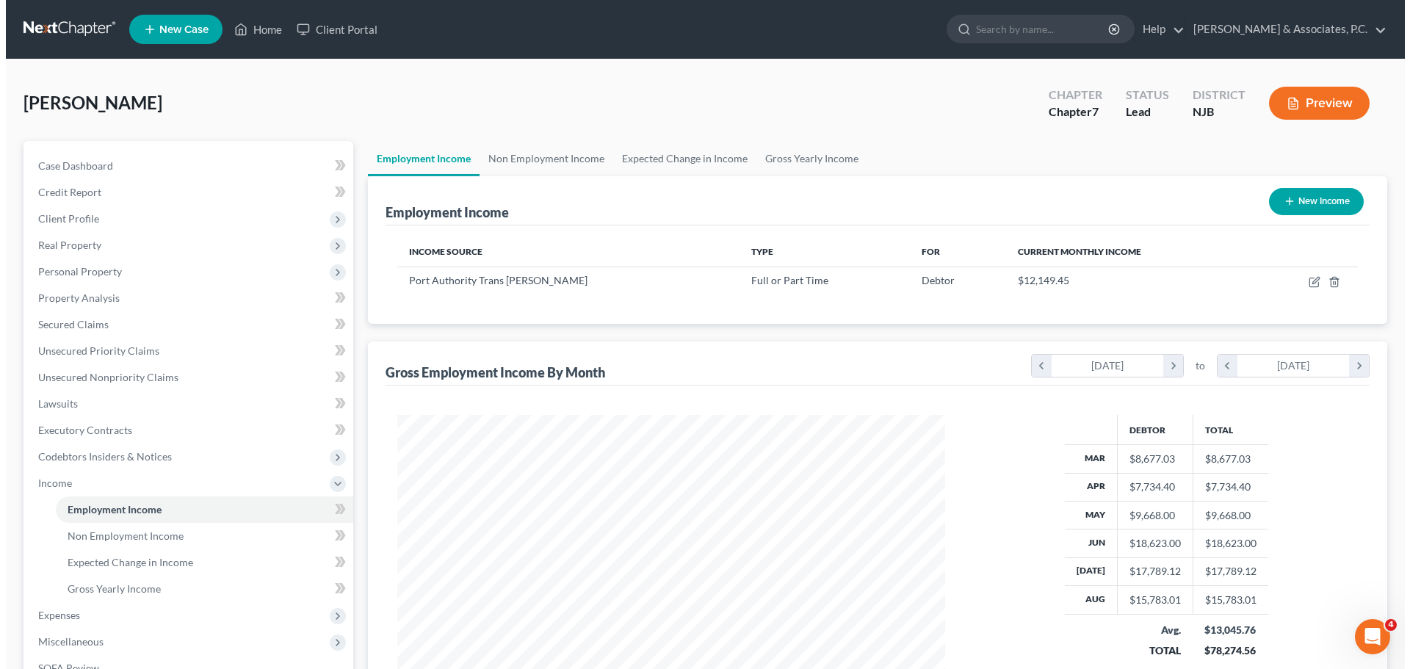
scroll to position [274, 577]
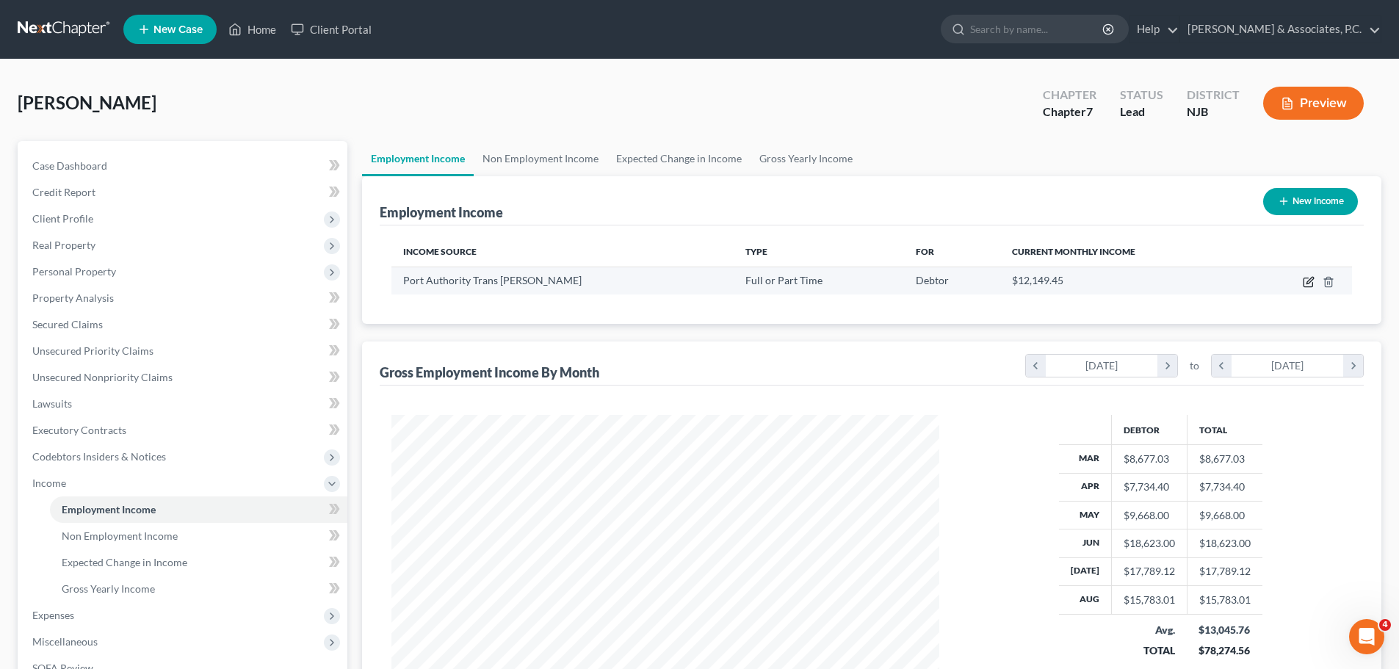
click at [1311, 283] on icon "button" at bounding box center [1308, 282] width 12 height 12
select select "0"
select select "33"
select select "3"
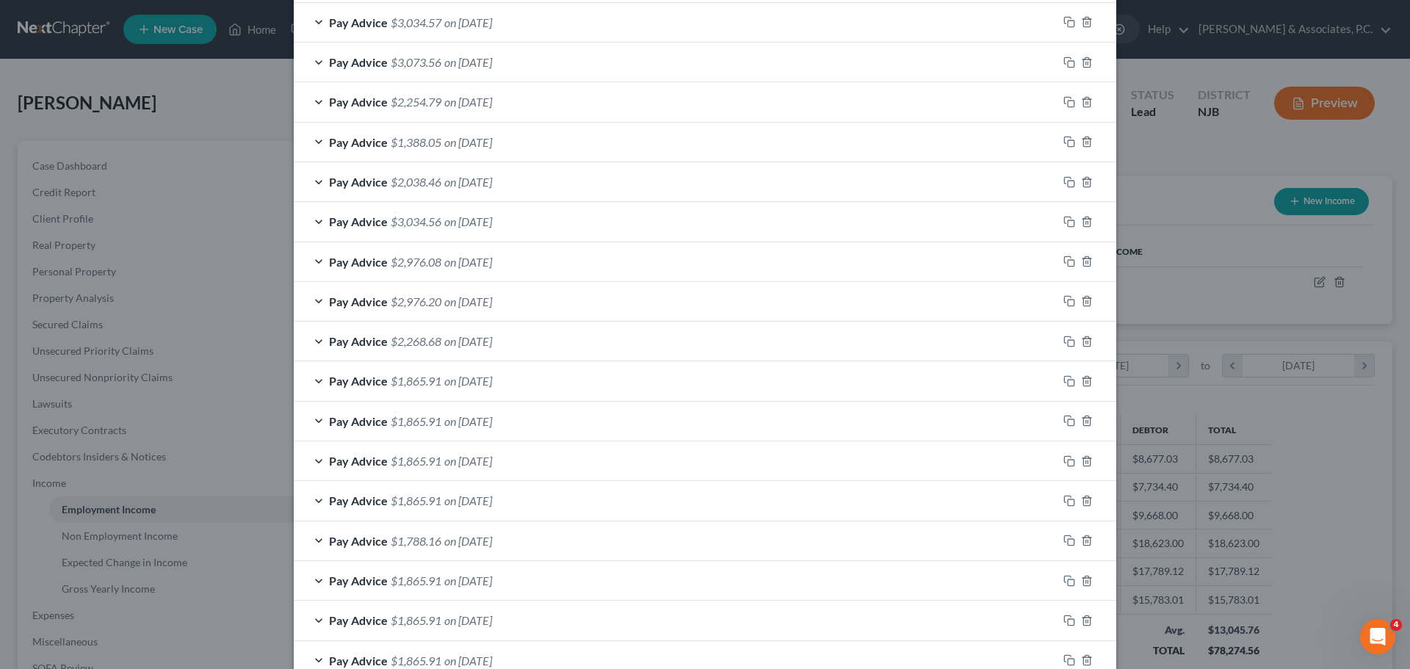
scroll to position [618, 0]
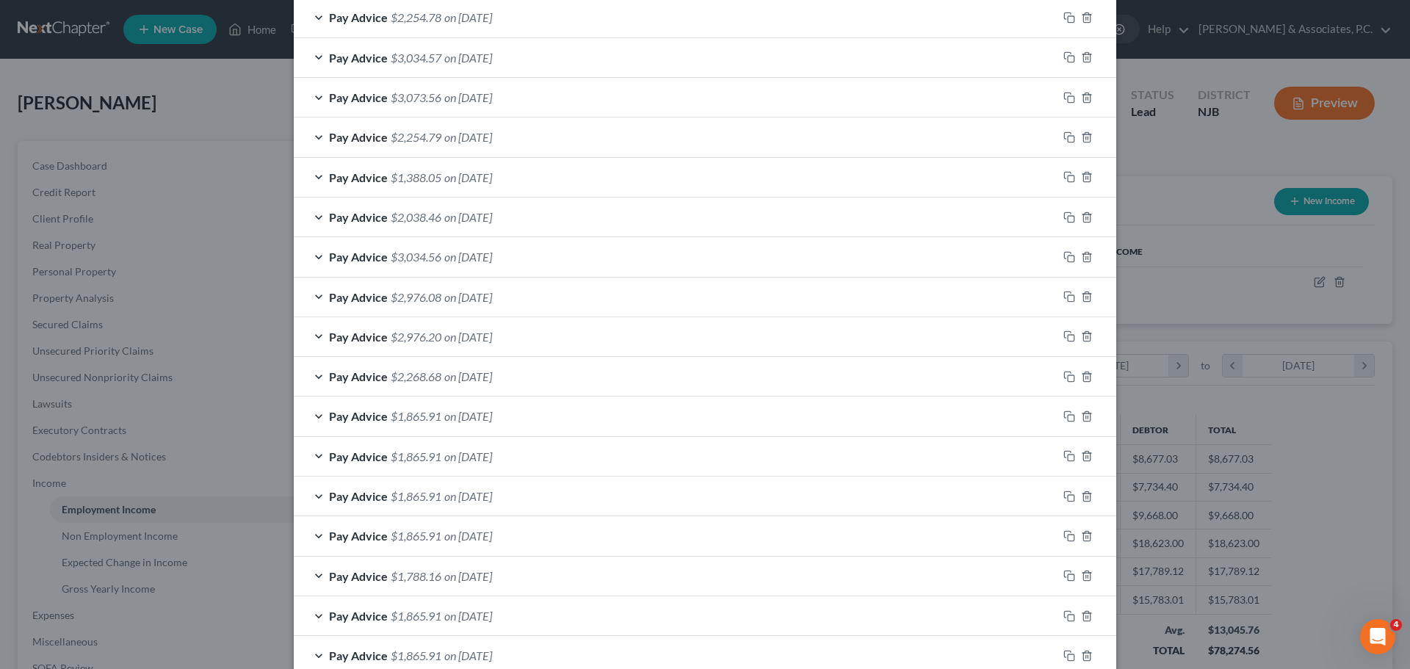
click at [569, 337] on div "Pay Advice $2,976.20 on [DATE]" at bounding box center [676, 336] width 764 height 39
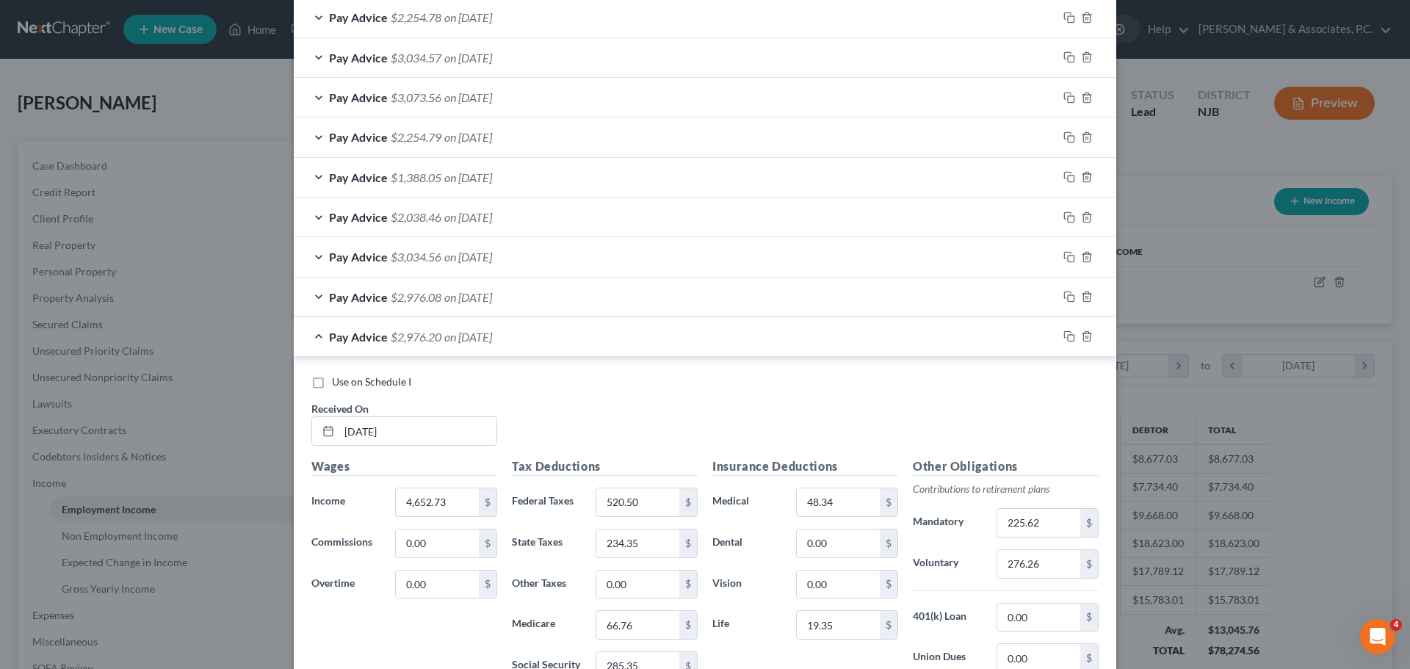
click at [587, 287] on div "Pay Advice $2,976.08 on [DATE]" at bounding box center [676, 297] width 764 height 39
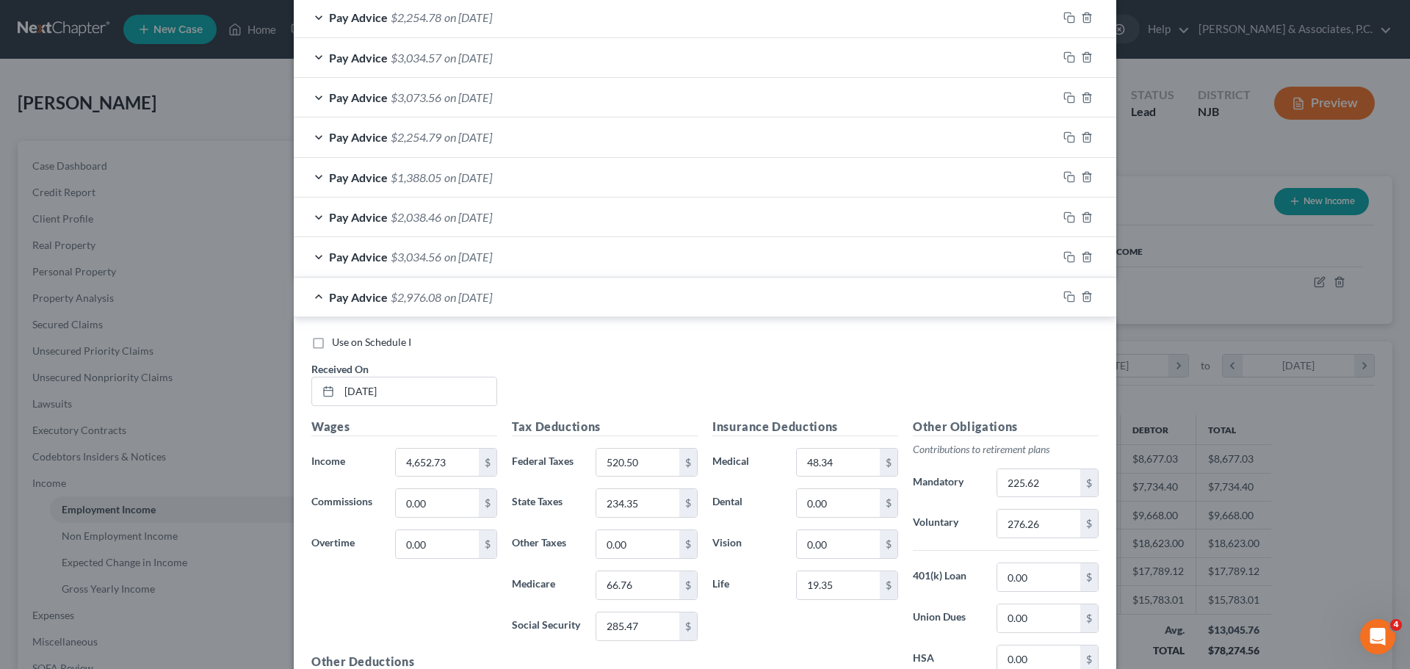
click at [588, 294] on div "Pay Advice $2,976.08 on [DATE]" at bounding box center [676, 297] width 764 height 39
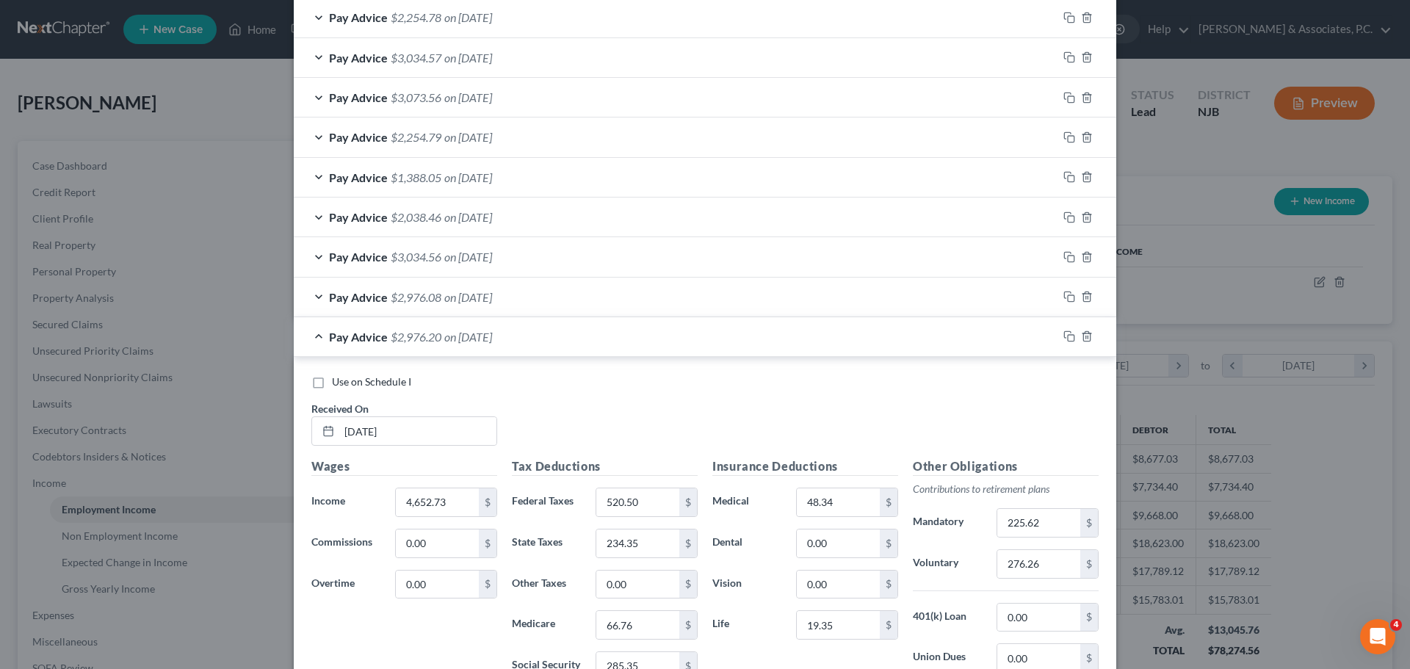
click at [564, 294] on div "Pay Advice $2,976.08 on 06/18/2025" at bounding box center [676, 297] width 764 height 39
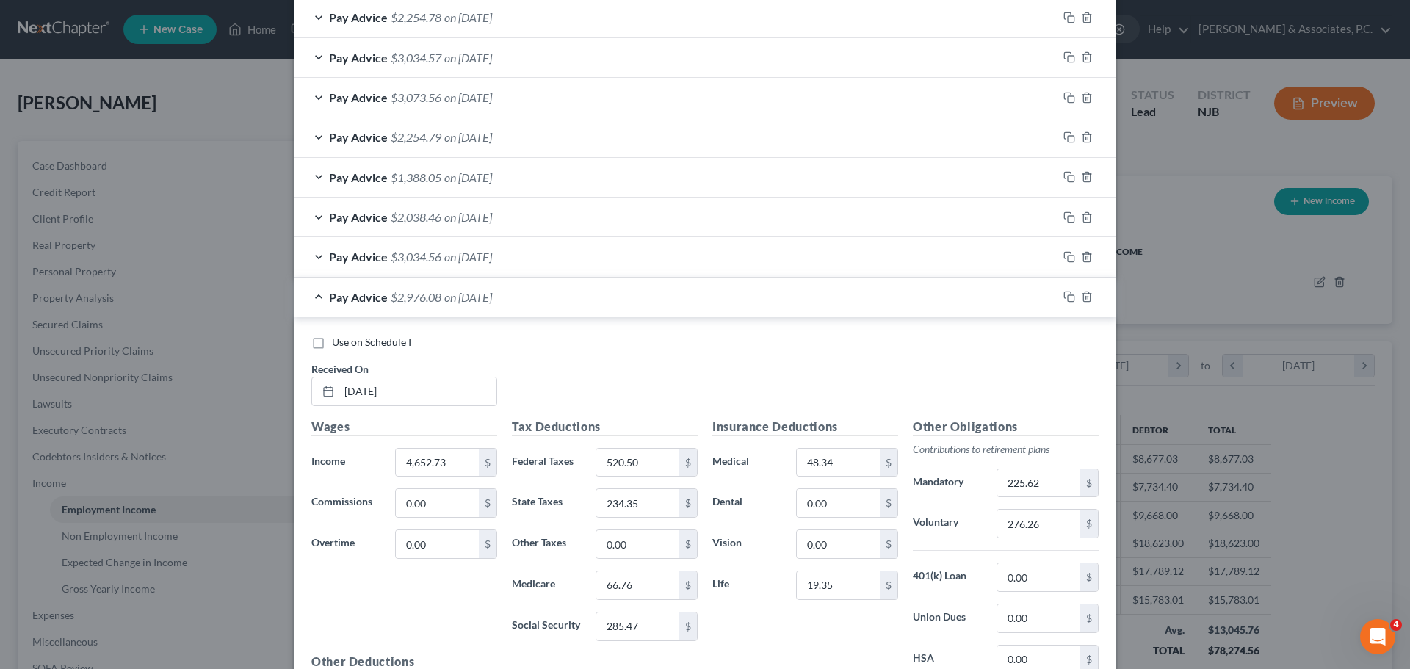
click at [586, 302] on div "Pay Advice $2,976.08 on 06/18/2025" at bounding box center [676, 297] width 764 height 39
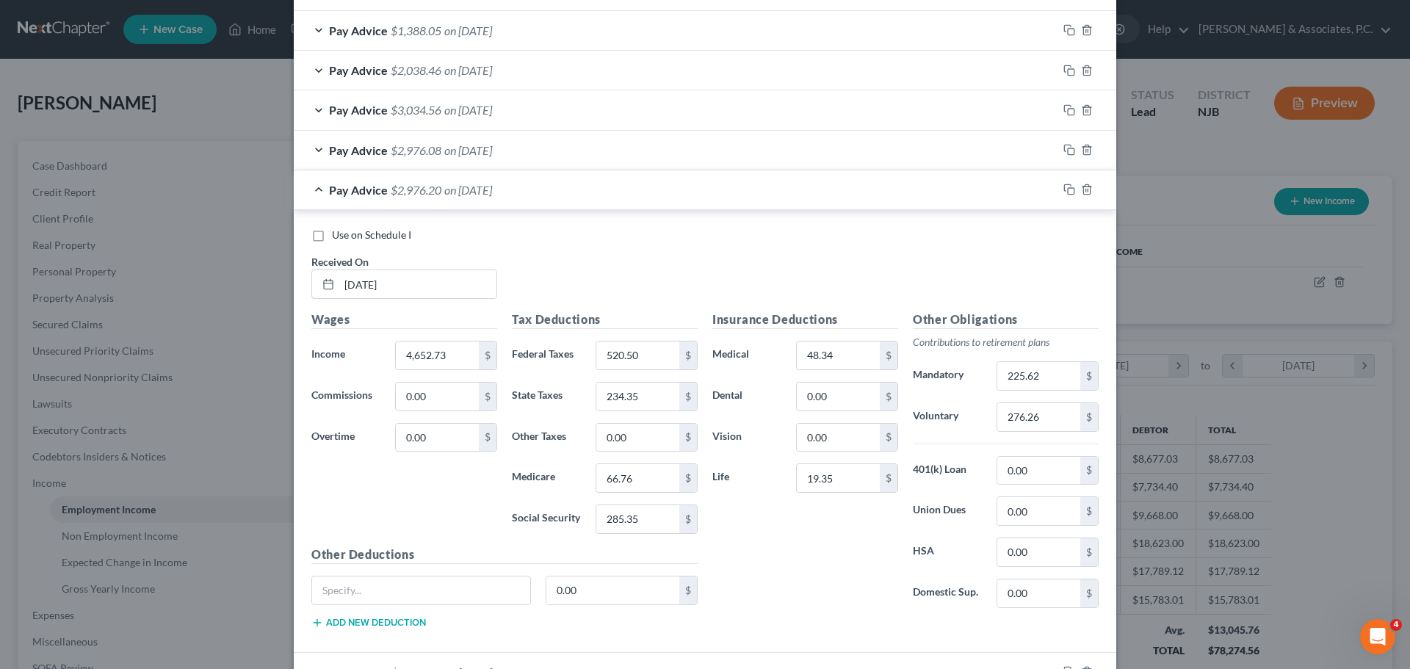
scroll to position [692, 0]
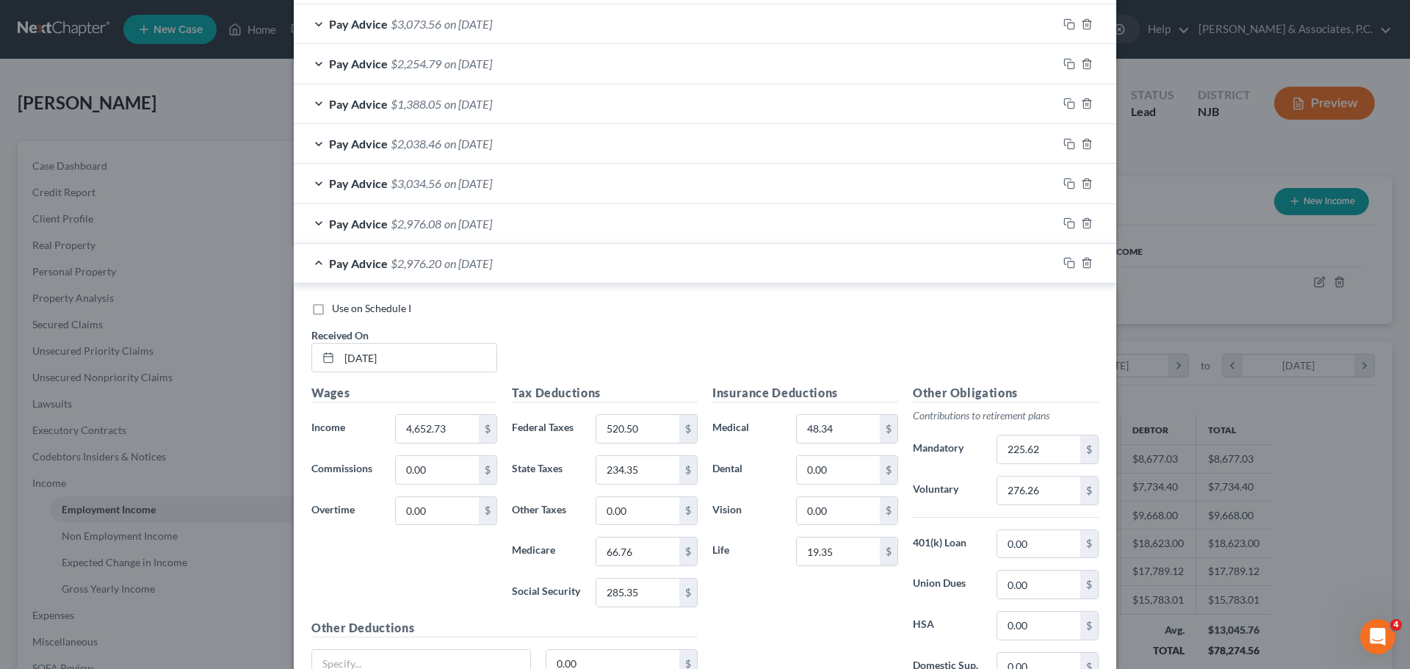
click at [605, 225] on div "Pay Advice $2,976.08 on 06/18/2025" at bounding box center [676, 223] width 764 height 39
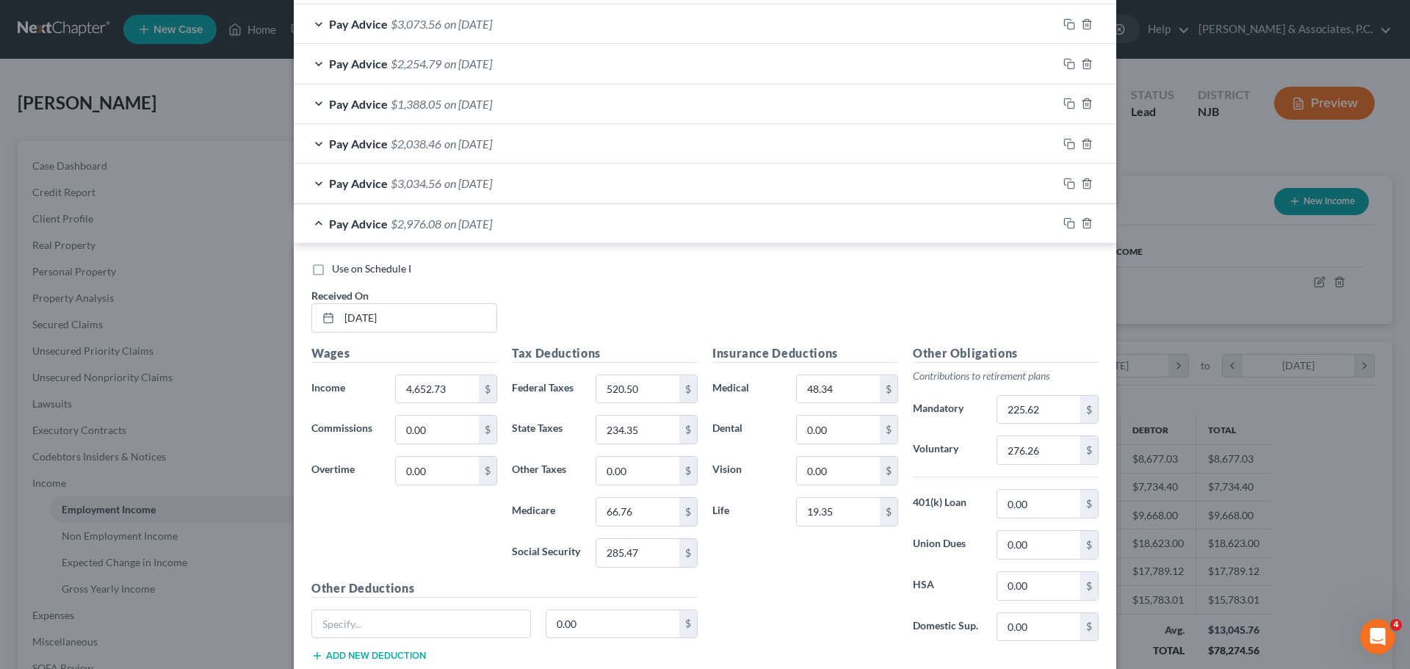
click at [614, 220] on div "Pay Advice $2,976.08 on 06/18/2025" at bounding box center [676, 223] width 764 height 39
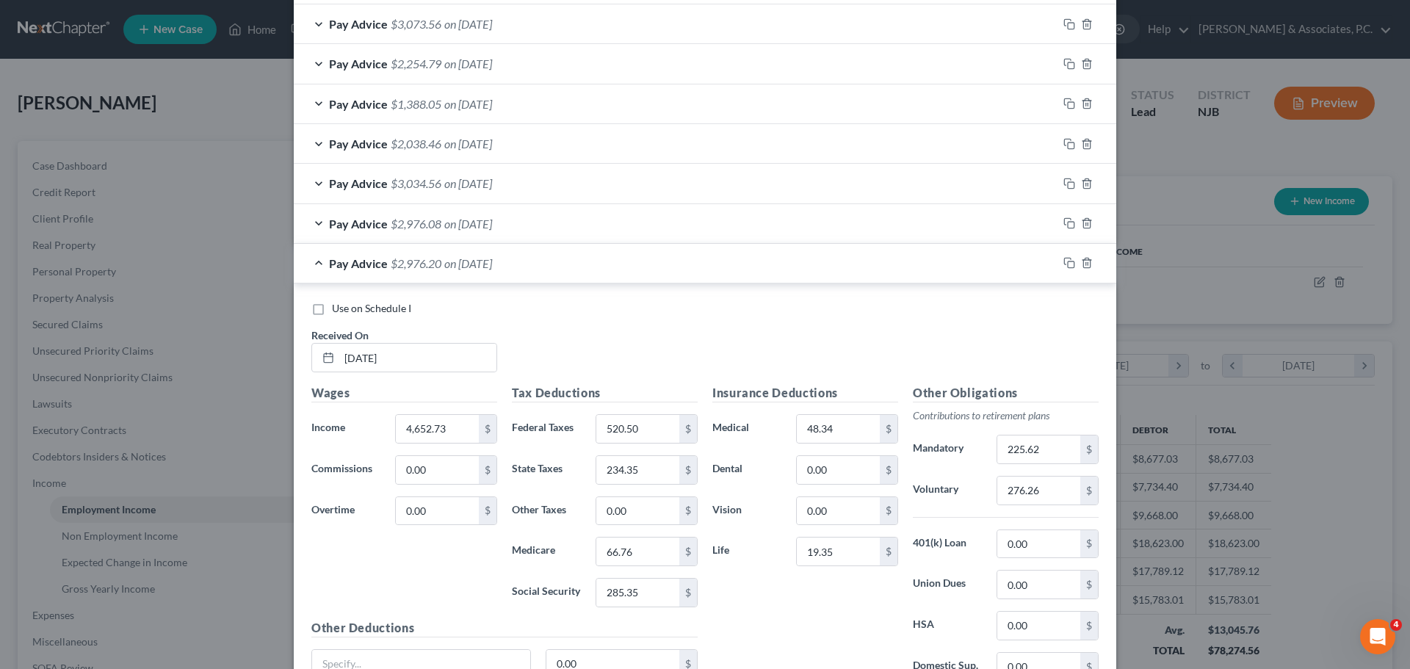
click at [617, 211] on div "Pay Advice $2,976.08 on 06/18/2025" at bounding box center [676, 223] width 764 height 39
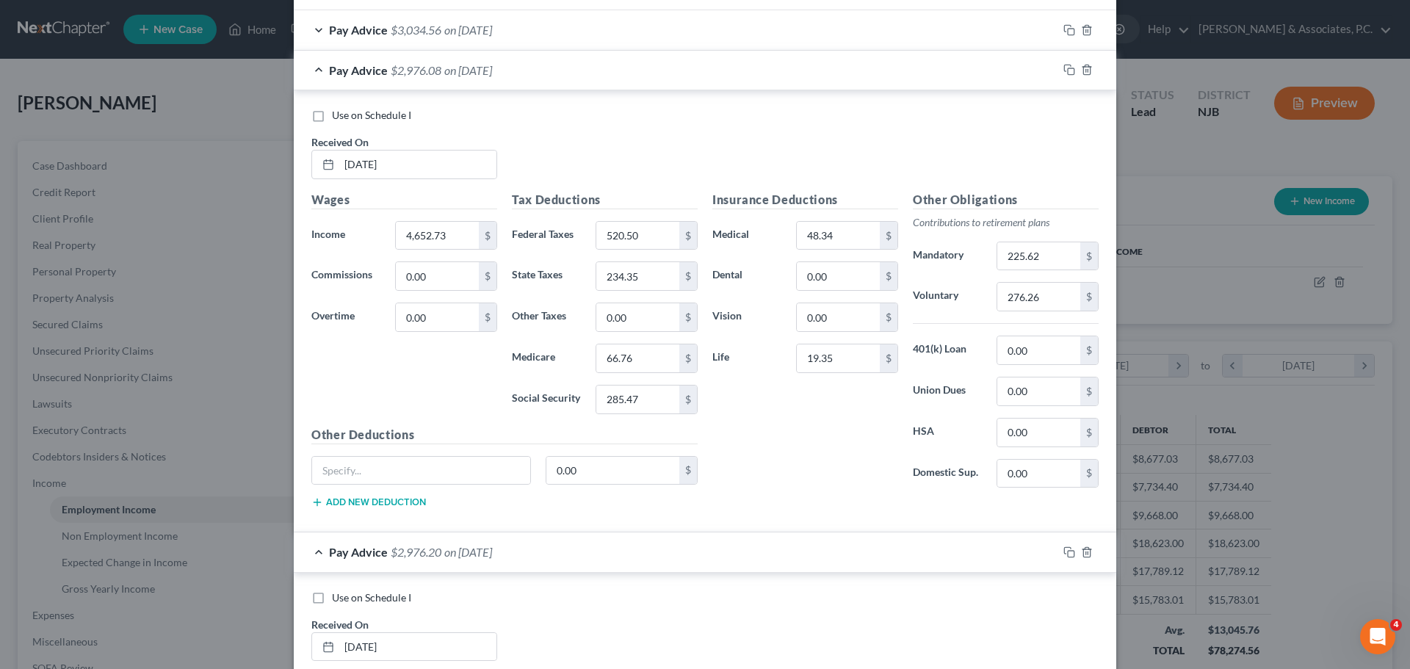
scroll to position [838, 0]
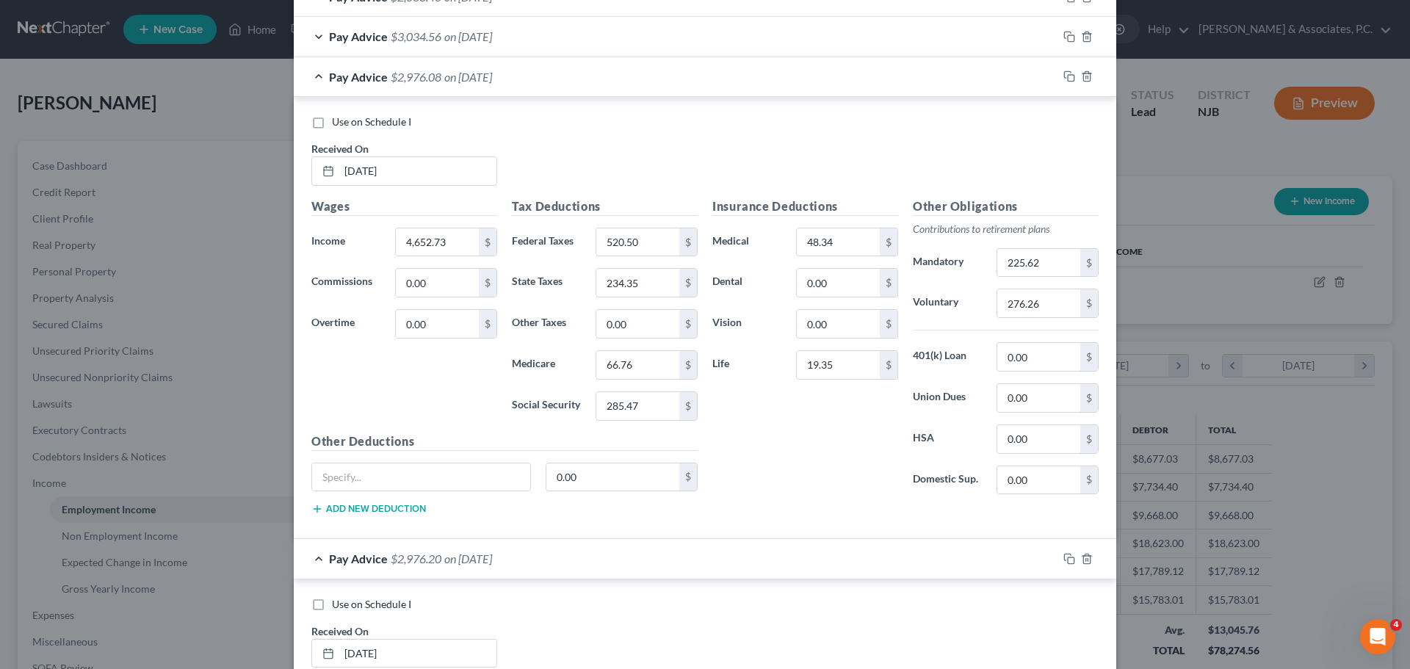
click at [604, 84] on div "Pay Advice $2,976.08 on 06/18/2025" at bounding box center [676, 76] width 764 height 39
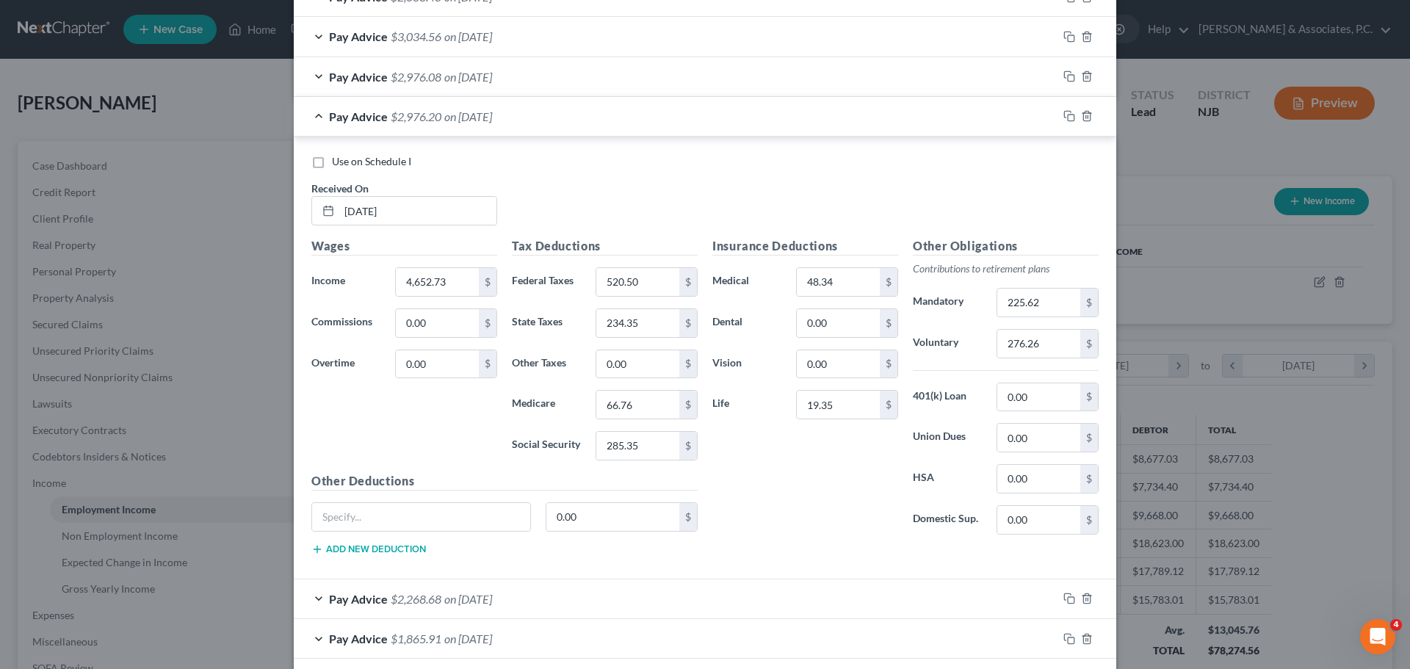
click at [603, 35] on div "Pay Advice $3,034.56 on 06/26/2025" at bounding box center [676, 36] width 764 height 39
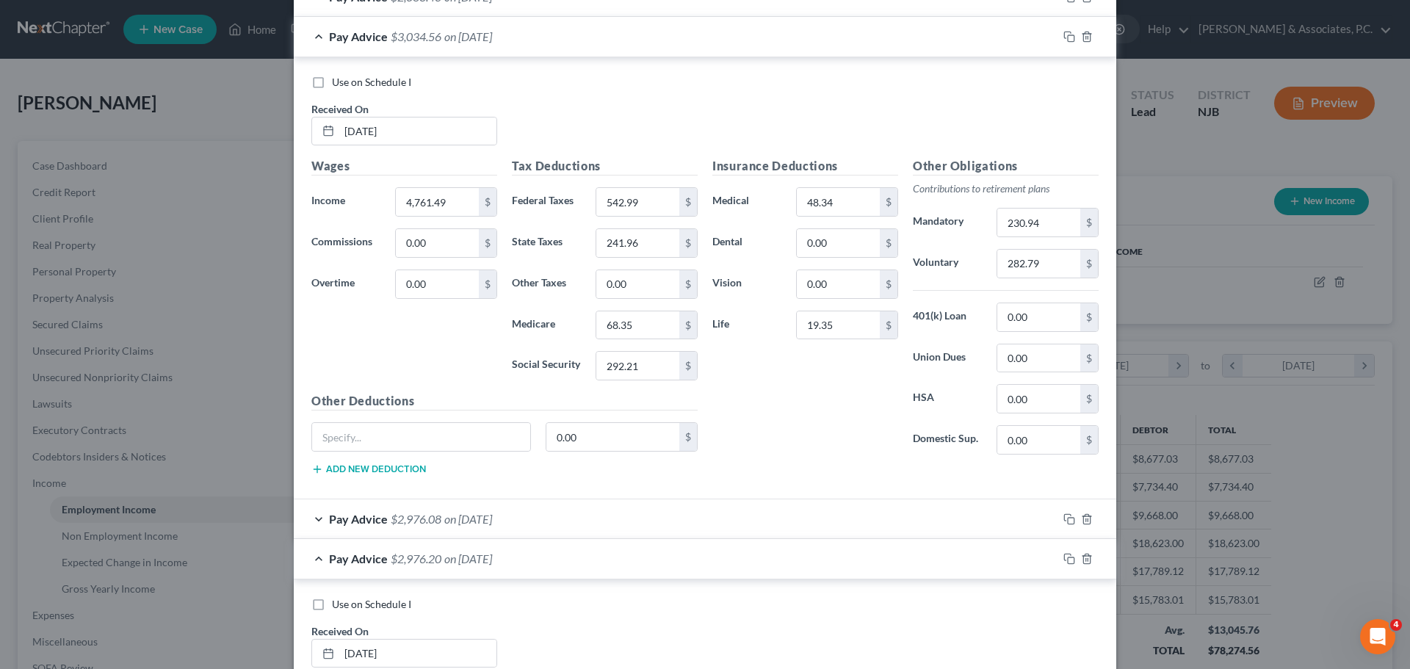
click at [600, 46] on div "Pay Advice $3,034.56 on 06/26/2025" at bounding box center [676, 36] width 764 height 39
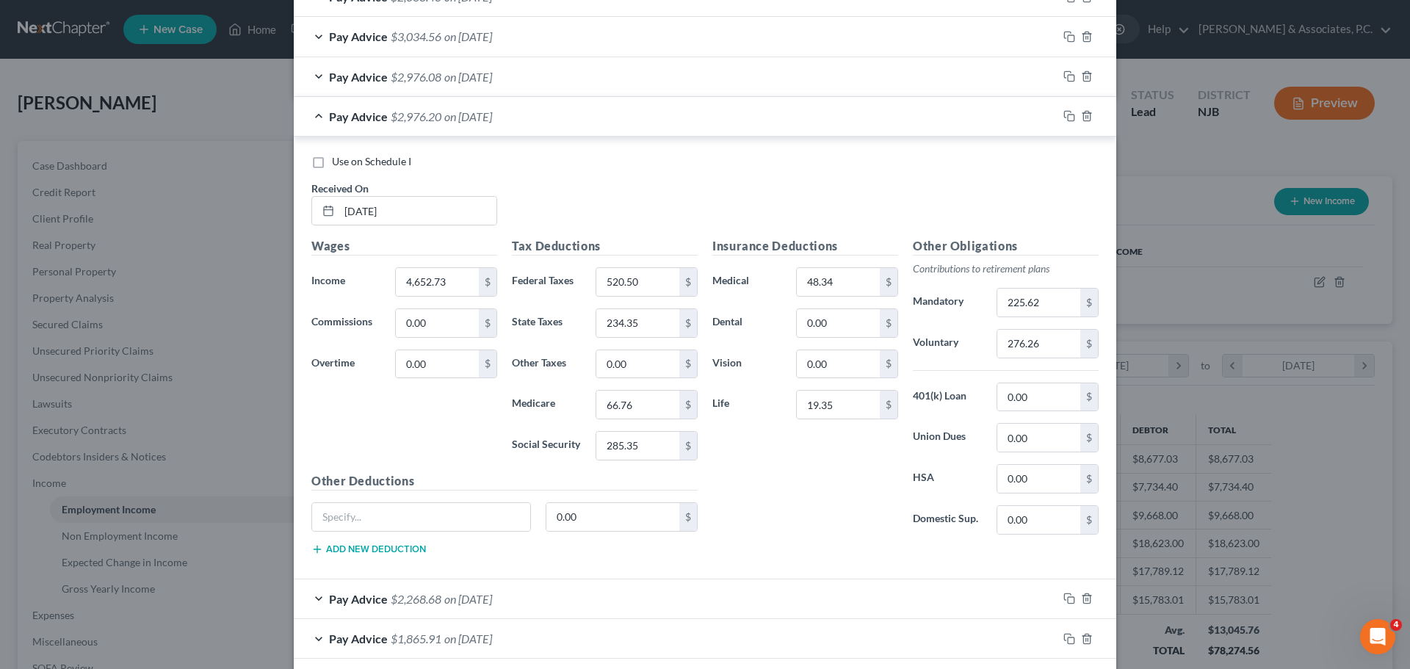
click at [590, 128] on div "Pay Advice $2,976.20 on 06/18/2025" at bounding box center [676, 116] width 764 height 39
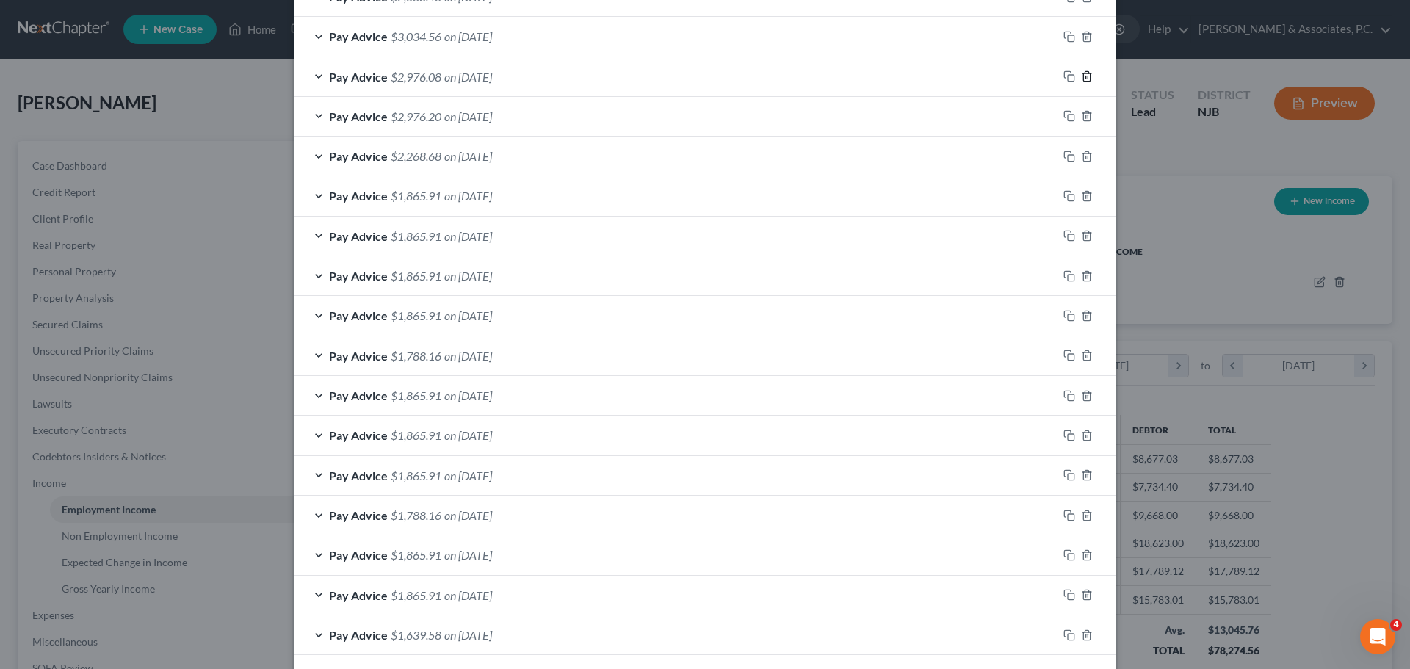
click at [1084, 72] on icon "button" at bounding box center [1087, 76] width 12 height 12
click at [710, 82] on div "Pay Advice $2,976.20 on 06/18/2025" at bounding box center [676, 76] width 764 height 39
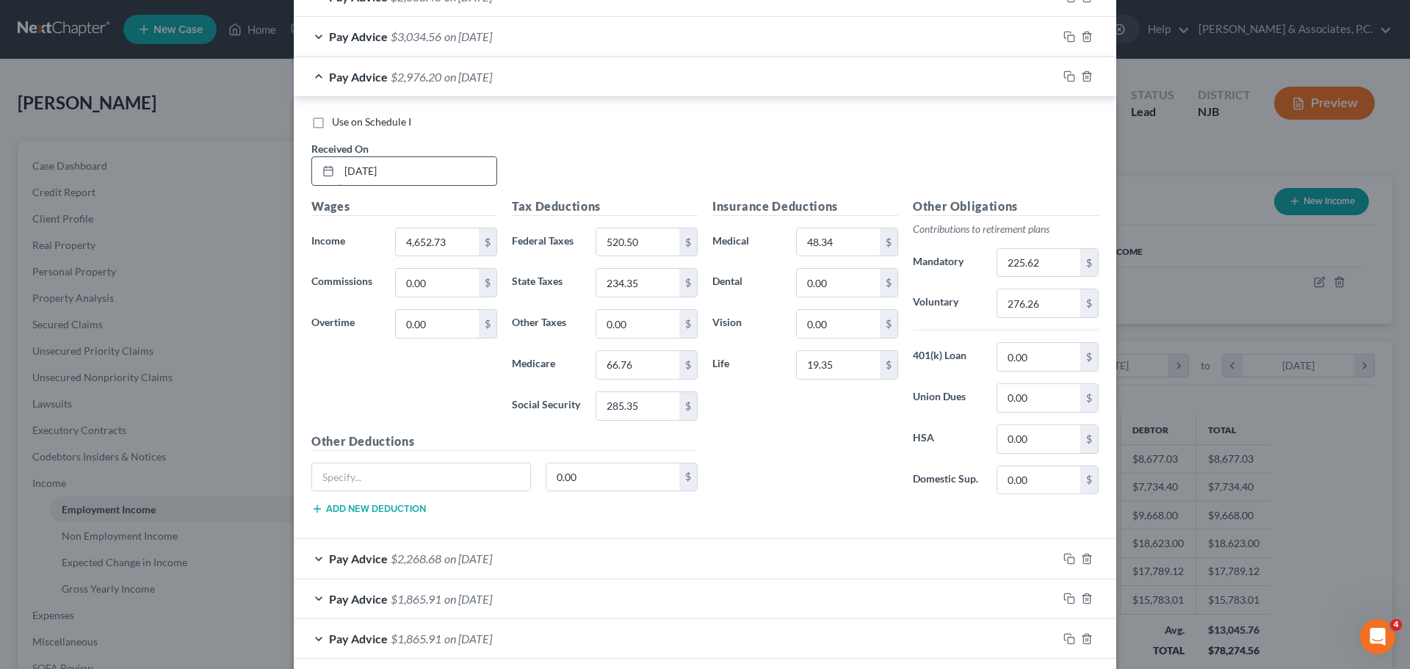
drag, startPoint x: 368, startPoint y: 167, endPoint x: 419, endPoint y: 168, distance: 51.4
click at [366, 168] on input "06/18/2025" at bounding box center [417, 171] width 157 height 28
type input "[DATE]"
click at [583, 77] on div "Pay Advice $2,976.20 on 06/19/2025" at bounding box center [676, 76] width 764 height 39
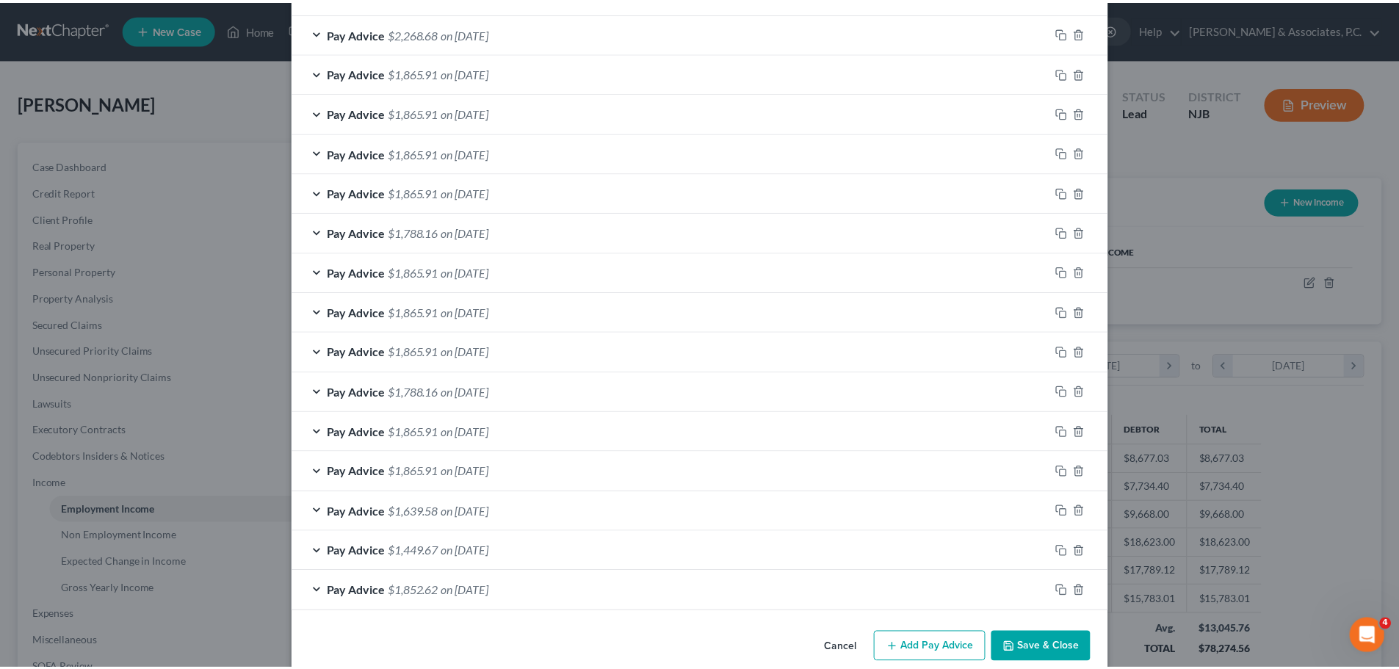
scroll to position [945, 0]
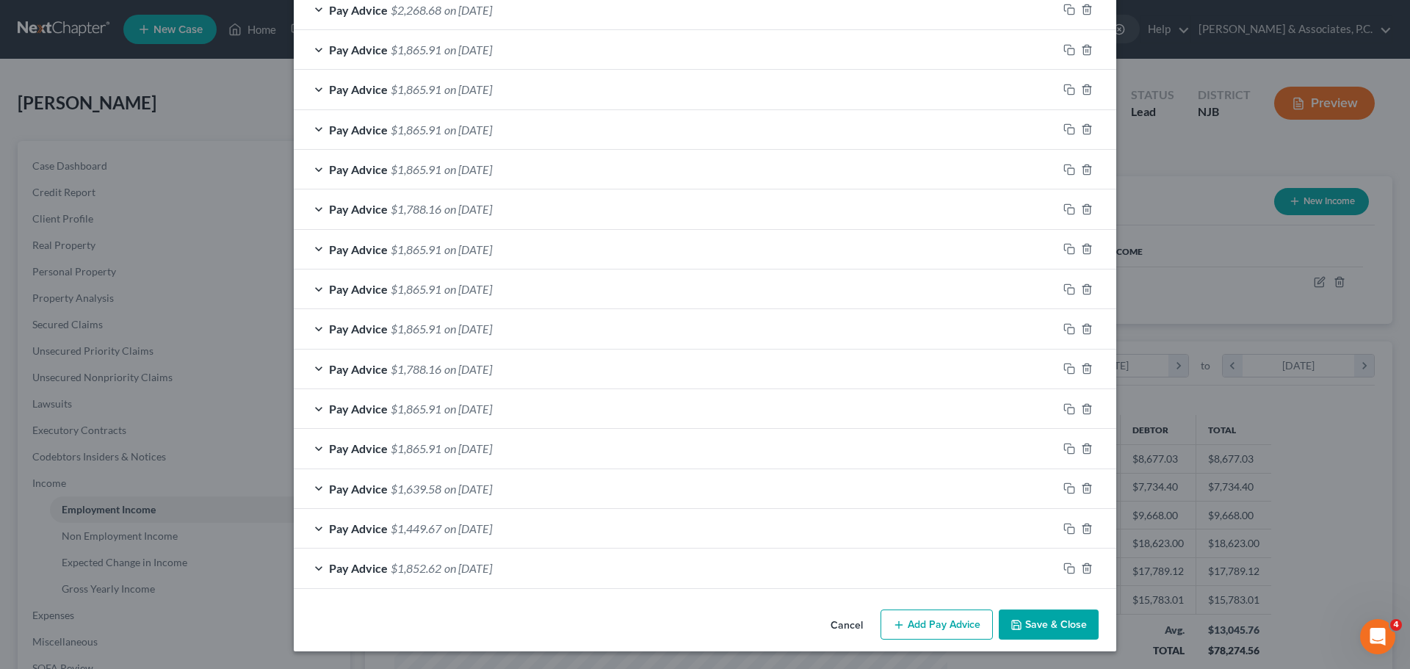
drag, startPoint x: 1044, startPoint y: 636, endPoint x: 1022, endPoint y: 623, distance: 25.3
click at [1042, 636] on button "Save & Close" at bounding box center [1048, 624] width 100 height 31
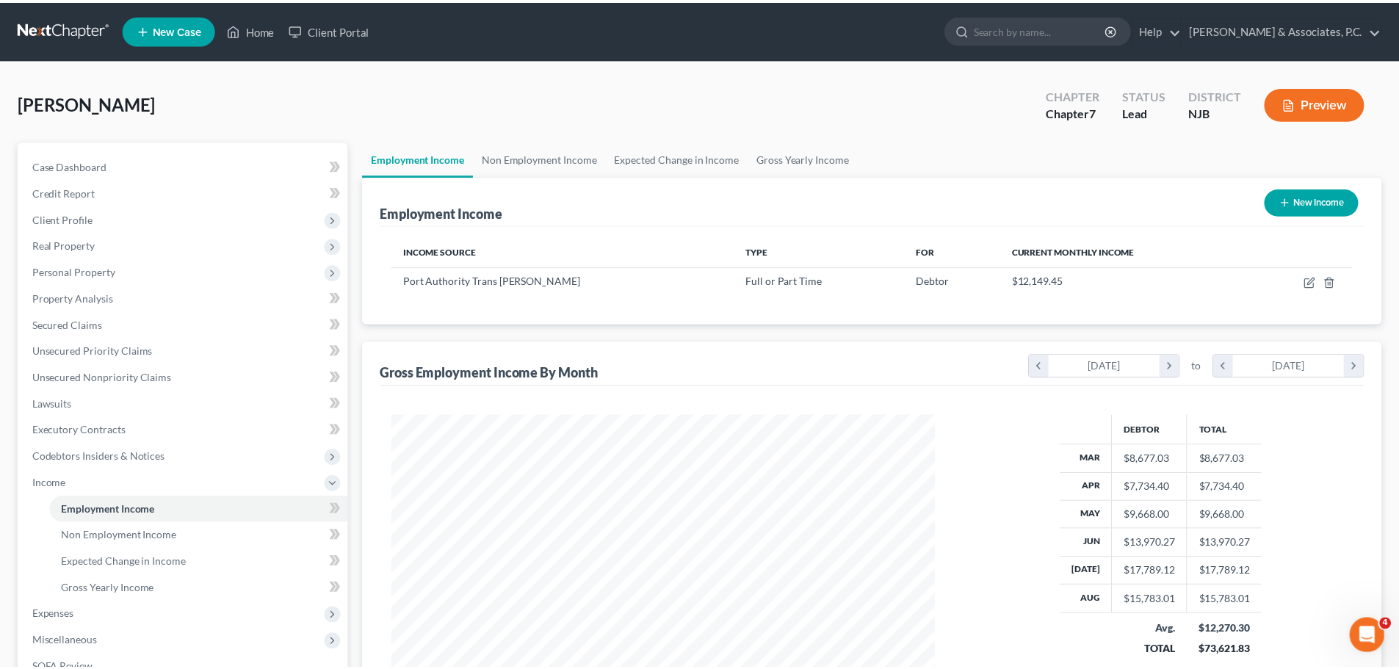
scroll to position [733906, 733603]
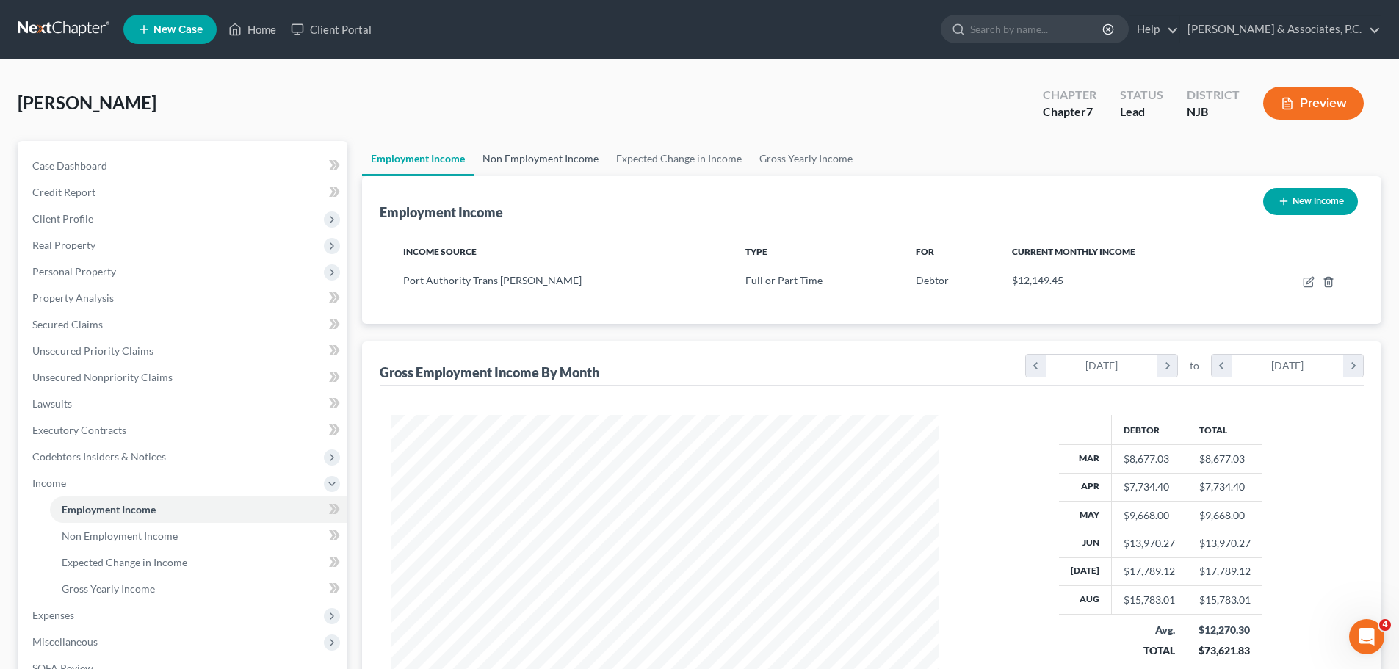
click at [562, 159] on link "Non Employment Income" at bounding box center [541, 158] width 134 height 35
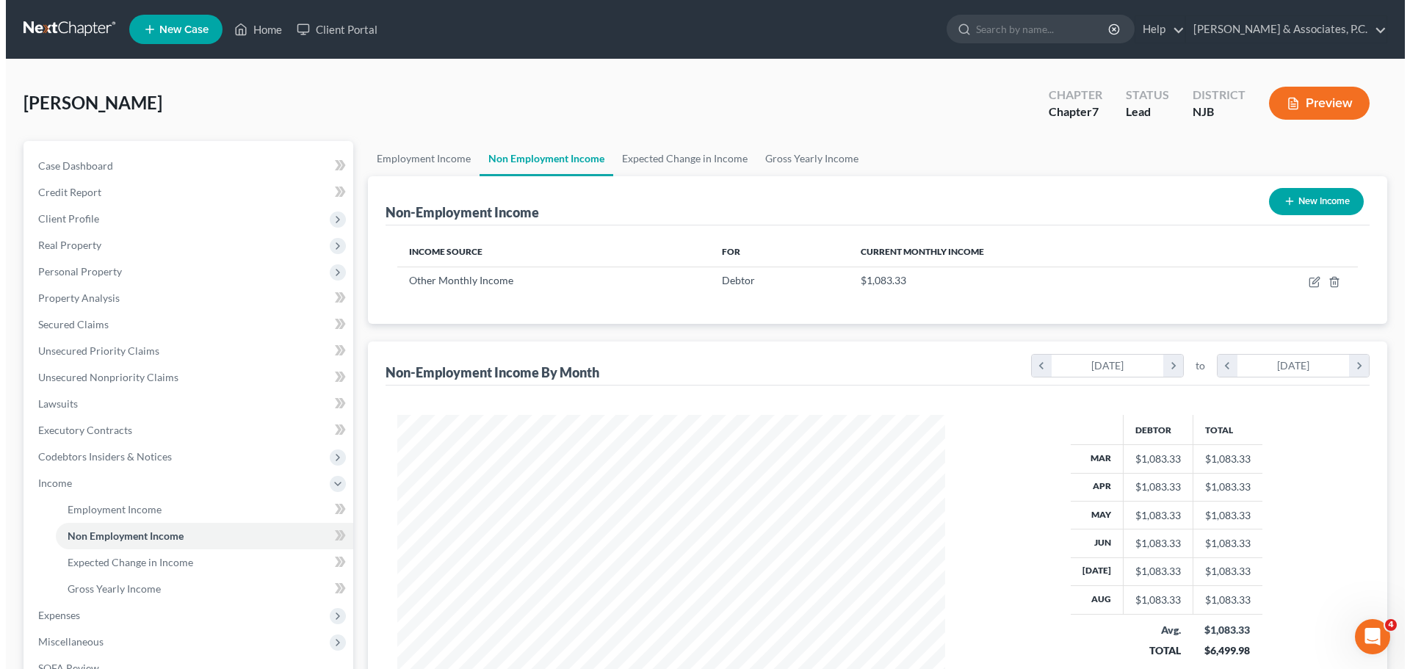
scroll to position [274, 577]
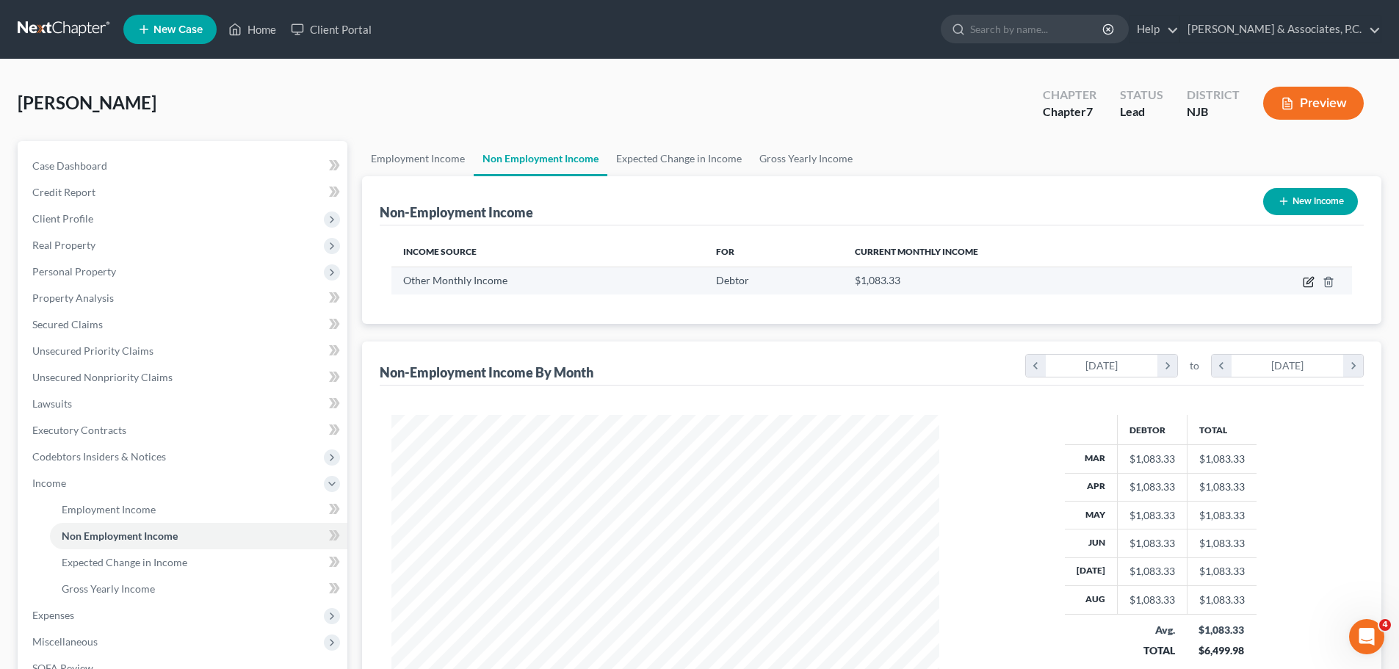
click at [1308, 284] on icon "button" at bounding box center [1308, 282] width 12 height 12
select select "13"
select select "0"
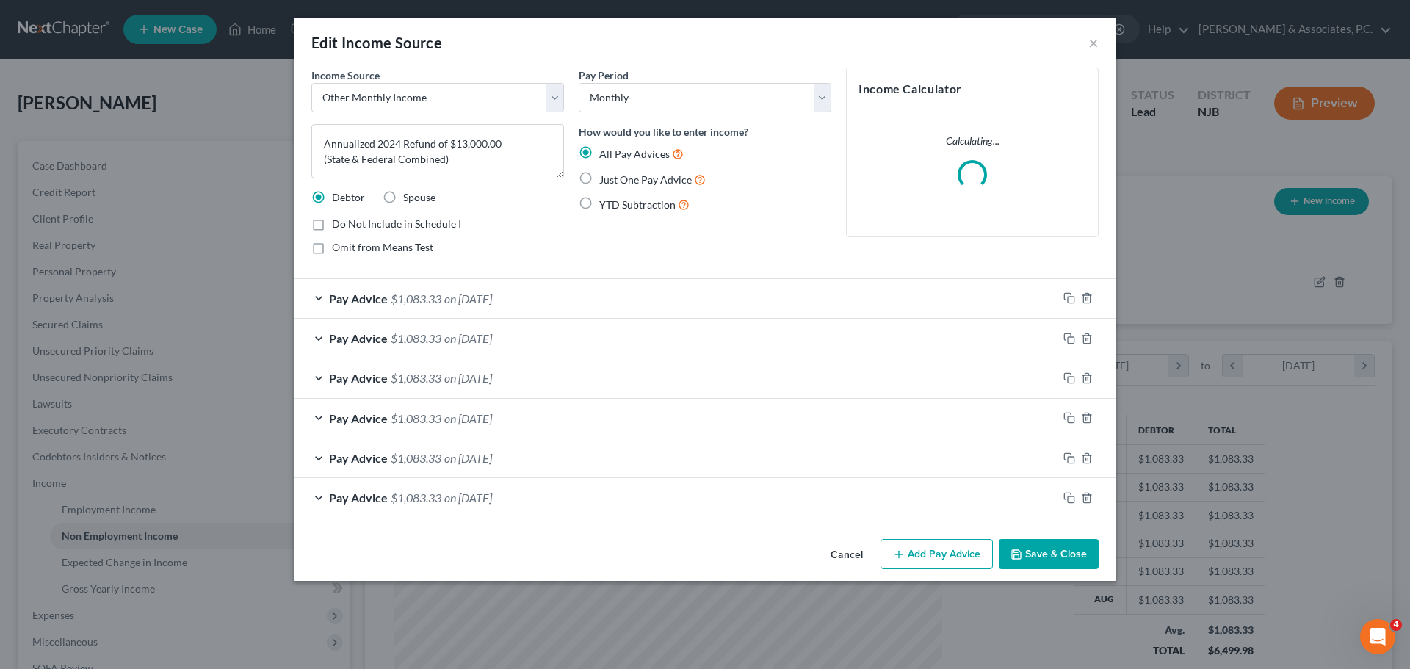
scroll to position [276, 582]
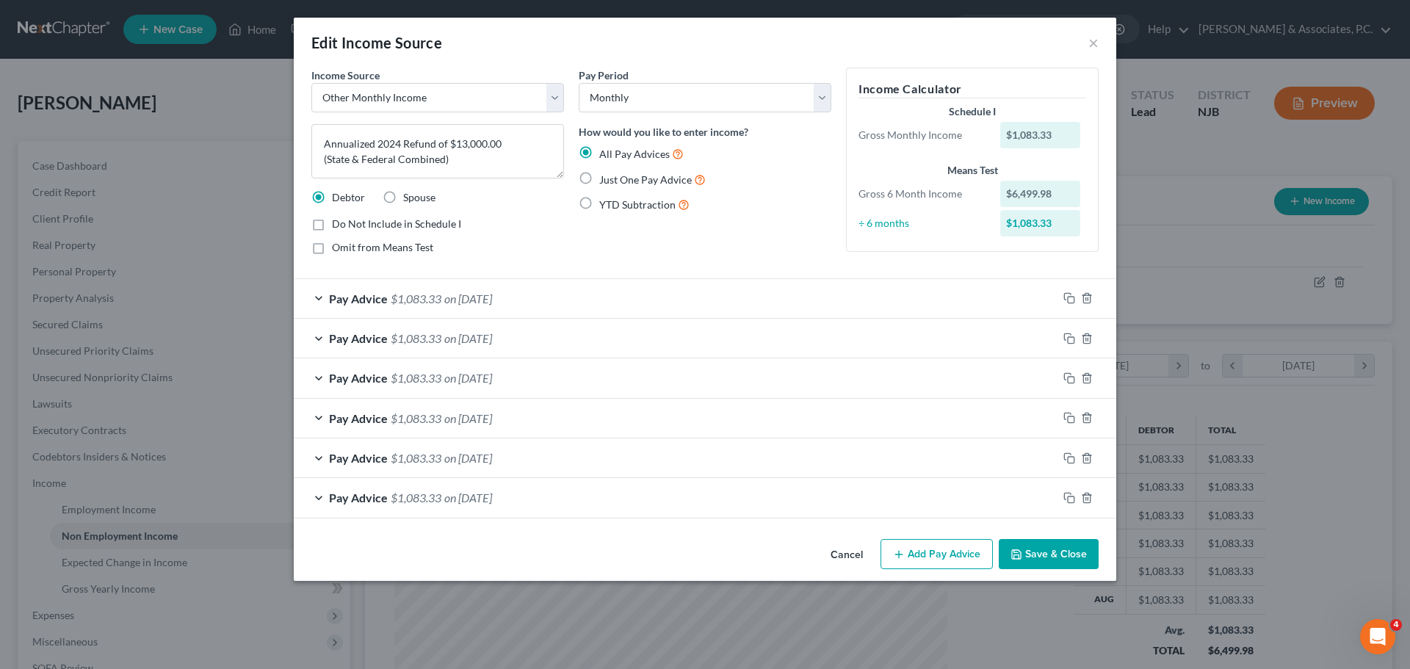
click at [641, 294] on div "Pay Advice $1,083.33 on 08/25/2025" at bounding box center [676, 298] width 764 height 39
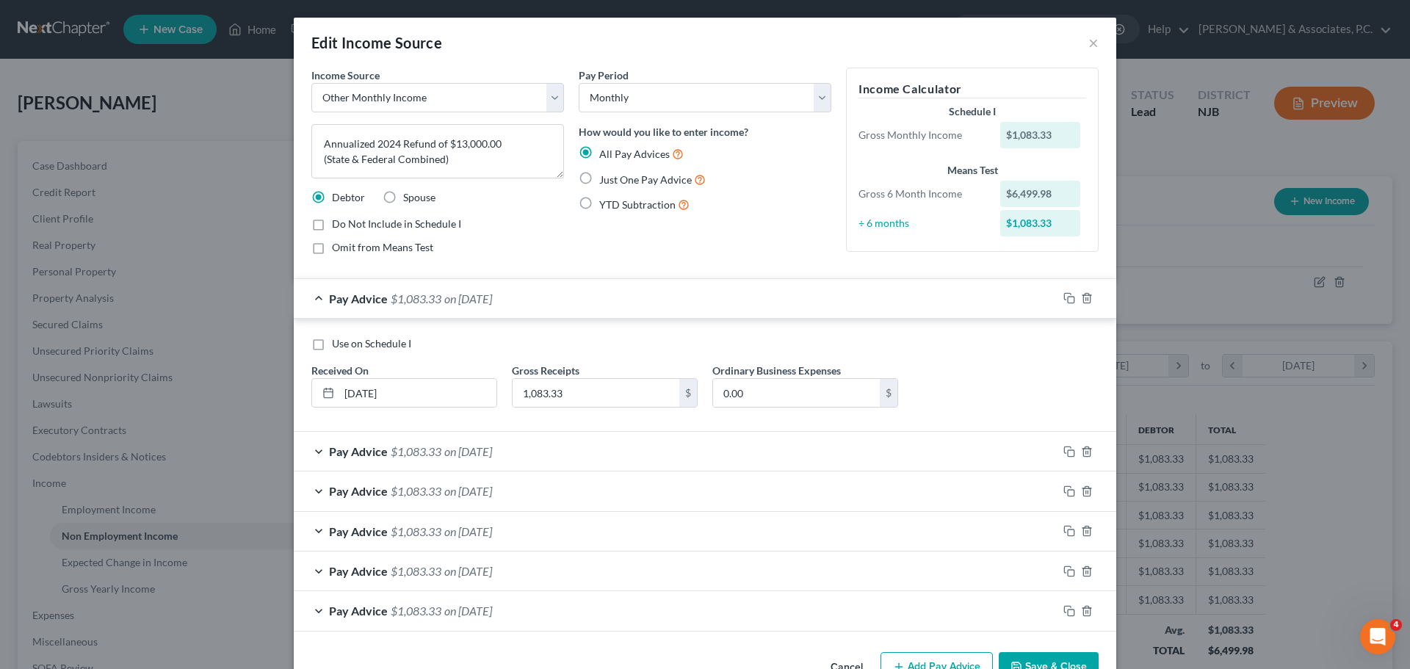
click at [332, 344] on label "Use on Schedule I" at bounding box center [371, 343] width 79 height 15
click at [338, 344] on input "Use on Schedule I" at bounding box center [343, 341] width 10 height 10
checkbox input "true"
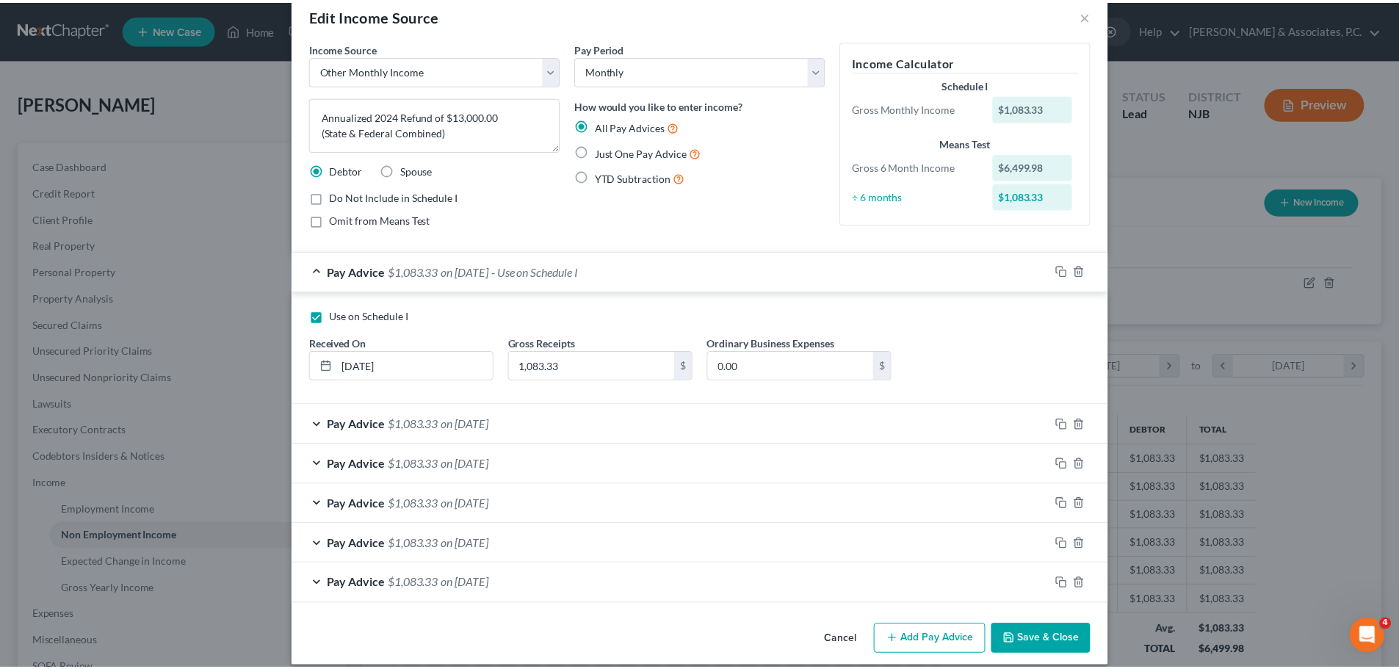
scroll to position [43, 0]
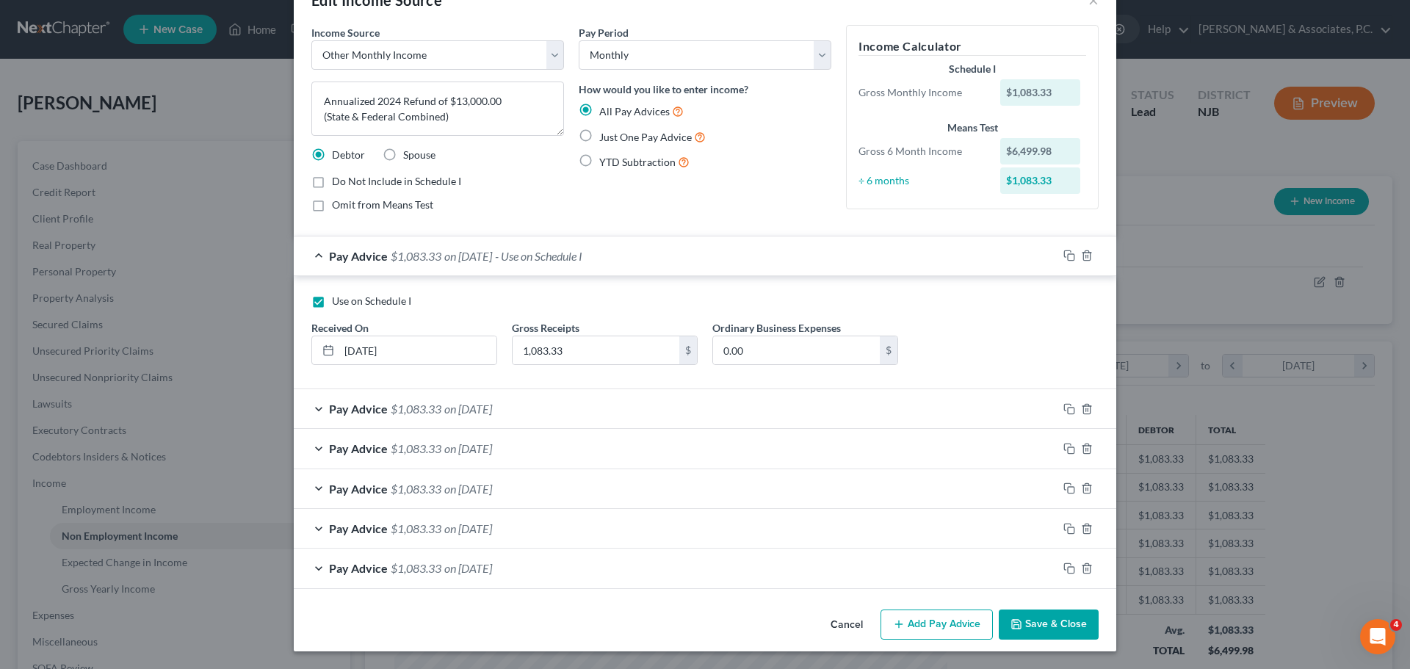
drag, startPoint x: 1060, startPoint y: 616, endPoint x: 1043, endPoint y: 601, distance: 23.4
click at [1059, 617] on button "Save & Close" at bounding box center [1048, 624] width 100 height 31
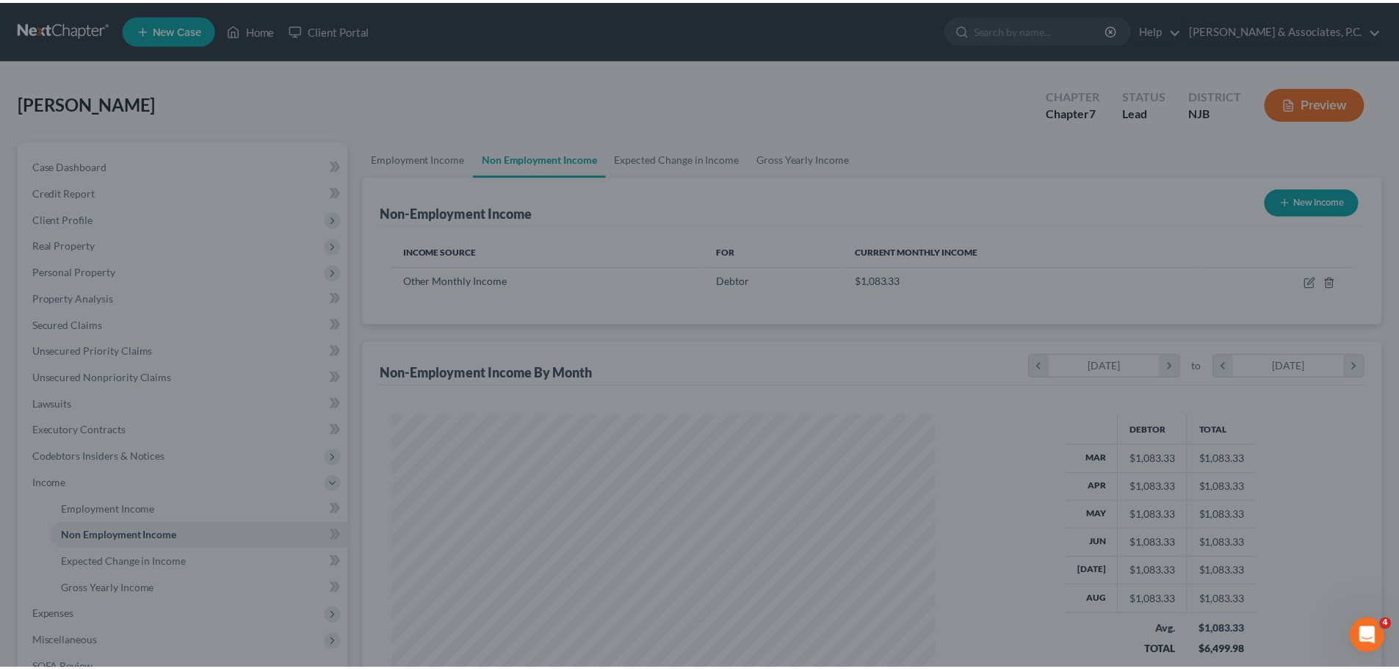
scroll to position [733906, 733603]
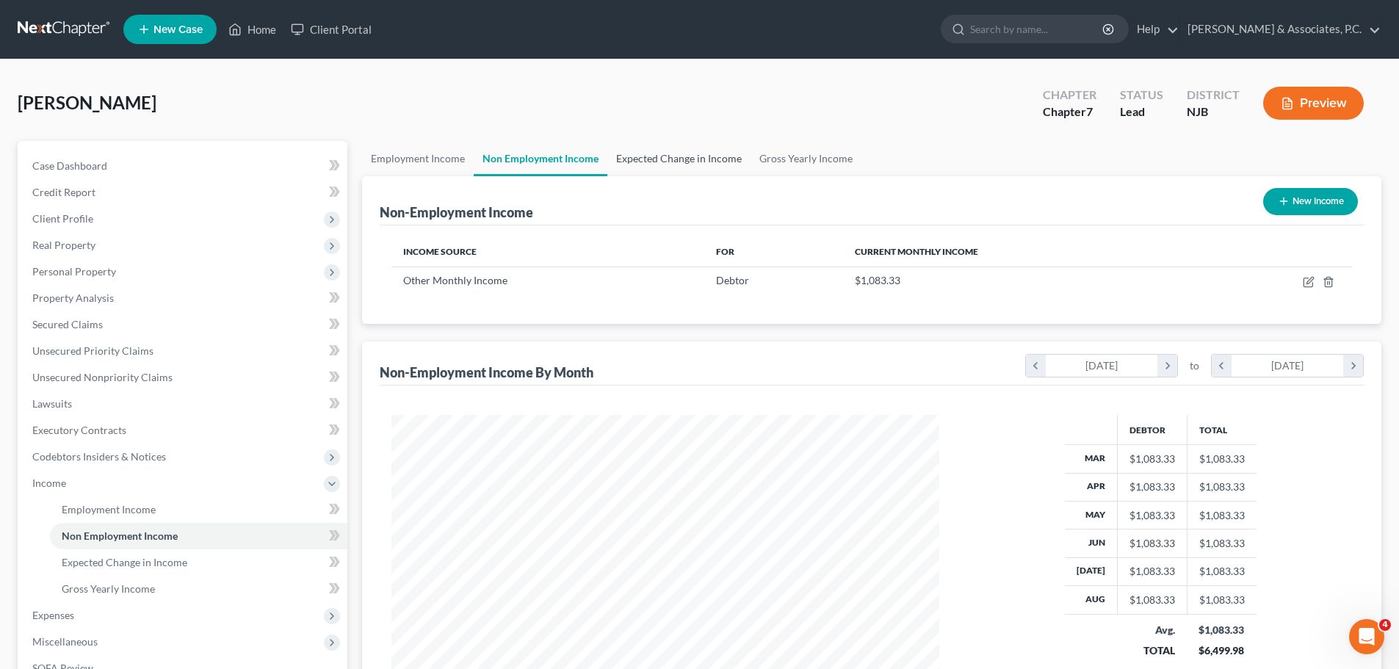
click at [664, 164] on link "Expected Change in Income" at bounding box center [678, 158] width 143 height 35
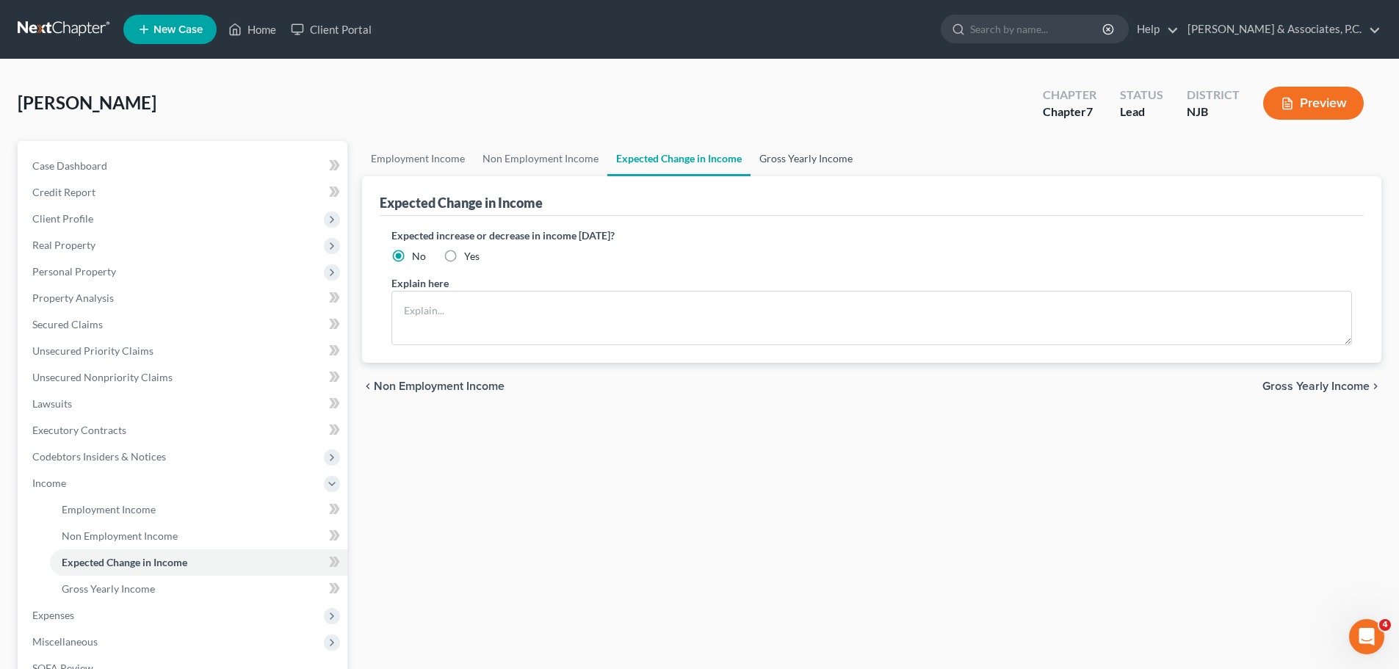
click at [798, 167] on link "Gross Yearly Income" at bounding box center [805, 158] width 111 height 35
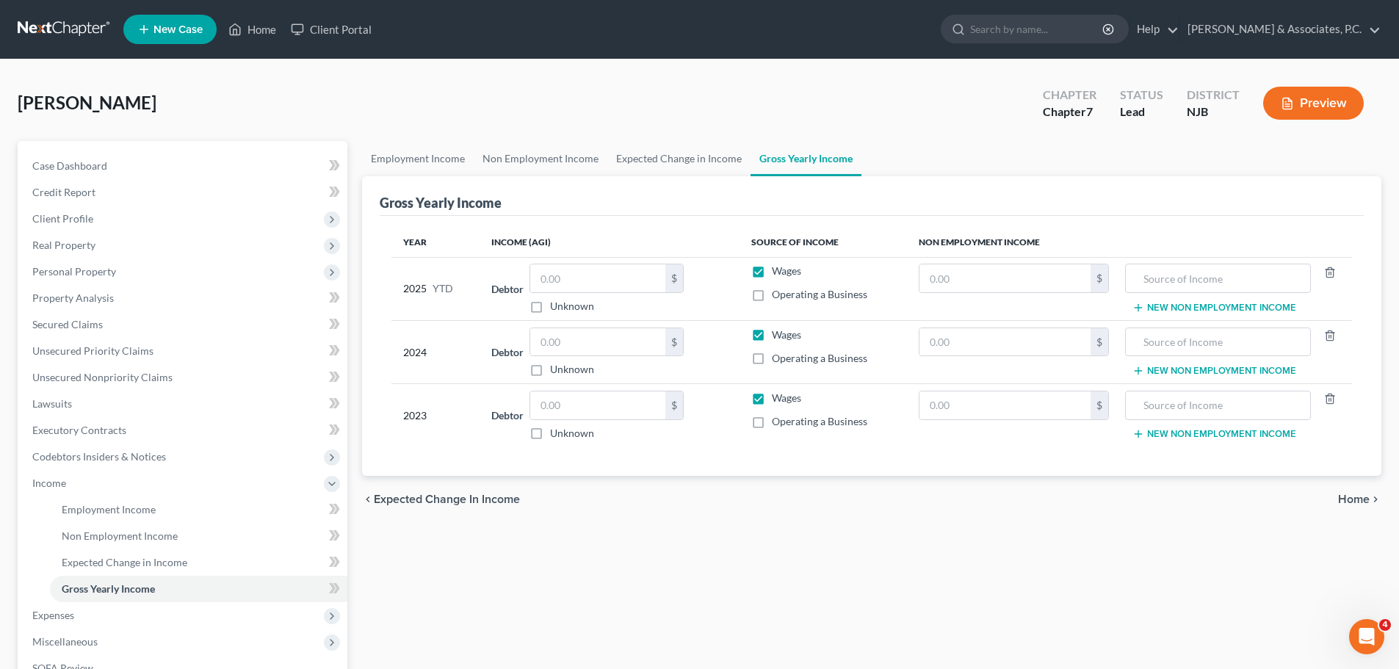
click at [1356, 499] on span "Home" at bounding box center [1354, 499] width 32 height 12
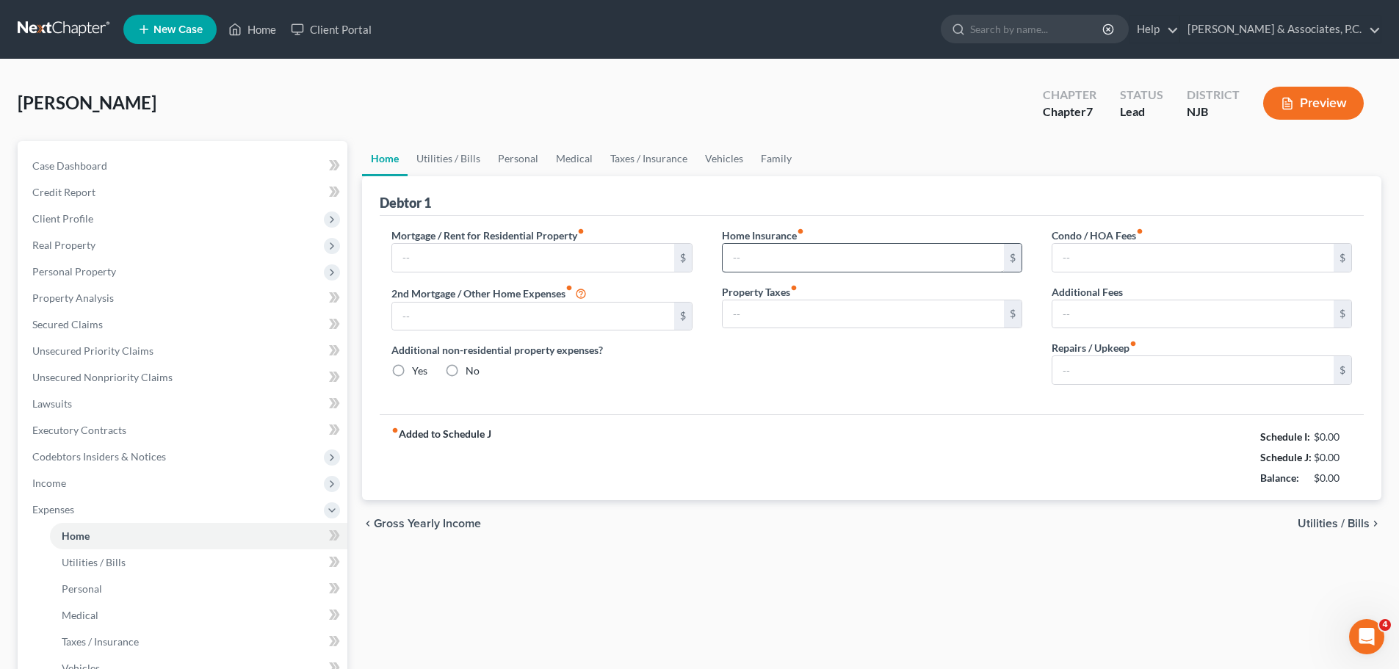
type input "2,100.00"
type input "0.00"
radio input "true"
type input "0.00"
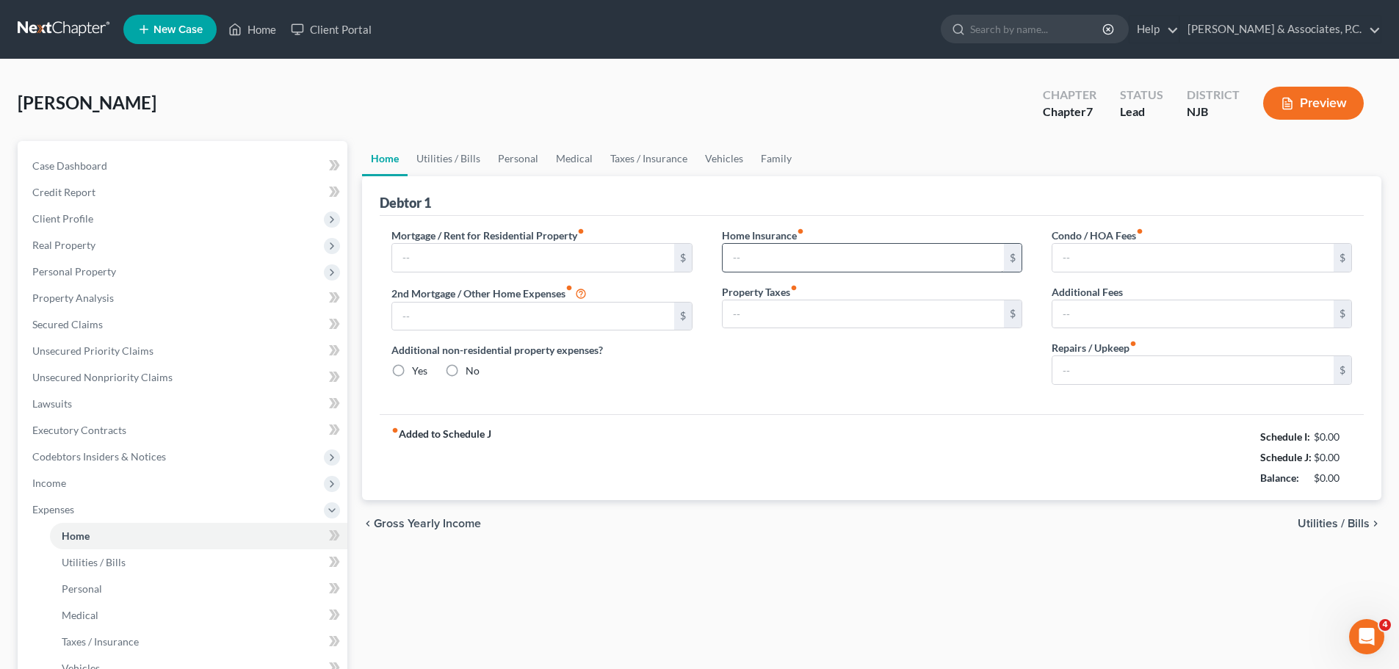
type input "0.00"
click at [1324, 523] on span "Utilities / Bills" at bounding box center [1333, 524] width 72 height 12
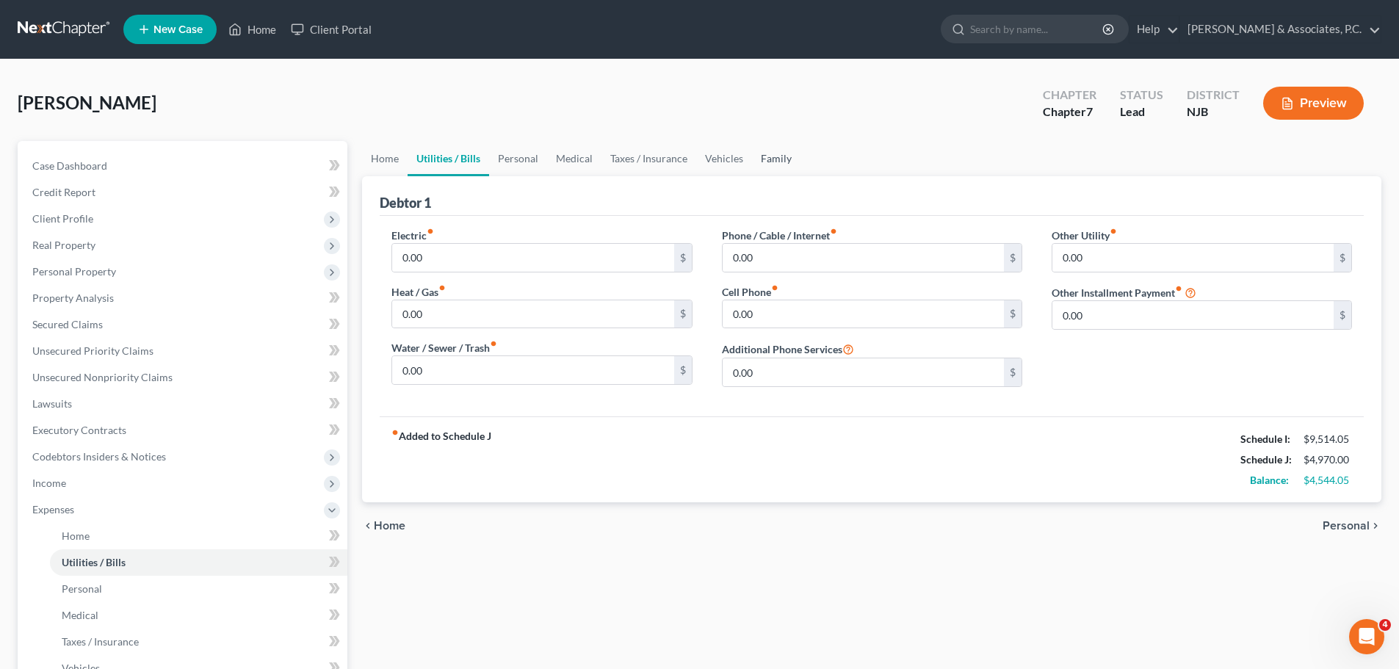
click at [782, 149] on link "Family" at bounding box center [776, 158] width 48 height 35
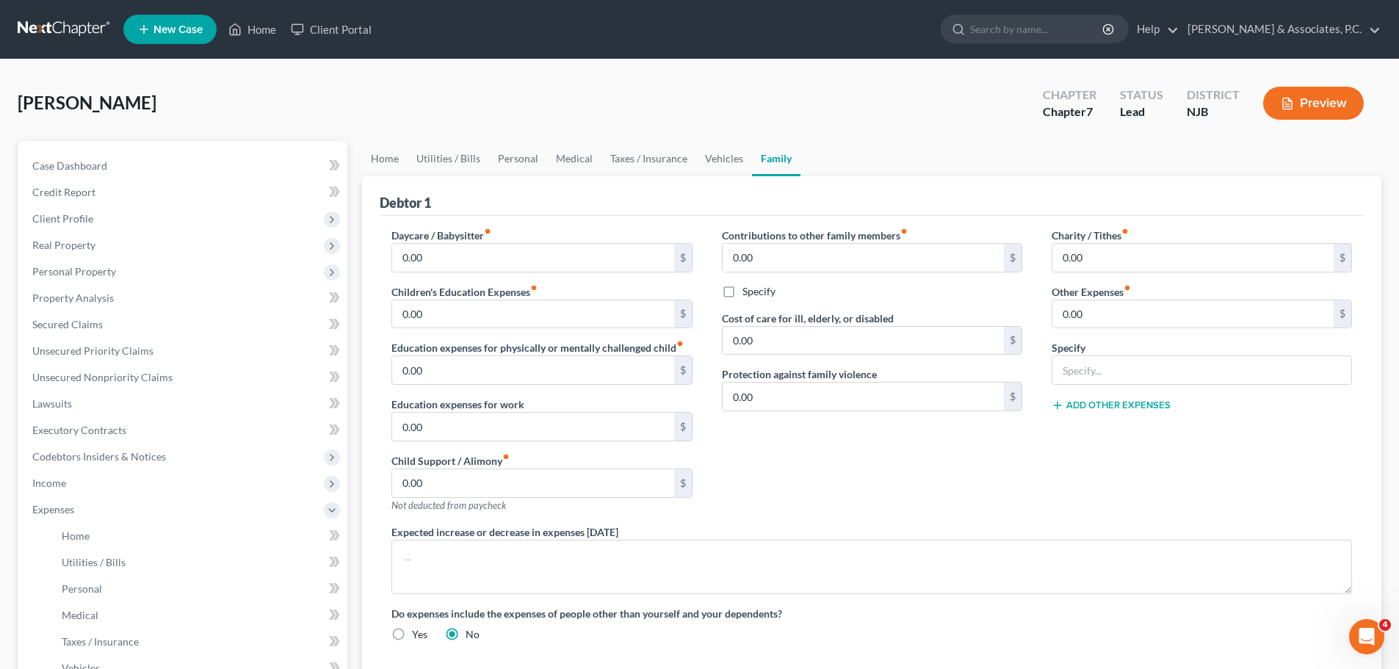
scroll to position [294, 0]
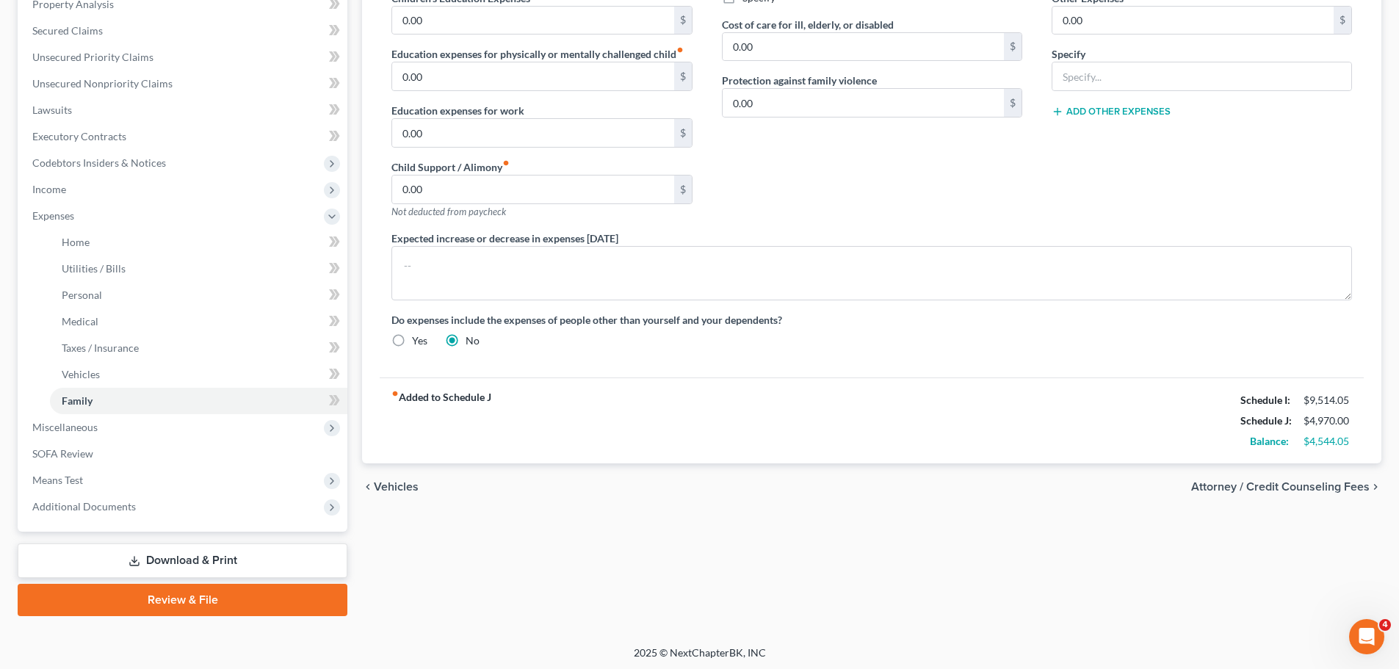
click at [1288, 490] on span "Attorney / Credit Counseling Fees" at bounding box center [1280, 487] width 178 height 12
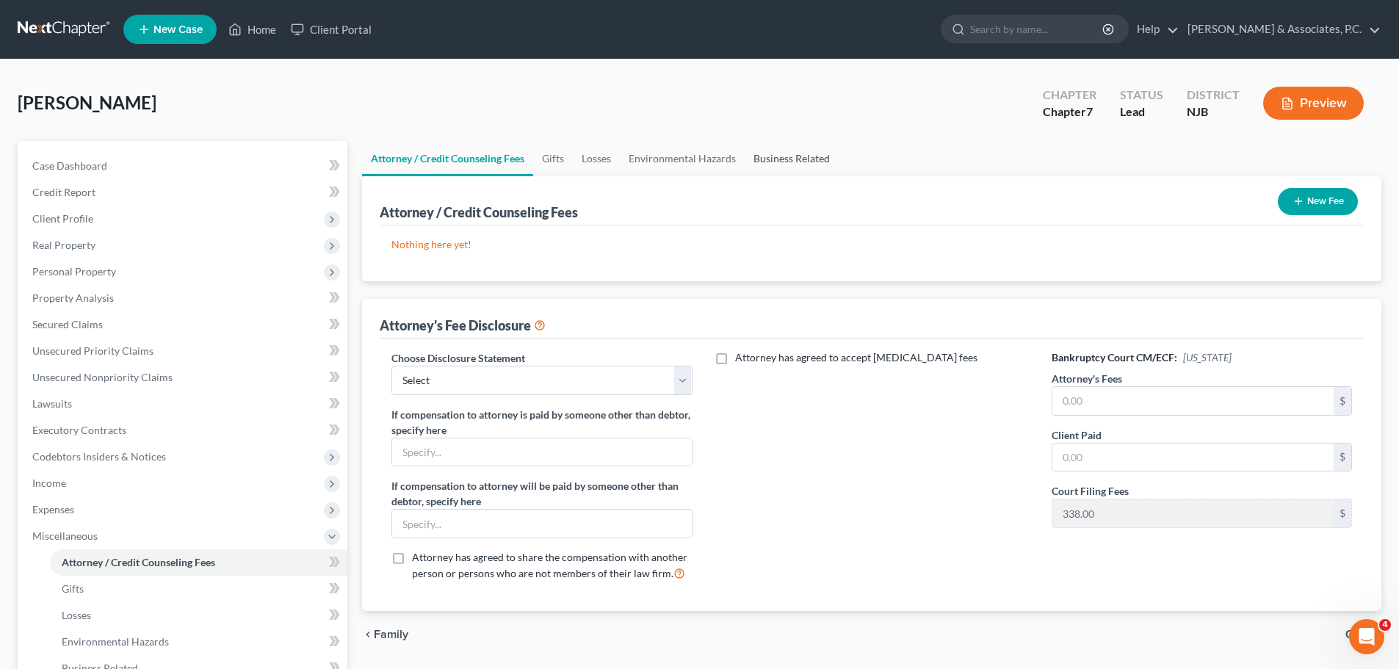
click at [802, 150] on link "Business Related" at bounding box center [791, 158] width 94 height 35
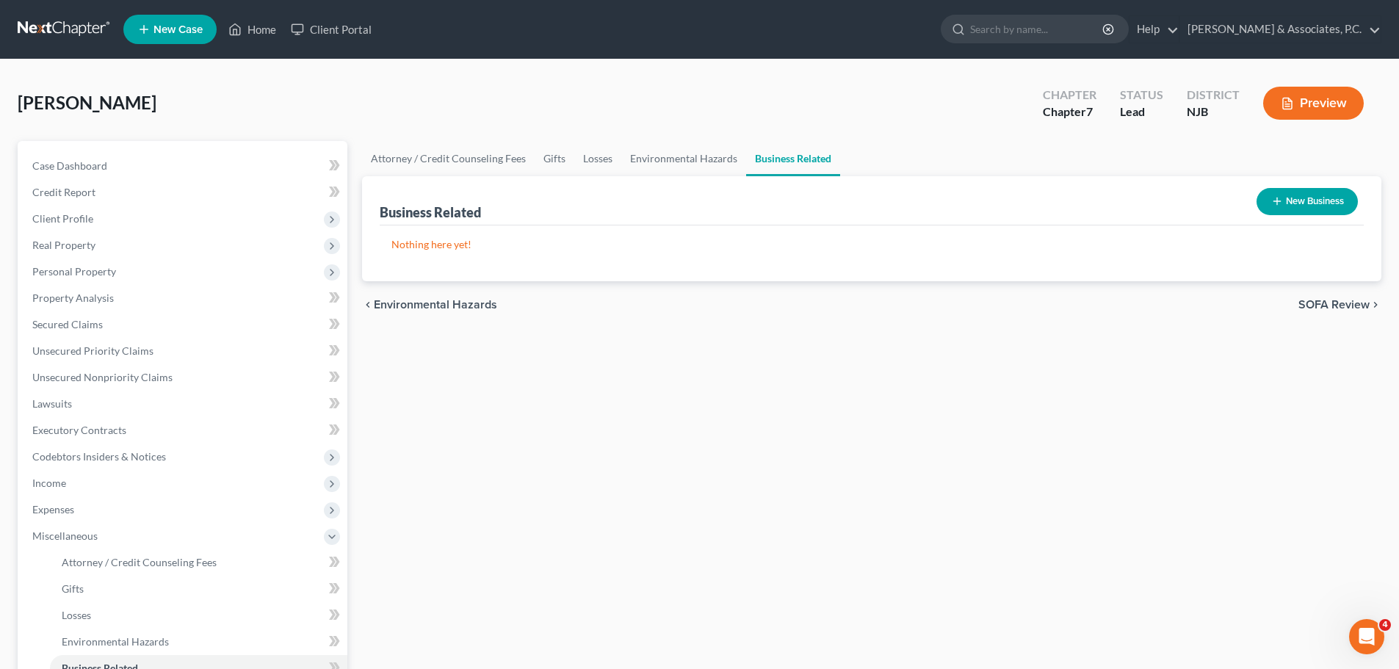
click at [1329, 296] on div "chevron_left Environmental Hazards SOFA Review chevron_right" at bounding box center [871, 304] width 1019 height 47
click at [1325, 300] on span "SOFA Review" at bounding box center [1333, 305] width 71 height 12
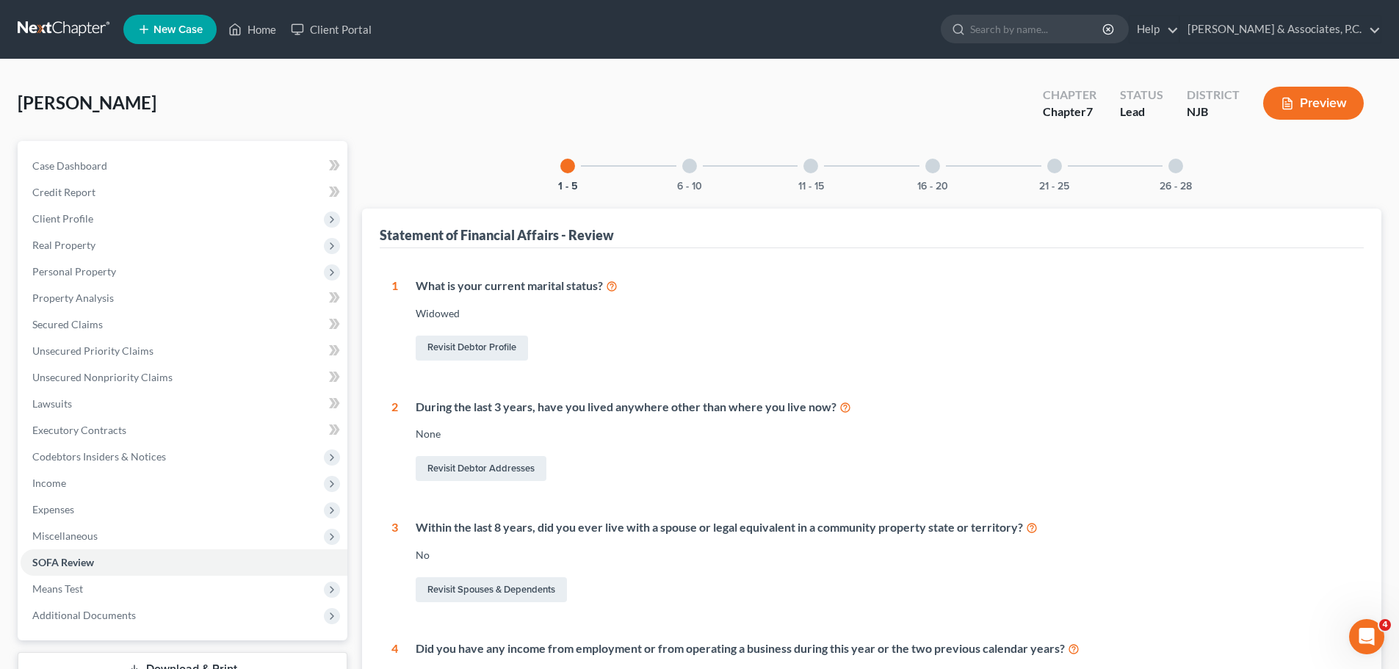
click at [1177, 164] on div at bounding box center [1175, 166] width 15 height 15
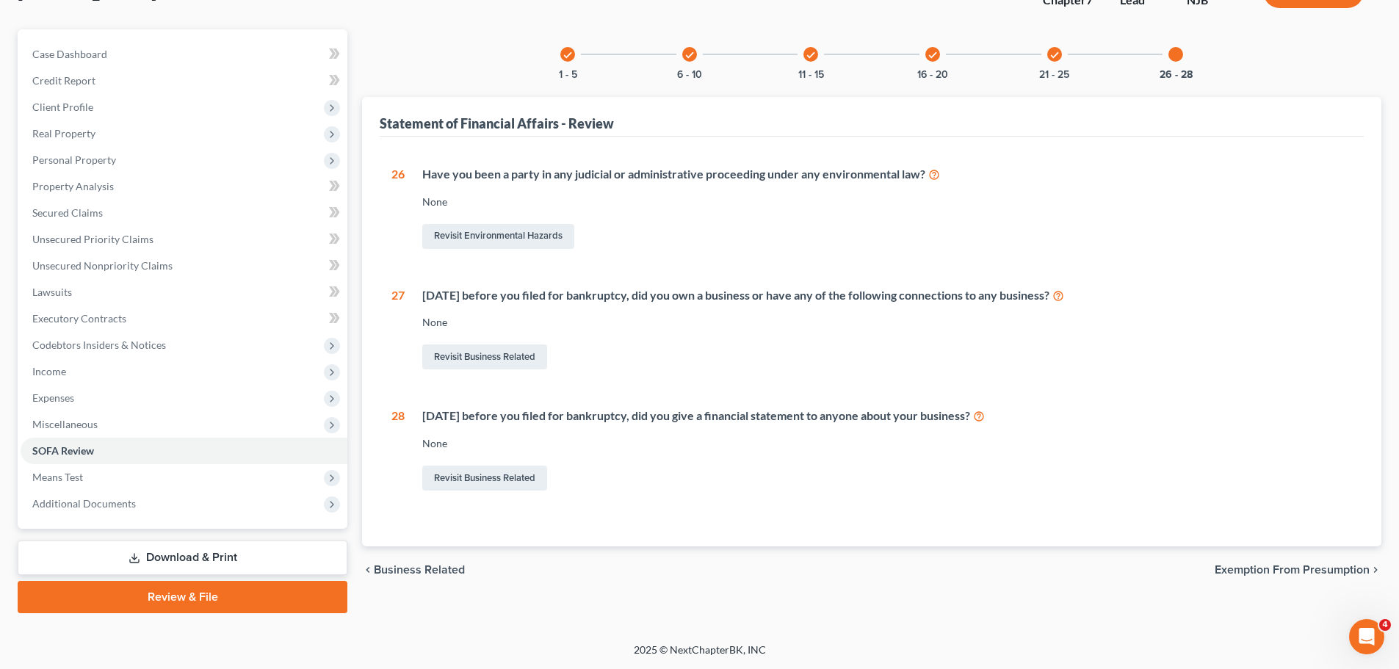
click at [1291, 564] on span "Exemption from Presumption" at bounding box center [1291, 570] width 155 height 12
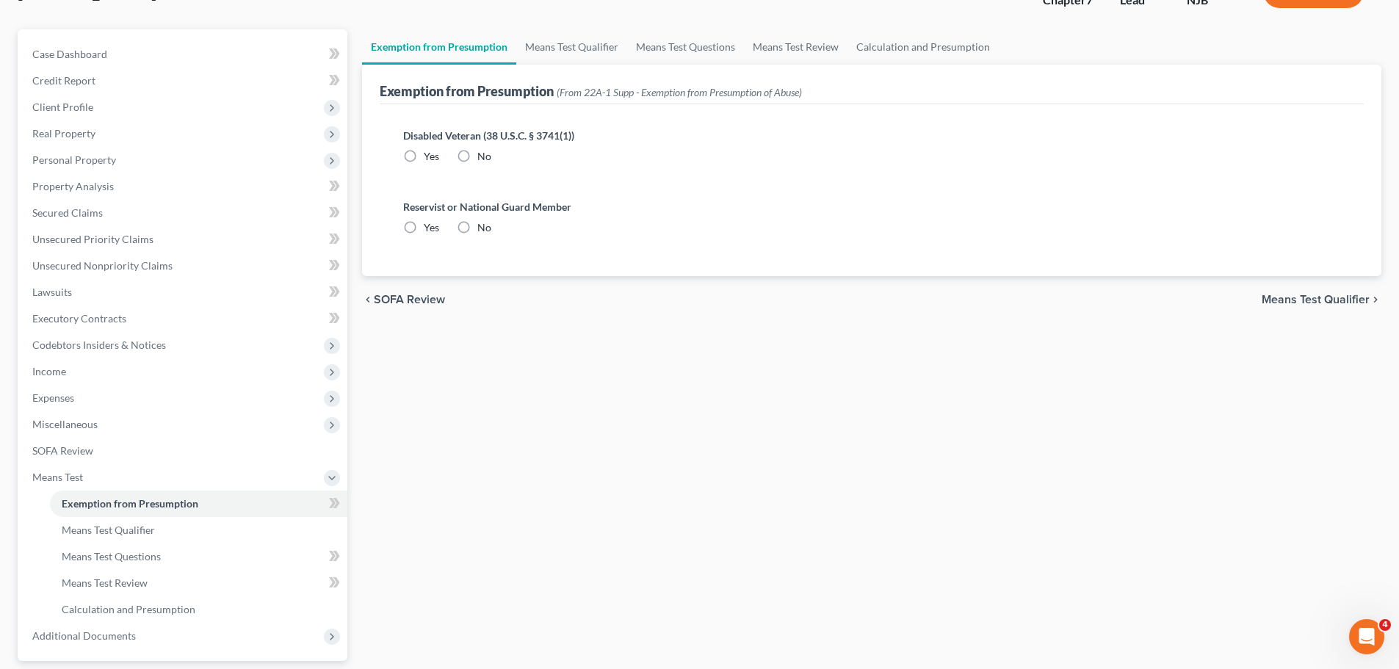
radio input "true"
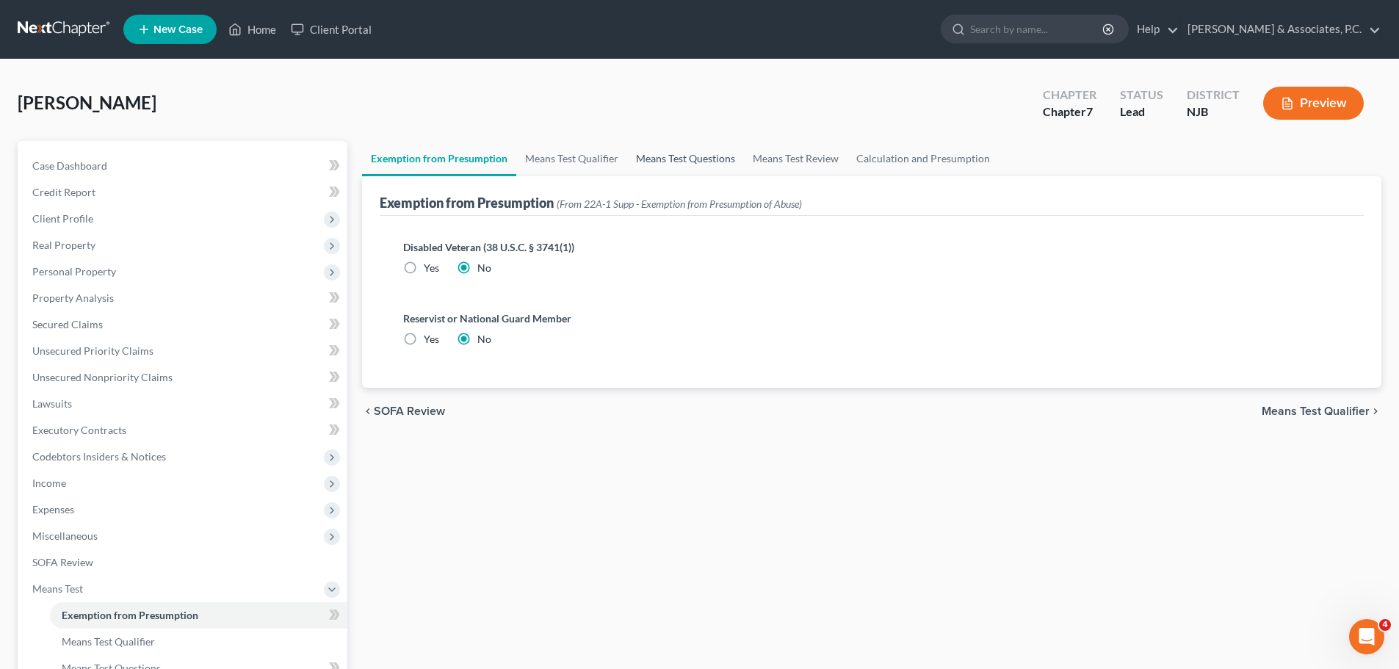
click at [668, 158] on link "Means Test Questions" at bounding box center [685, 158] width 117 height 35
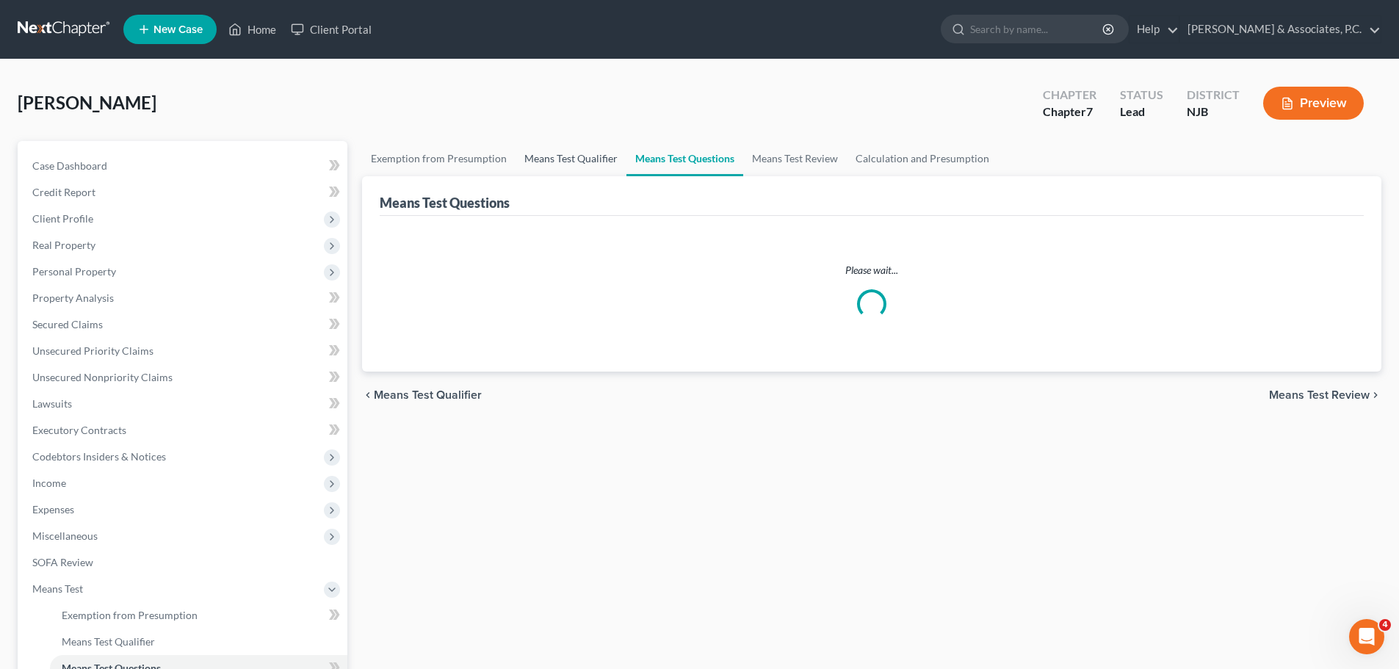
click at [563, 156] on link "Means Test Qualifier" at bounding box center [570, 158] width 111 height 35
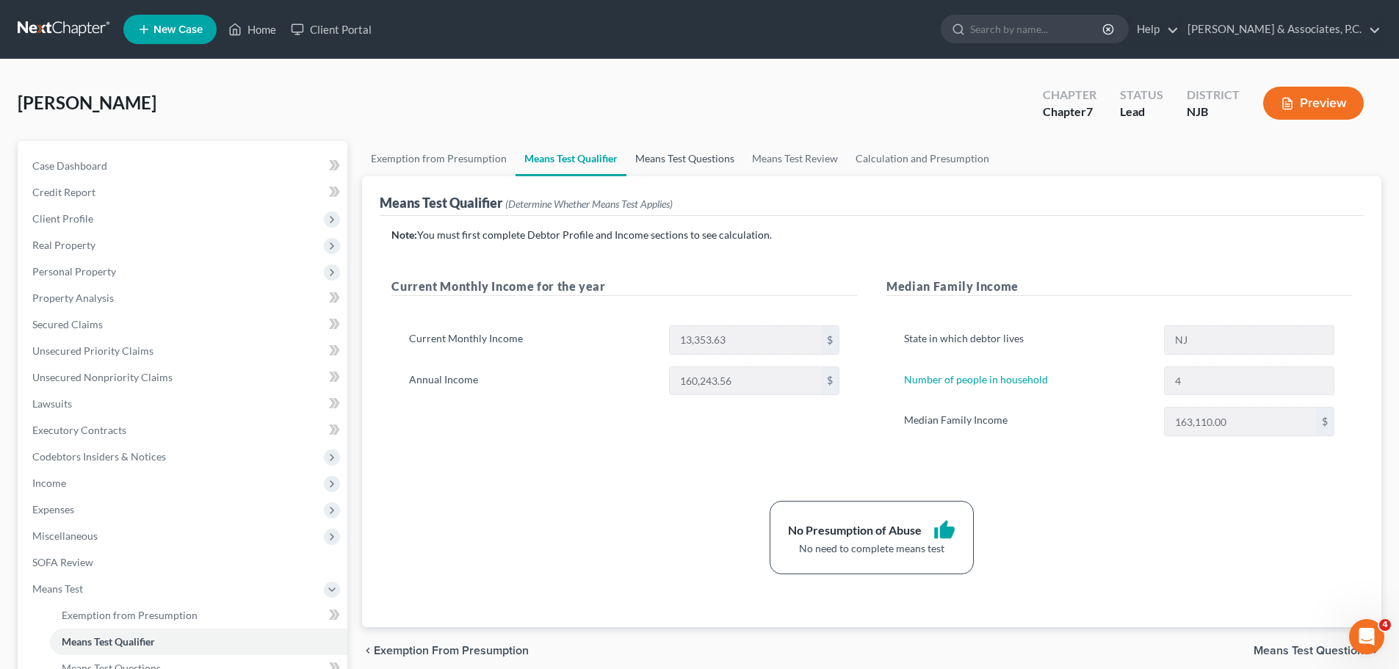
click at [692, 156] on link "Means Test Questions" at bounding box center [684, 158] width 117 height 35
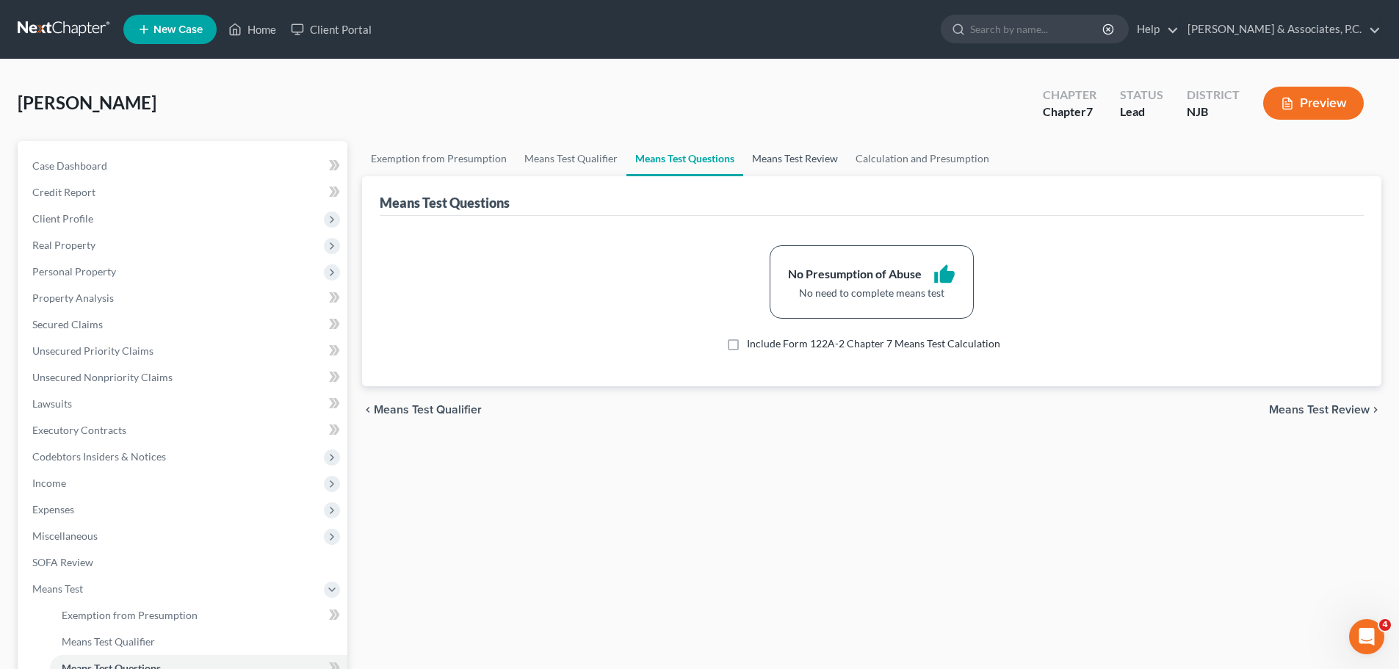
click at [804, 159] on link "Means Test Review" at bounding box center [795, 158] width 104 height 35
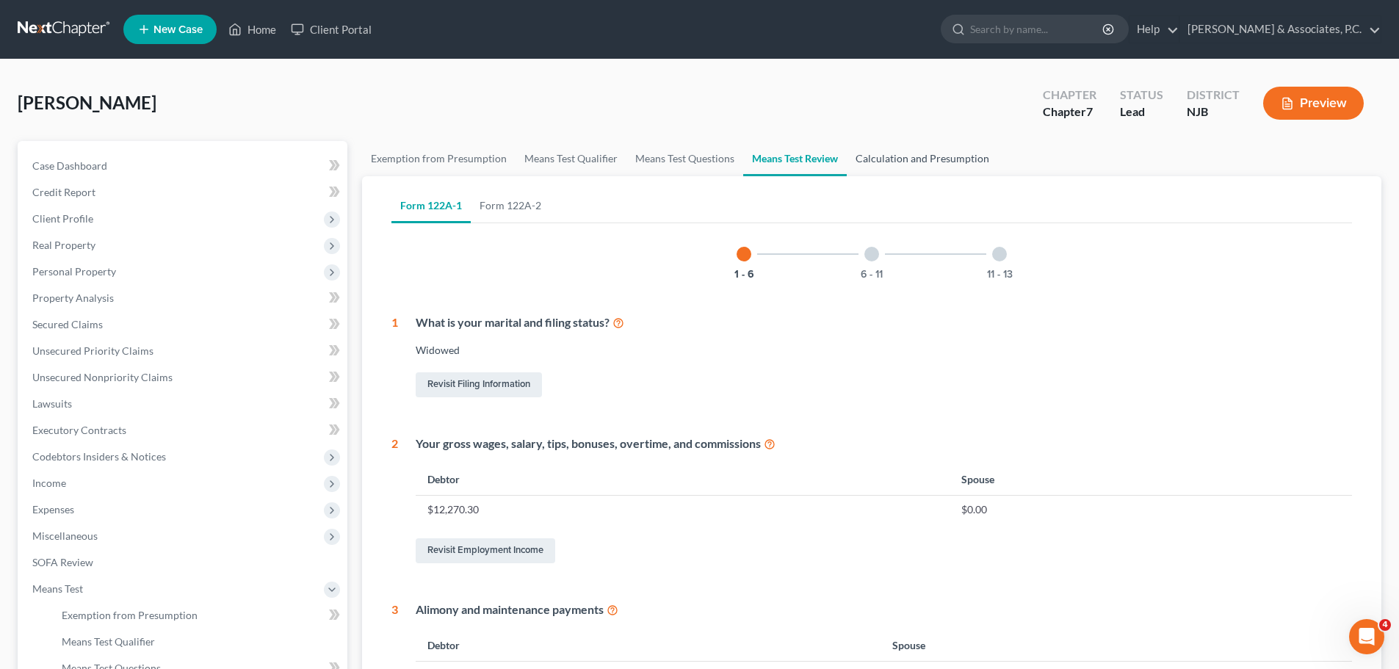
click at [932, 159] on link "Calculation and Presumption" at bounding box center [922, 158] width 151 height 35
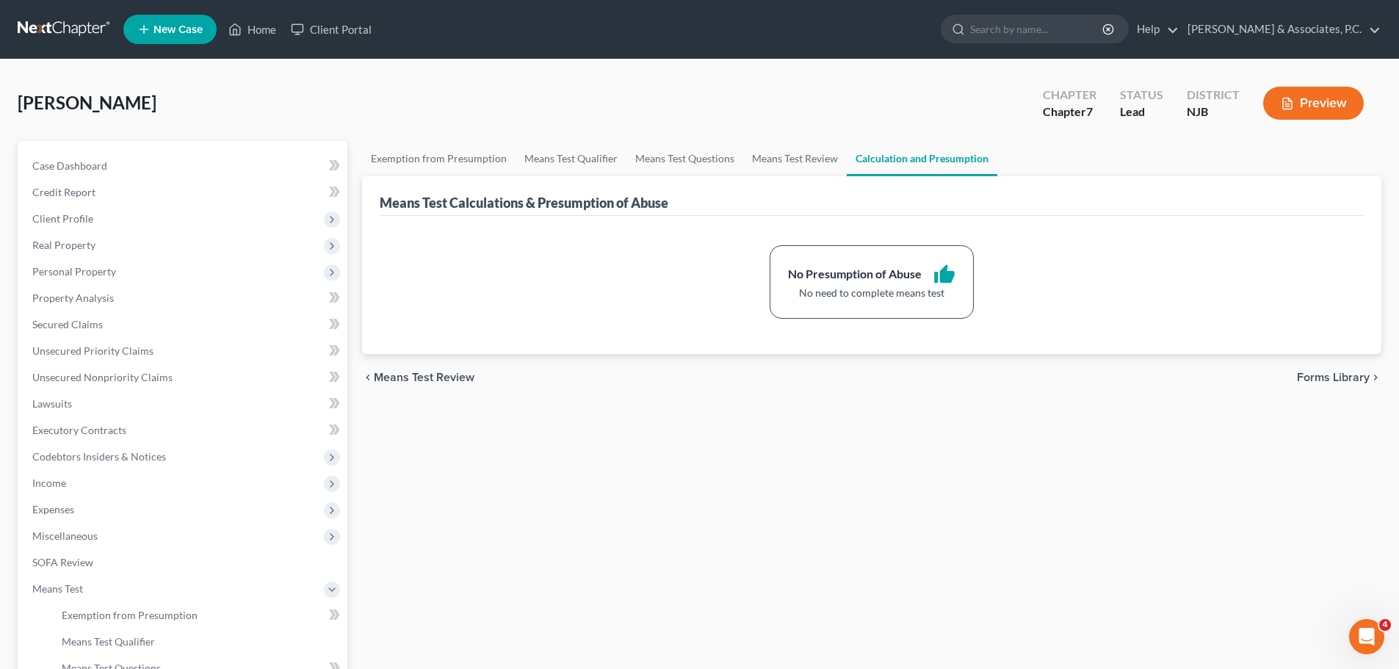
click at [1356, 371] on span "Forms Library" at bounding box center [1333, 377] width 73 height 12
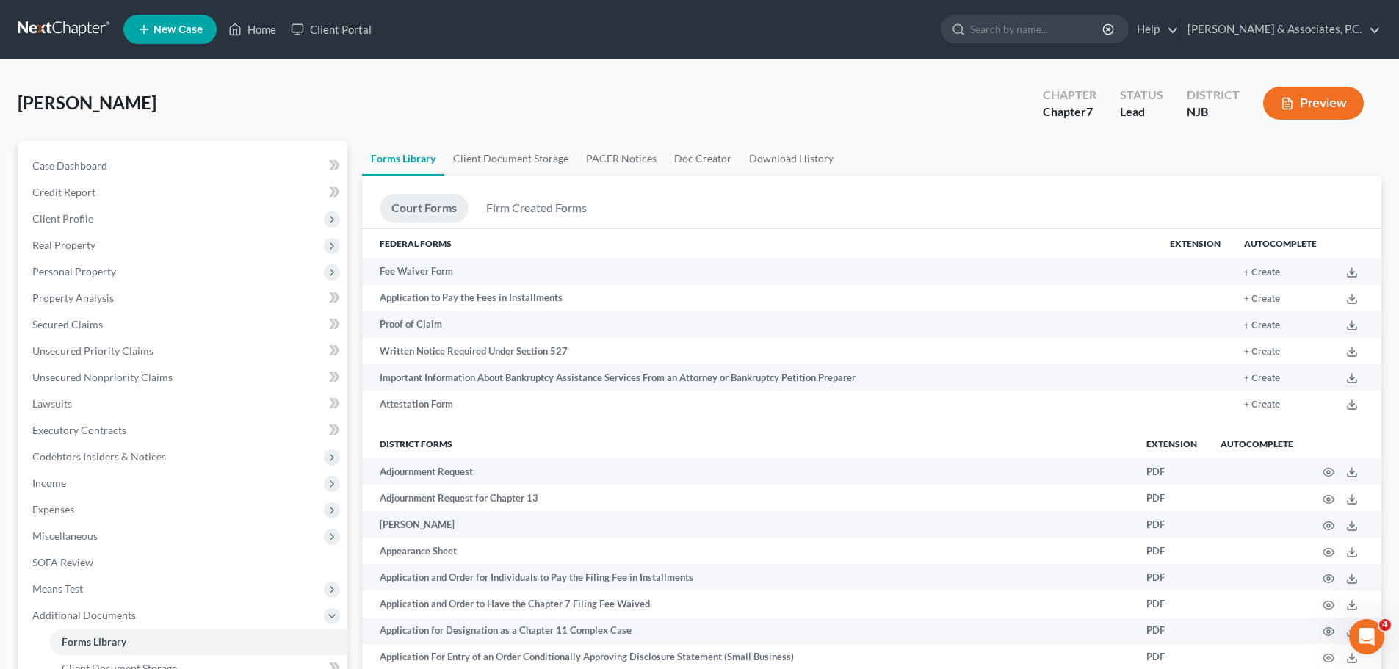
click at [53, 28] on link at bounding box center [65, 29] width 94 height 26
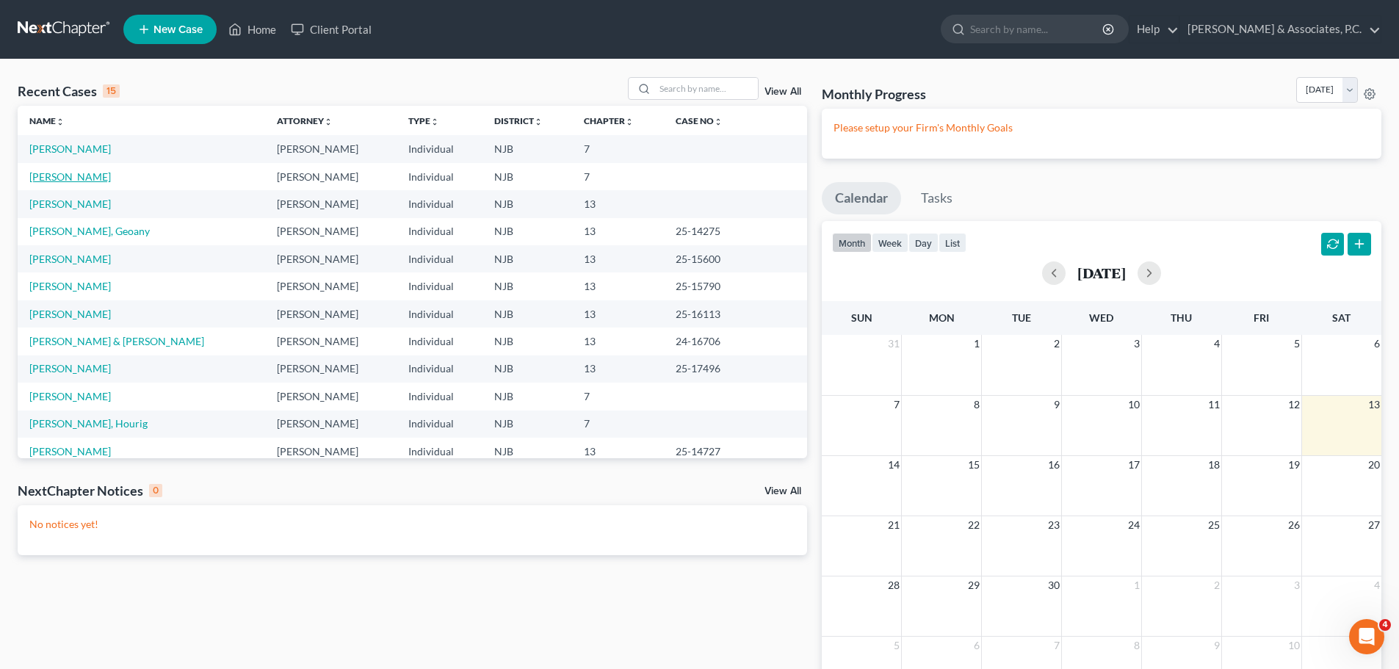
click at [73, 176] on link "[PERSON_NAME]" at bounding box center [69, 176] width 81 height 12
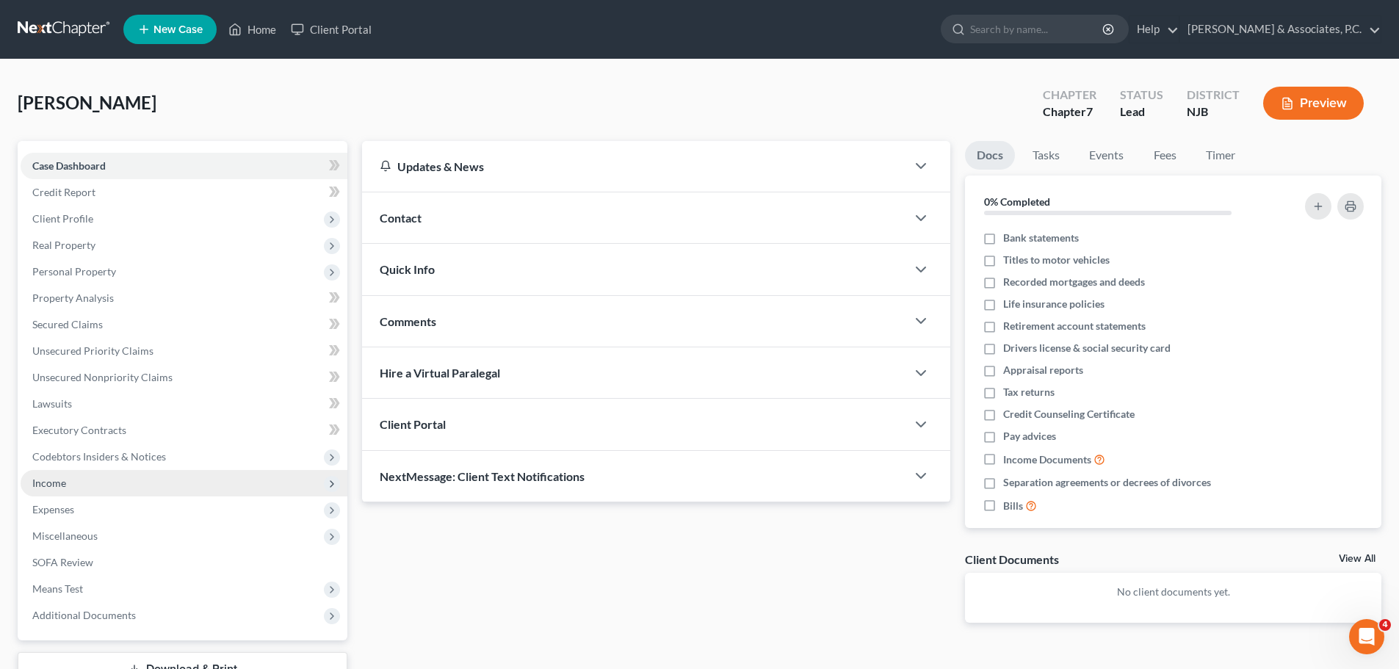
click at [75, 487] on span "Income" at bounding box center [184, 483] width 327 height 26
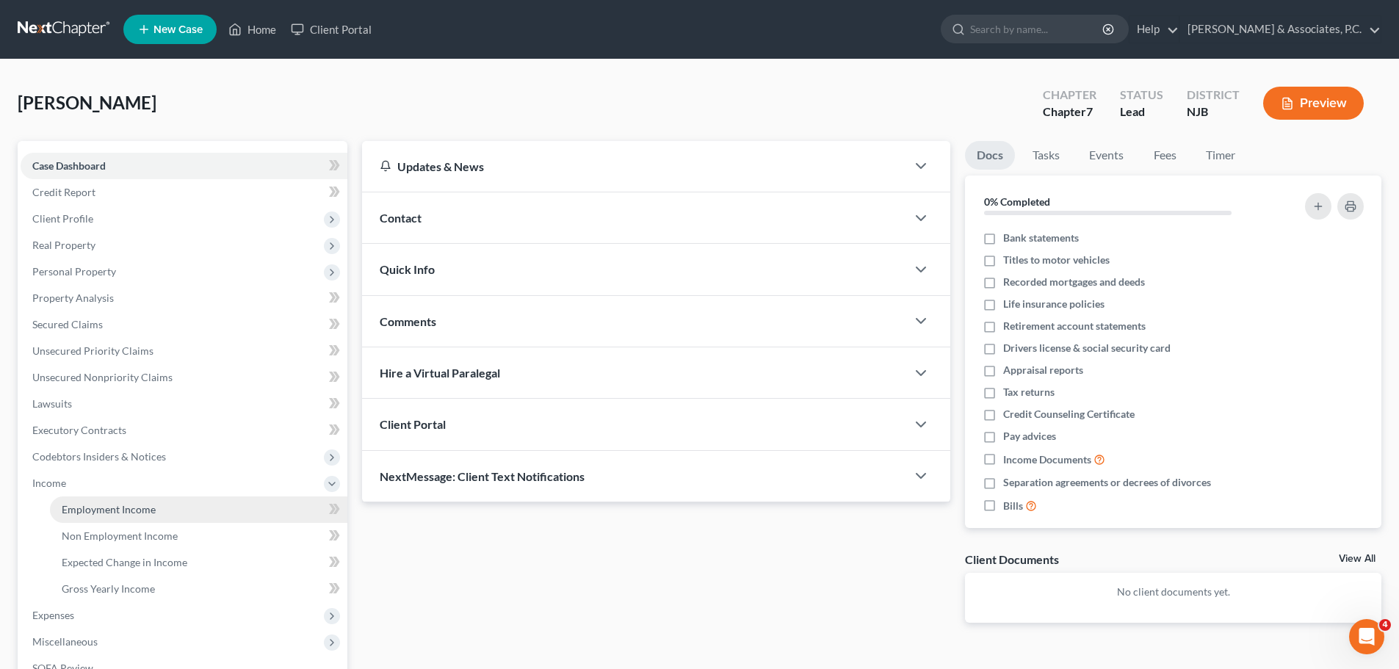
click at [169, 515] on link "Employment Income" at bounding box center [198, 509] width 297 height 26
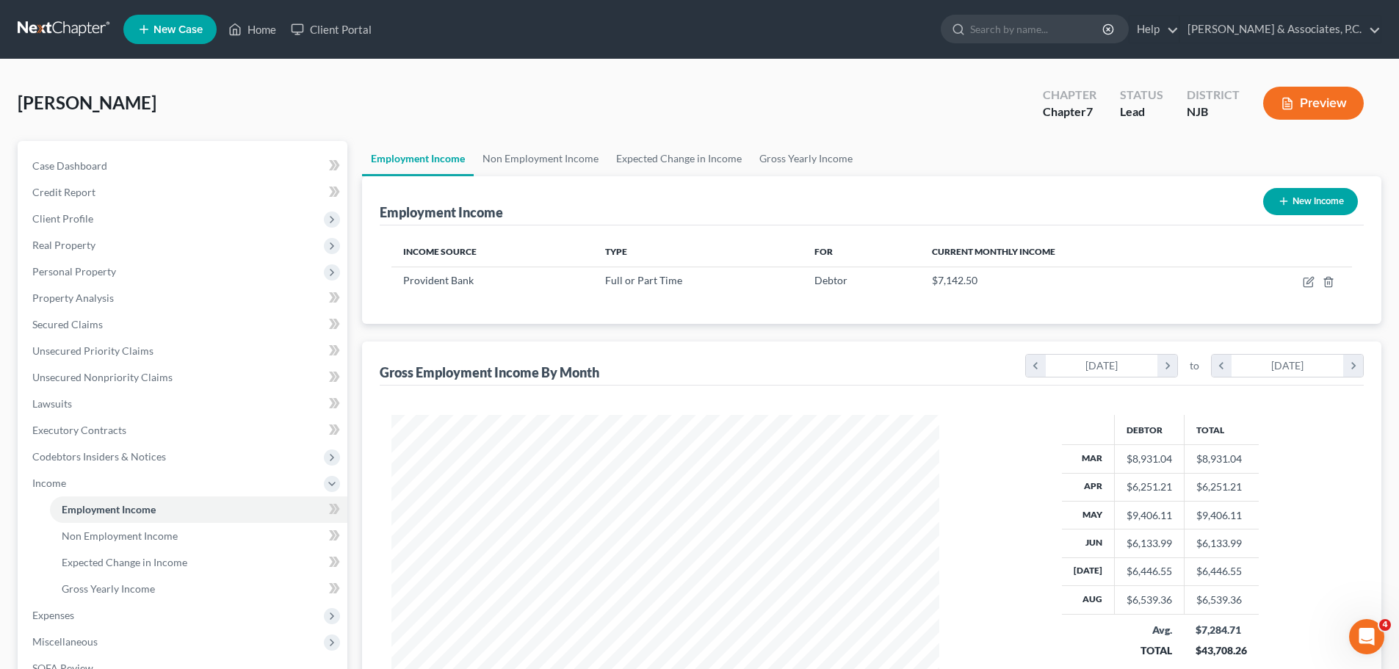
scroll to position [274, 577]
click at [531, 156] on link "Non Employment Income" at bounding box center [541, 158] width 134 height 35
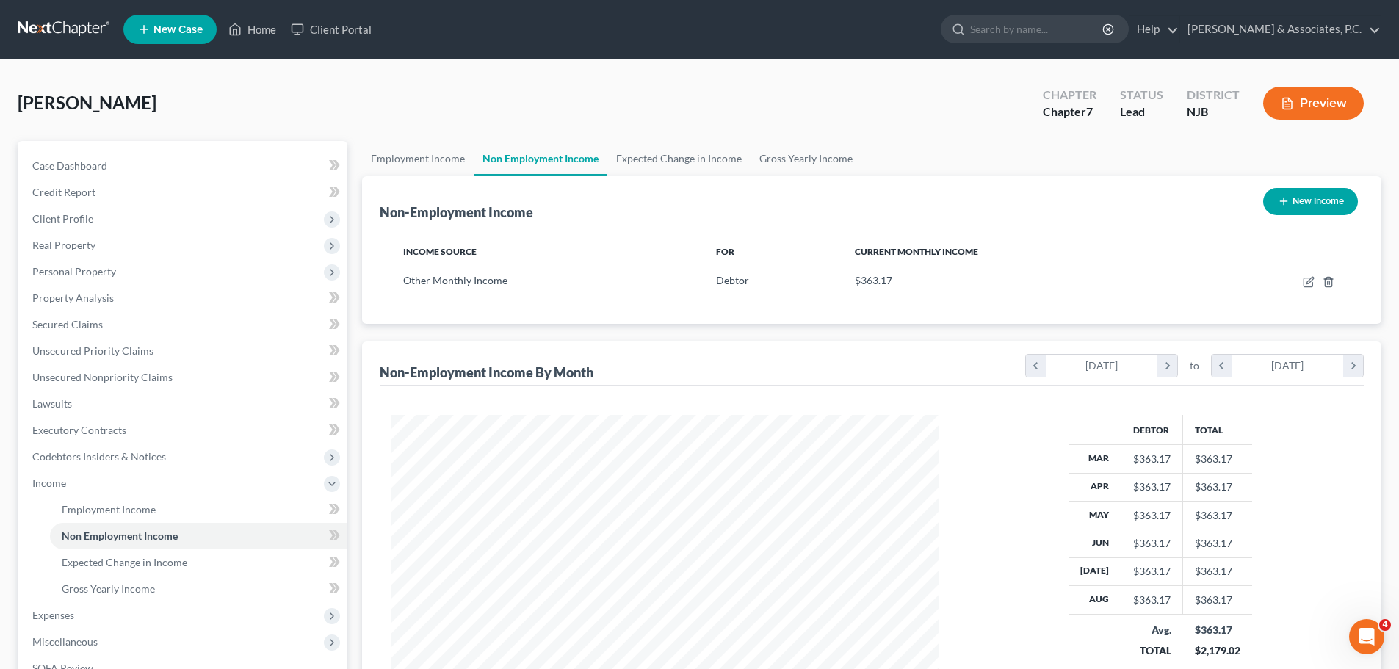
scroll to position [274, 577]
click at [654, 164] on link "Expected Change in Income" at bounding box center [678, 158] width 143 height 35
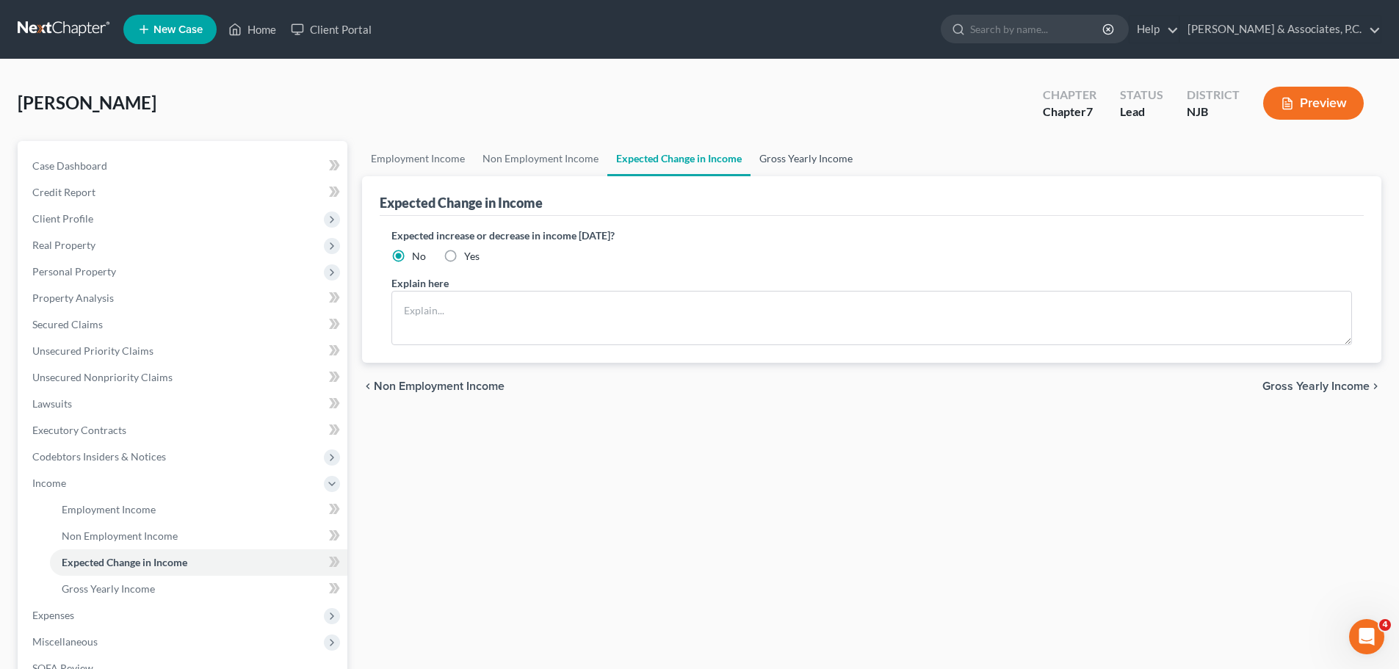
click at [812, 153] on link "Gross Yearly Income" at bounding box center [805, 158] width 111 height 35
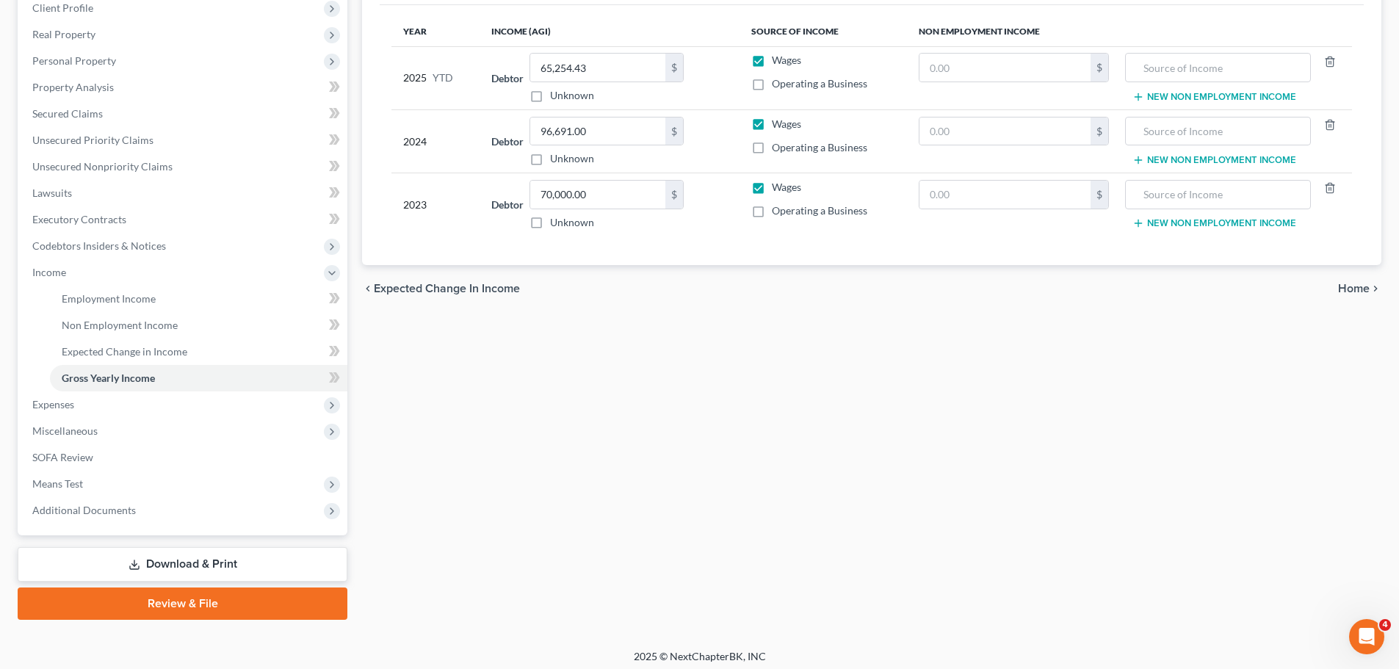
scroll to position [217, 0]
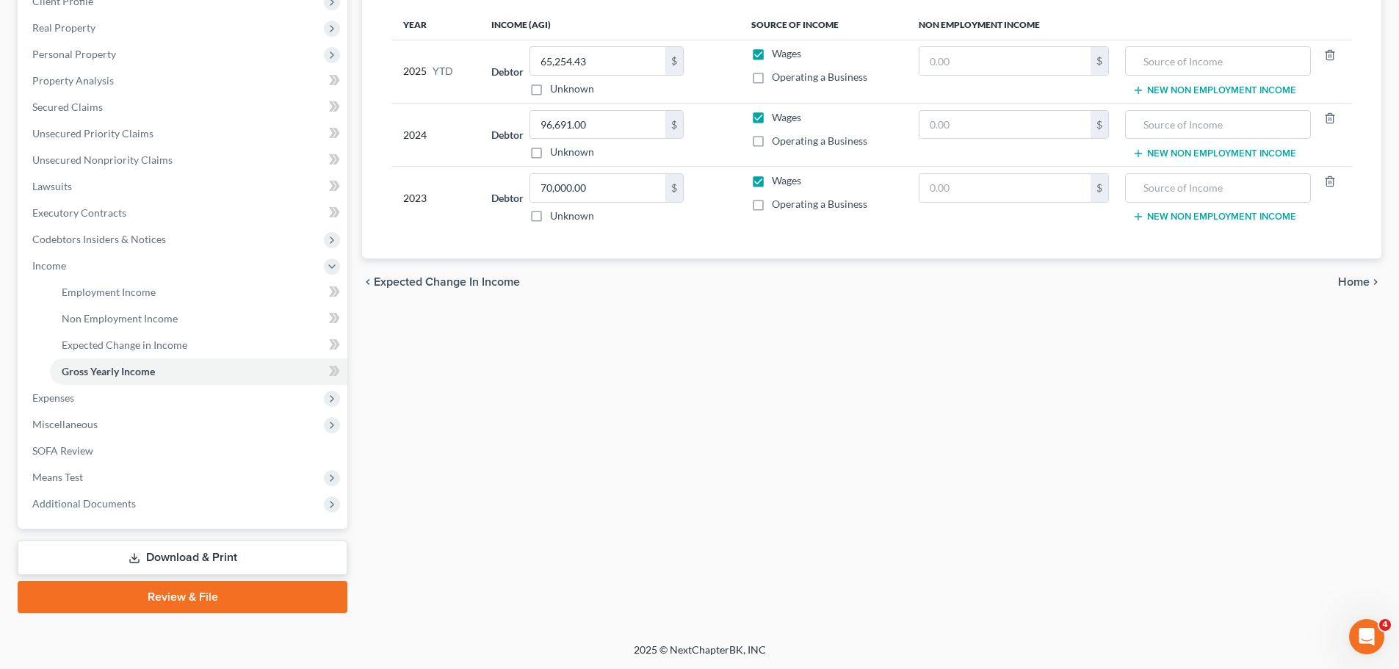
click at [1352, 277] on span "Home" at bounding box center [1354, 282] width 32 height 12
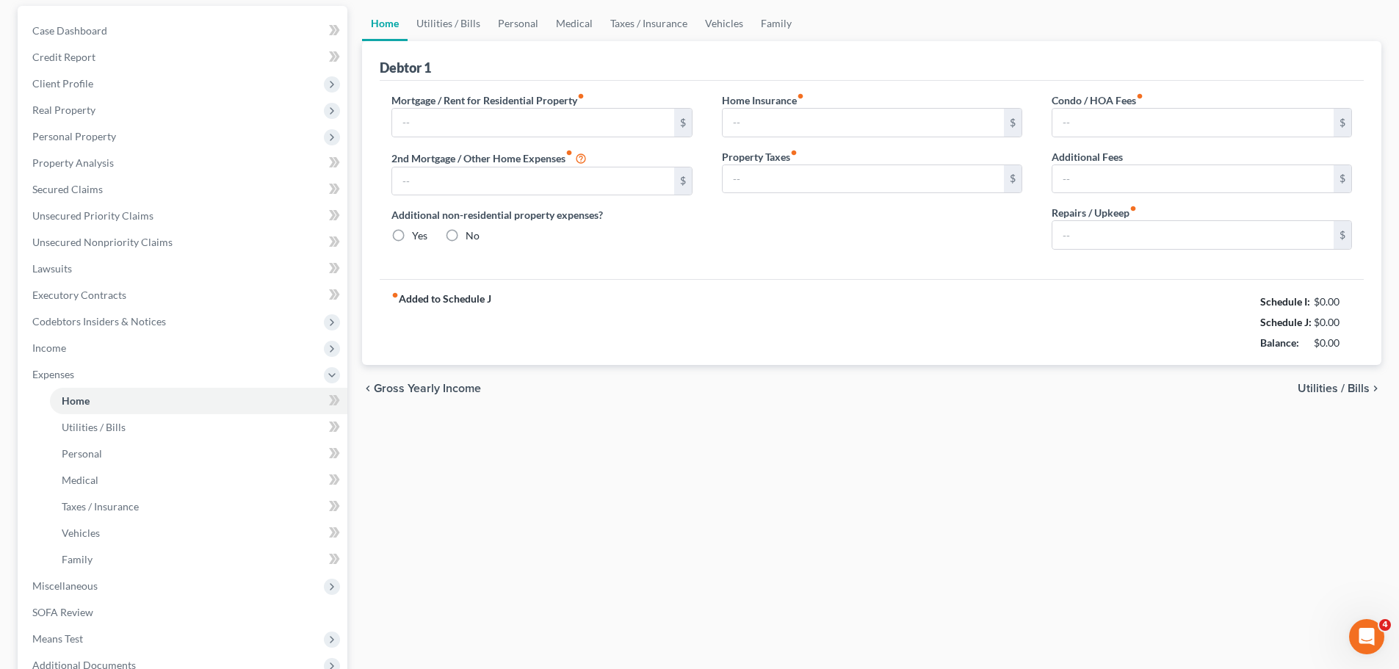
type input "1,782.00"
type input "0.00"
radio input "true"
type input "0.00"
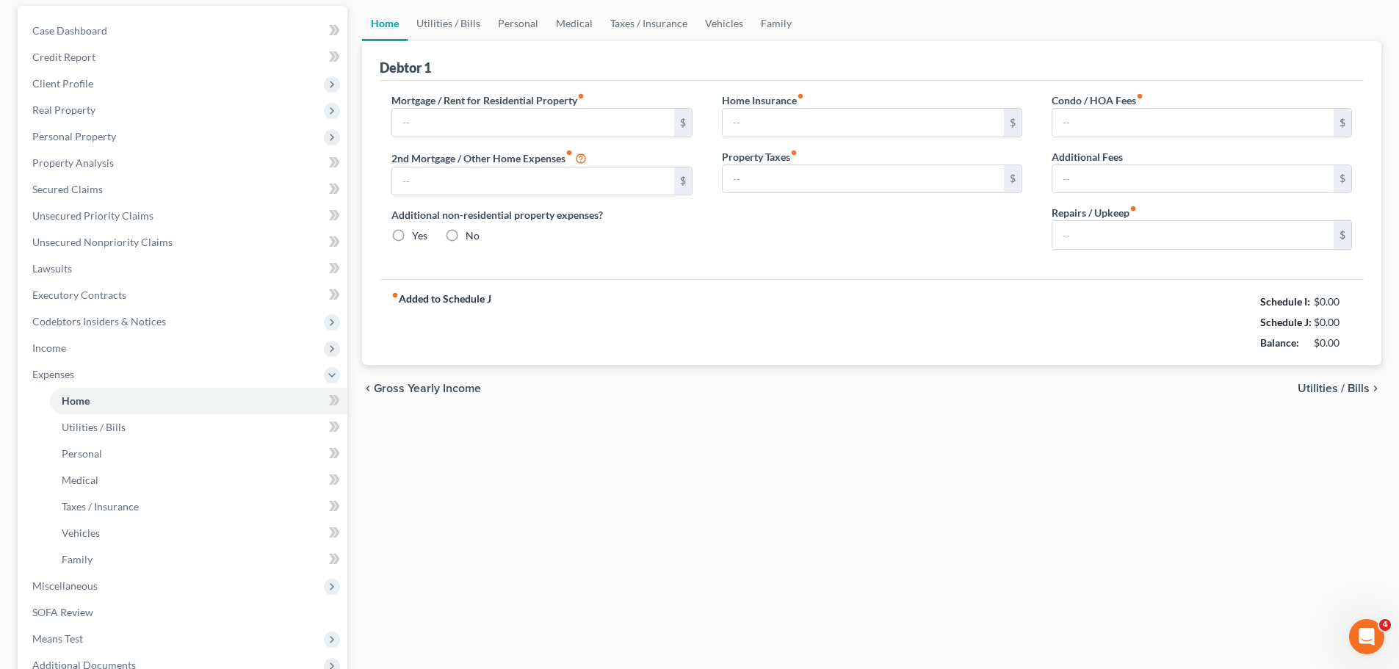
type input "0.00"
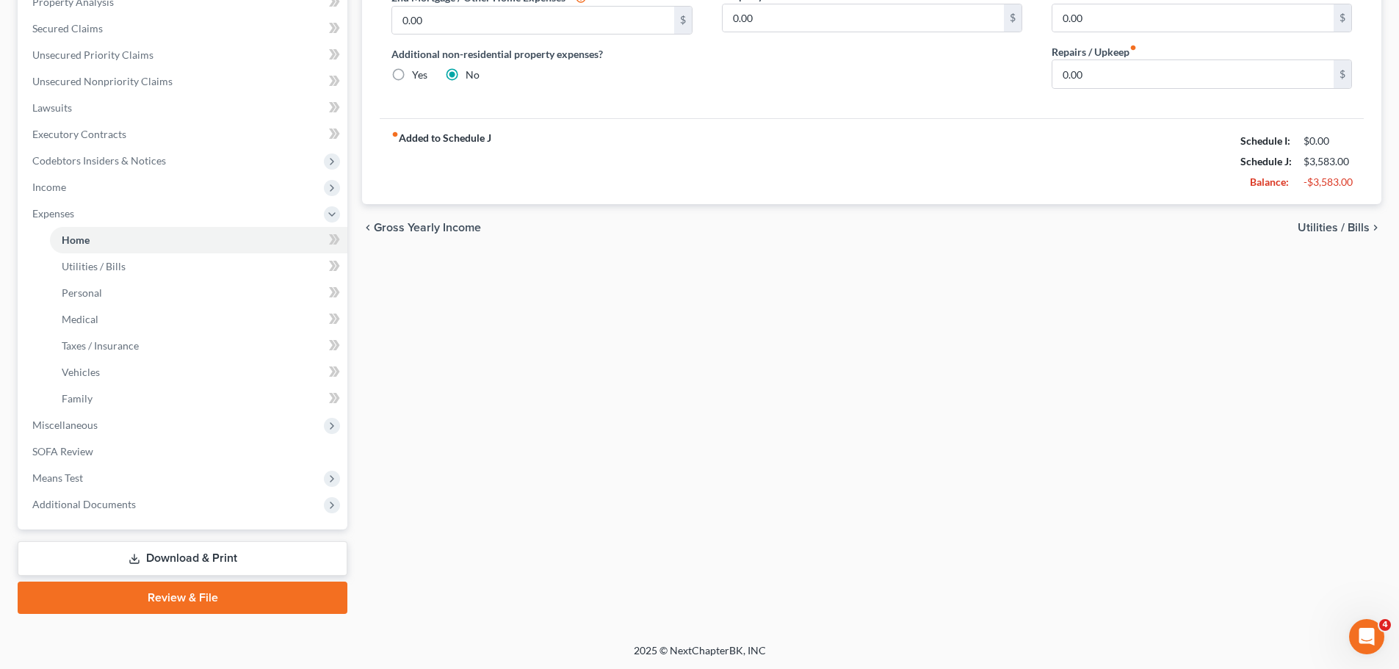
scroll to position [297, 0]
drag, startPoint x: 258, startPoint y: 559, endPoint x: 305, endPoint y: 560, distance: 47.0
click at [258, 559] on link "Download & Print" at bounding box center [183, 557] width 330 height 35
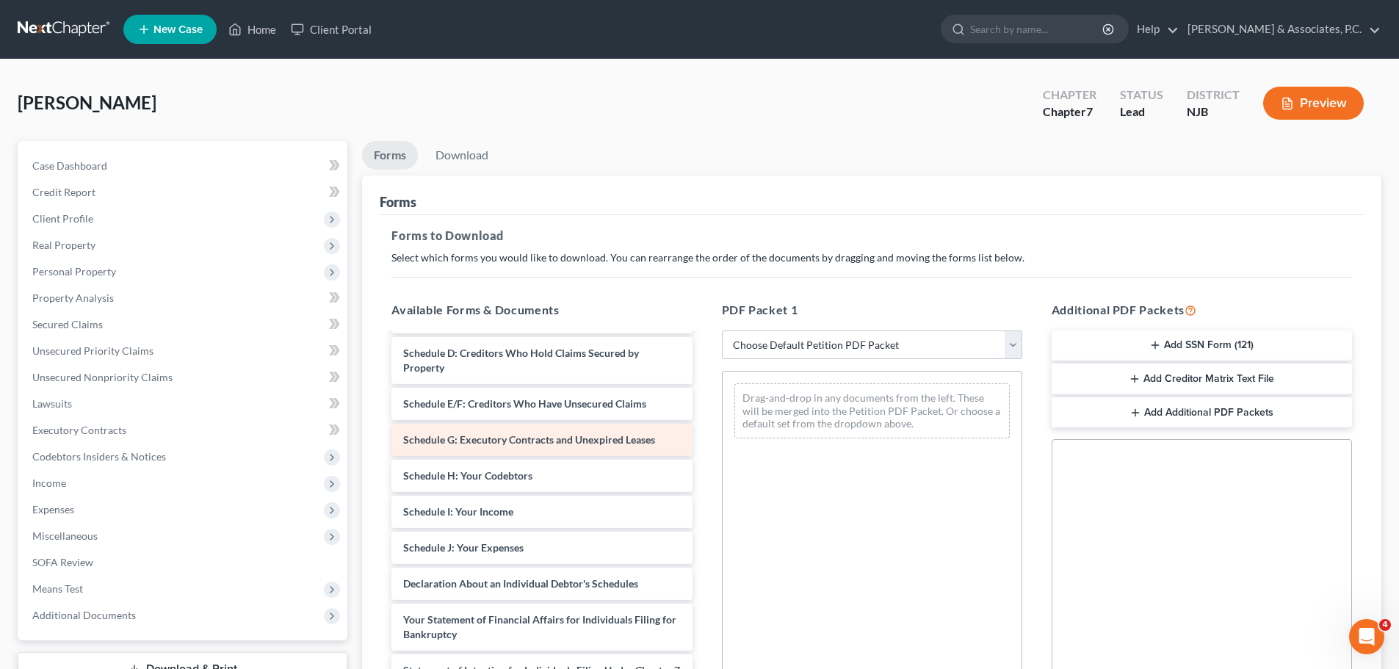
scroll to position [147, 0]
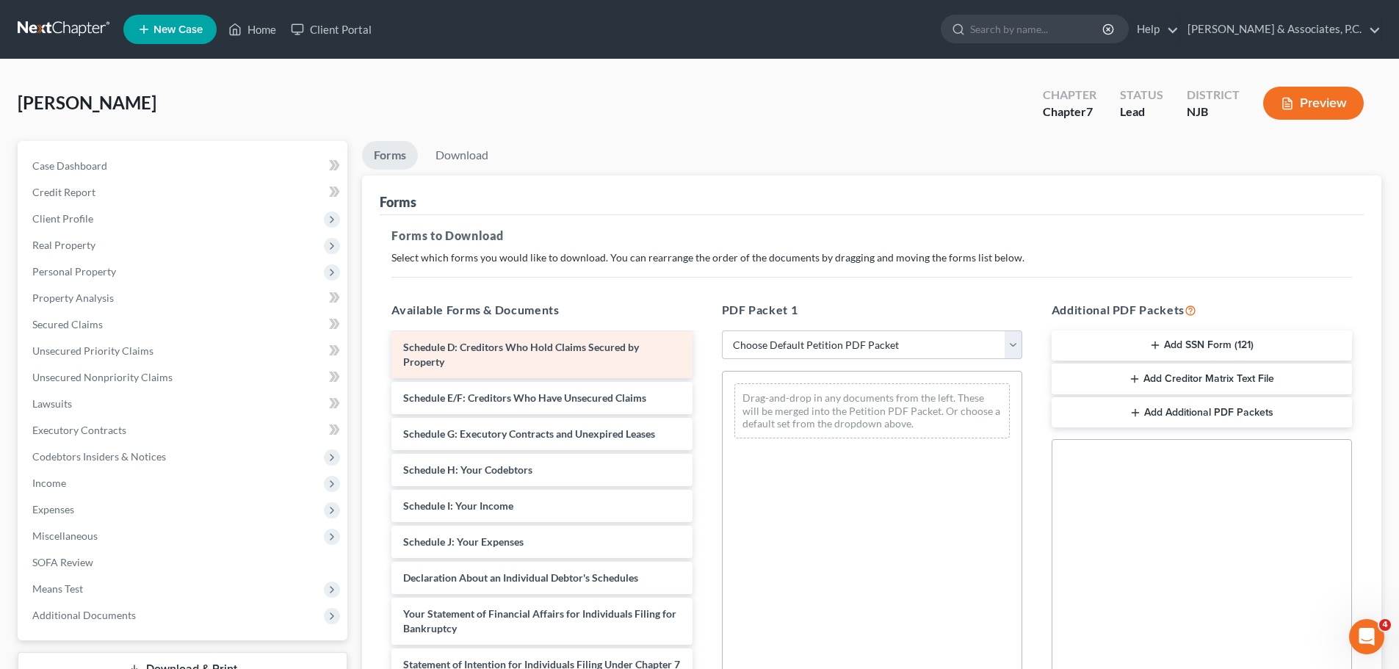
click at [479, 352] on span "Schedule D: Creditors Who Hold Claims Secured by Property" at bounding box center [521, 354] width 236 height 27
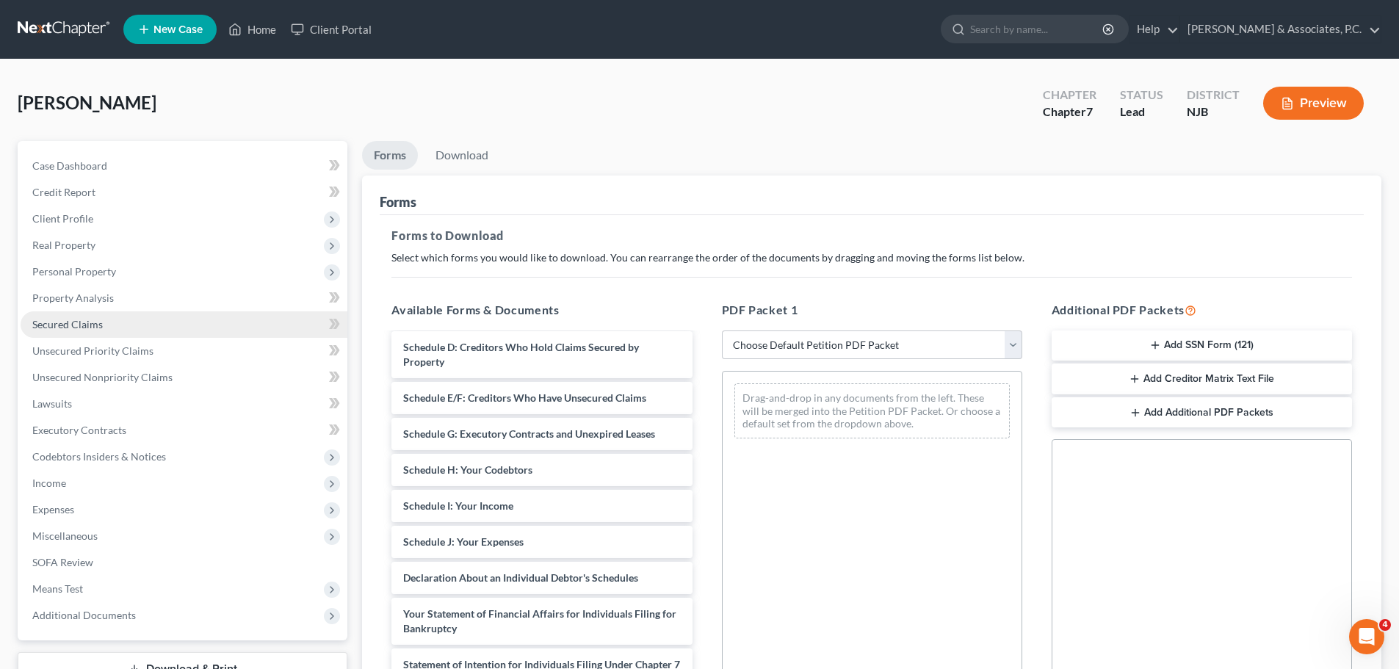
click at [70, 322] on span "Secured Claims" at bounding box center [67, 324] width 70 height 12
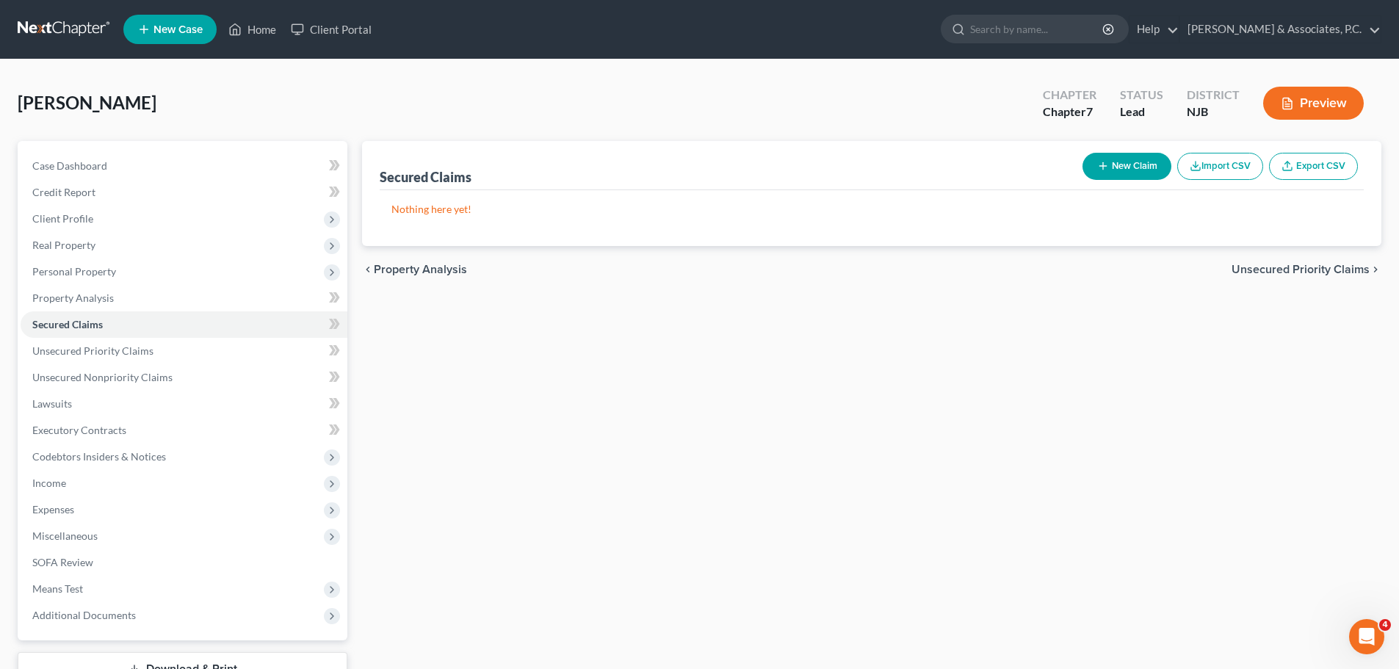
click at [1274, 268] on span "Unsecured Priority Claims" at bounding box center [1300, 270] width 138 height 12
click at [1275, 269] on span "Unsecured Nonpriority Claims" at bounding box center [1289, 270] width 159 height 12
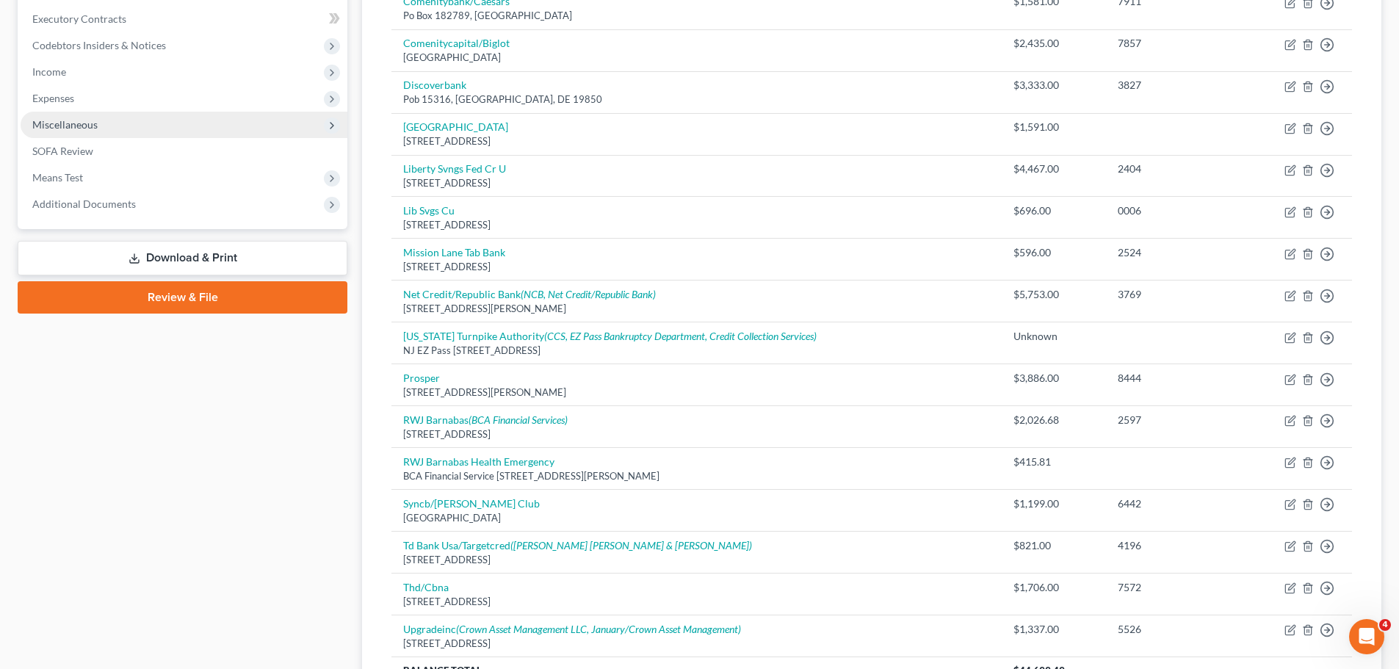
scroll to position [264, 0]
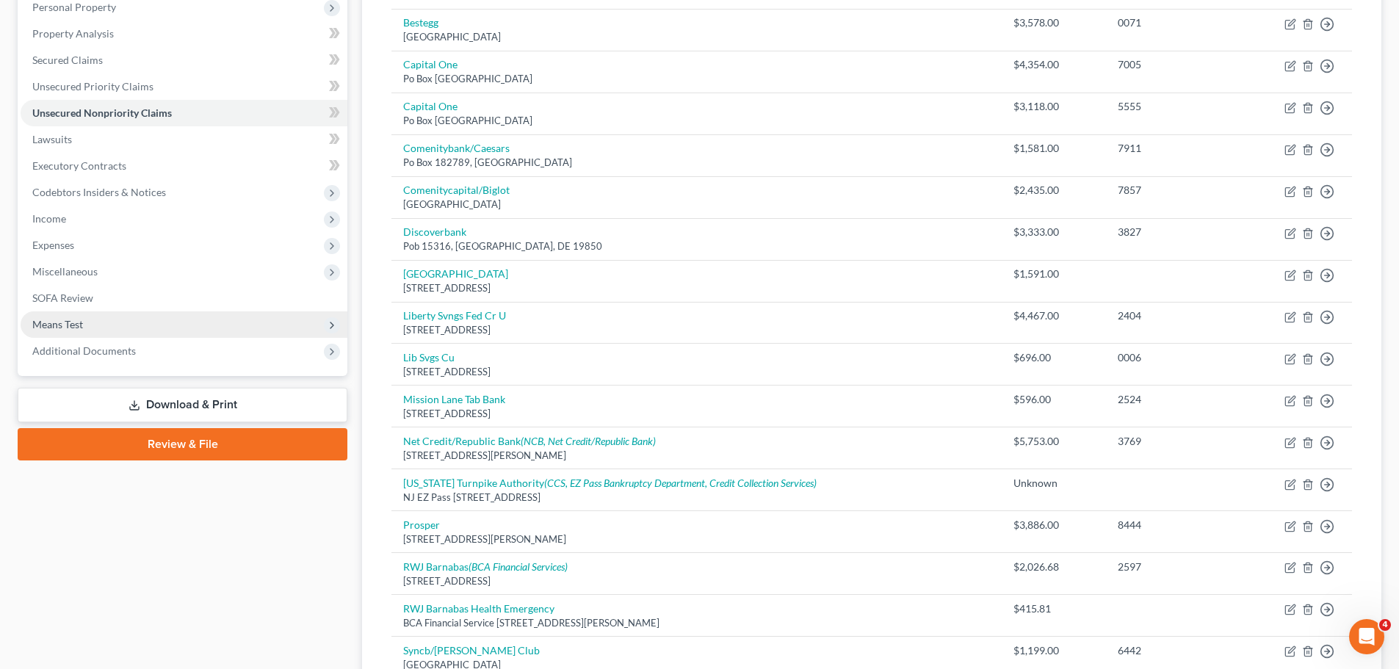
click at [100, 325] on span "Means Test" at bounding box center [184, 324] width 327 height 26
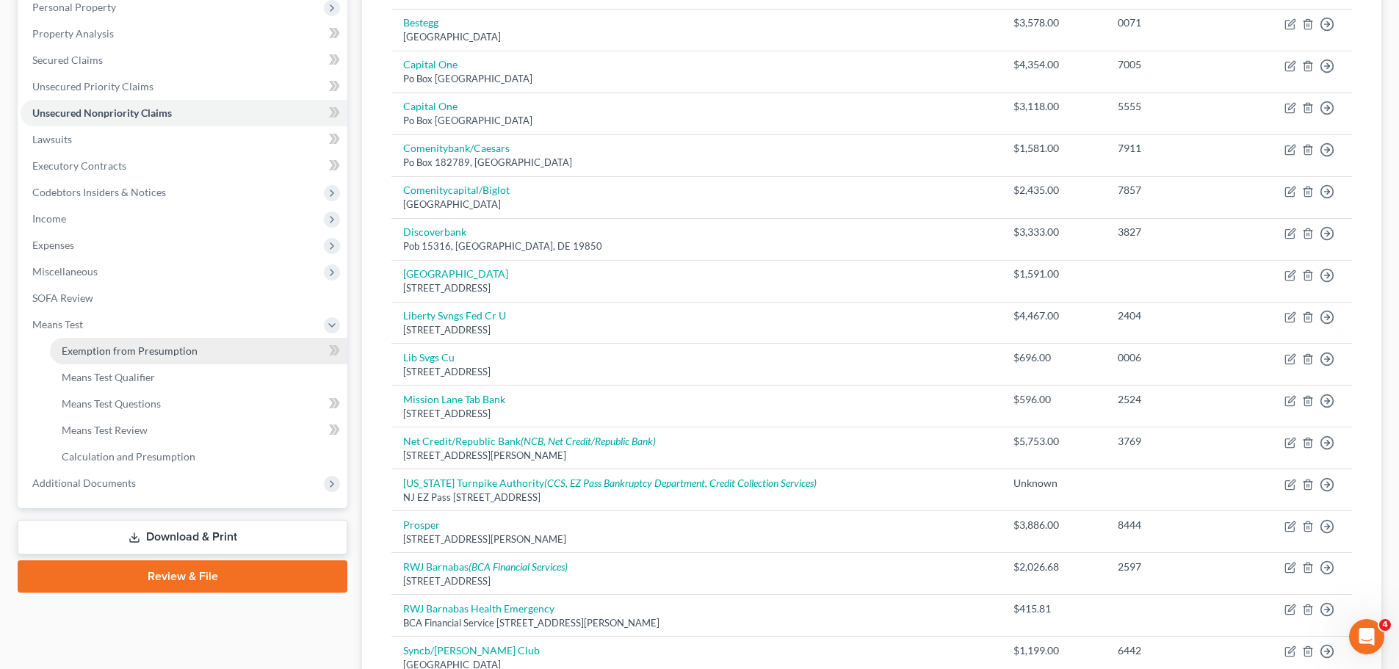
click at [158, 355] on span "Exemption from Presumption" at bounding box center [130, 350] width 136 height 12
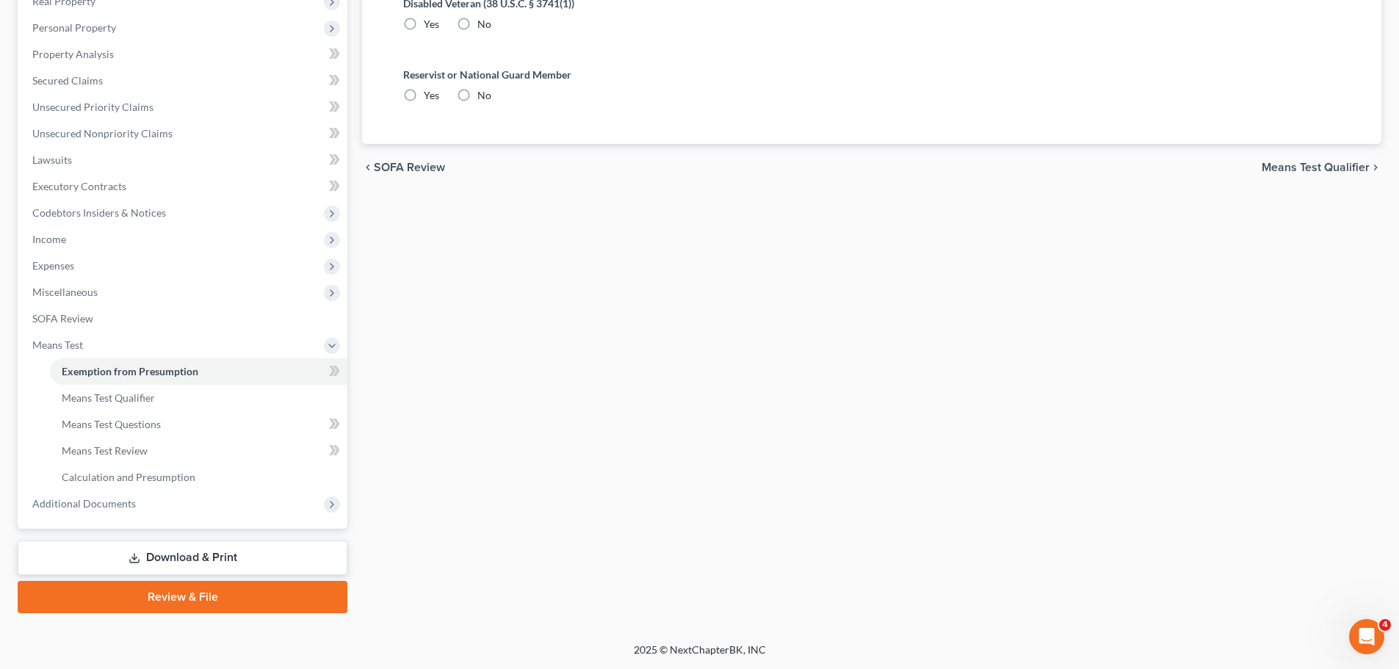
radio input "true"
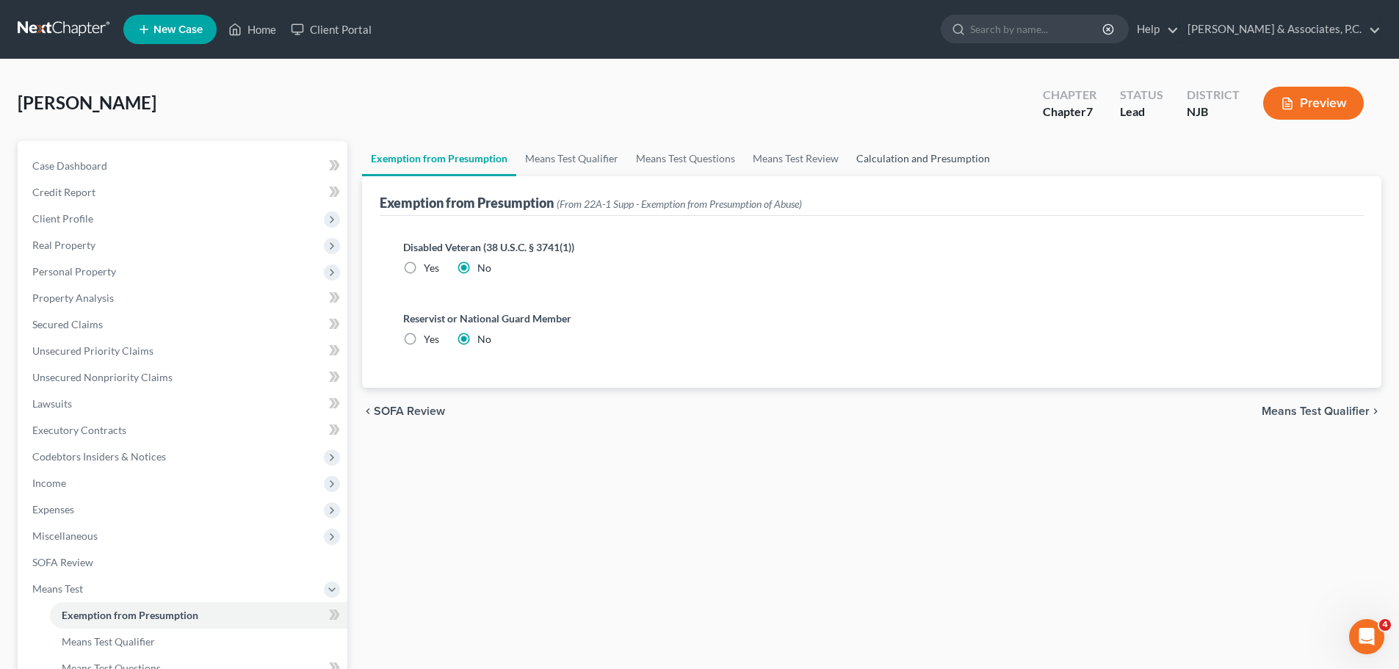
click at [886, 158] on link "Calculation and Presumption" at bounding box center [922, 158] width 151 height 35
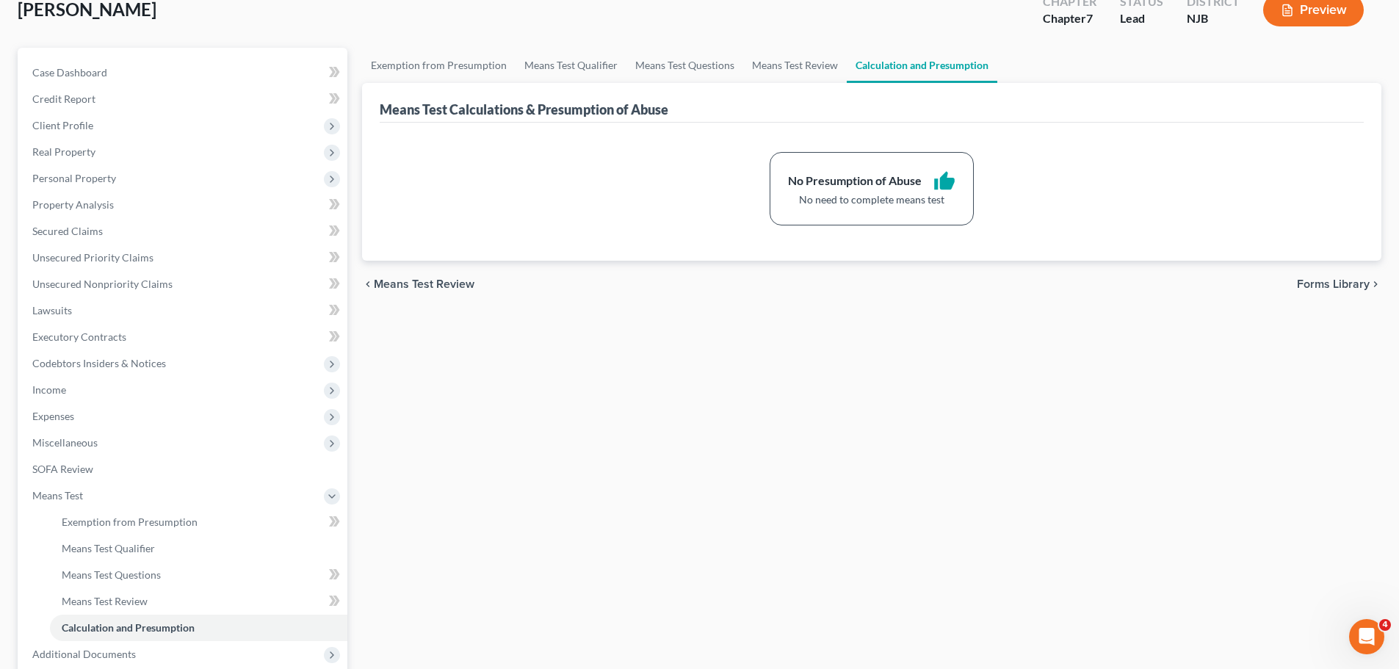
scroll to position [244, 0]
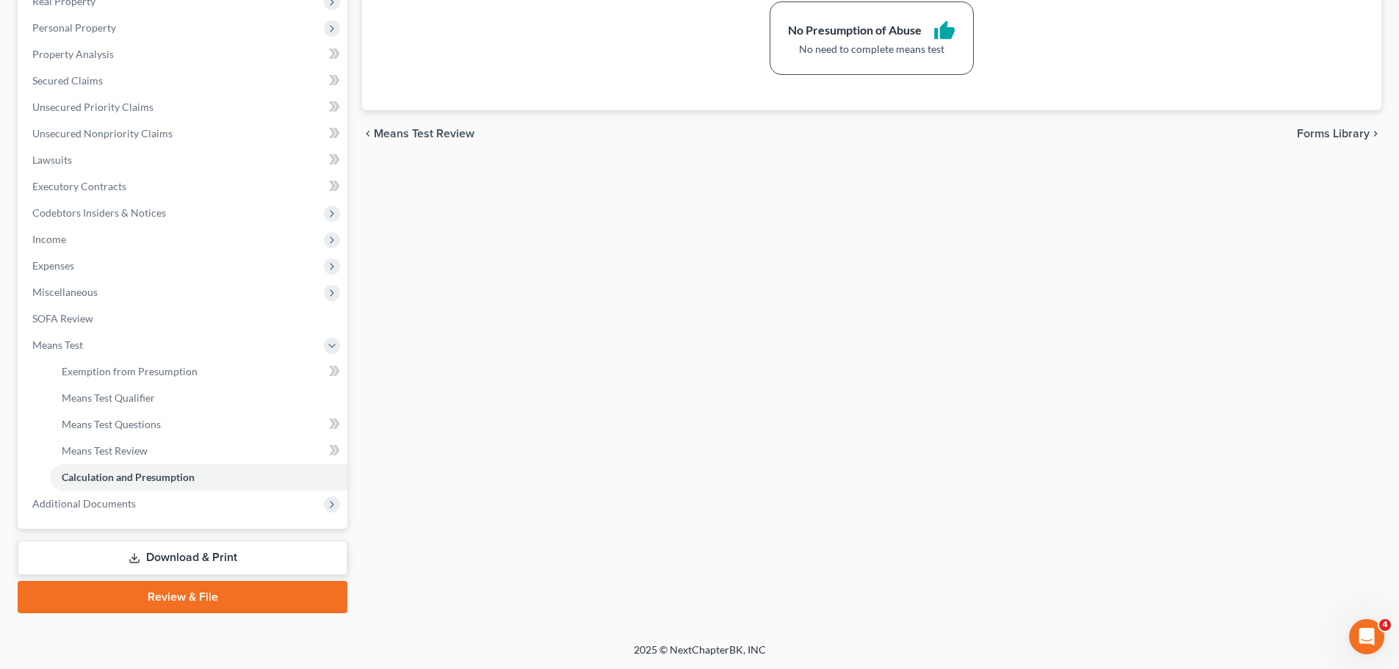
click at [250, 556] on link "Download & Print" at bounding box center [183, 557] width 330 height 35
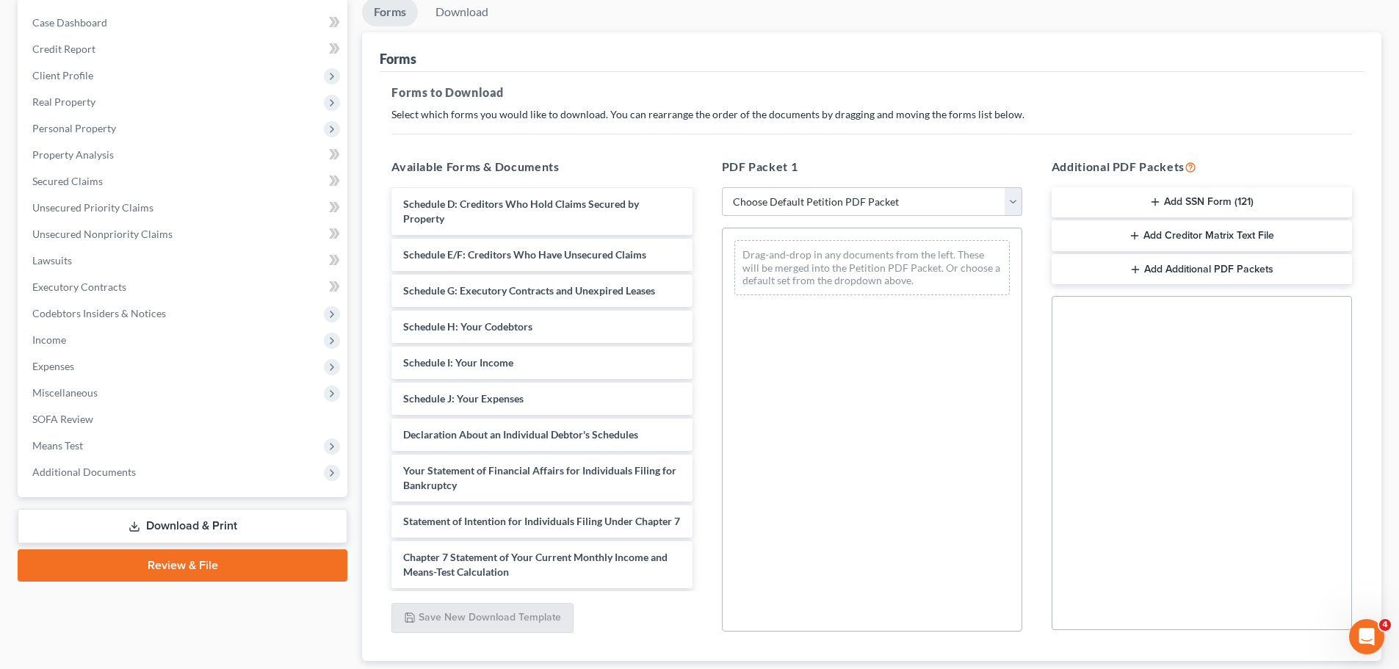
scroll to position [147, 0]
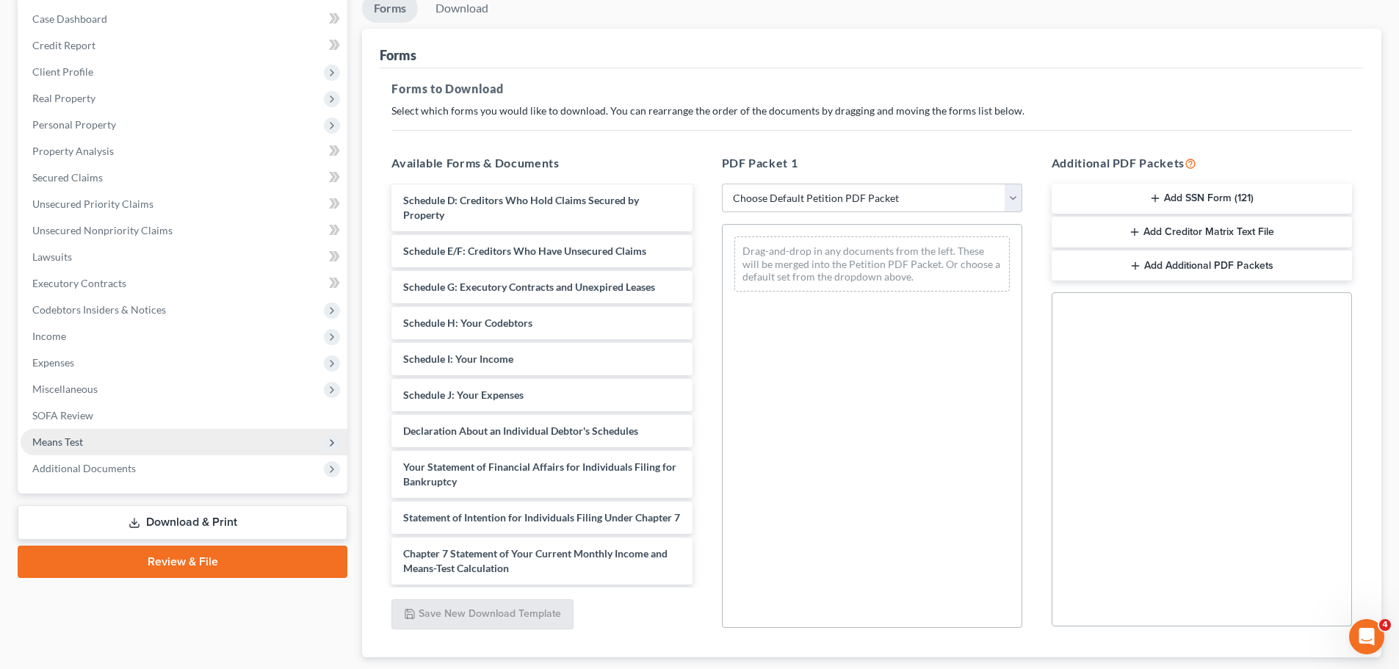
click at [62, 446] on span "Means Test" at bounding box center [57, 441] width 51 height 12
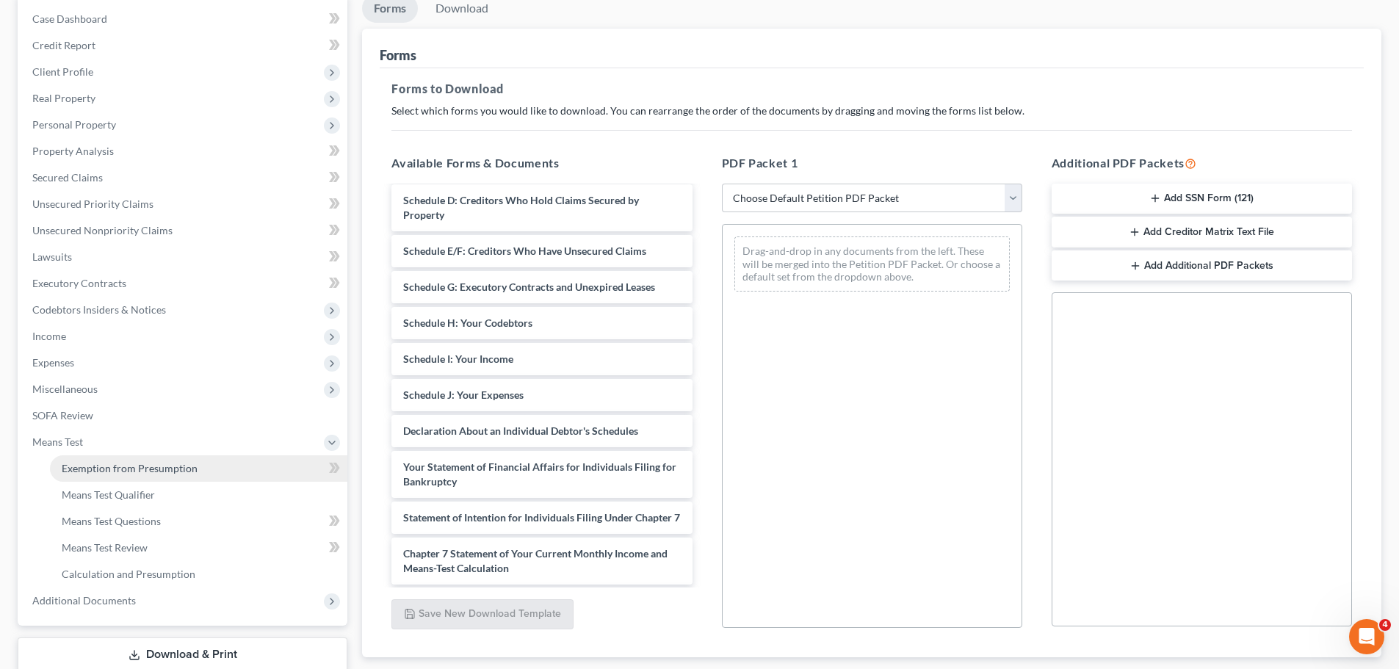
click at [134, 466] on span "Exemption from Presumption" at bounding box center [130, 468] width 136 height 12
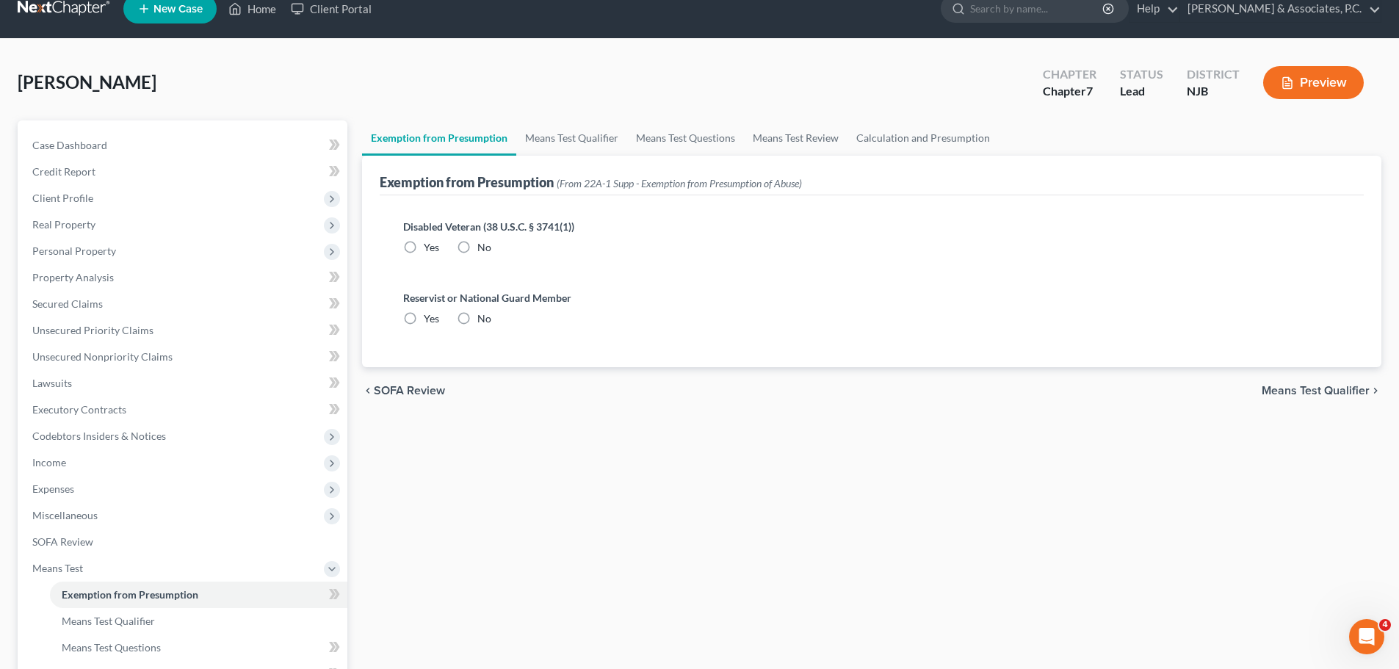
radio input "true"
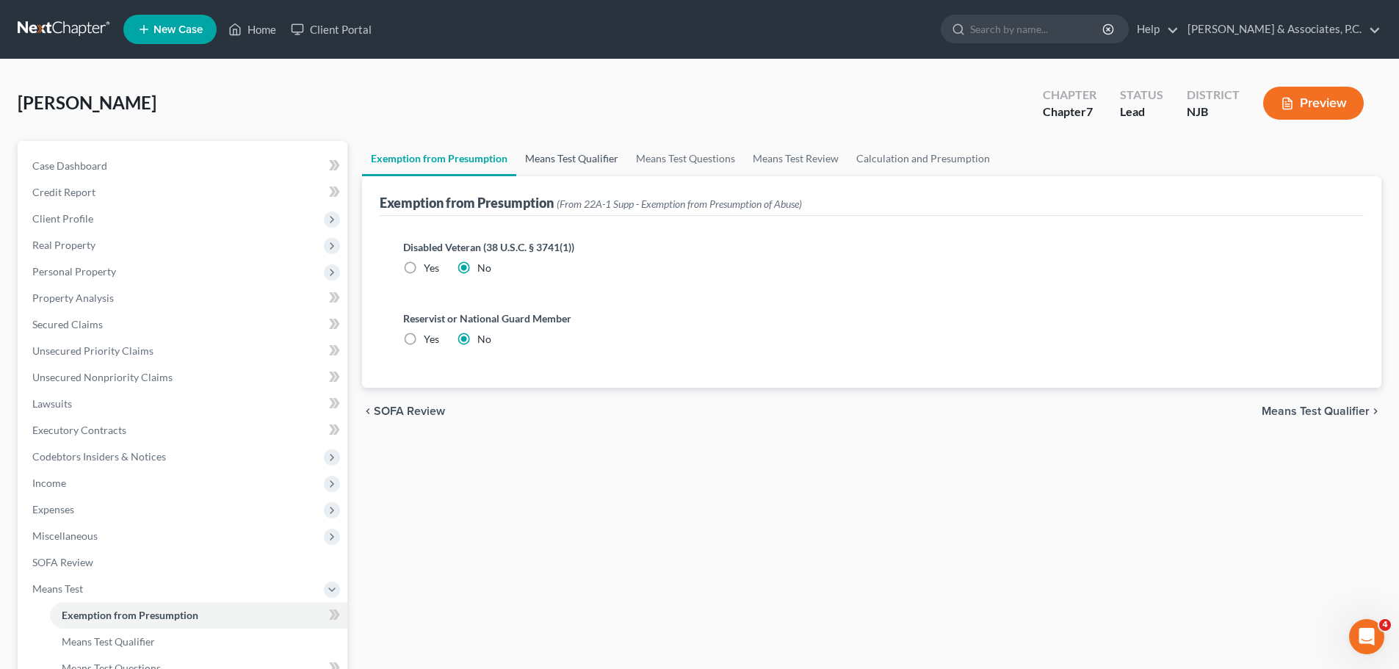
click at [582, 162] on link "Means Test Qualifier" at bounding box center [571, 158] width 111 height 35
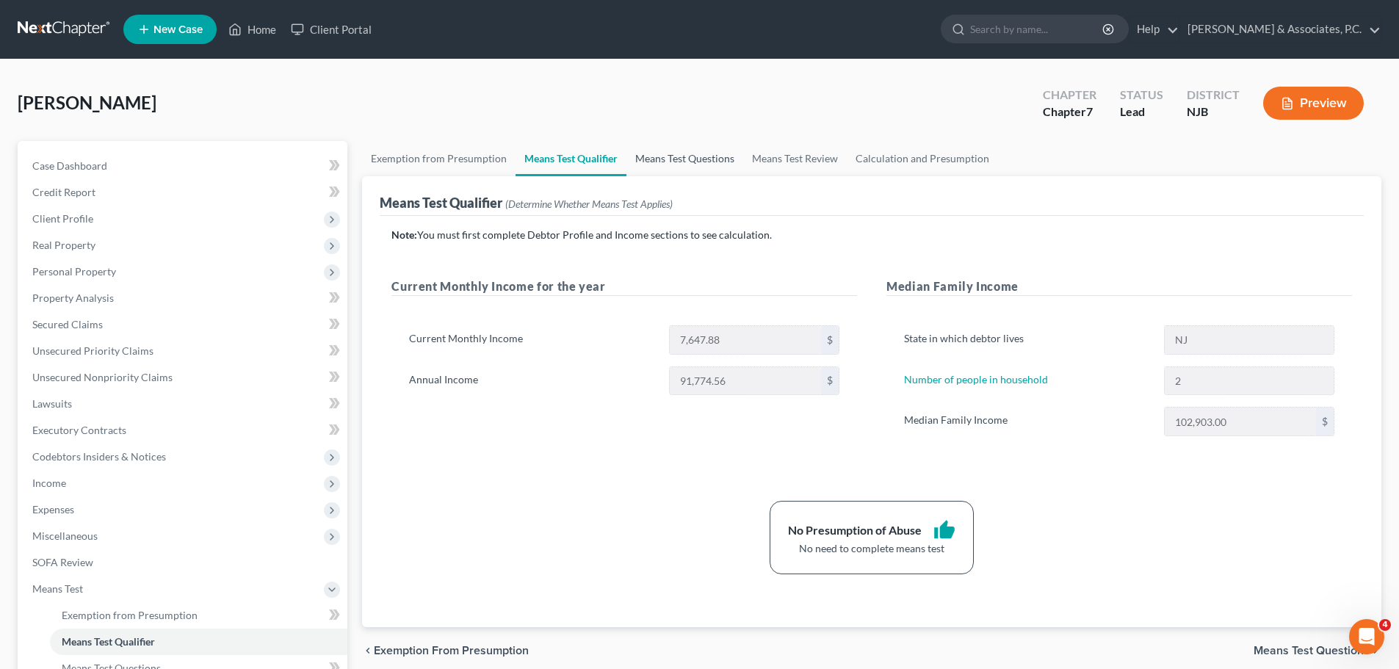
click at [702, 156] on link "Means Test Questions" at bounding box center [684, 158] width 117 height 35
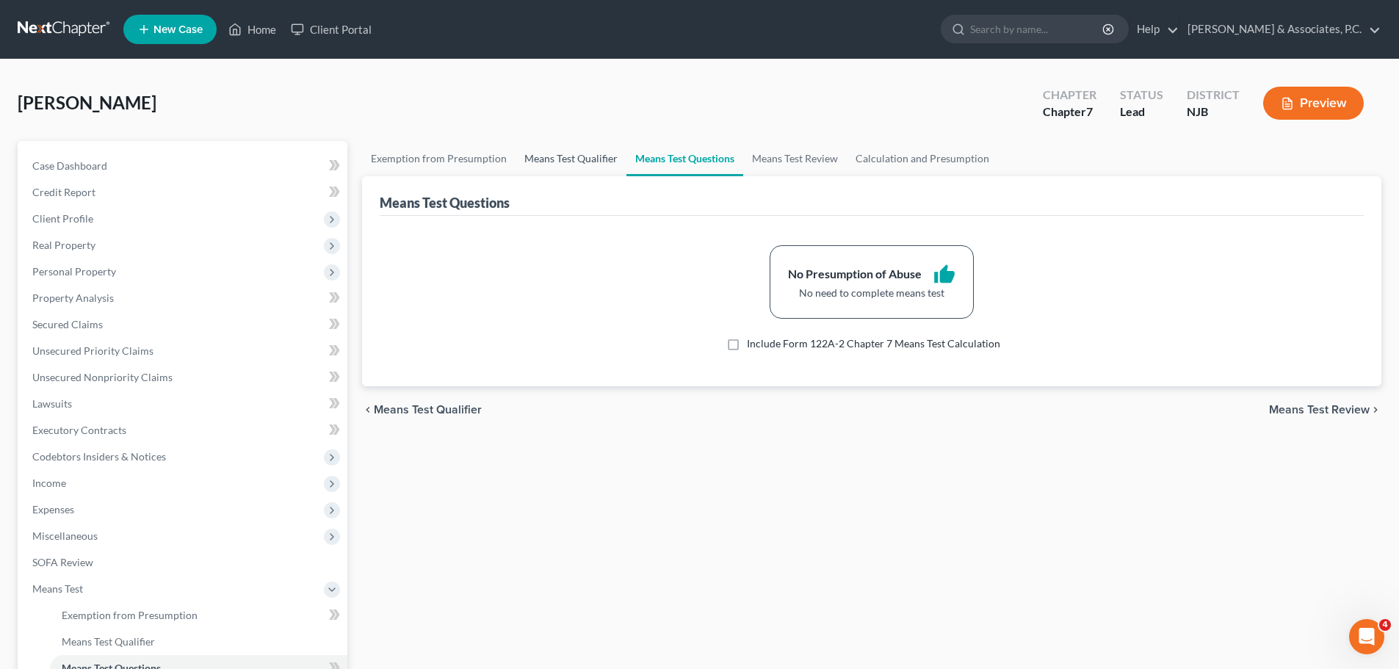
click at [585, 170] on link "Means Test Qualifier" at bounding box center [570, 158] width 111 height 35
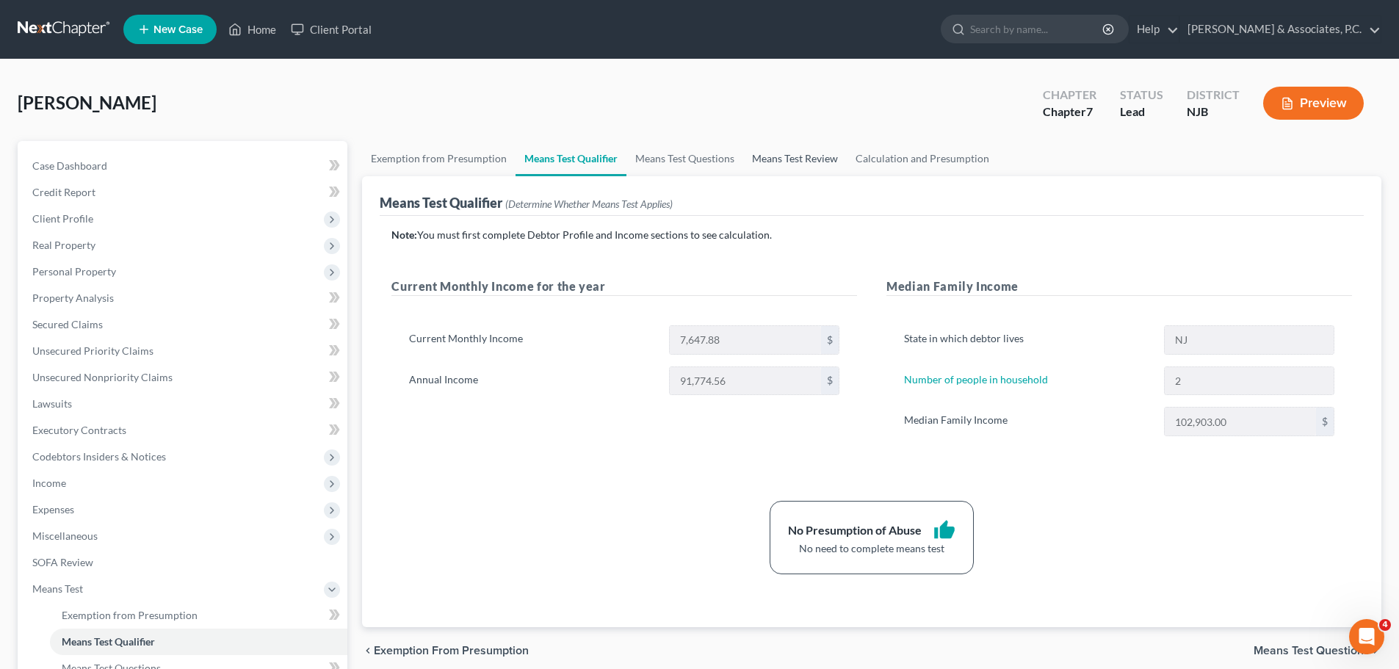
click at [771, 161] on link "Means Test Review" at bounding box center [795, 158] width 104 height 35
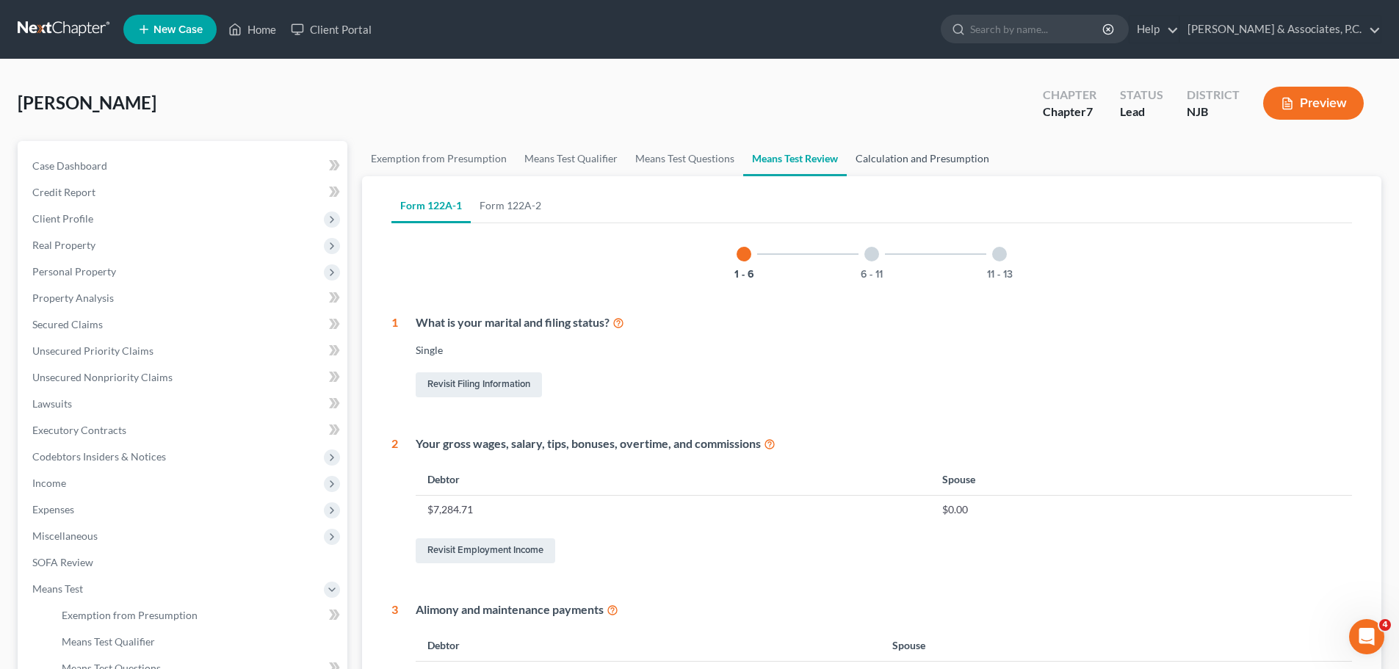
drag, startPoint x: 946, startPoint y: 159, endPoint x: 844, endPoint y: 156, distance: 102.8
click at [946, 160] on link "Calculation and Presumption" at bounding box center [922, 158] width 151 height 35
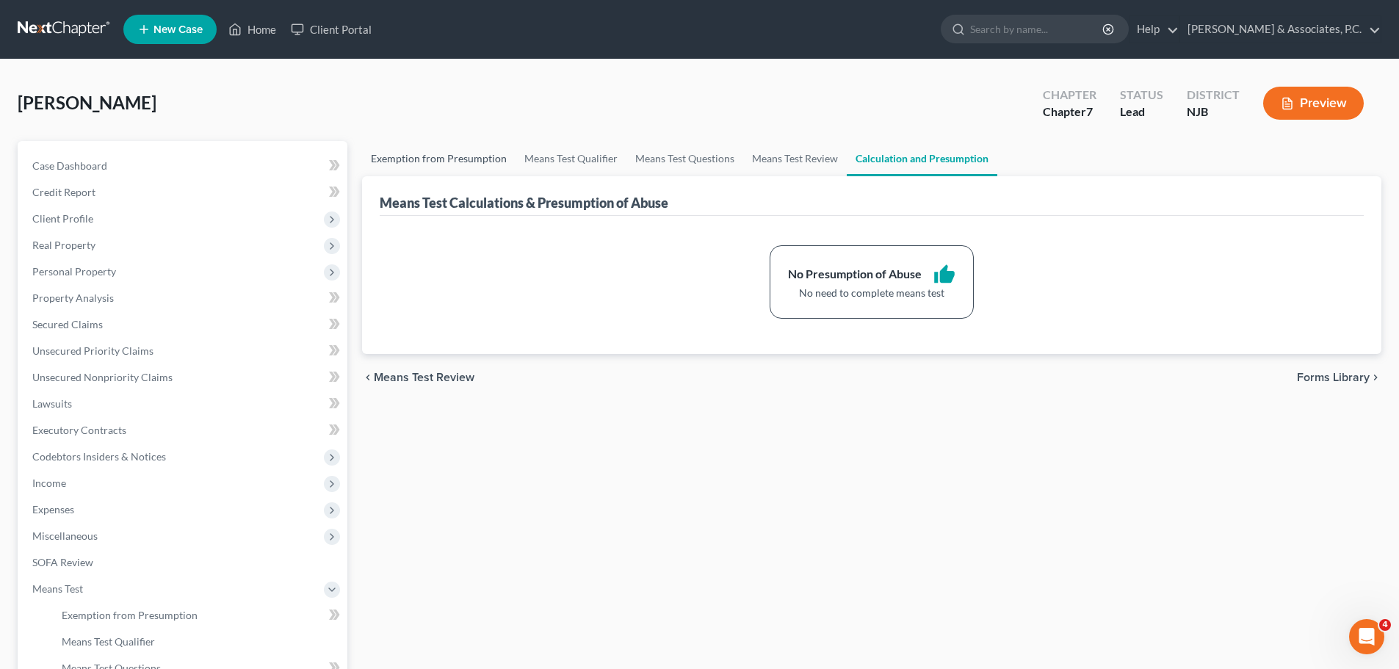
click at [471, 159] on link "Exemption from Presumption" at bounding box center [438, 158] width 153 height 35
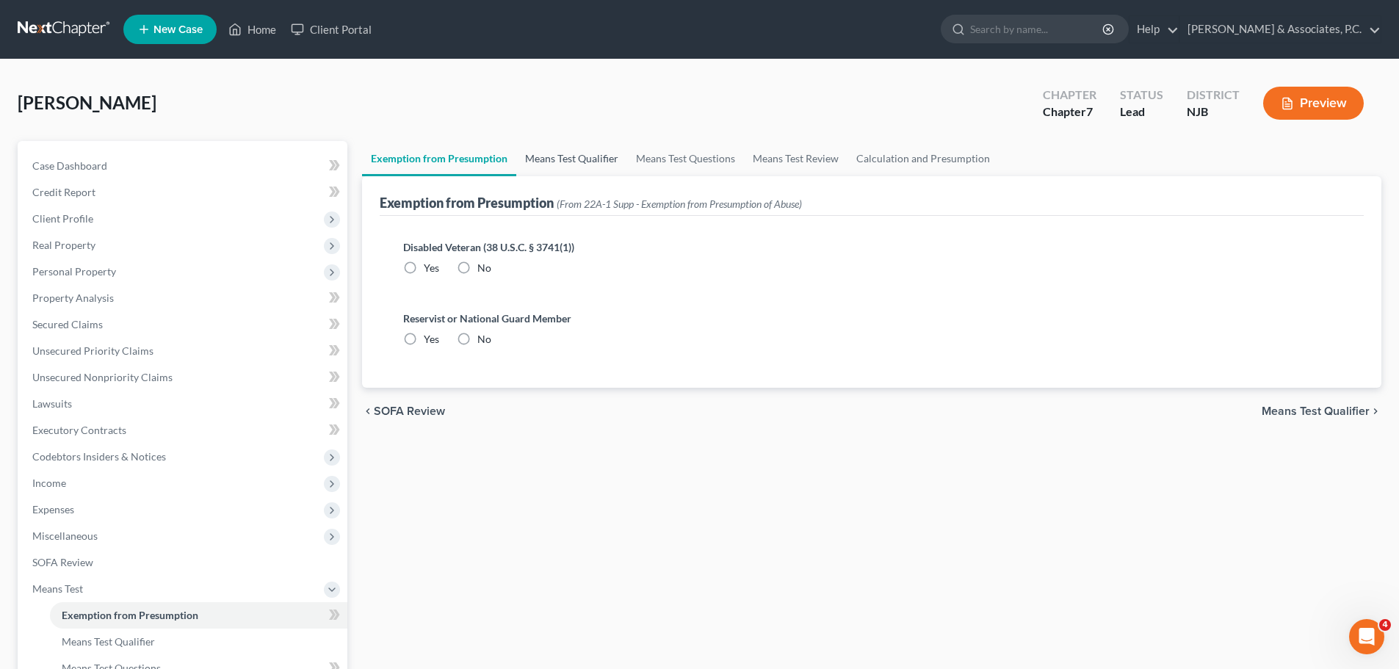
radio input "true"
click at [554, 165] on link "Means Test Qualifier" at bounding box center [571, 158] width 111 height 35
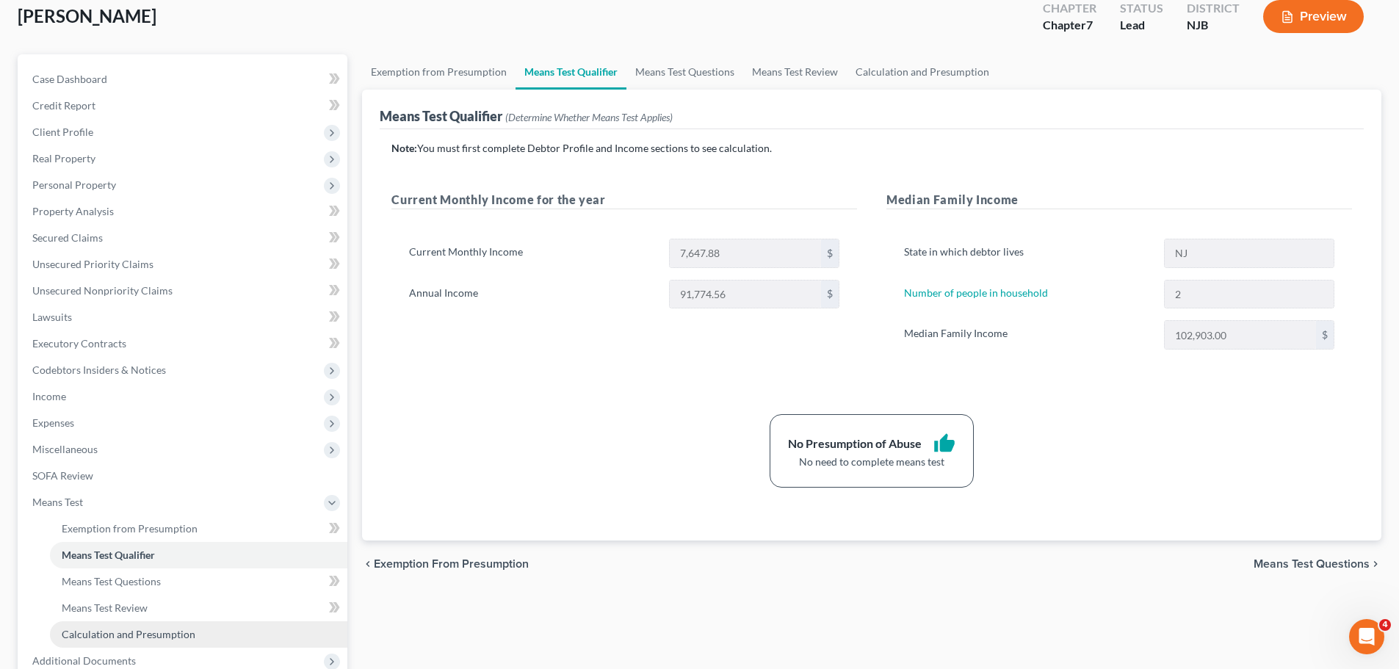
scroll to position [244, 0]
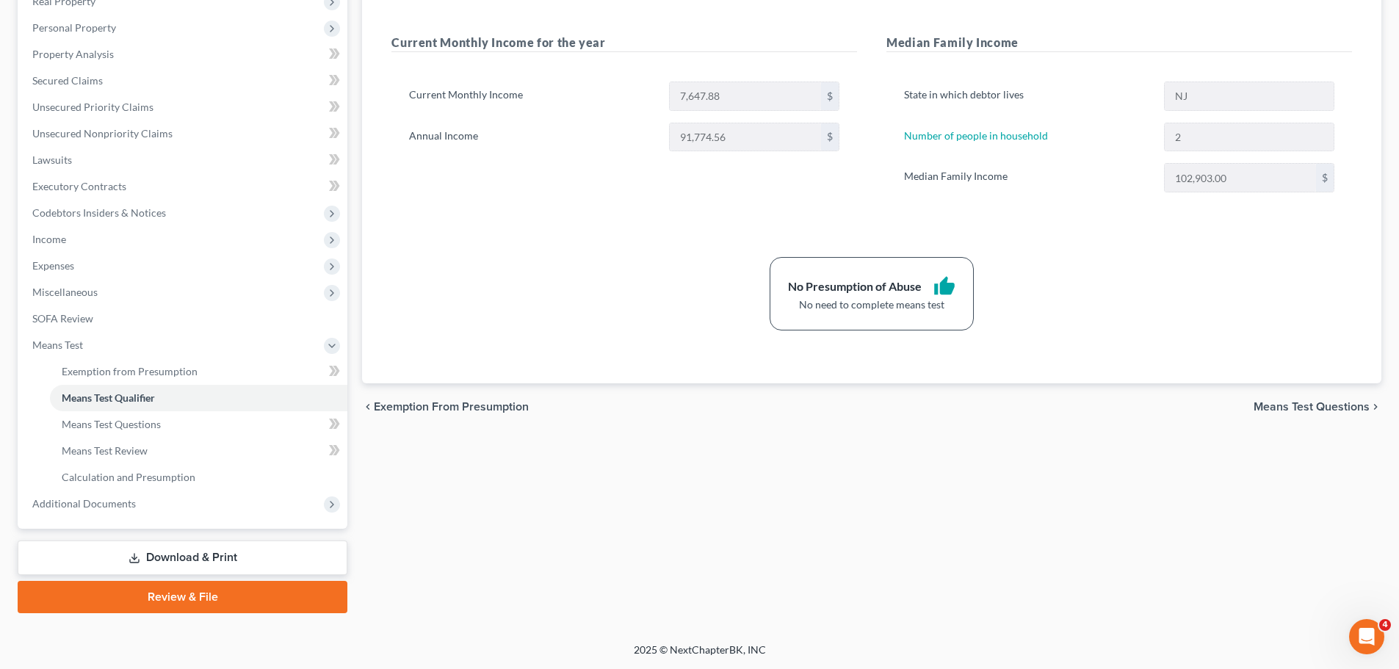
click at [216, 551] on link "Download & Print" at bounding box center [183, 557] width 330 height 35
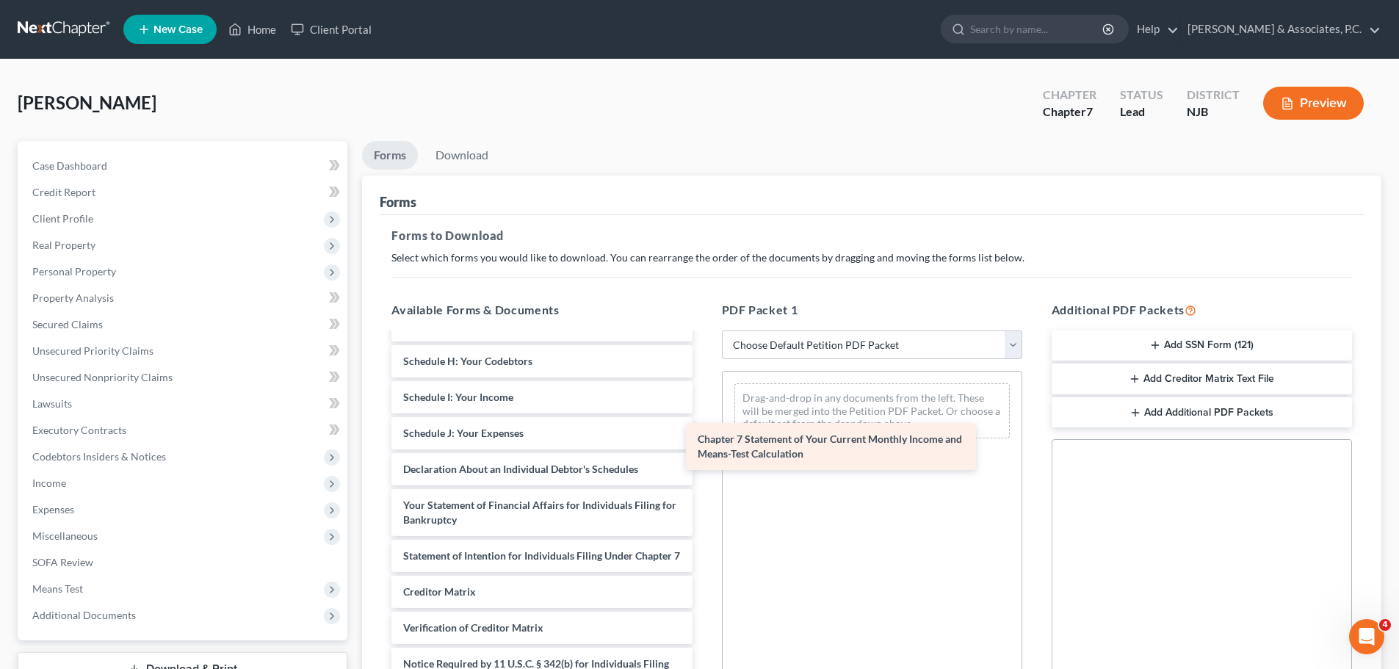
scroll to position [270, 0]
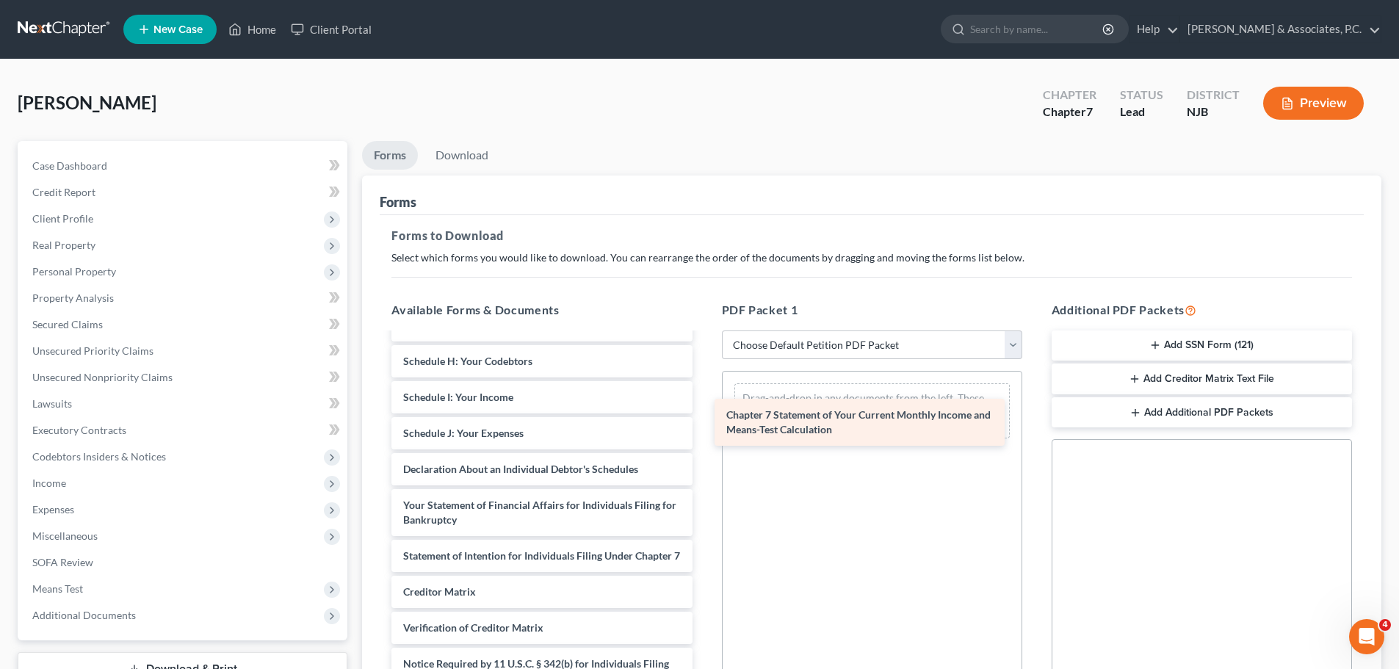
drag, startPoint x: 465, startPoint y: 578, endPoint x: 788, endPoint y: 424, distance: 357.6
click at [703, 424] on div "Chapter 7 Statement of Your Current Monthly Income and Means-Test Calculation V…" at bounding box center [542, 405] width 324 height 652
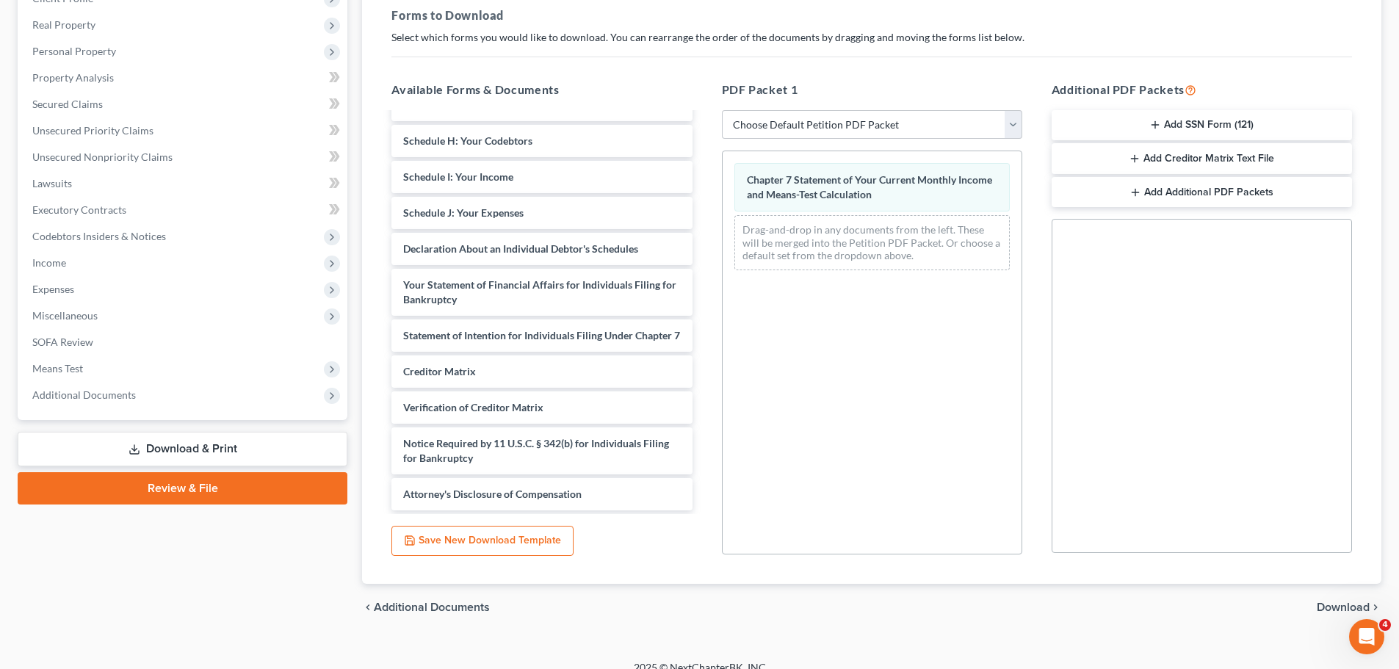
click at [1322, 604] on span "Download" at bounding box center [1342, 607] width 53 height 12
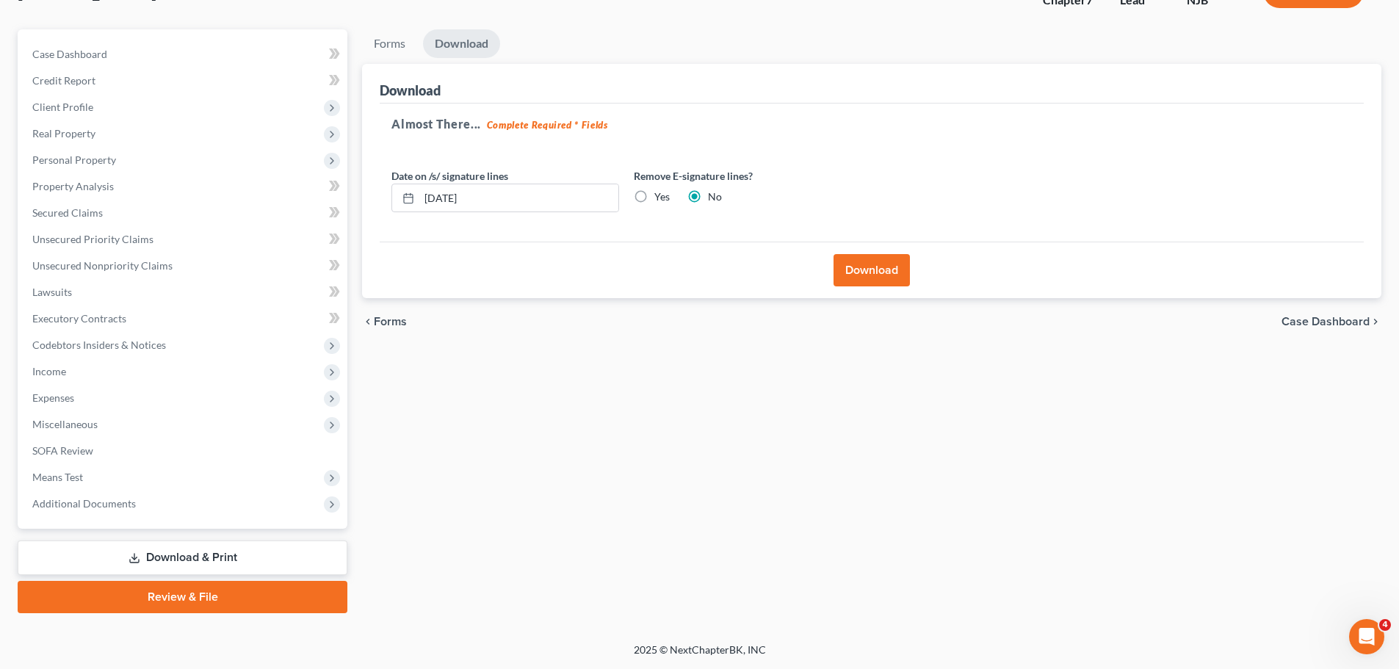
click at [654, 195] on label "Yes" at bounding box center [661, 196] width 15 height 15
click at [660, 195] on input "Yes" at bounding box center [665, 194] width 10 height 10
radio input "true"
radio input "false"
drag, startPoint x: 862, startPoint y: 267, endPoint x: 850, endPoint y: 278, distance: 16.6
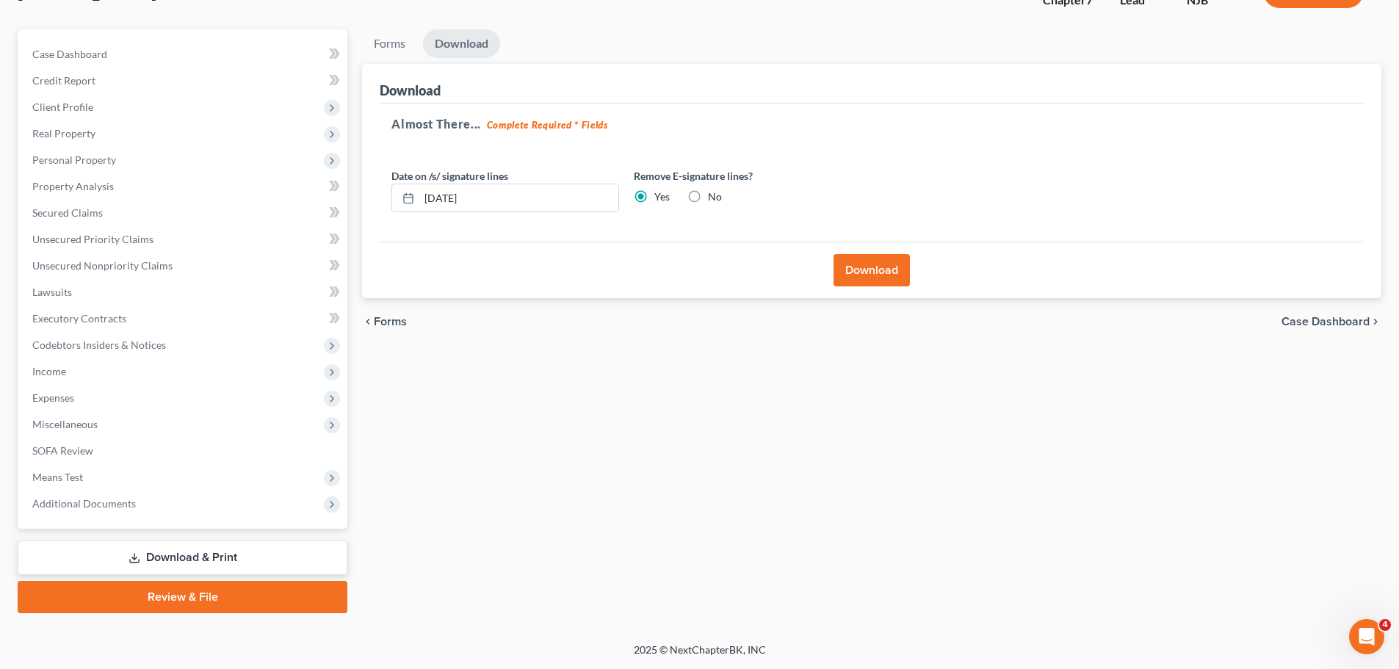
click at [863, 267] on button "Download" at bounding box center [871, 270] width 76 height 32
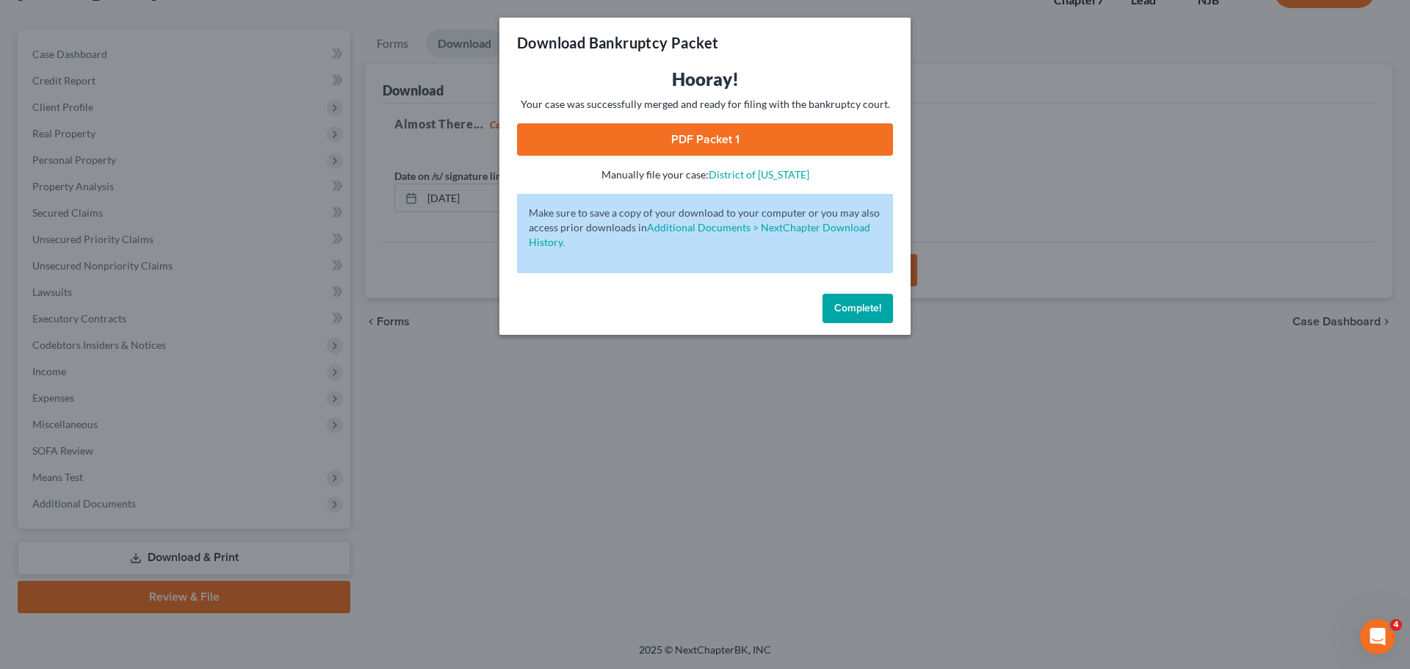
click at [722, 139] on link "PDF Packet 1" at bounding box center [705, 139] width 376 height 32
click at [858, 307] on span "Complete!" at bounding box center [857, 308] width 47 height 12
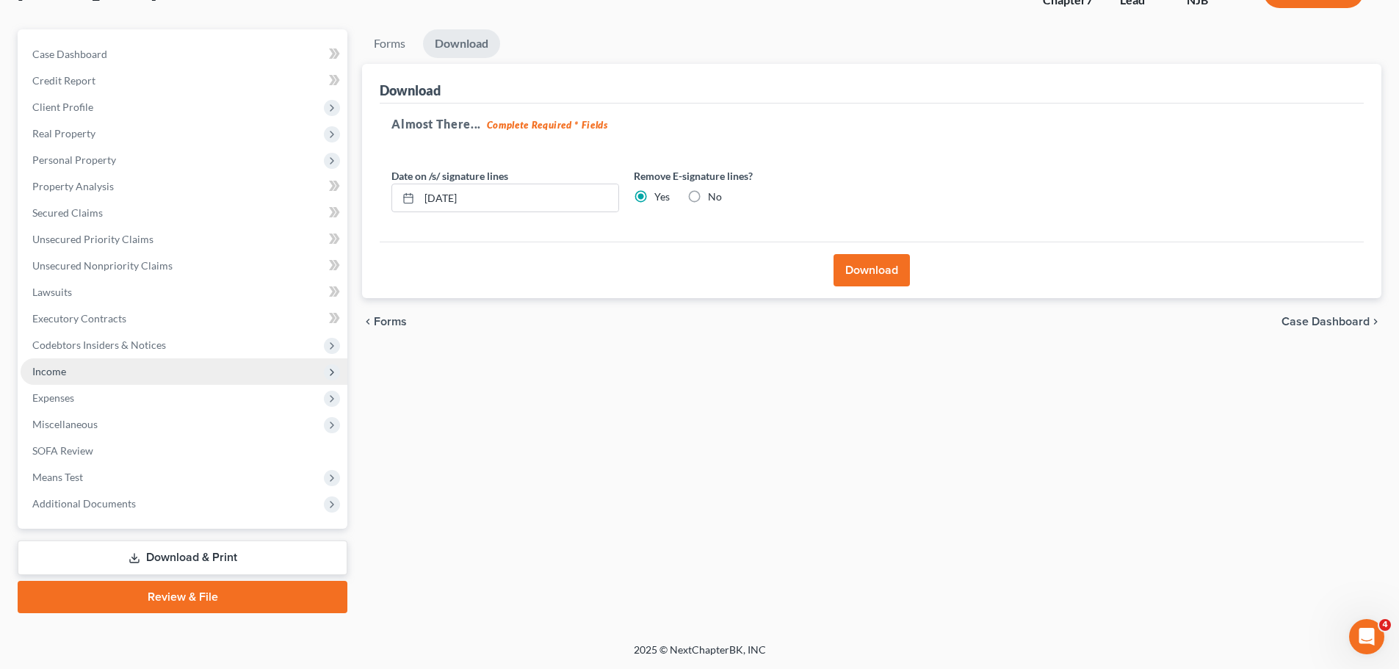
click at [57, 371] on span "Income" at bounding box center [49, 371] width 34 height 12
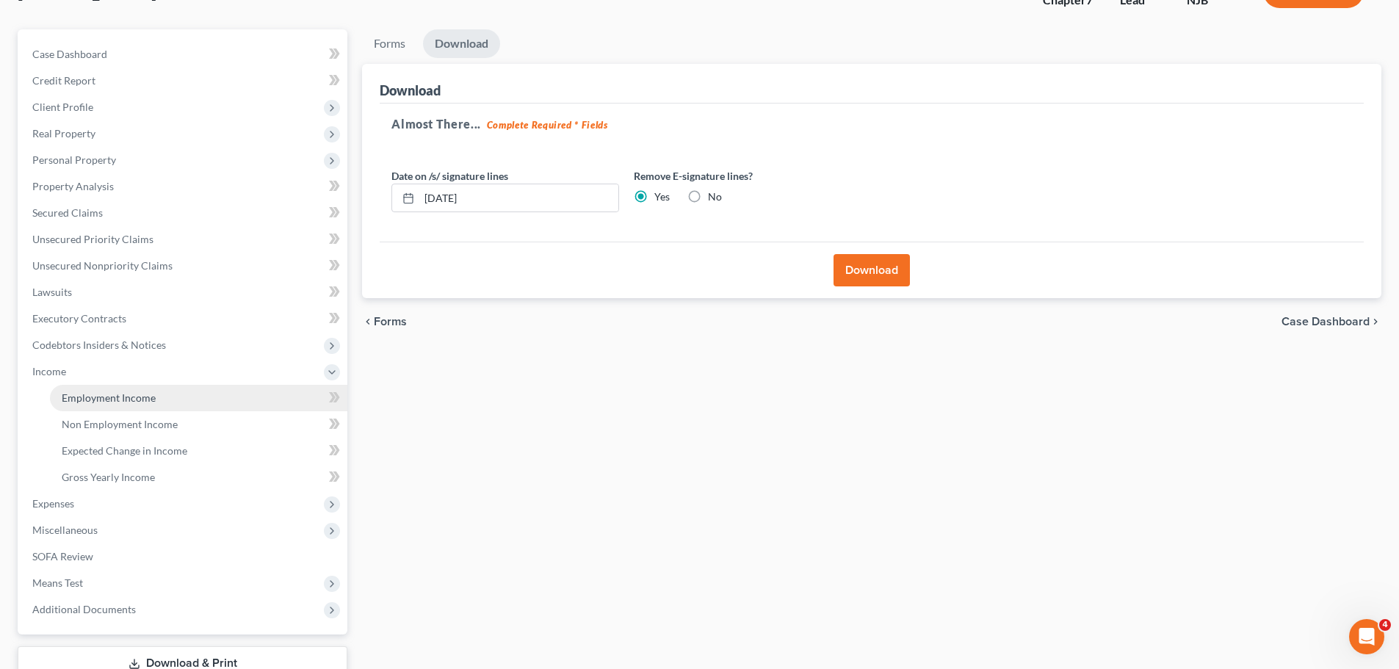
click at [85, 396] on span "Employment Income" at bounding box center [109, 397] width 94 height 12
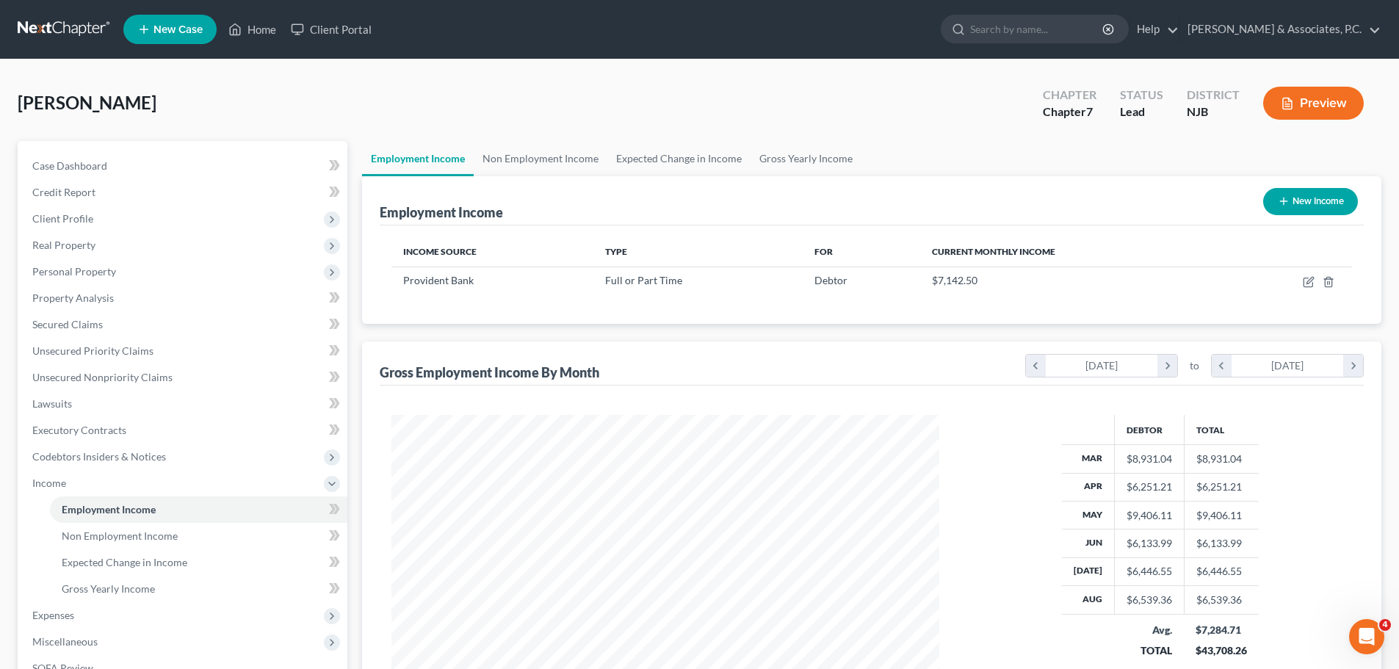
scroll to position [274, 577]
click at [556, 153] on link "Non Employment Income" at bounding box center [541, 158] width 134 height 35
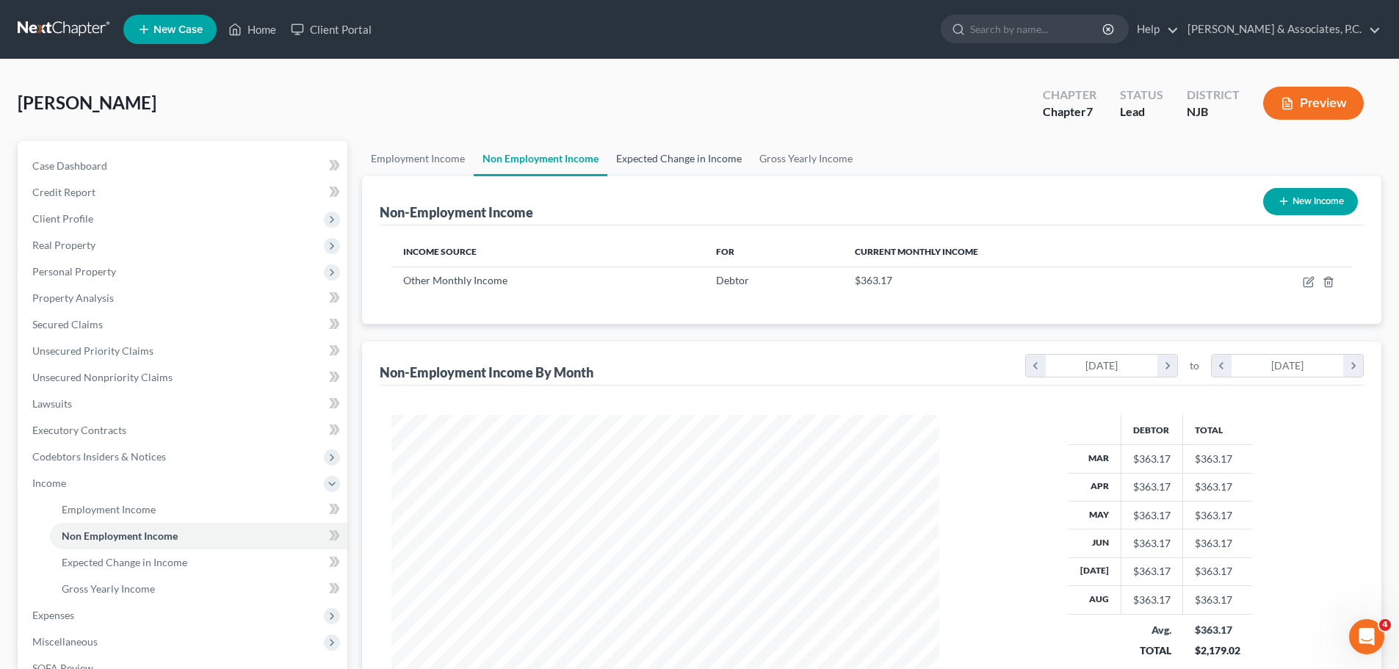
click at [675, 160] on link "Expected Change in Income" at bounding box center [678, 158] width 143 height 35
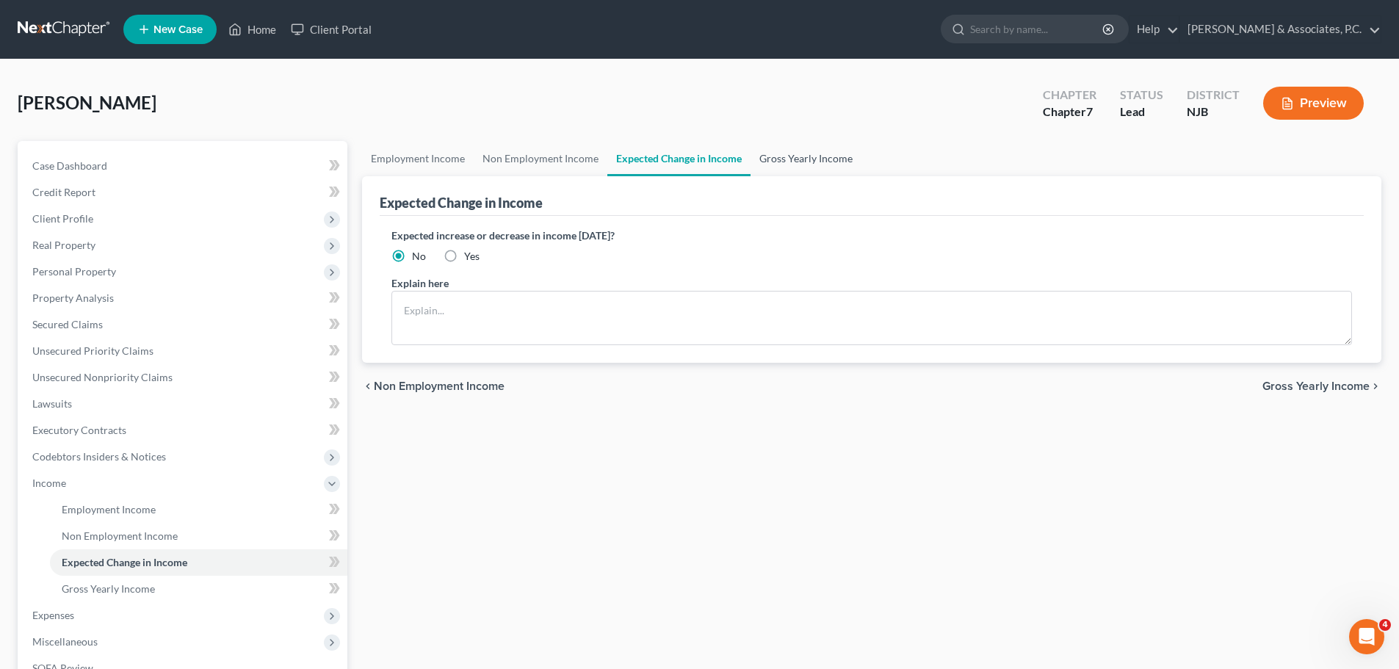
click at [769, 158] on link "Gross Yearly Income" at bounding box center [805, 158] width 111 height 35
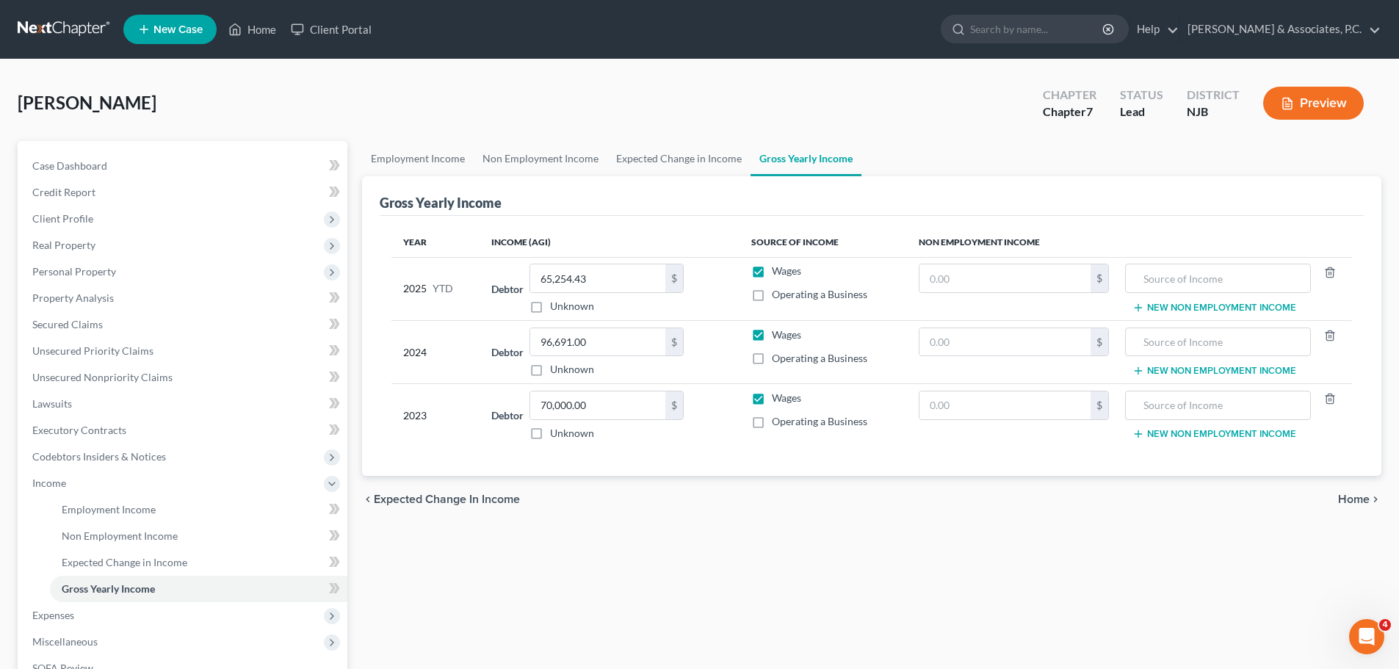
click at [1348, 507] on div "chevron_left Expected Change in Income Home chevron_right" at bounding box center [871, 499] width 1019 height 47
drag, startPoint x: 1342, startPoint y: 493, endPoint x: 1349, endPoint y: 499, distance: 9.4
click at [1342, 494] on span "Home" at bounding box center [1354, 499] width 32 height 12
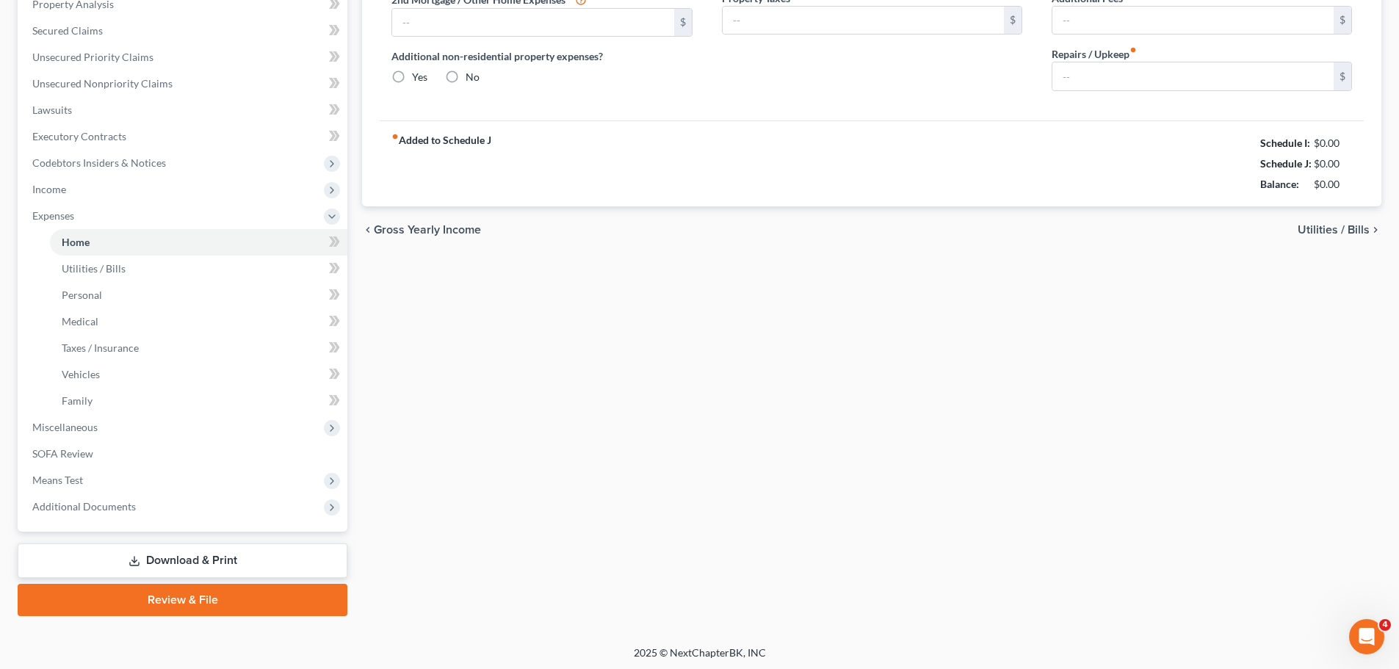
type input "1,782.00"
type input "0.00"
radio input "true"
type input "0.00"
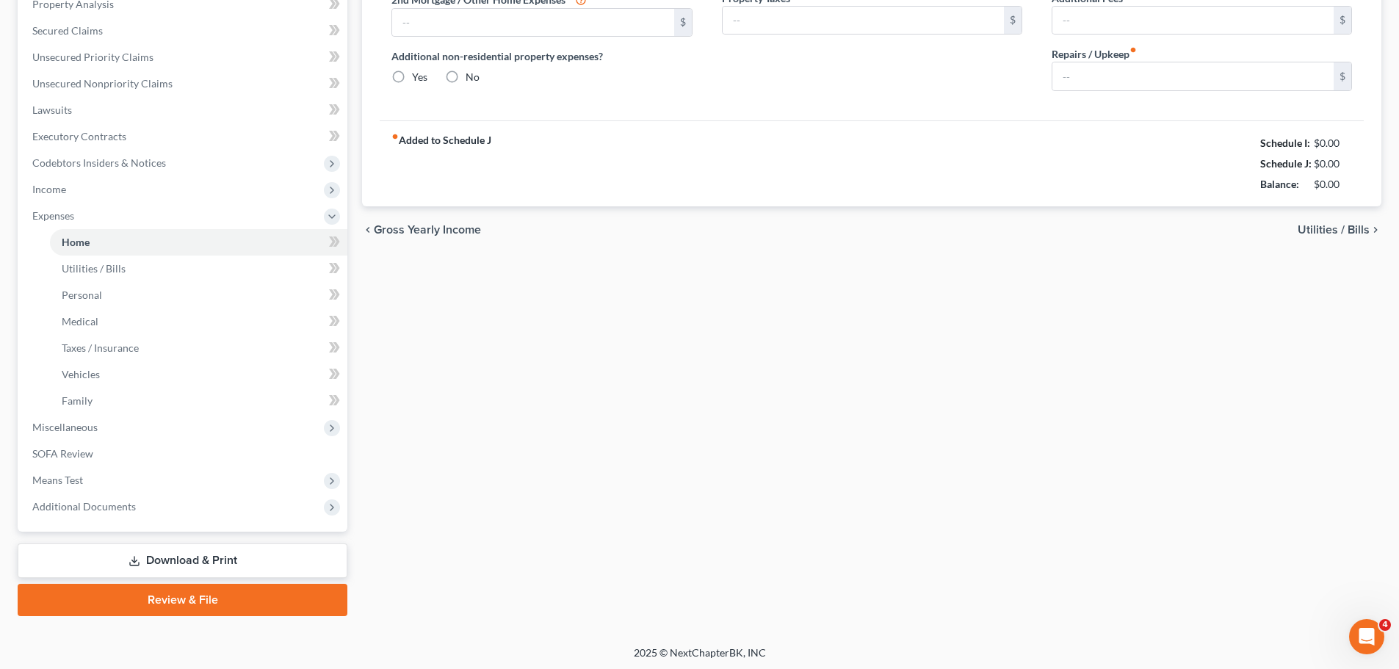
type input "0.00"
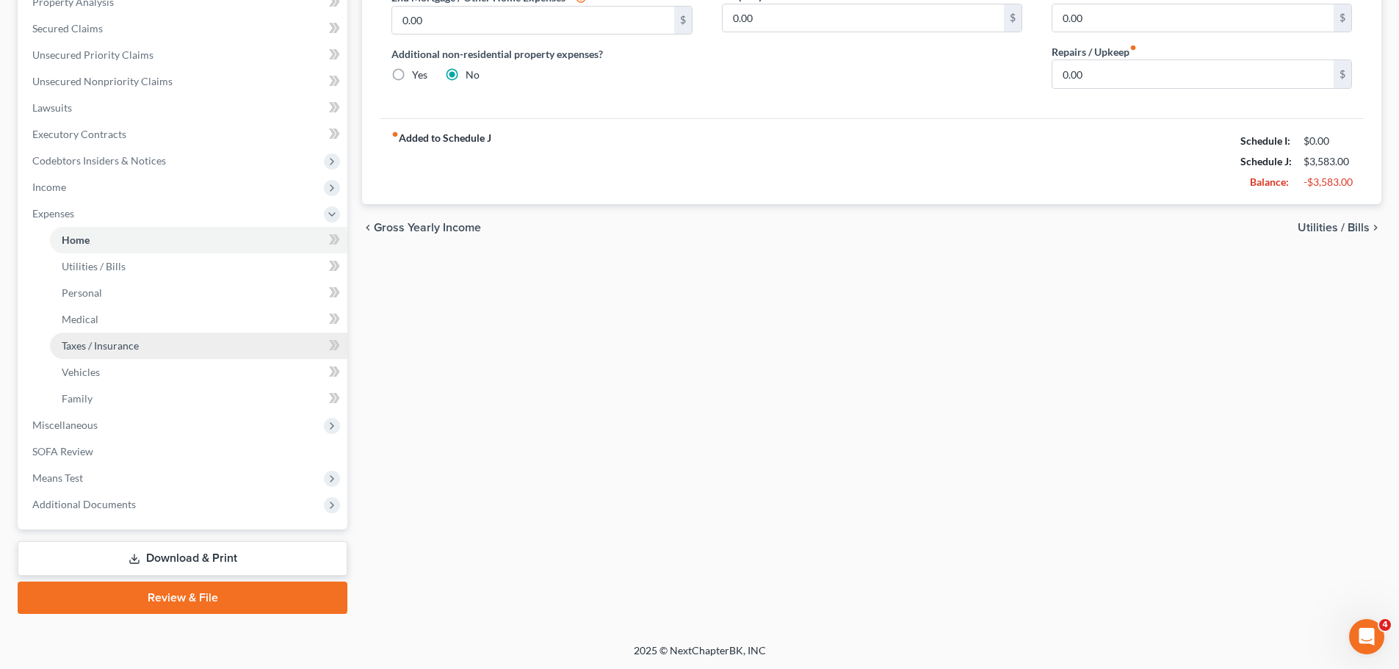
scroll to position [297, 0]
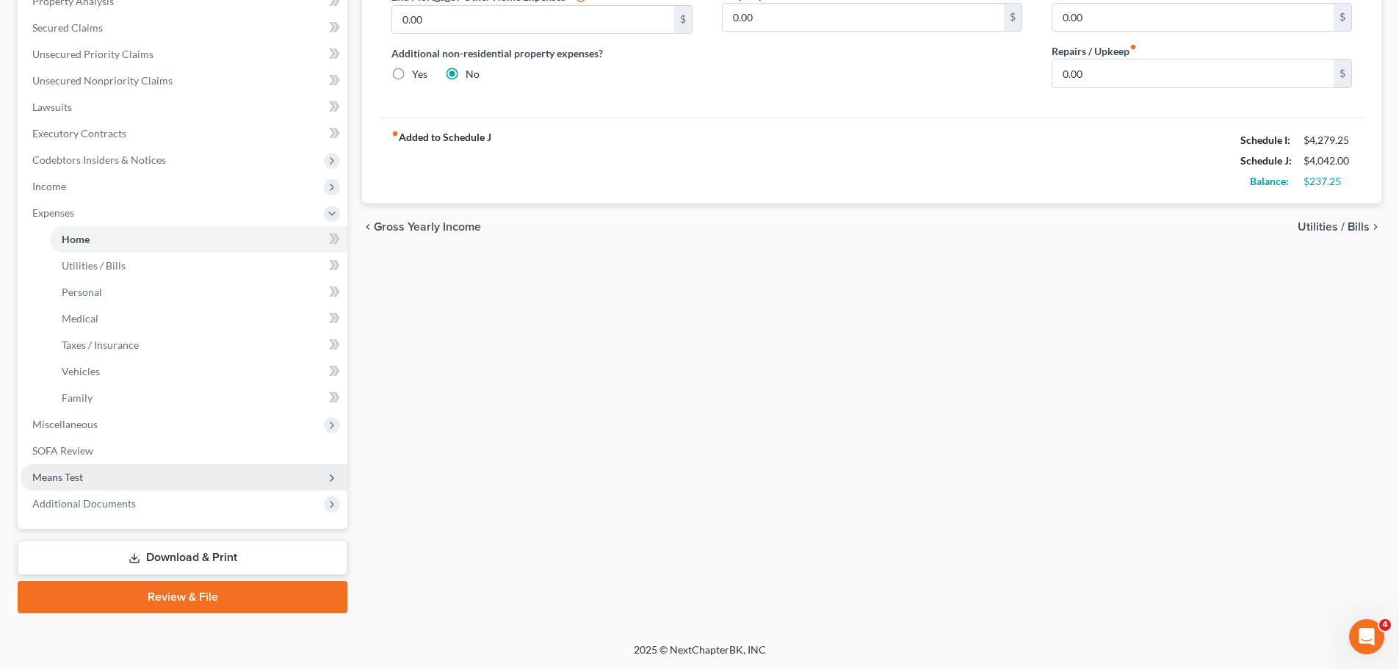
click at [117, 477] on span "Means Test" at bounding box center [184, 477] width 327 height 26
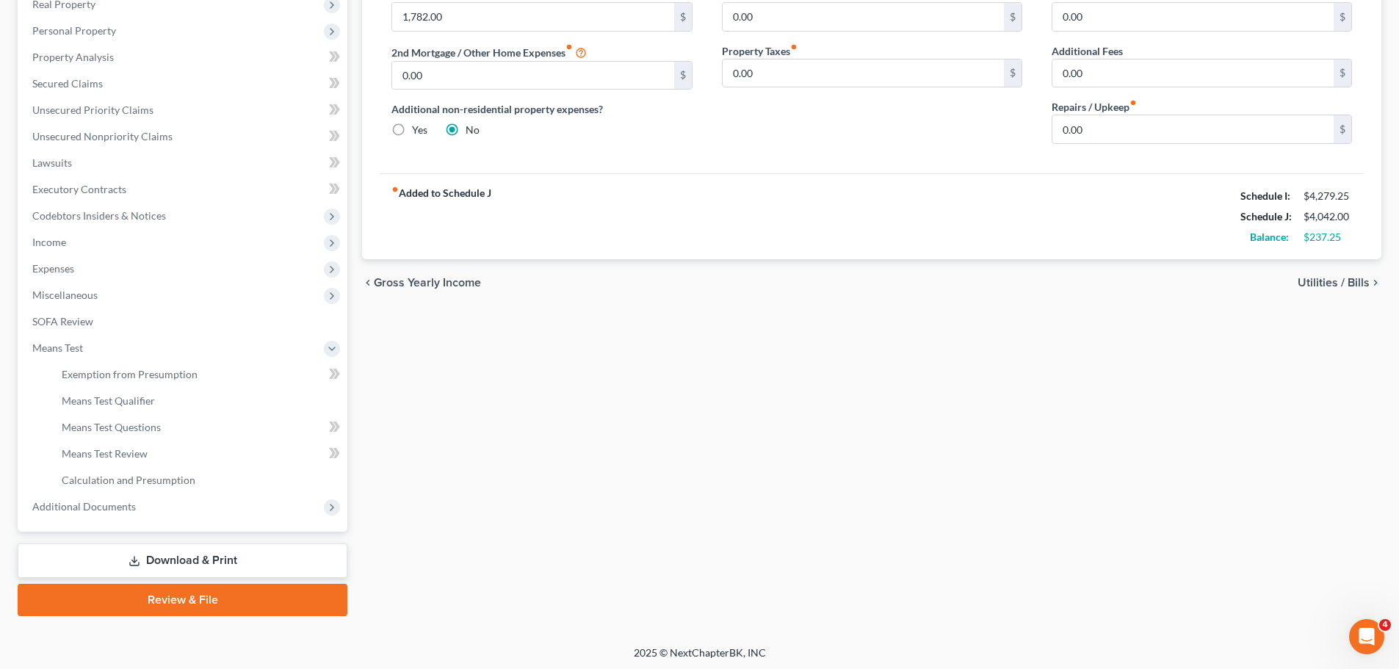
scroll to position [244, 0]
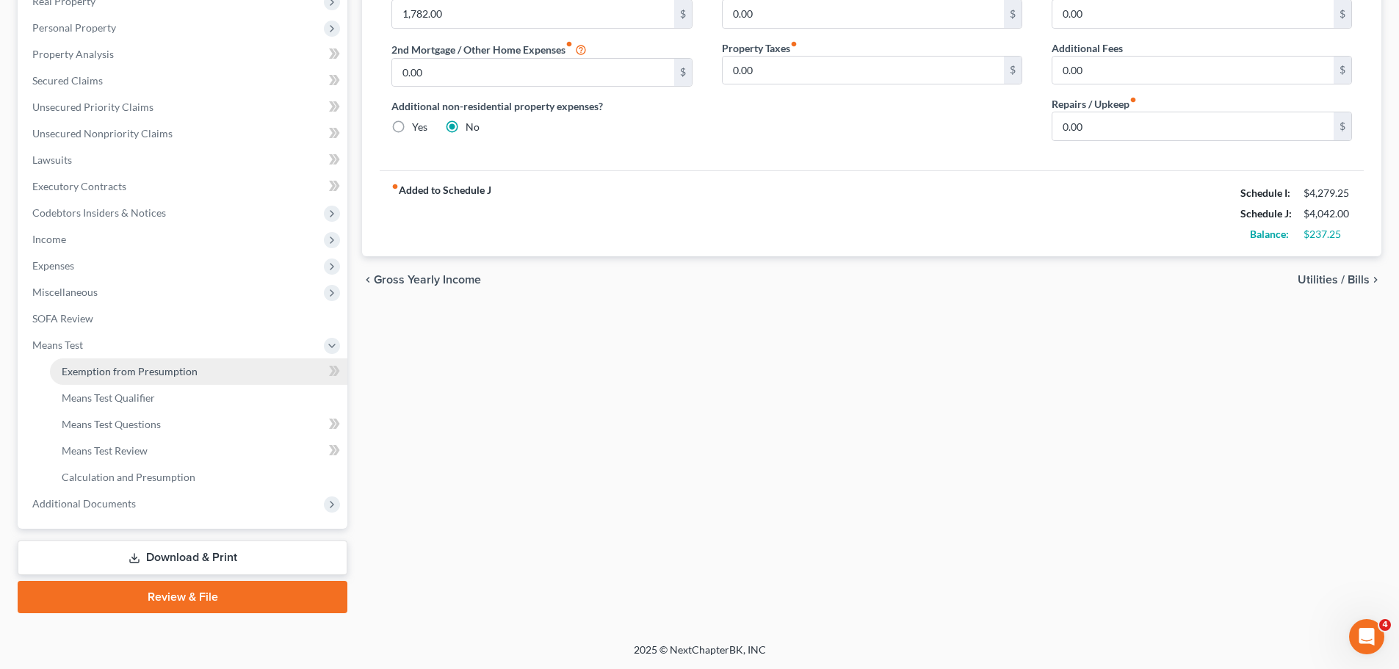
click at [98, 371] on span "Exemption from Presumption" at bounding box center [130, 371] width 136 height 12
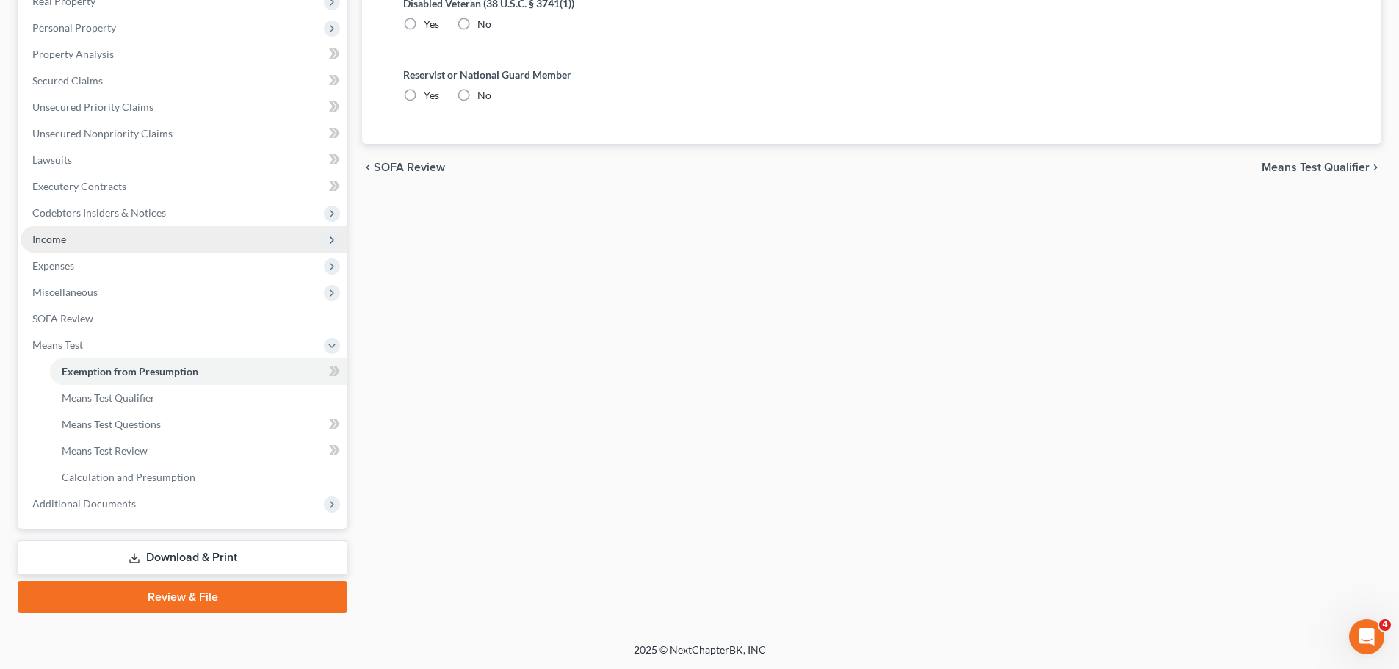
radio input "true"
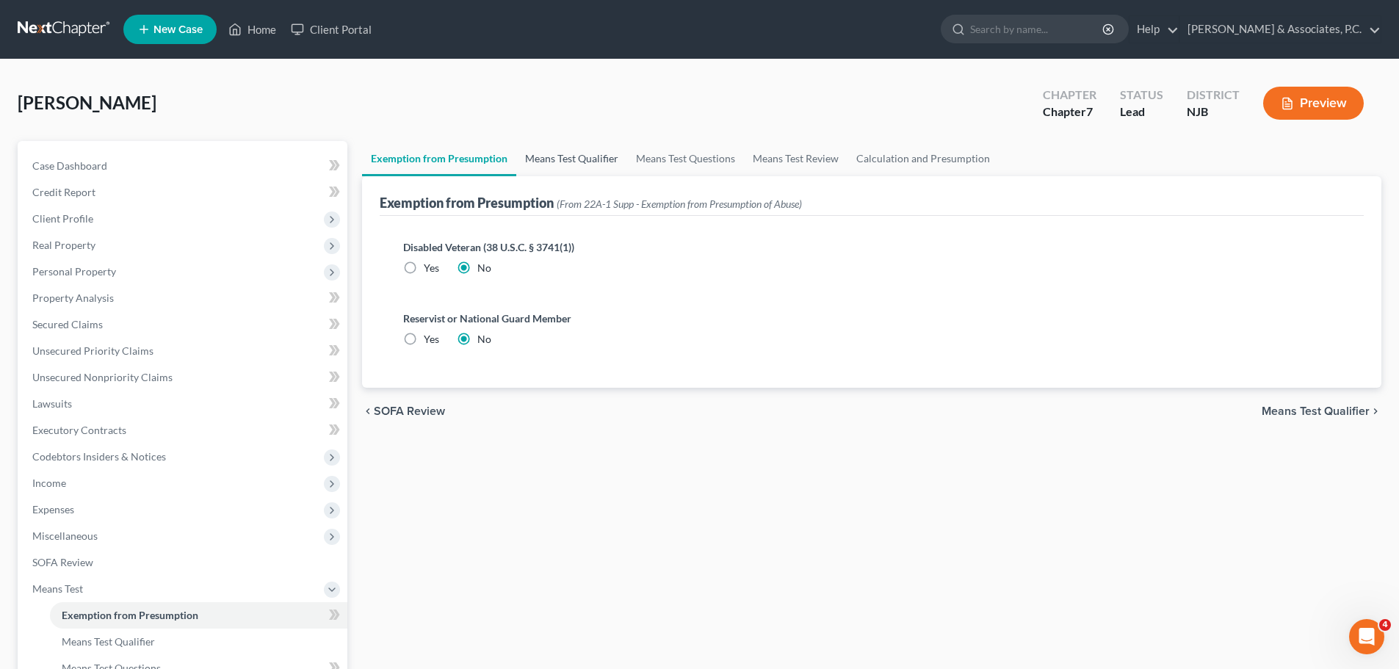
drag, startPoint x: 560, startPoint y: 157, endPoint x: 655, endPoint y: 169, distance: 95.4
click at [561, 157] on link "Means Test Qualifier" at bounding box center [571, 158] width 111 height 35
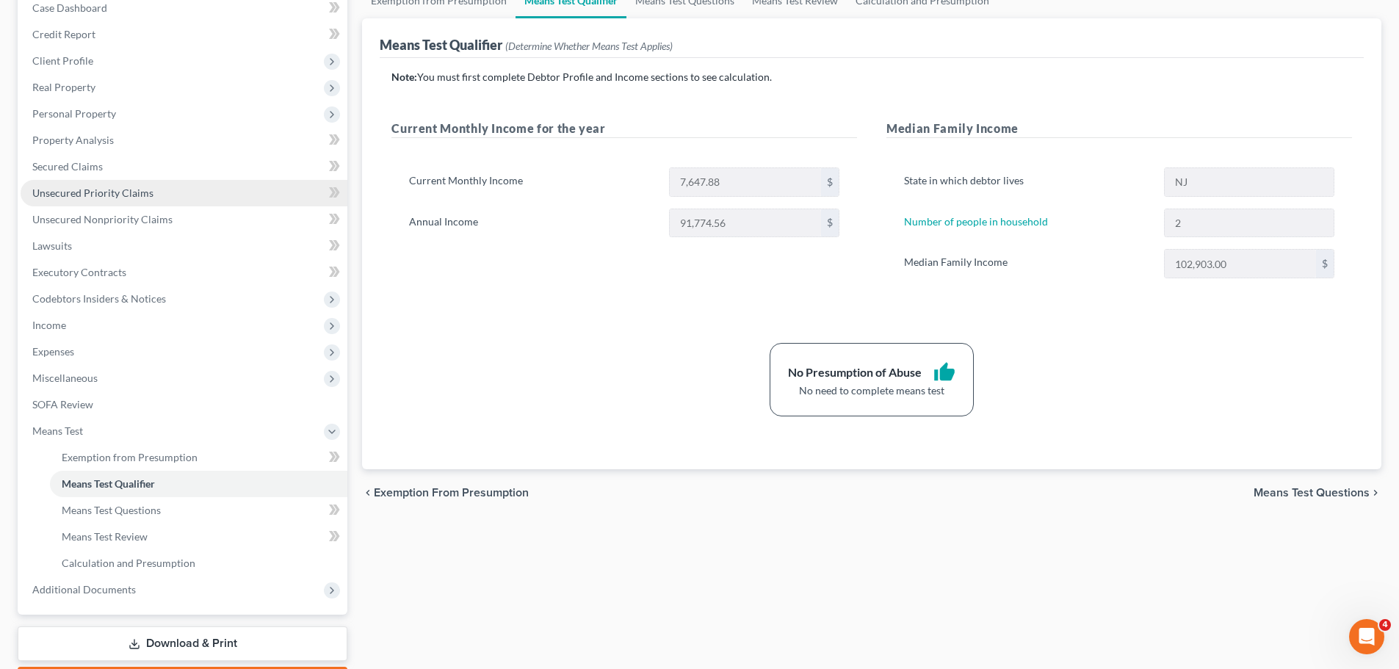
scroll to position [23, 0]
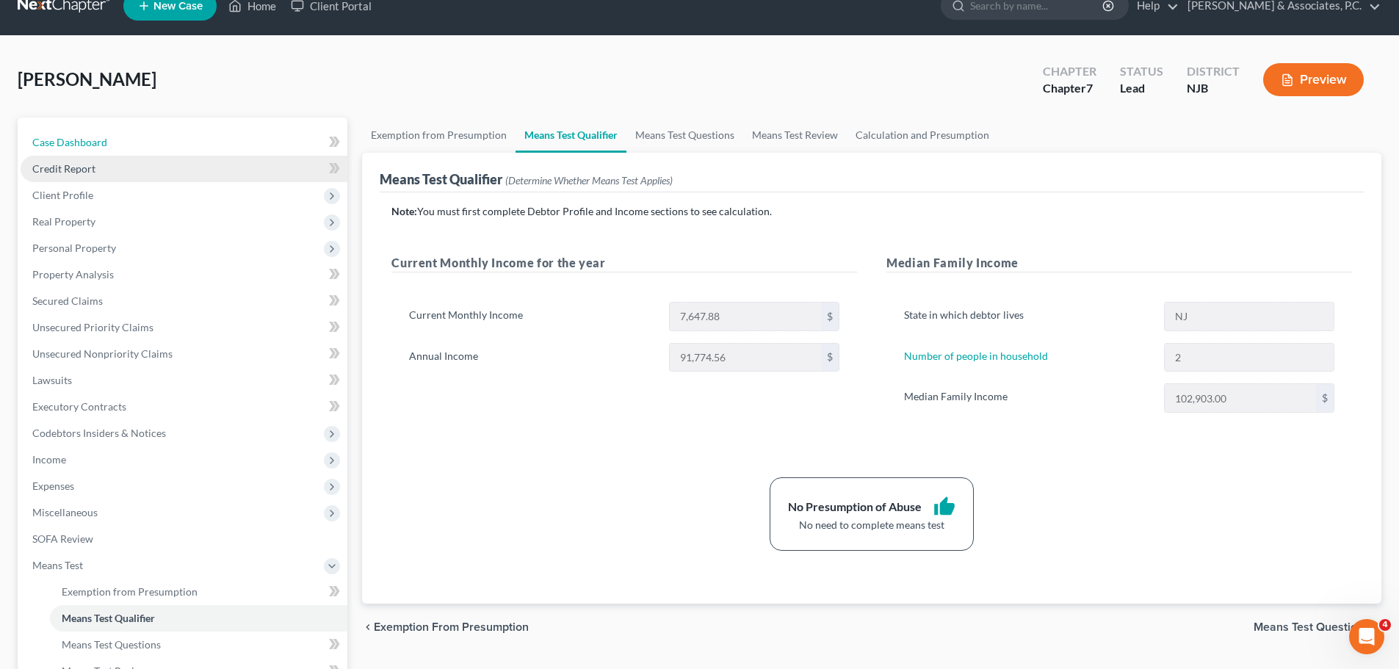
drag, startPoint x: 129, startPoint y: 142, endPoint x: 211, endPoint y: 156, distance: 82.8
click at [129, 142] on link "Case Dashboard" at bounding box center [184, 142] width 327 height 26
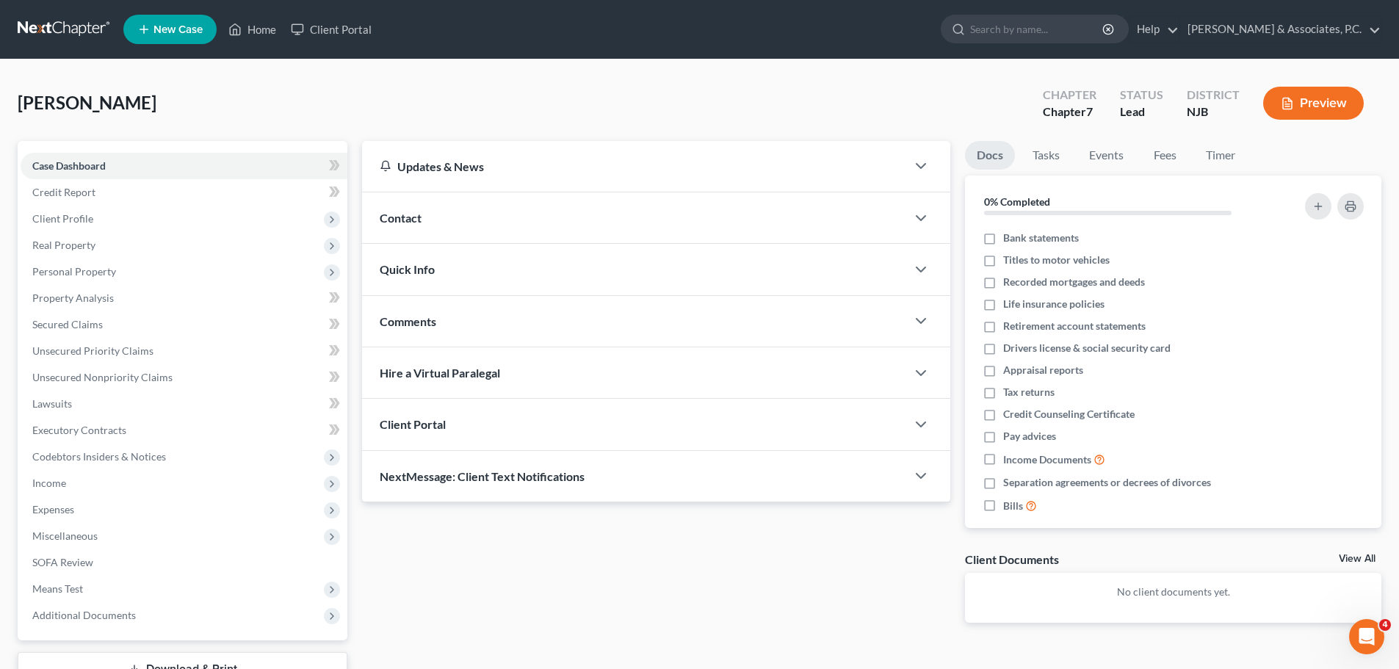
click at [57, 17] on link at bounding box center [65, 29] width 94 height 26
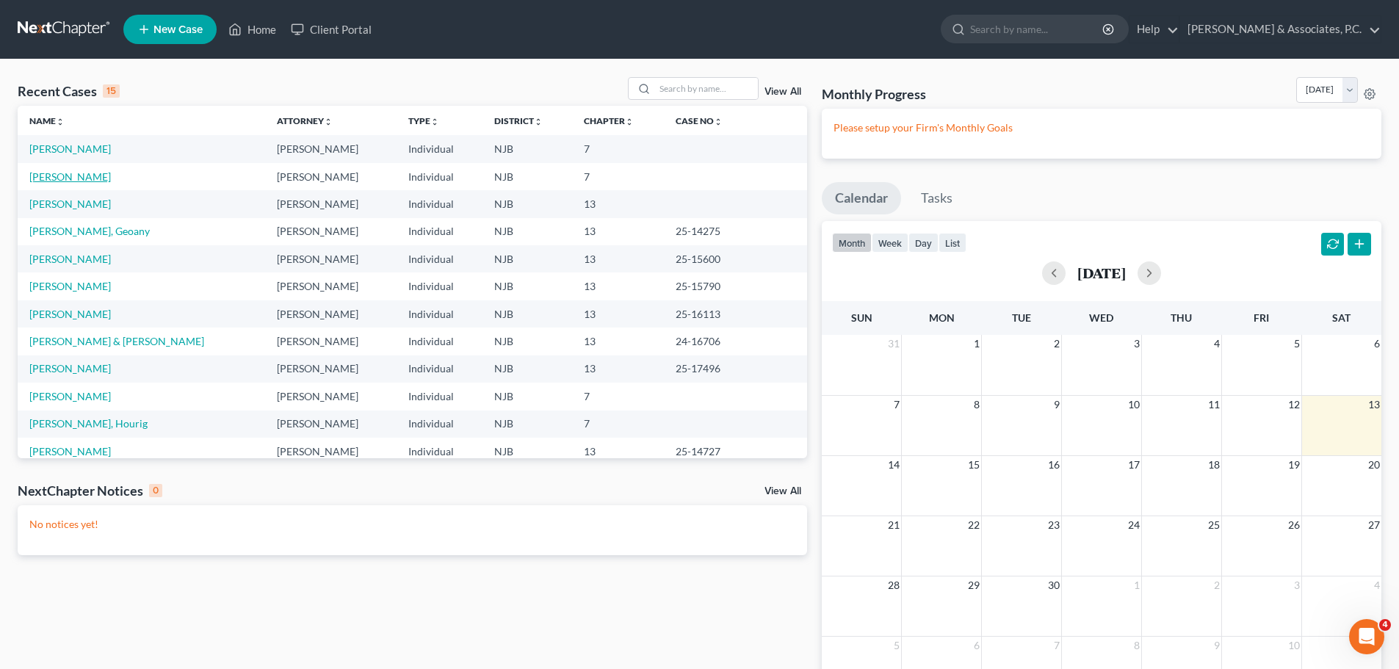
click at [72, 180] on link "[PERSON_NAME]" at bounding box center [69, 176] width 81 height 12
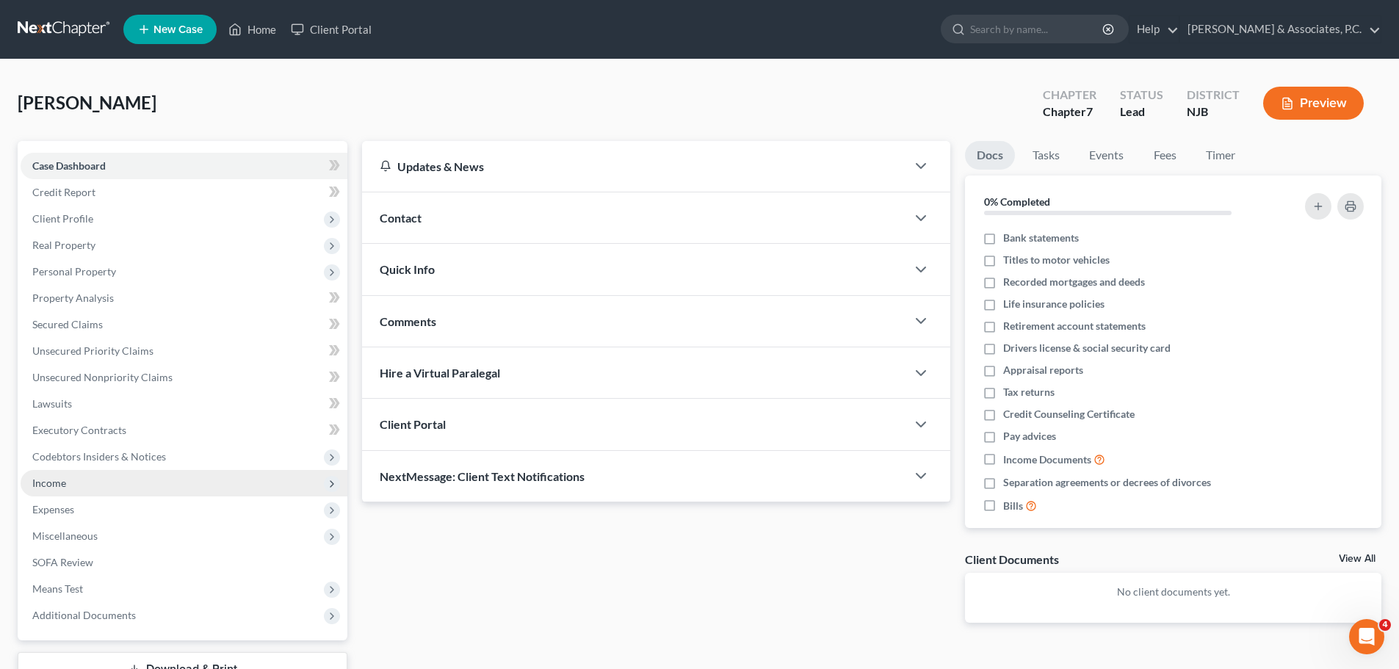
drag, startPoint x: 71, startPoint y: 483, endPoint x: 178, endPoint y: 479, distance: 106.5
click at [71, 483] on span "Income" at bounding box center [184, 483] width 327 height 26
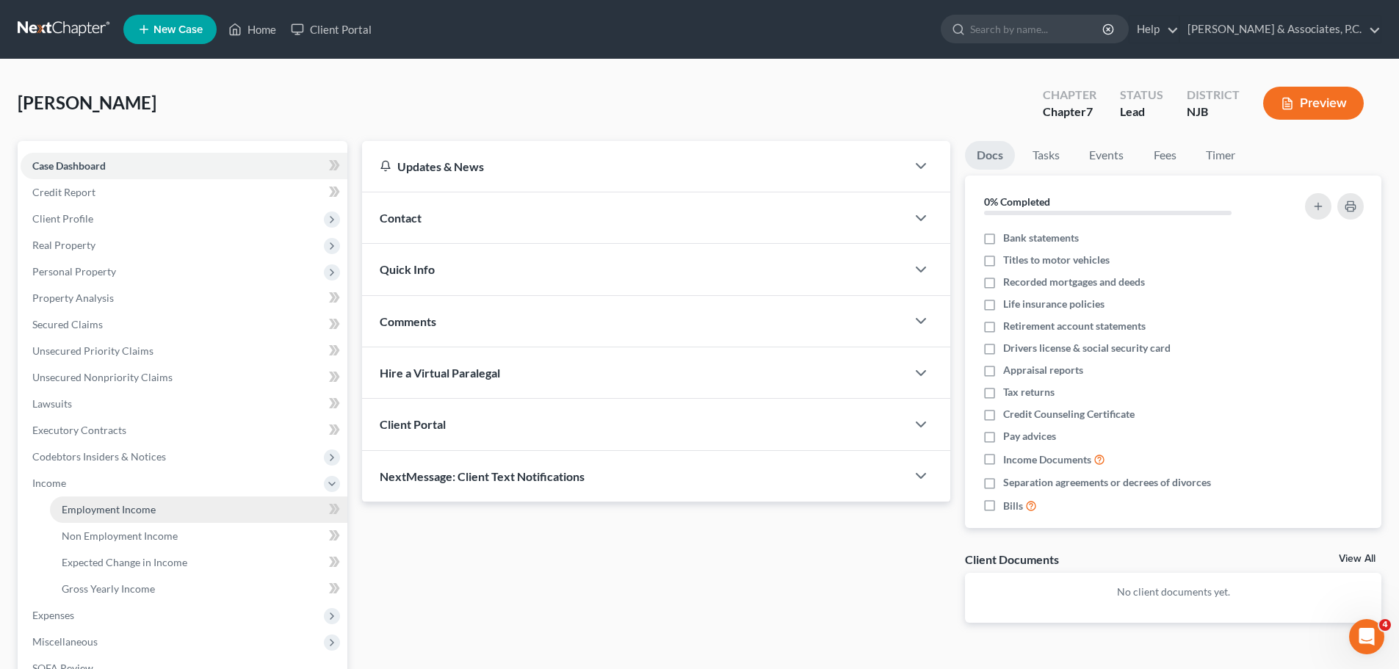
click at [162, 515] on link "Employment Income" at bounding box center [198, 509] width 297 height 26
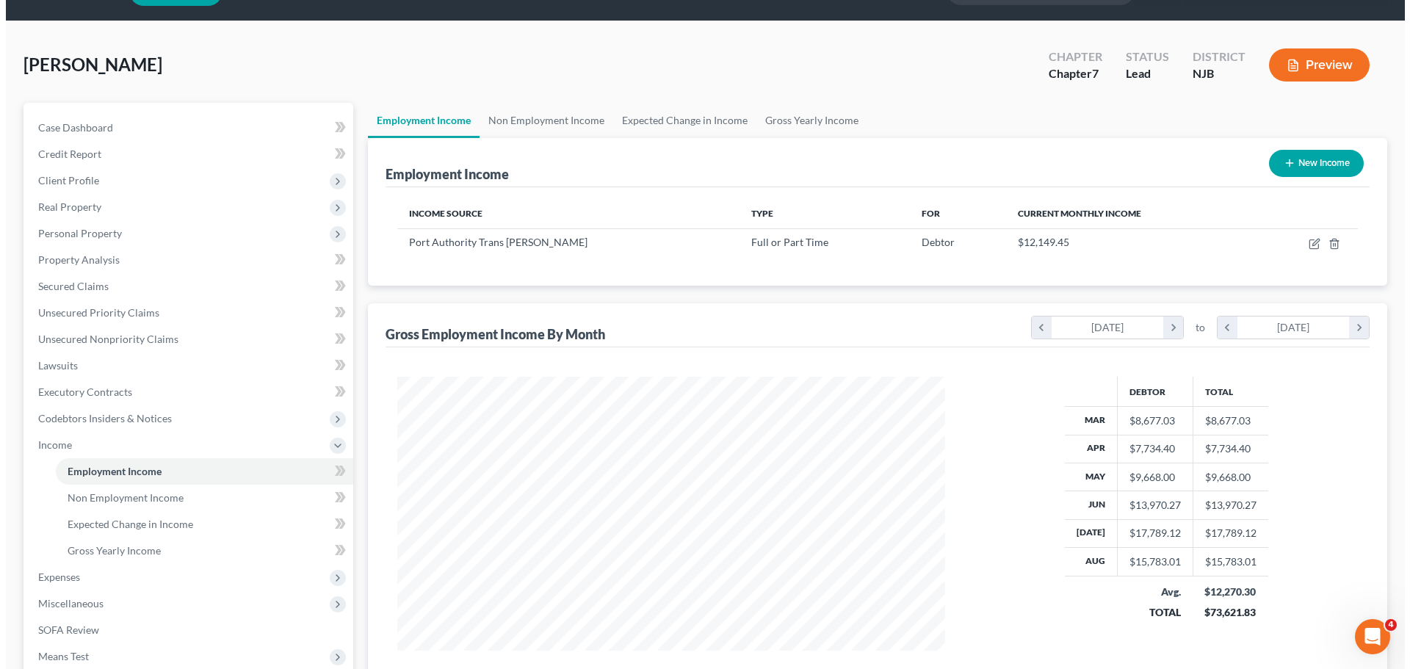
scroll to position [147, 0]
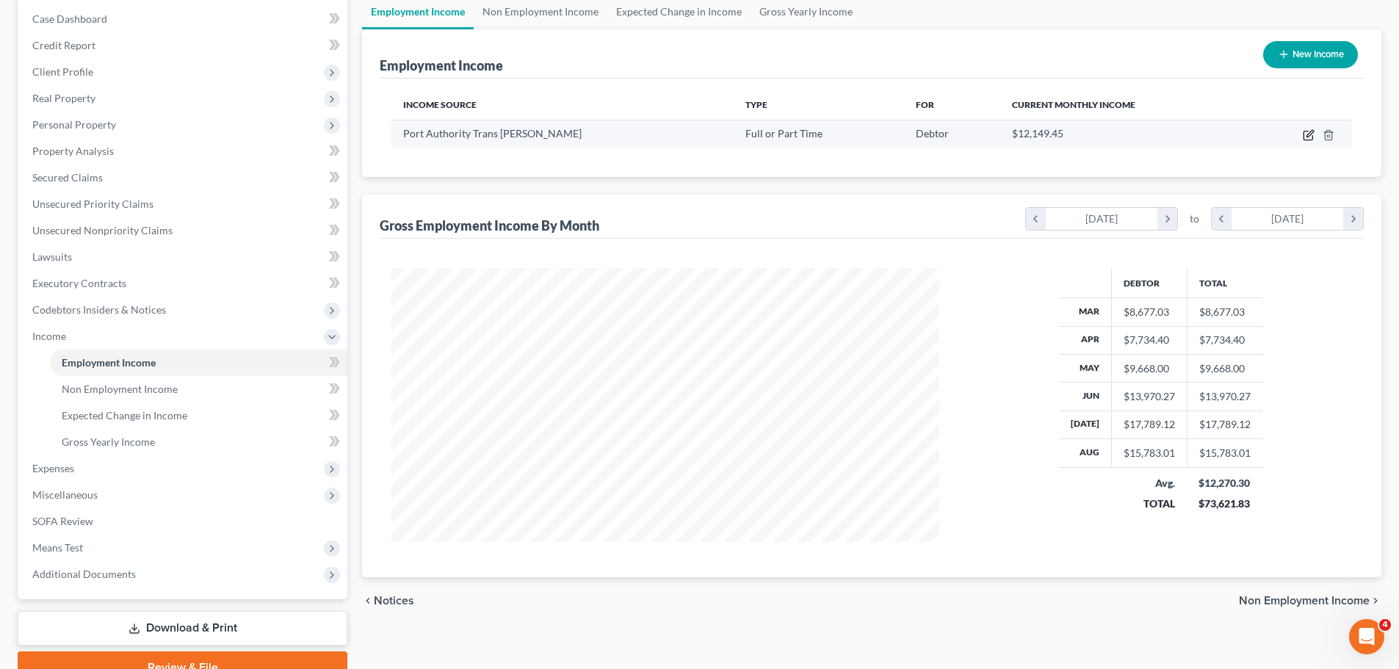
click at [1309, 135] on icon "button" at bounding box center [1308, 135] width 12 height 12
select select "0"
select select "33"
select select "3"
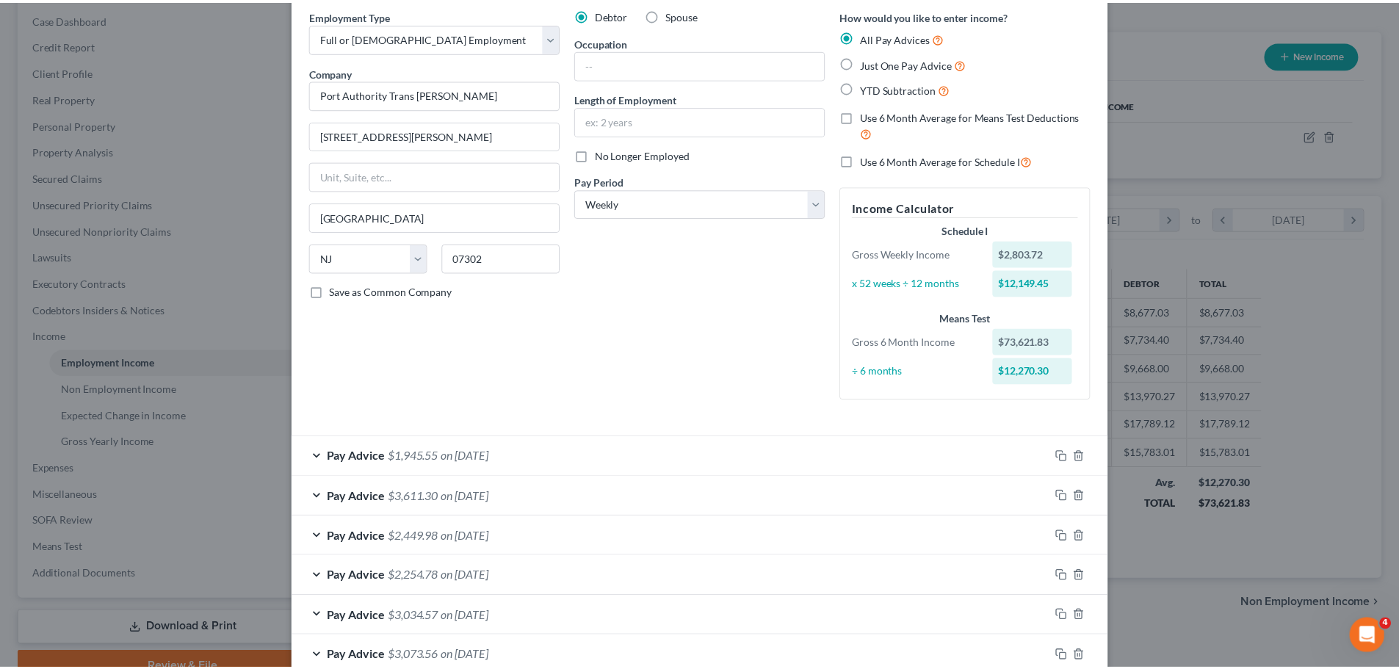
scroll to position [0, 0]
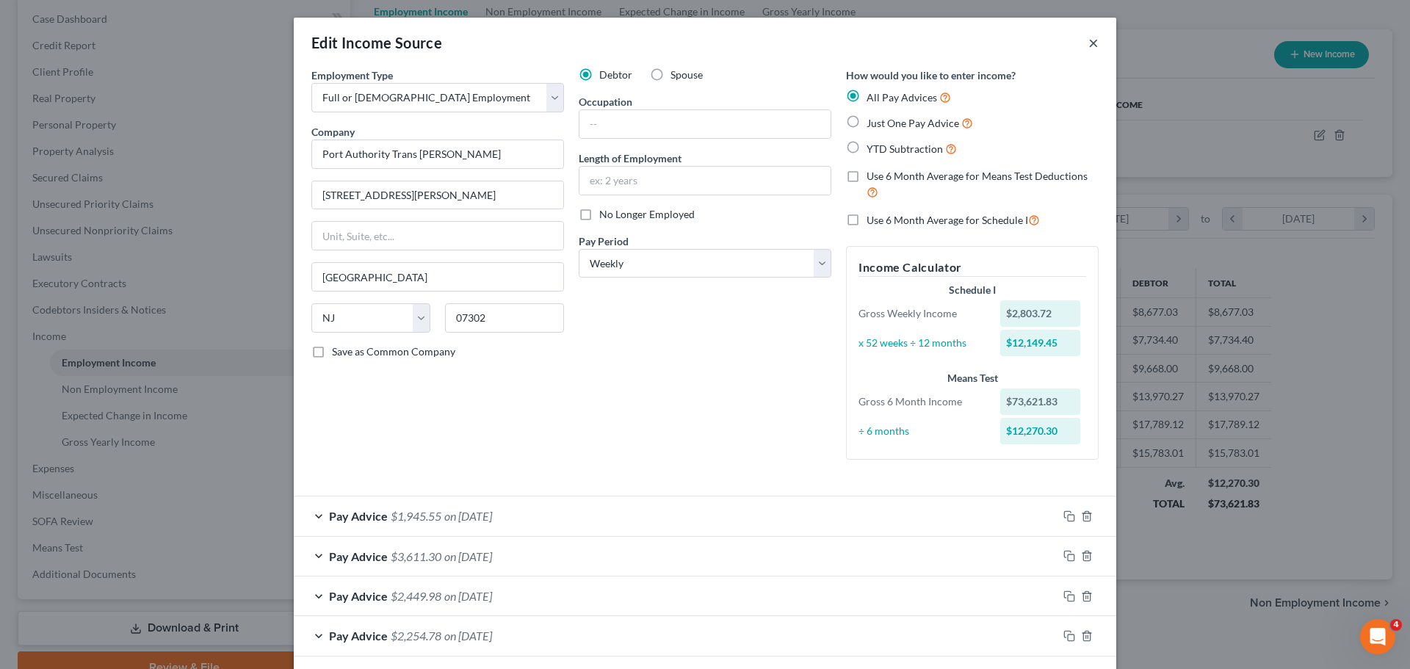
click at [1091, 41] on button "×" at bounding box center [1093, 43] width 10 height 18
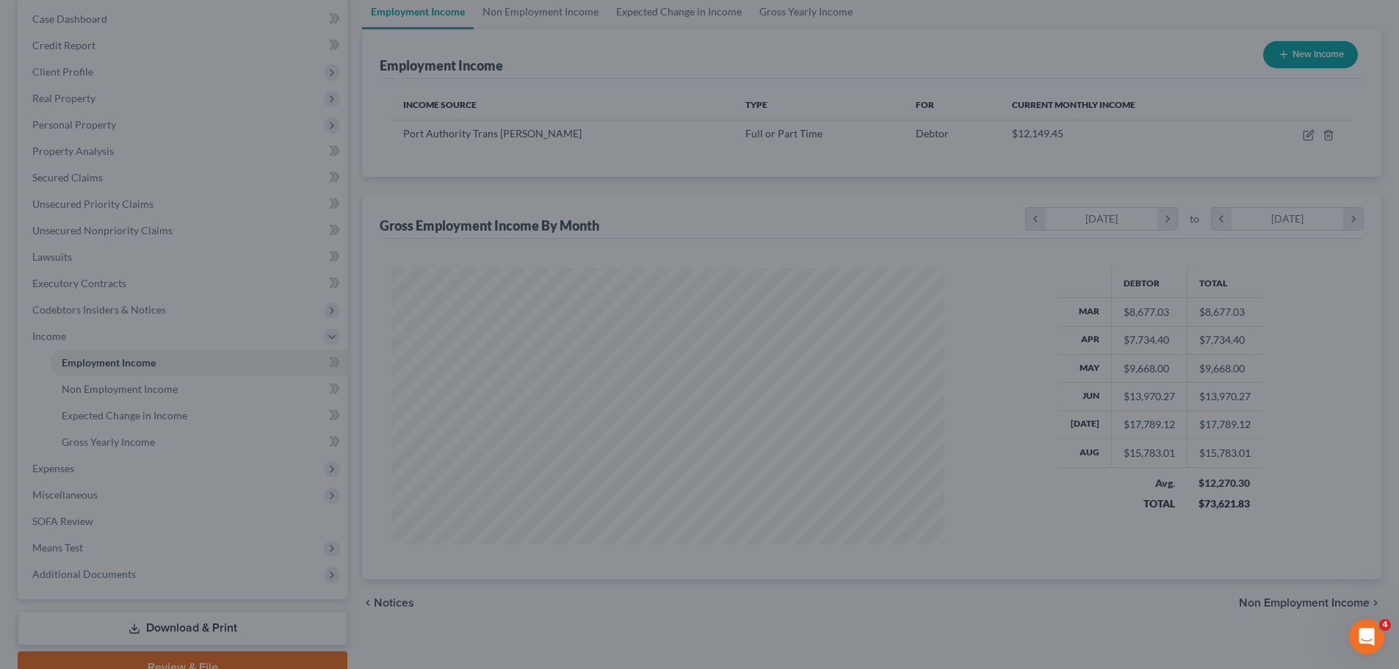
scroll to position [733906, 733603]
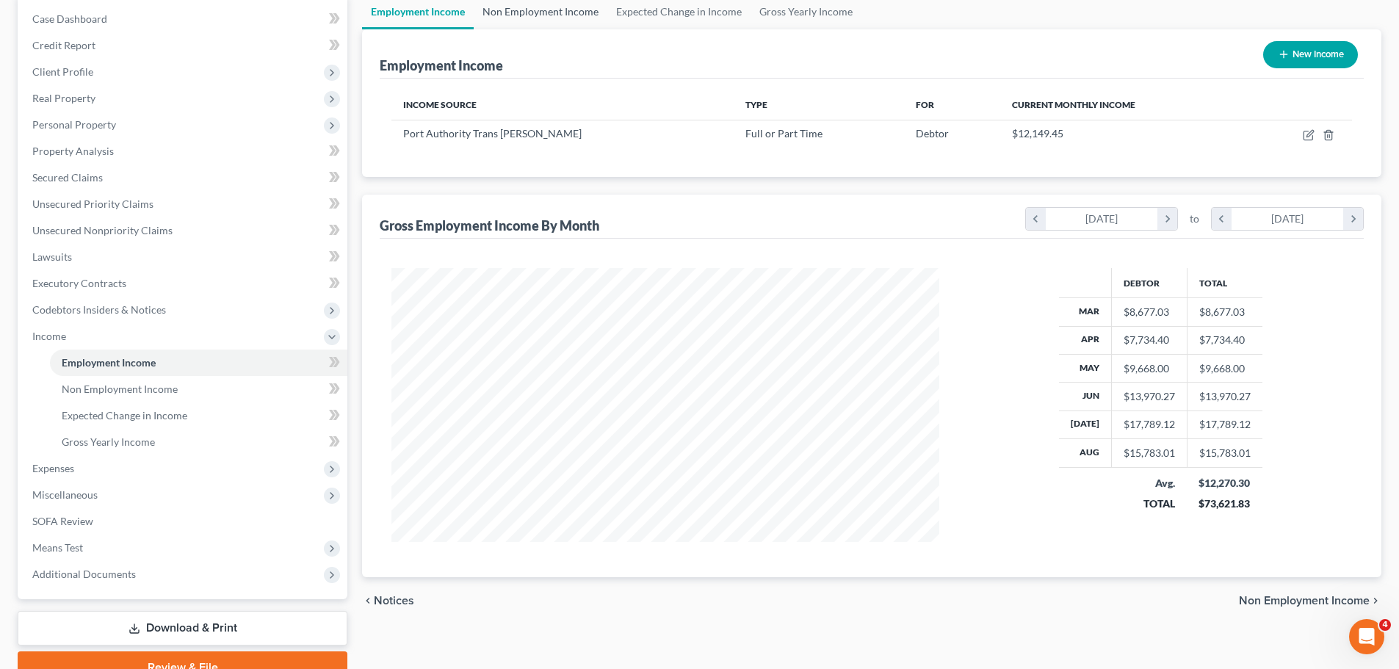
click at [567, 12] on link "Non Employment Income" at bounding box center [541, 11] width 134 height 35
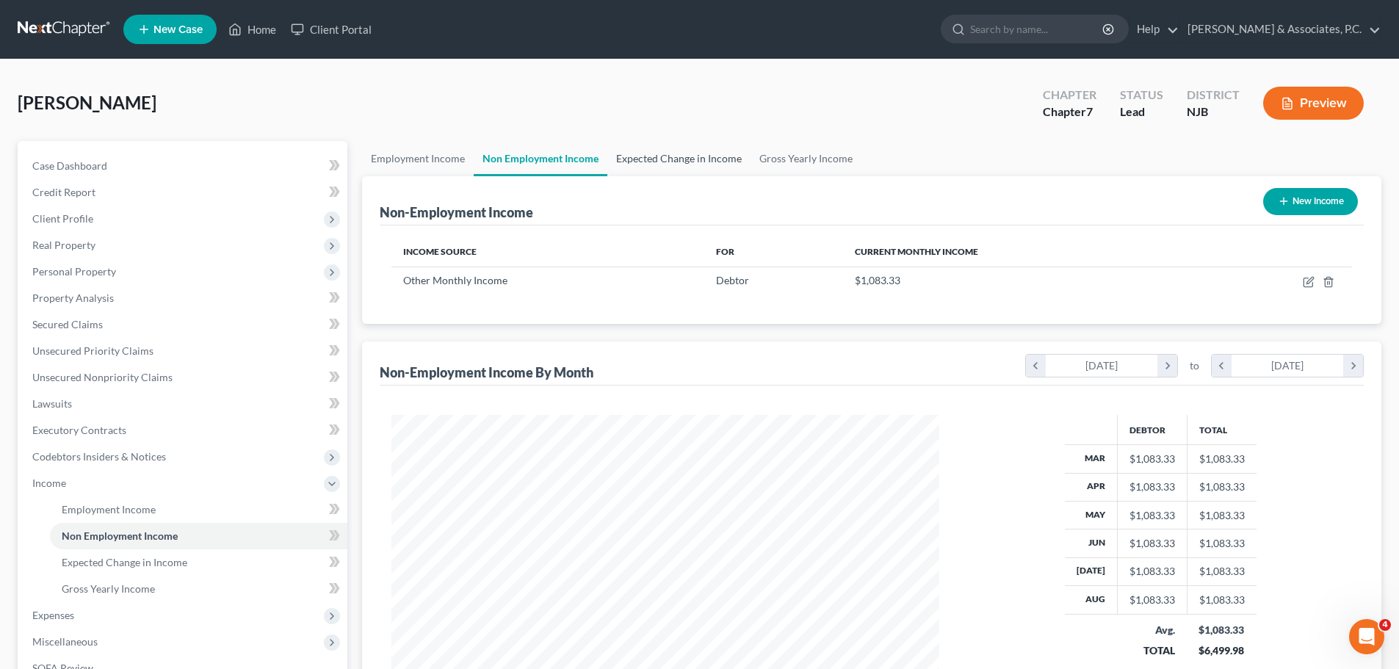
click at [659, 157] on link "Expected Change in Income" at bounding box center [678, 158] width 143 height 35
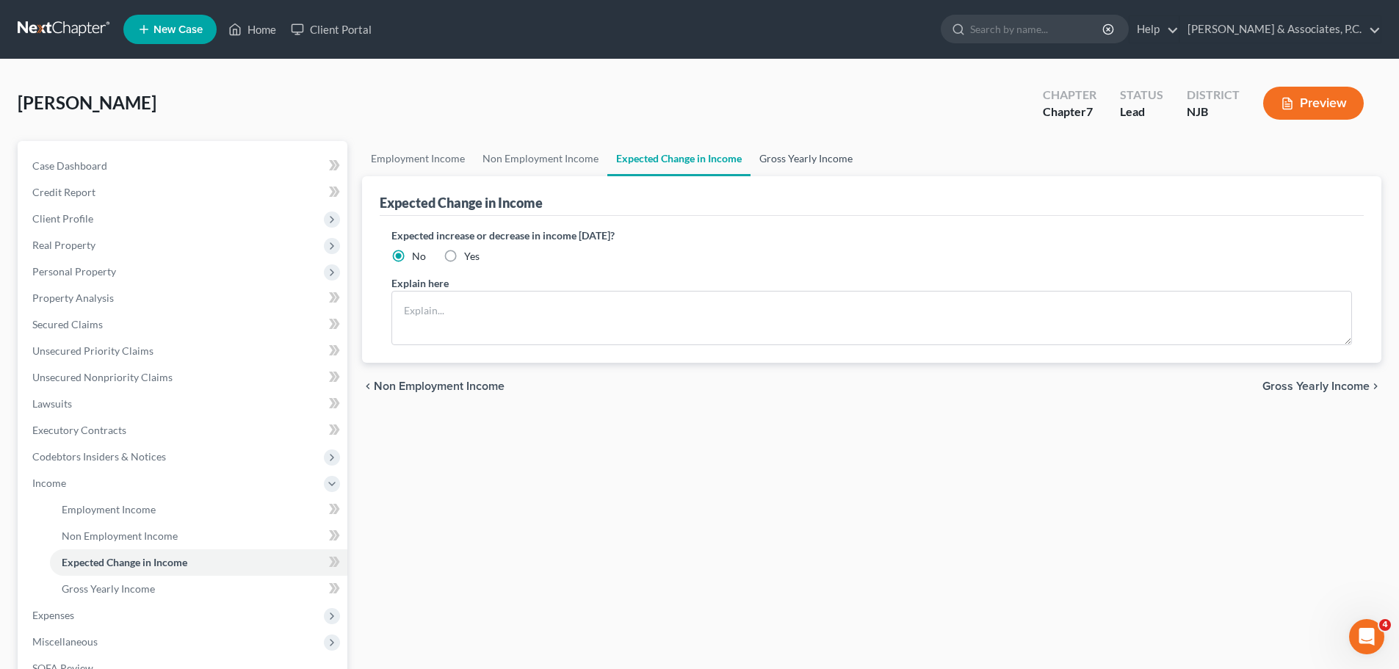
click at [802, 156] on link "Gross Yearly Income" at bounding box center [805, 158] width 111 height 35
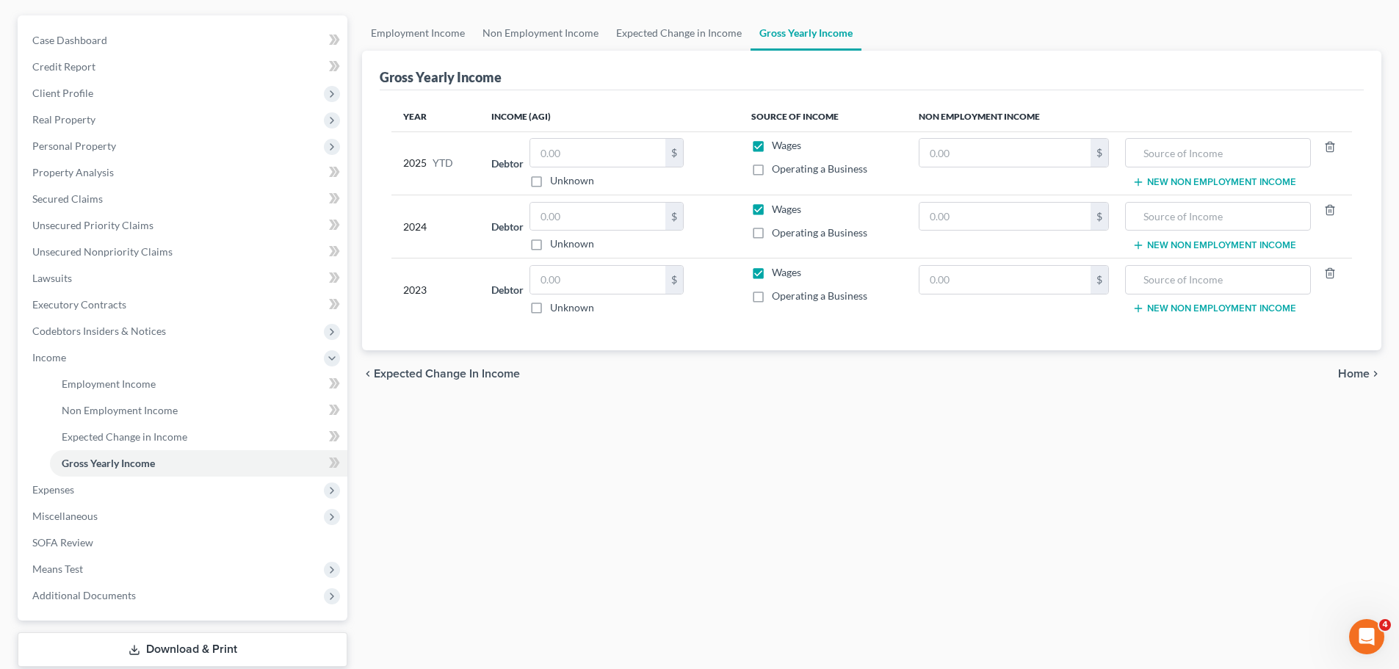
scroll to position [217, 0]
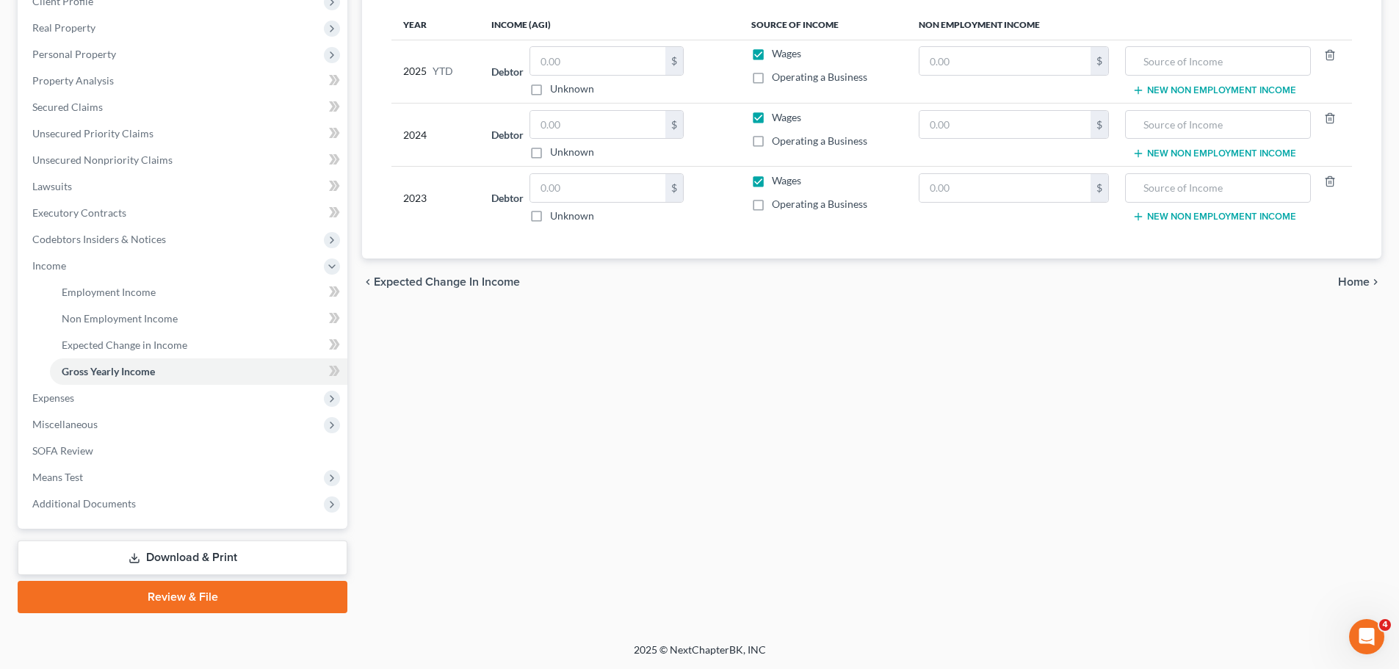
drag, startPoint x: 1355, startPoint y: 280, endPoint x: 1348, endPoint y: 286, distance: 8.4
click at [1354, 280] on span "Home" at bounding box center [1354, 282] width 32 height 12
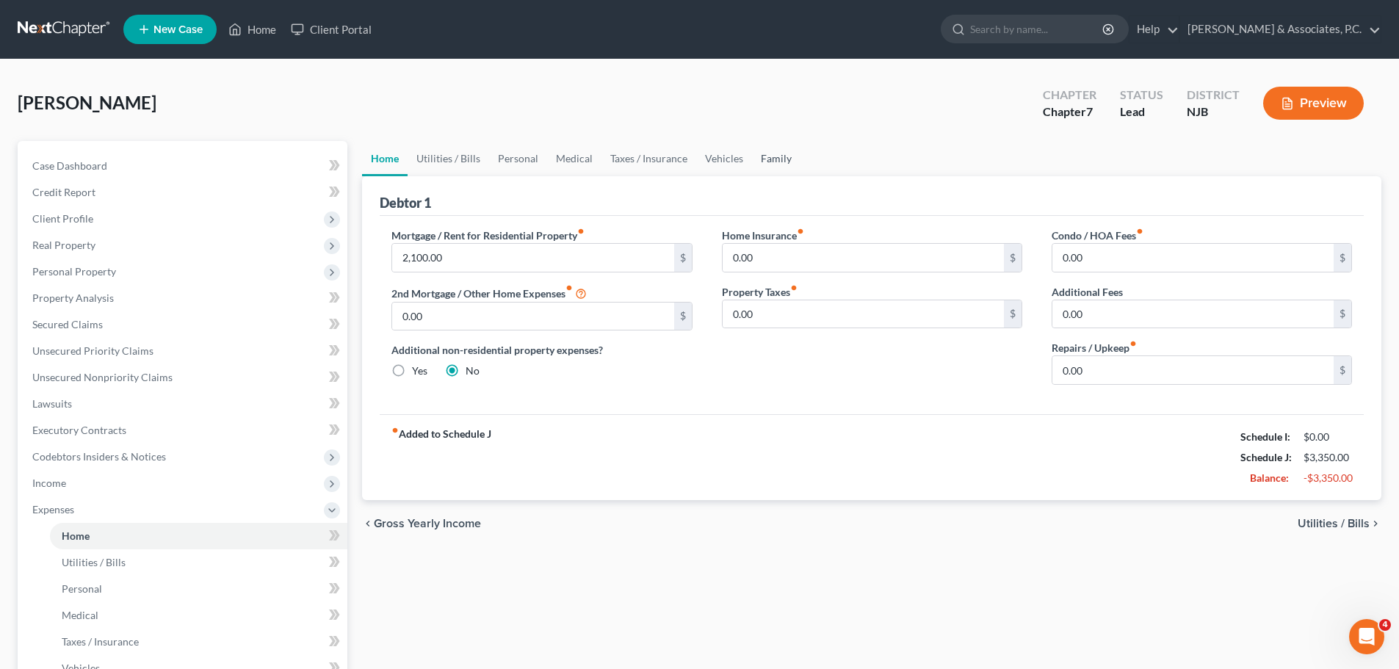
click at [780, 162] on link "Family" at bounding box center [776, 158] width 48 height 35
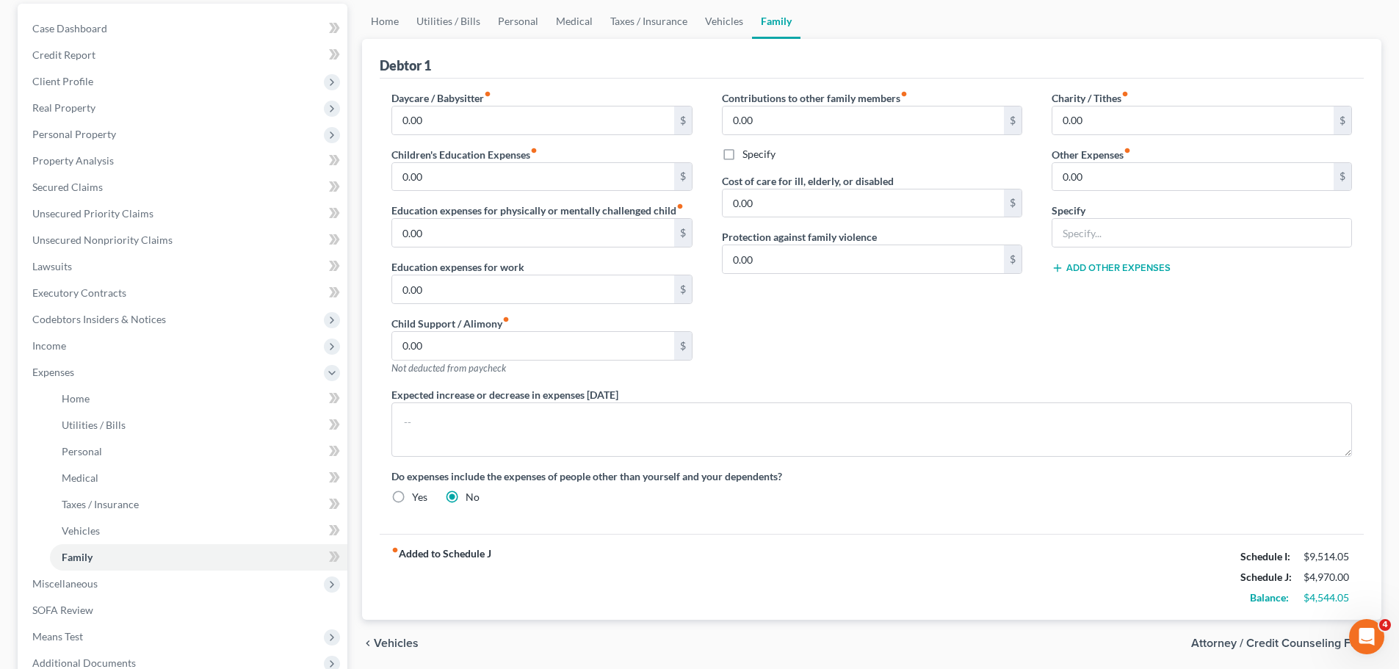
scroll to position [297, 0]
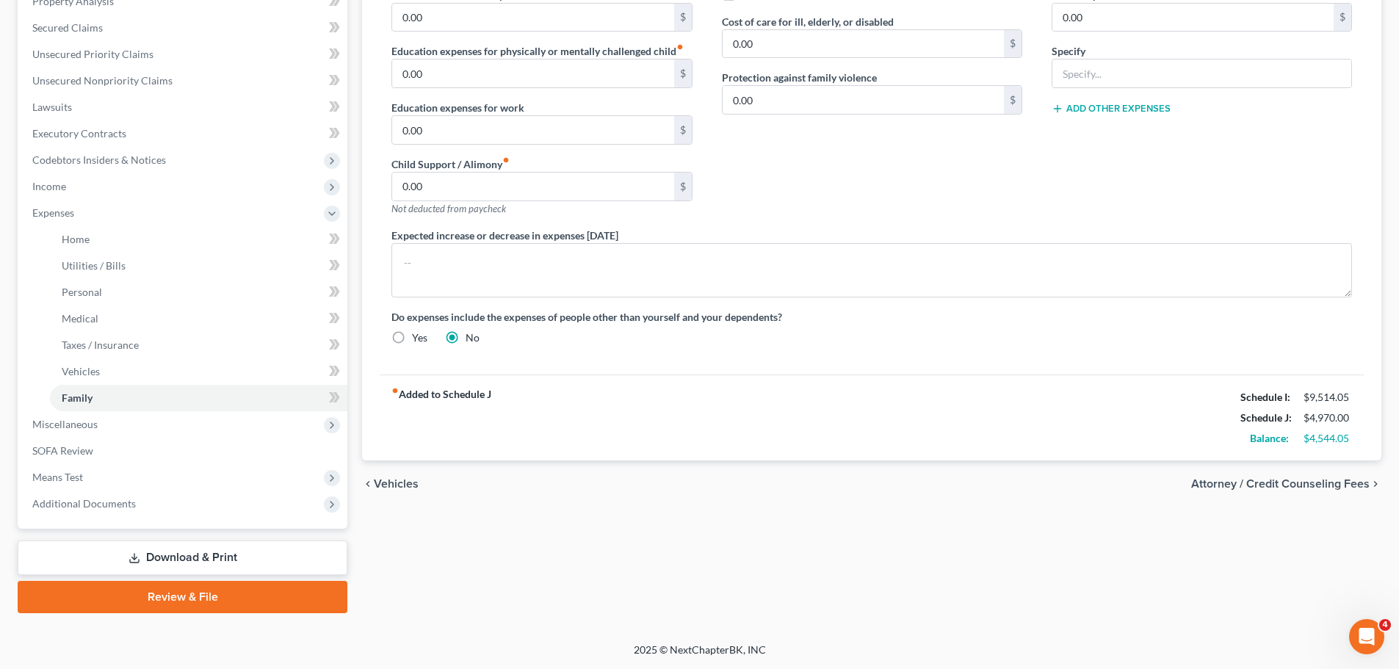
click at [1311, 484] on span "Attorney / Credit Counseling Fees" at bounding box center [1280, 484] width 178 height 12
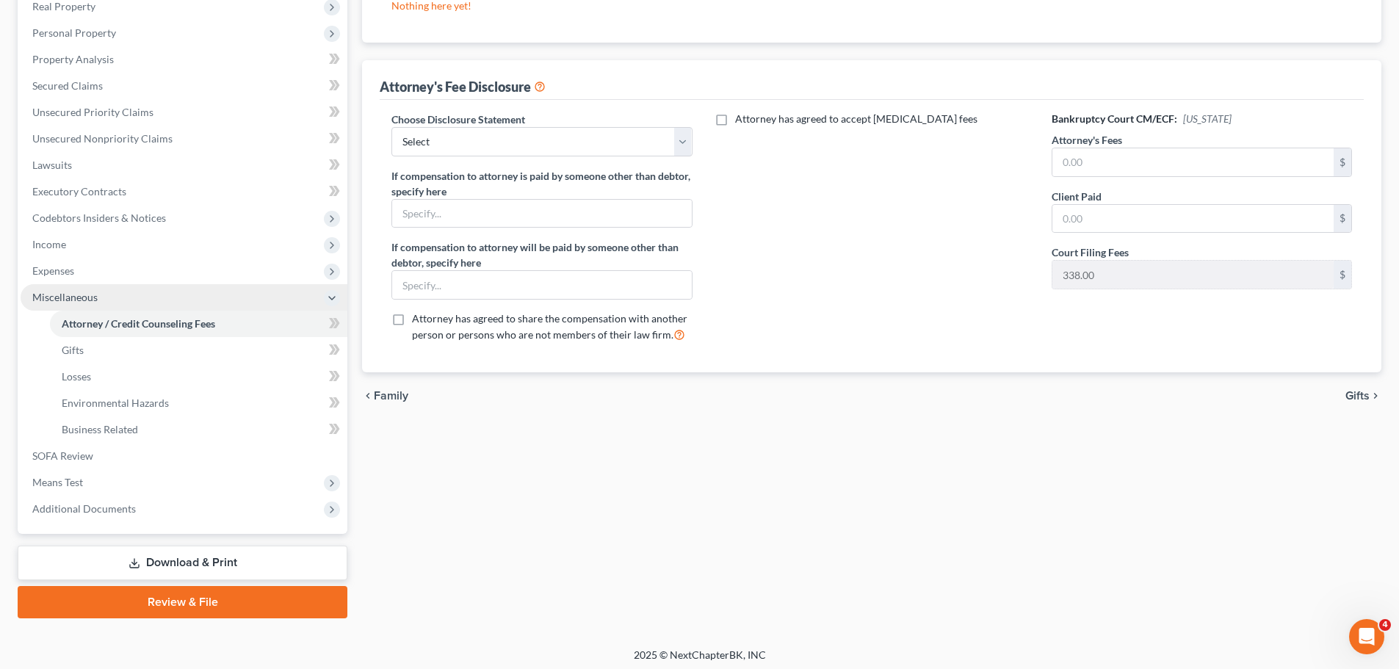
scroll to position [244, 0]
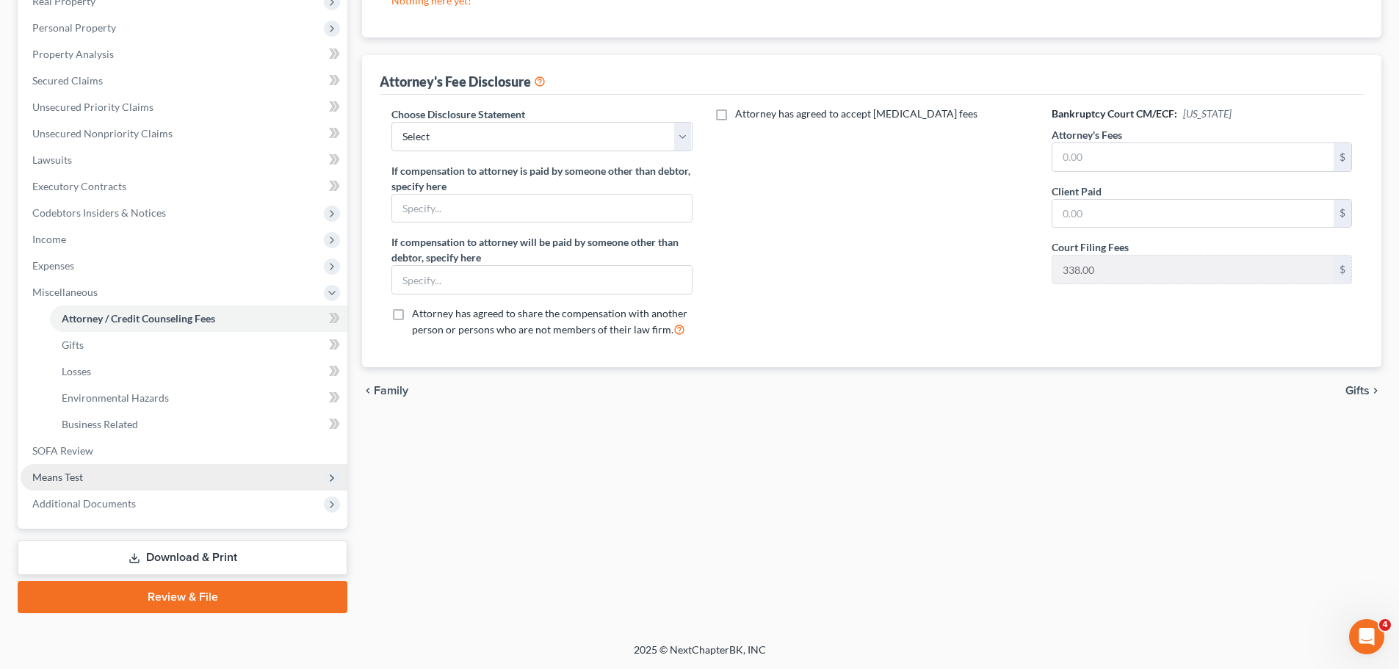
click at [79, 485] on span "Means Test" at bounding box center [184, 477] width 327 height 26
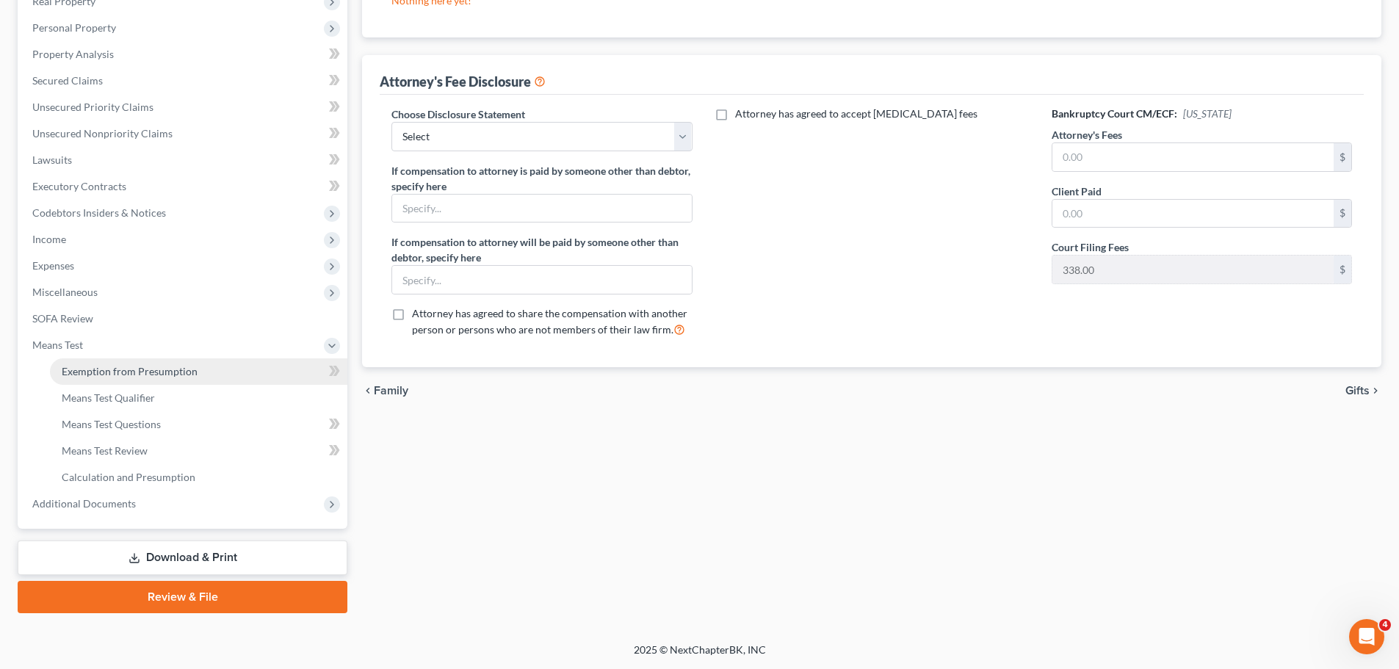
click at [120, 375] on span "Exemption from Presumption" at bounding box center [130, 371] width 136 height 12
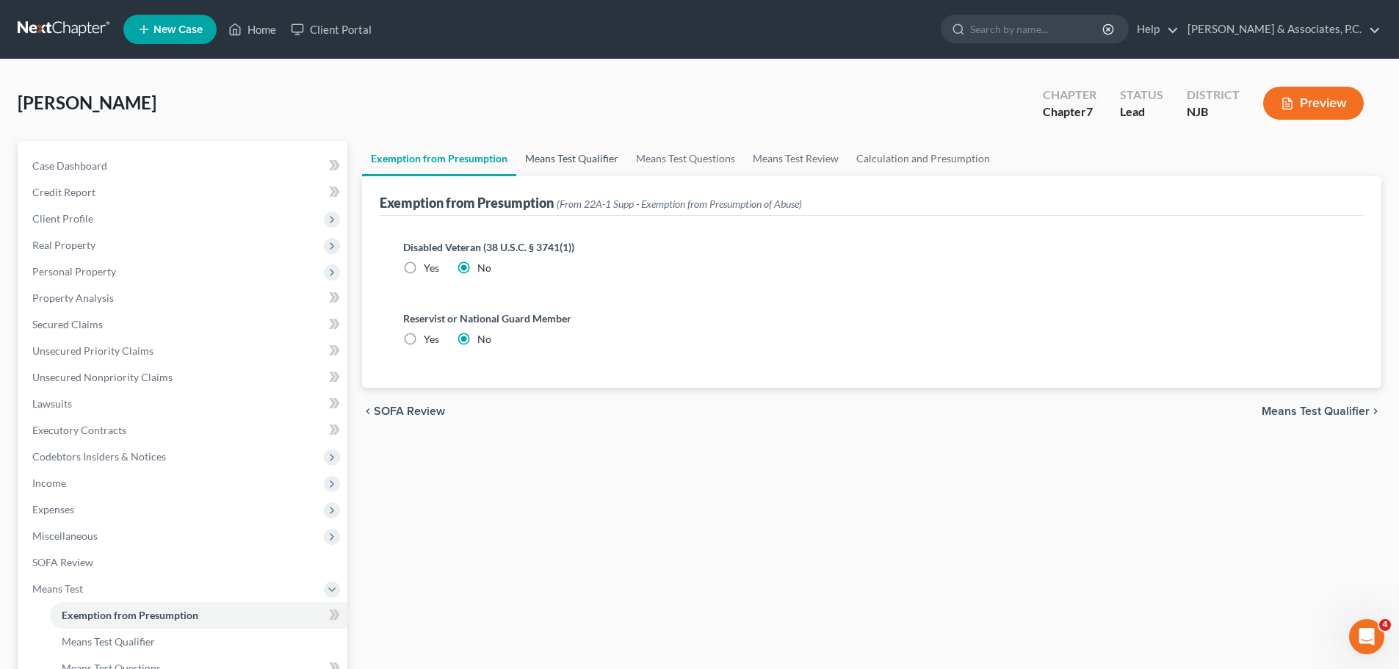
click at [555, 161] on link "Means Test Qualifier" at bounding box center [571, 158] width 111 height 35
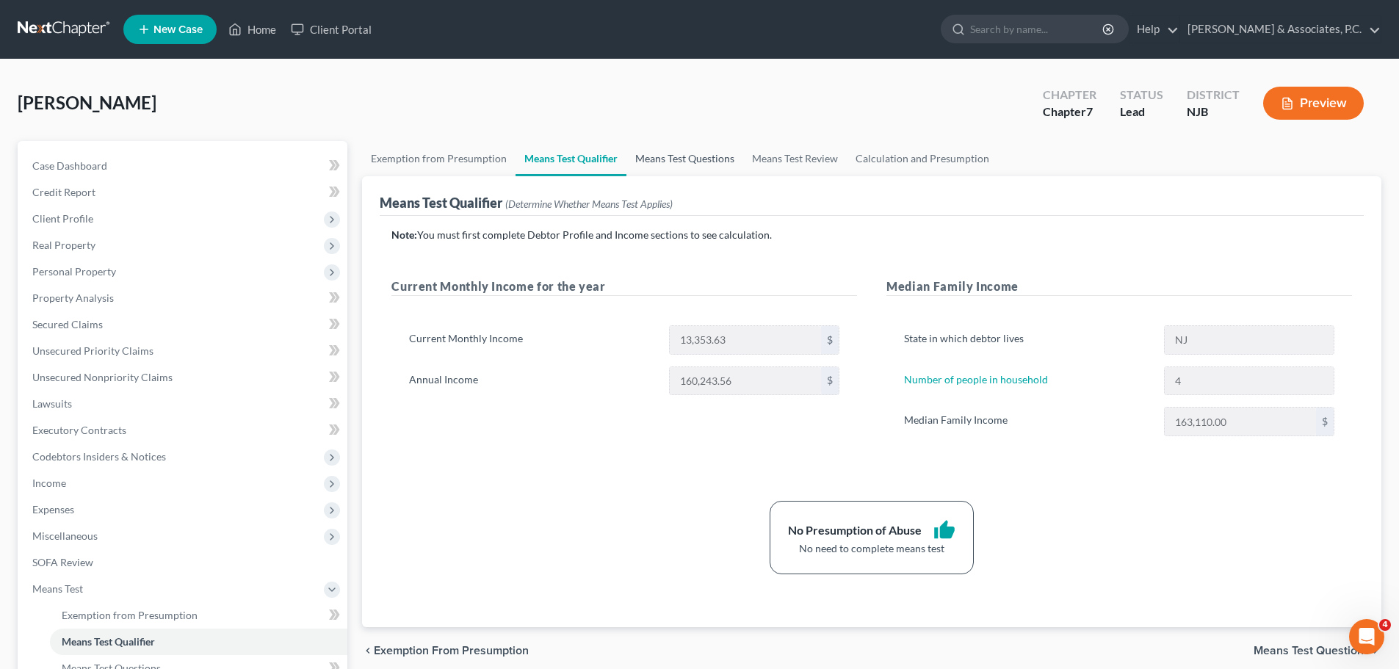
click at [671, 159] on link "Means Test Questions" at bounding box center [684, 158] width 117 height 35
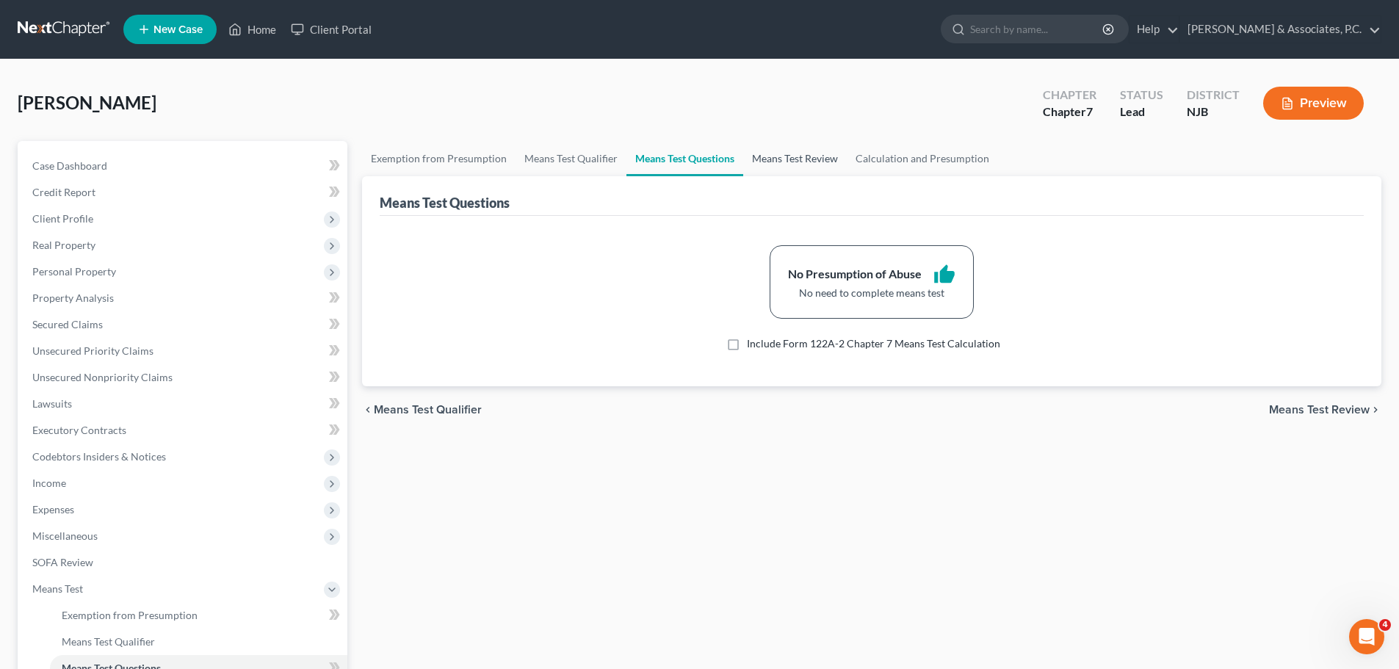
click at [772, 157] on link "Means Test Review" at bounding box center [795, 158] width 104 height 35
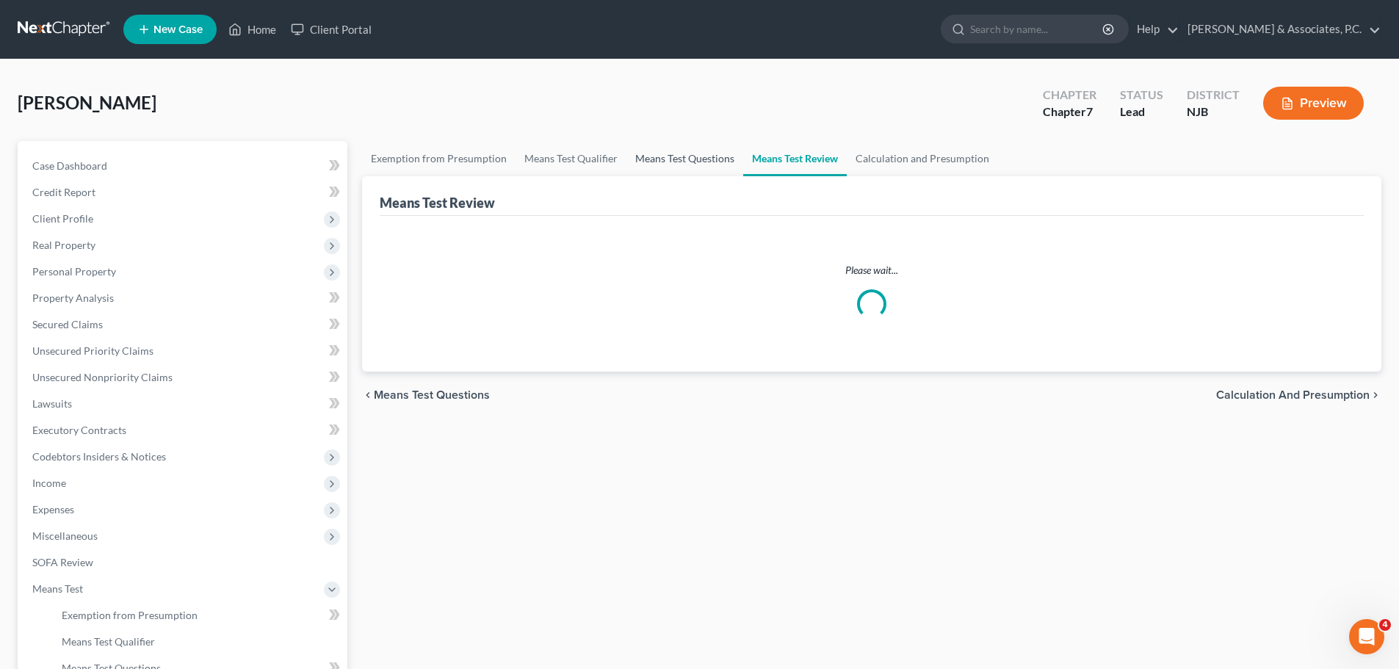
click at [694, 162] on link "Means Test Questions" at bounding box center [684, 158] width 117 height 35
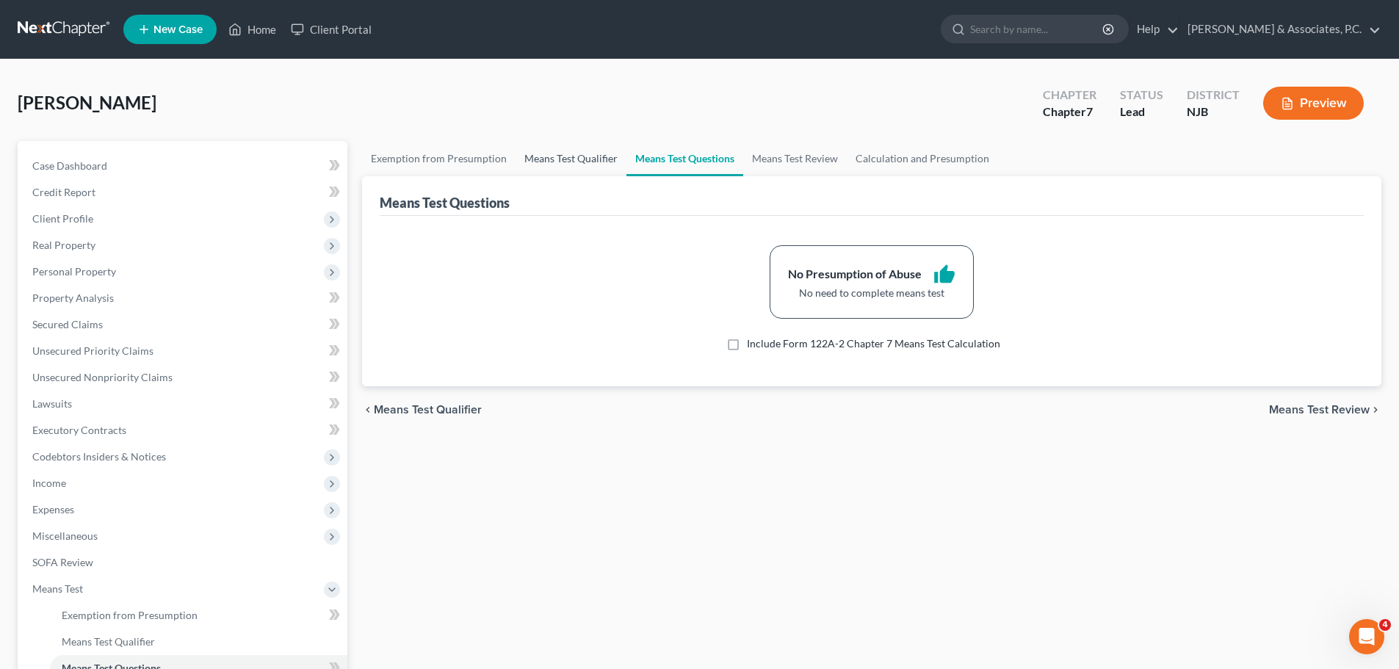
click at [575, 156] on link "Means Test Qualifier" at bounding box center [570, 158] width 111 height 35
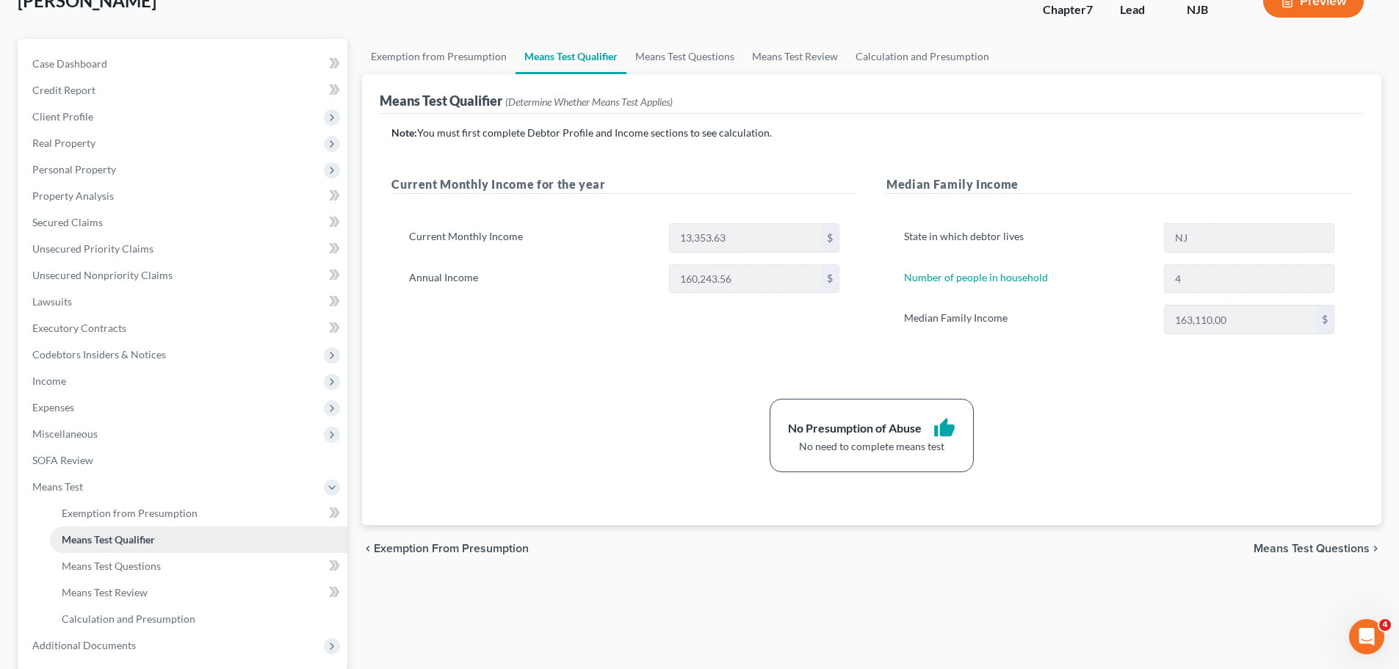
scroll to position [244, 0]
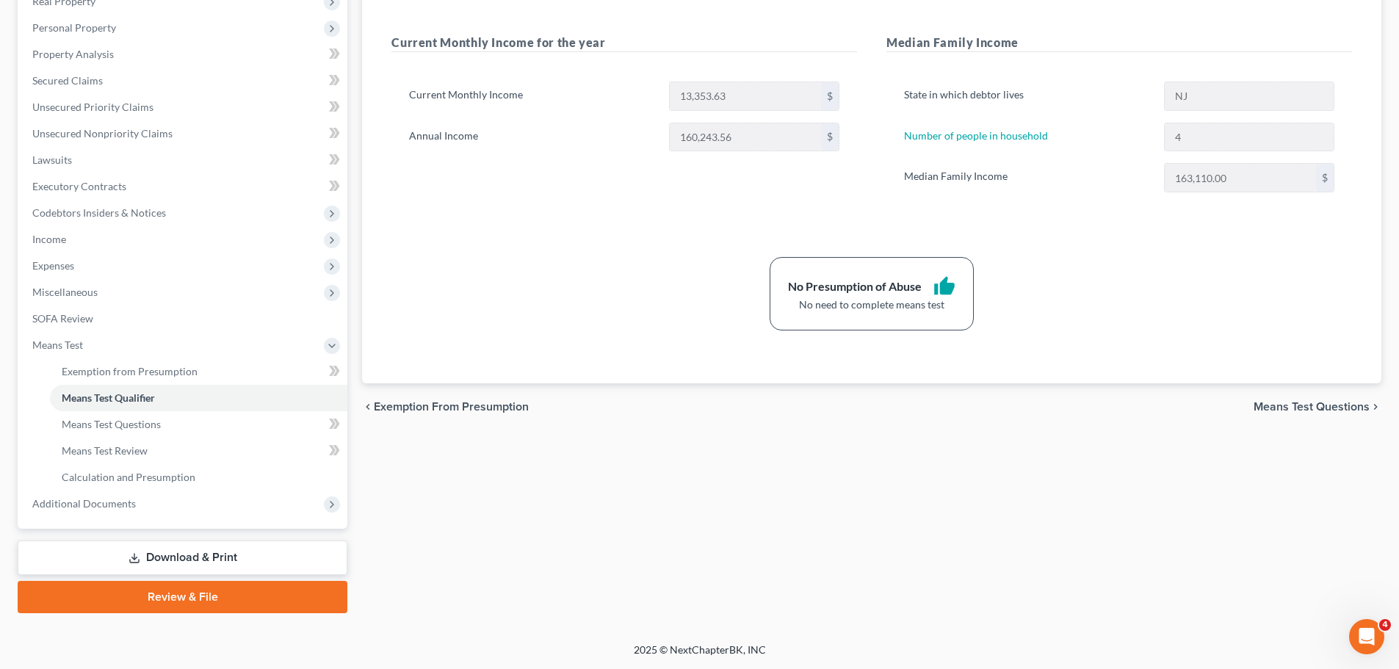
click at [212, 559] on link "Download & Print" at bounding box center [183, 557] width 330 height 35
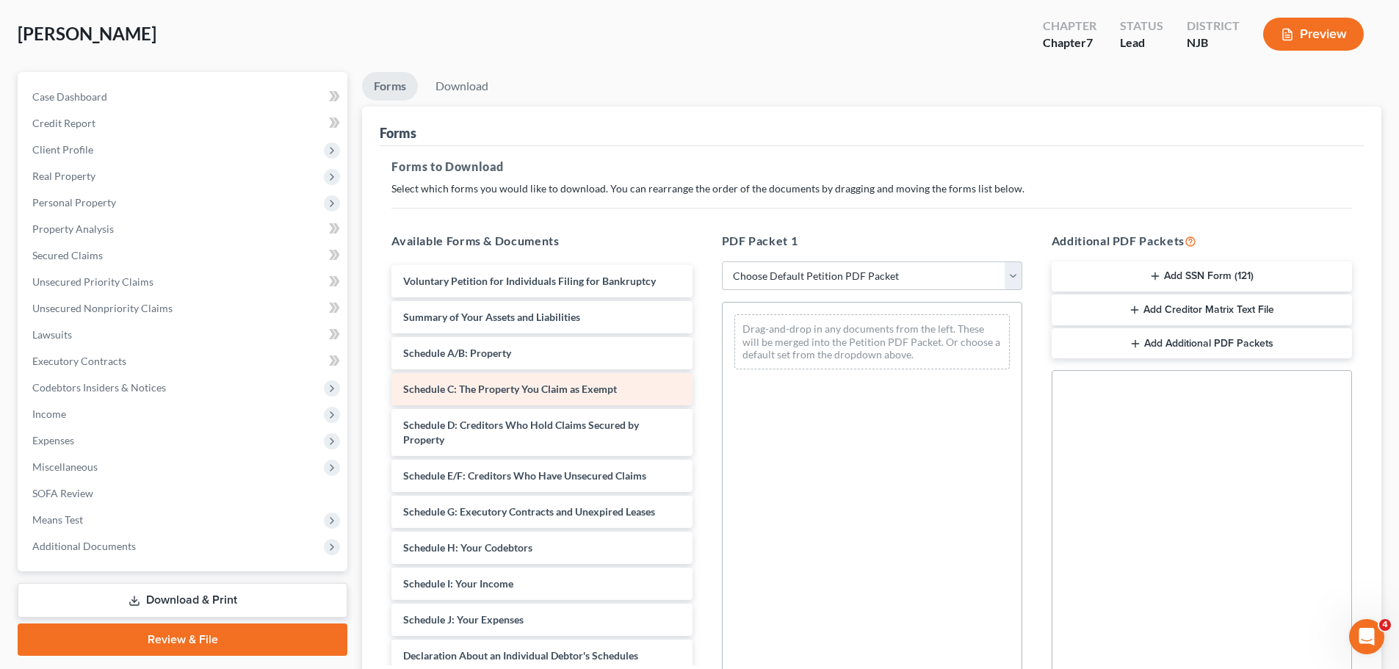
scroll to position [238, 0]
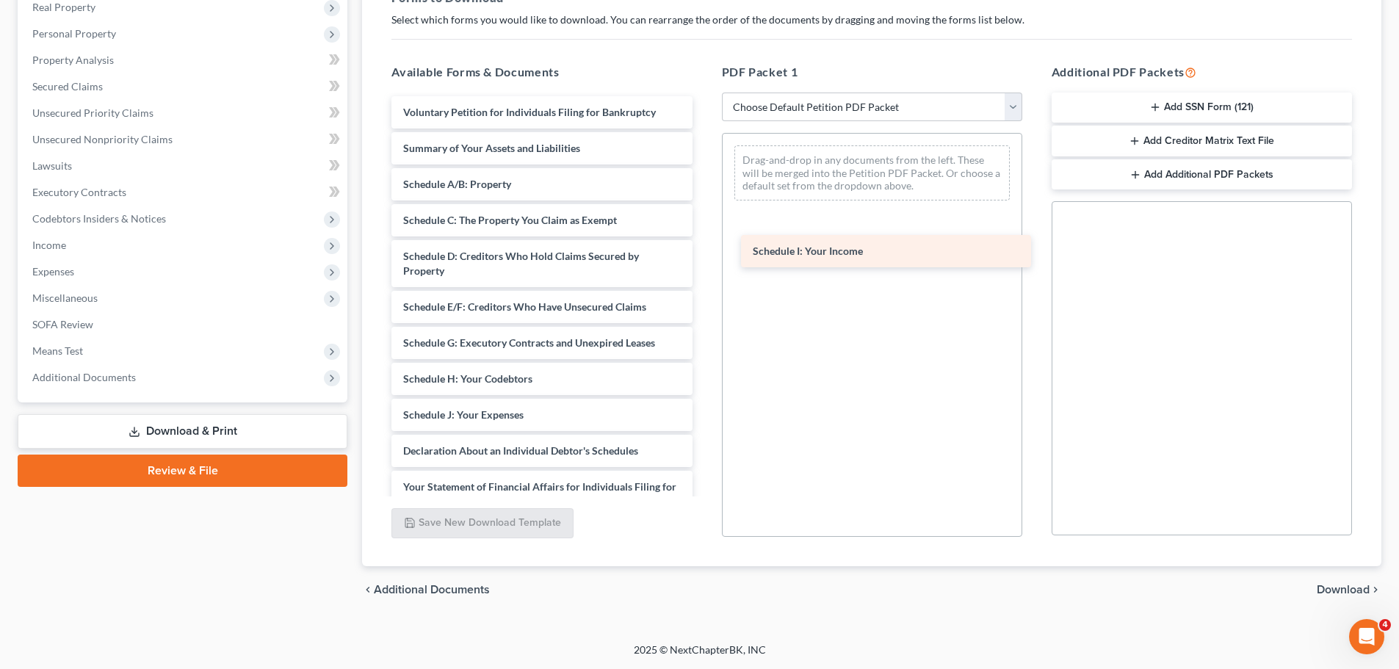
drag, startPoint x: 433, startPoint y: 418, endPoint x: 824, endPoint y: 219, distance: 438.3
click at [703, 219] on div "Schedule I: Your Income Voluntary Petition for Individuals Filing for Bankruptc…" at bounding box center [542, 429] width 324 height 667
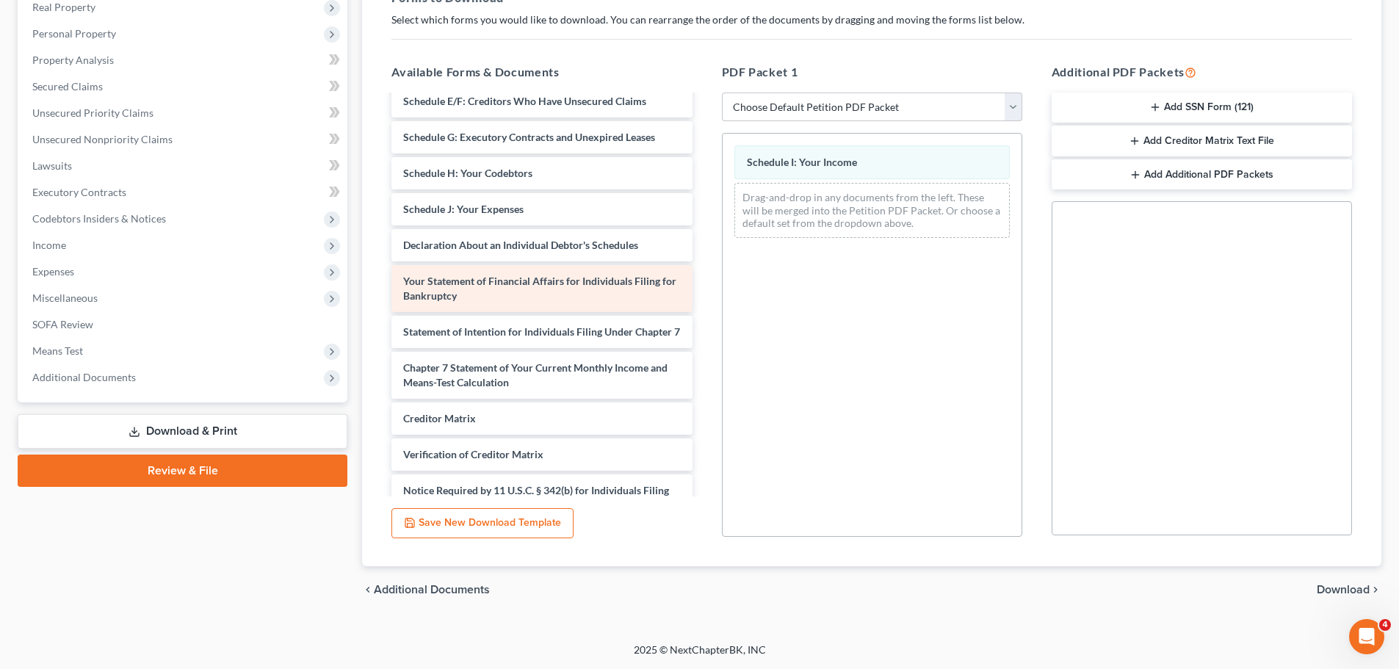
scroll to position [0, 0]
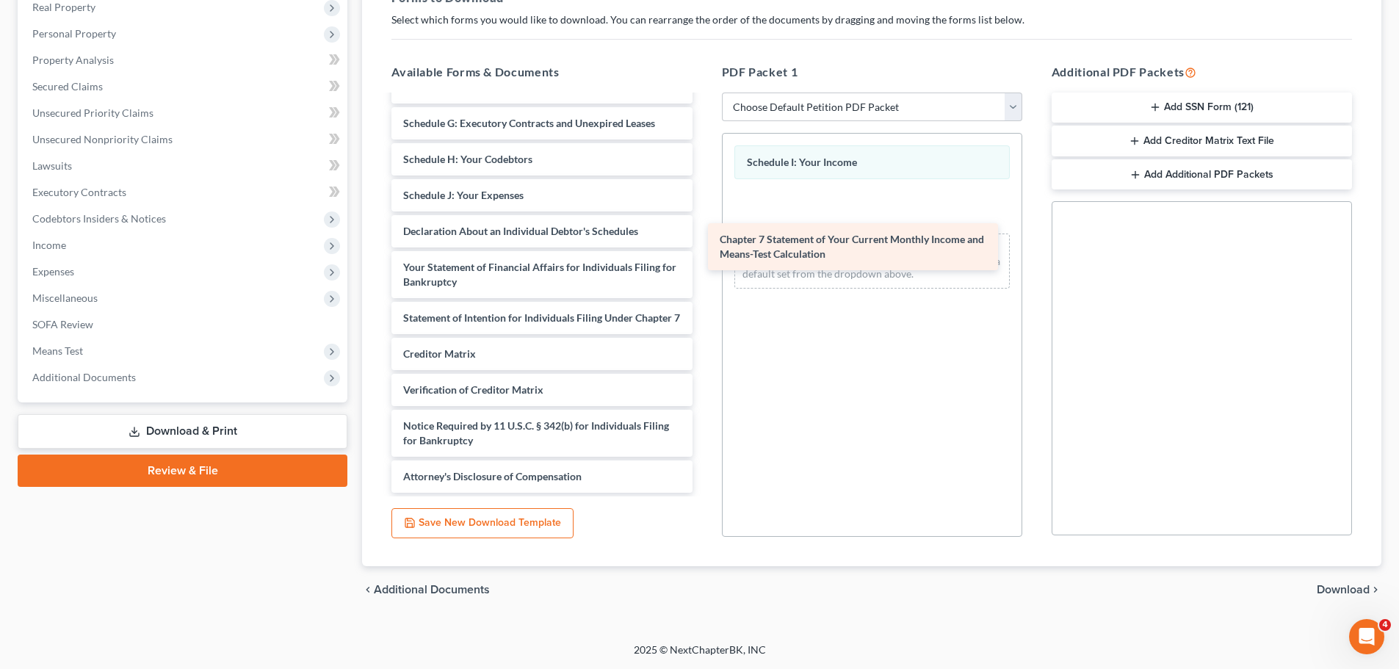
drag, startPoint x: 449, startPoint y: 374, endPoint x: 768, endPoint y: 241, distance: 345.9
click at [703, 242] on div "Chapter 7 Statement of Your Current Monthly Income and Means-Test Calculation V…" at bounding box center [542, 185] width 324 height 616
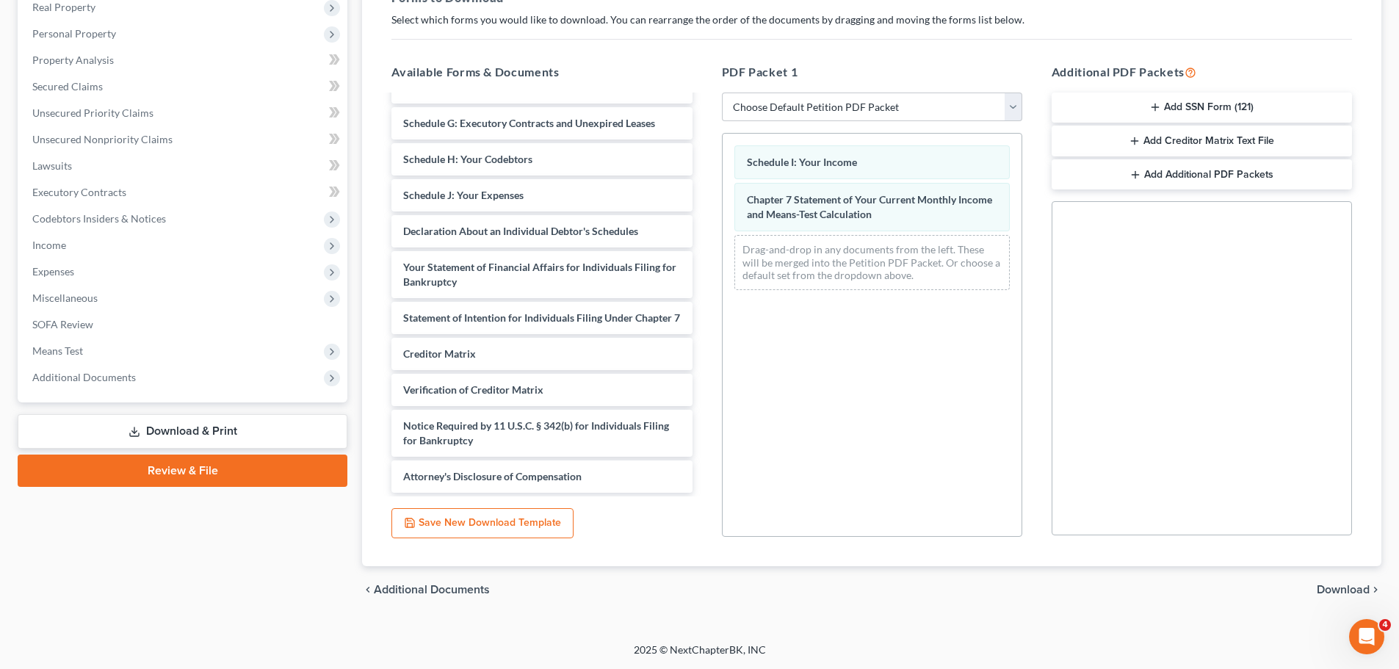
click at [1330, 592] on span "Download" at bounding box center [1342, 590] width 53 height 12
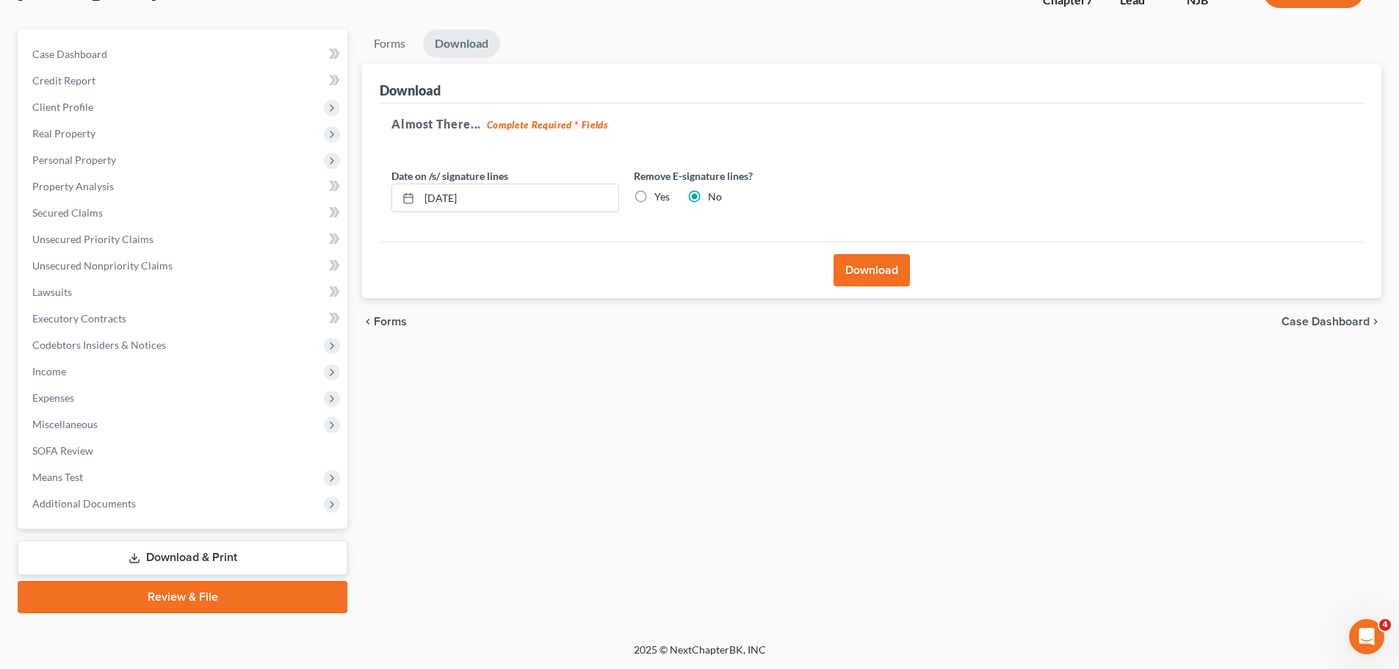
click at [654, 194] on label "Yes" at bounding box center [661, 196] width 15 height 15
click at [660, 194] on input "Yes" at bounding box center [665, 194] width 10 height 10
radio input "true"
radio input "false"
click at [873, 269] on button "Download" at bounding box center [871, 270] width 76 height 32
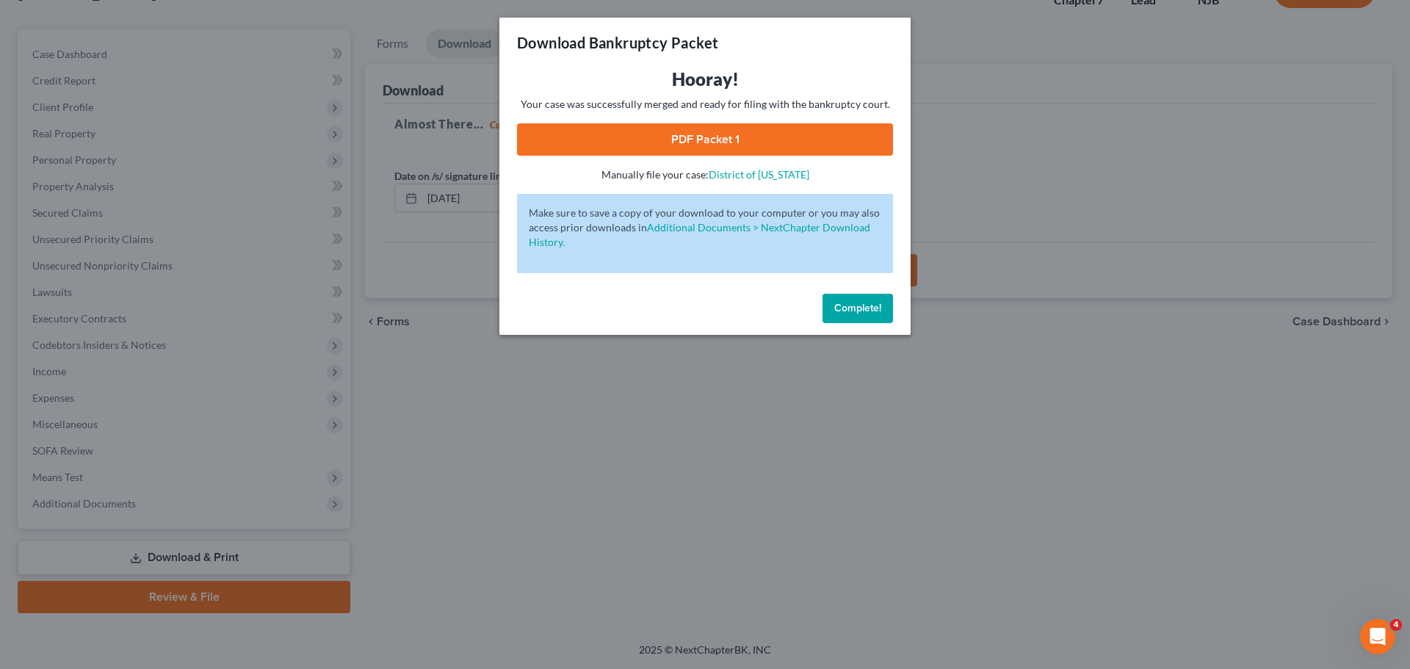
drag, startPoint x: 748, startPoint y: 144, endPoint x: 732, endPoint y: 148, distance: 16.6
click at [748, 143] on link "PDF Packet 1" at bounding box center [705, 139] width 376 height 32
drag, startPoint x: 880, startPoint y: 308, endPoint x: 871, endPoint y: 307, distance: 9.6
click at [877, 308] on span "Complete!" at bounding box center [857, 308] width 47 height 12
